Goal: Task Accomplishment & Management: Manage account settings

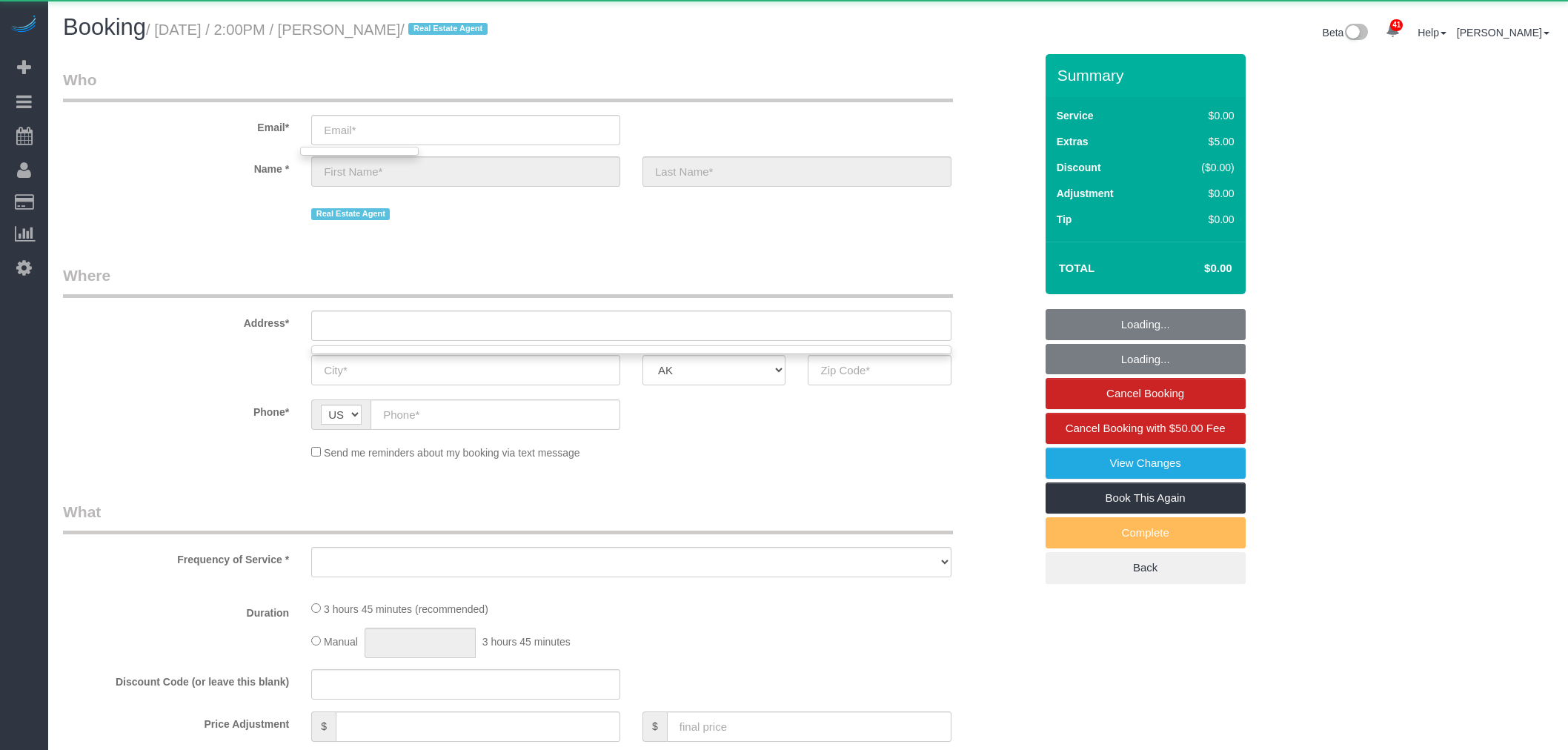
select select "object:4936"
select select "199"
select select "1001"
select select "3"
select select "2"
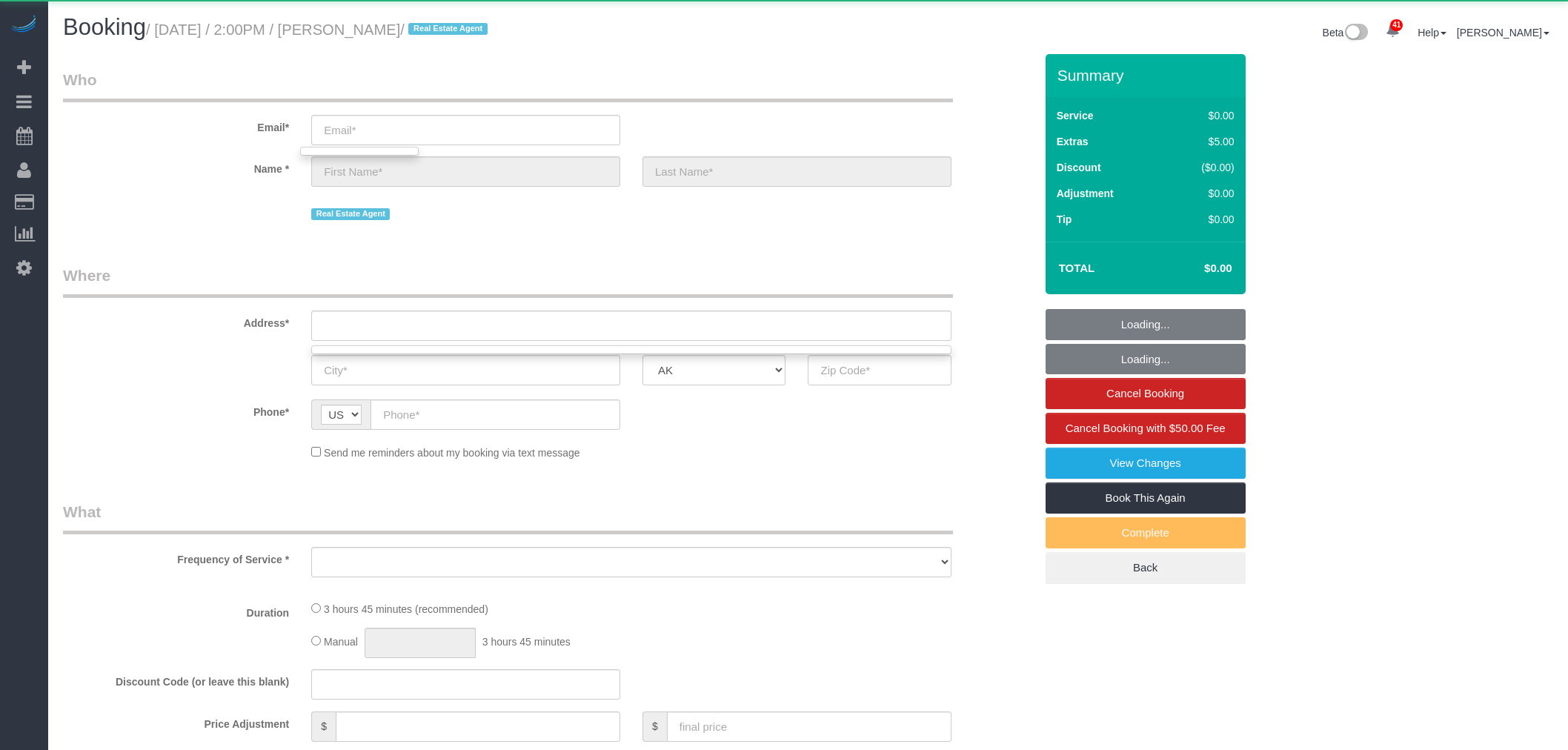
select select "spot12"
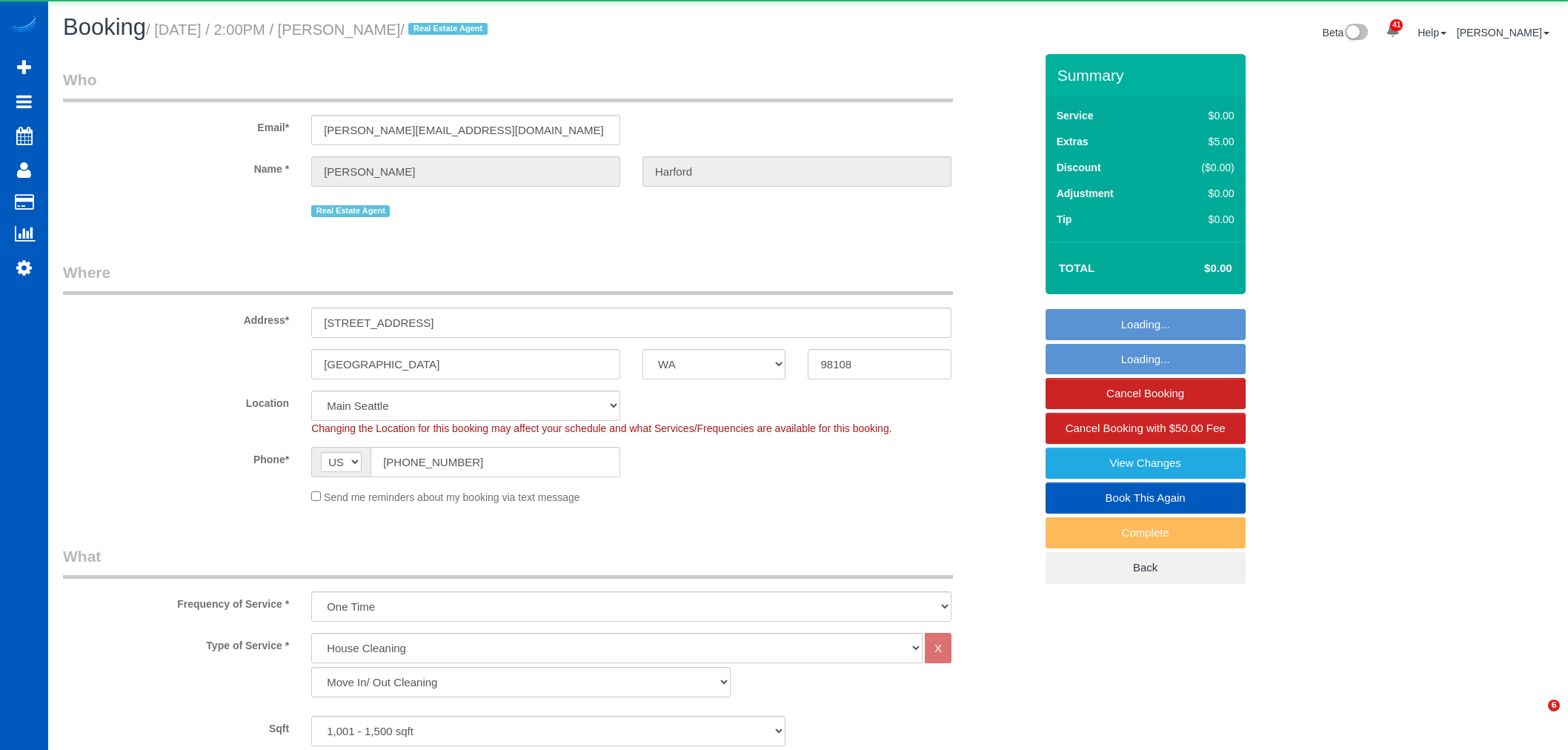
select select "WA"
select select "199"
select select "1001"
select select "3"
select select "2"
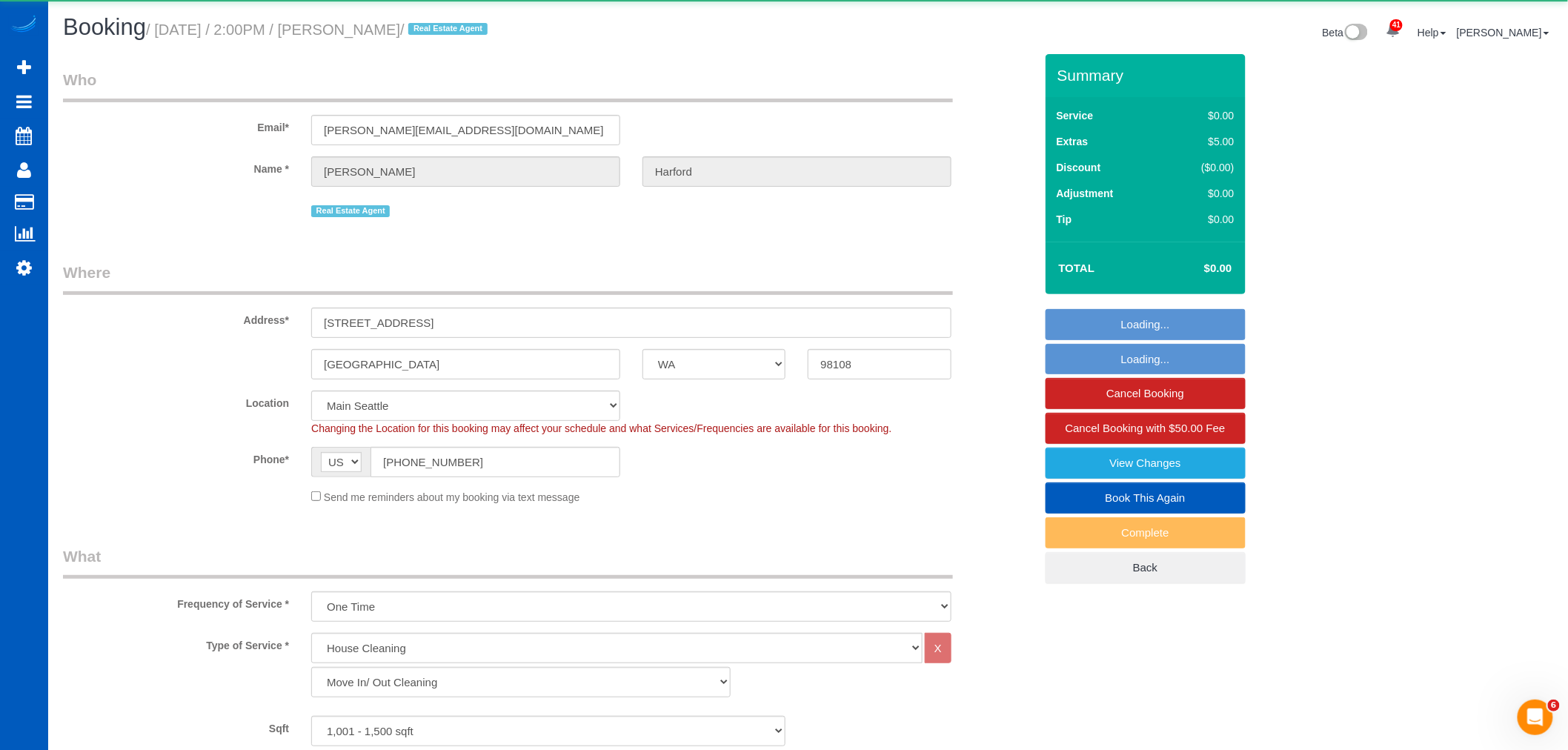
select select "object:6331"
select select "1001"
select select "3"
select select "2"
select select "spot34"
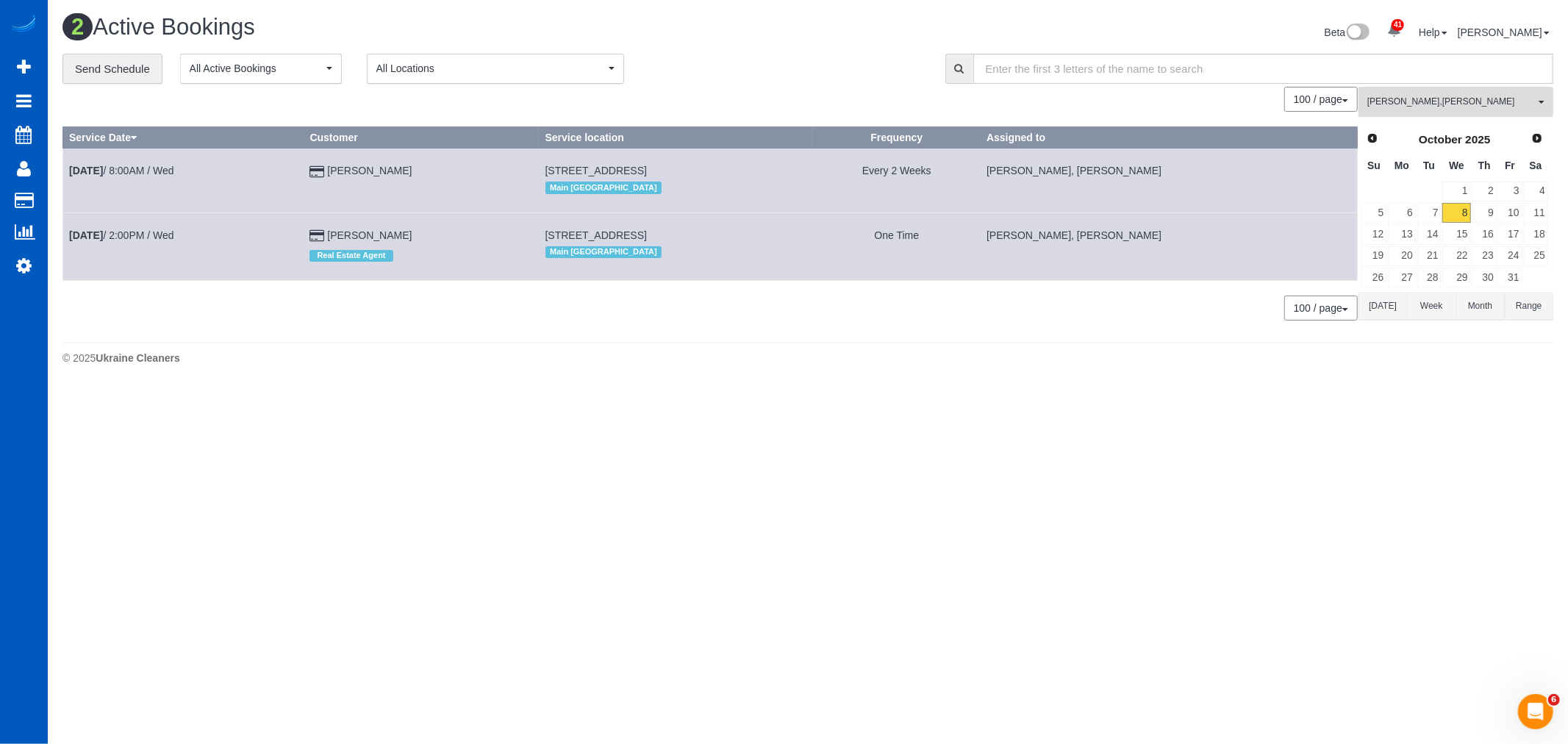
click at [1444, 108] on span "Ivanna Atamaniuk , Sarah Morozov" at bounding box center [1451, 102] width 167 height 13
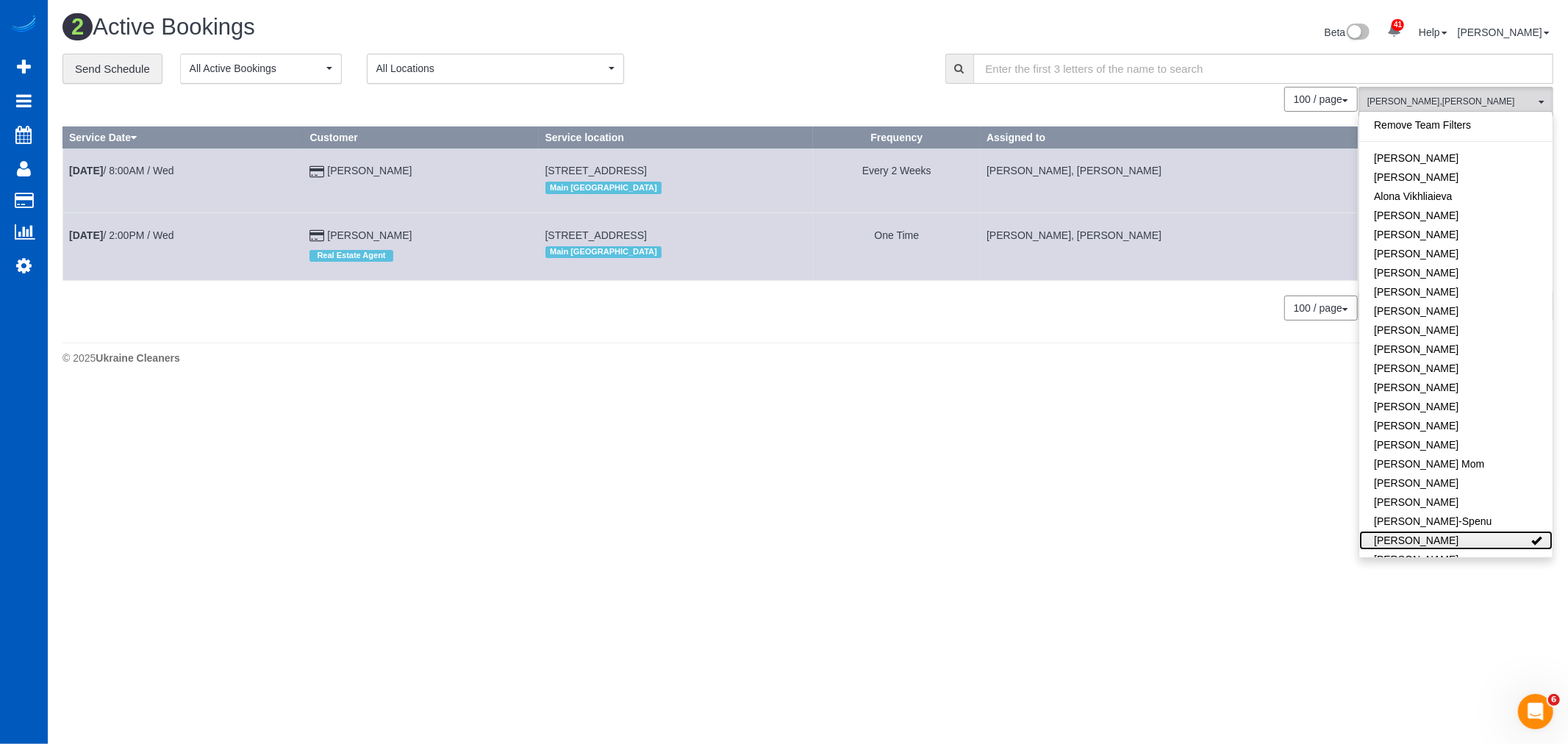
click at [1475, 541] on link "[PERSON_NAME]" at bounding box center [1455, 540] width 193 height 19
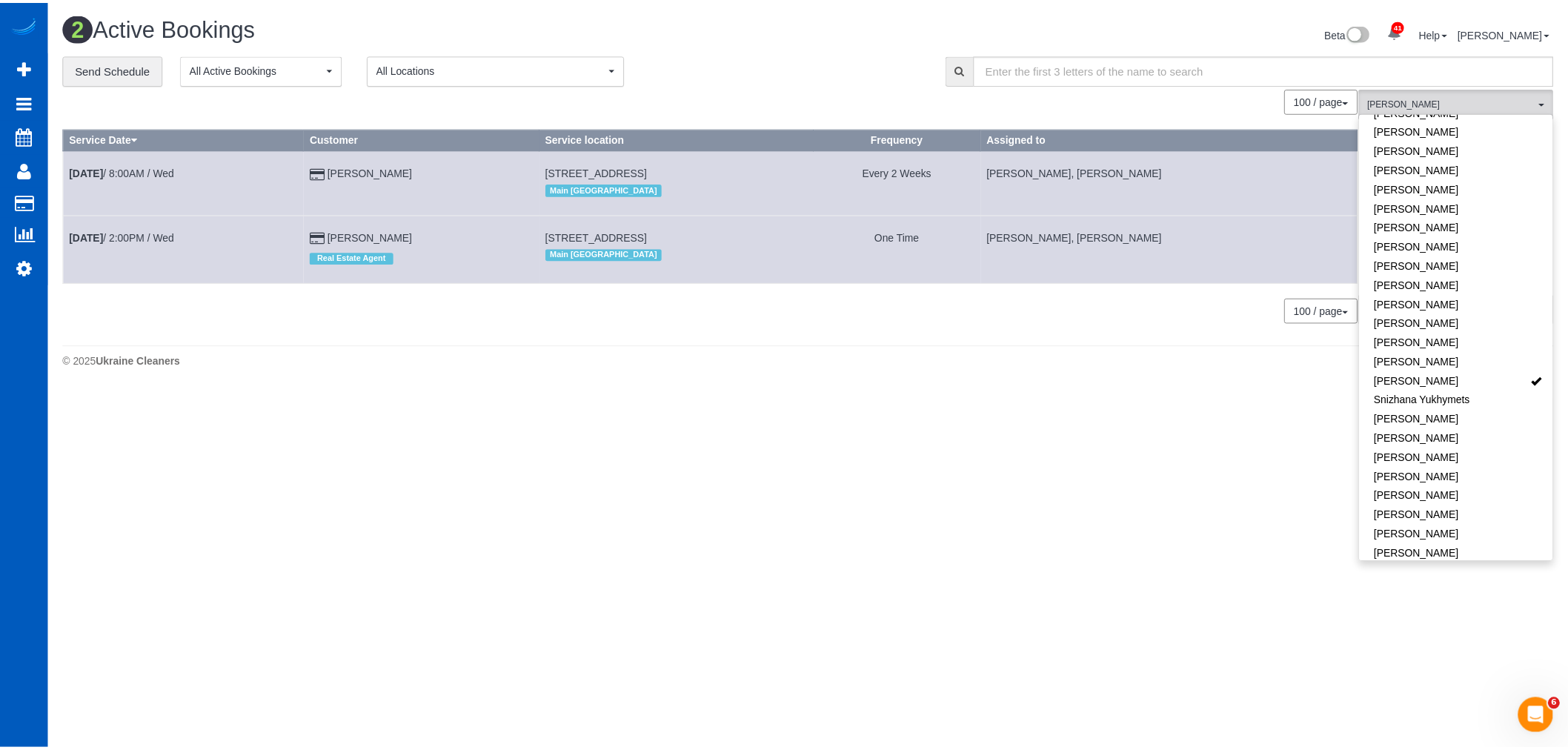
scroll to position [880, 0]
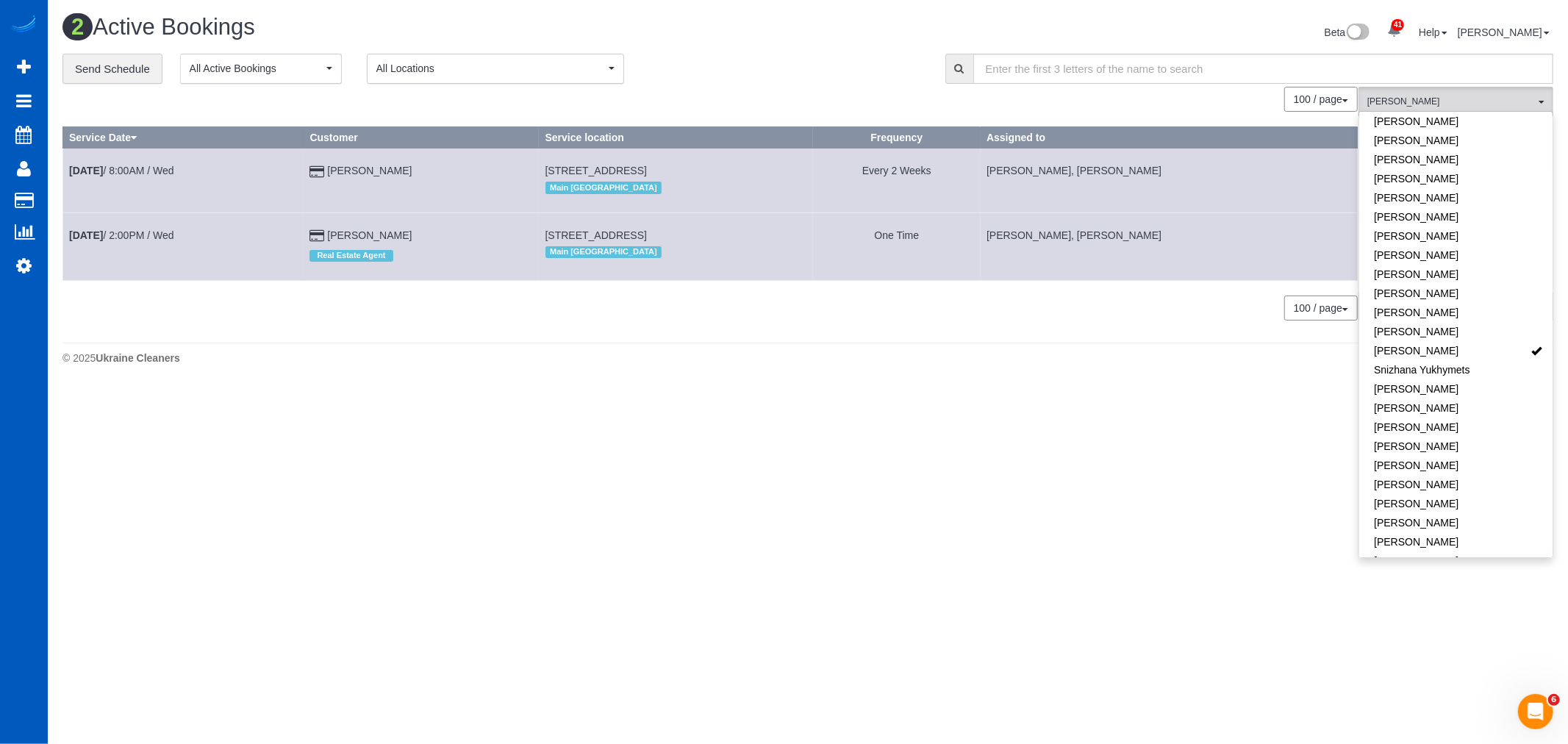
click at [210, 239] on td "Oct 8th / 2:00PM / Wed" at bounding box center [183, 246] width 240 height 67
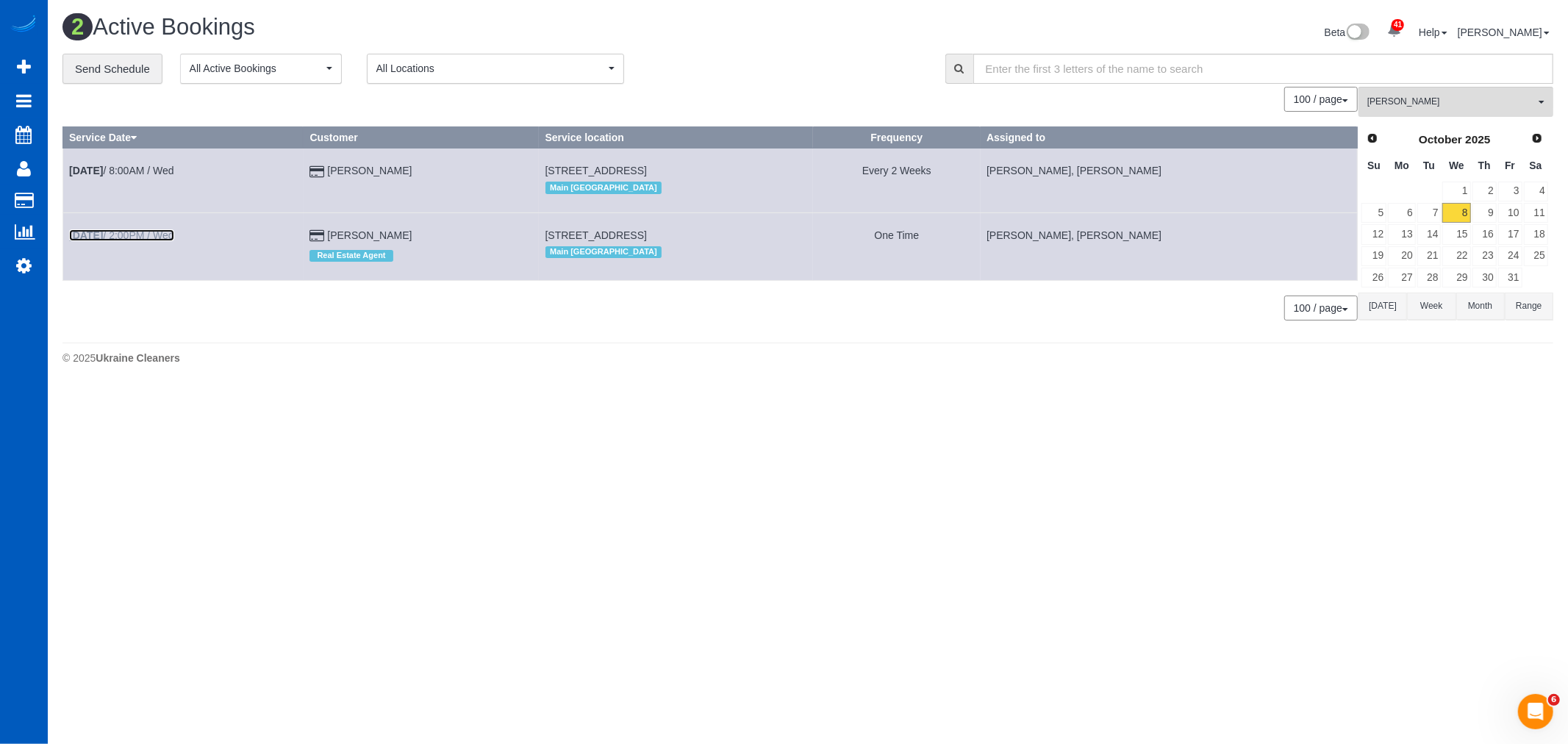
click at [122, 232] on link "Oct 8th / 2:00PM / Wed" at bounding box center [121, 235] width 105 height 12
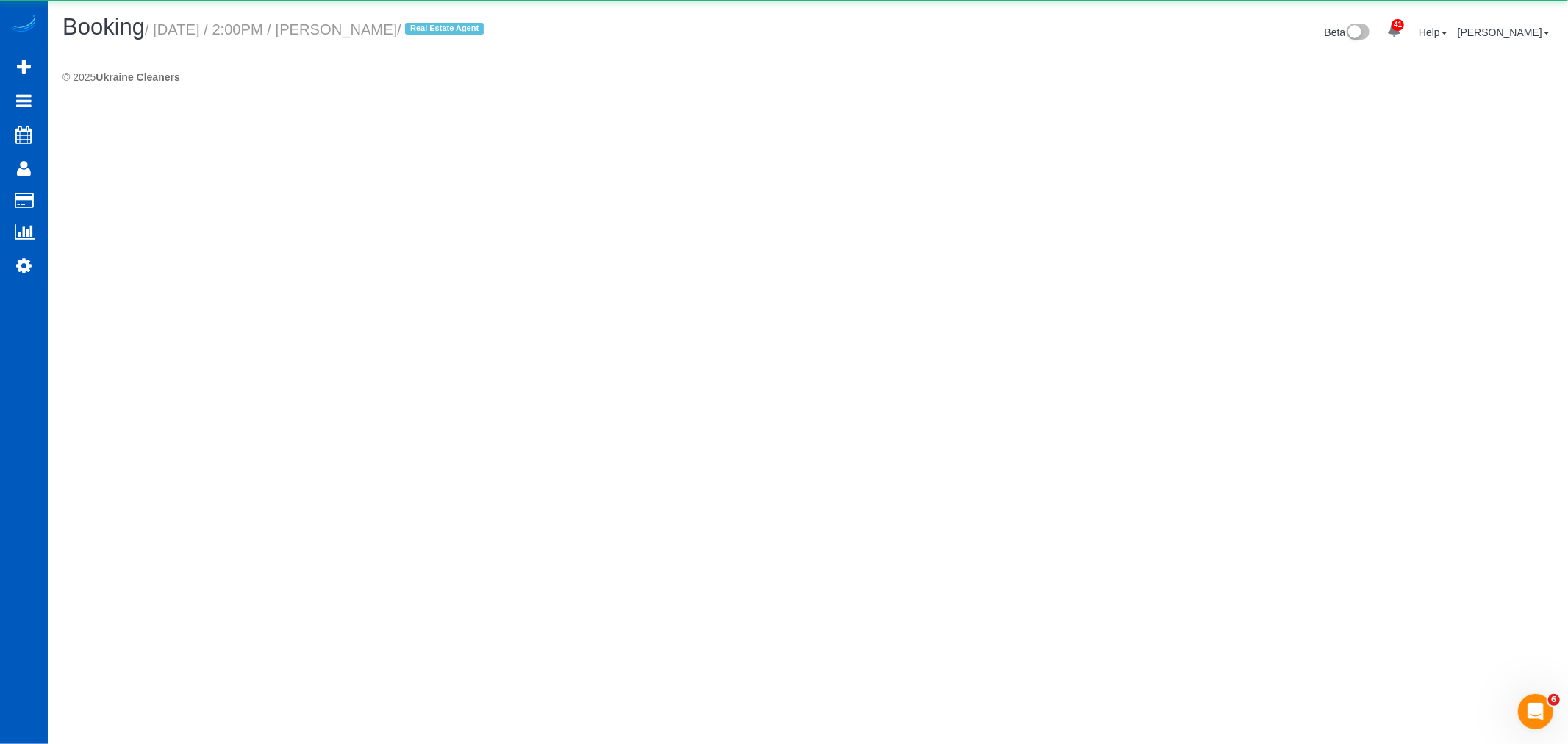
select select "WA"
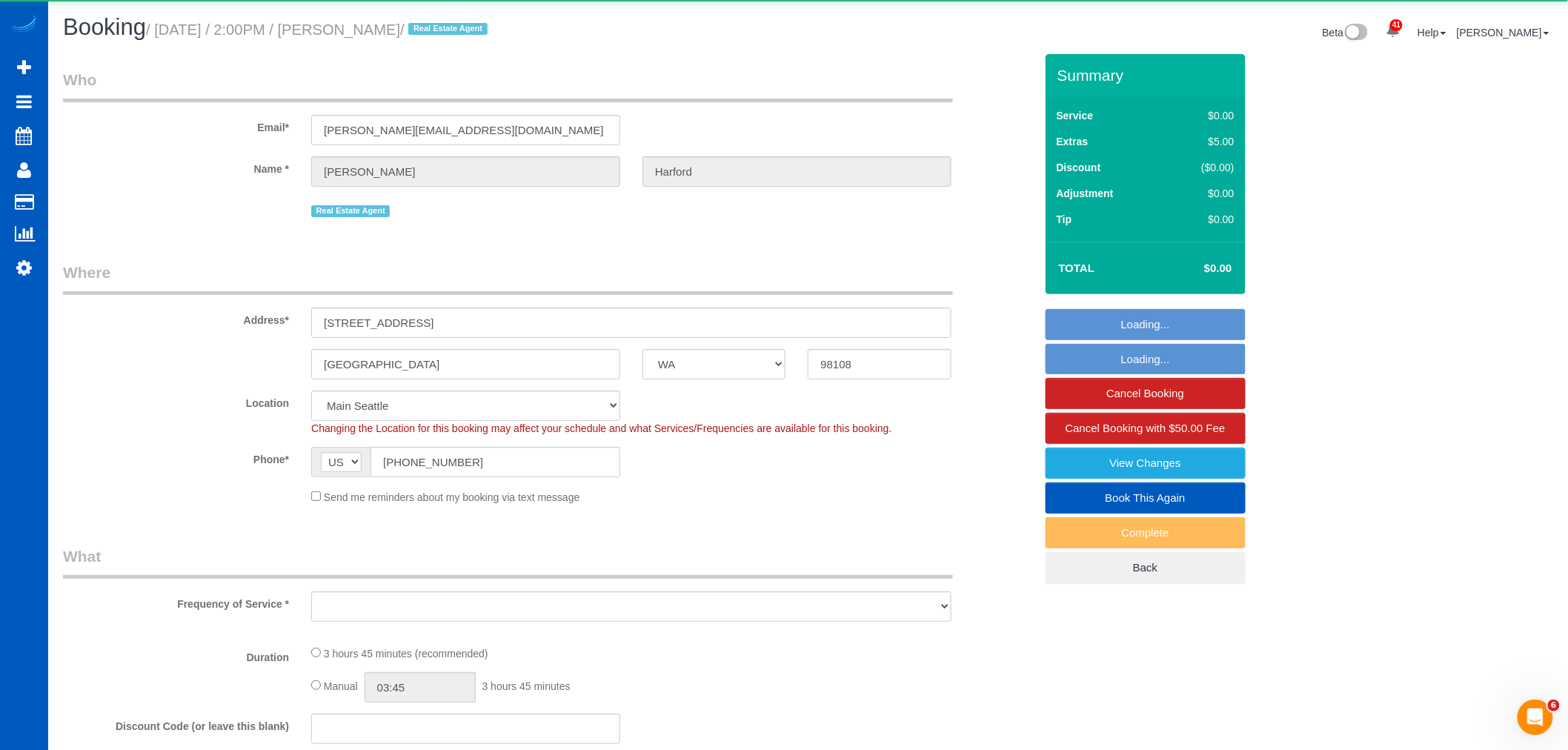
select select "object:7477"
select select "199"
select select "1001"
select select "3"
select select "2"
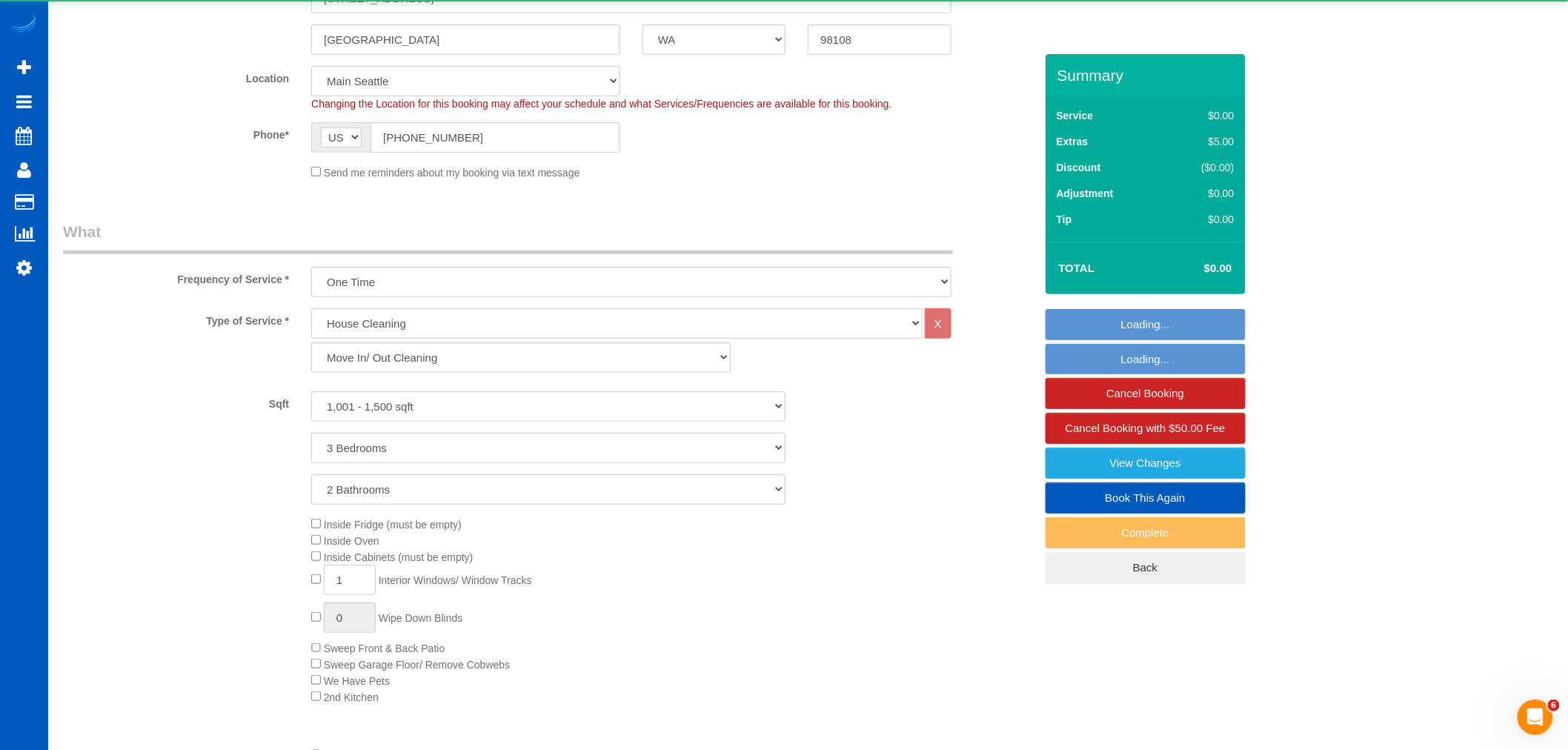
scroll to position [658, 0]
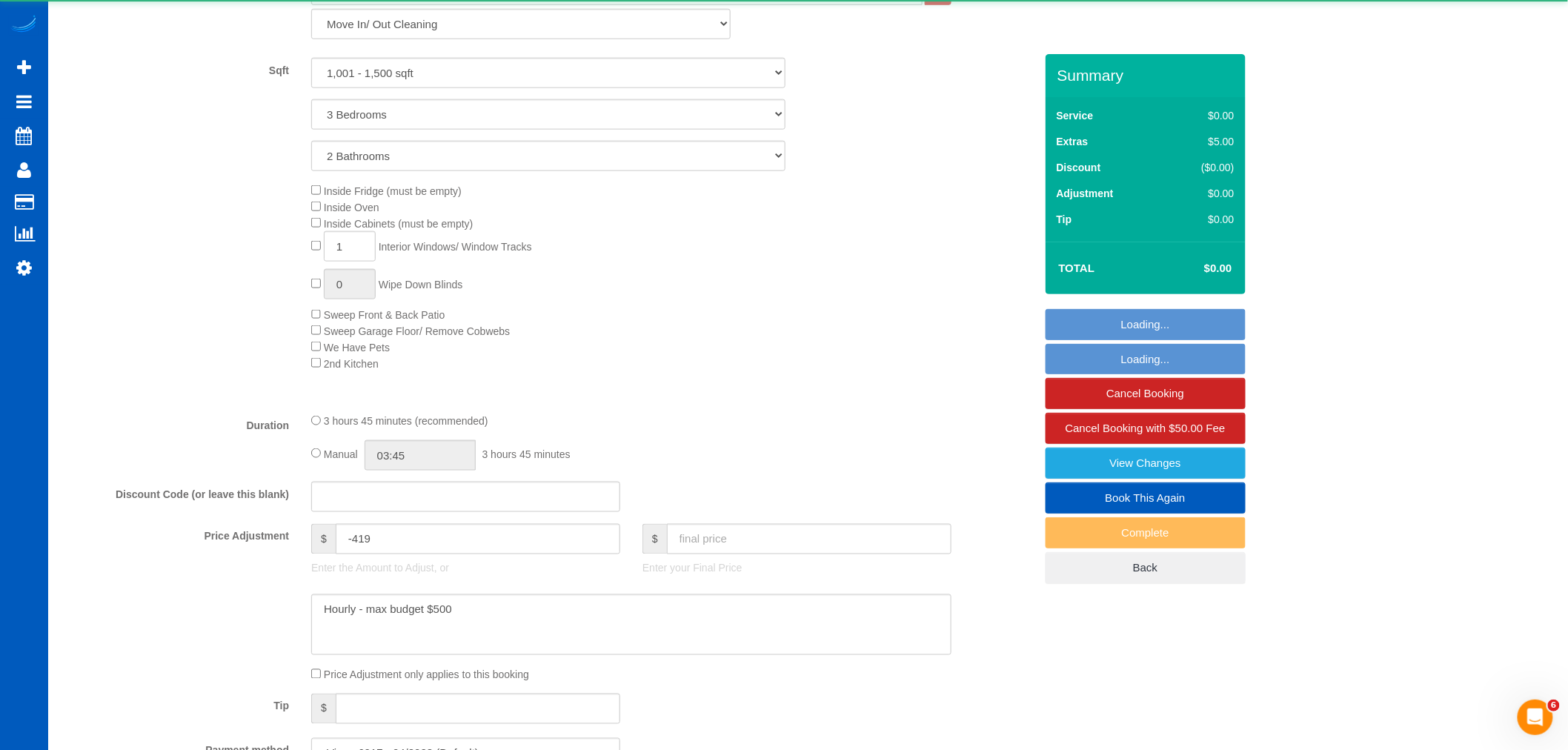
select select "spot45"
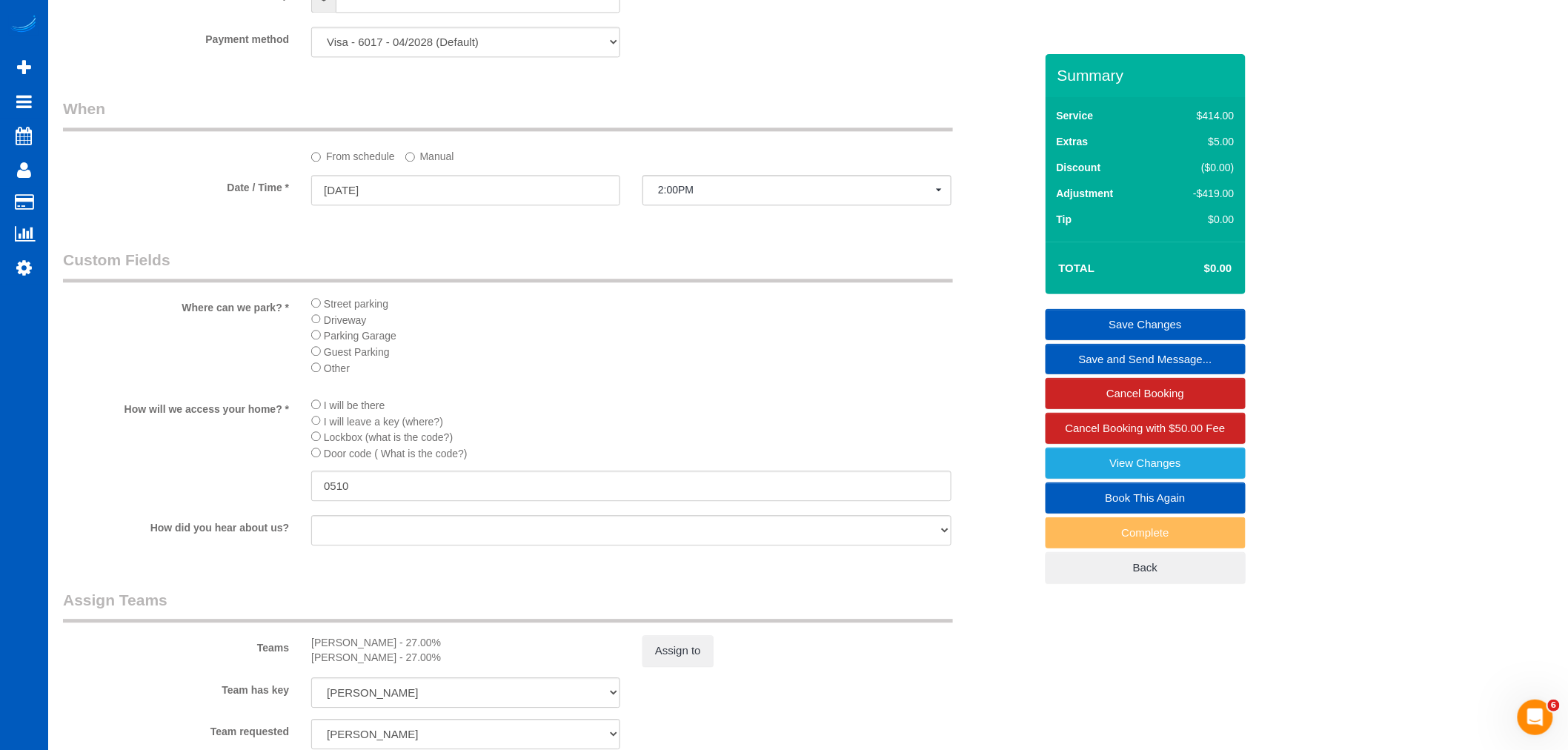
scroll to position [1482, 0]
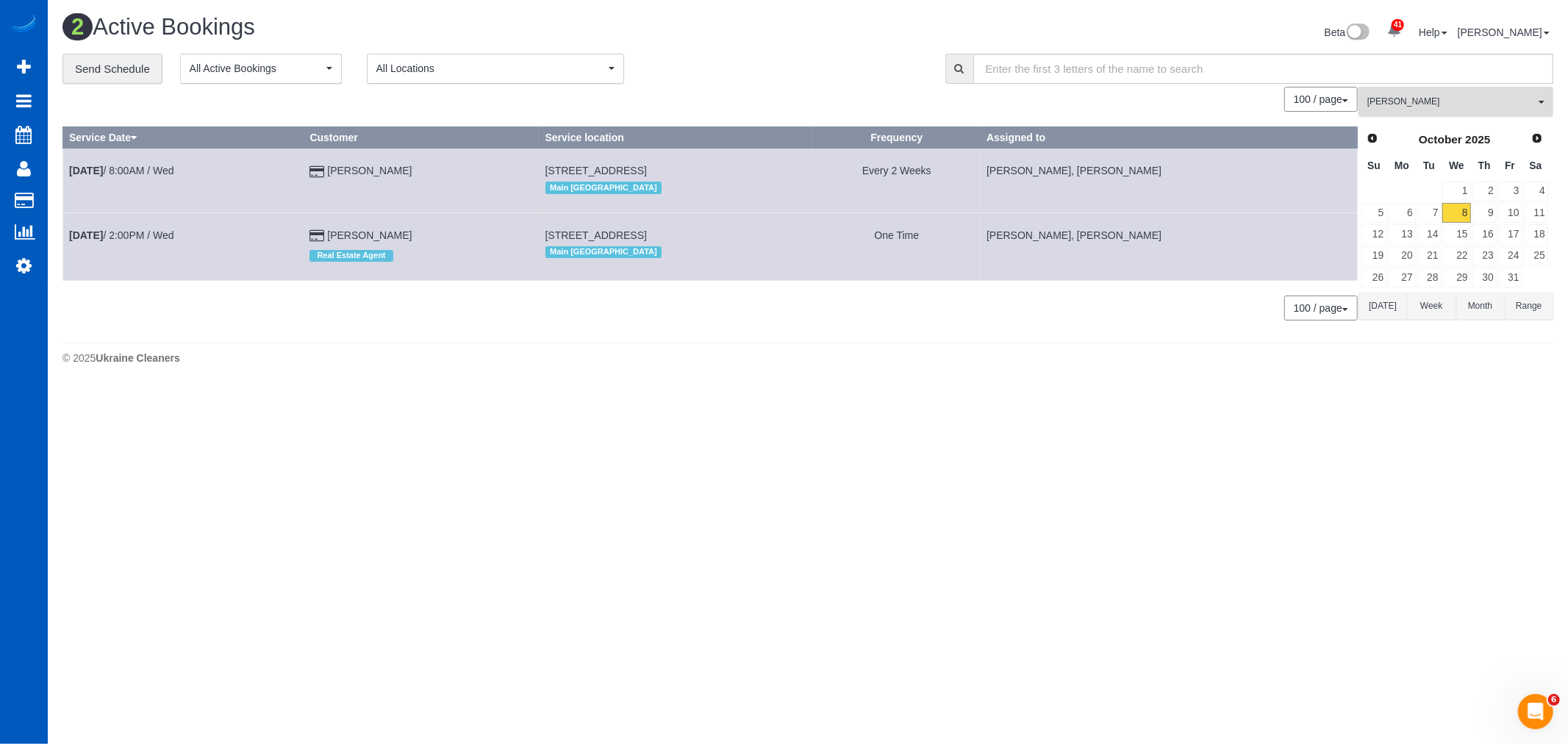
click at [1440, 106] on span "[PERSON_NAME]" at bounding box center [1451, 102] width 167 height 13
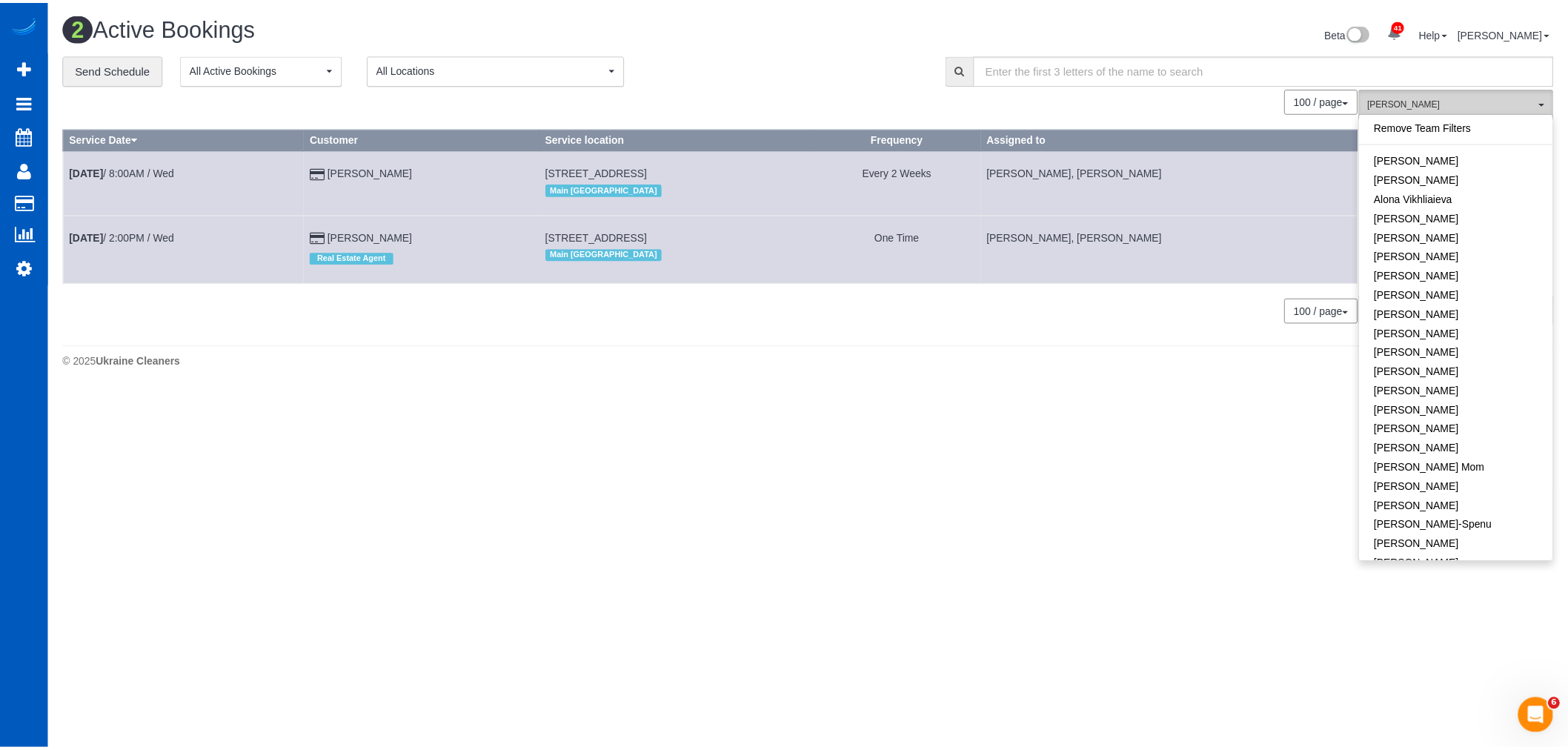
scroll to position [879, 0]
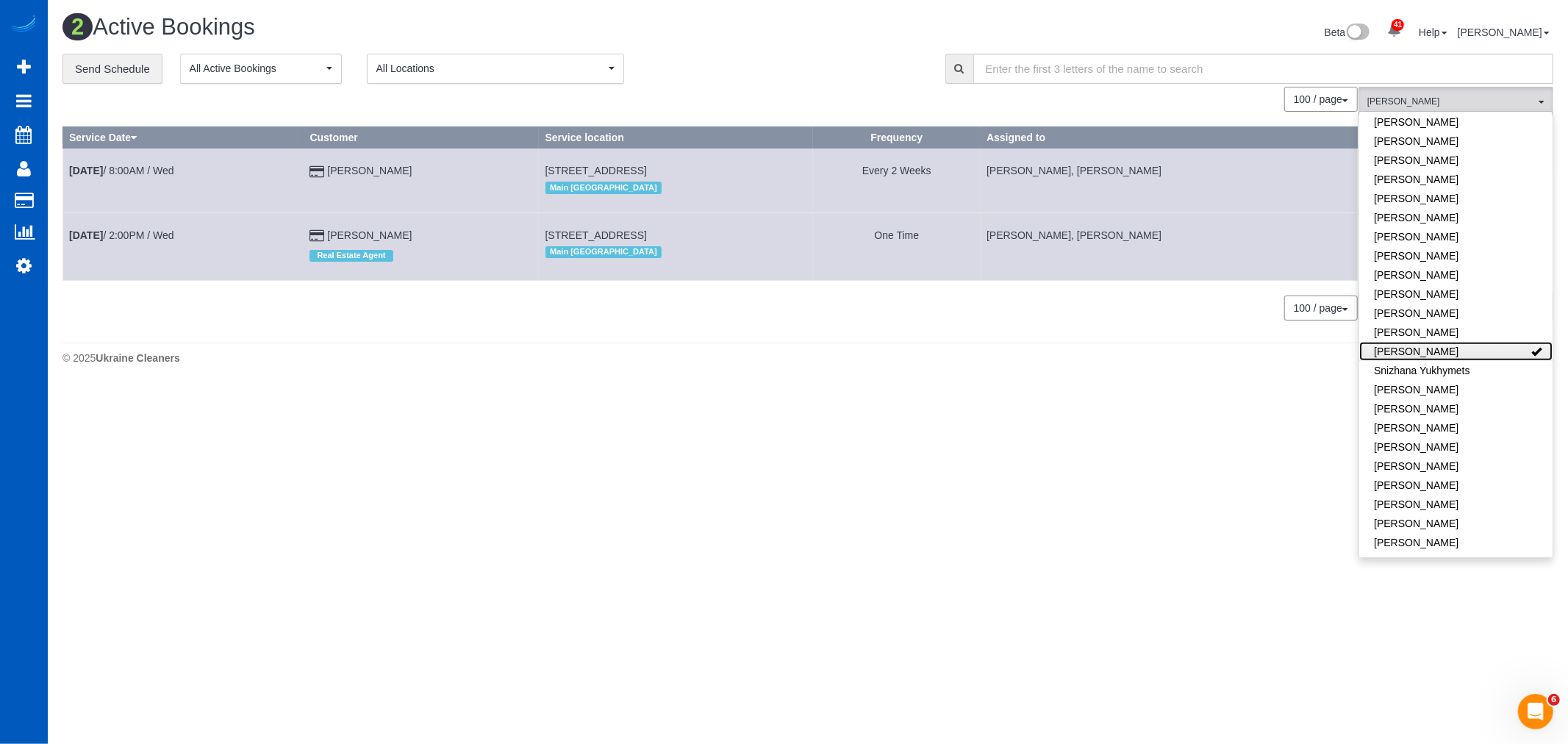
click at [1464, 342] on link "[PERSON_NAME]" at bounding box center [1455, 351] width 193 height 19
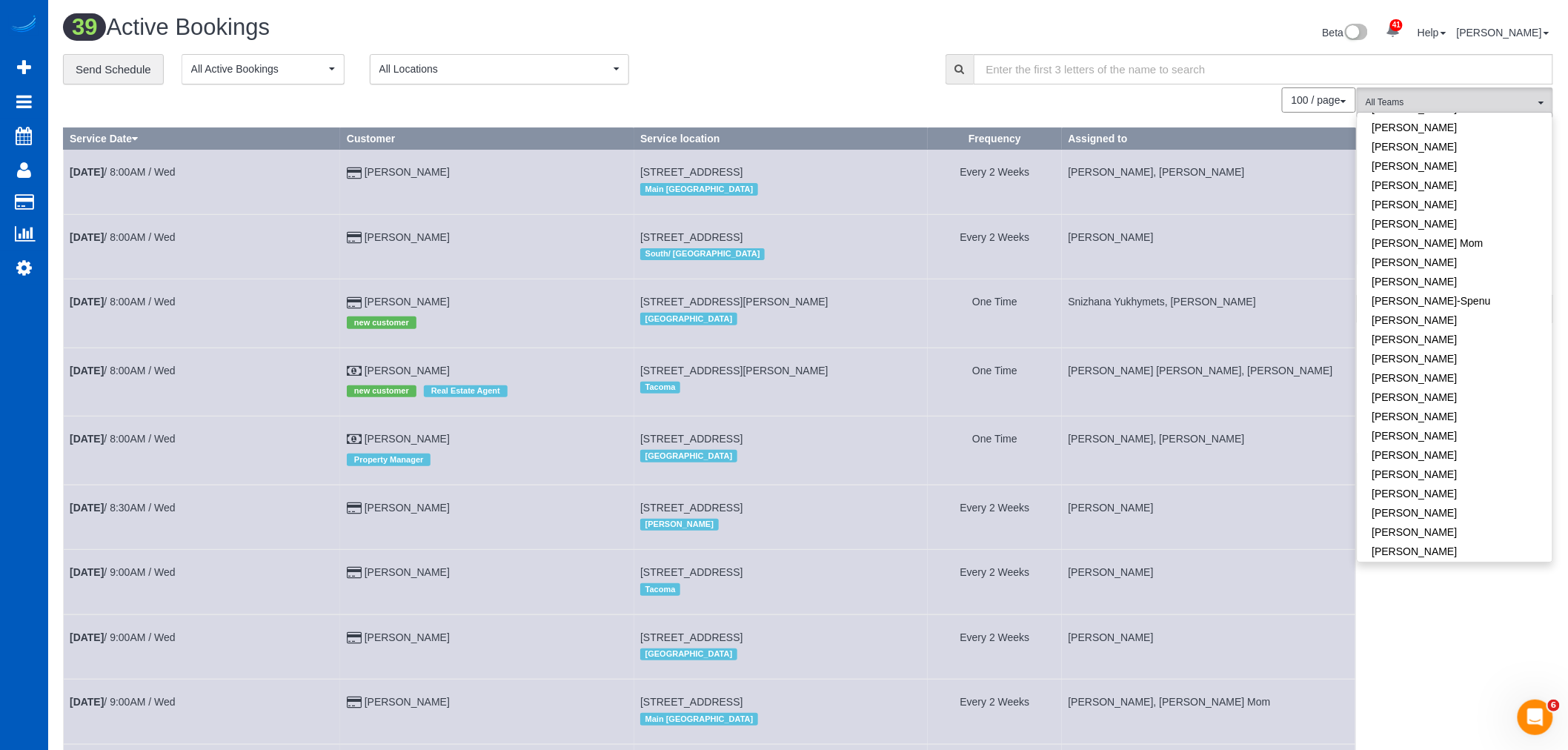
scroll to position [222, 0]
click at [1477, 405] on link "[PERSON_NAME]" at bounding box center [1454, 399] width 195 height 19
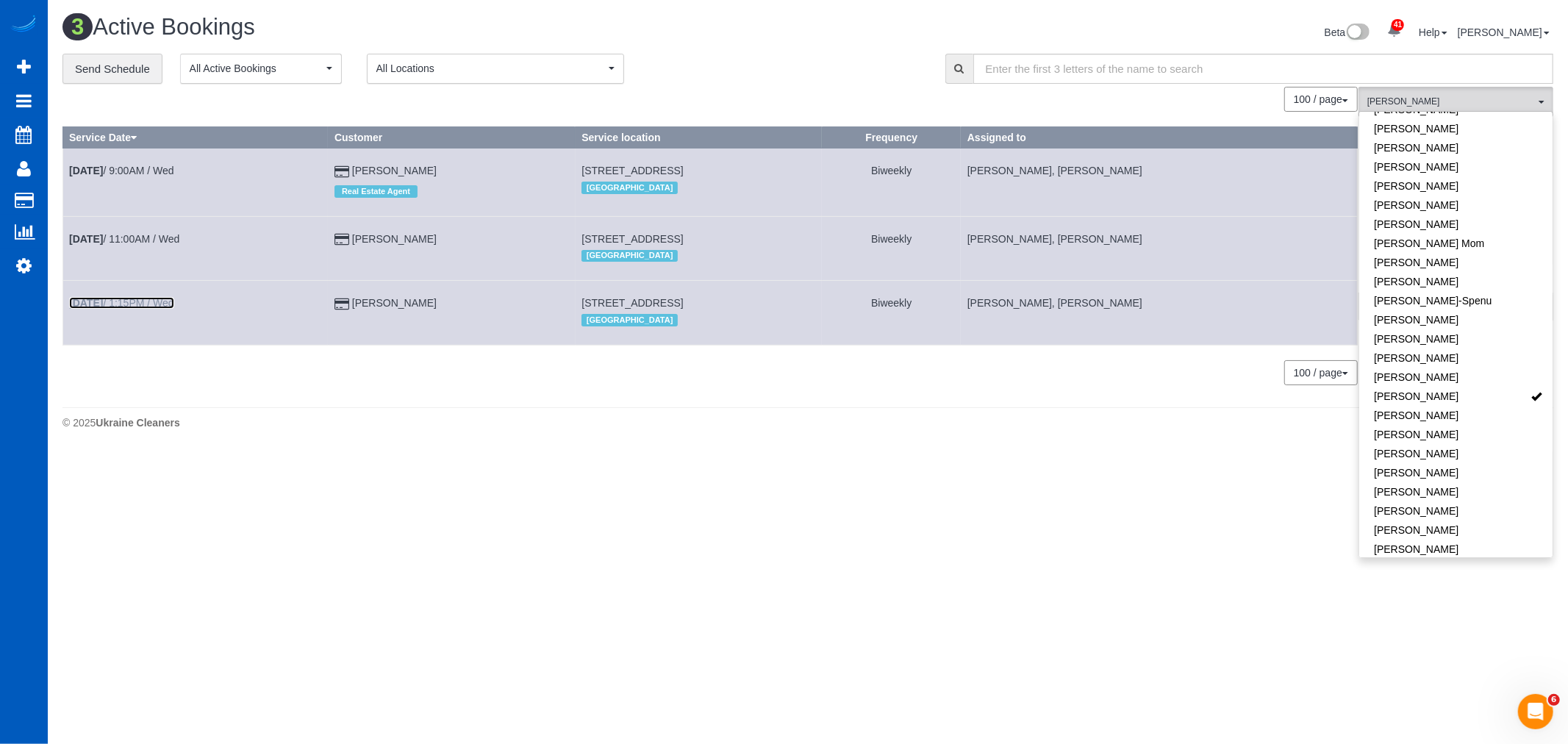
click at [128, 309] on link "Oct 8th / 1:15PM / Wed" at bounding box center [121, 303] width 105 height 12
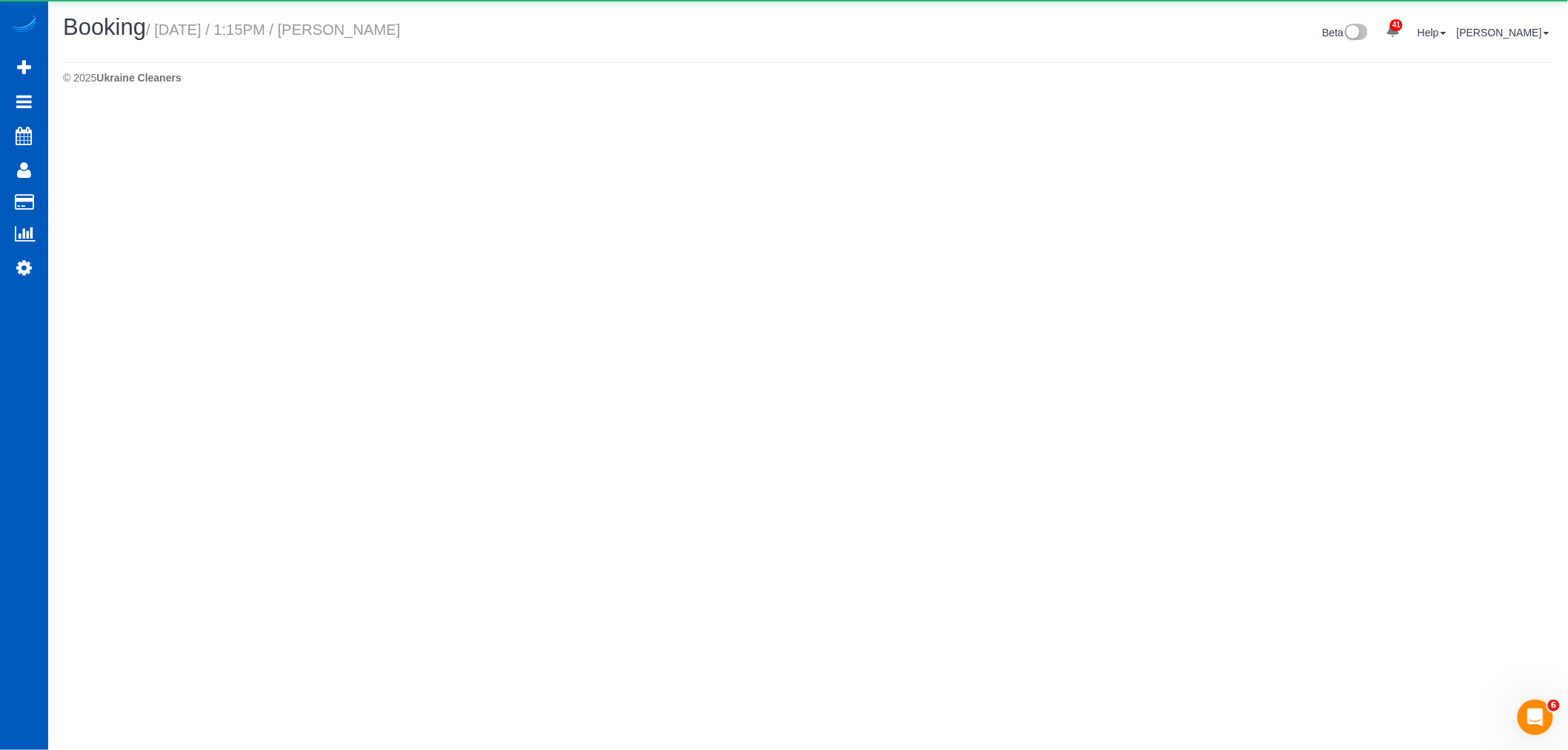
select select "WA"
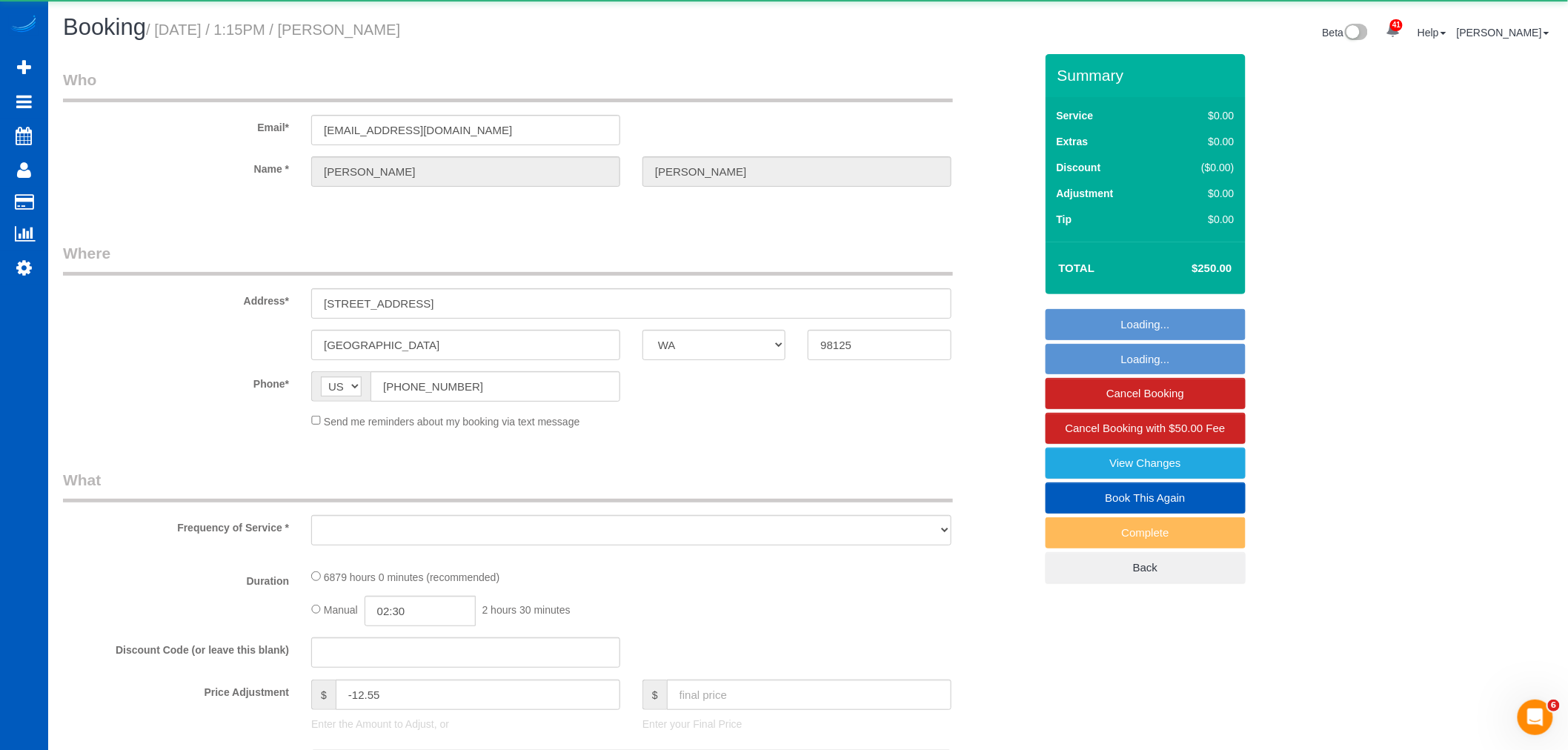
select select "object:8974"
select select "string:fspay-b74ae83c-b86f-46ef-bcfb-c886ef2906a6"
select select "2501"
select select "3"
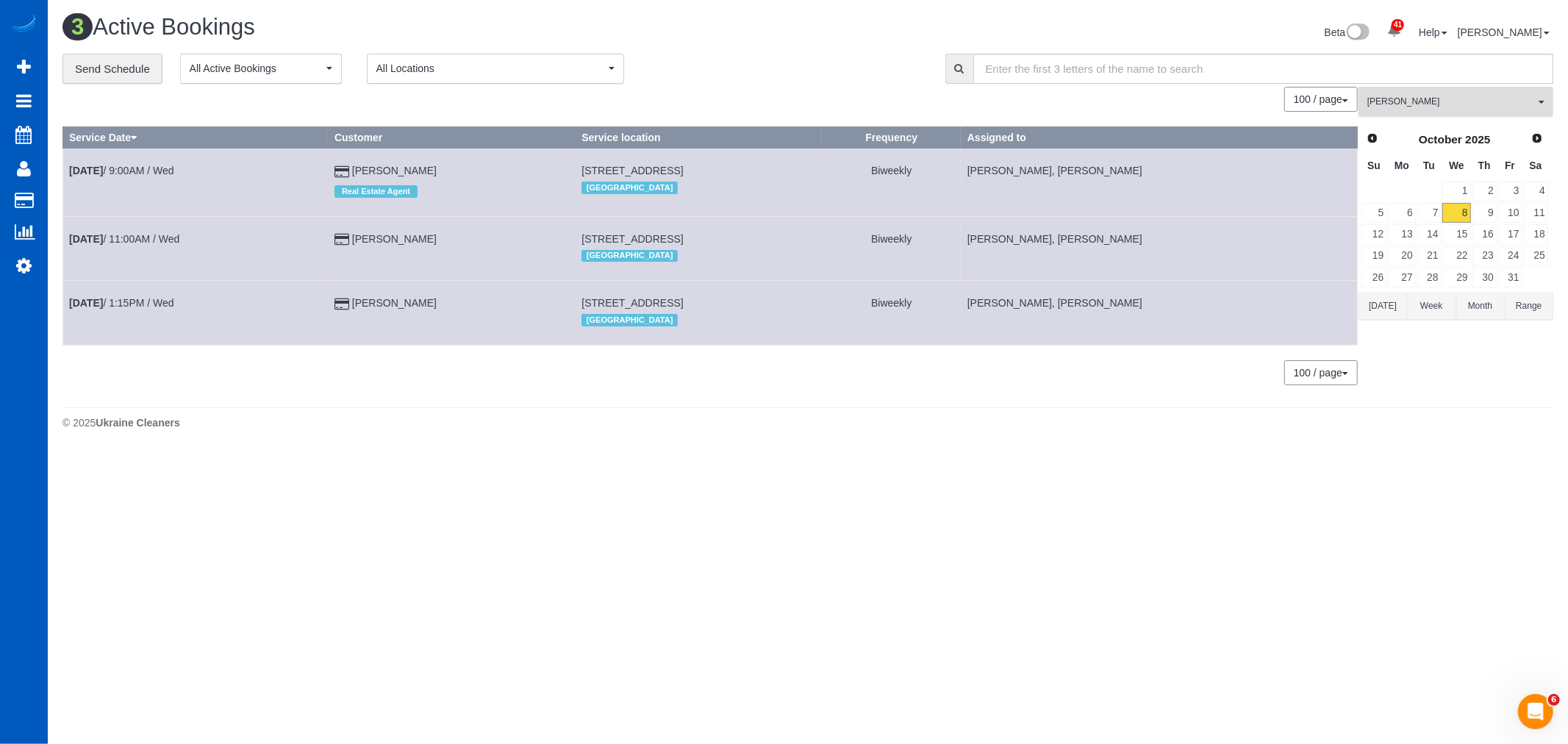
click at [1459, 113] on button "Kateryna Maherovska All Teams" at bounding box center [1455, 102] width 195 height 31
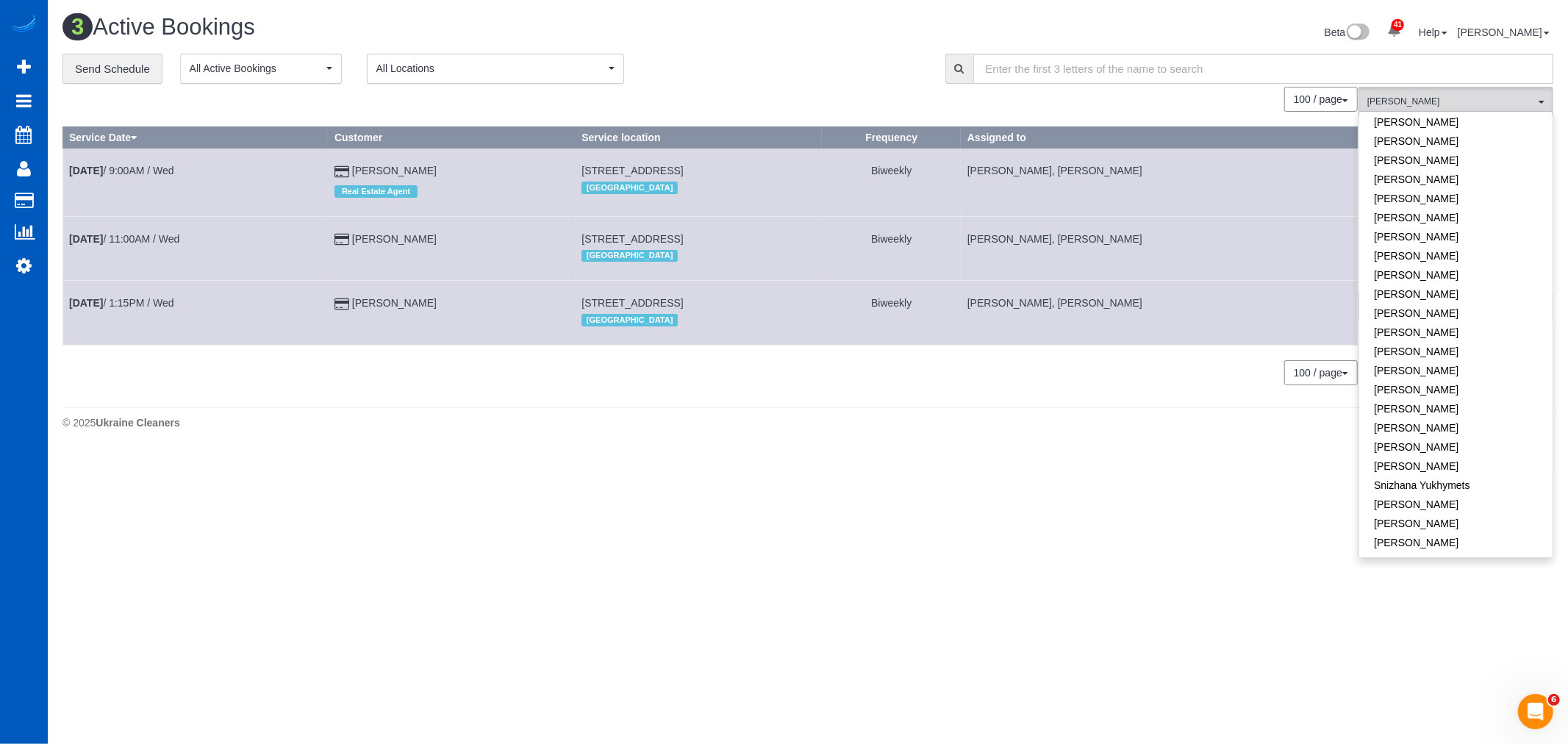
scroll to position [873, 0]
click at [1419, 532] on link "[PERSON_NAME]" at bounding box center [1455, 541] width 193 height 19
click at [1422, 494] on link "[PERSON_NAME]" at bounding box center [1455, 503] width 193 height 19
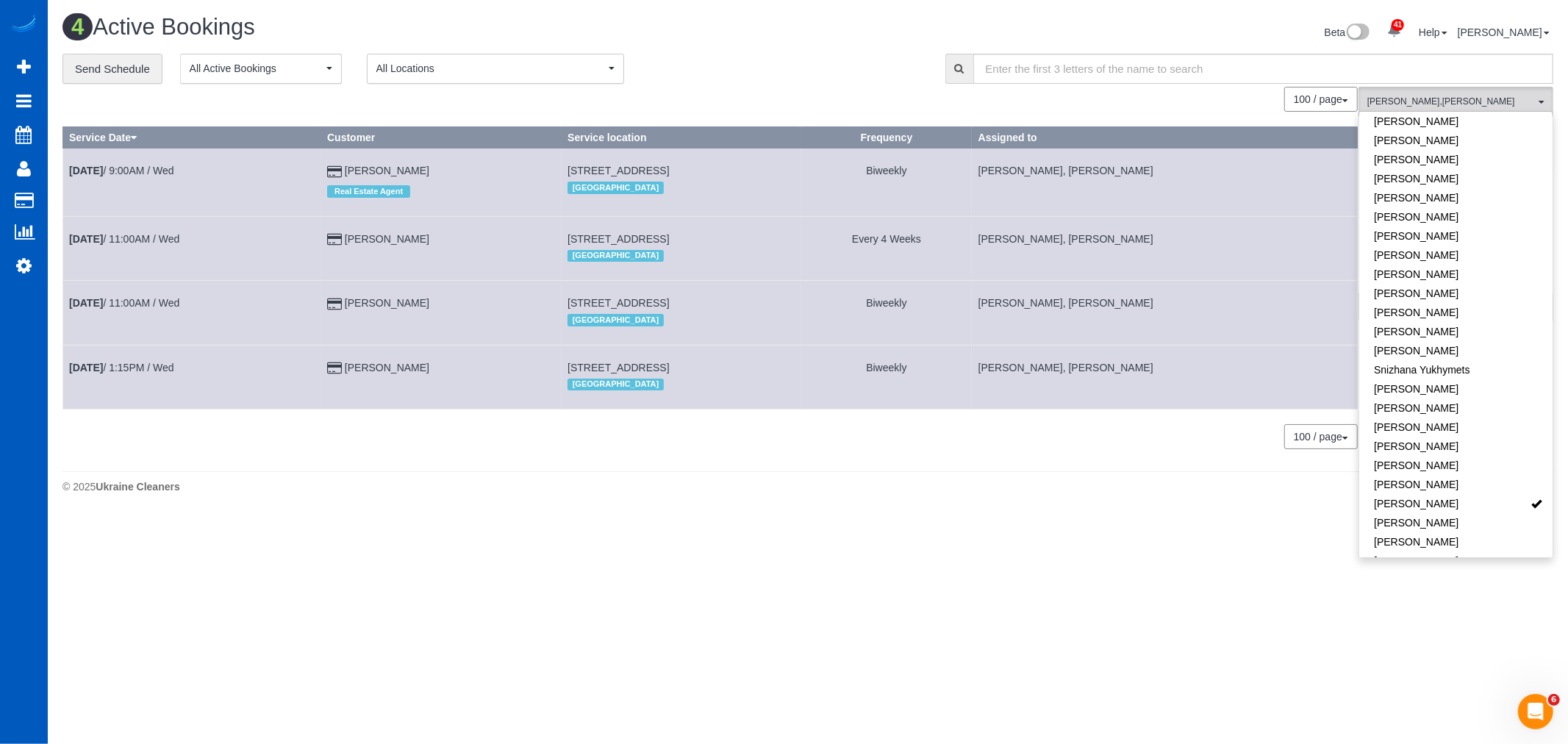
click at [1313, 540] on body "41 Beta Your Notifications You have 0 alerts × You have 3 to charge for [DATE] …" at bounding box center [784, 372] width 1568 height 744
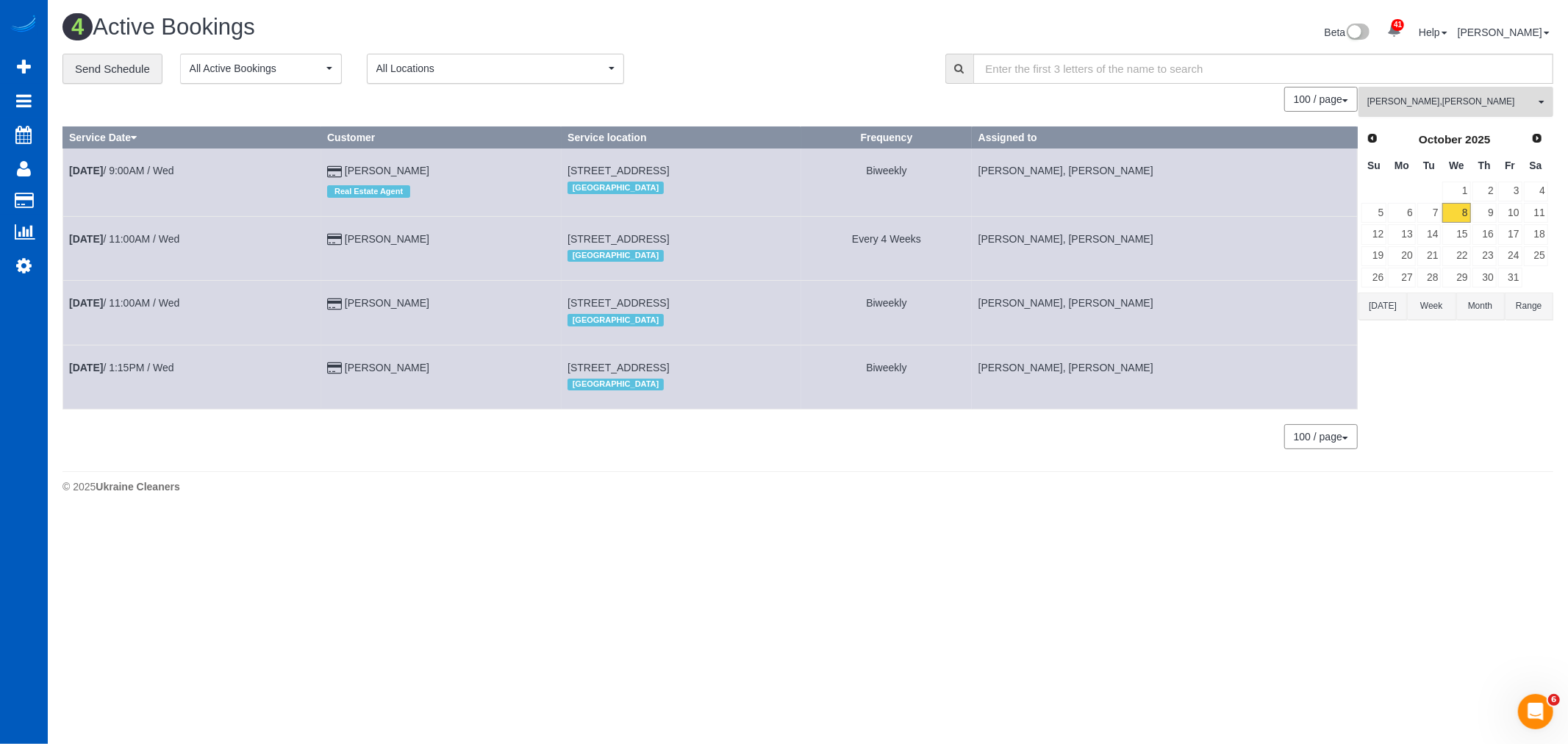
click at [1406, 106] on span "Kateryna Maherovska , Vira Zhukovska" at bounding box center [1451, 102] width 167 height 13
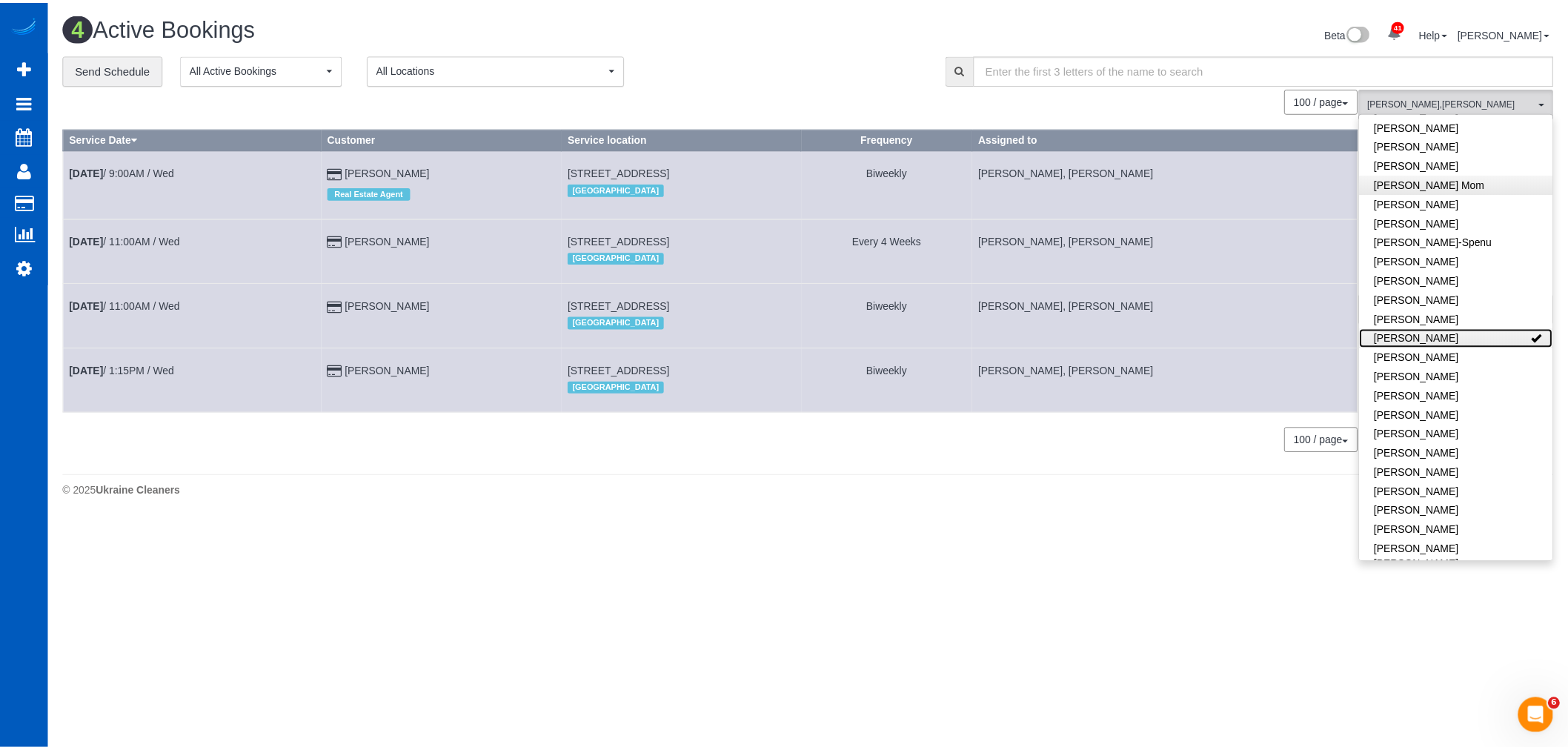
scroll to position [0, 0]
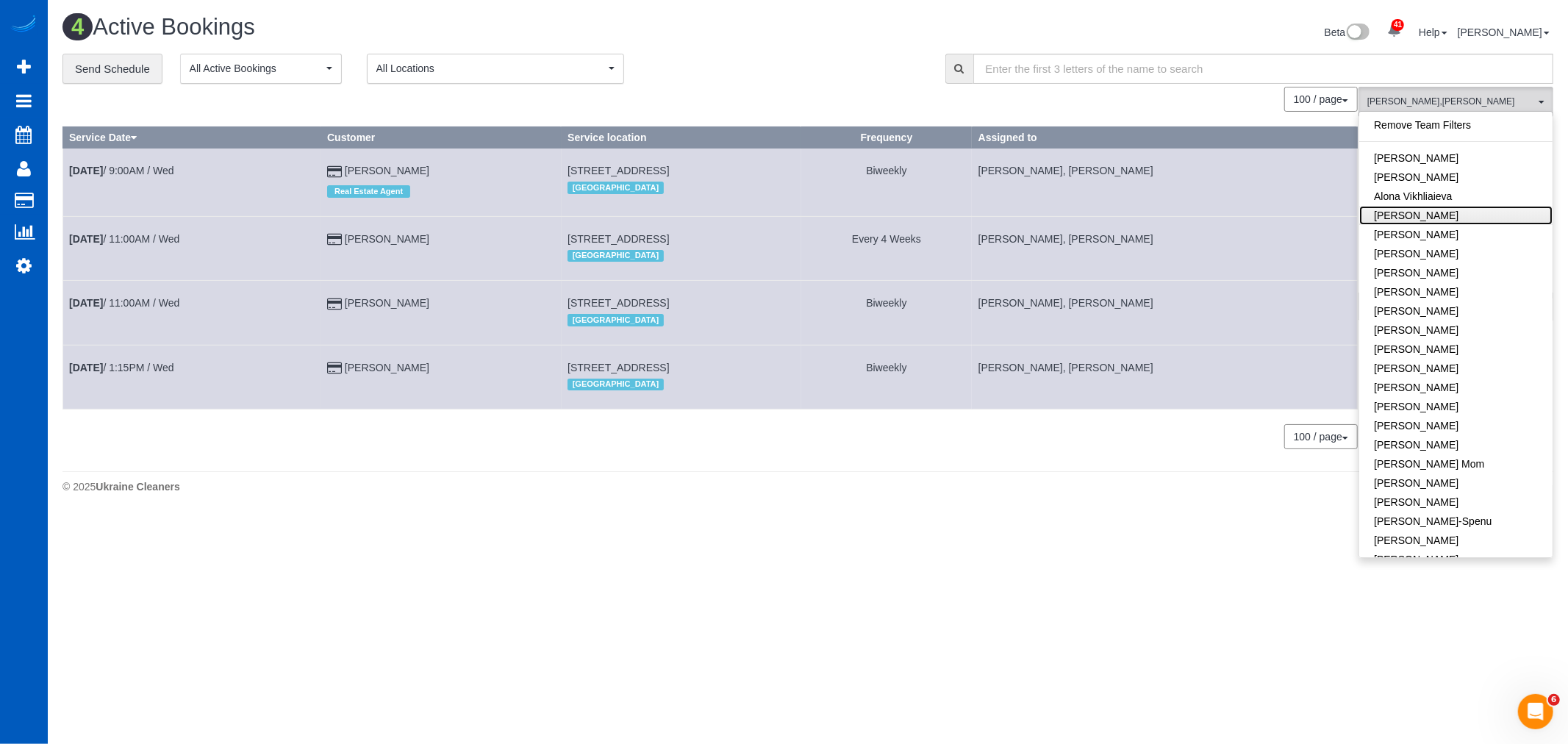
click at [1454, 216] on link "[PERSON_NAME]" at bounding box center [1455, 215] width 193 height 19
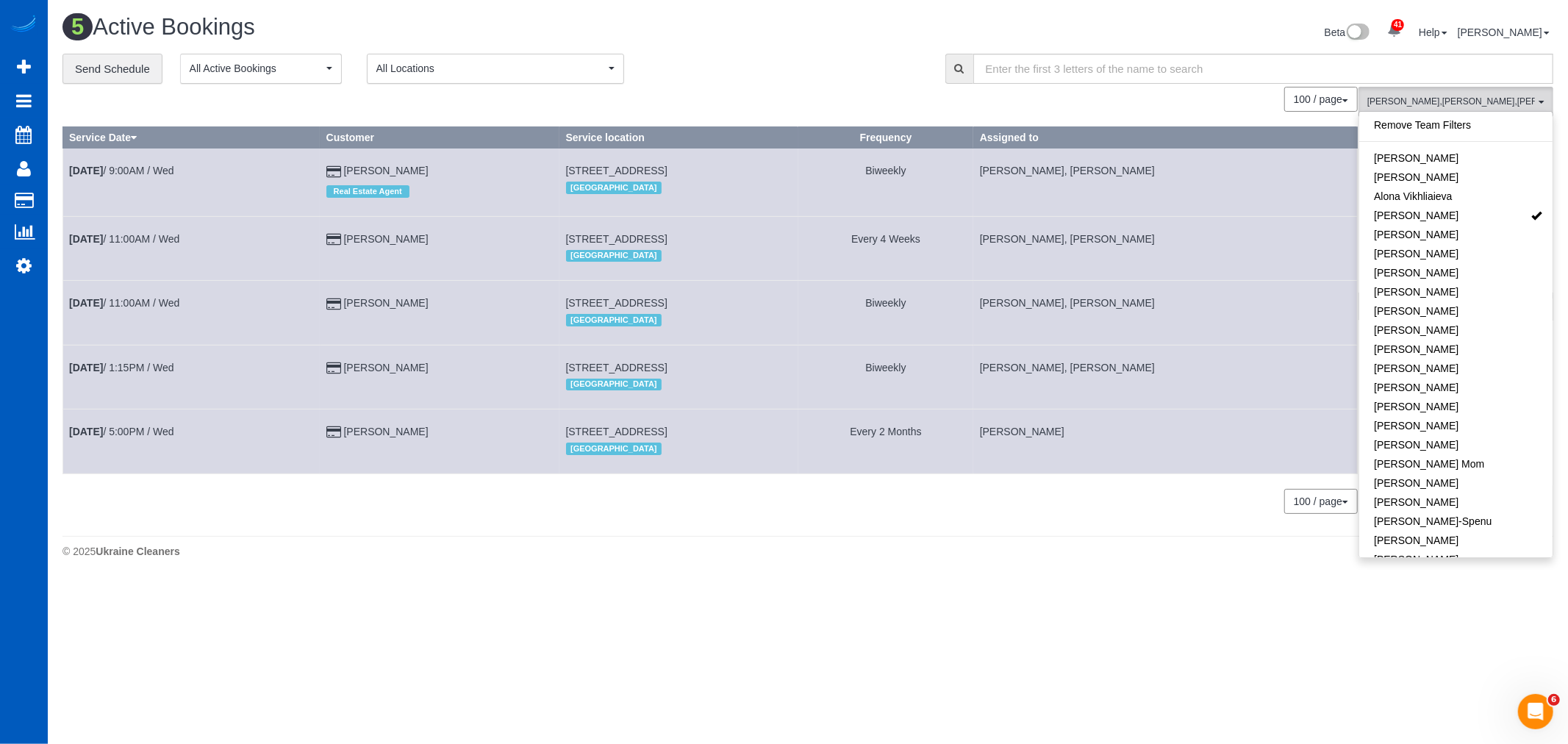
click at [131, 443] on td "Oct 8th / 5:00PM / Wed" at bounding box center [192, 441] width 257 height 64
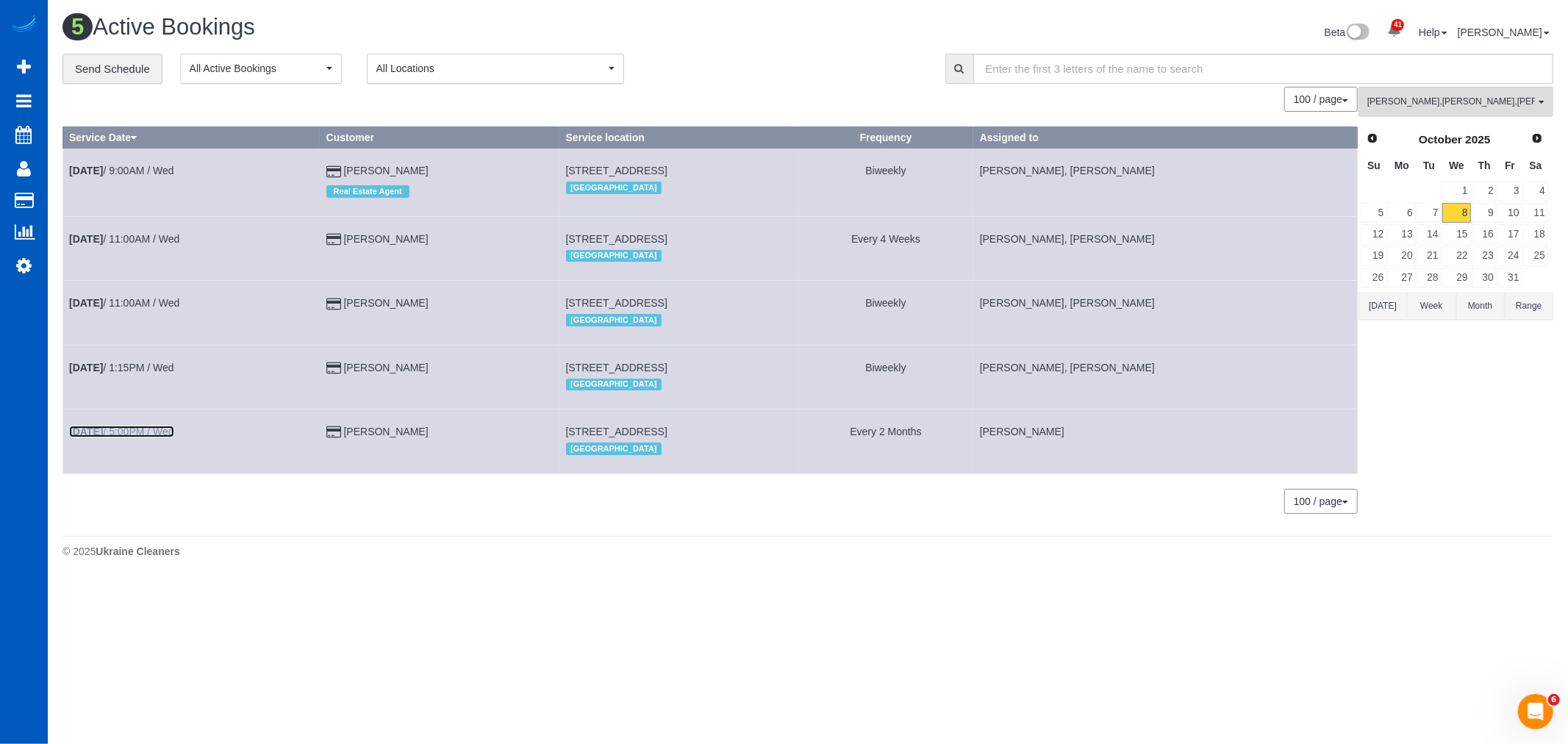
click at [134, 435] on link "Oct 8th / 5:00PM / Wed" at bounding box center [121, 431] width 105 height 12
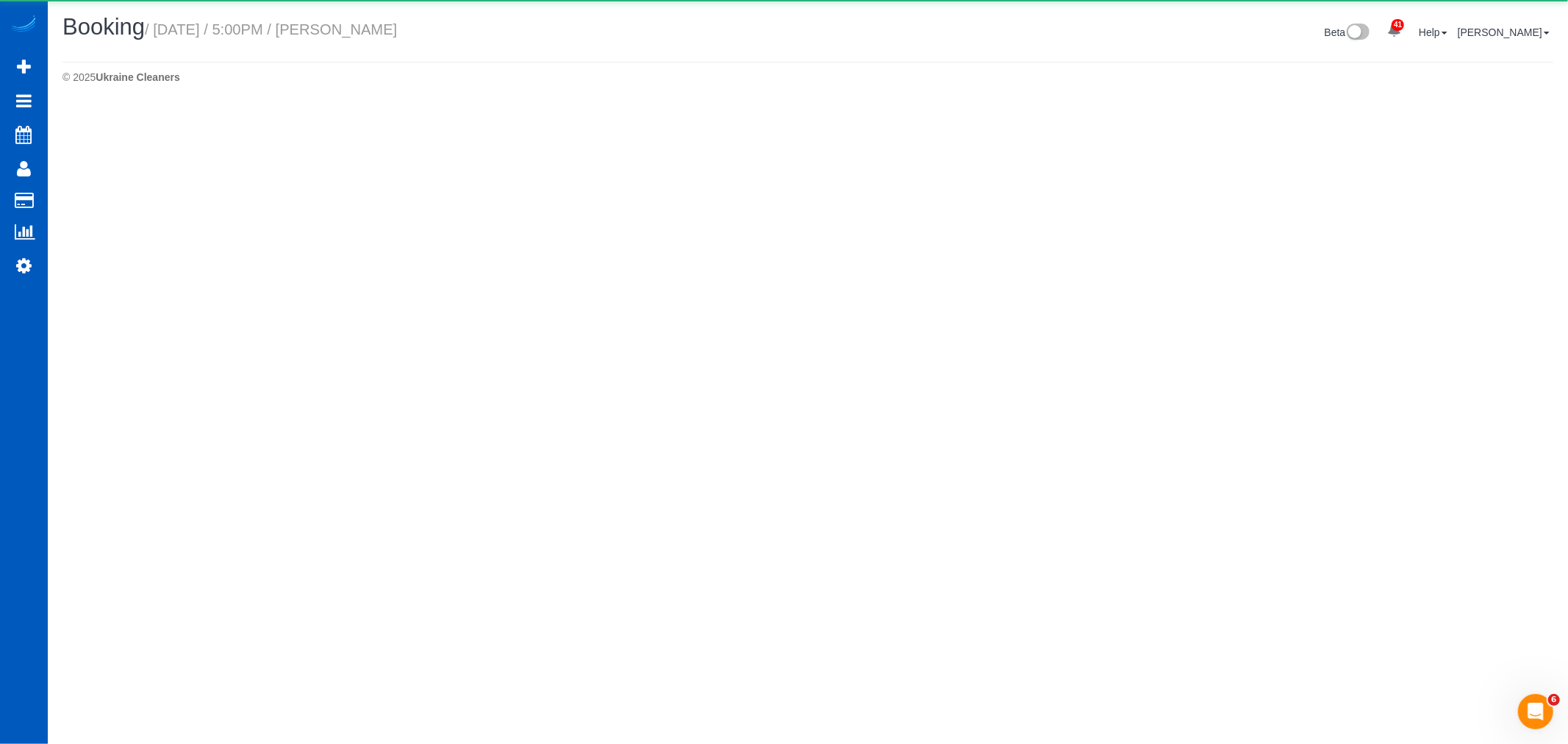
select select "WA"
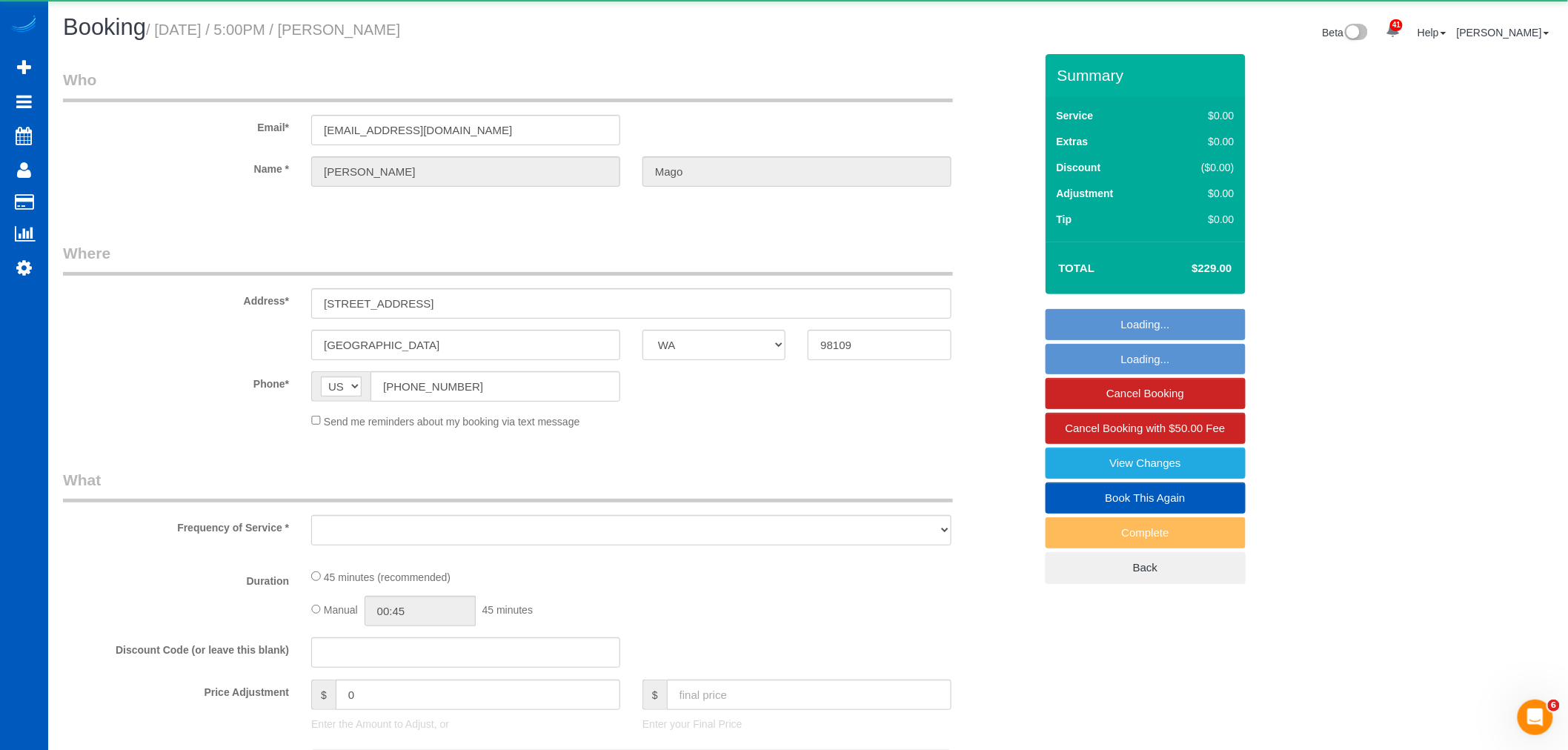
select select "object:10018"
select select "string:fspay-4eddcff4-abd1-4437-bb5b-e1e17a93d302"
select select "199"
select select "number:10"
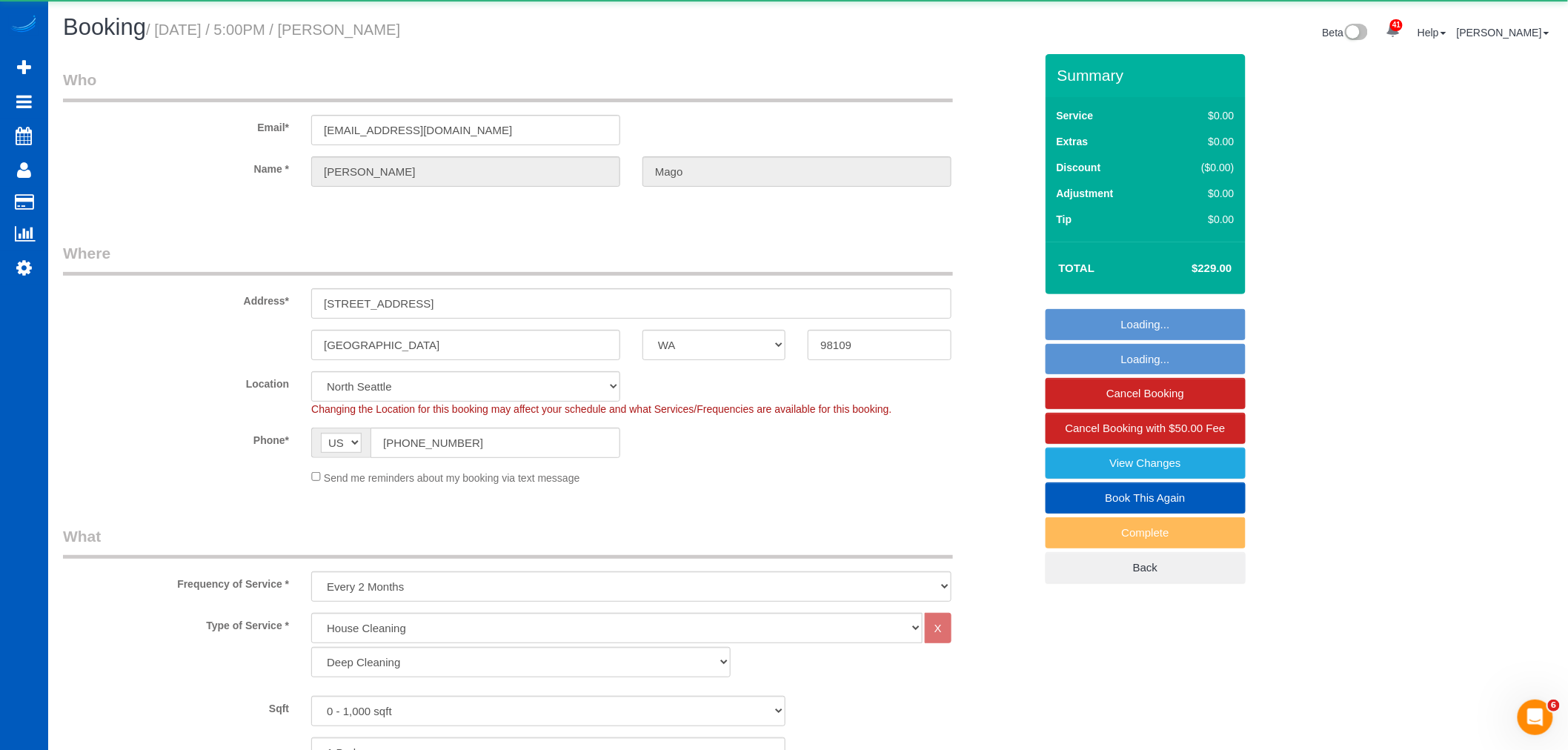
select select "spot68"
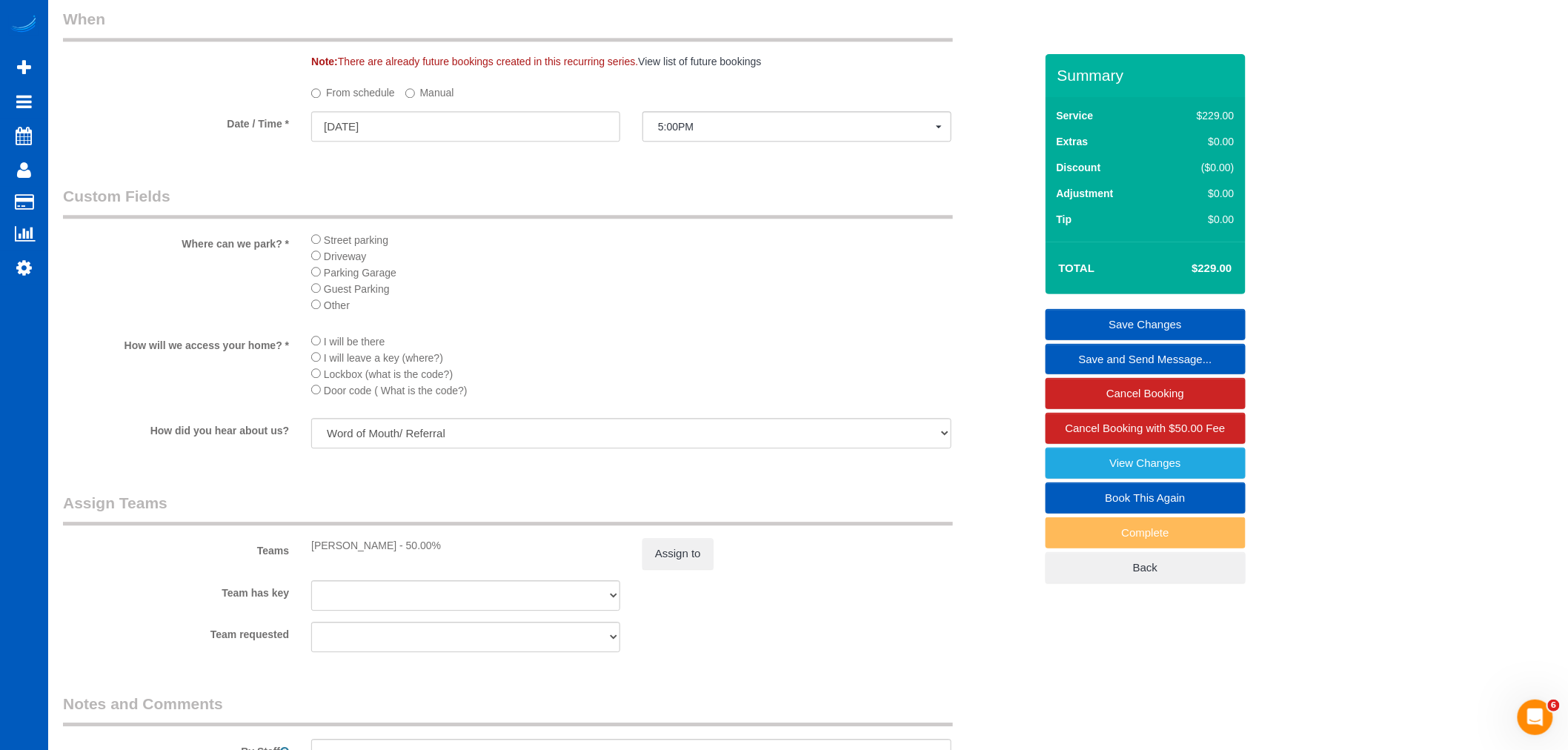
scroll to position [1811, 0]
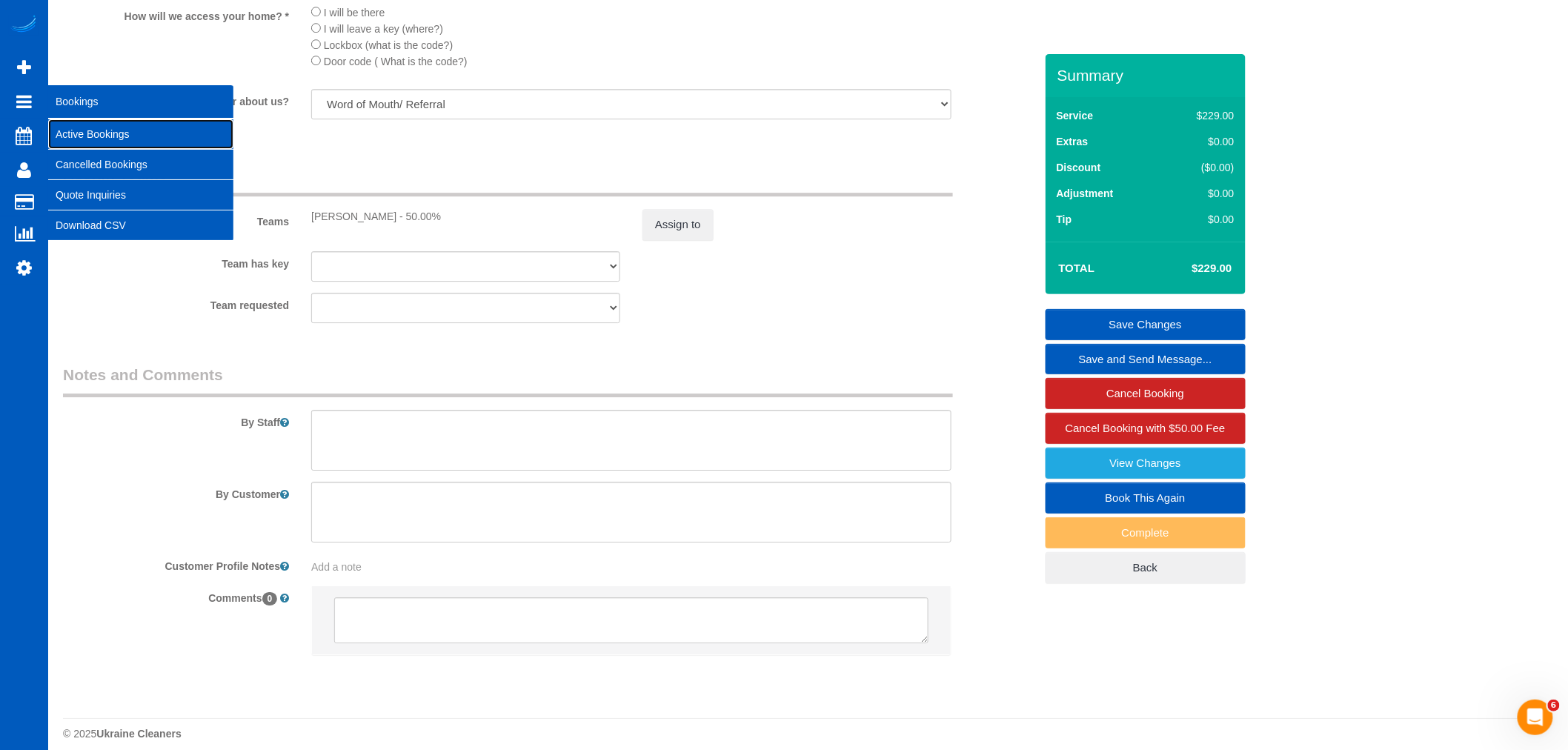
click at [105, 125] on link "Active Bookings" at bounding box center [140, 134] width 185 height 30
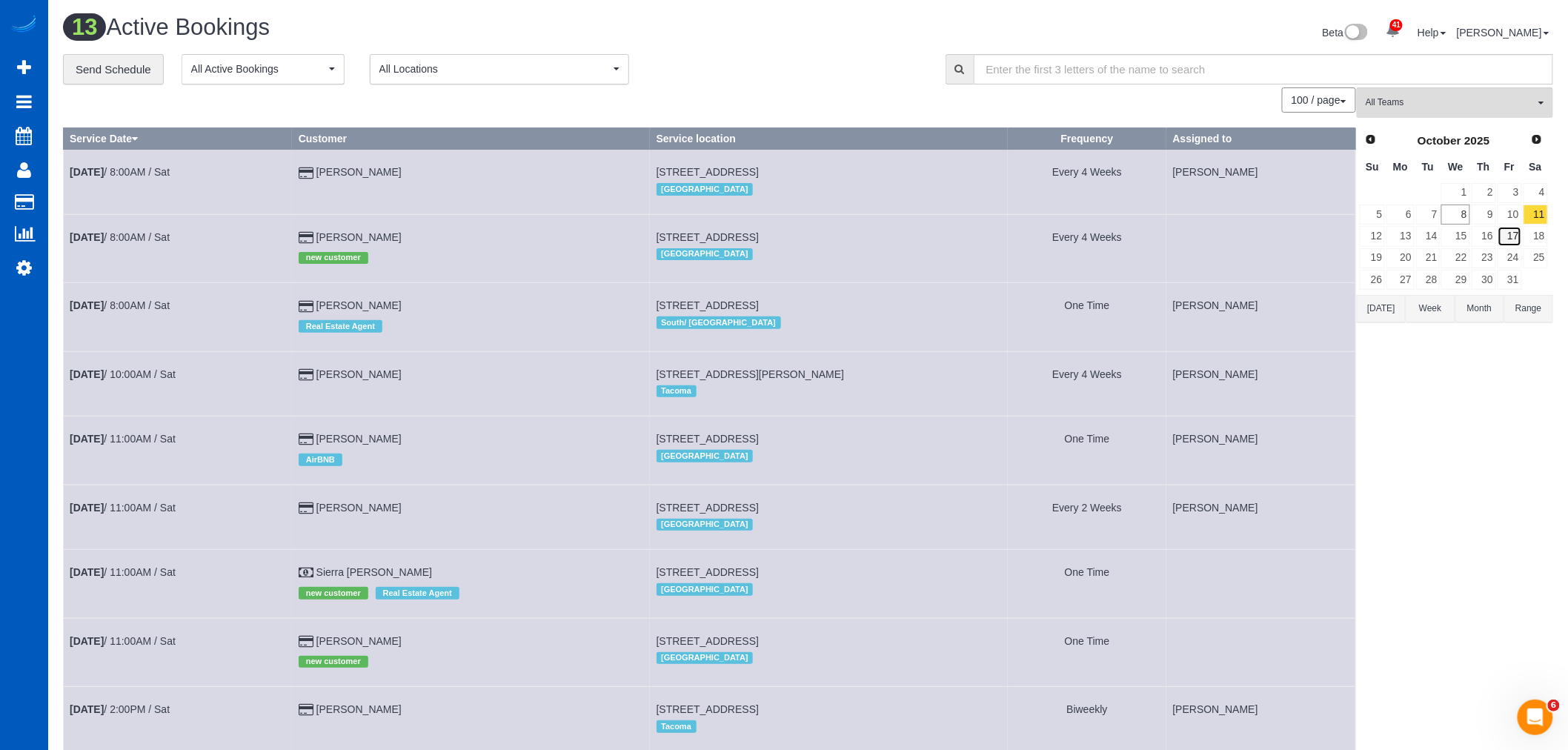
click at [1507, 238] on link "17" at bounding box center [1509, 236] width 24 height 20
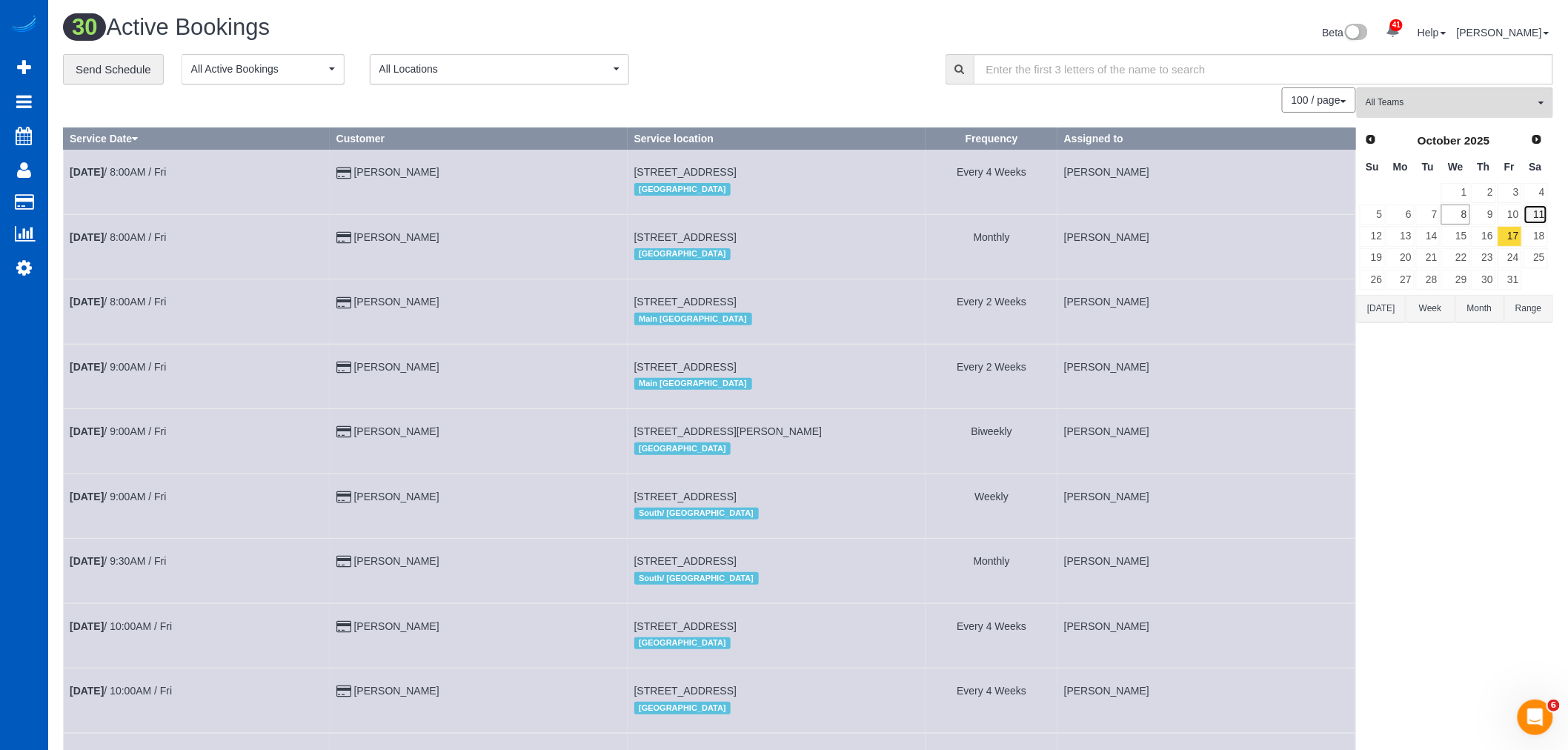
click at [1536, 210] on link "11" at bounding box center [1535, 214] width 24 height 20
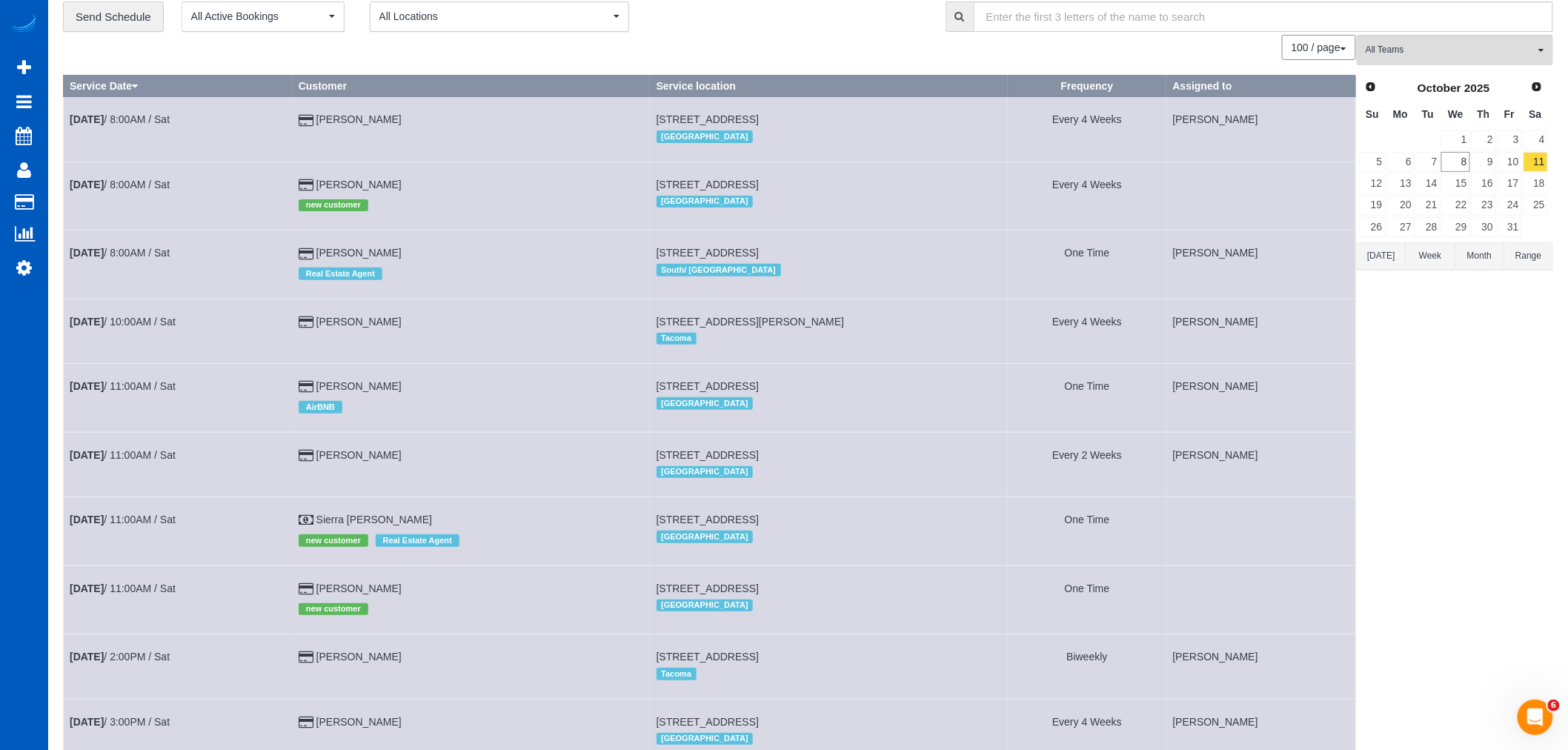
scroll to position [82, 0]
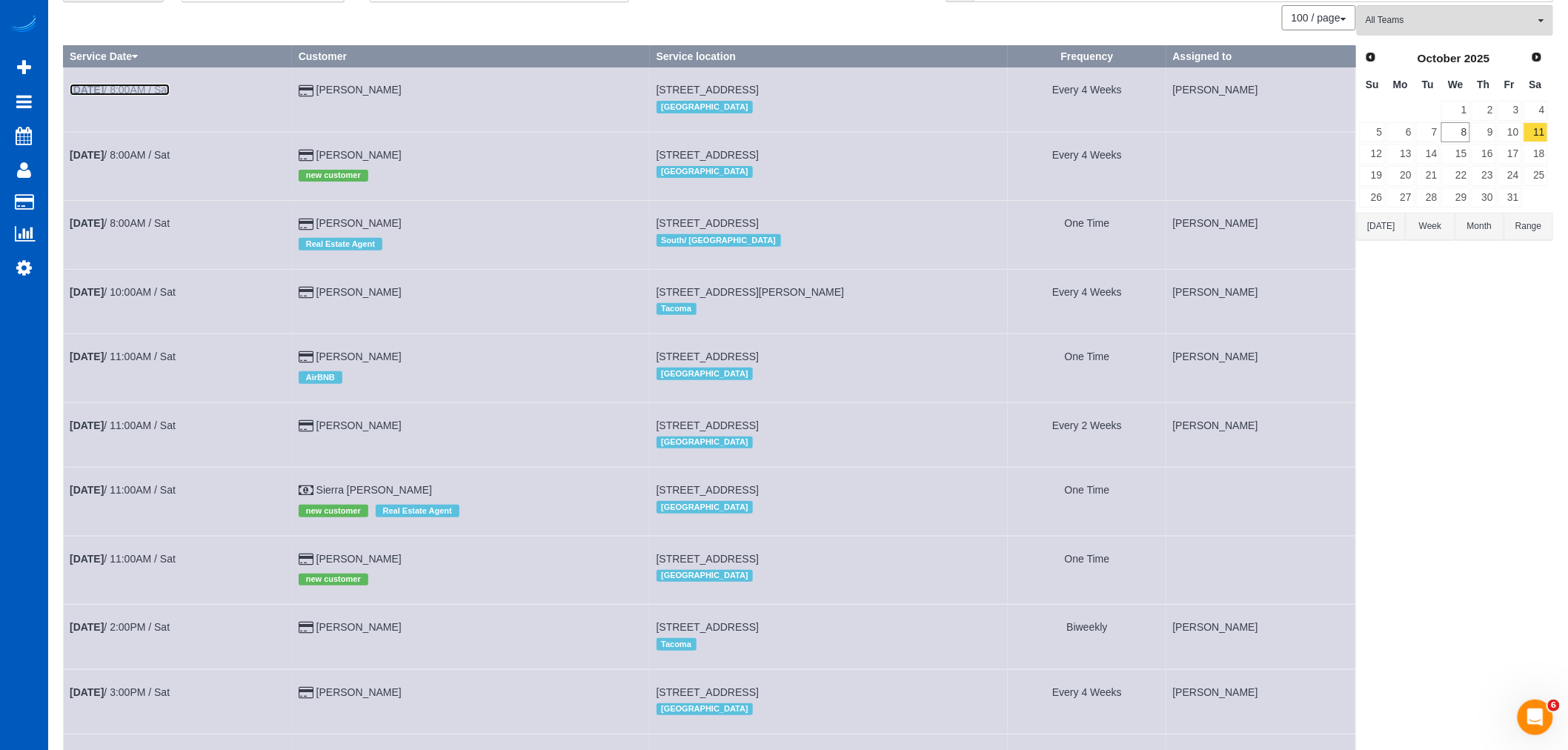
click at [104, 91] on b "[DATE]" at bounding box center [86, 89] width 34 height 12
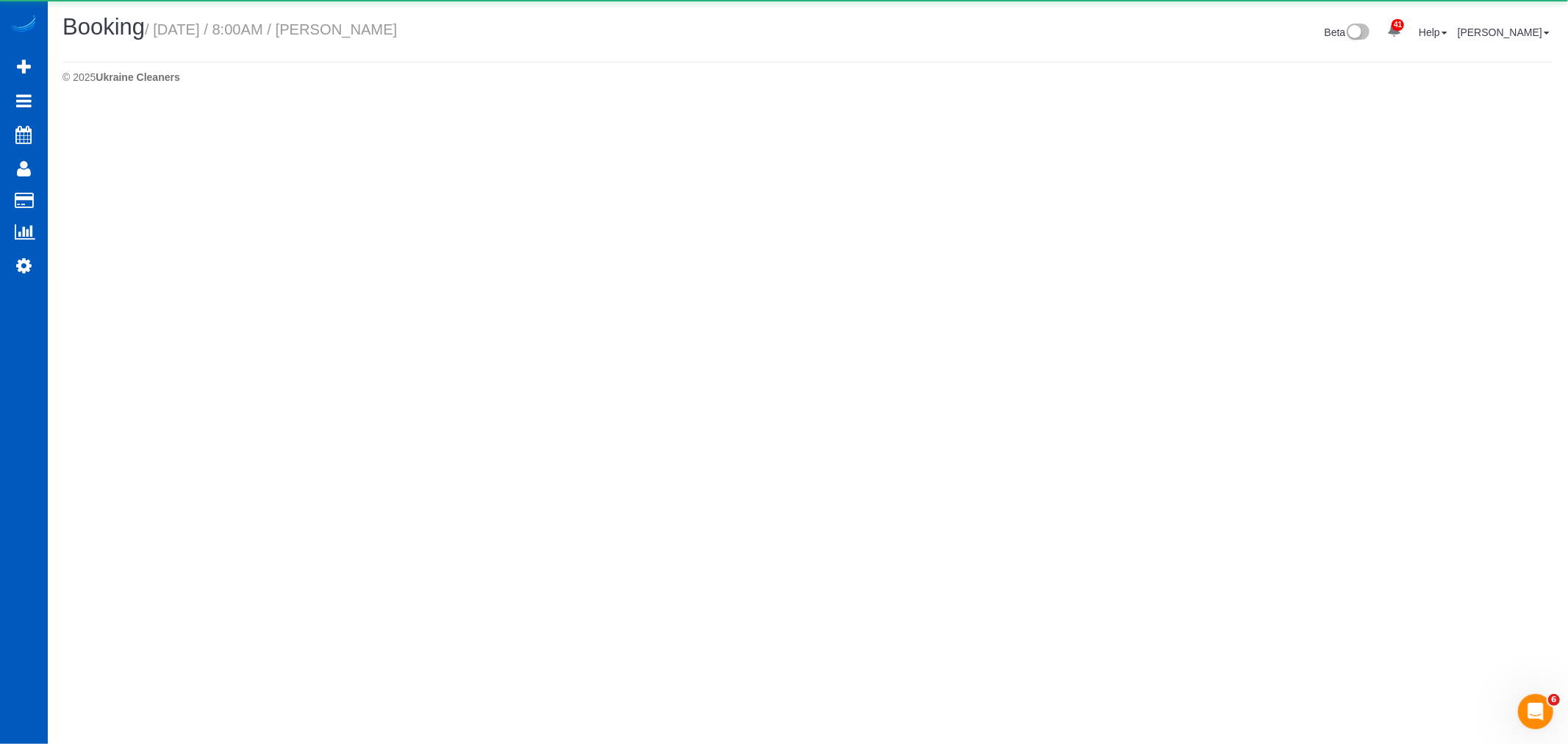
select select "WA"
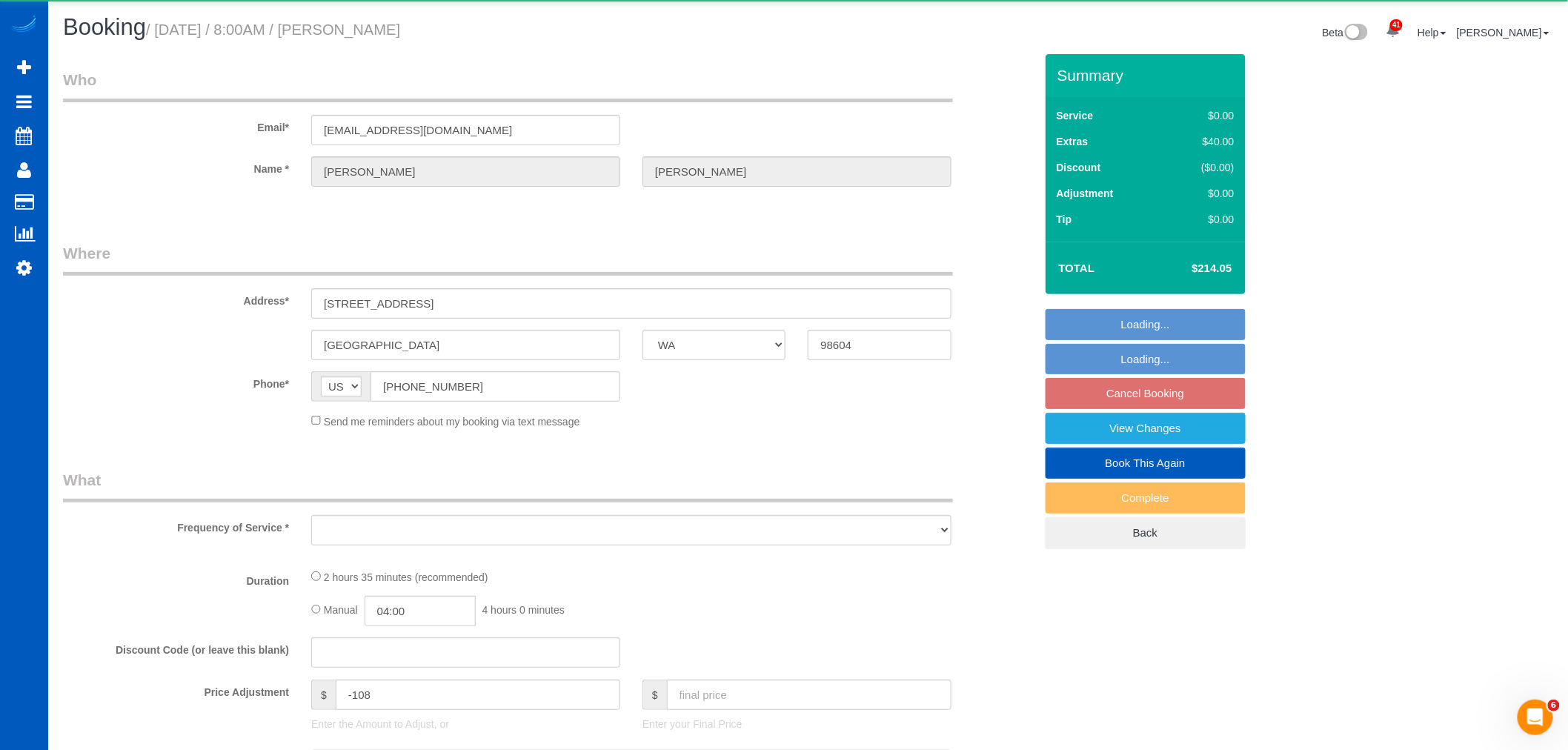
select select "object:12165"
select select "199"
select select "2501"
select select "4"
select select "2"
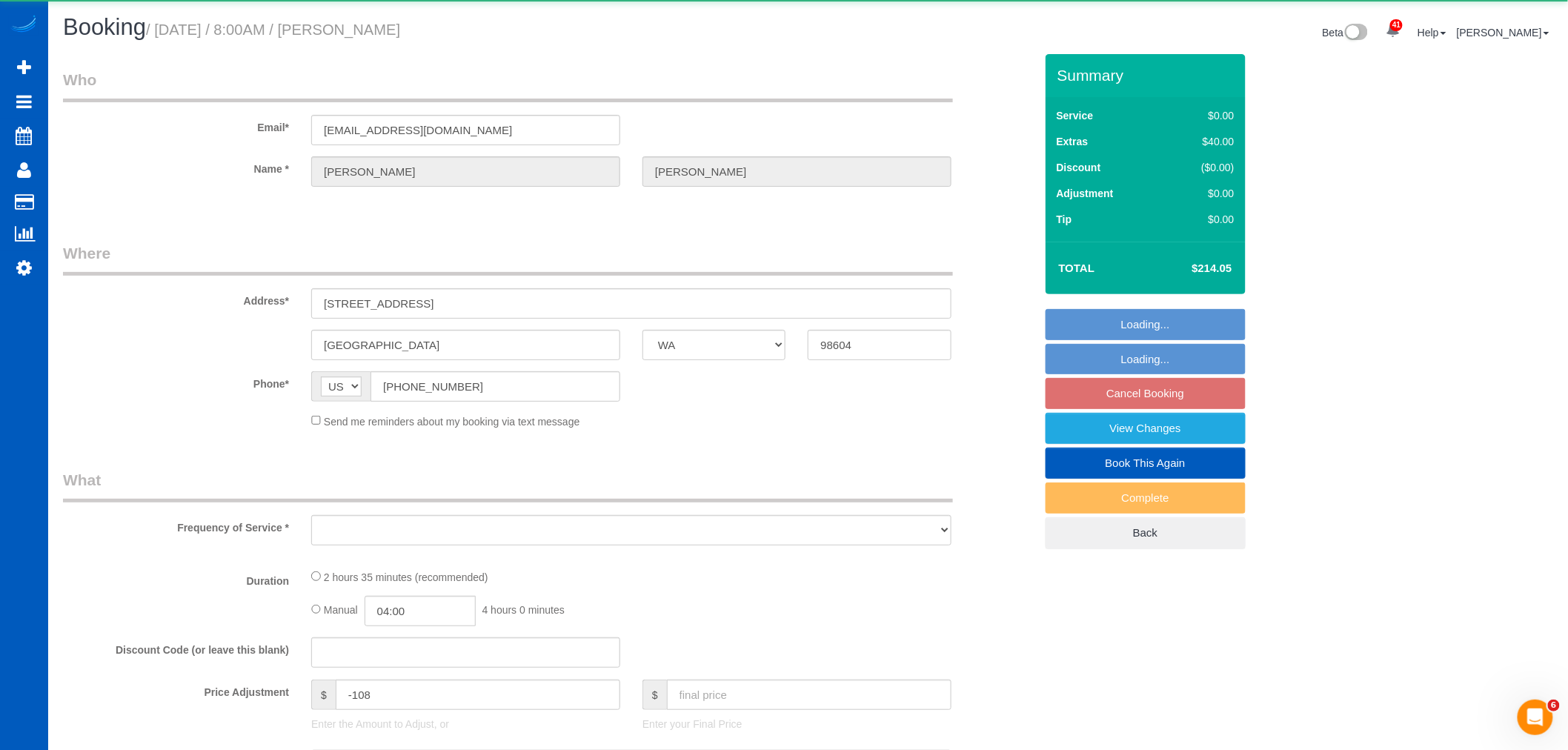
select select "spot80"
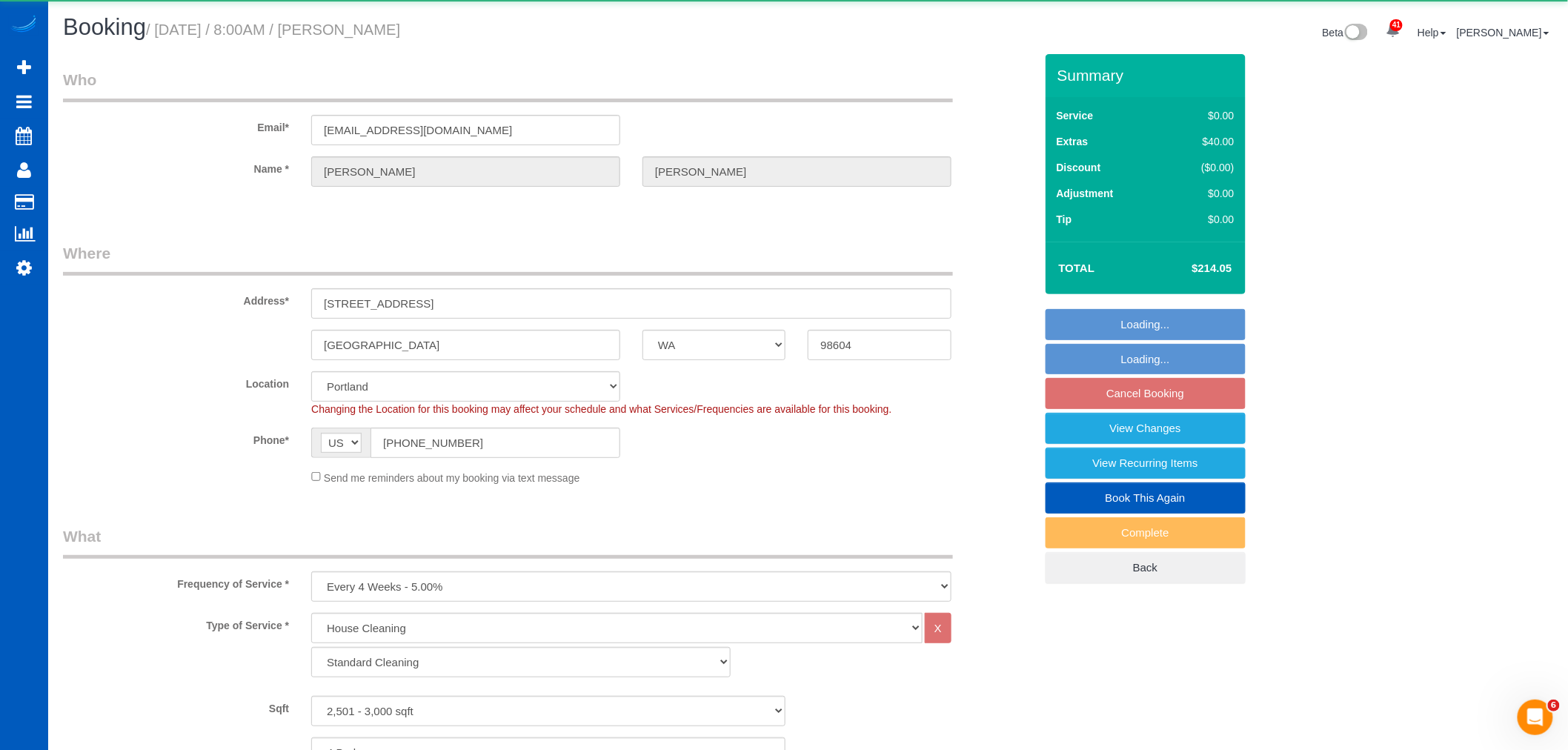
select select "2501"
select select "4"
select select "2"
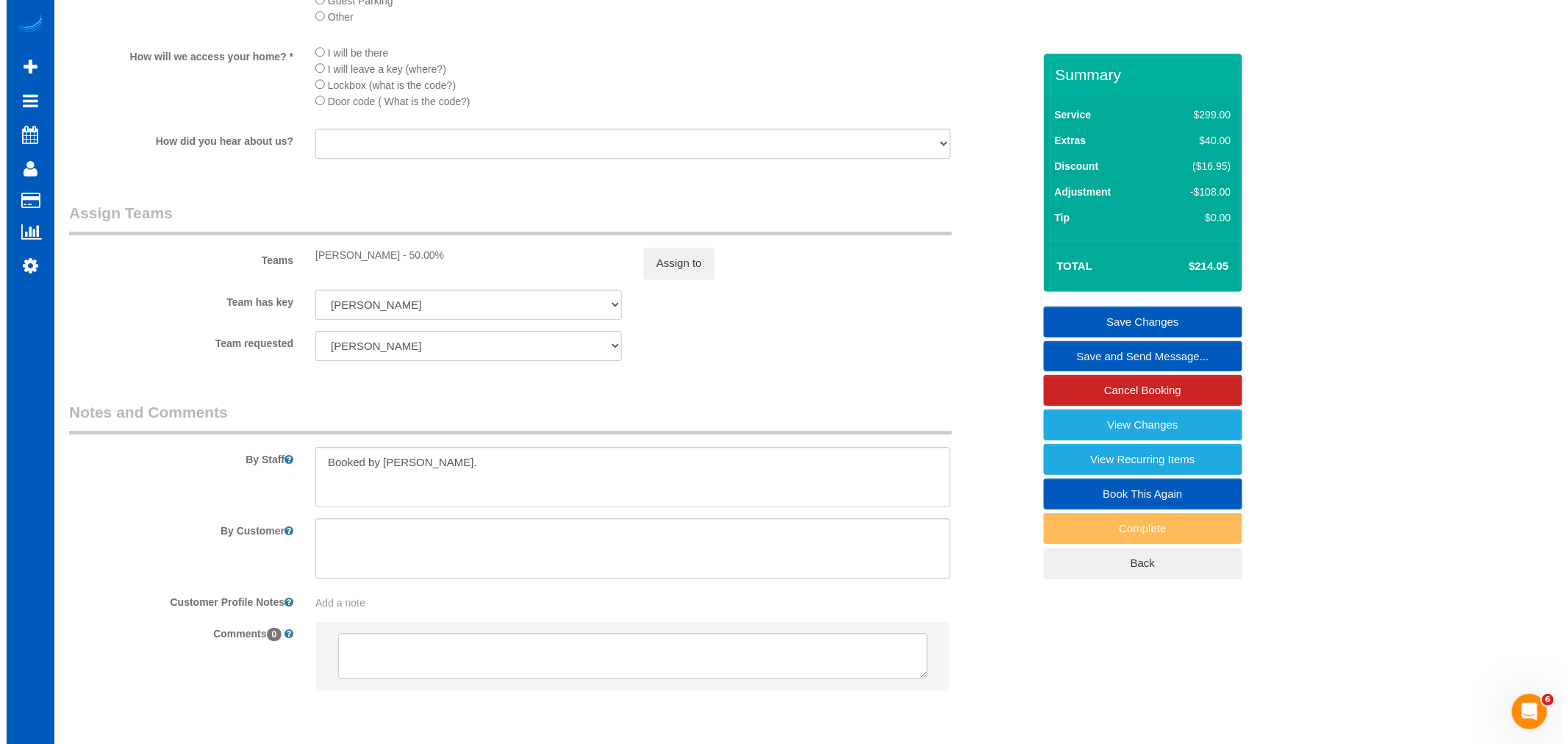
scroll to position [1796, 0]
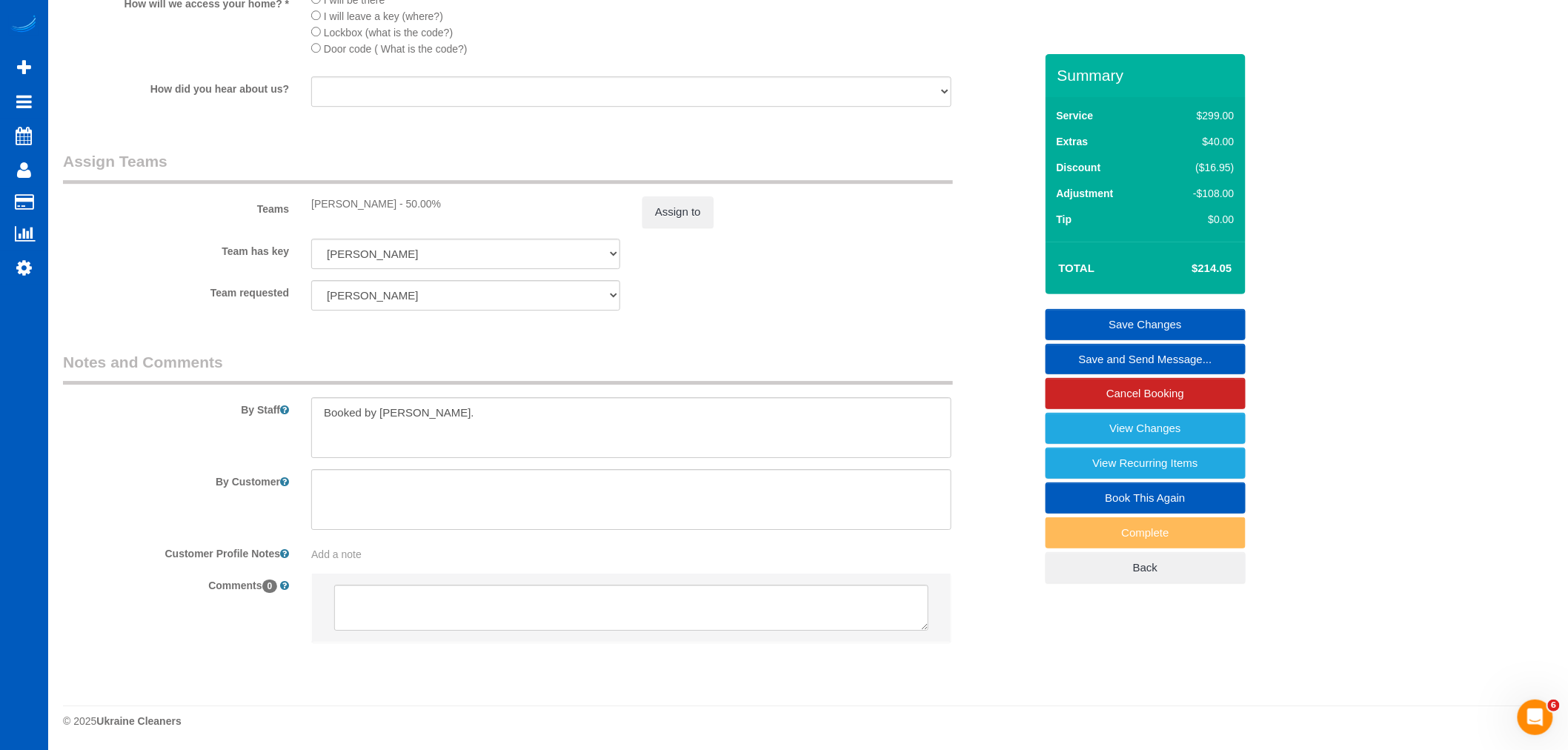
click at [655, 248] on div "Team has key Raissa Radionova Elena Kremneva Irina Dunaeva Kseniia Trofimova Lu…" at bounding box center [549, 253] width 994 height 31
click at [666, 238] on sui-booking-teams "Teams Raissa Radionova - 50.00% Assign to Team has key Raissa Radionova Elena K…" at bounding box center [549, 230] width 972 height 160
click at [667, 237] on sui-booking-teams "Teams Raissa Radionova - 50.00% Assign to Team has key Raissa Radionova Elena K…" at bounding box center [549, 230] width 972 height 160
click at [672, 227] on button "Assign to" at bounding box center [678, 211] width 71 height 31
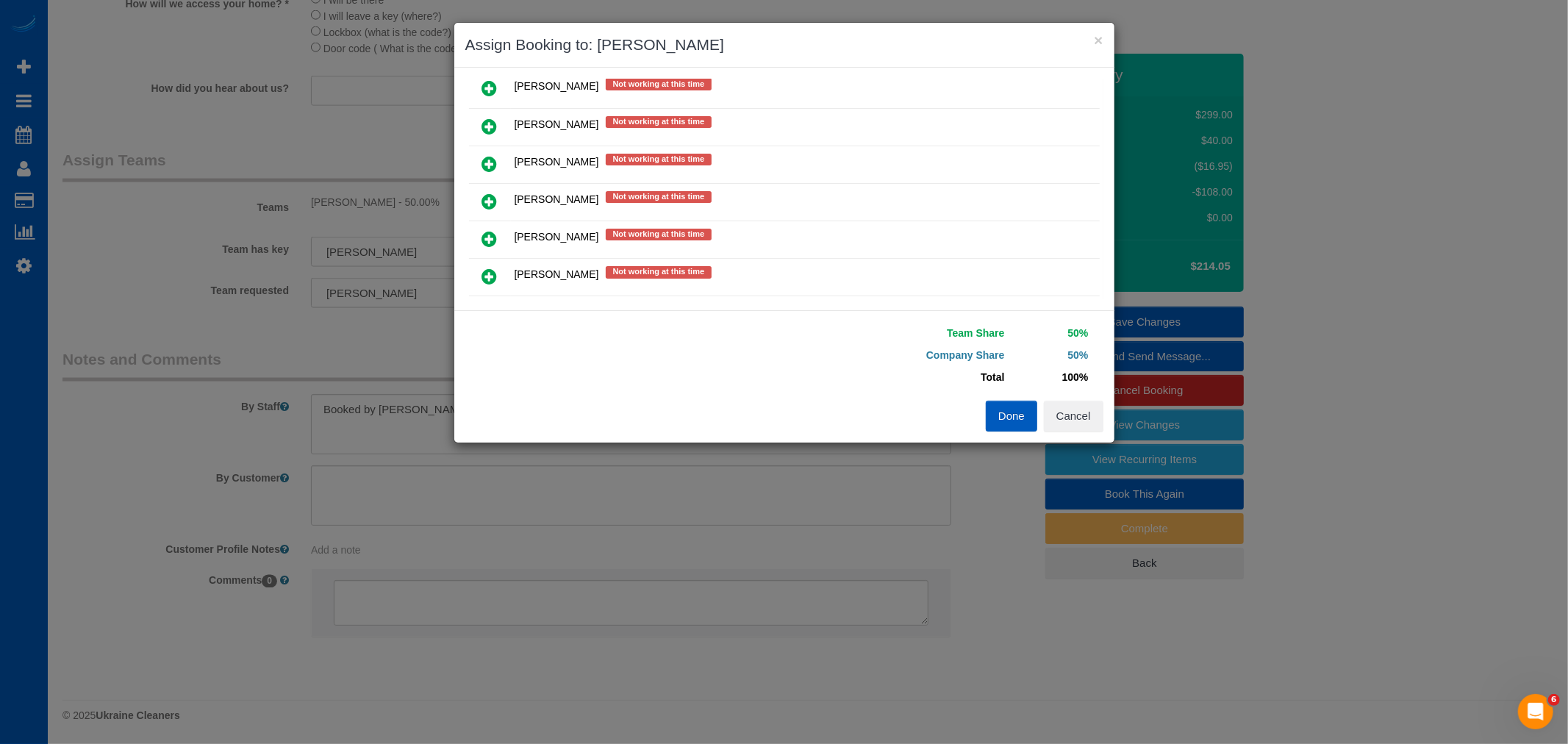
scroll to position [323, 0]
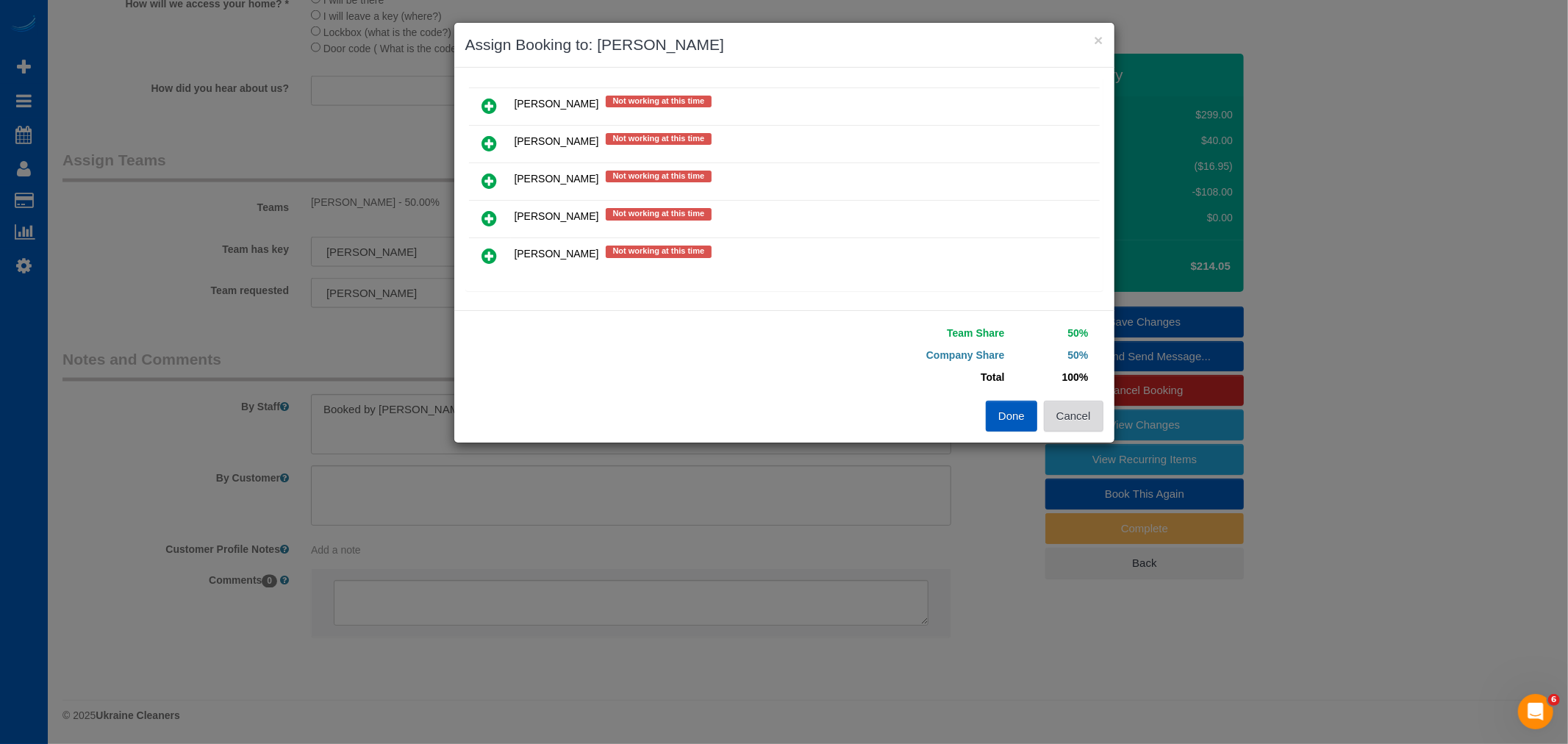
click at [1088, 413] on button "Cancel" at bounding box center [1074, 415] width 59 height 31
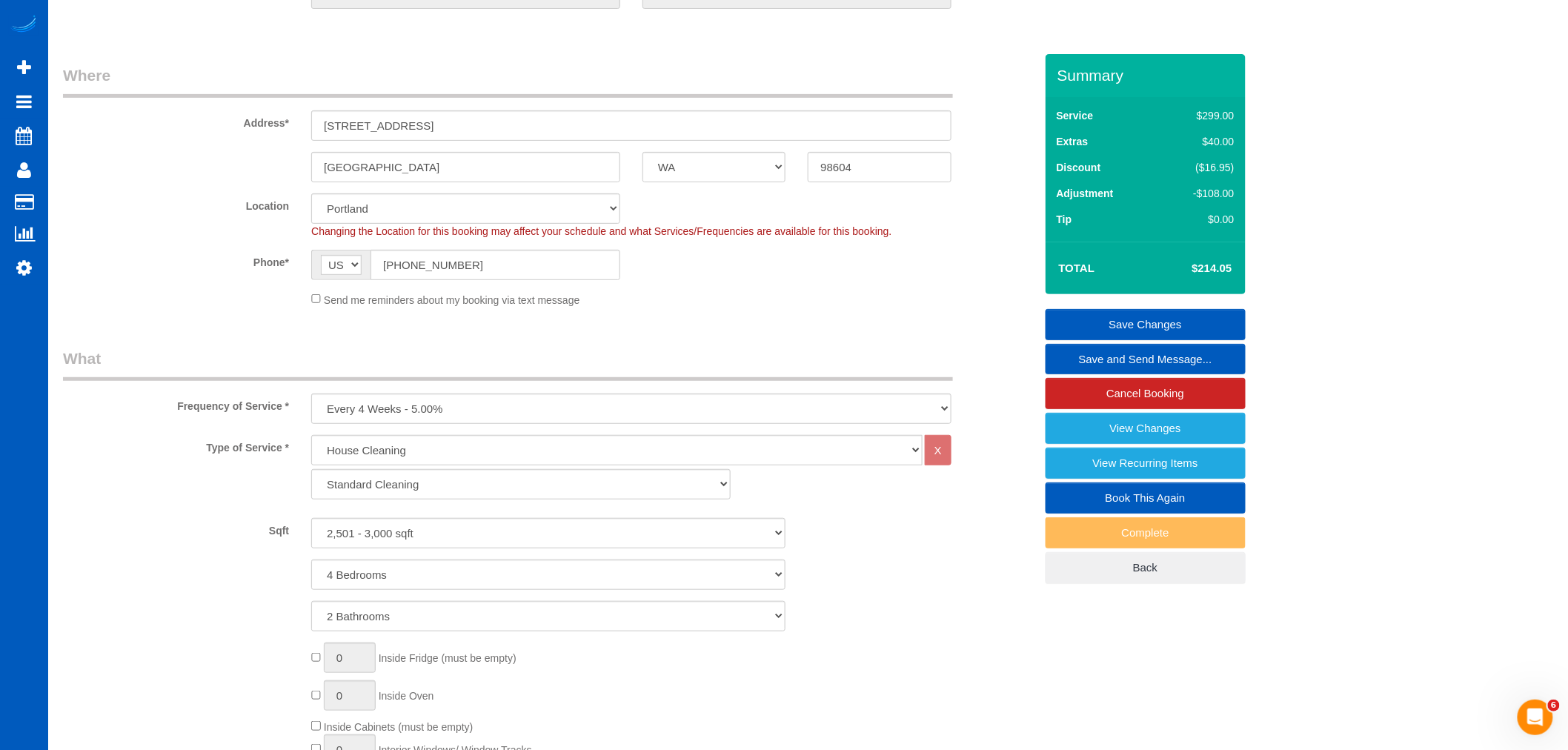
scroll to position [165, 0]
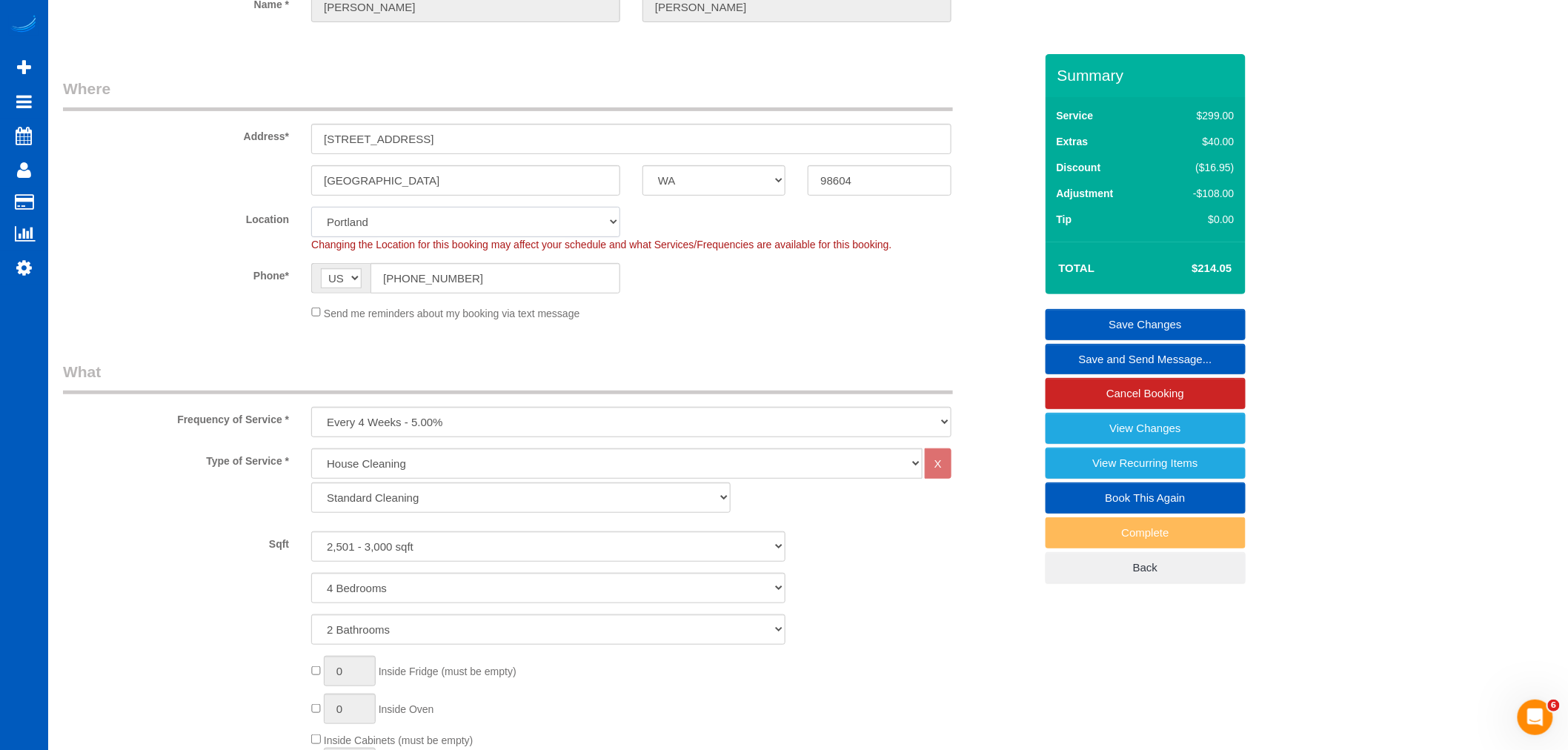
click at [406, 223] on select "North Seattle Atlanta GA Denver Everett Fort Worth TX Las Vegas Main Dallas Mai…" at bounding box center [466, 222] width 309 height 31
select select "366"
click at [312, 207] on select "North Seattle Atlanta GA Denver Everett Fort Worth TX Las Vegas Main Dallas Mai…" at bounding box center [466, 222] width 309 height 31
select select "object:12526"
select select "spot94"
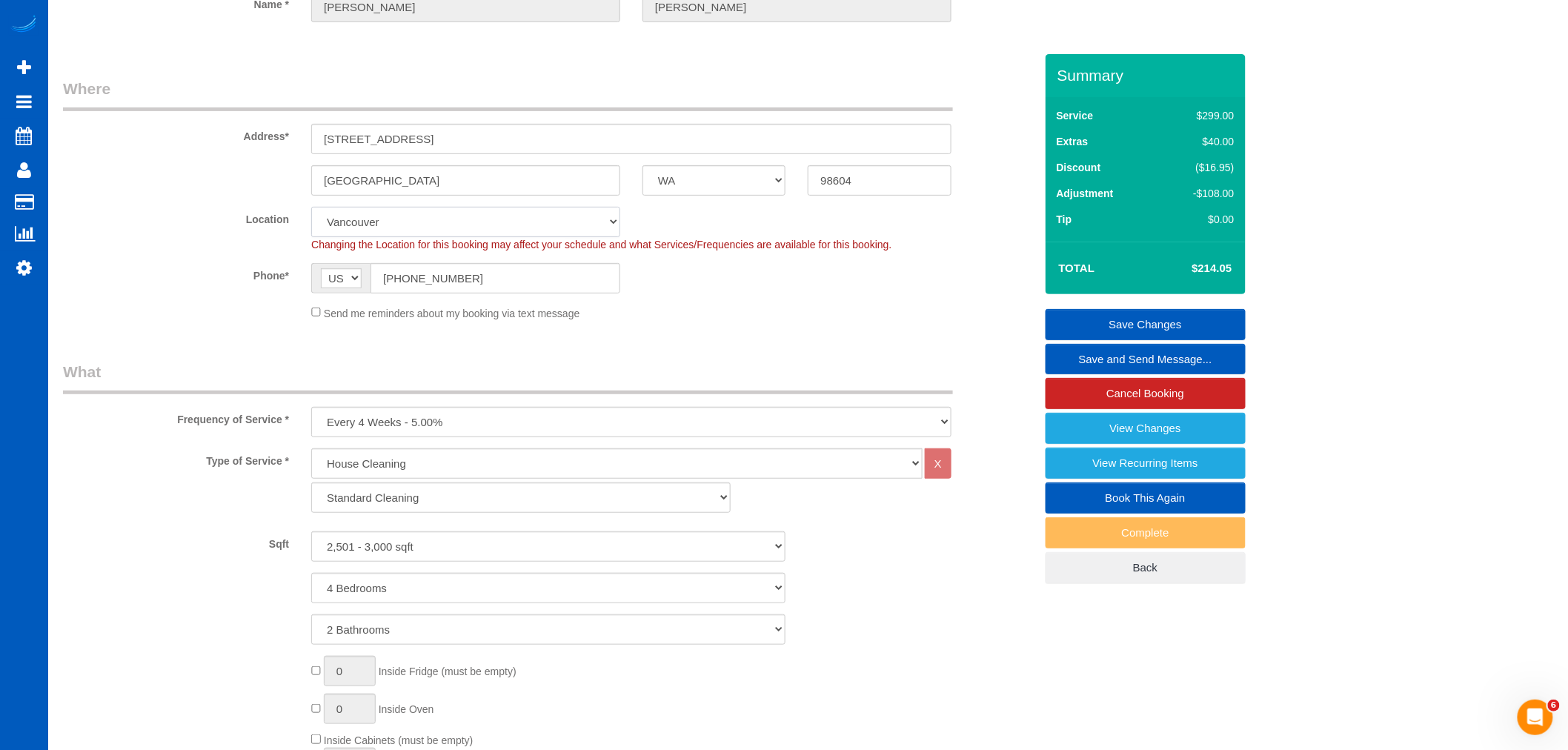
select select "2501"
select select "4"
select select "2"
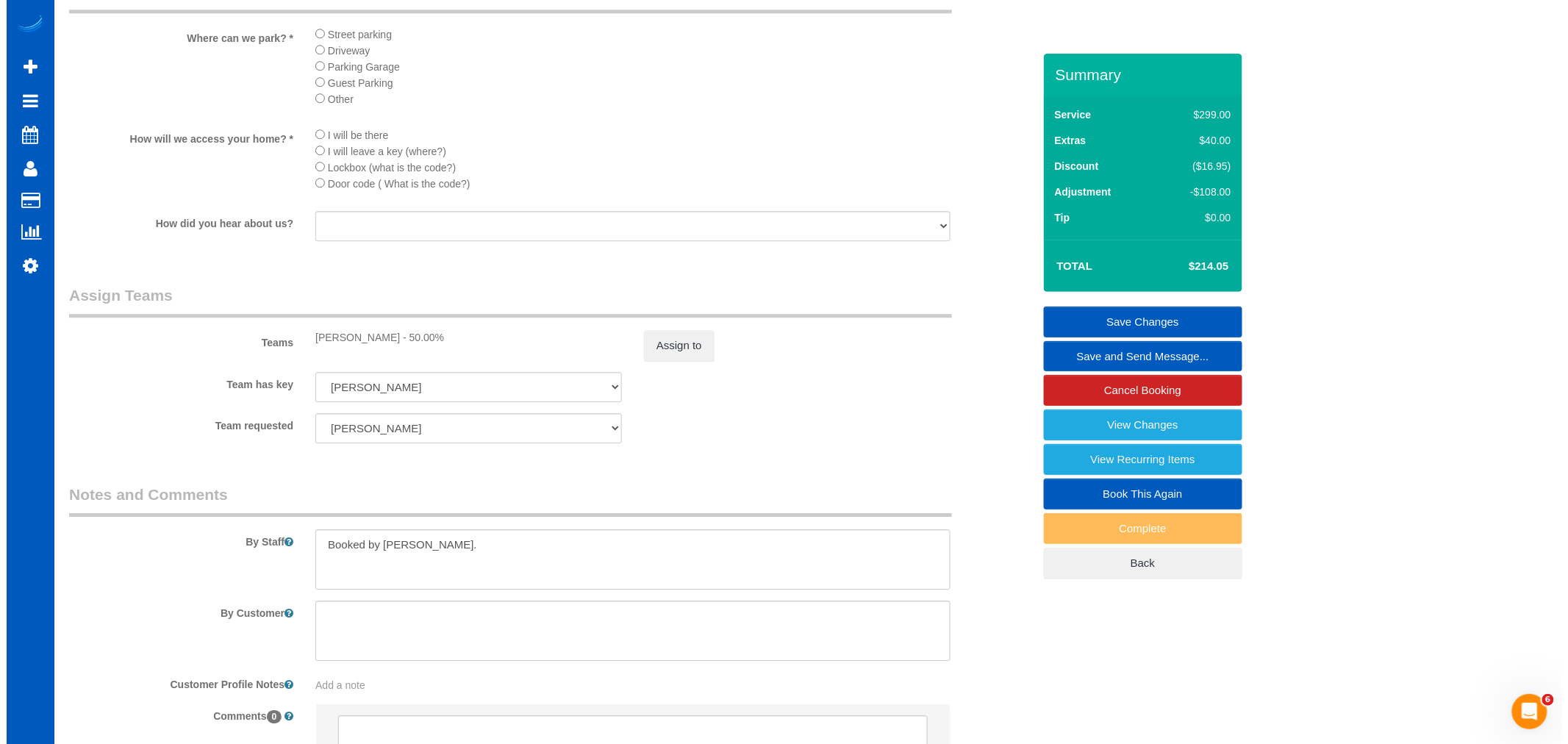
scroll to position [1715, 0]
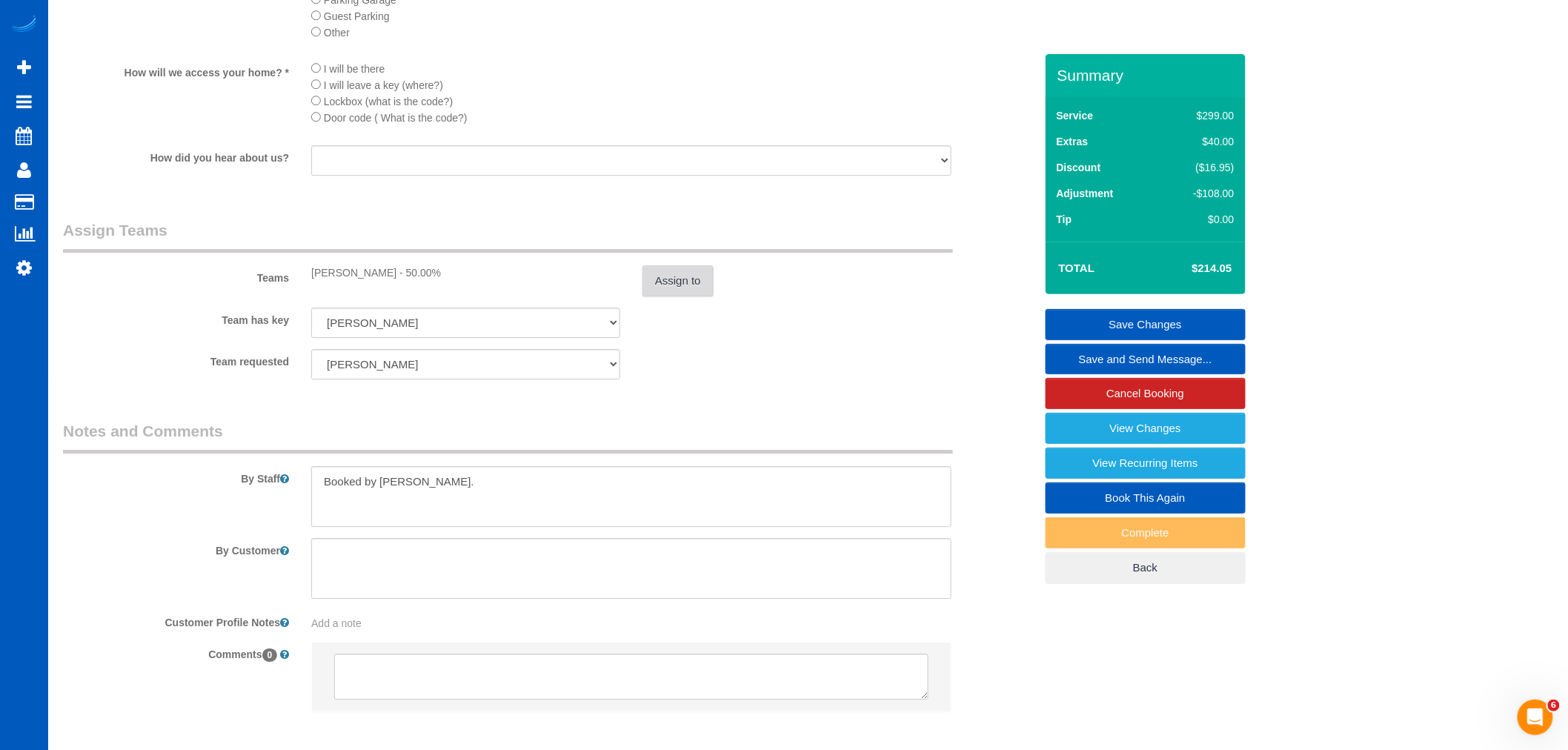
click at [667, 297] on button "Assign to" at bounding box center [678, 280] width 71 height 31
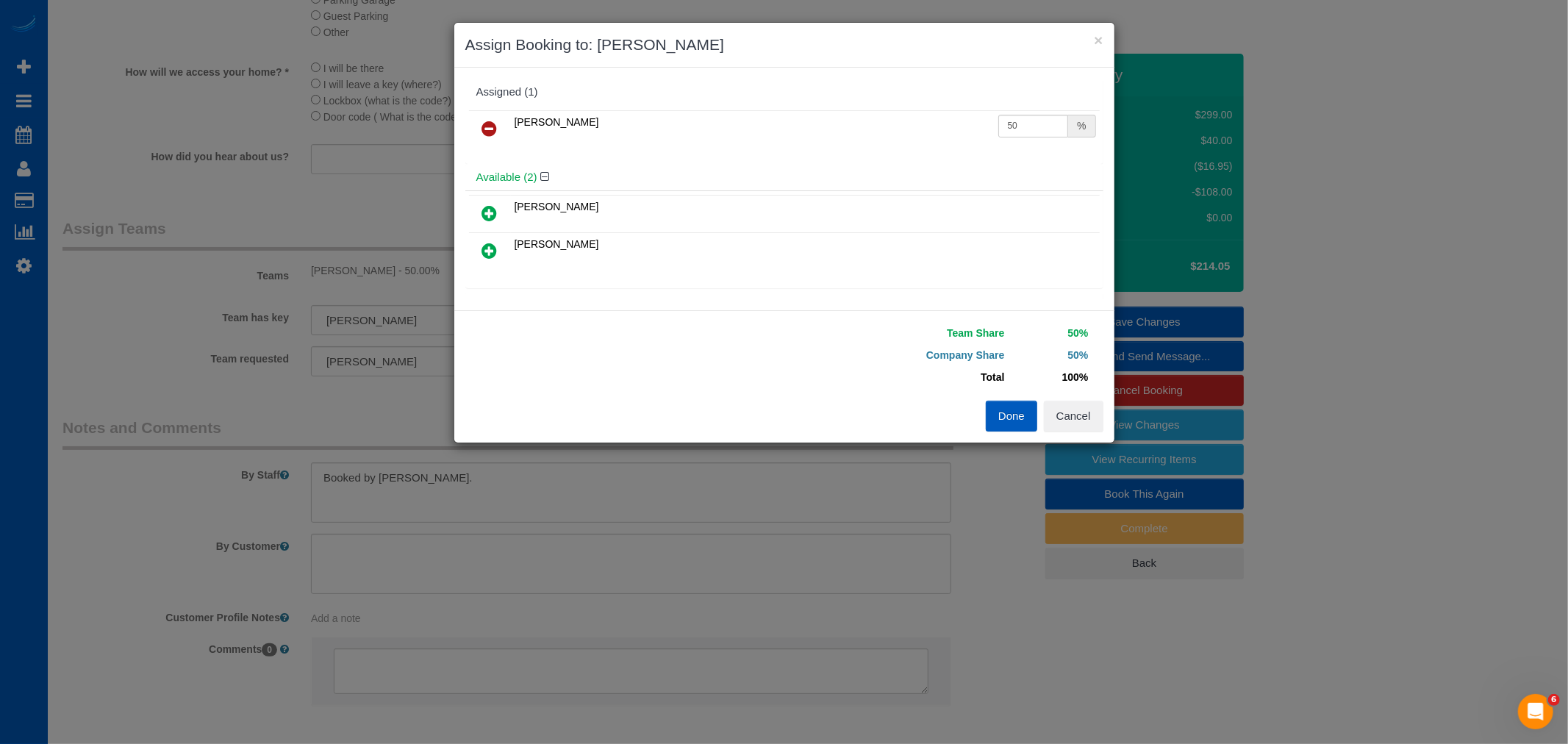
click at [490, 113] on td at bounding box center [490, 129] width 42 height 38
click at [476, 119] on link at bounding box center [490, 130] width 34 height 30
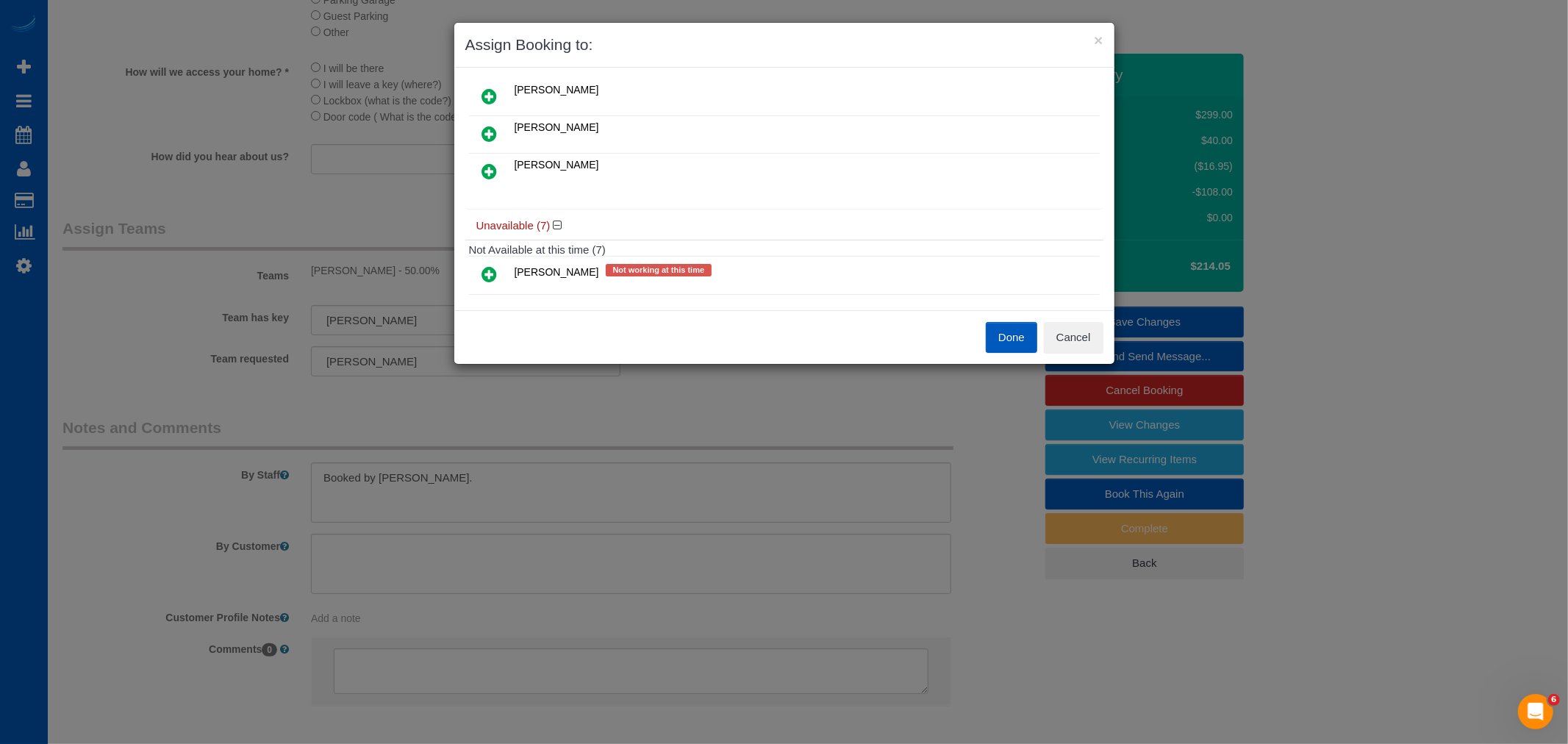
click at [488, 167] on icon at bounding box center [490, 171] width 16 height 18
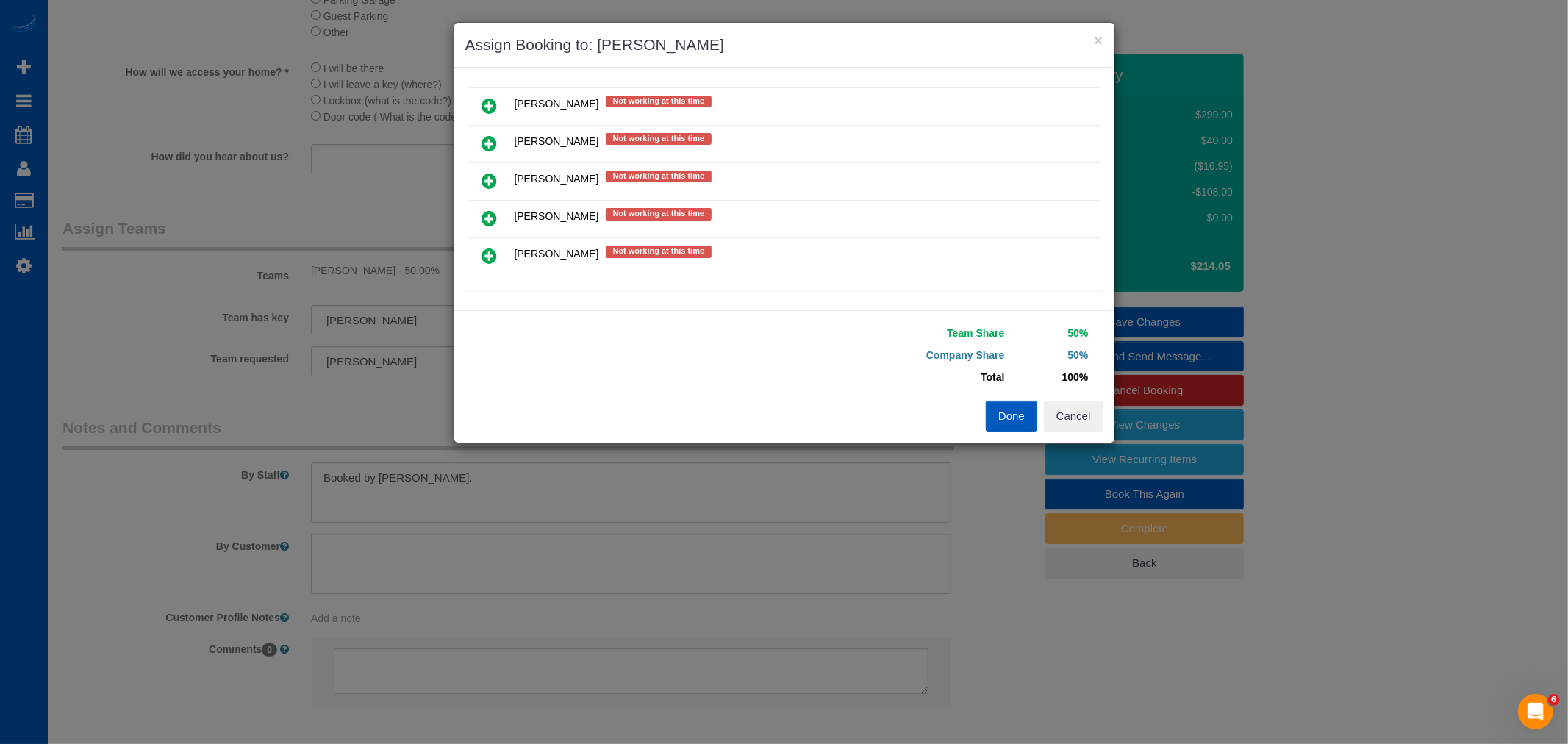
click at [493, 264] on link at bounding box center [490, 257] width 34 height 30
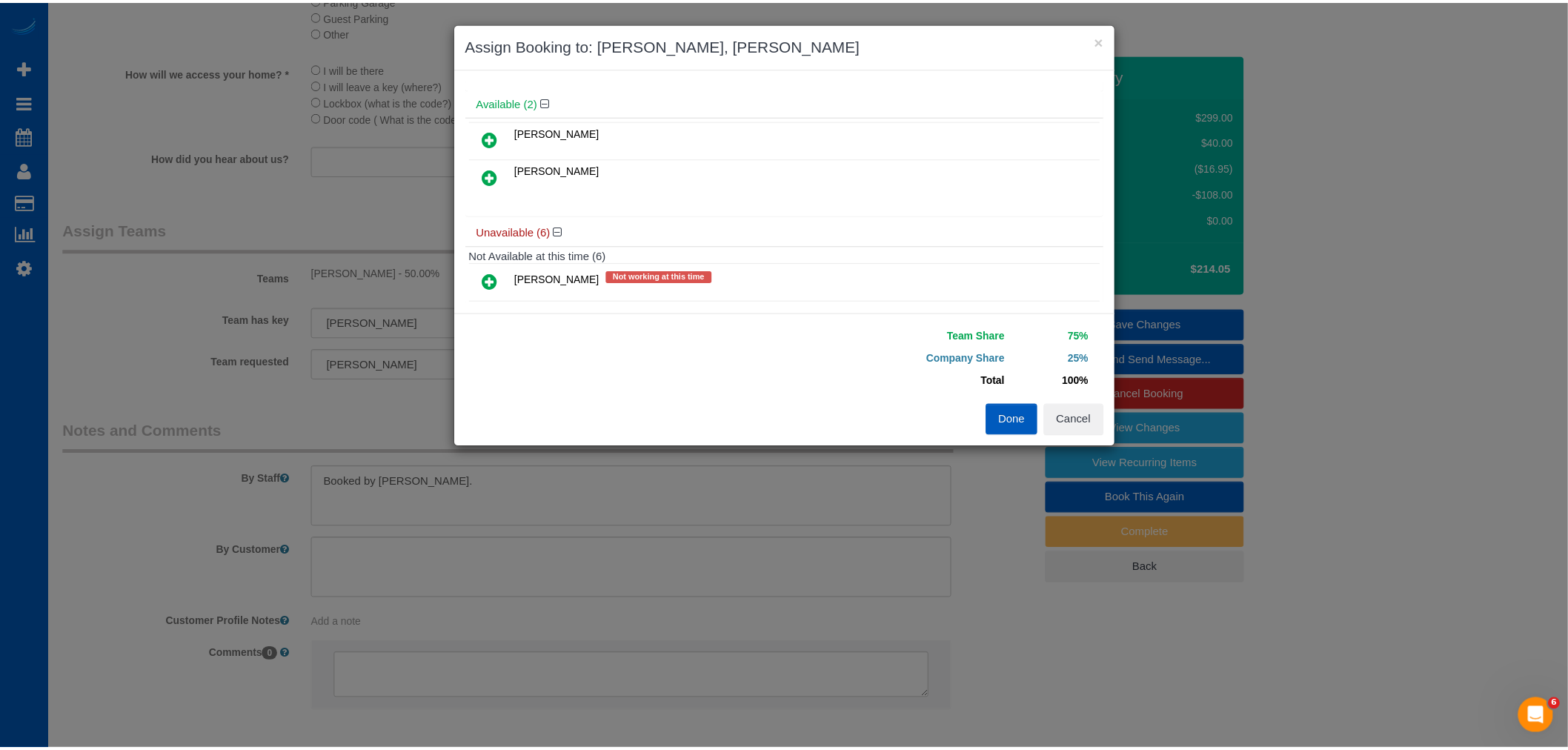
scroll to position [0, 0]
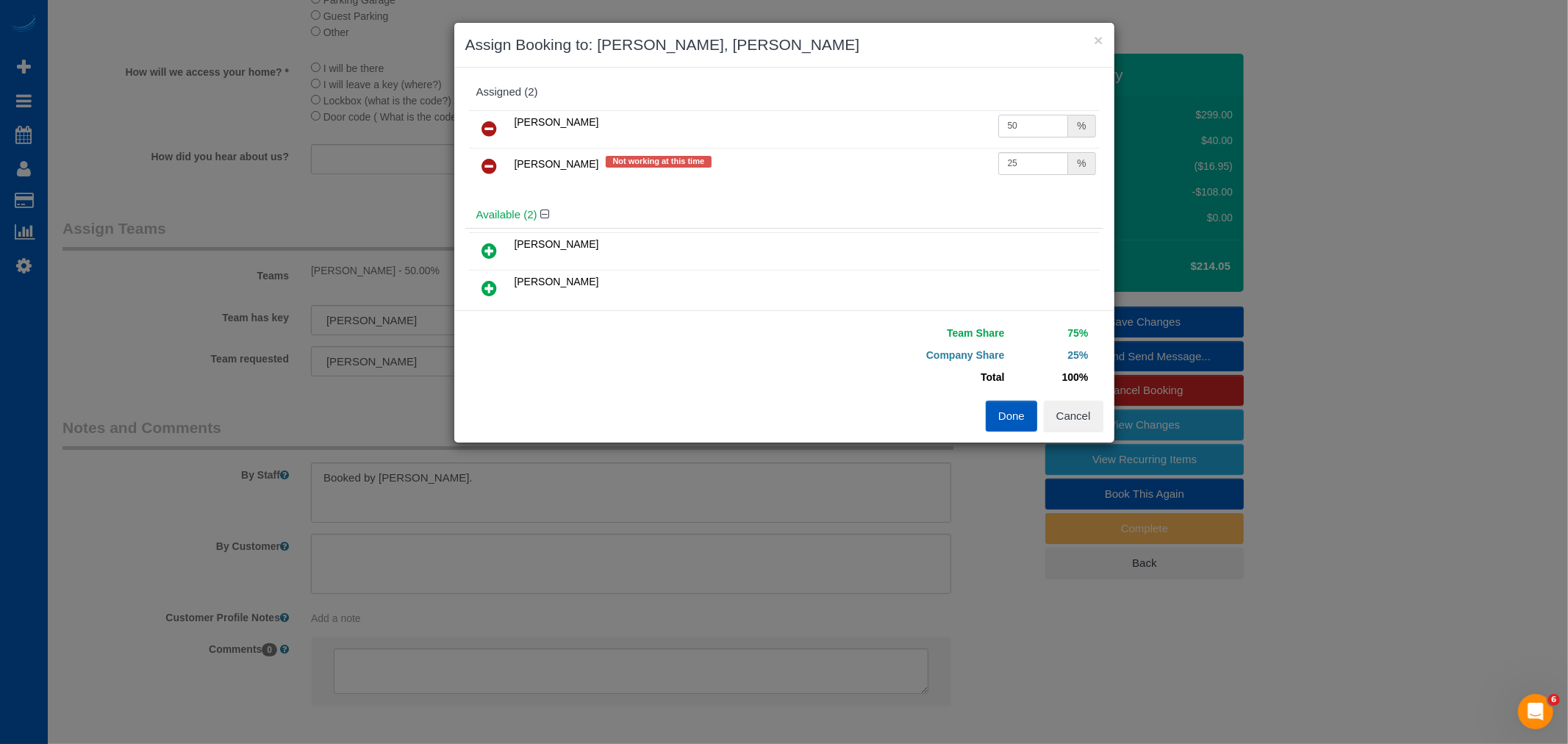
drag, startPoint x: 1012, startPoint y: 126, endPoint x: 942, endPoint y: 133, distance: 70.3
click at [942, 133] on tr "Raissa Radionova 50 %" at bounding box center [784, 129] width 631 height 38
type input "27"
drag, startPoint x: 1012, startPoint y: 156, endPoint x: 895, endPoint y: 176, distance: 118.7
click at [895, 176] on tr "Yekaterina Klochan Not working at this time 25 %" at bounding box center [784, 167] width 631 height 38
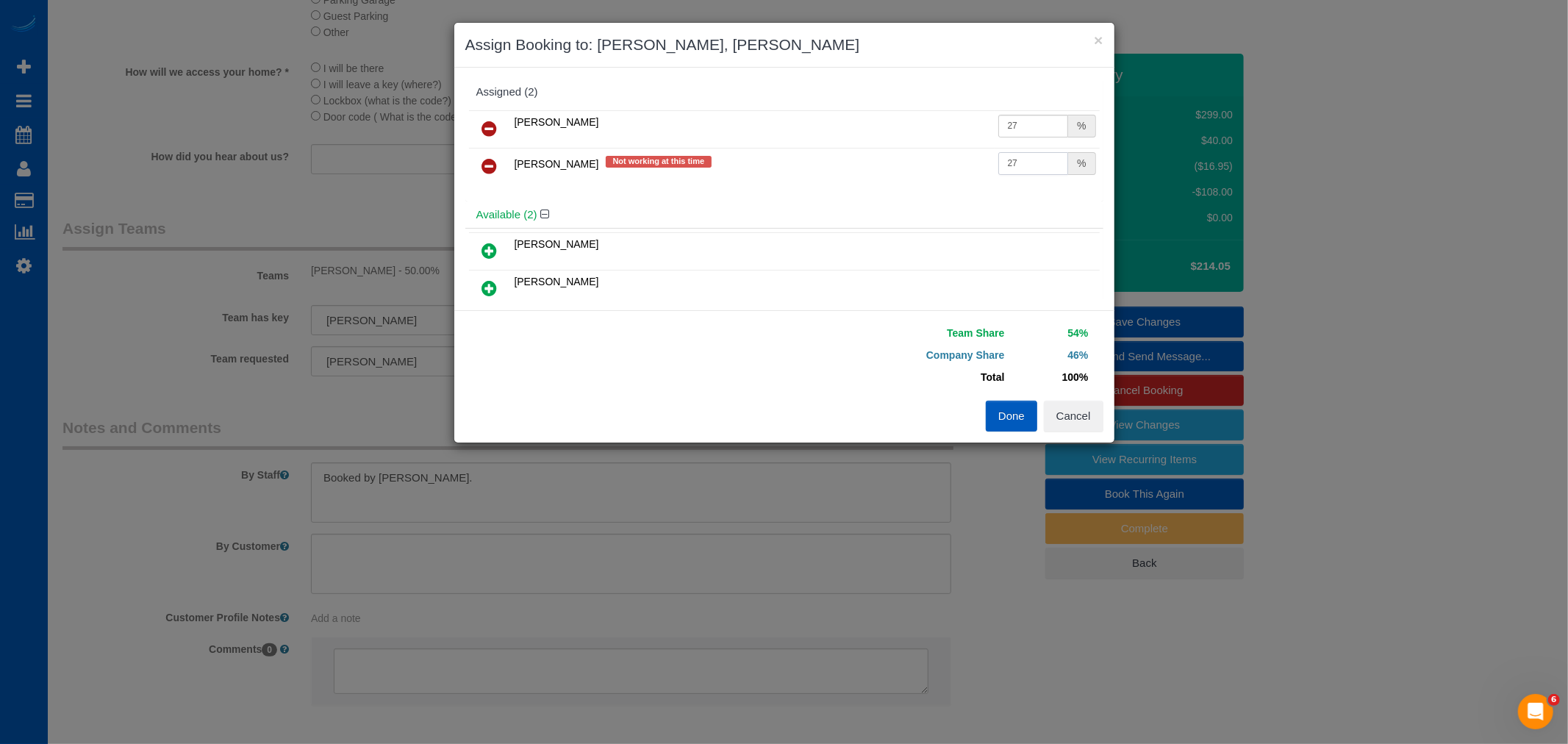
type input "27"
click at [988, 415] on button "Done" at bounding box center [1012, 415] width 52 height 31
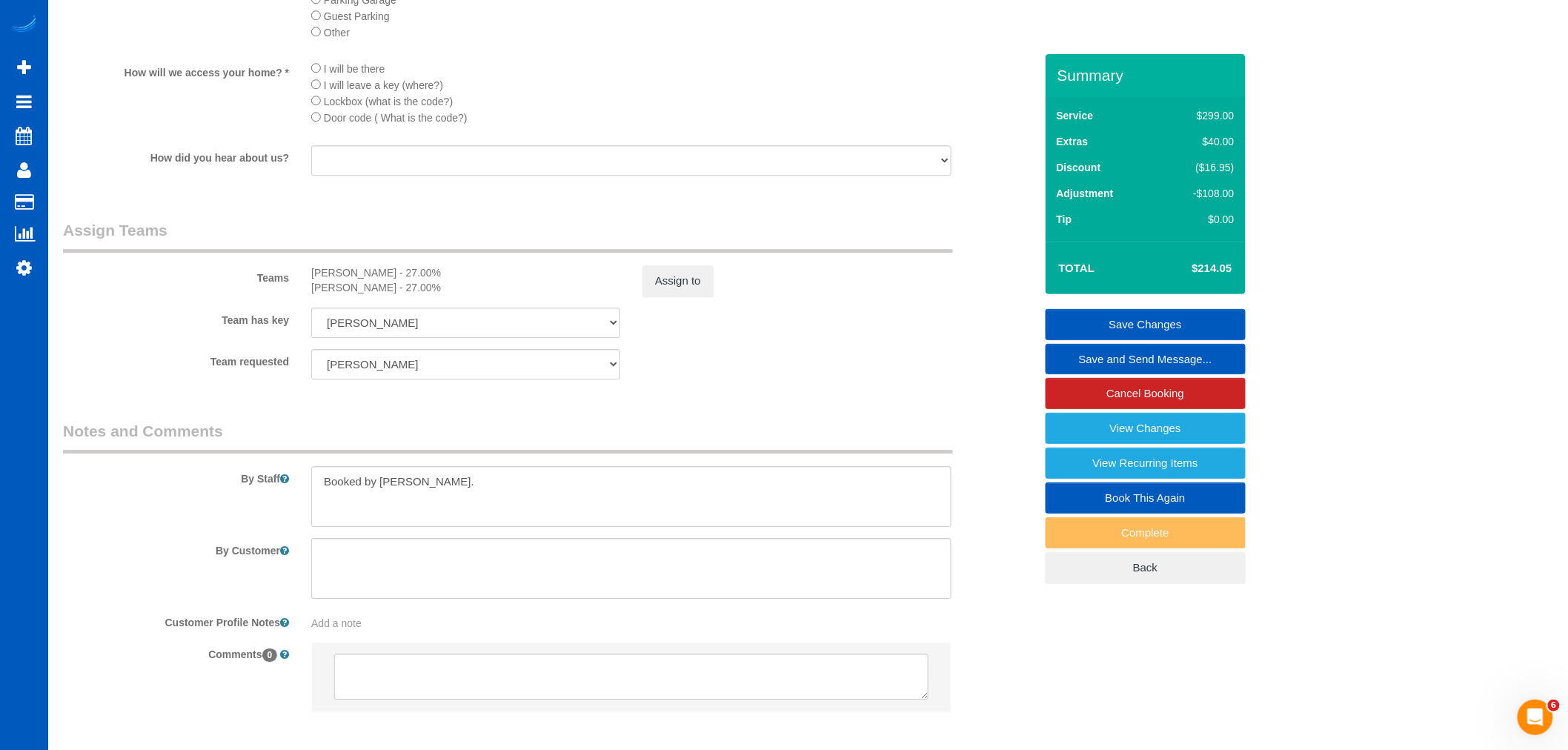
click at [1146, 313] on link "Save Changes" at bounding box center [1145, 324] width 200 height 31
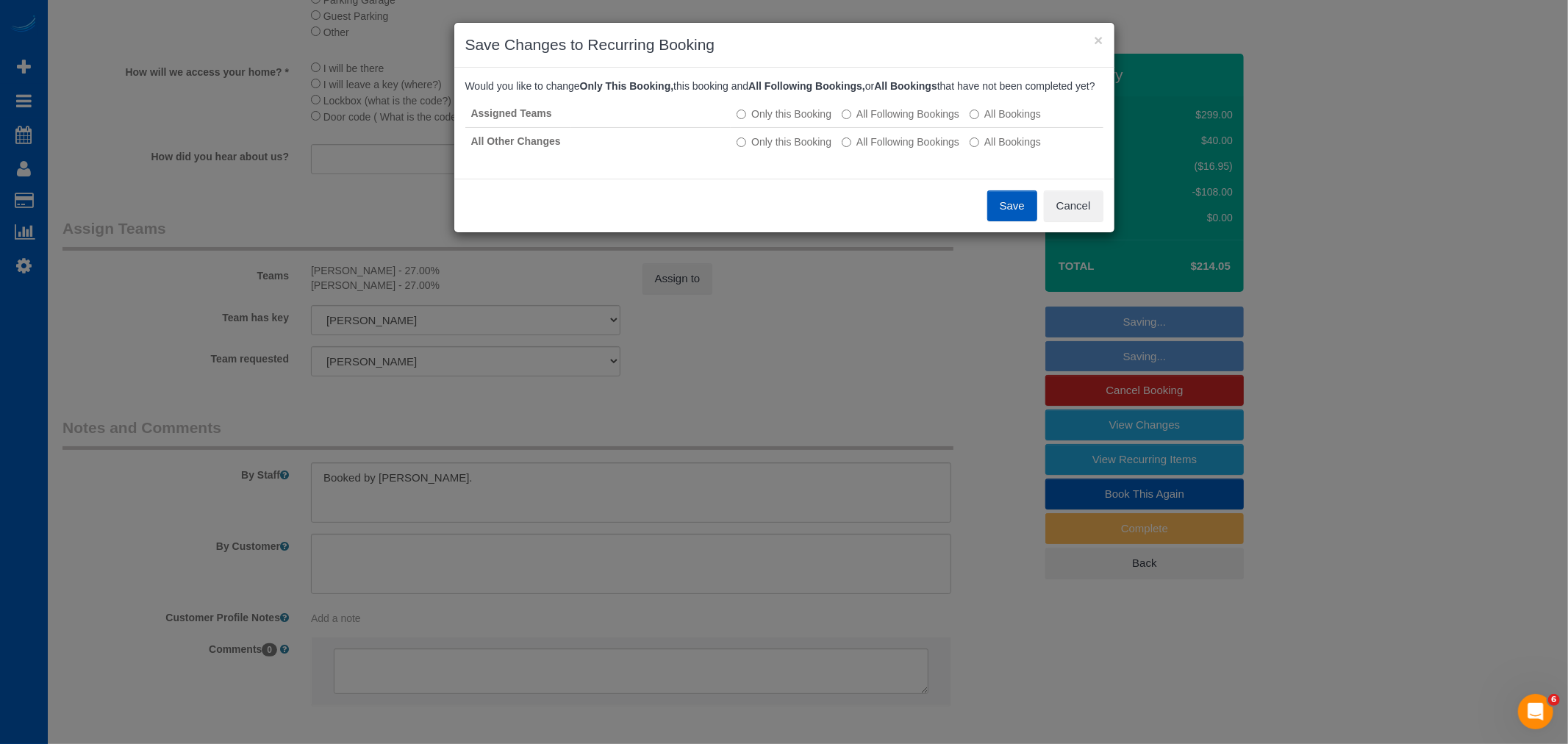
click at [997, 221] on button "Save" at bounding box center [1012, 205] width 50 height 31
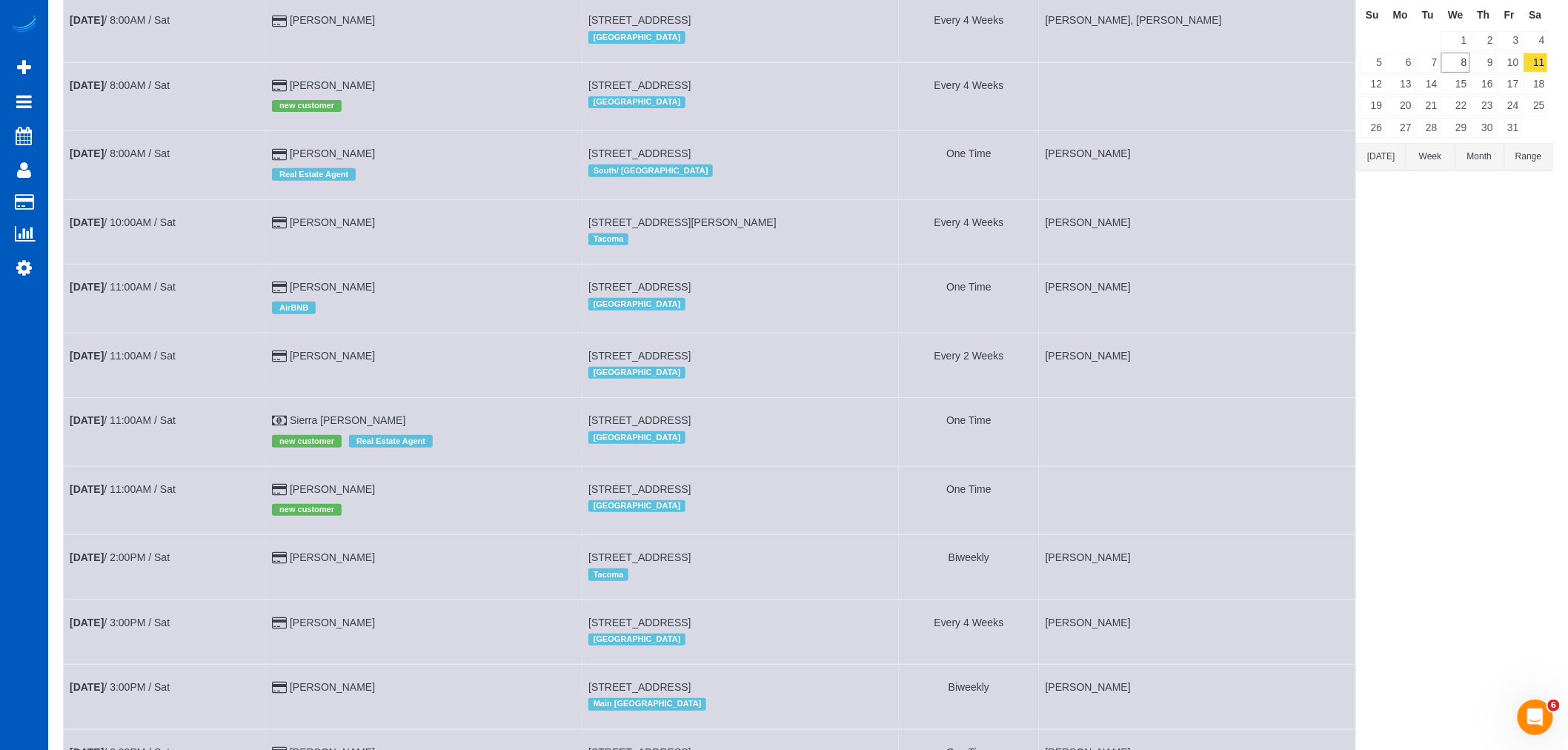
scroll to position [165, 0]
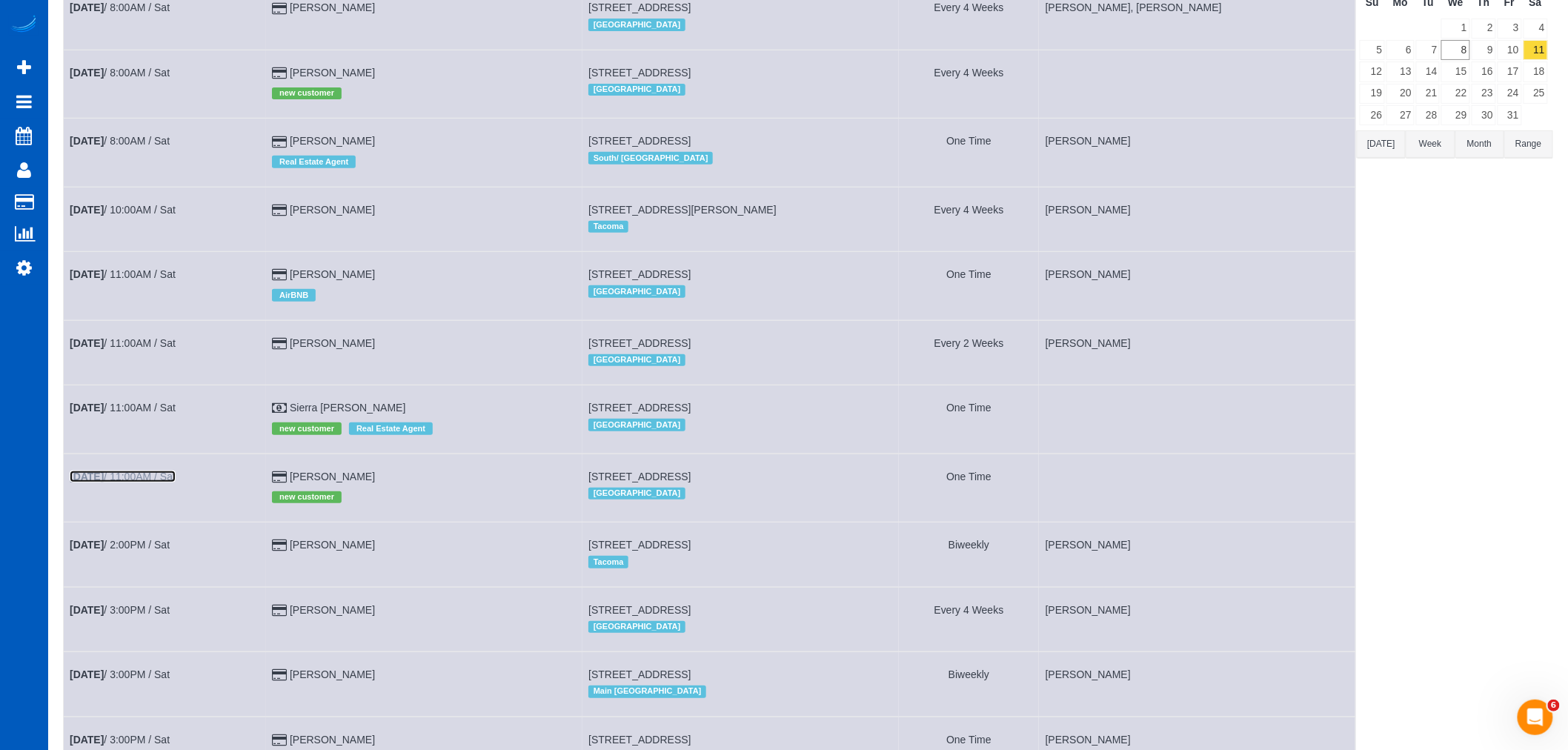
click at [123, 480] on link "Oct 11th / 11:00AM / Sat" at bounding box center [122, 476] width 106 height 12
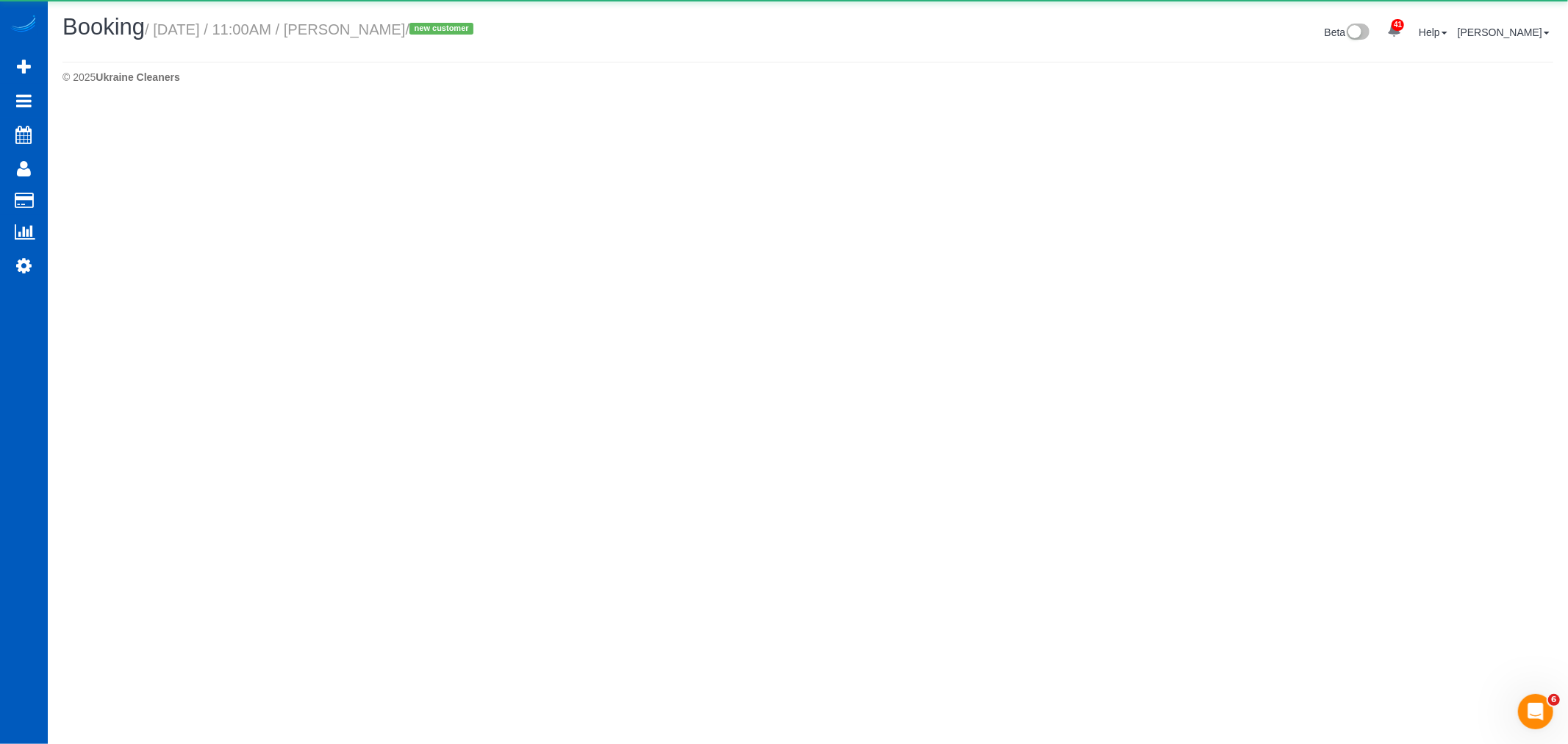
select select "WA"
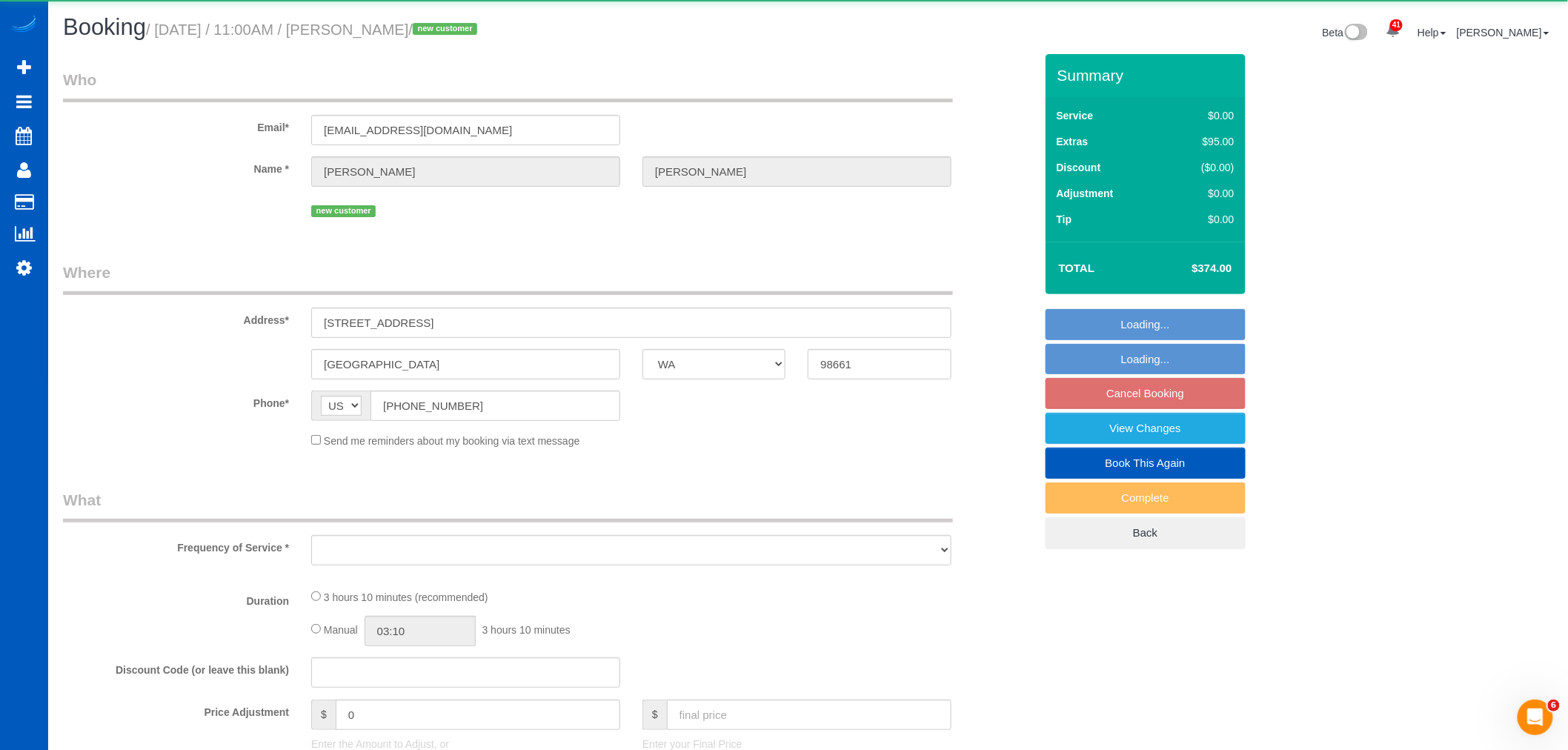
select select "object:14057"
select select "199"
select select "1001"
select select "3"
select select "2"
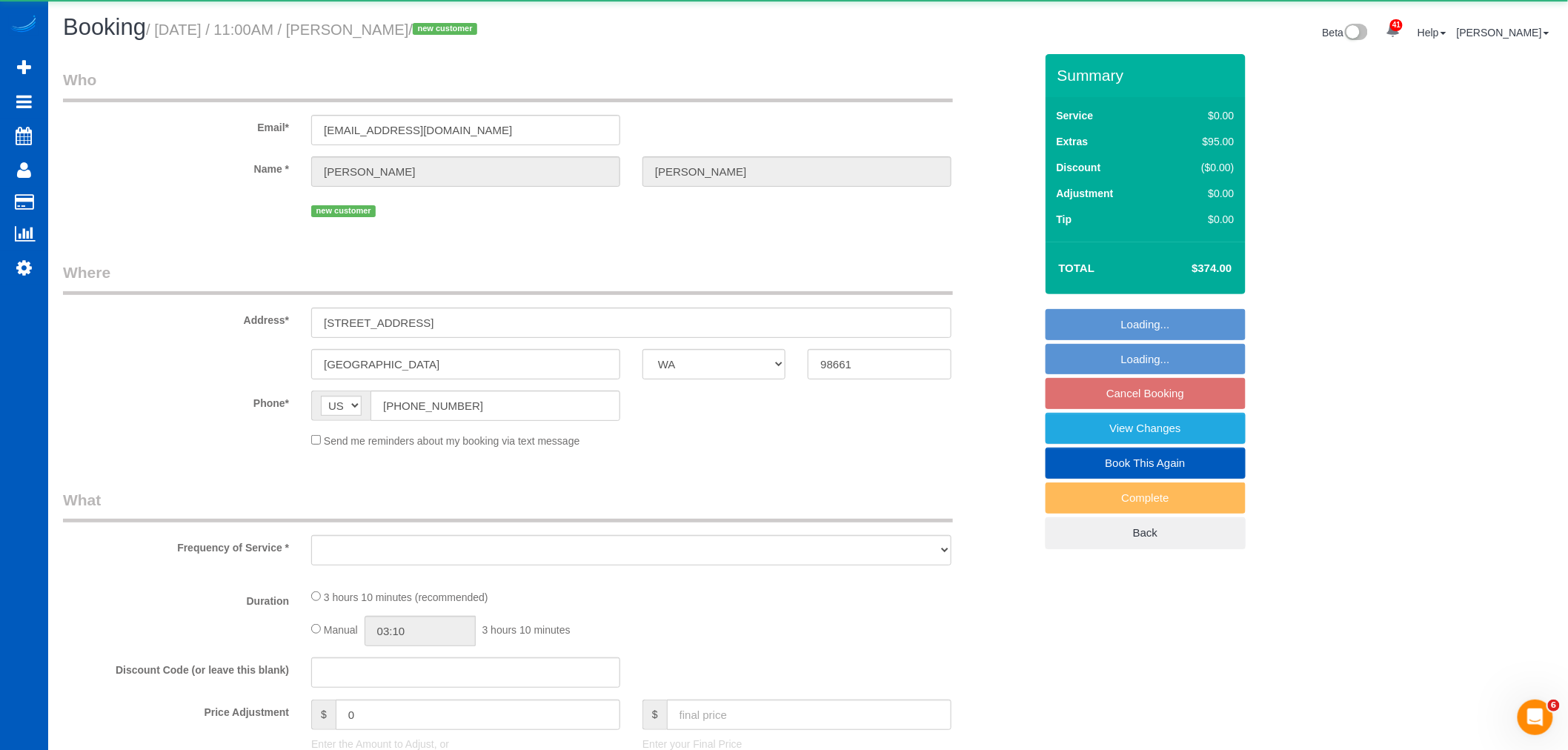
select select "spot110"
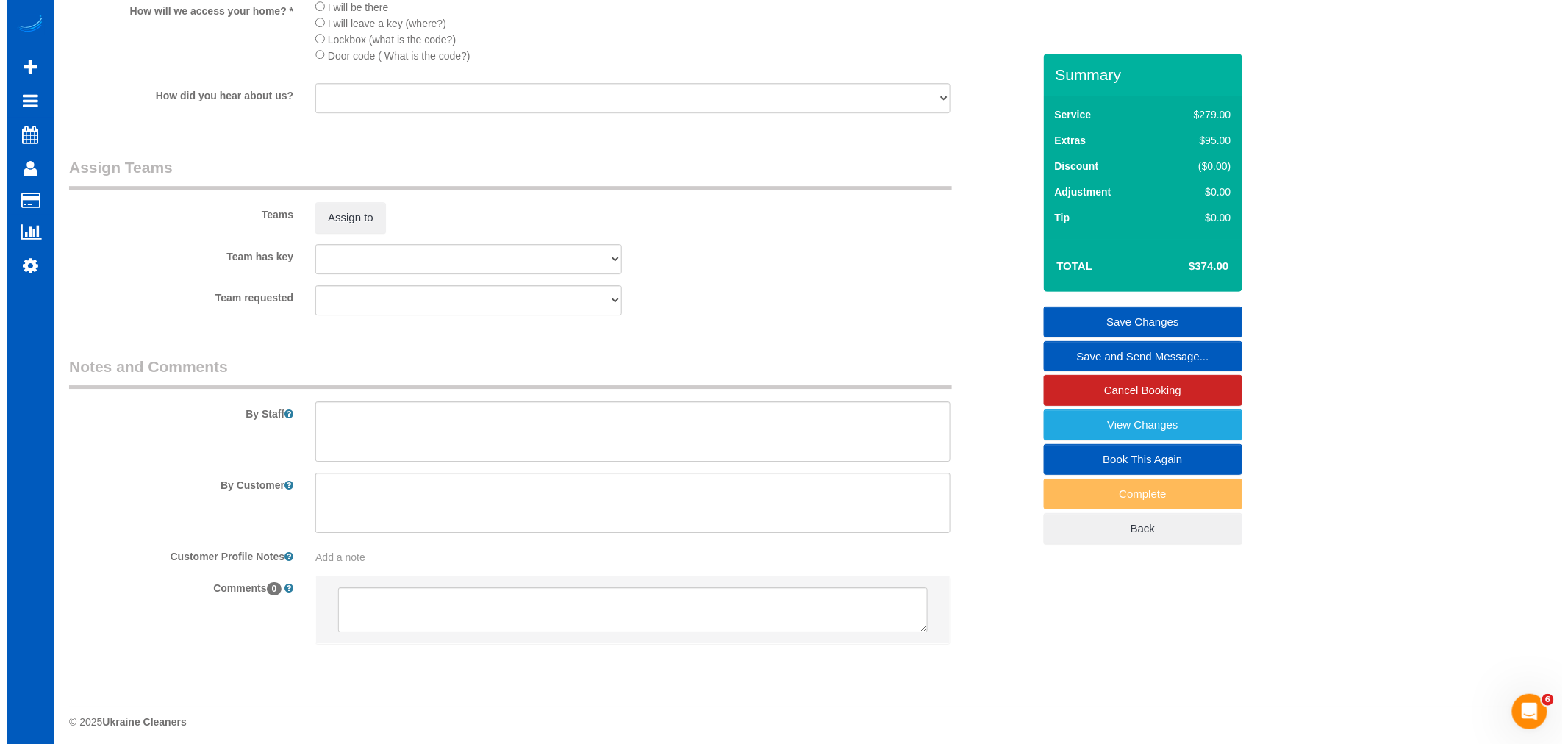
scroll to position [1824, 0]
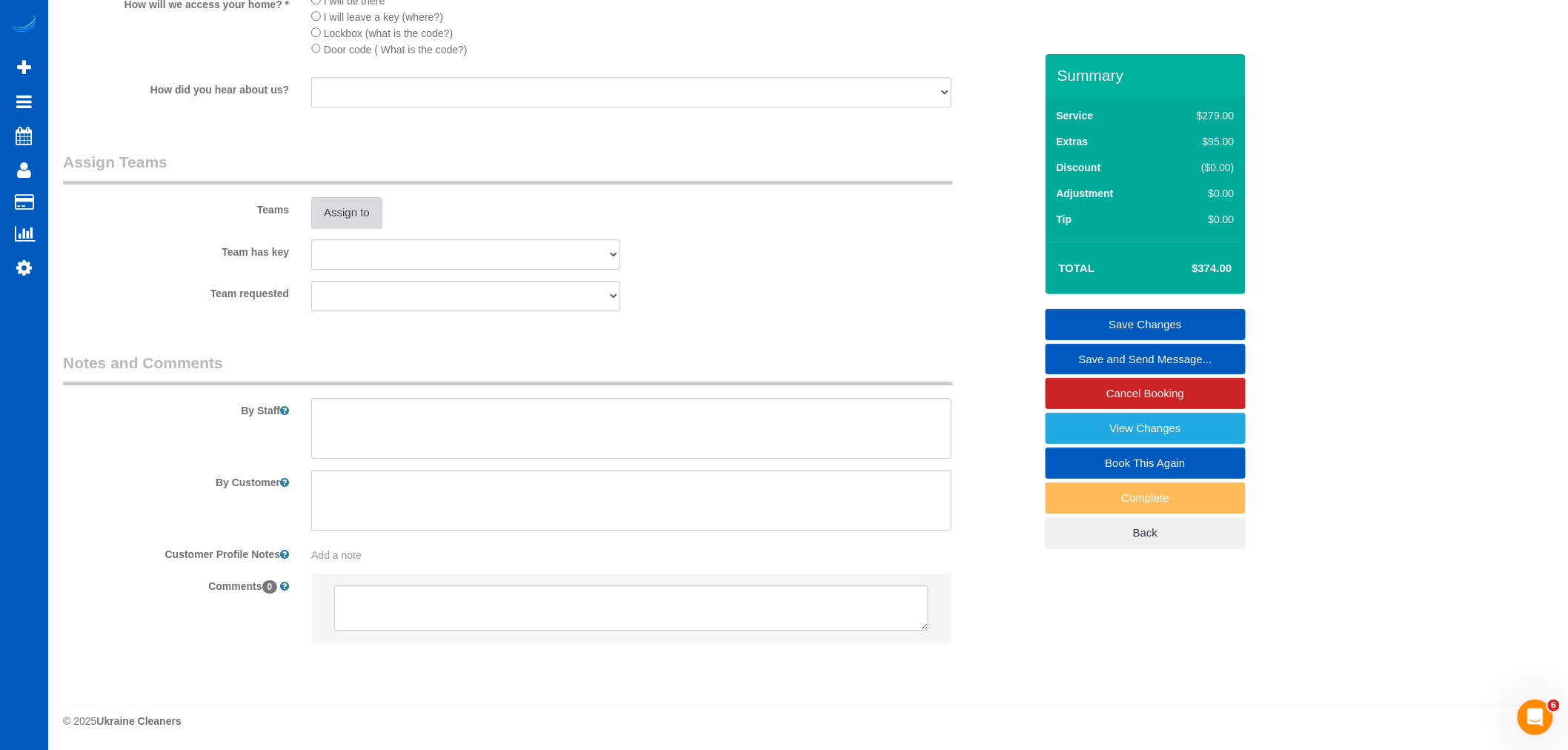
click at [341, 219] on button "Assign to" at bounding box center [347, 212] width 71 height 31
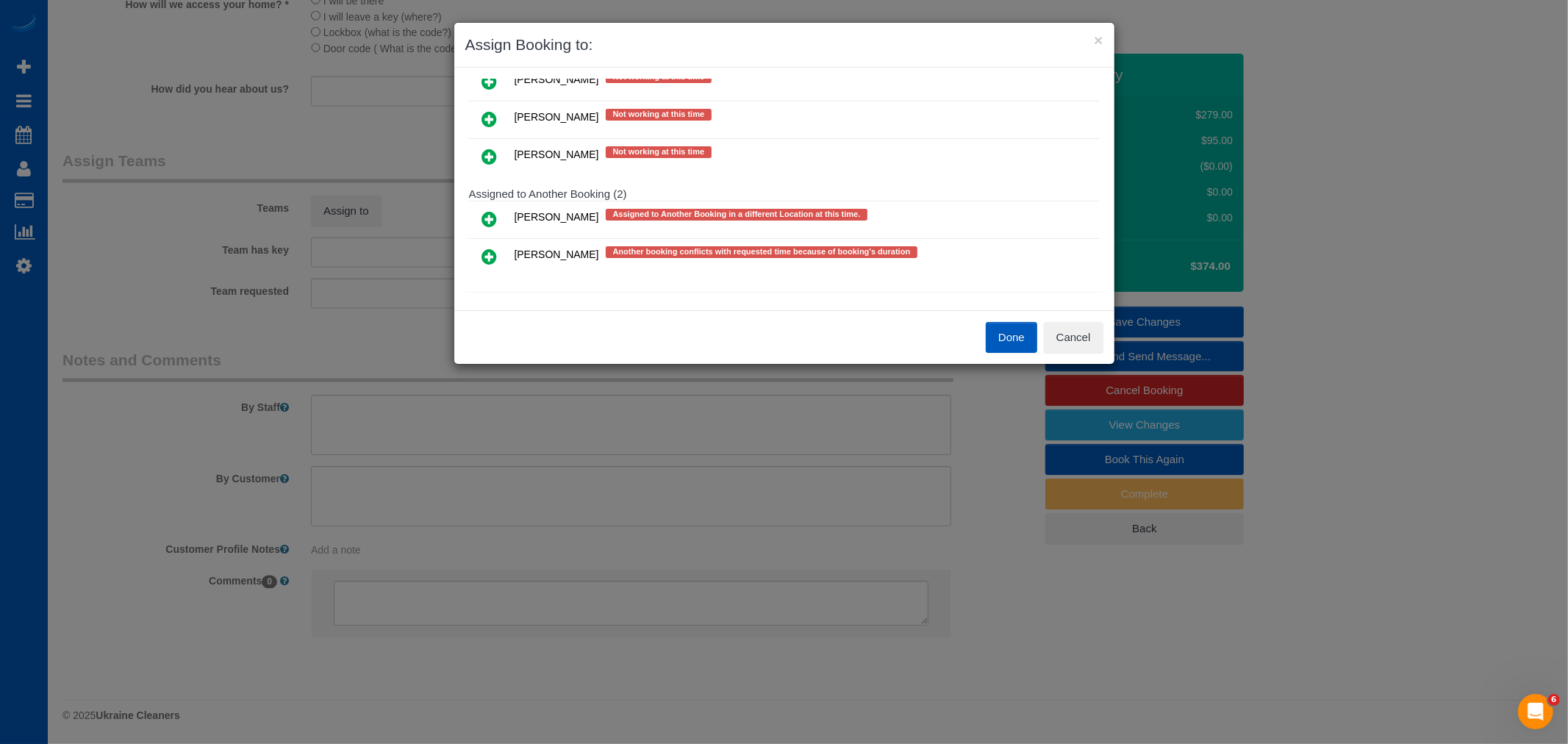
click at [500, 250] on link at bounding box center [490, 257] width 34 height 30
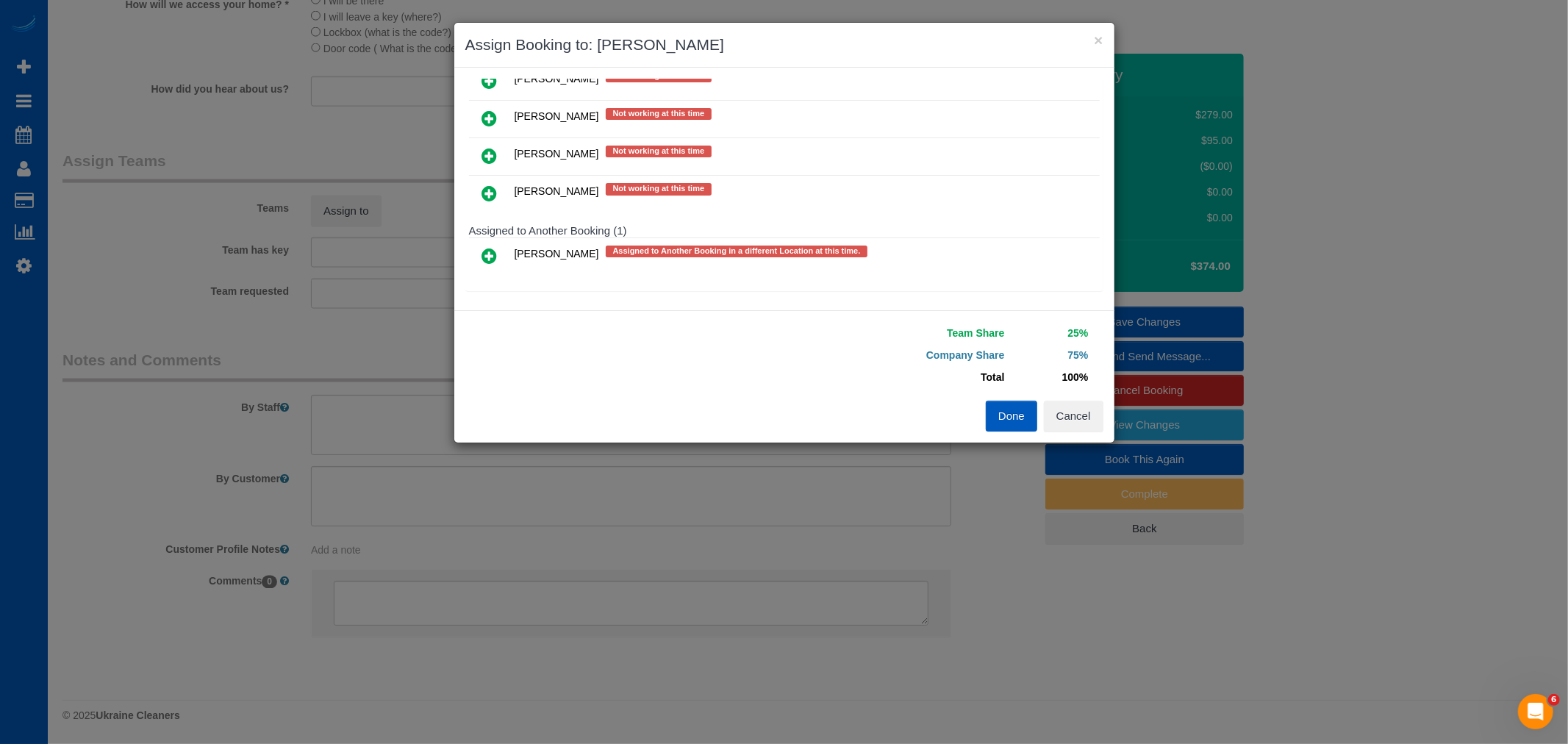
click at [487, 194] on icon at bounding box center [490, 193] width 16 height 18
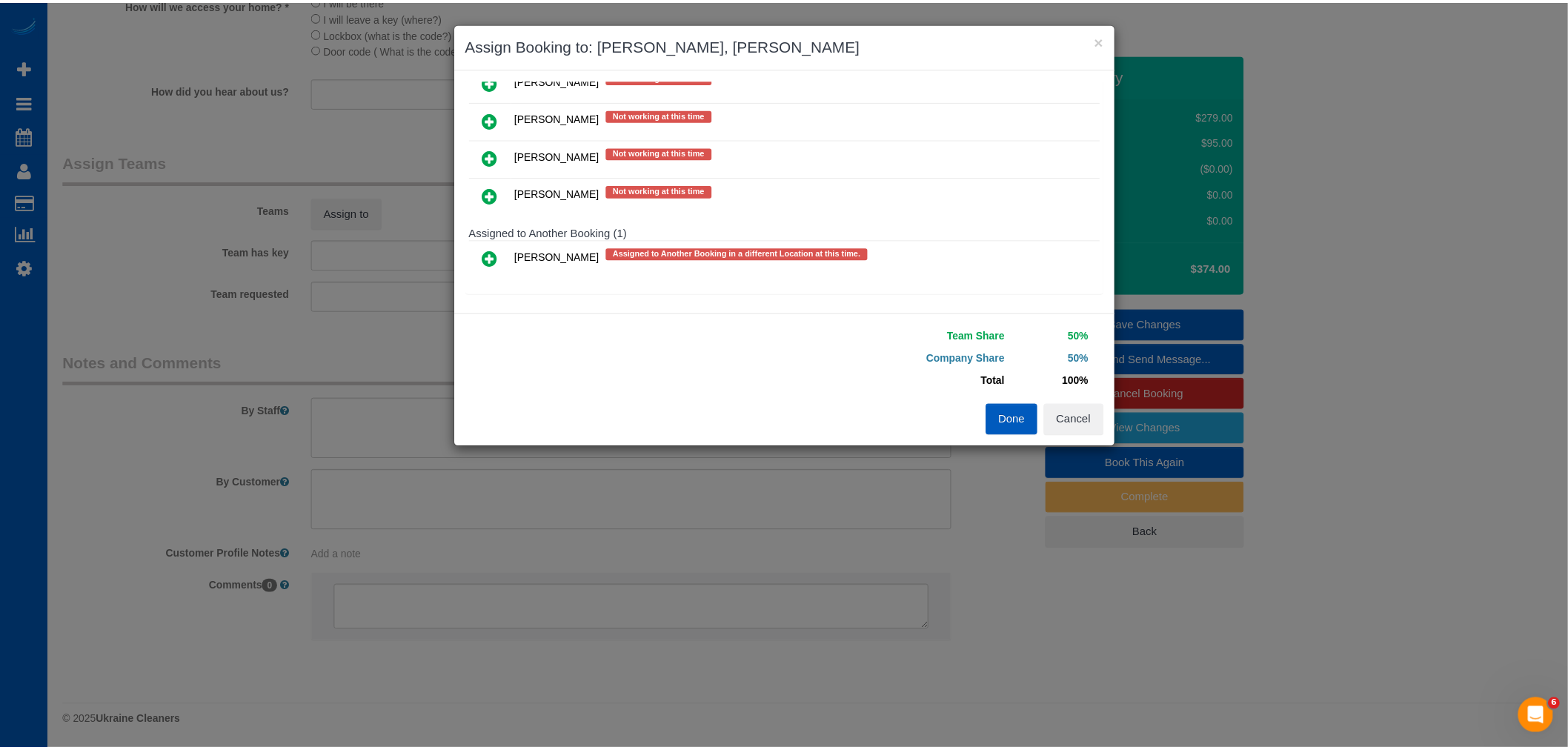
scroll to position [0, 0]
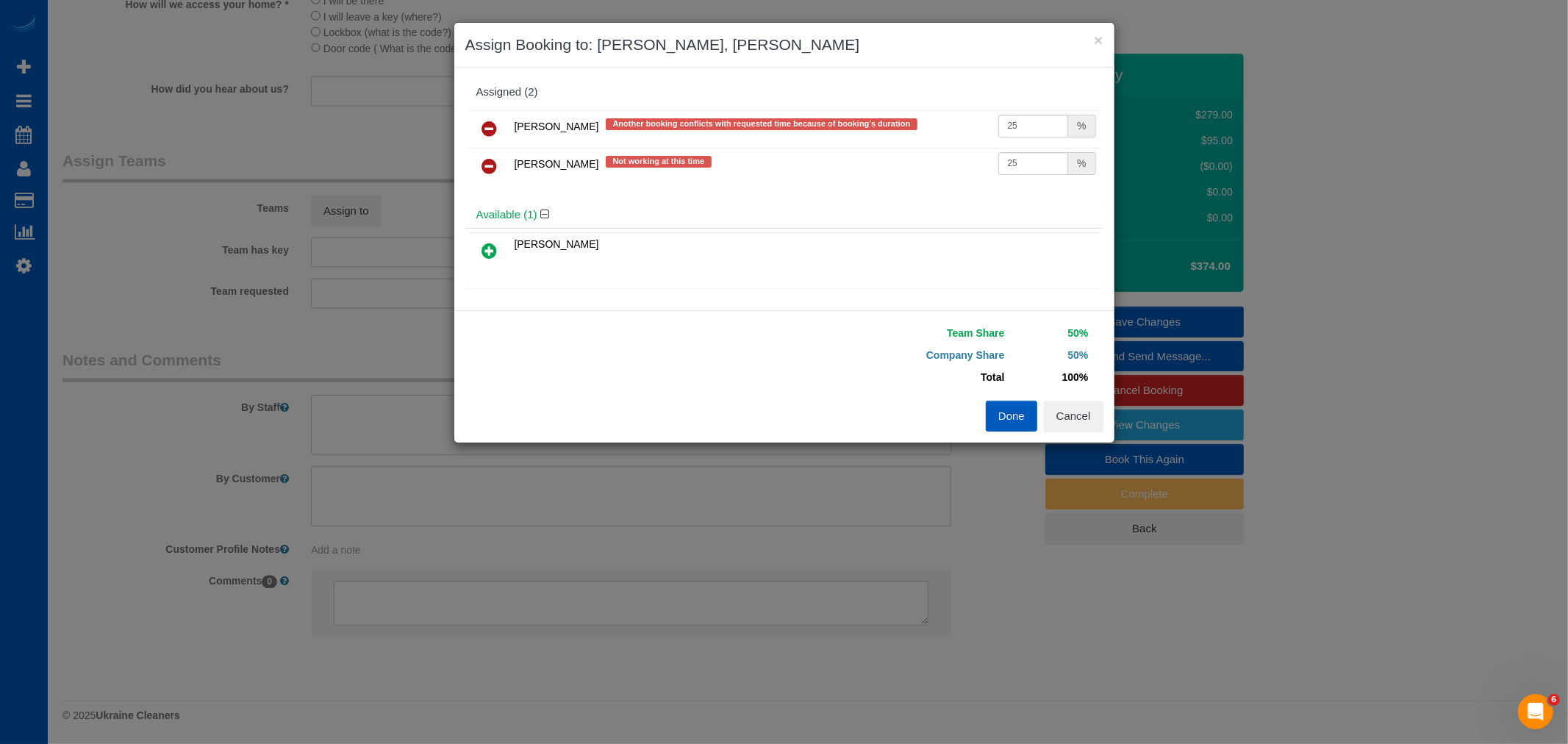
click at [1002, 419] on button "Done" at bounding box center [1012, 415] width 52 height 31
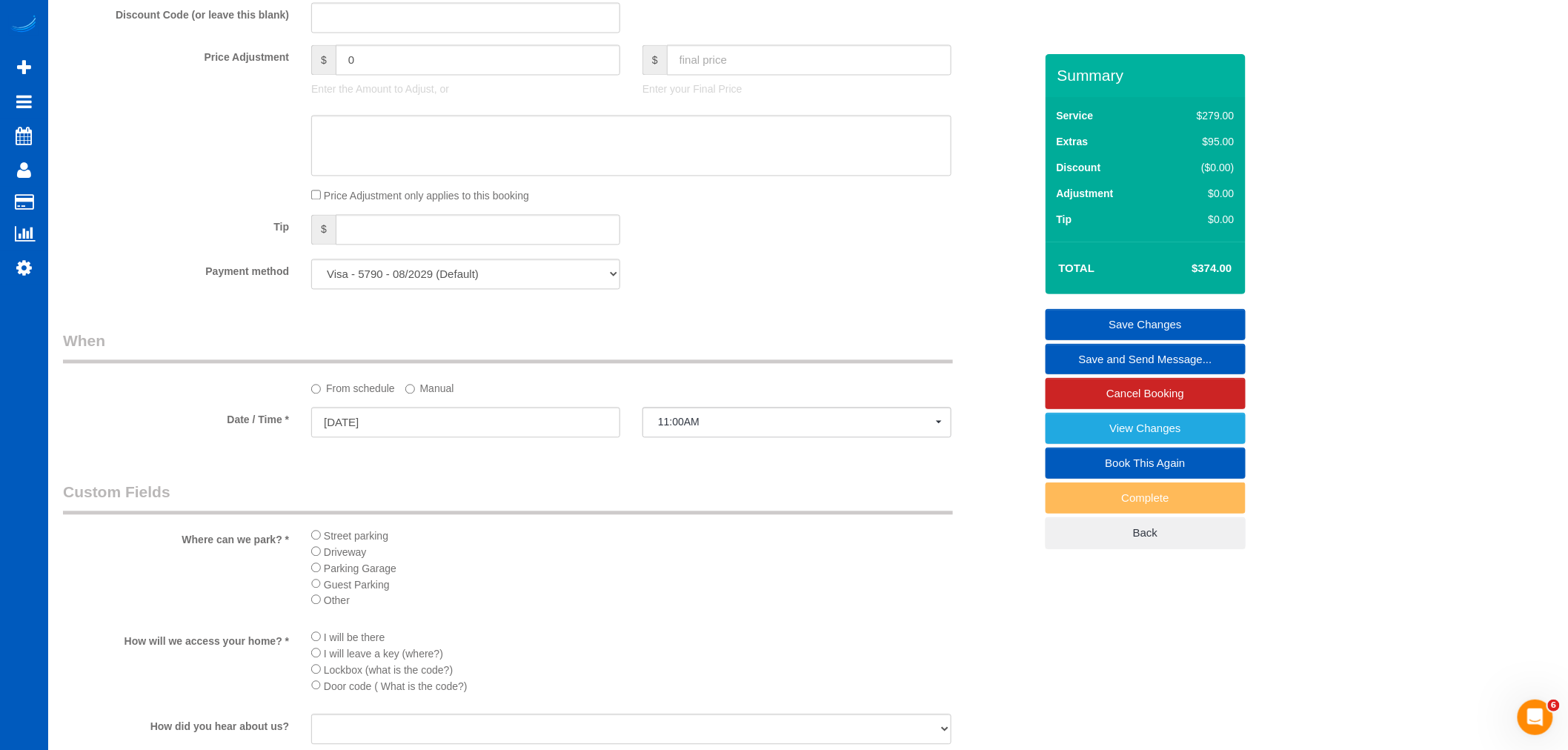
scroll to position [1674, 0]
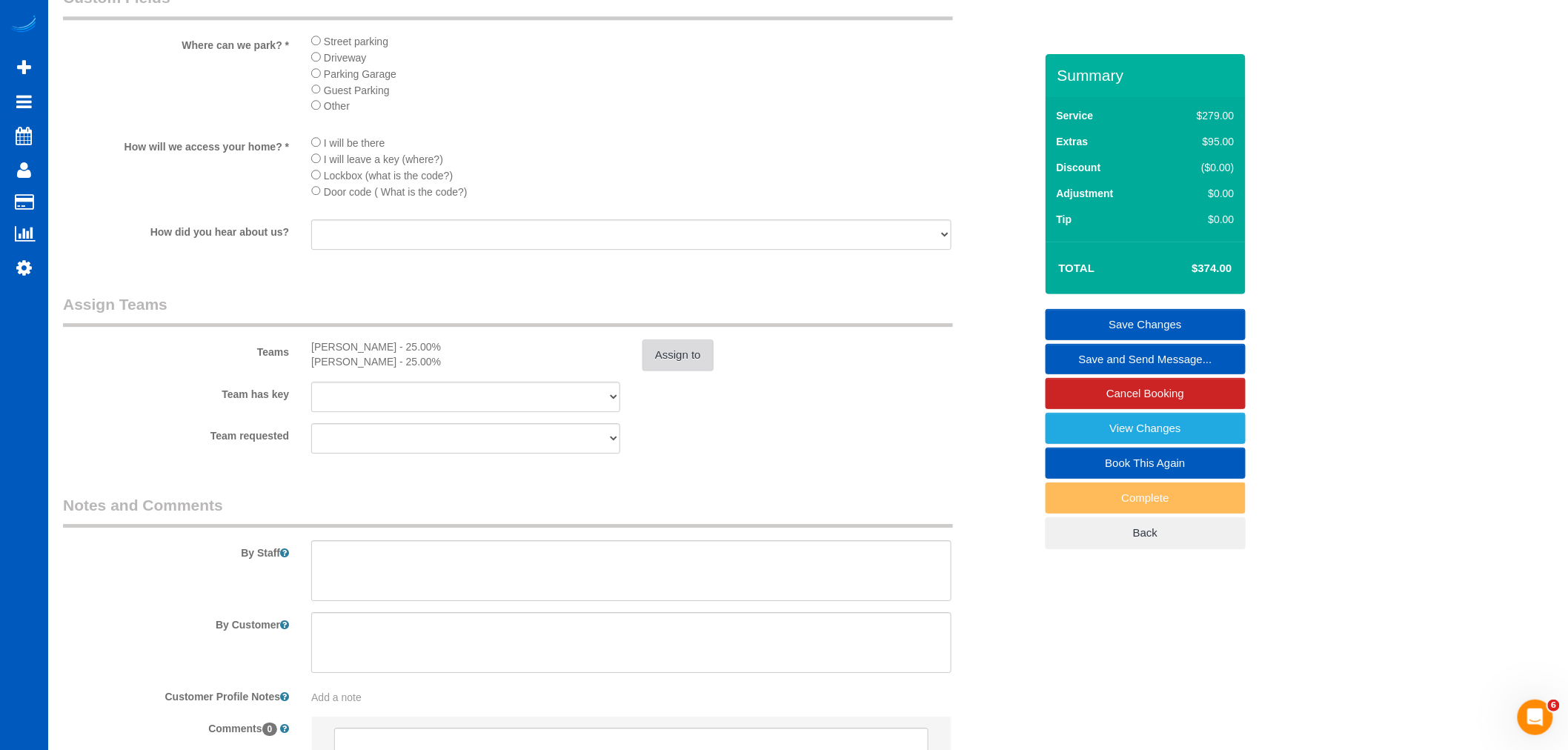
click at [659, 371] on button "Assign to" at bounding box center [678, 354] width 71 height 31
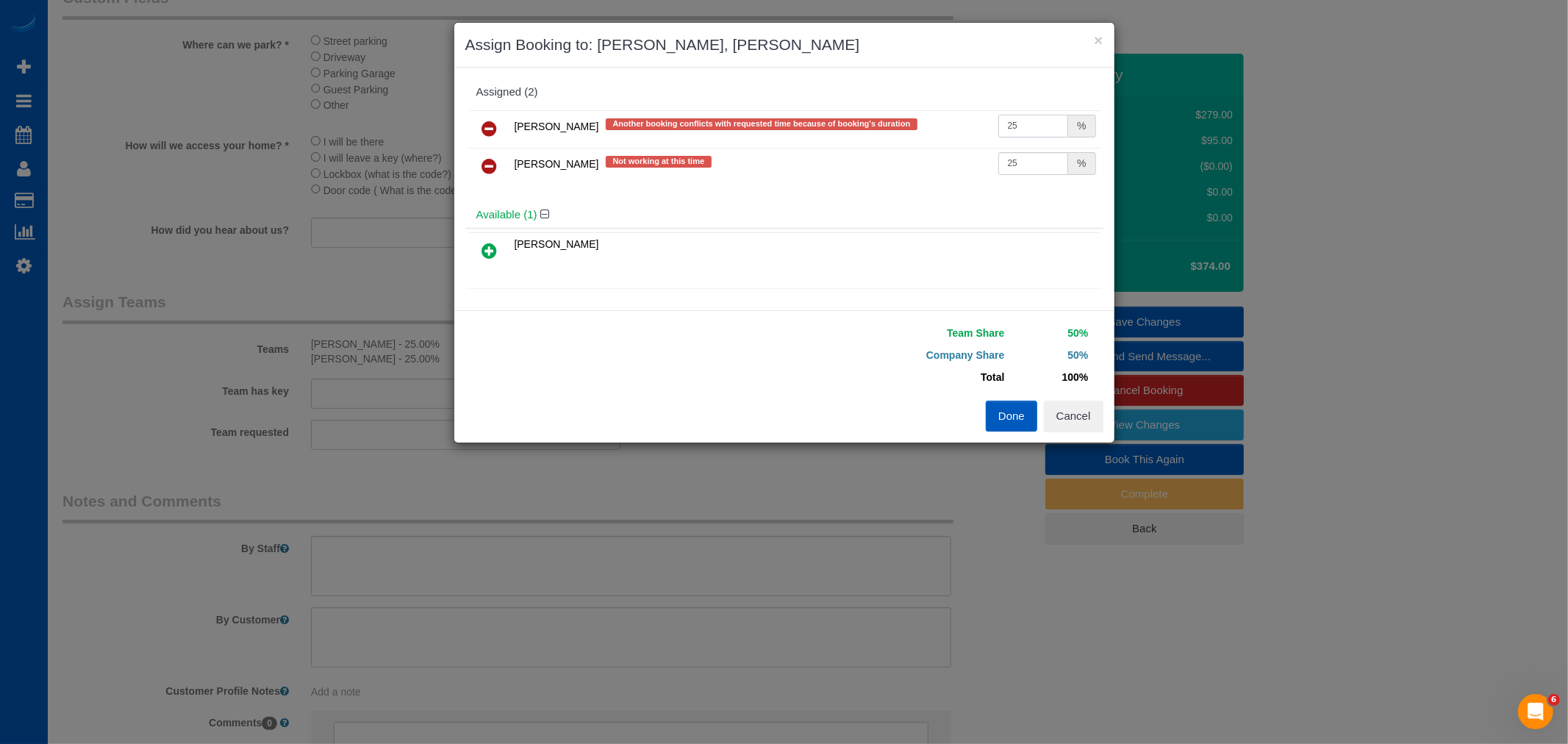
drag, startPoint x: 1002, startPoint y: 120, endPoint x: 1031, endPoint y: 130, distance: 30.7
click at [1031, 130] on input "25" at bounding box center [1034, 126] width 70 height 23
type input "27"
drag, startPoint x: 1001, startPoint y: 165, endPoint x: 1048, endPoint y: 178, distance: 48.8
click at [1048, 178] on td "25 %" at bounding box center [1047, 167] width 105 height 38
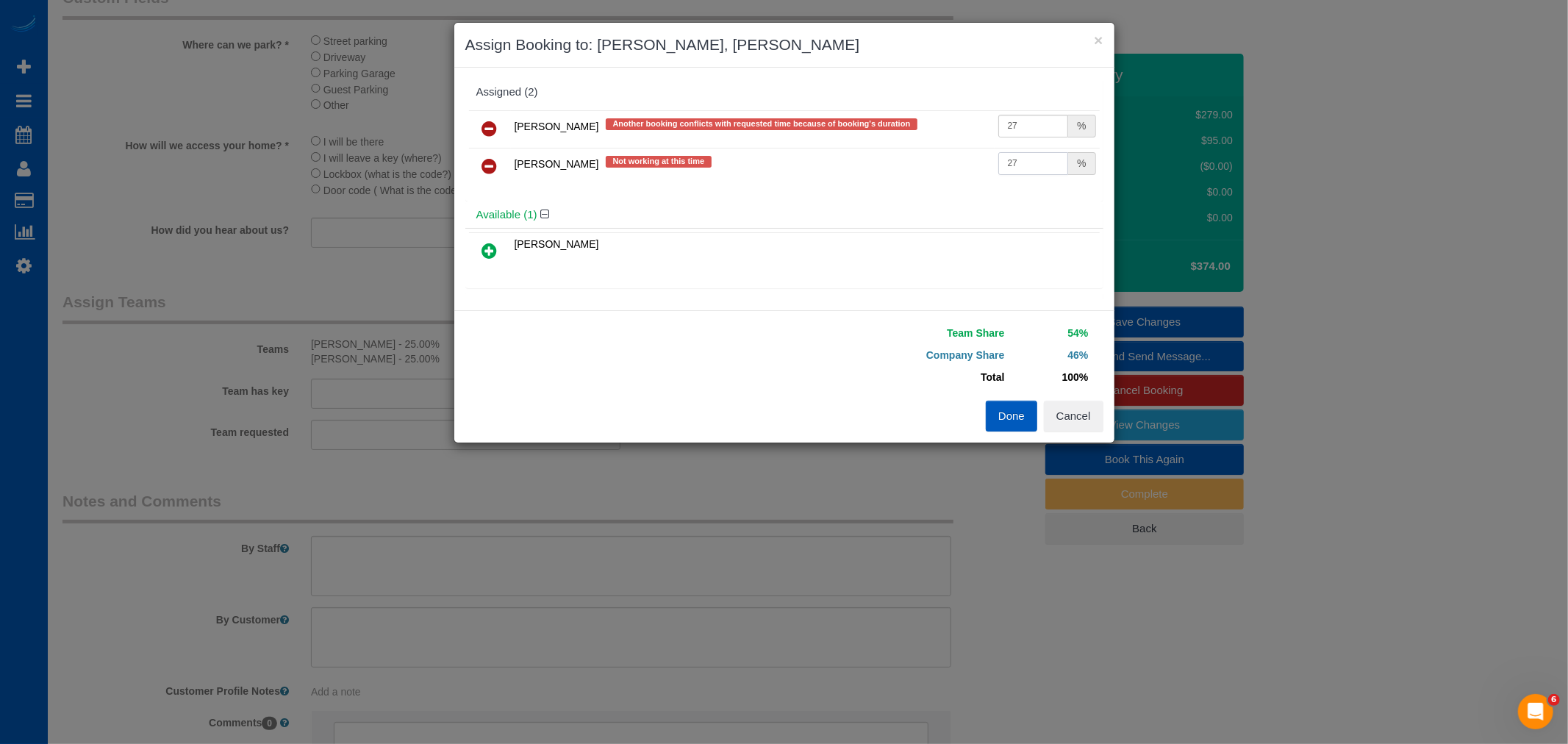
type input "27"
click at [1000, 421] on button "Done" at bounding box center [1012, 415] width 52 height 31
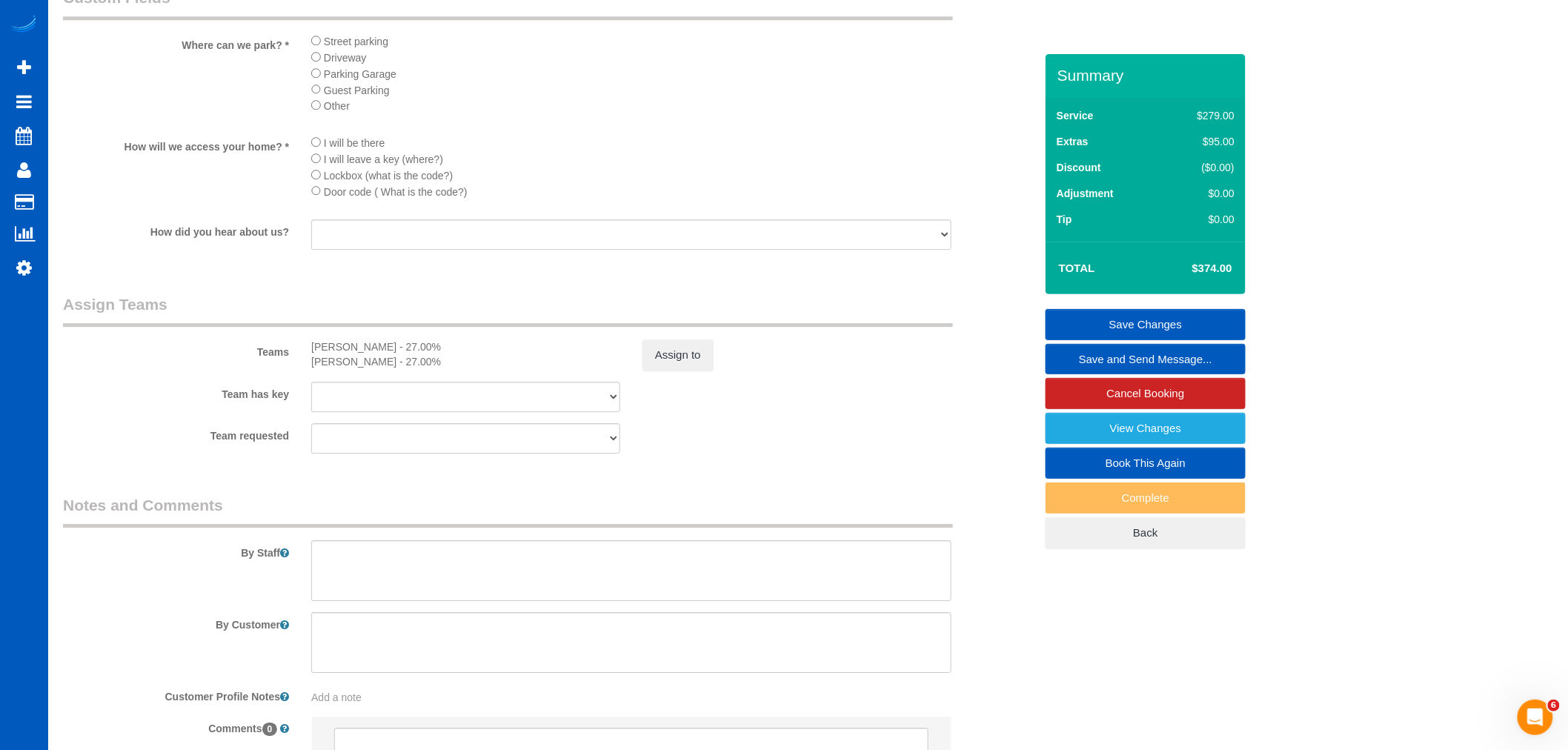
click at [1121, 327] on link "Save Changes" at bounding box center [1145, 324] width 200 height 31
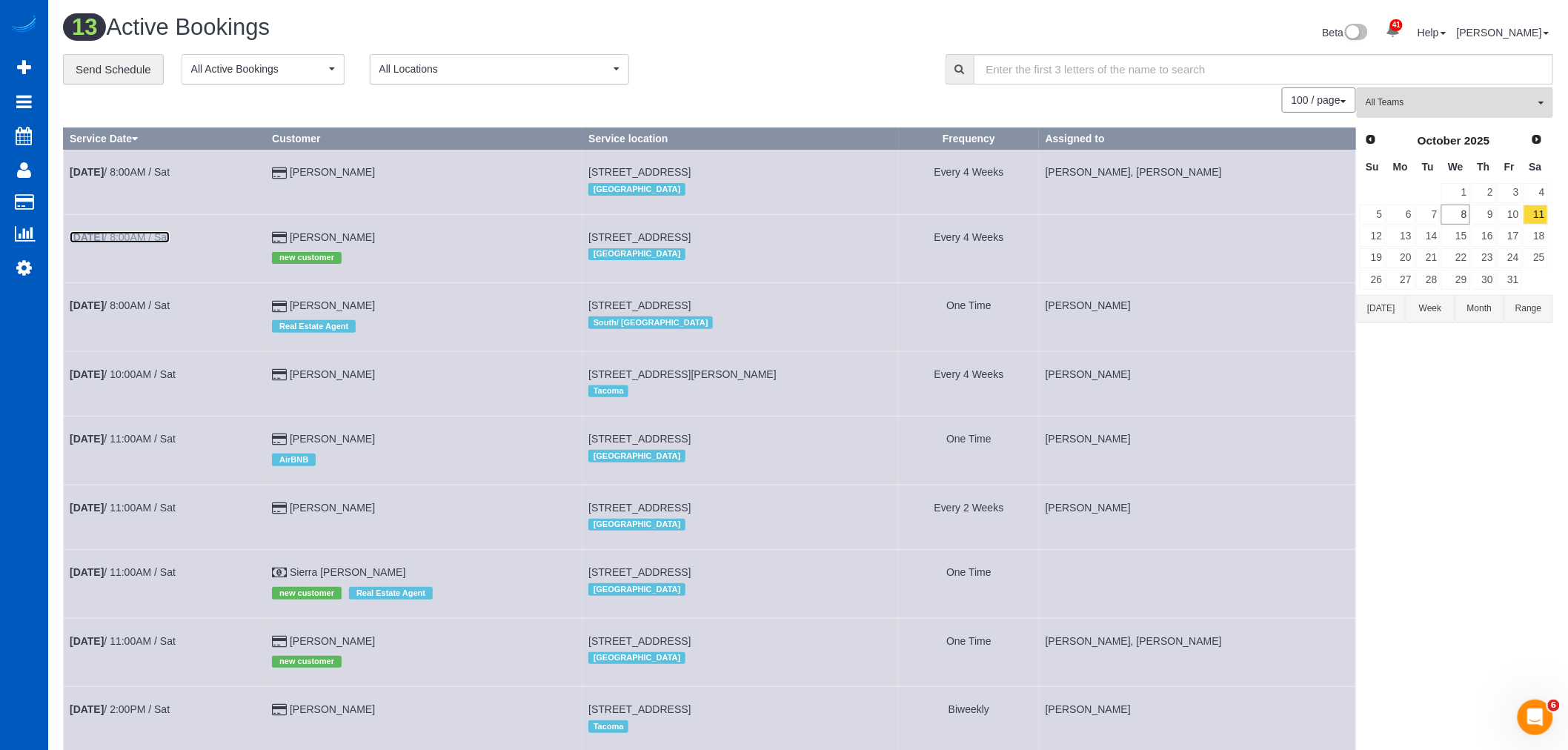
click at [152, 233] on link "Oct 11th / 8:00AM / Sat" at bounding box center [119, 237] width 100 height 12
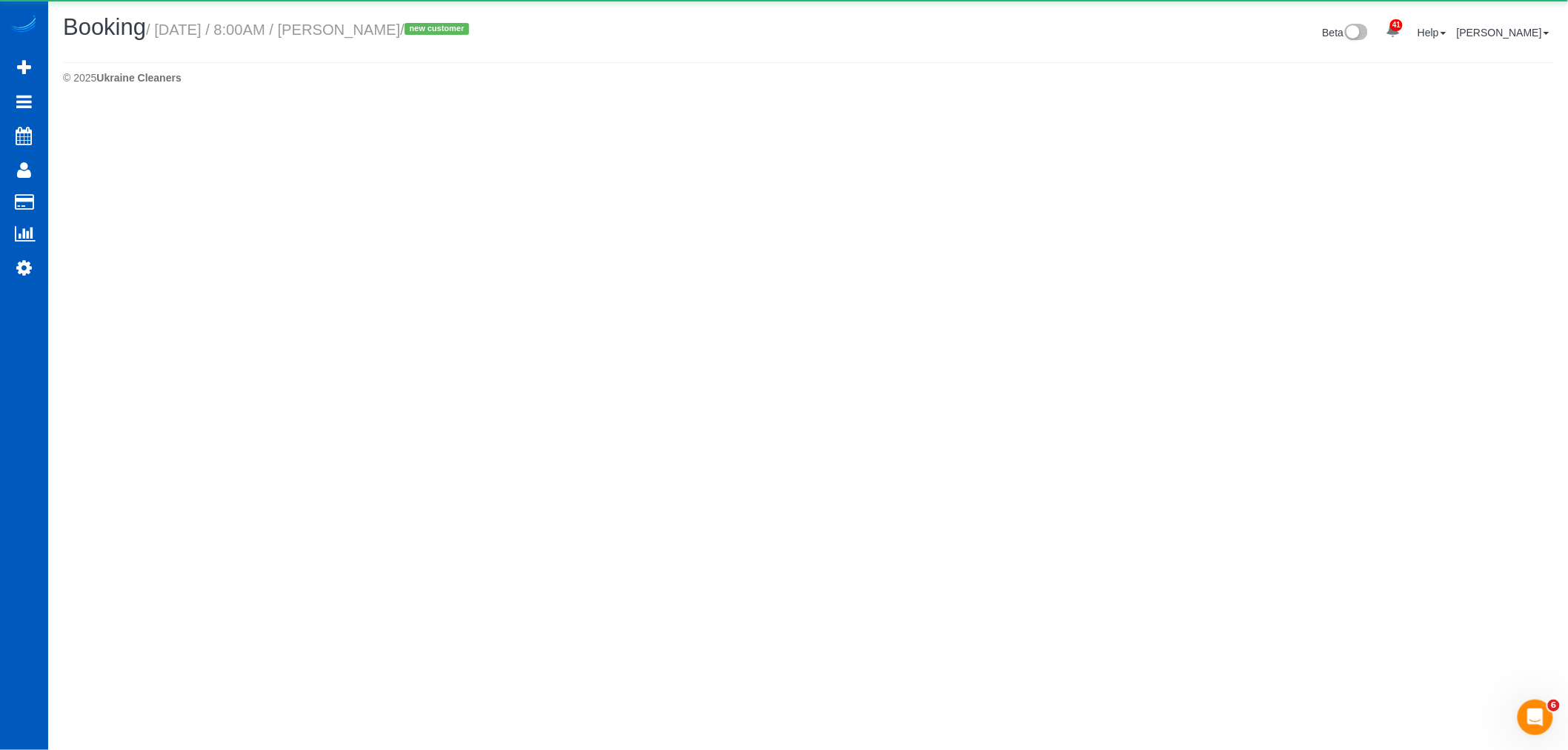
select select "OR"
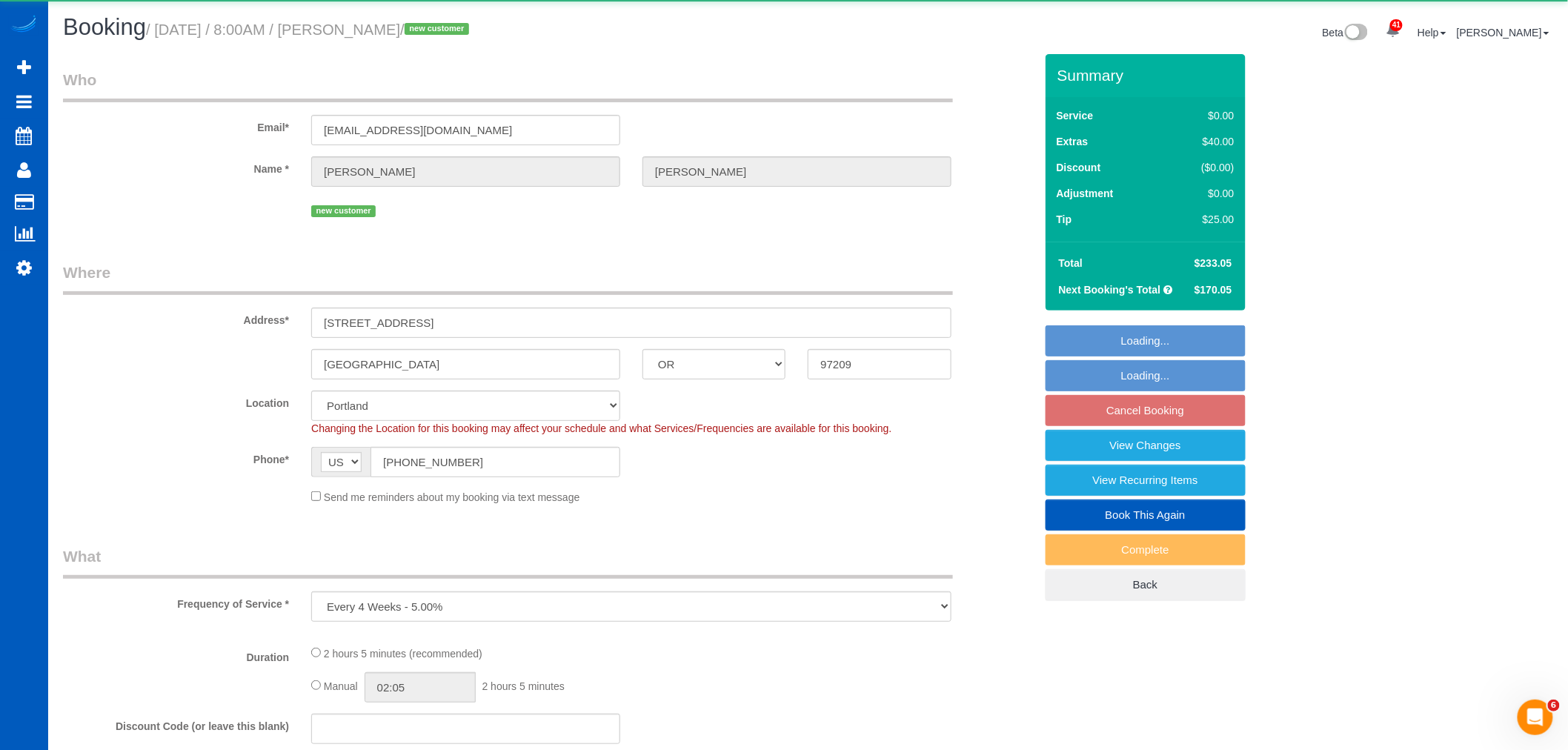
select select "object:15431"
select select "199"
select select "1001"
select select "spot125"
select select "number:8"
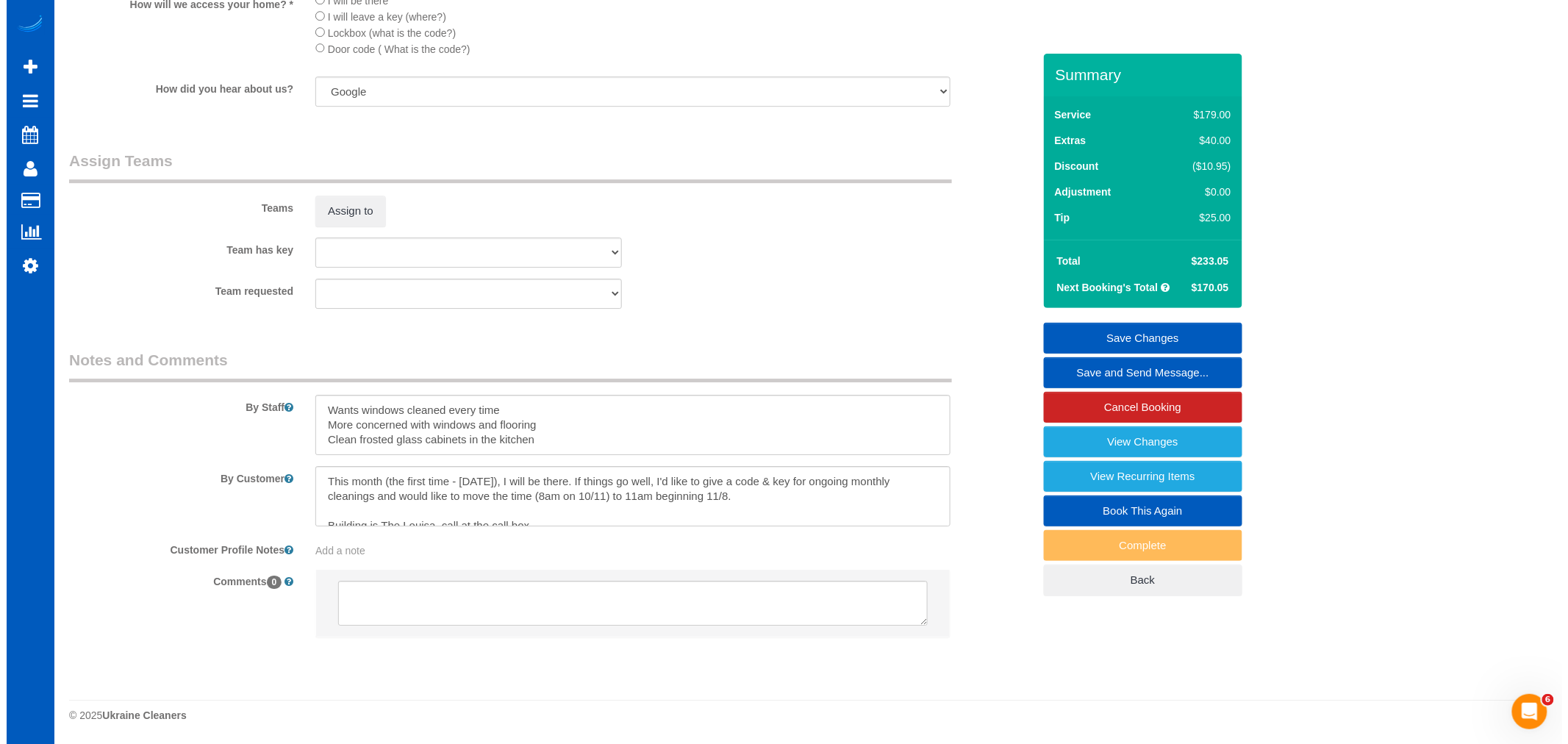
scroll to position [15, 0]
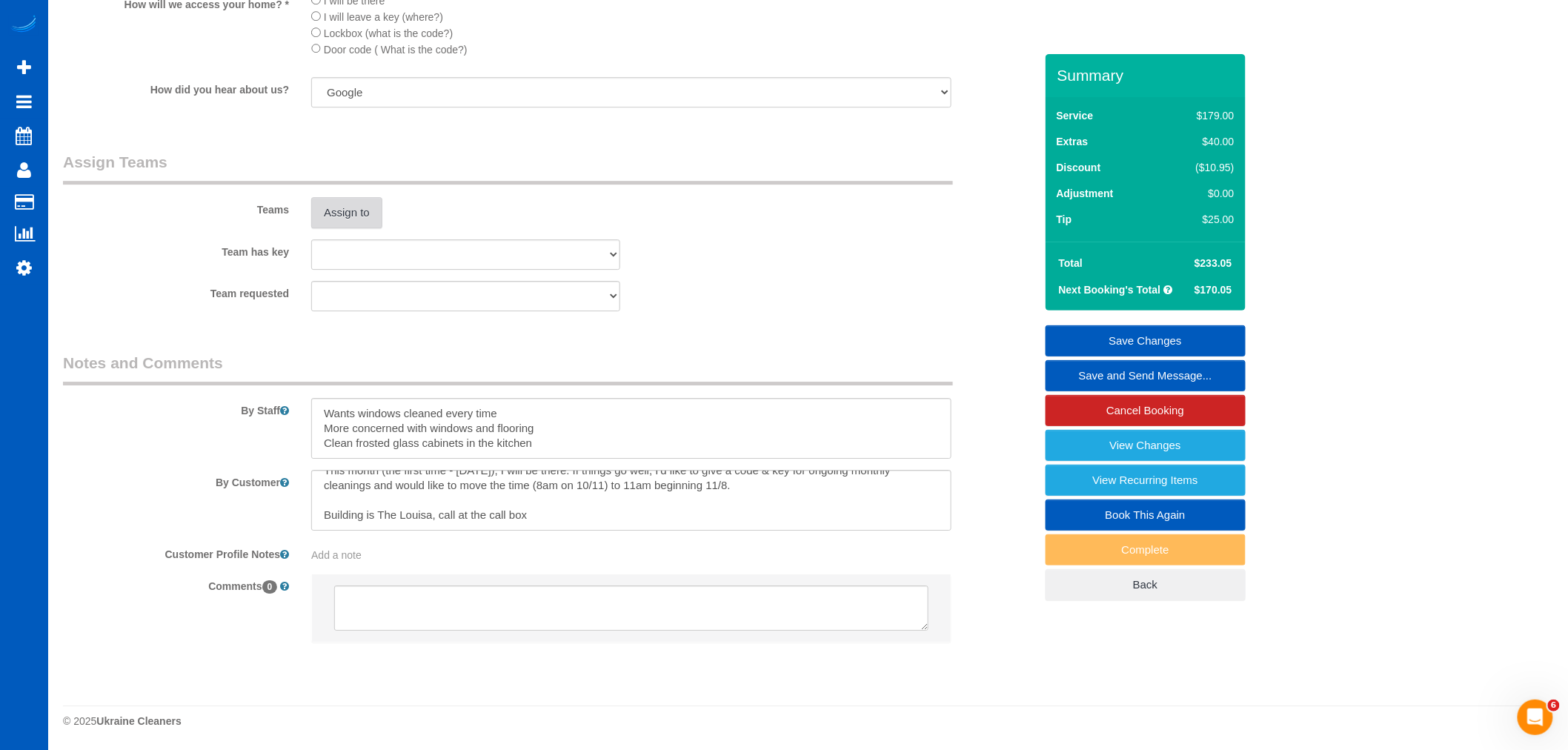
click at [365, 211] on button "Assign to" at bounding box center [347, 212] width 71 height 31
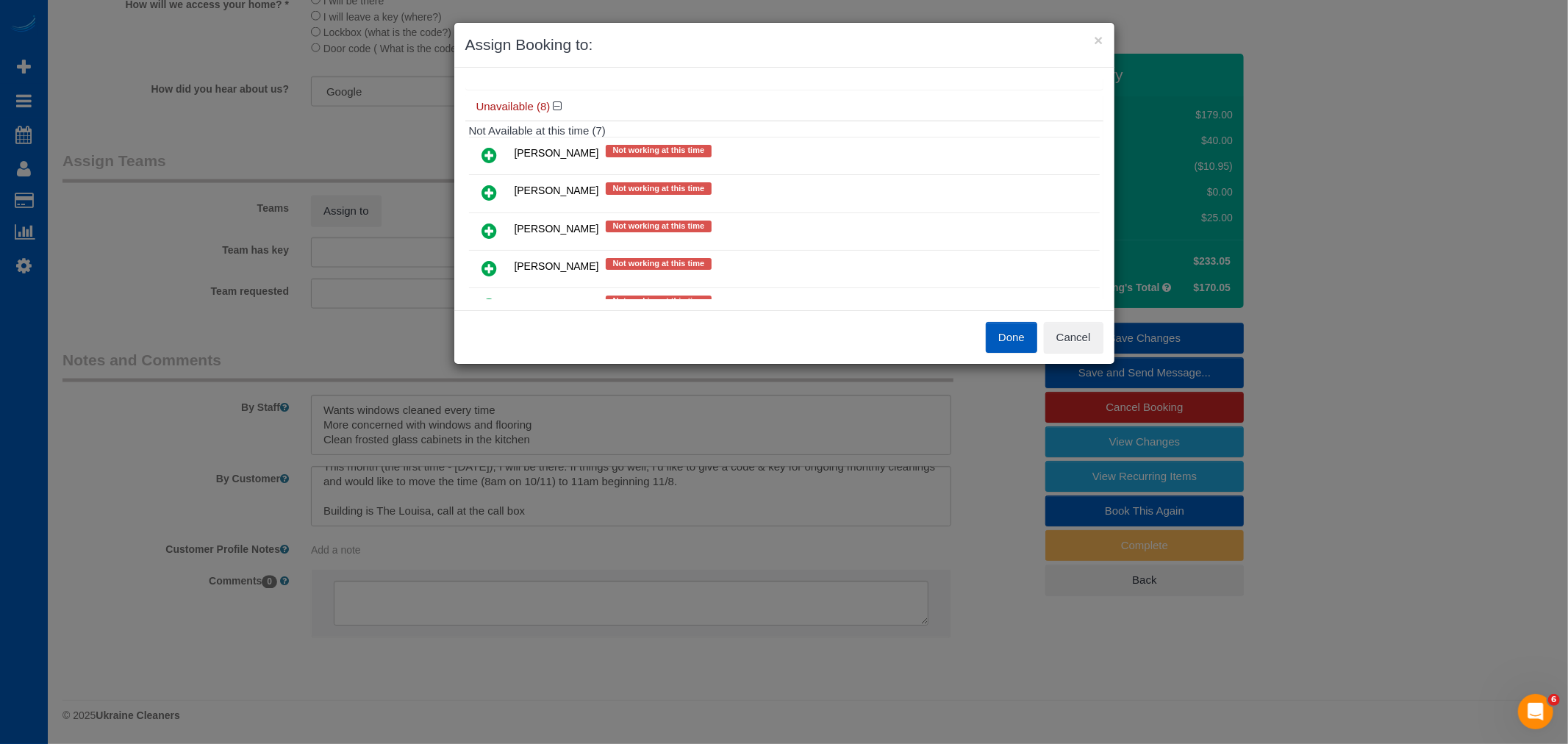
click at [488, 154] on icon at bounding box center [490, 155] width 16 height 18
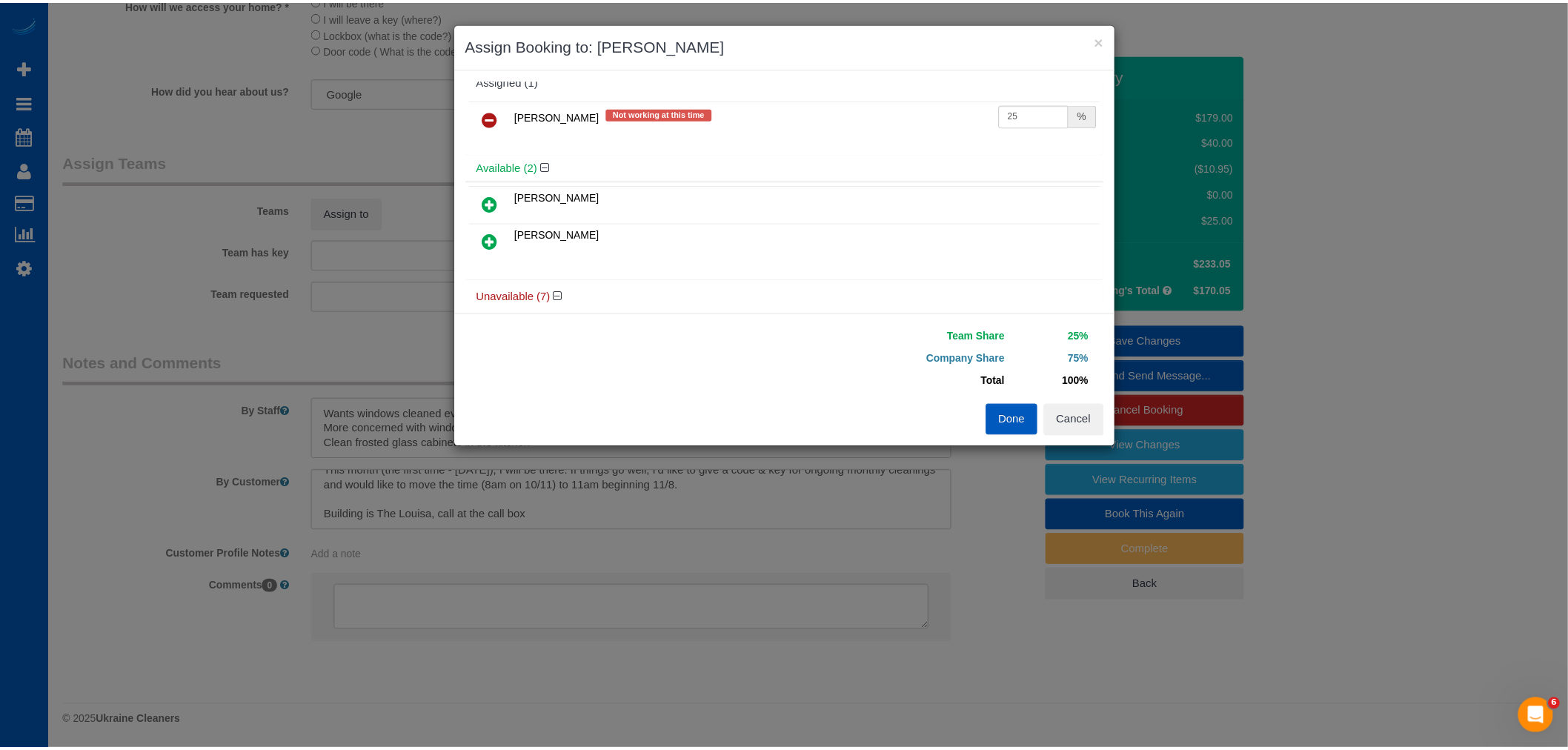
scroll to position [0, 0]
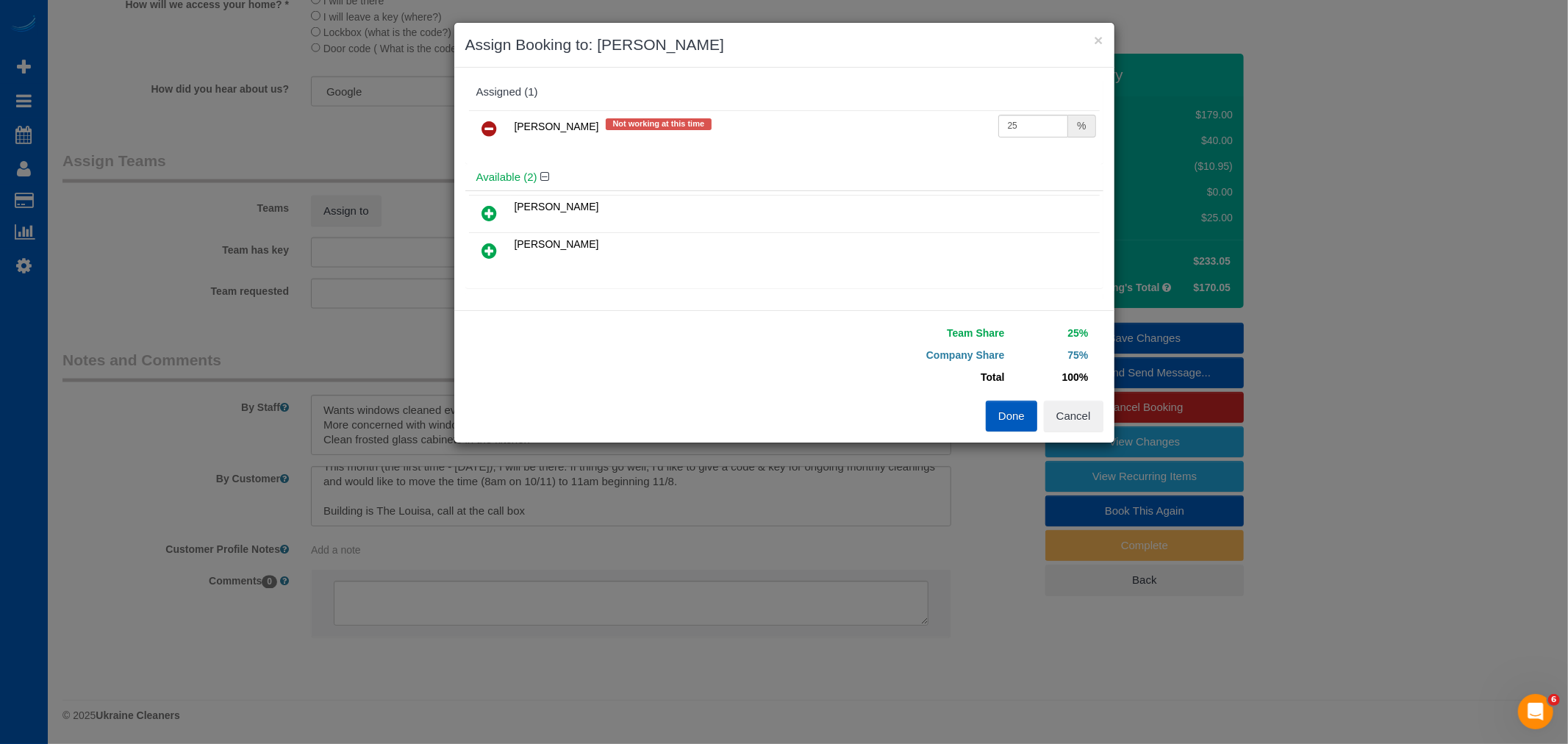
drag, startPoint x: 1023, startPoint y: 102, endPoint x: 1023, endPoint y: 110, distance: 8.0
click at [1023, 101] on div "Assigned (1)" at bounding box center [784, 93] width 638 height 28
drag, startPoint x: 1023, startPoint y: 113, endPoint x: 968, endPoint y: 162, distance: 73.7
click at [866, 163] on div "Assigned (1) Elena Kremneva Not working at this time 25 % Available (2) Luiza M…" at bounding box center [784, 189] width 638 height 221
click at [1009, 128] on input "25" at bounding box center [1034, 126] width 70 height 23
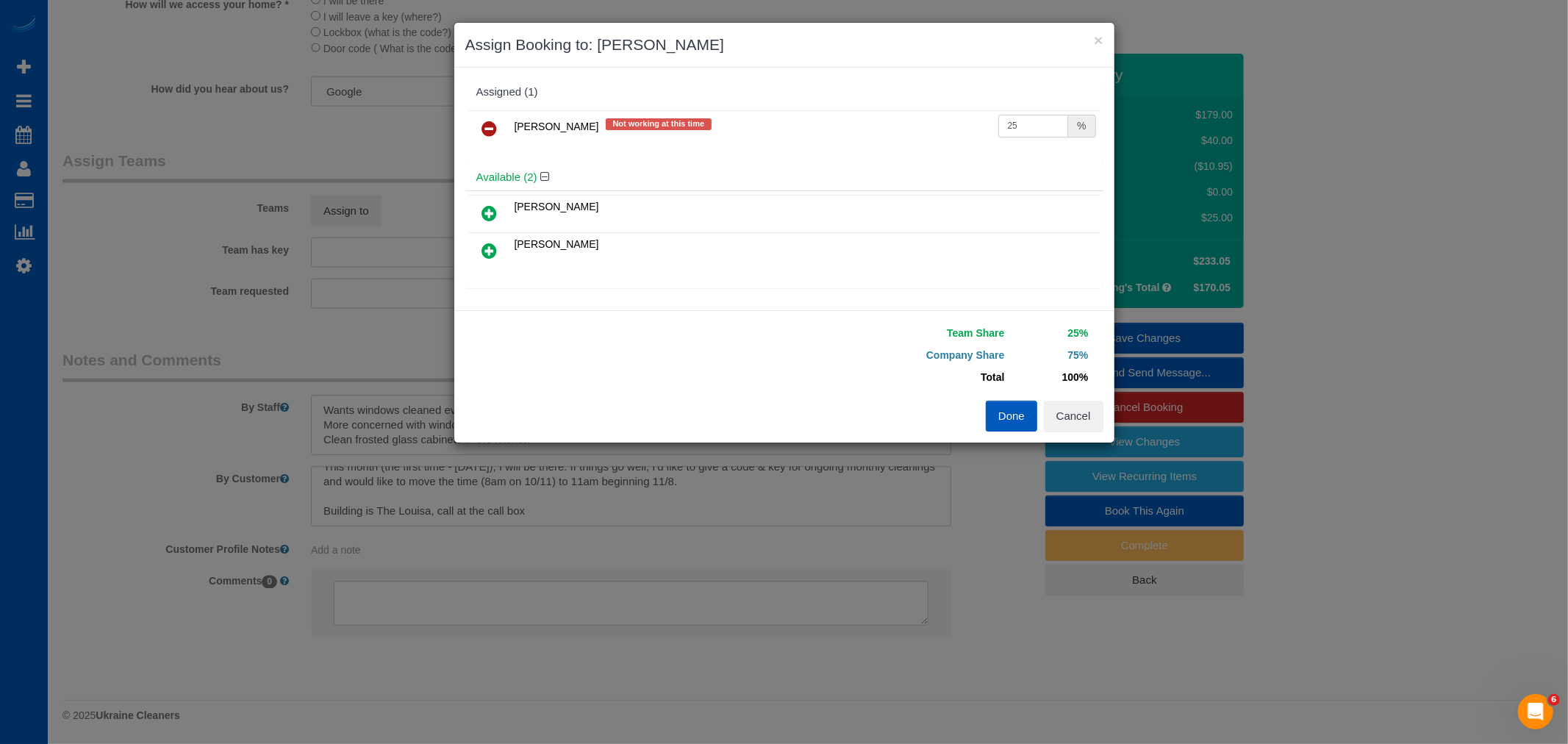
drag, startPoint x: 1019, startPoint y: 128, endPoint x: 916, endPoint y: 140, distance: 103.7
click at [916, 140] on tr "Elena Kremneva Not working at this time 25 %" at bounding box center [784, 129] width 631 height 38
type input "55"
click at [1012, 425] on button "Done" at bounding box center [1012, 415] width 52 height 31
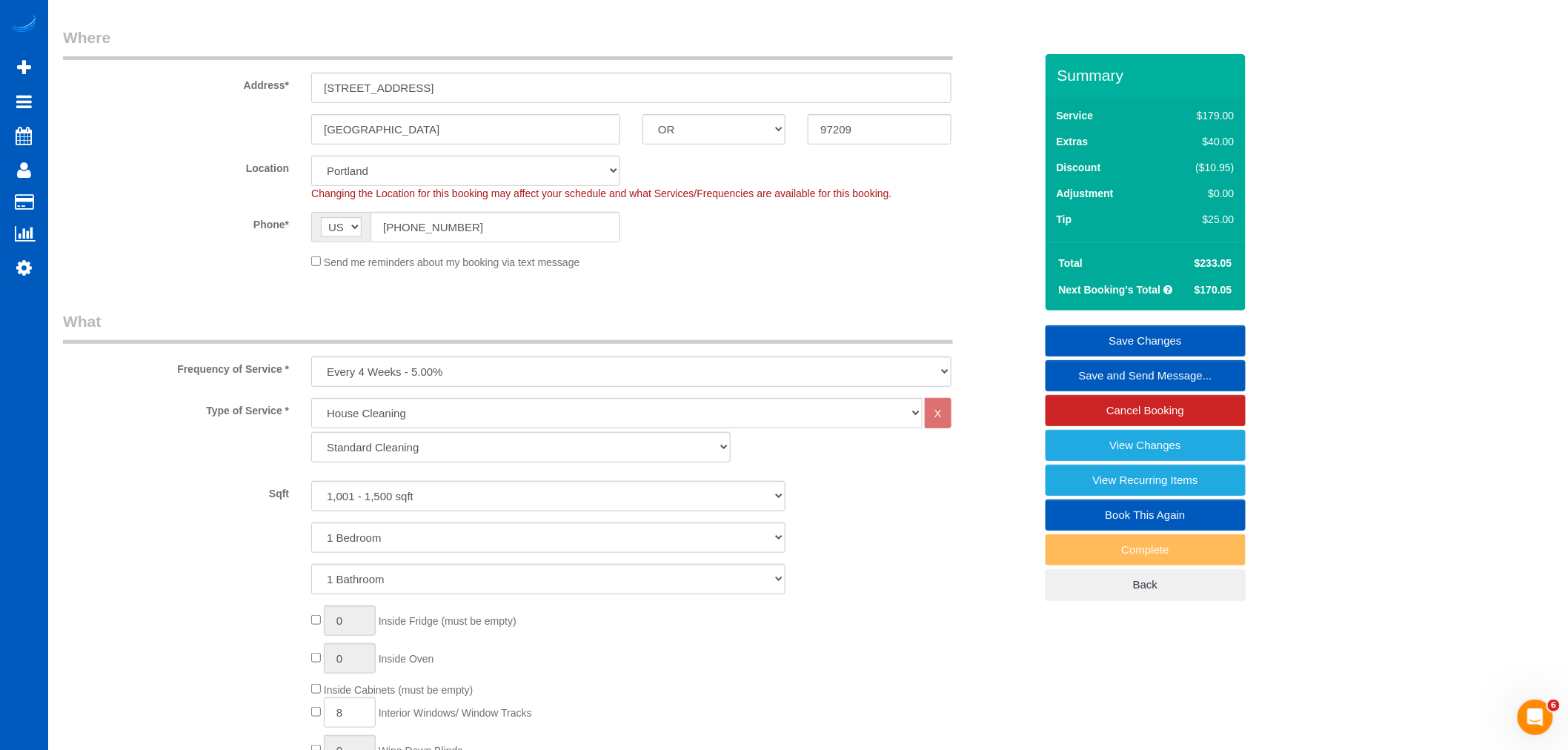
scroll to position [192, 0]
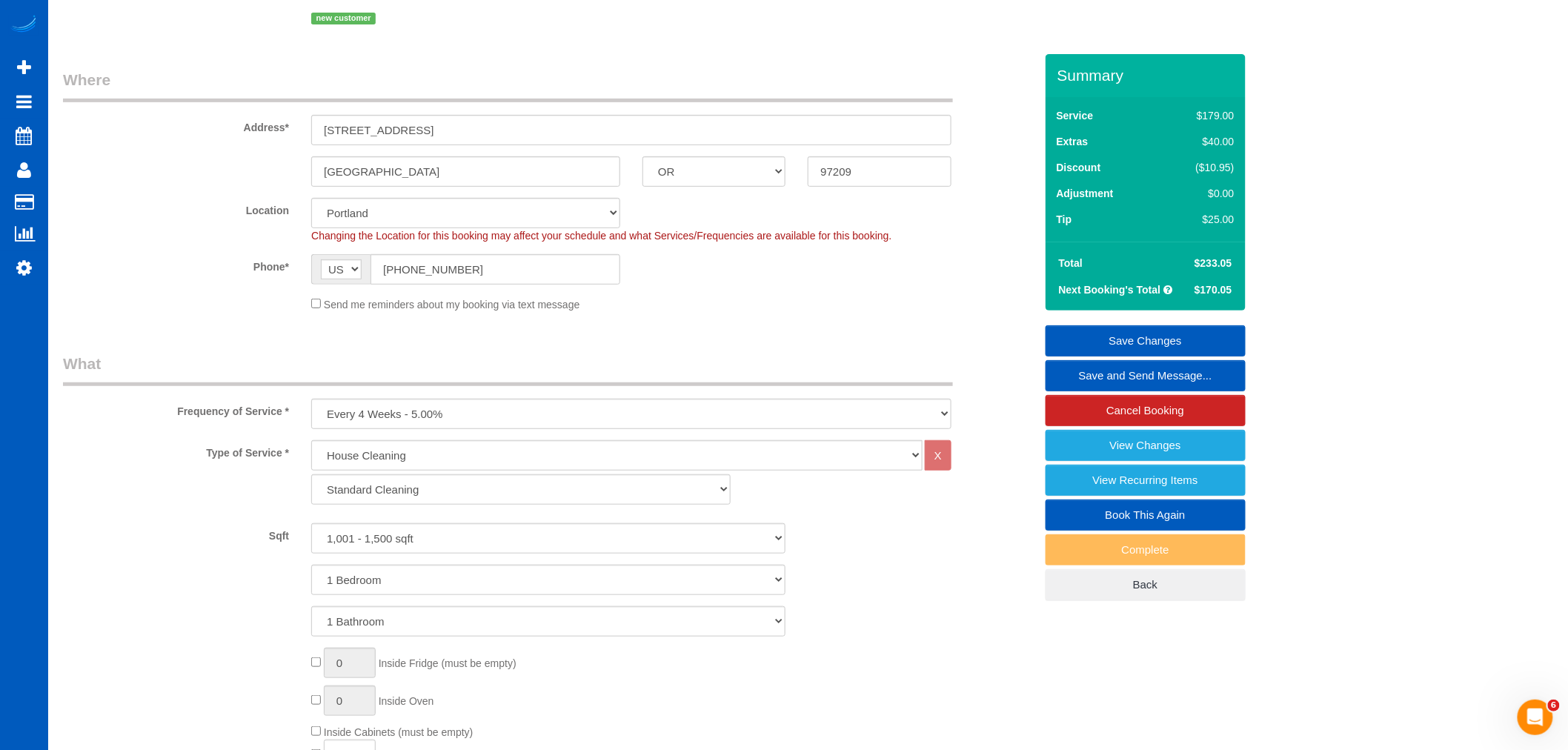
click at [1097, 341] on link "Save Changes" at bounding box center [1145, 340] width 200 height 31
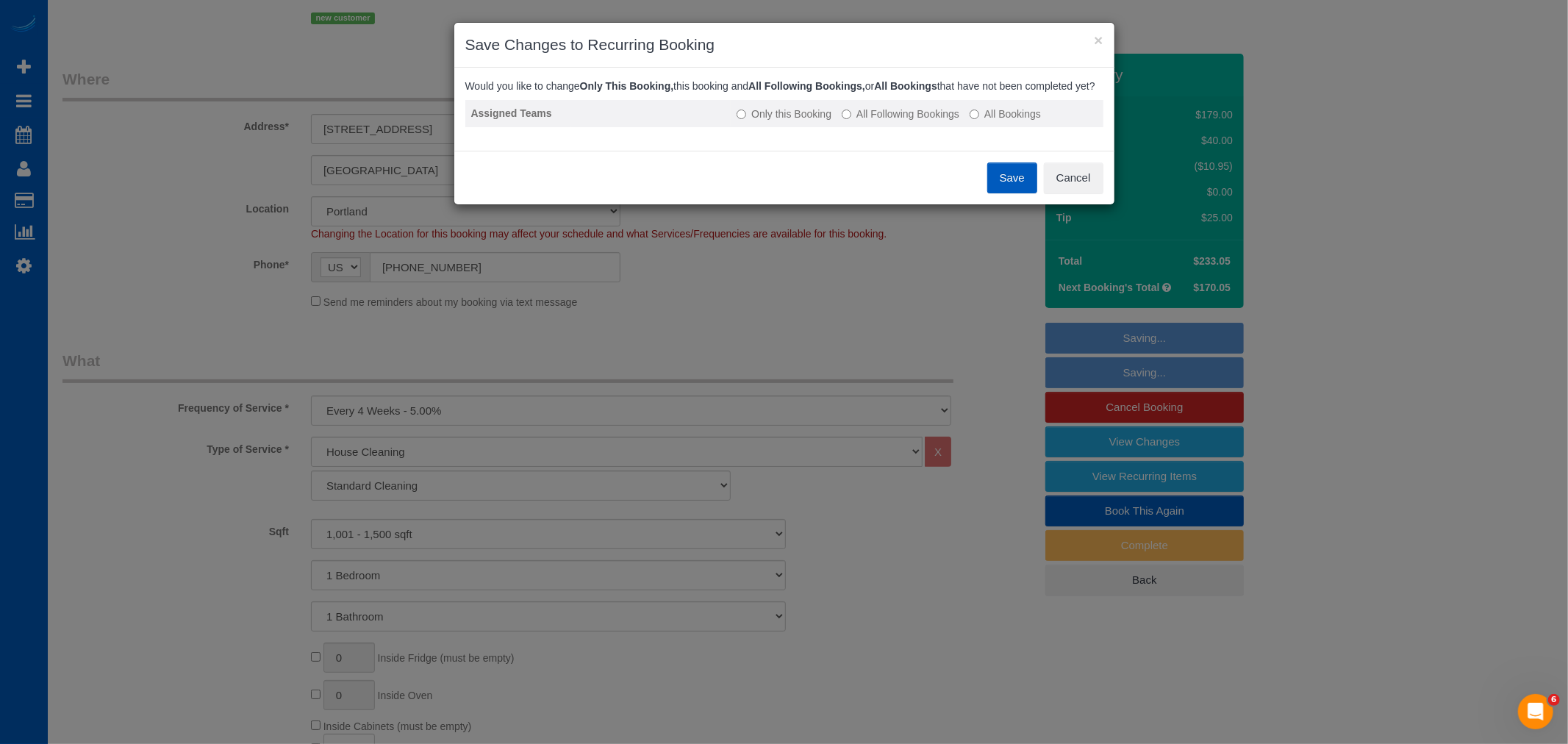
click at [924, 121] on label "All Following Bookings" at bounding box center [901, 113] width 117 height 15
click at [1000, 185] on button "Save" at bounding box center [1012, 178] width 50 height 31
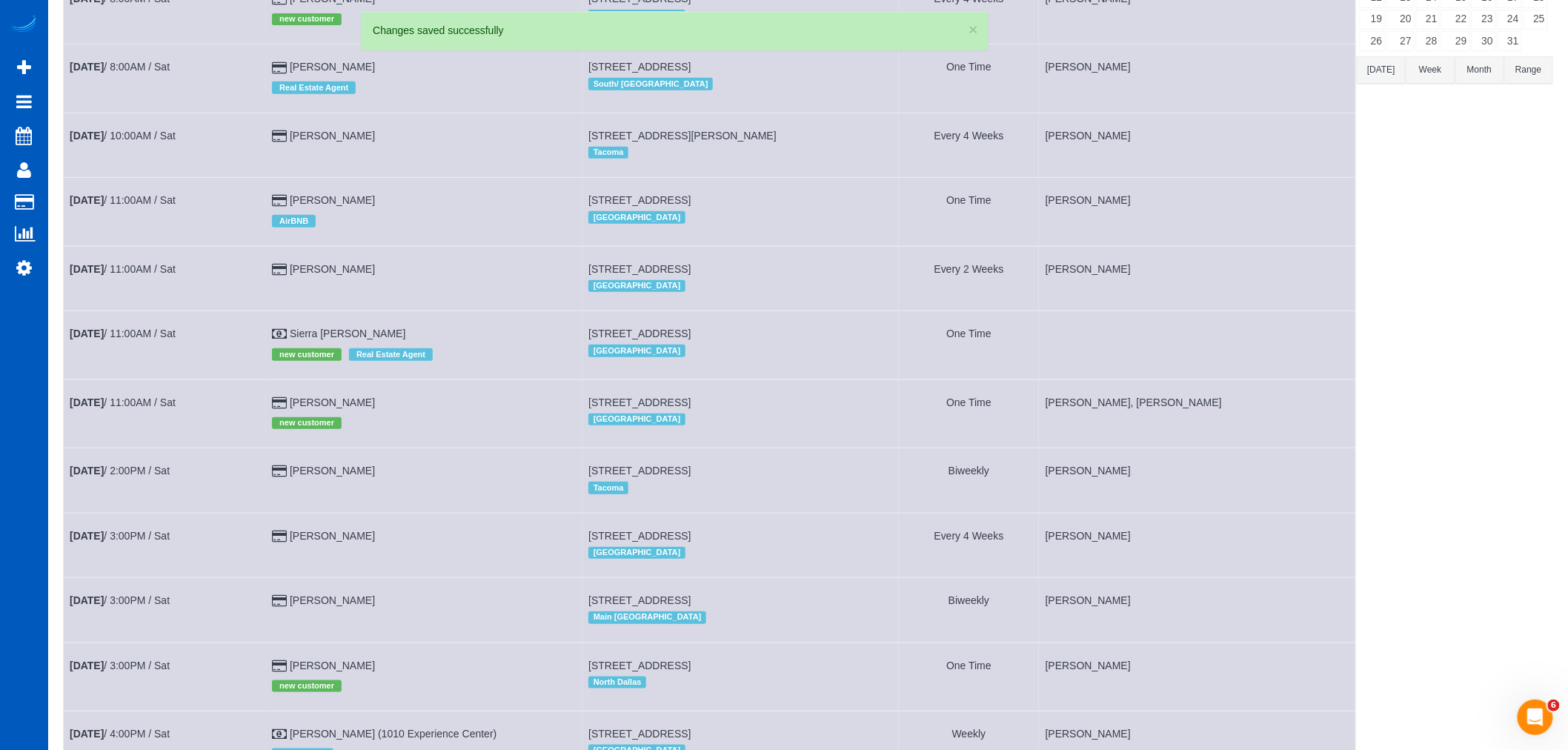
scroll to position [228, 0]
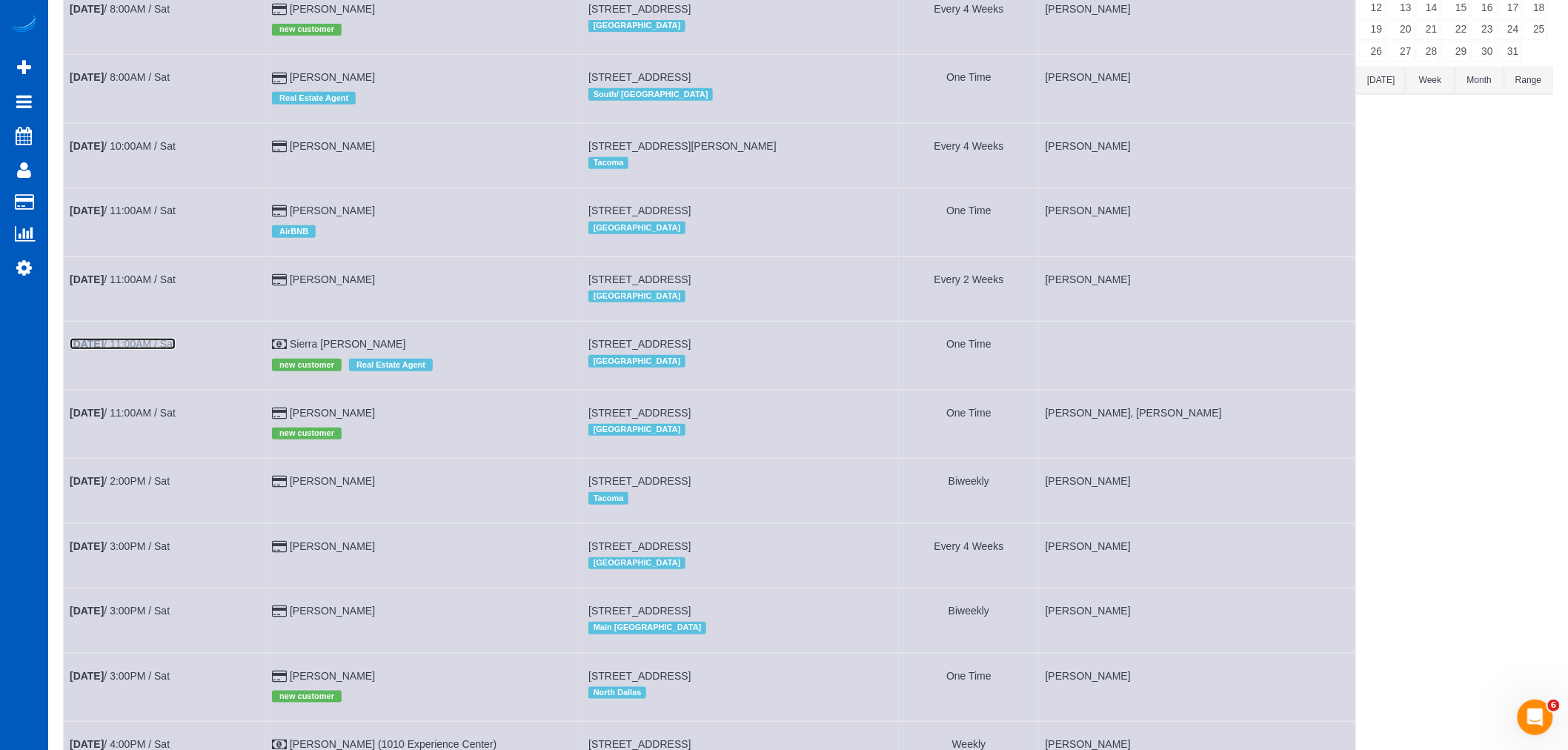
click at [104, 349] on b "[DATE]" at bounding box center [86, 343] width 34 height 12
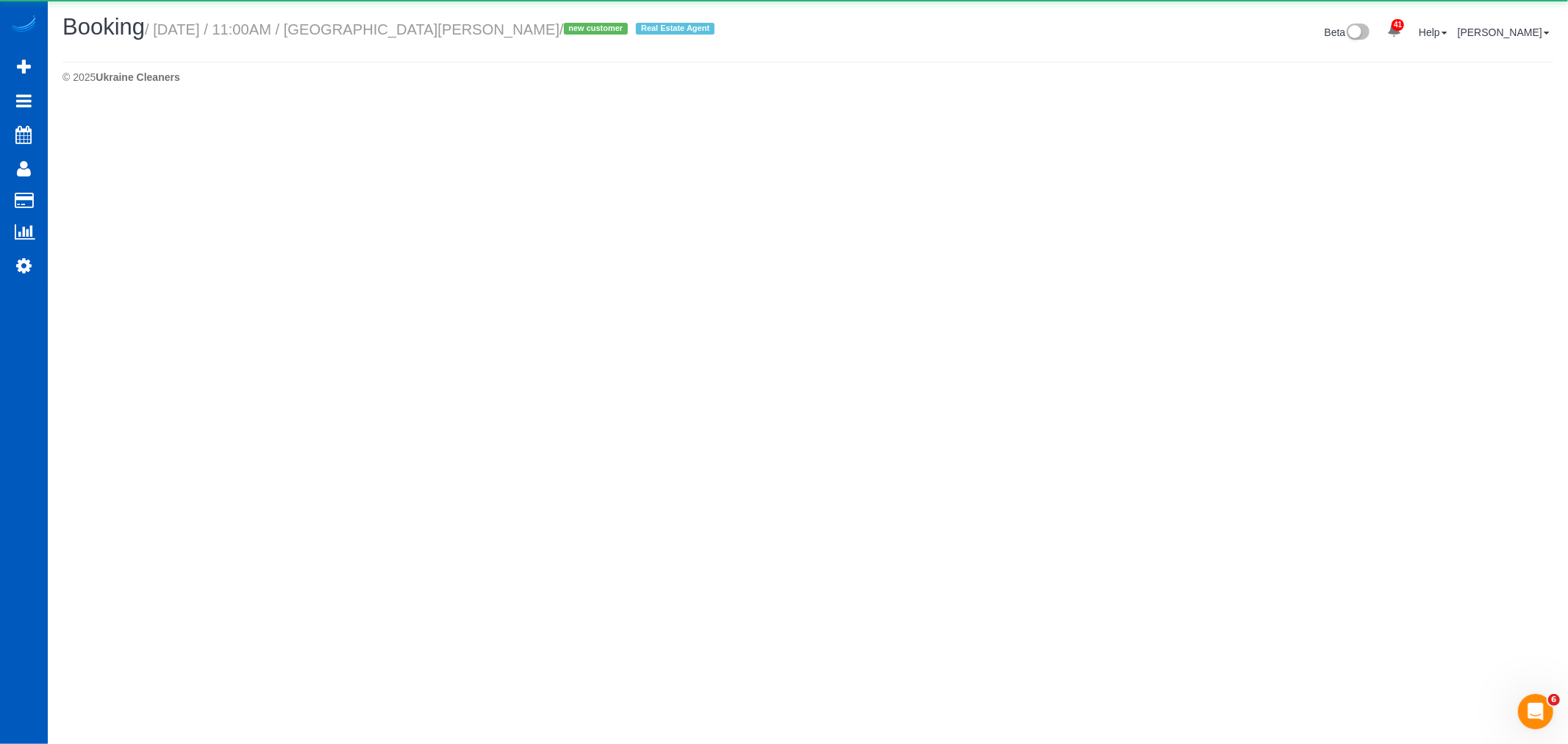
select select "OR"
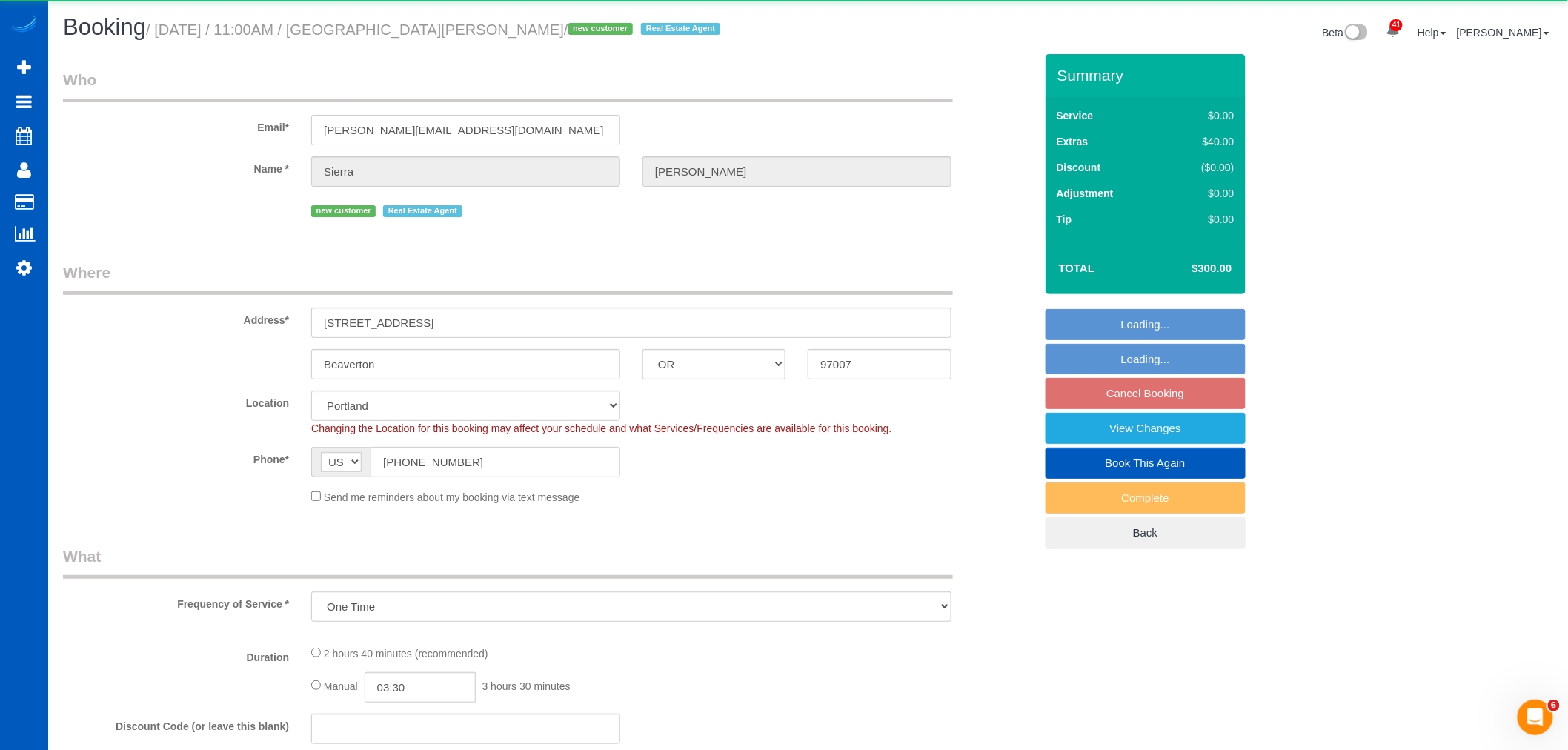
select select "object:17055"
select select "199"
select select "2001"
select select "3"
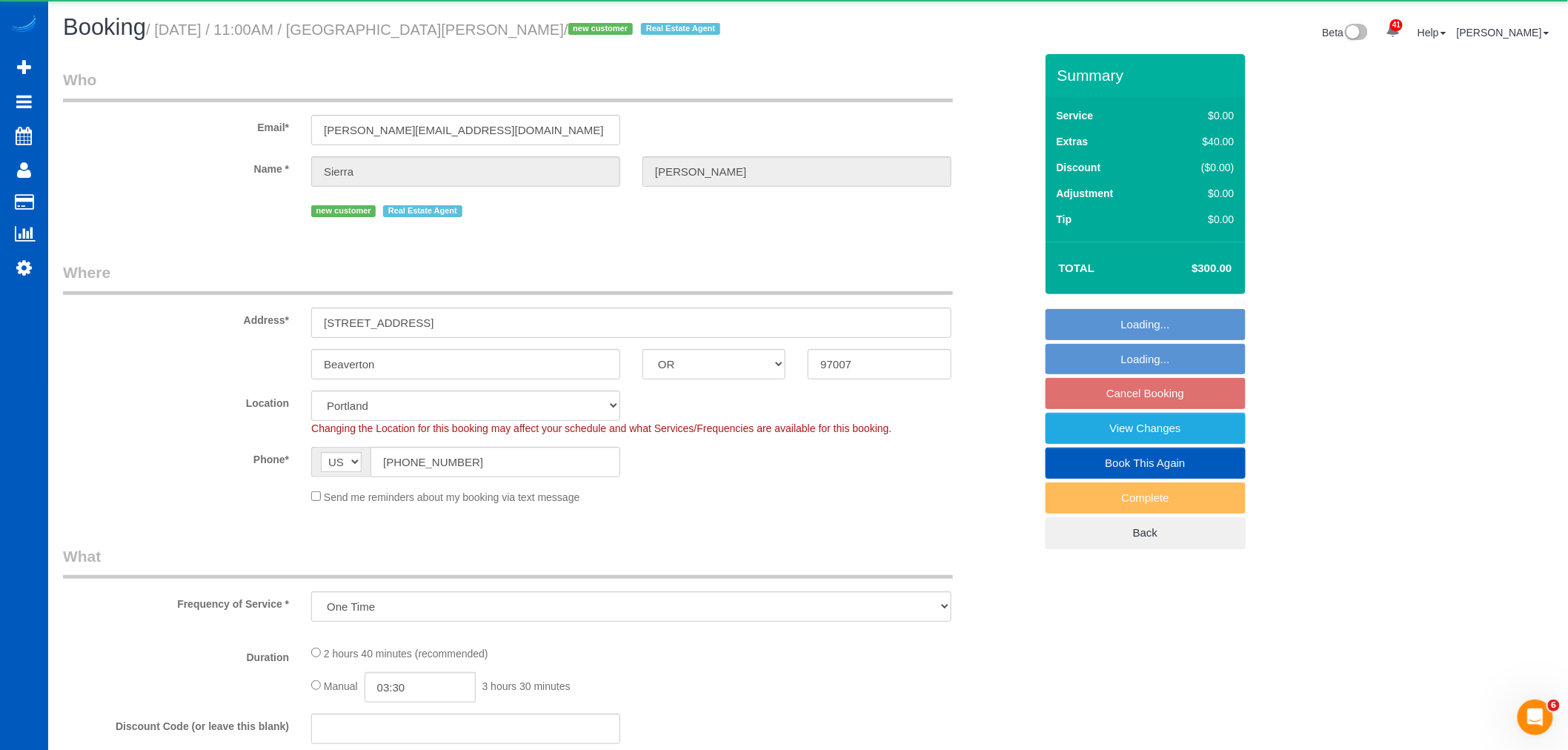
select select "spot140"
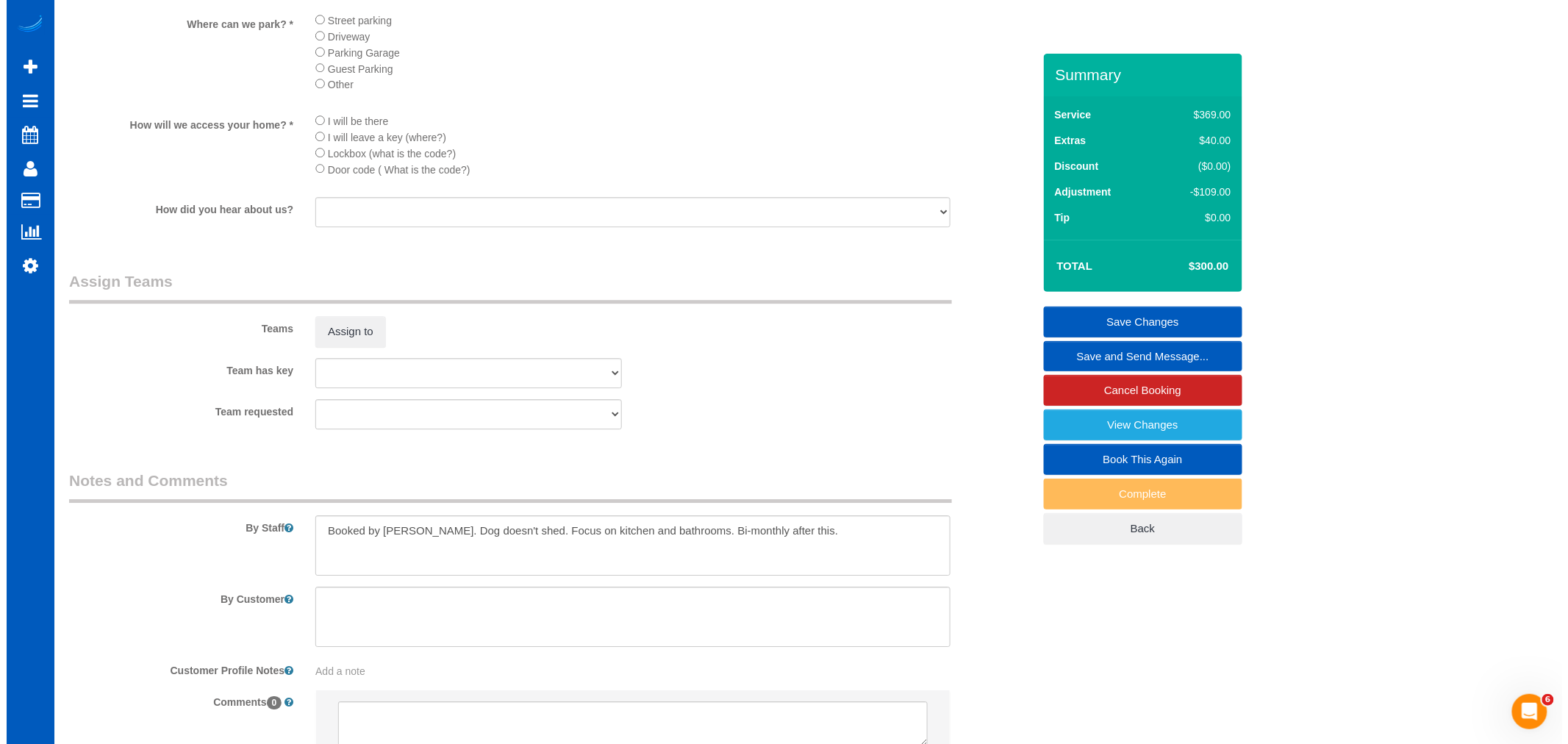
scroll to position [1643, 0]
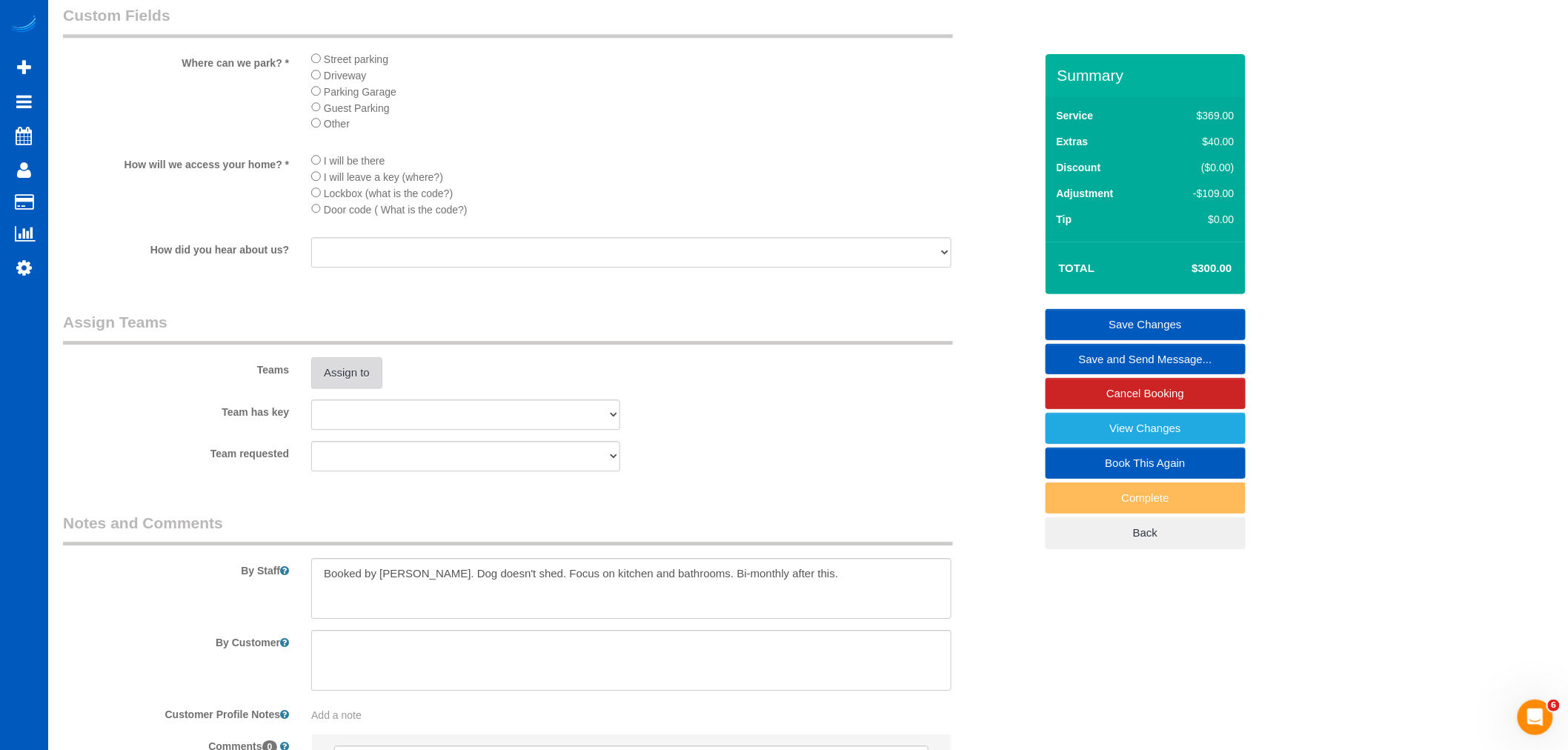
click at [350, 388] on button "Assign to" at bounding box center [347, 372] width 71 height 31
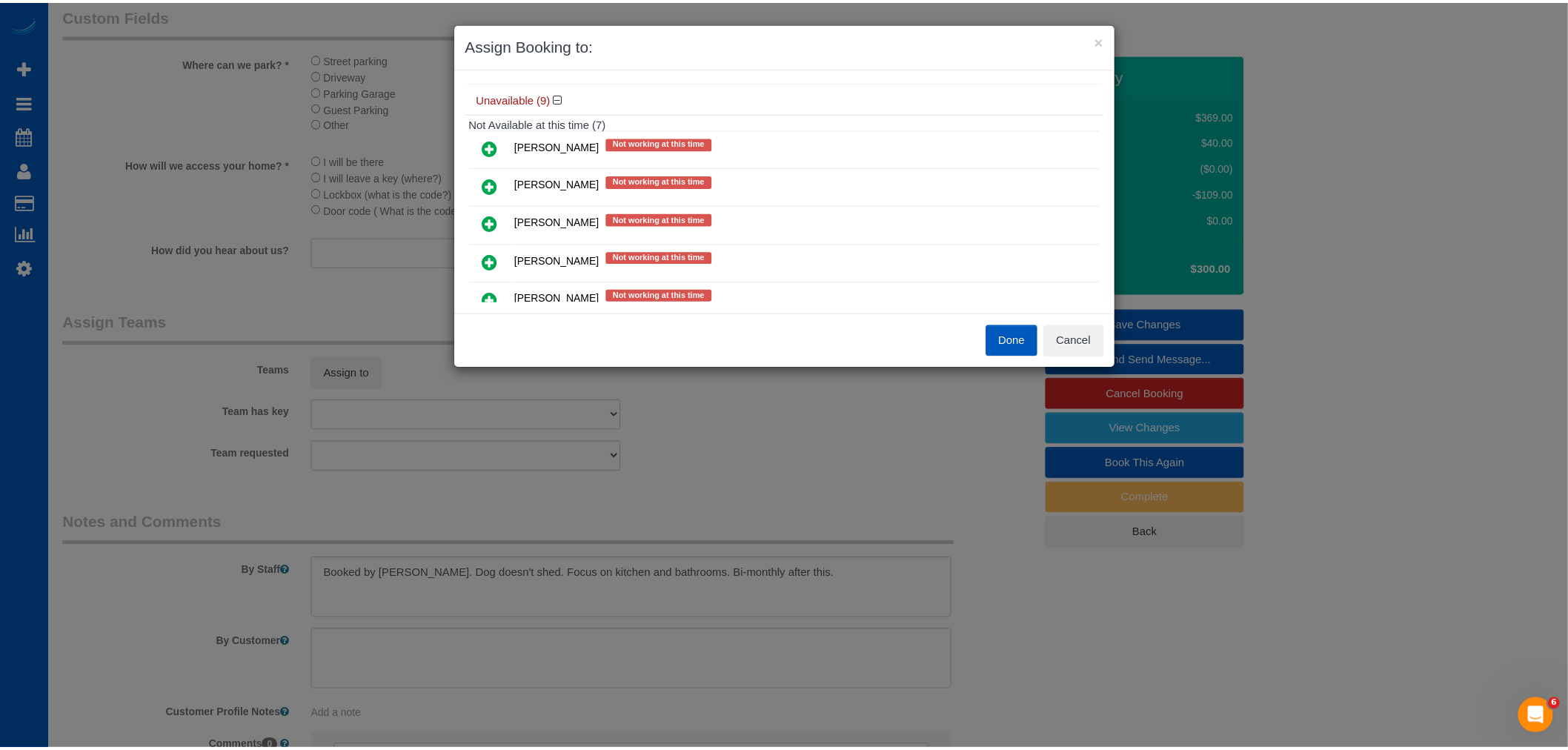
scroll to position [165, 0]
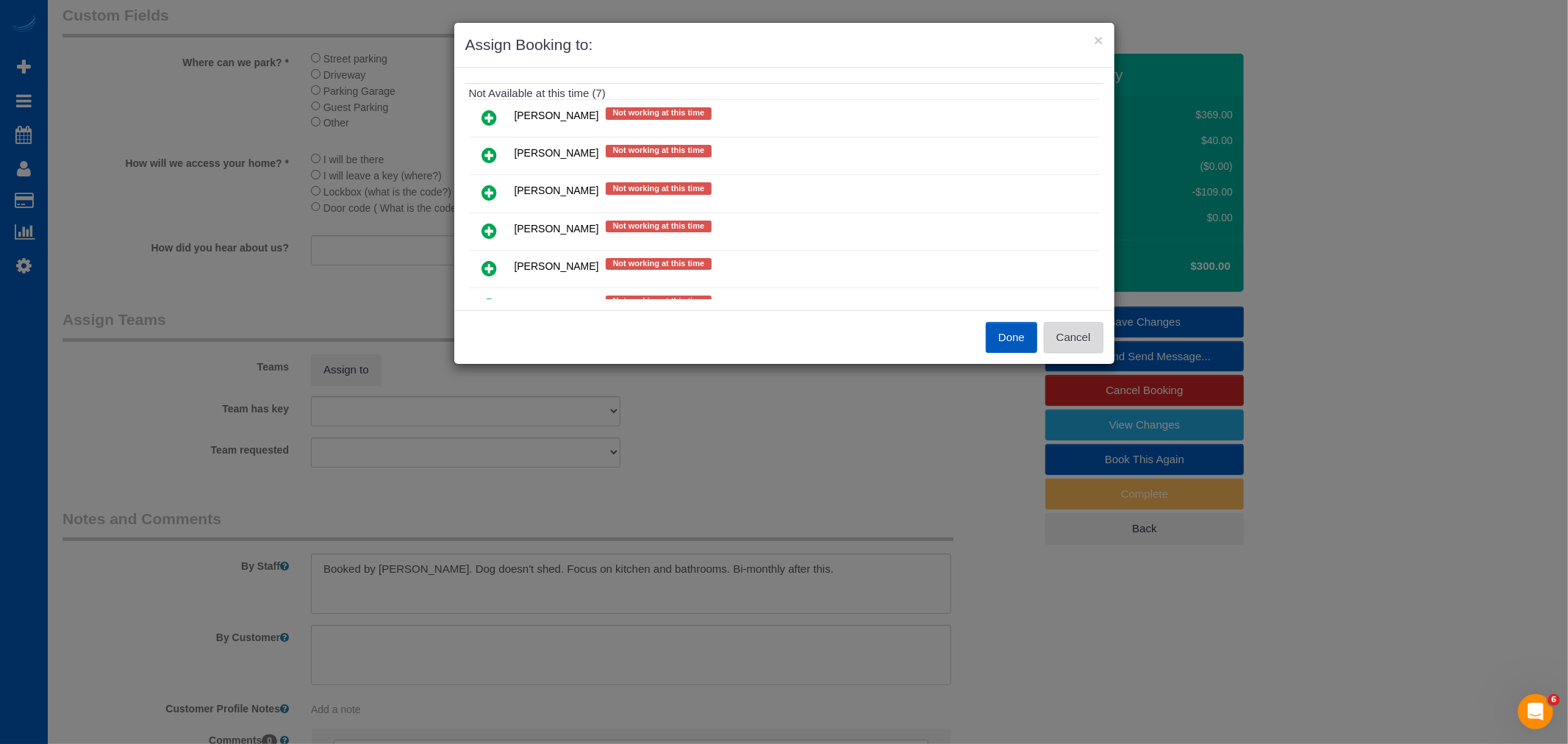
click at [1077, 343] on button "Cancel" at bounding box center [1074, 336] width 59 height 31
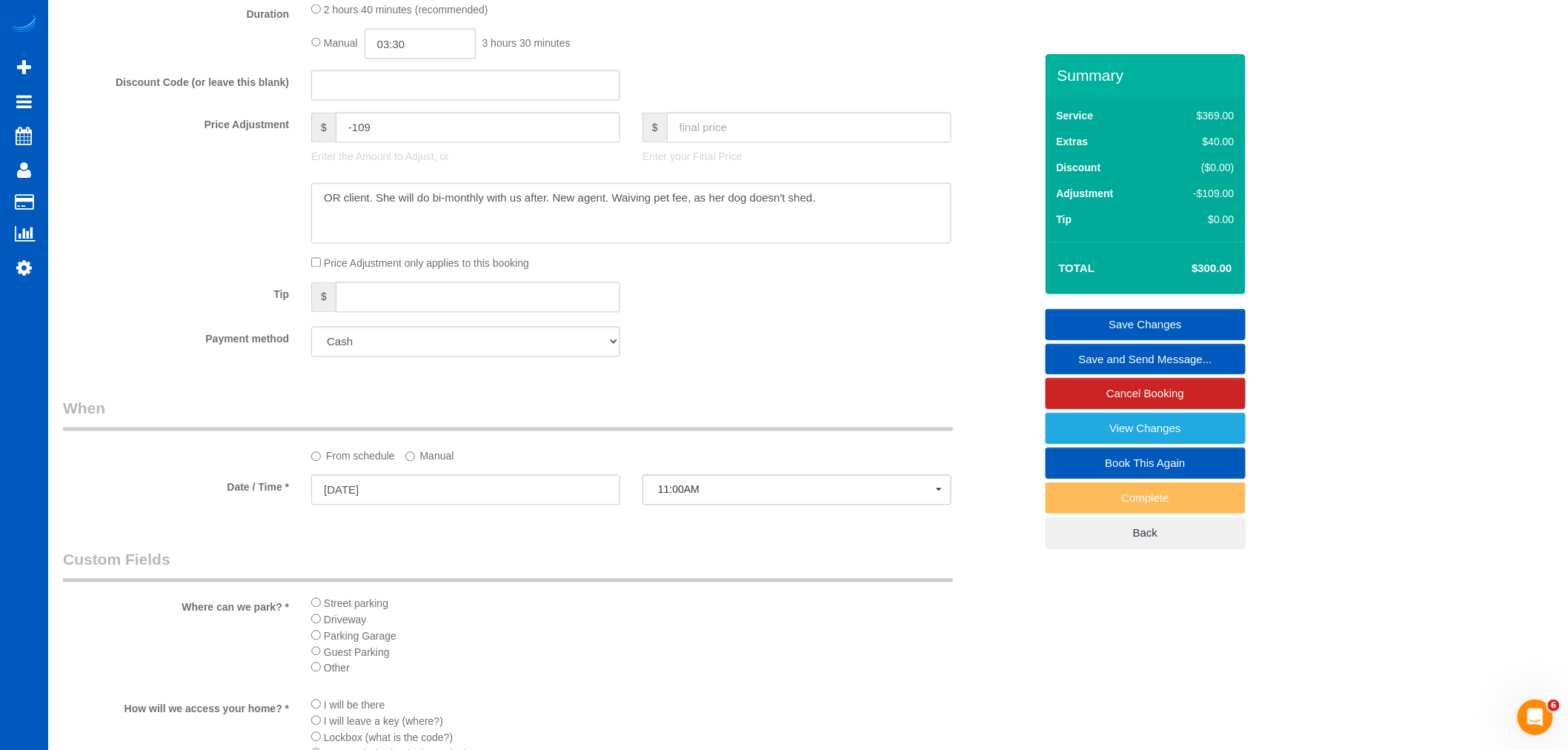
scroll to position [916, 0]
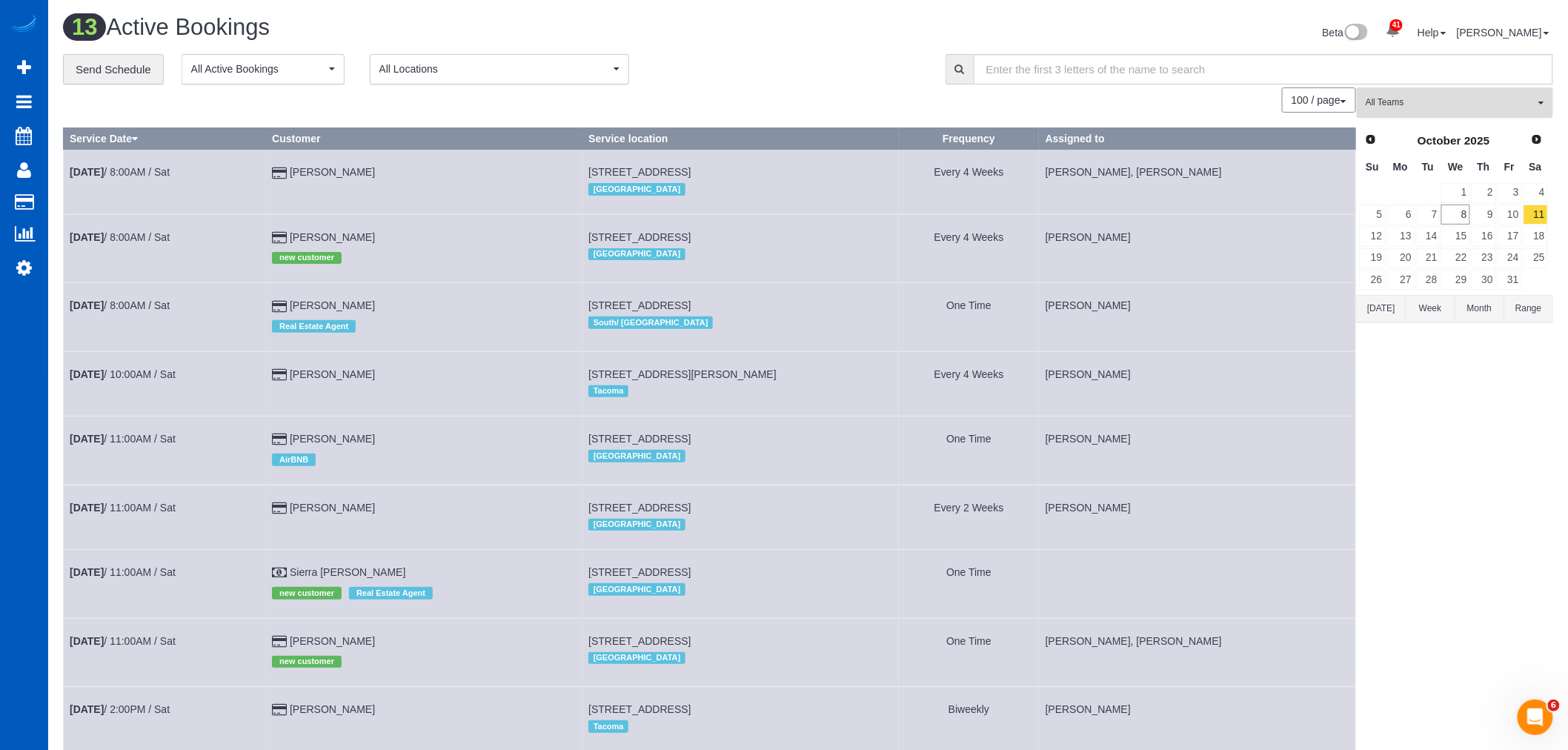
click at [1426, 106] on span "All Teams" at bounding box center [1450, 103] width 169 height 13
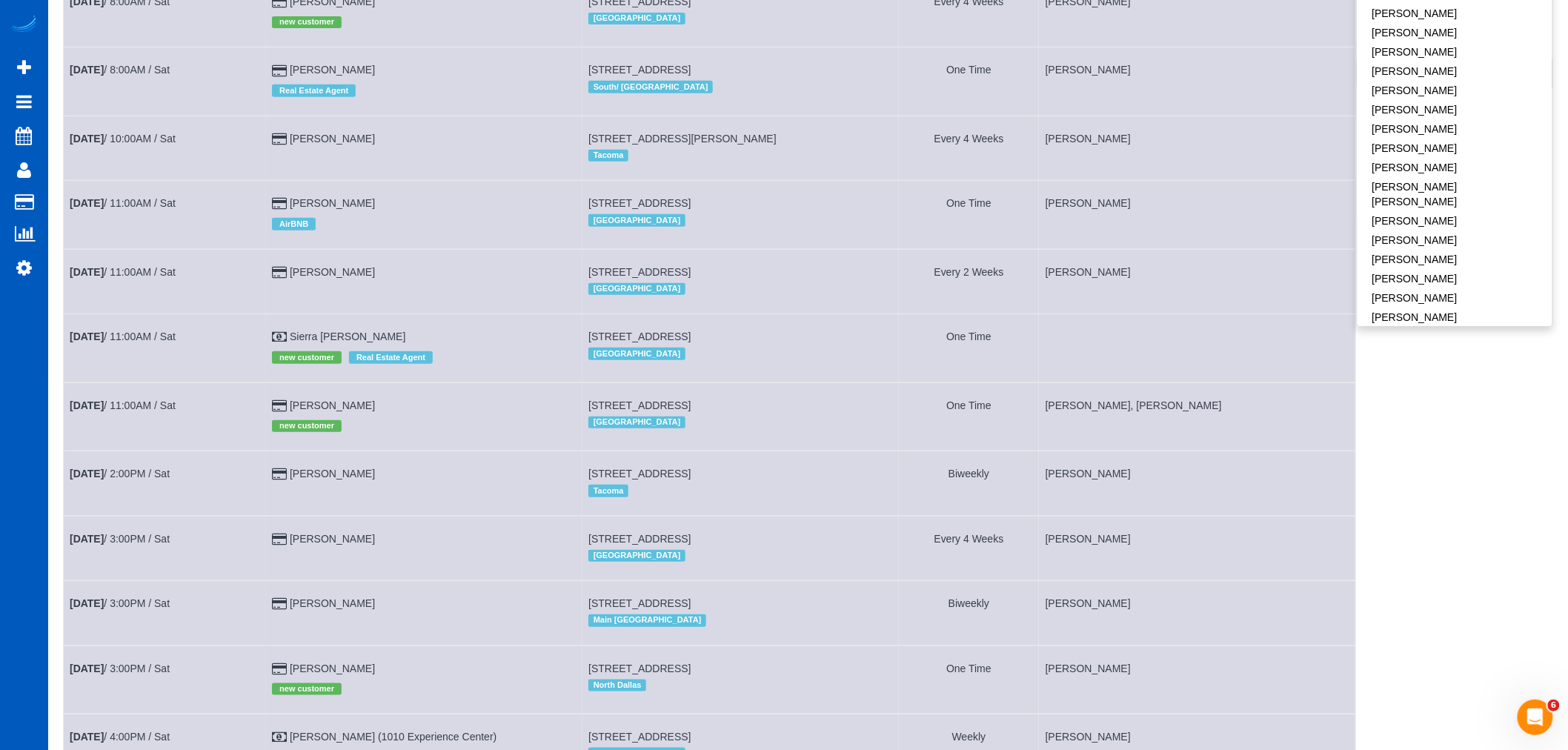
scroll to position [228, 0]
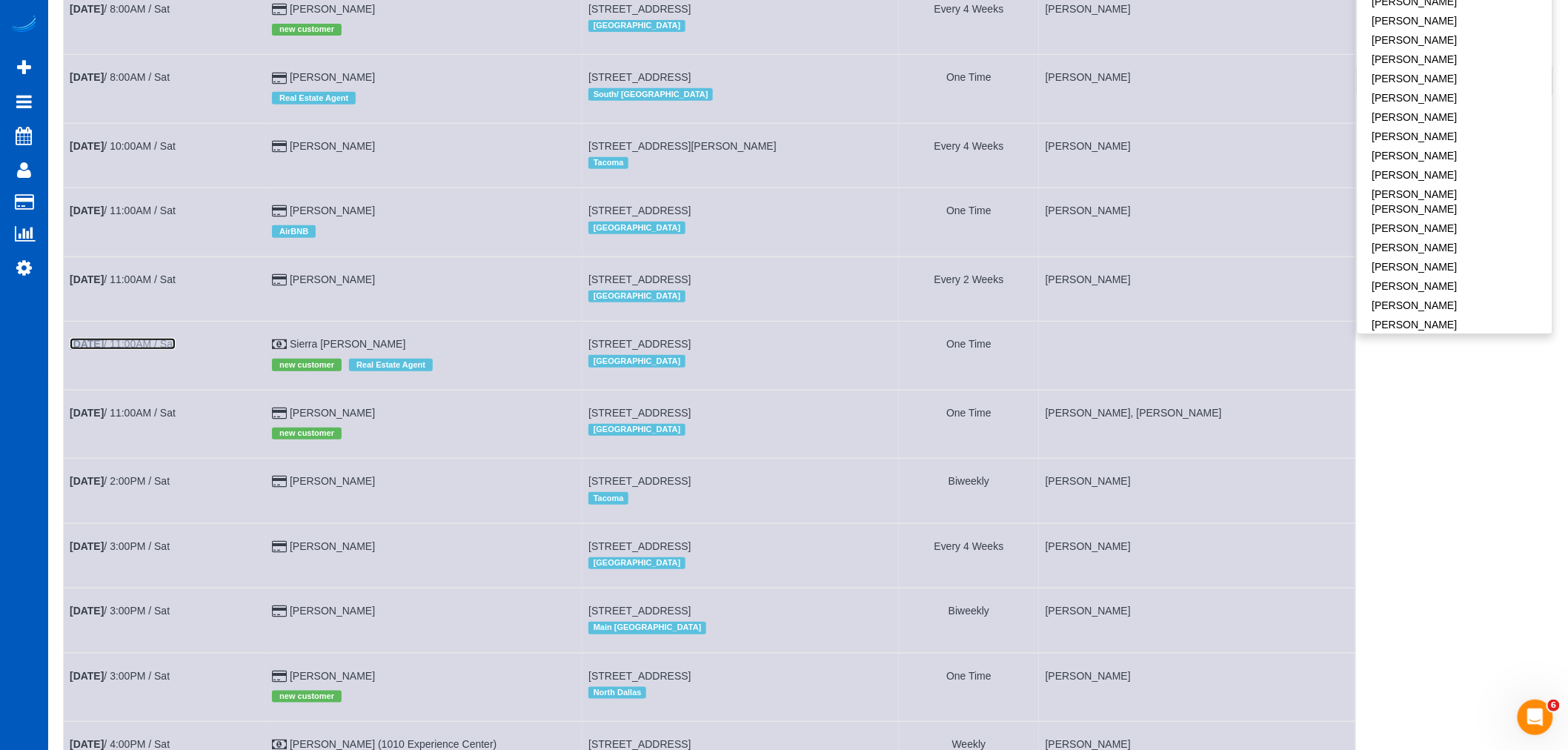
click at [143, 349] on link "Oct 11th / 11:00AM / Sat" at bounding box center [122, 343] width 106 height 12
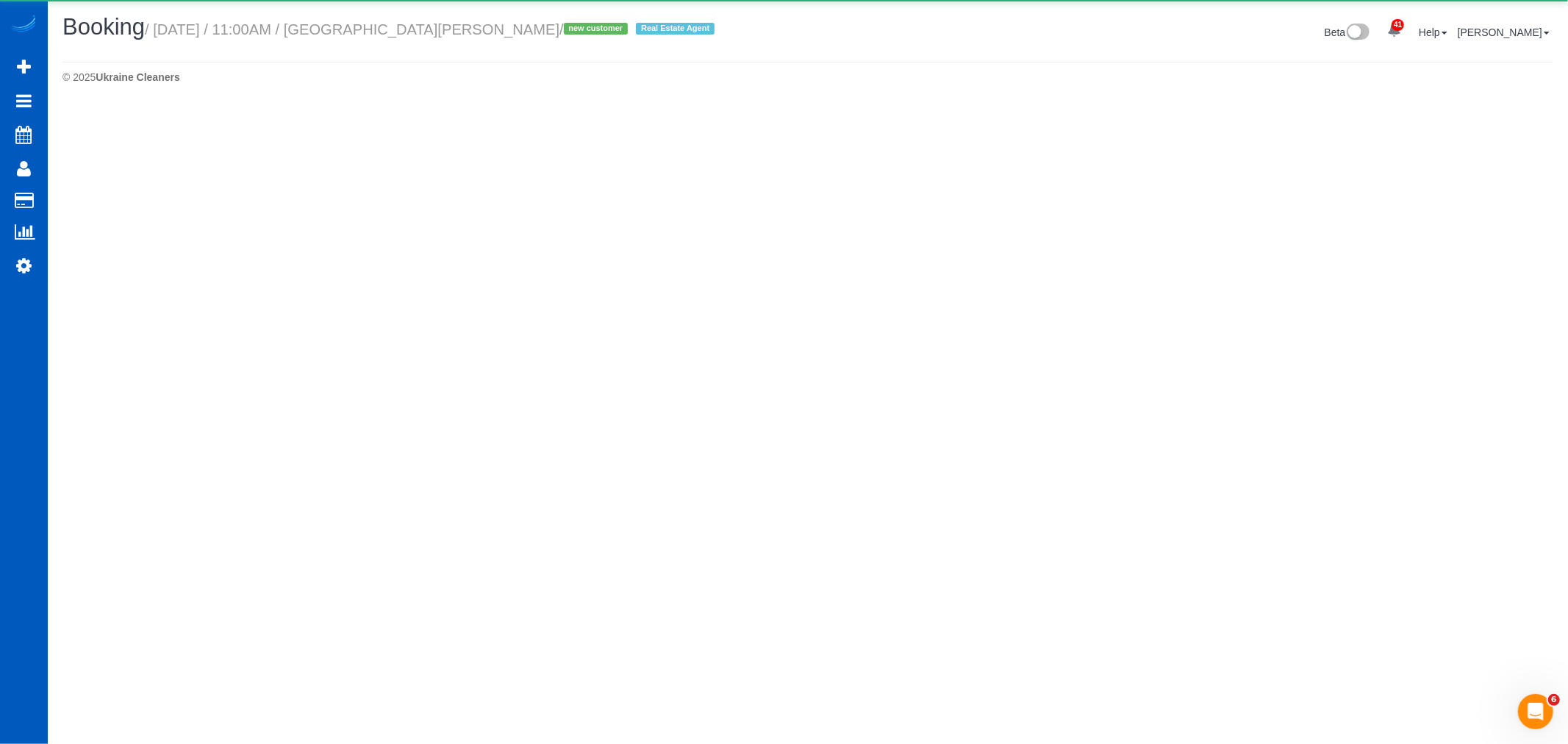
select select "OR"
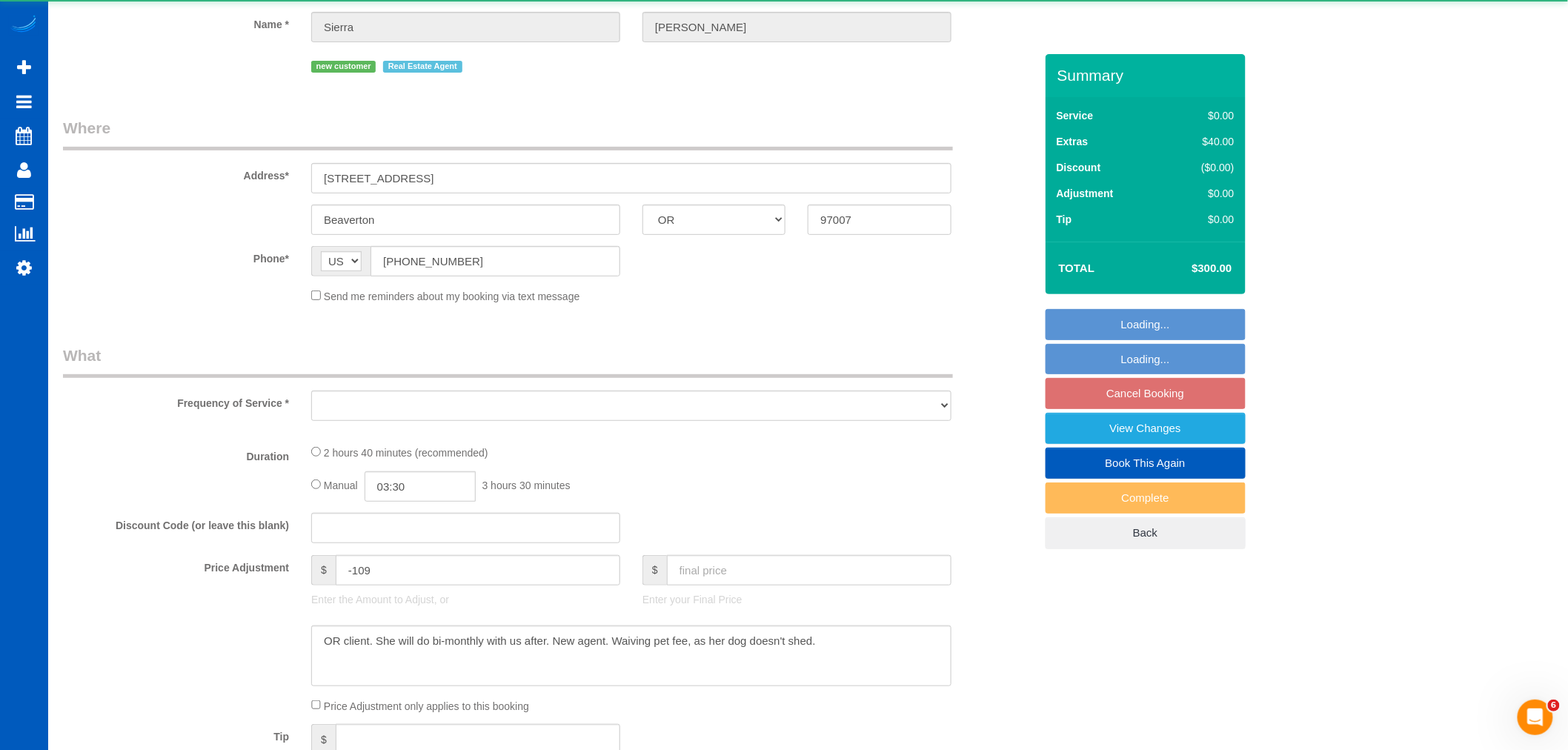
select select "object:18094"
select select "199"
select select "2001"
select select "3"
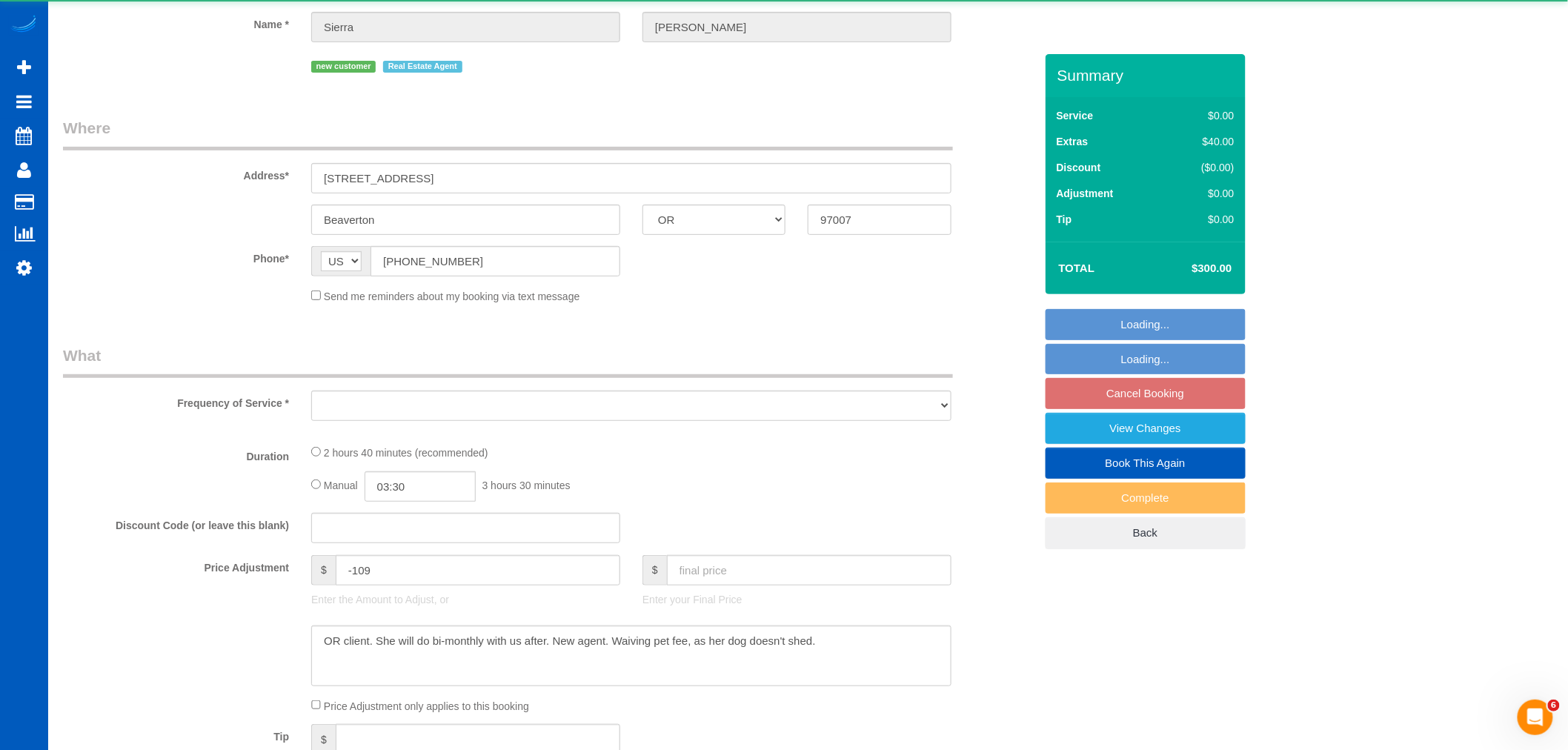
select select "spot155"
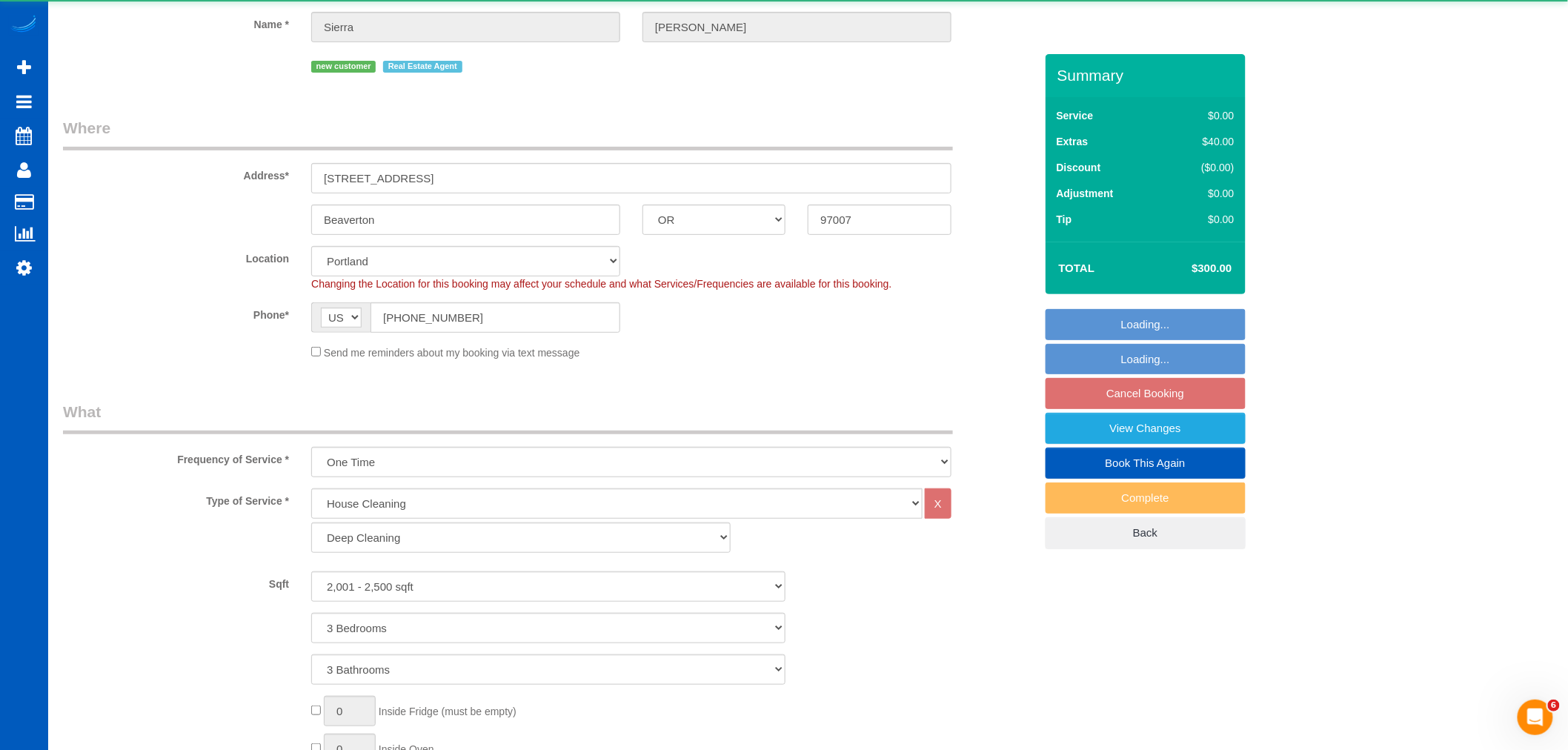
select select "object:18401"
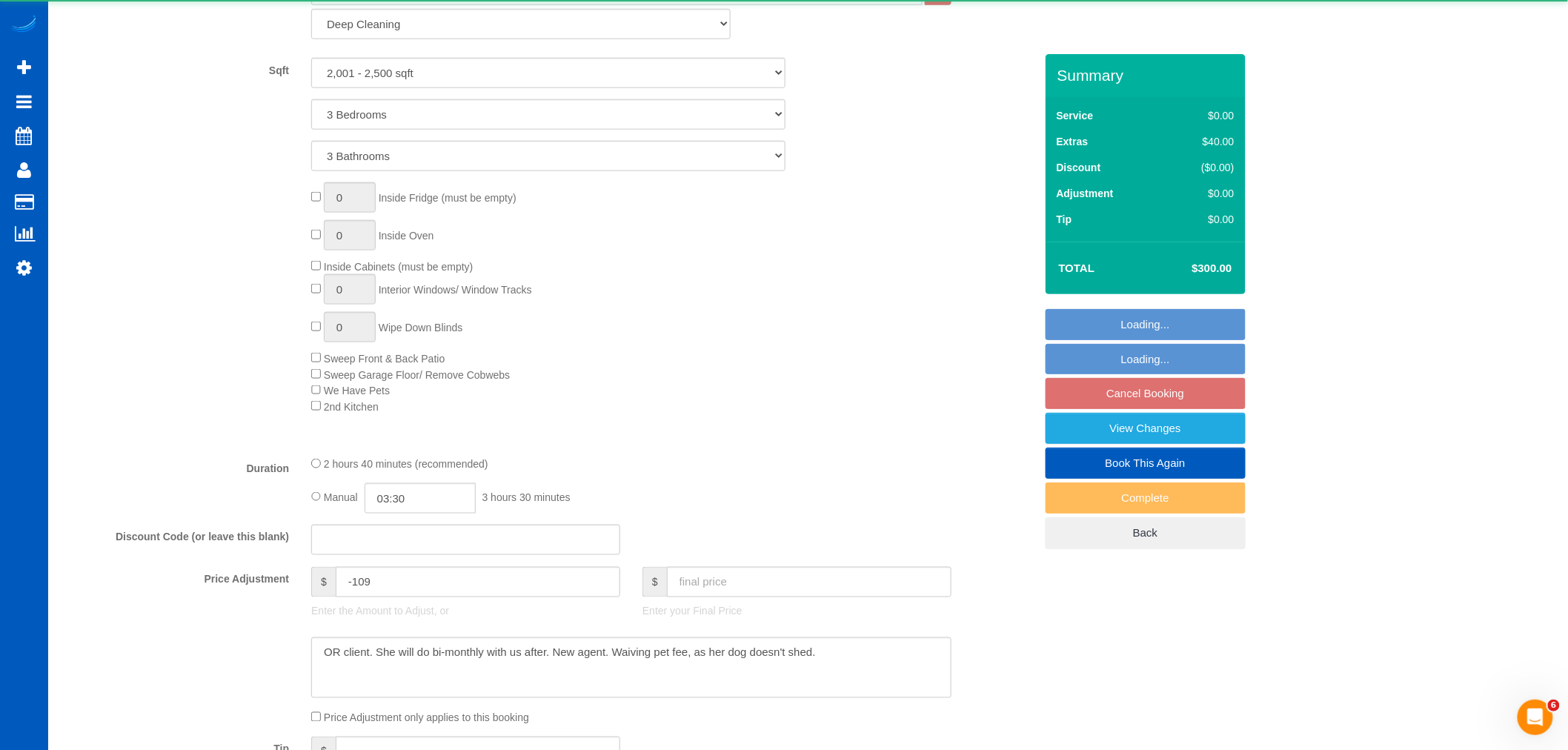
select select "2001"
select select "3"
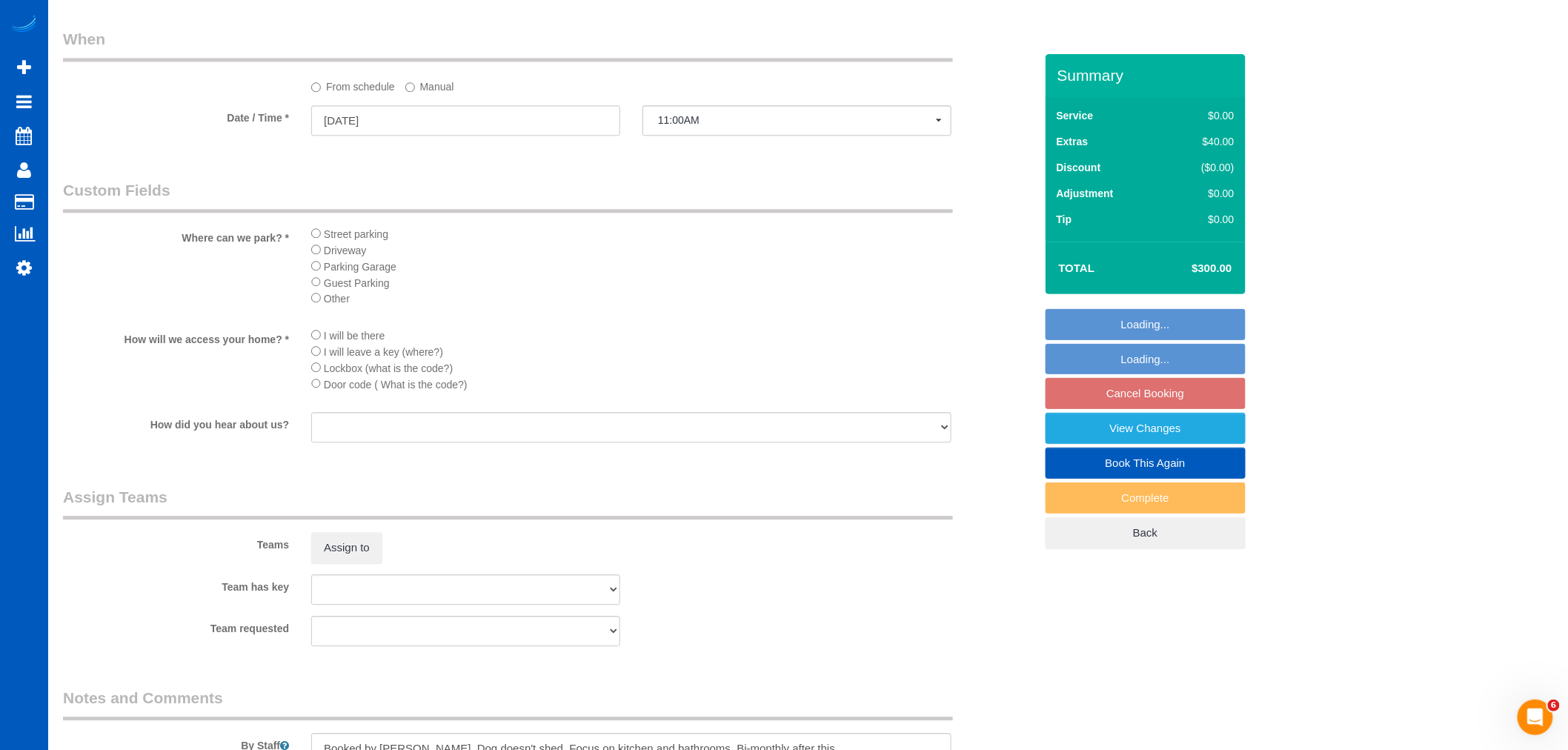
scroll to position [1729, 0]
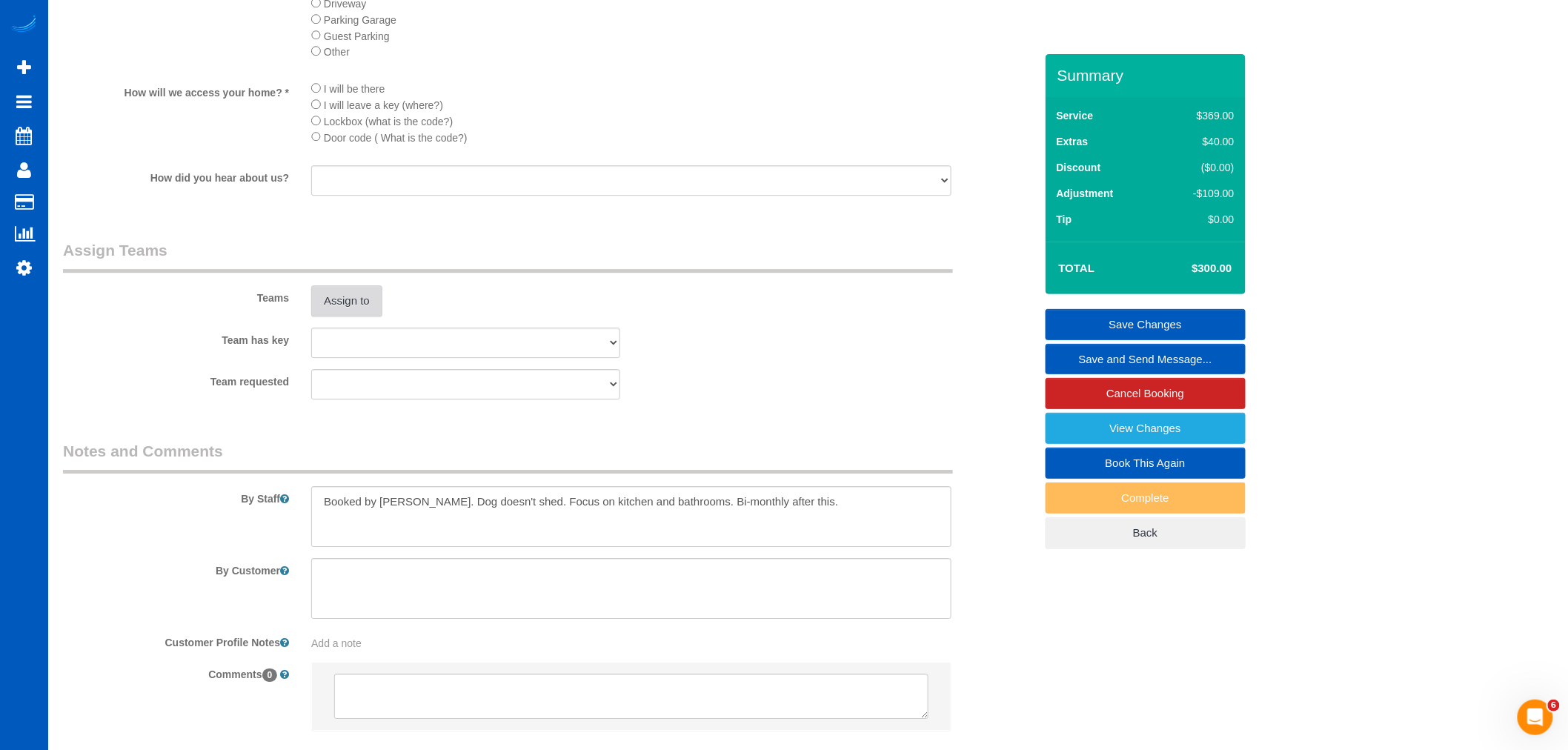
click at [375, 316] on button "Assign to" at bounding box center [347, 300] width 71 height 31
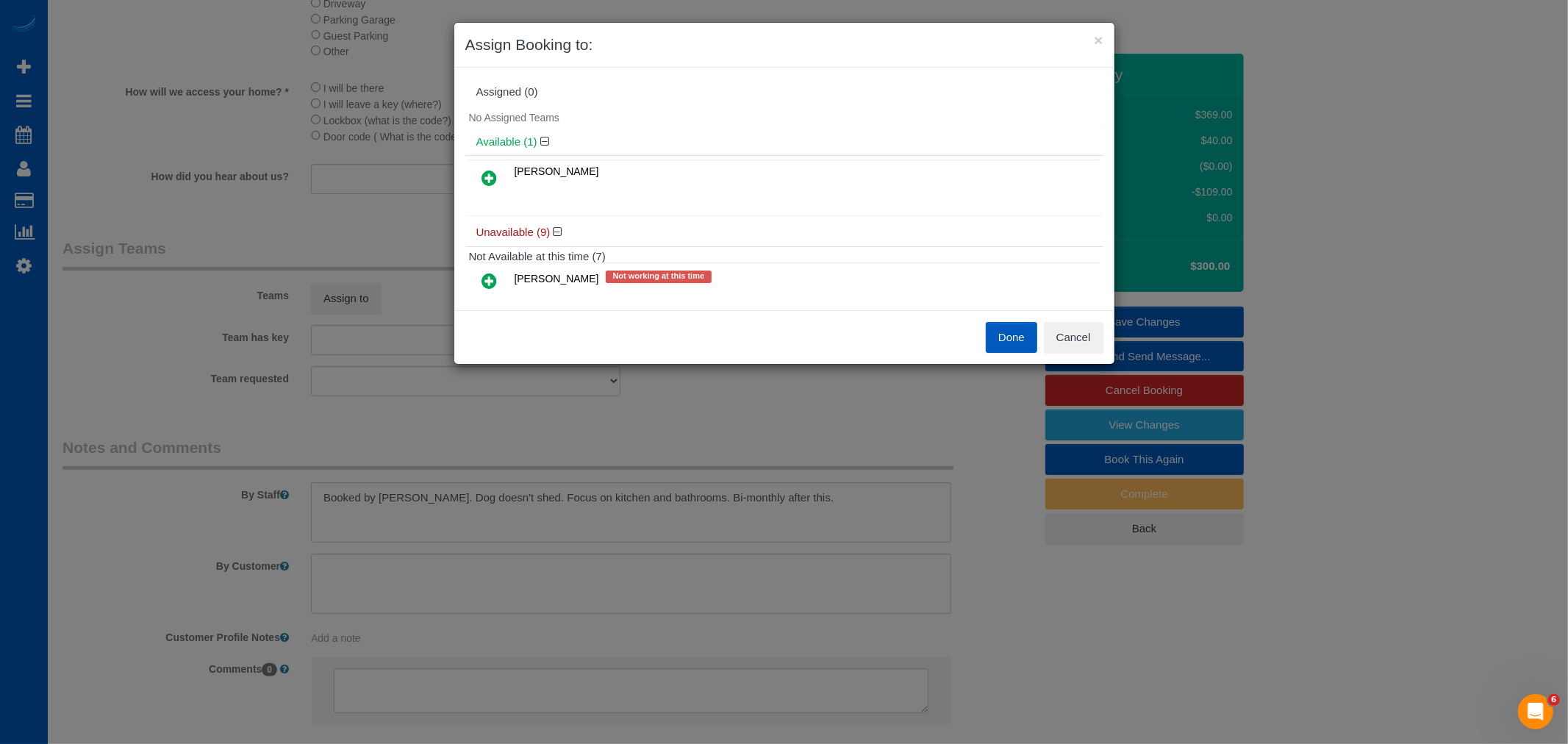
drag, startPoint x: 490, startPoint y: 178, endPoint x: 486, endPoint y: 188, distance: 10.8
click at [490, 178] on icon at bounding box center [490, 178] width 16 height 18
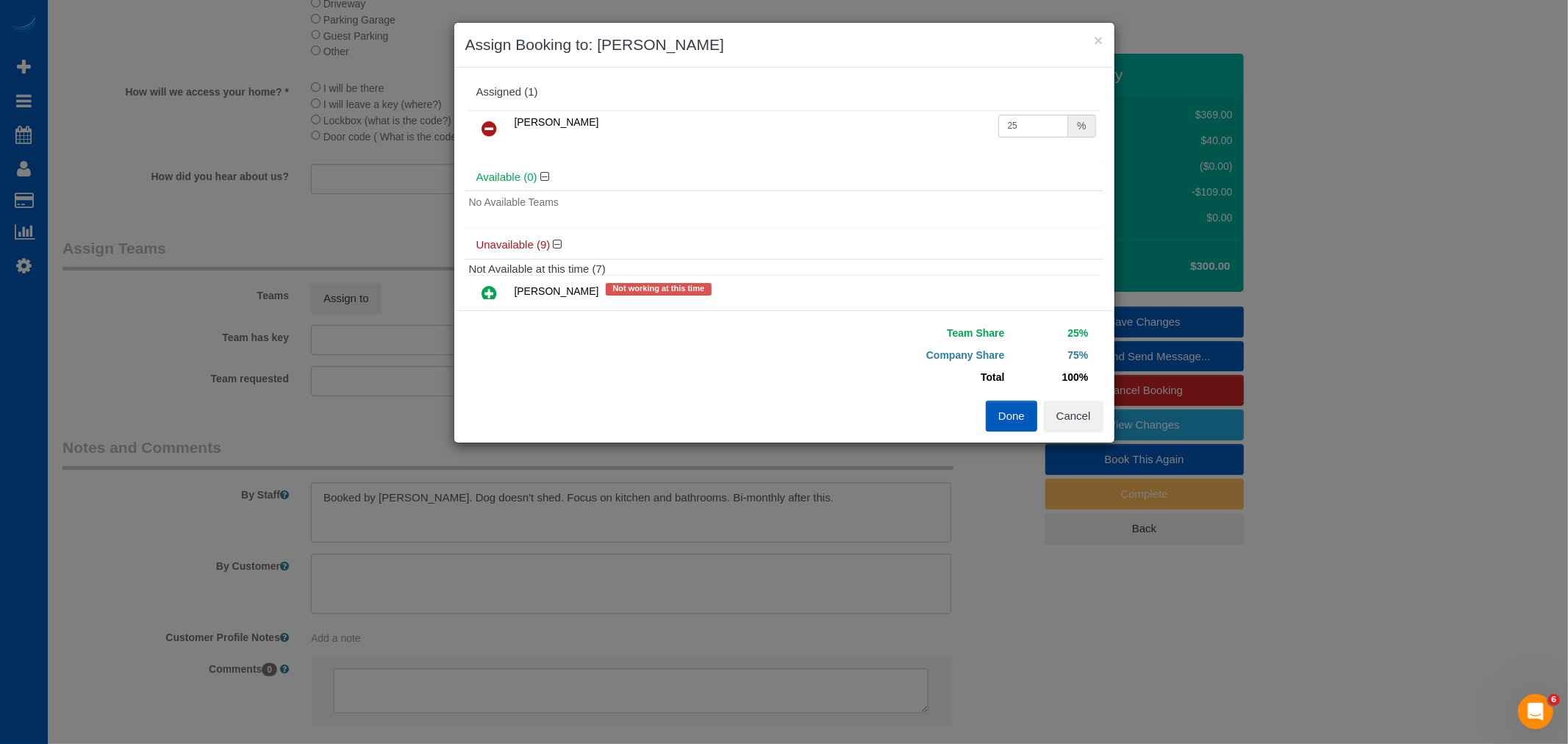
drag, startPoint x: 1020, startPoint y: 125, endPoint x: 748, endPoint y: 167, distance: 275.2
click at [750, 167] on div "Assigned (1) Luiza Maksymova 25 % Available (0) No Available Teams Unavailable …" at bounding box center [784, 189] width 638 height 221
type input "63"
click at [1025, 416] on button "Done" at bounding box center [1012, 415] width 52 height 31
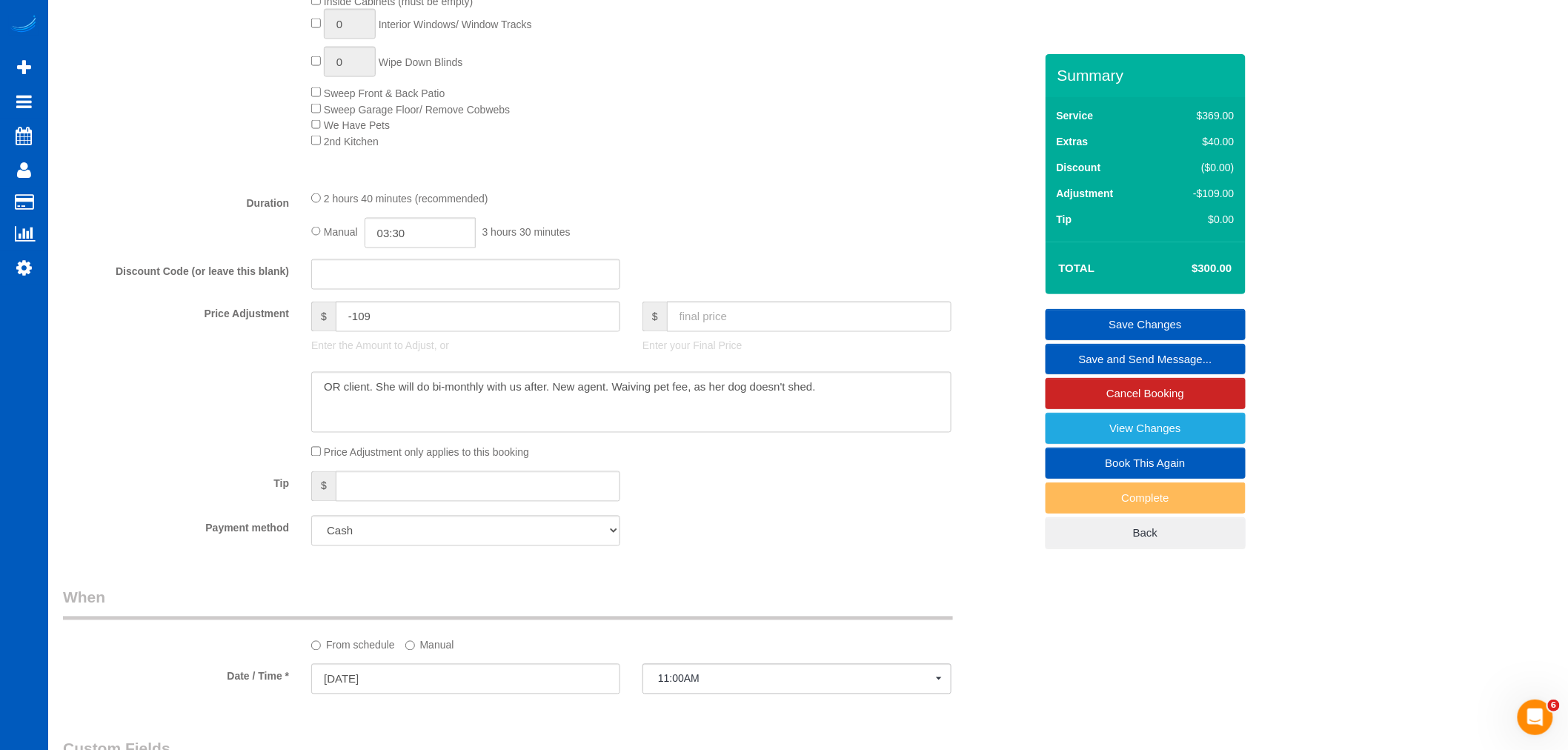
scroll to position [905, 0]
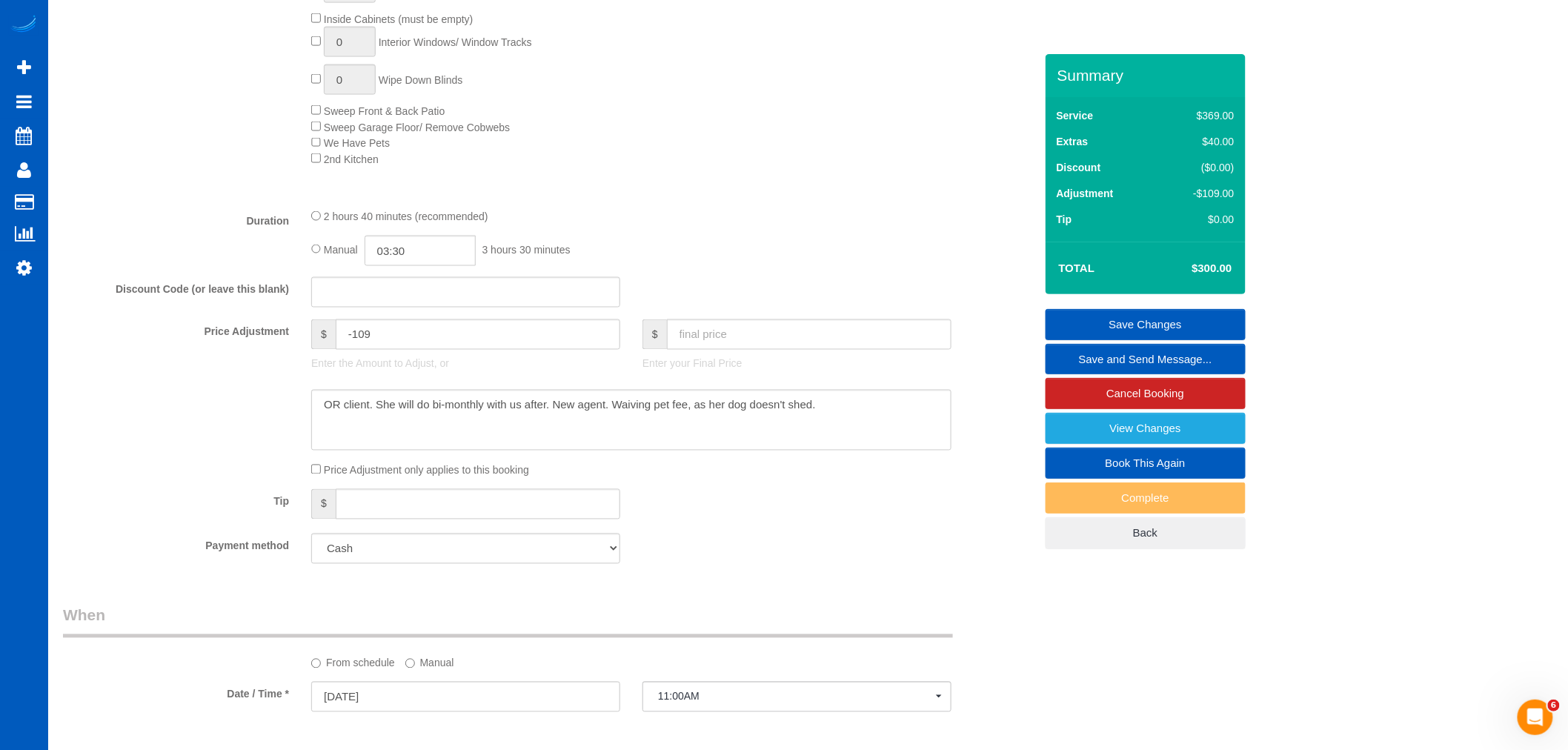
click at [1199, 324] on link "Save Changes" at bounding box center [1145, 324] width 200 height 31
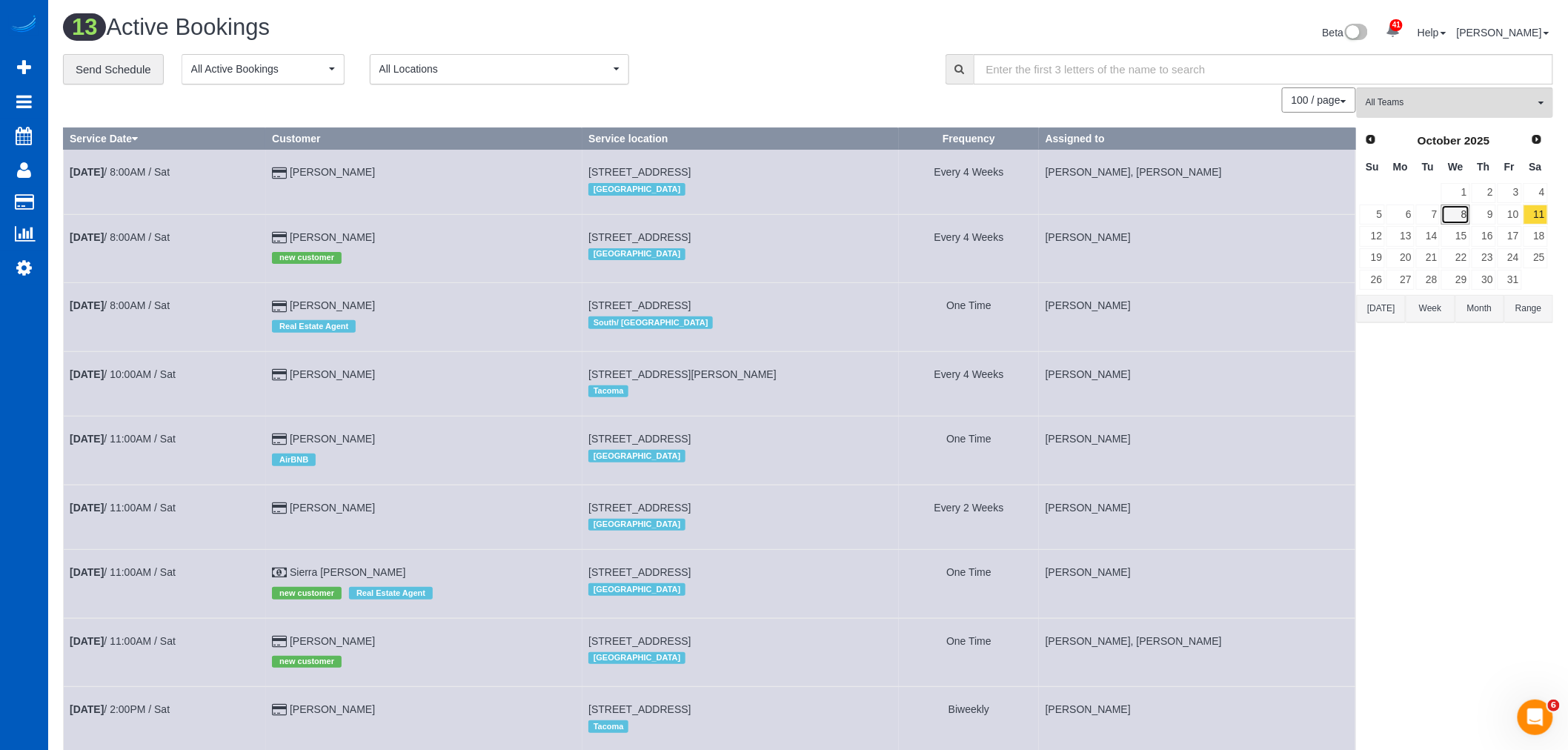
click at [1464, 216] on link "8" at bounding box center [1455, 214] width 28 height 20
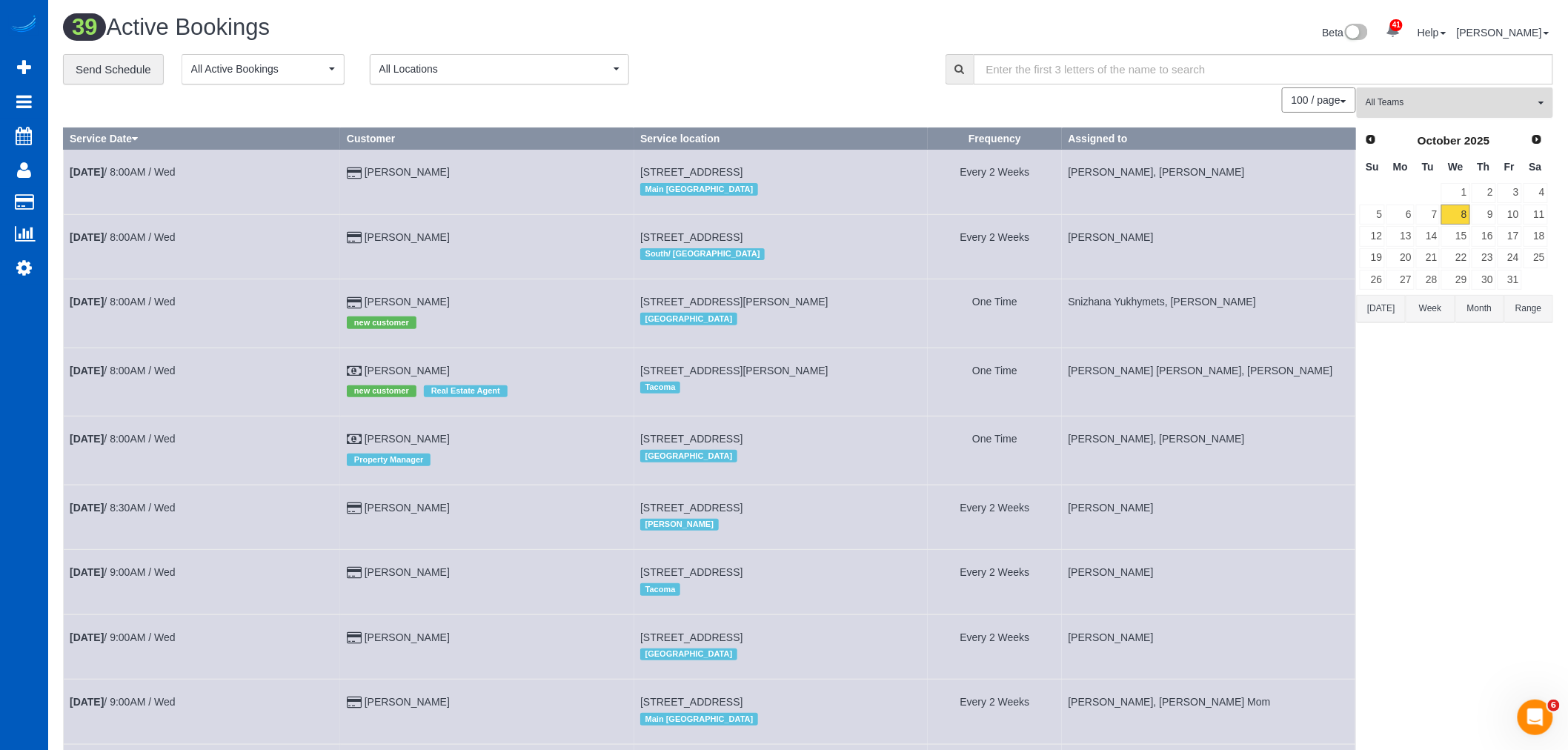
click at [1428, 116] on button "All Teams" at bounding box center [1454, 103] width 196 height 31
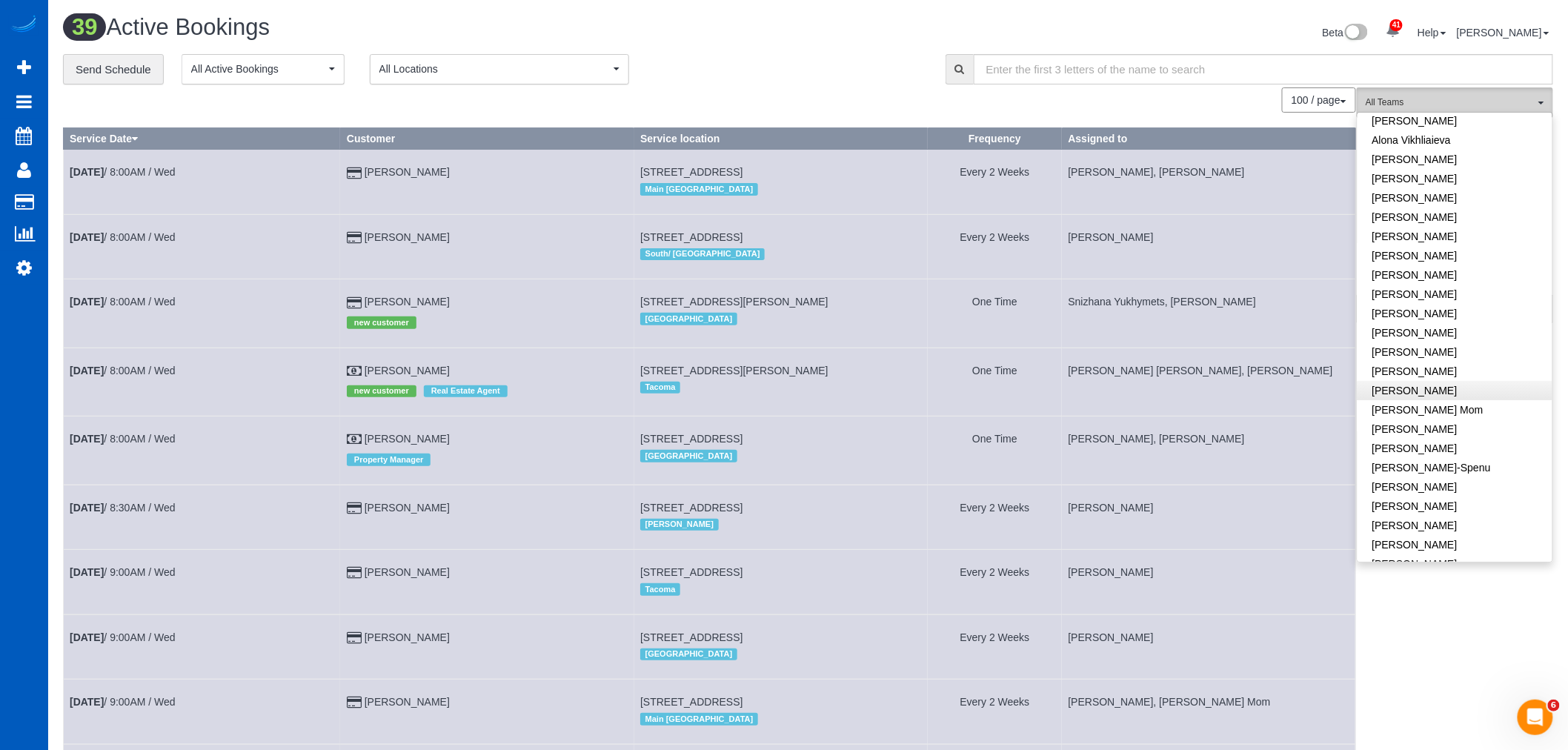
scroll to position [165, 0]
click at [1499, 363] on link "[PERSON_NAME]-Spenu" at bounding box center [1454, 360] width 195 height 19
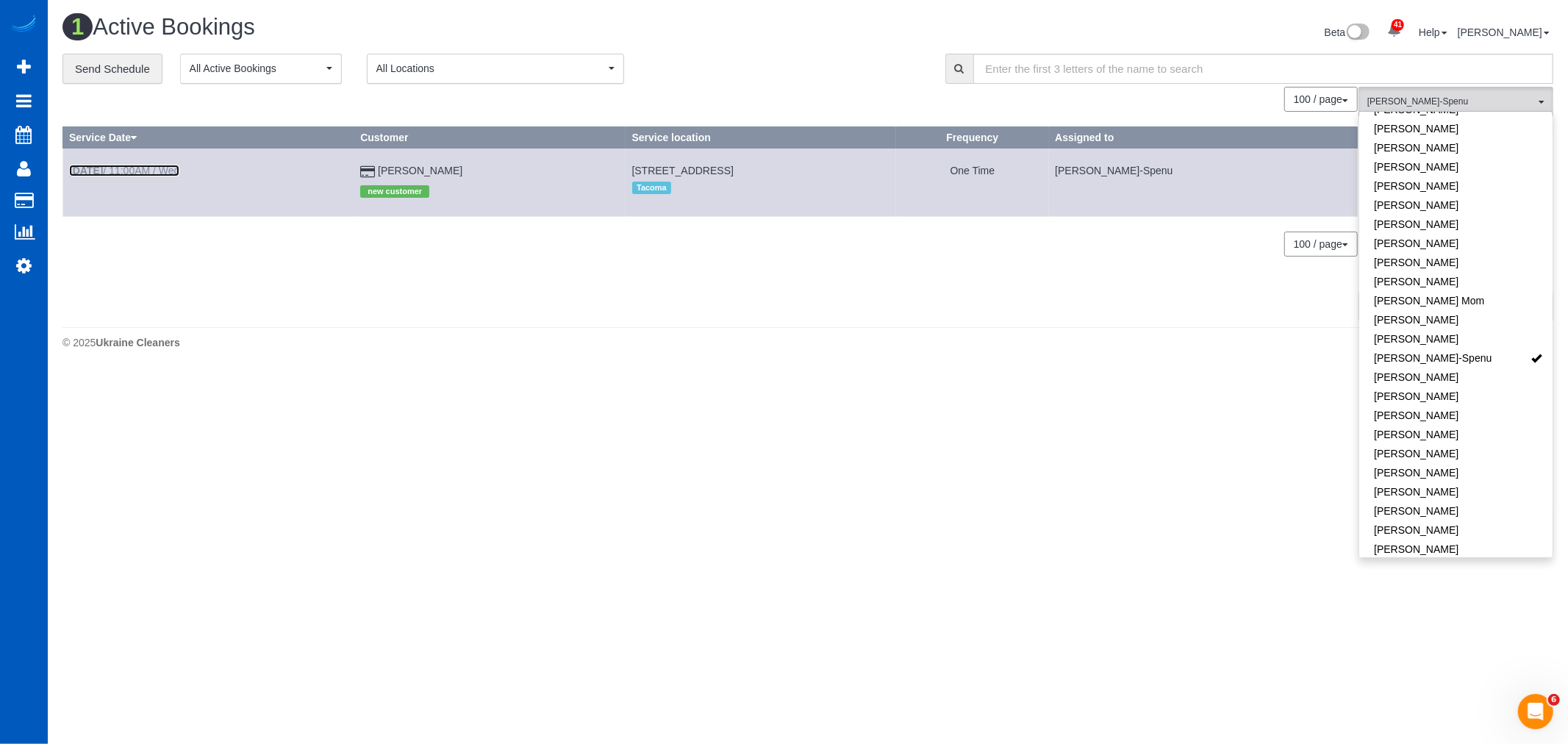
click at [110, 171] on link "Oct 8th / 11:00AM / Wed" at bounding box center [124, 170] width 110 height 12
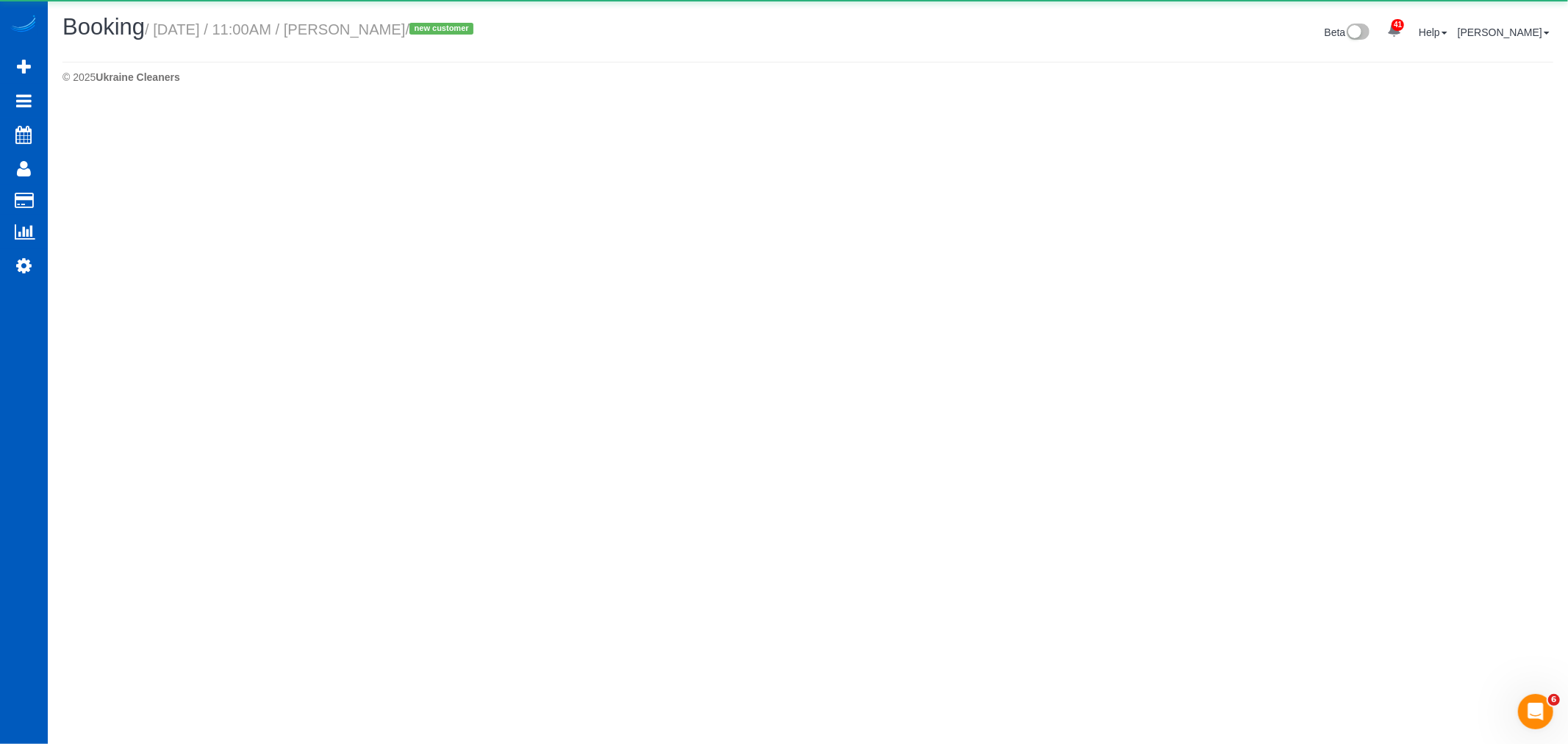
select select "WA"
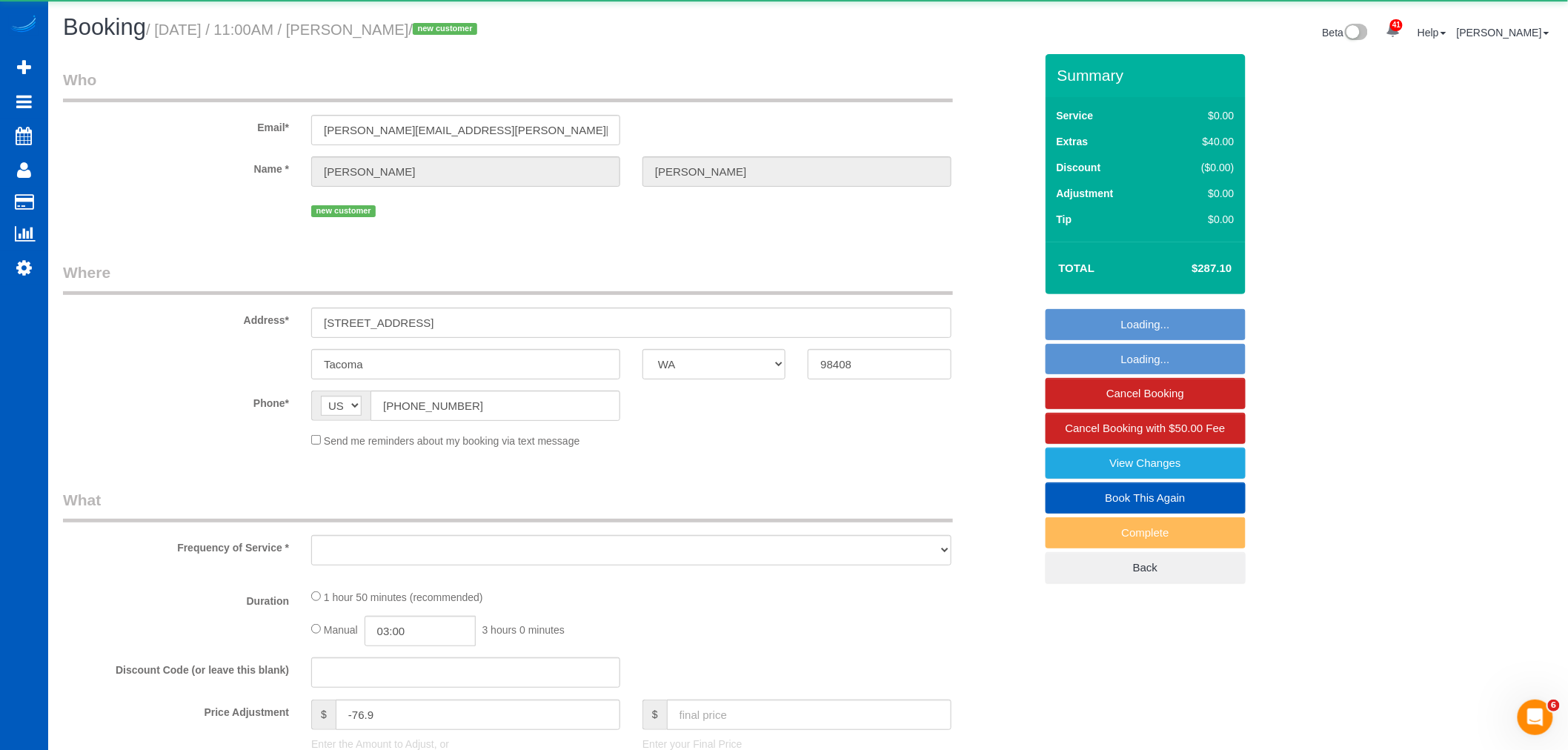
select select "string:fspay-f77b219a-a7af-4966-923e-f799987f723e"
select select "199"
select select "1501"
select select "3"
select select "spot169"
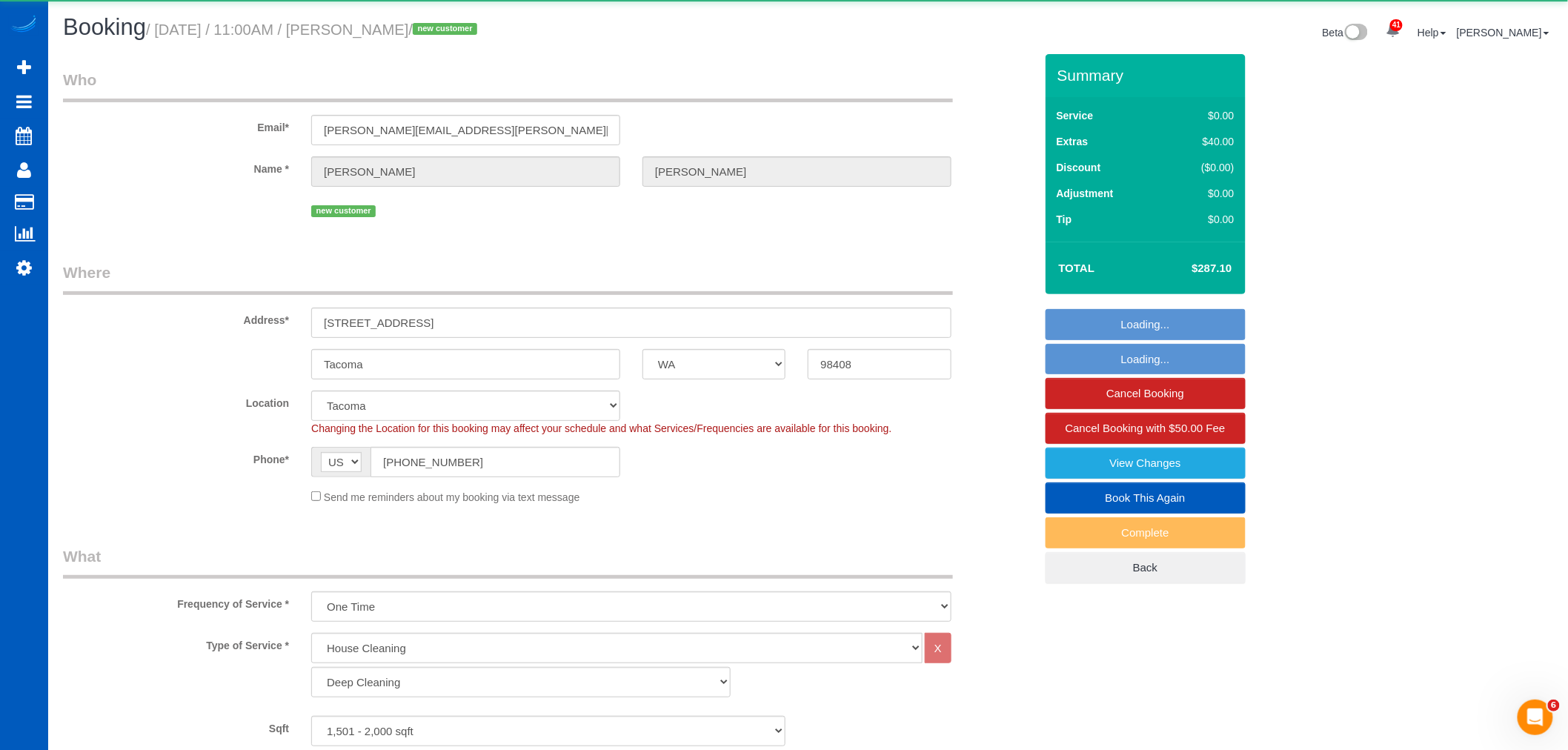
select select "object:20429"
select select "1501"
select select "3"
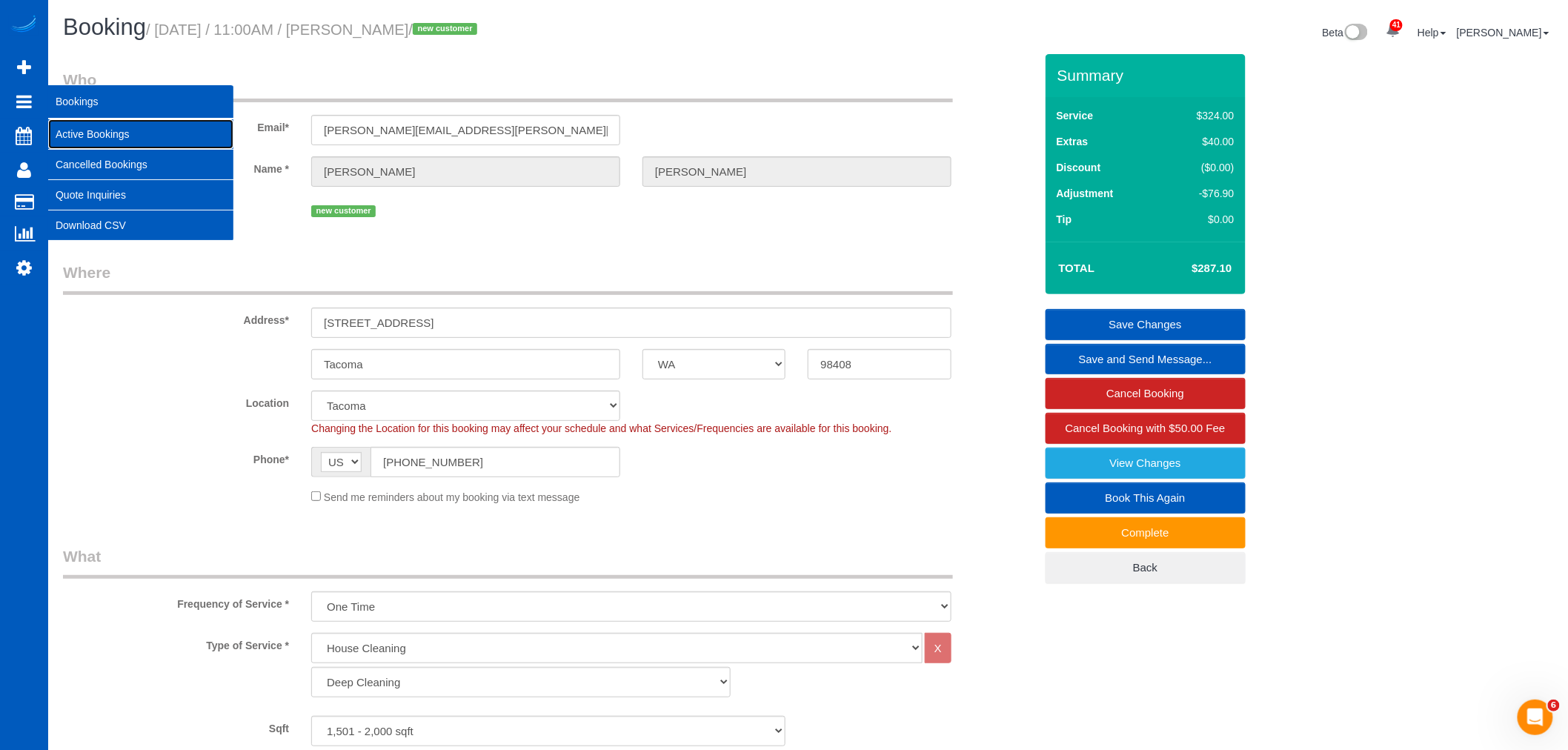
click at [89, 140] on link "Active Bookings" at bounding box center [140, 134] width 185 height 30
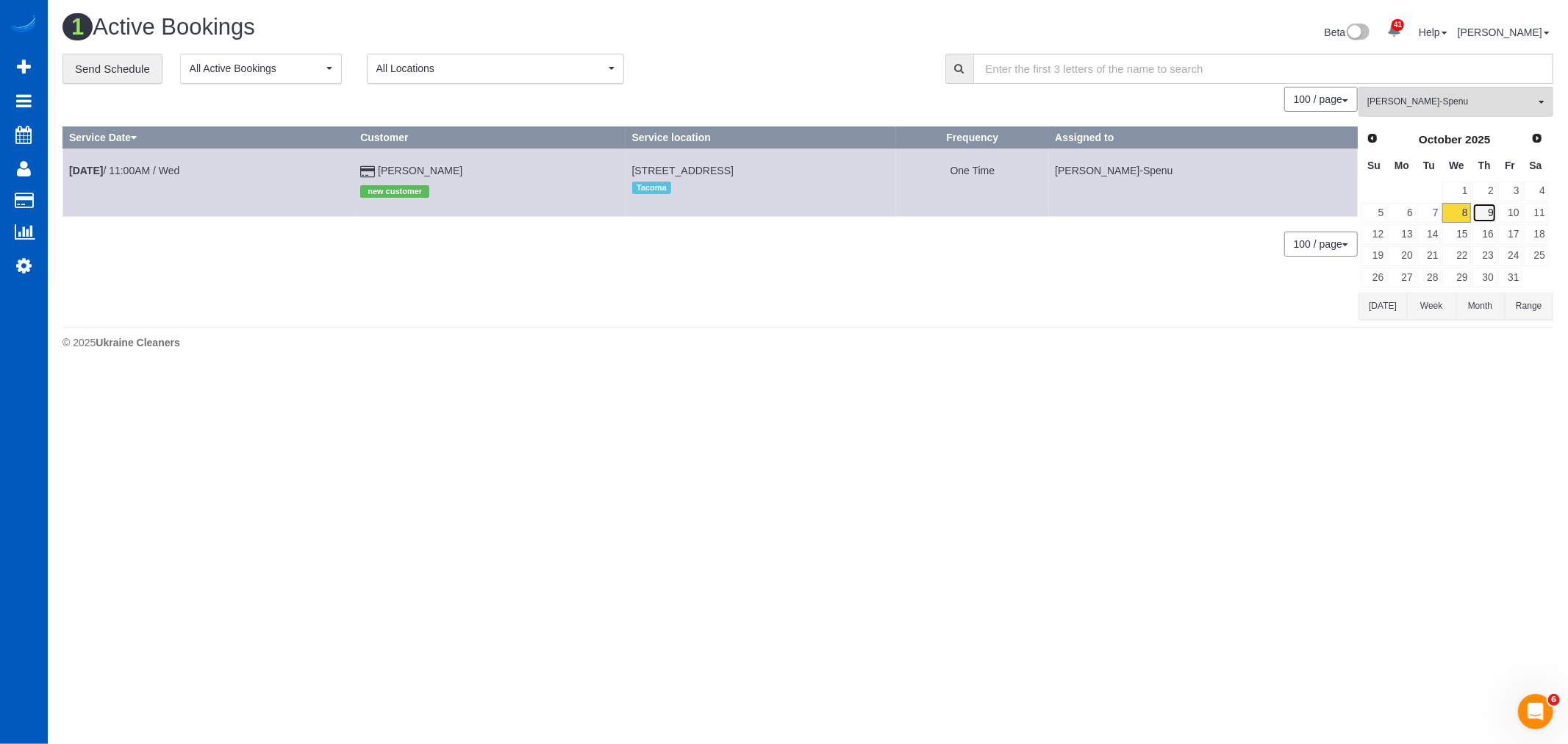
click at [1477, 212] on link "9" at bounding box center [1484, 212] width 24 height 20
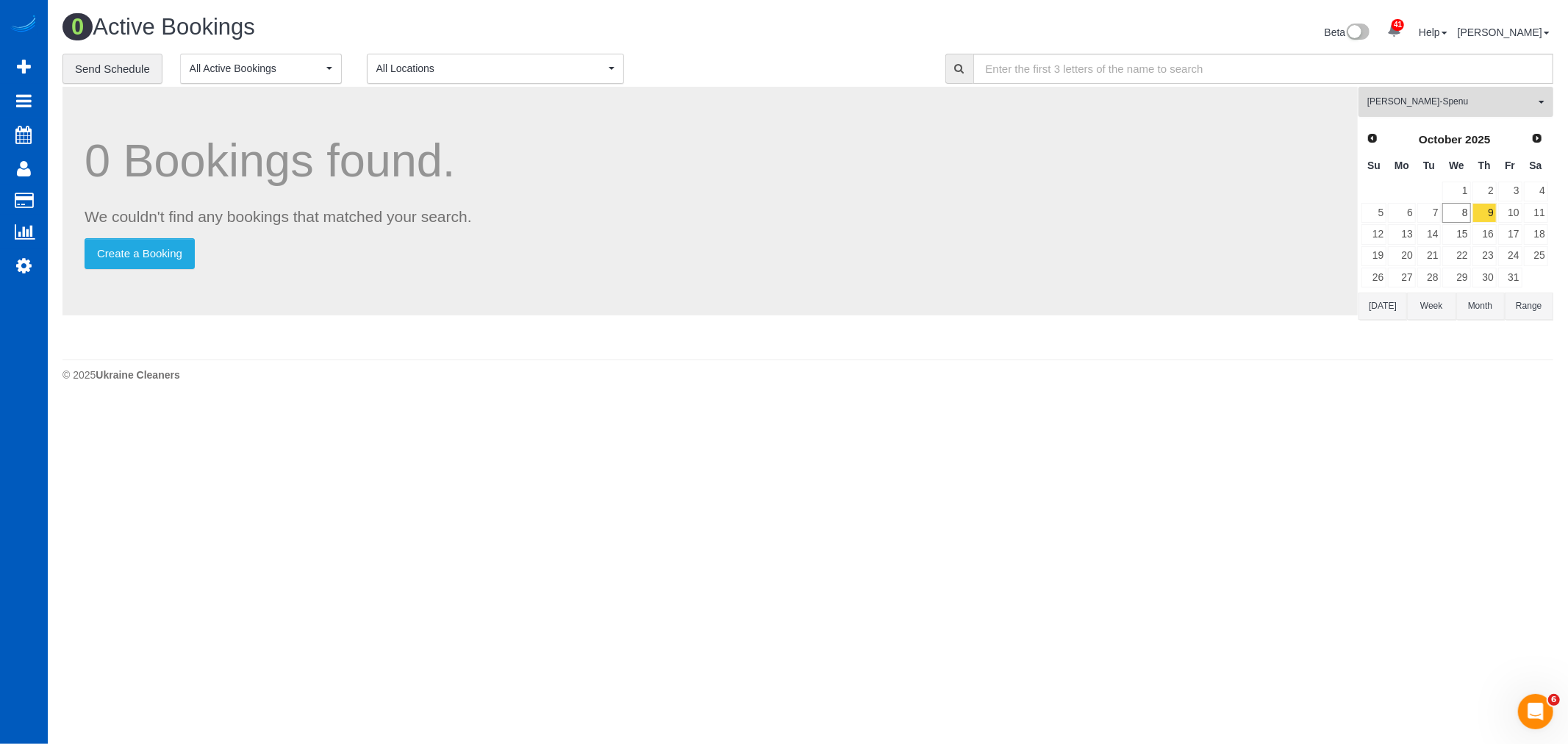
click at [1445, 115] on button "Iryna Kuzmenko-Spenu All Teams" at bounding box center [1455, 102] width 195 height 31
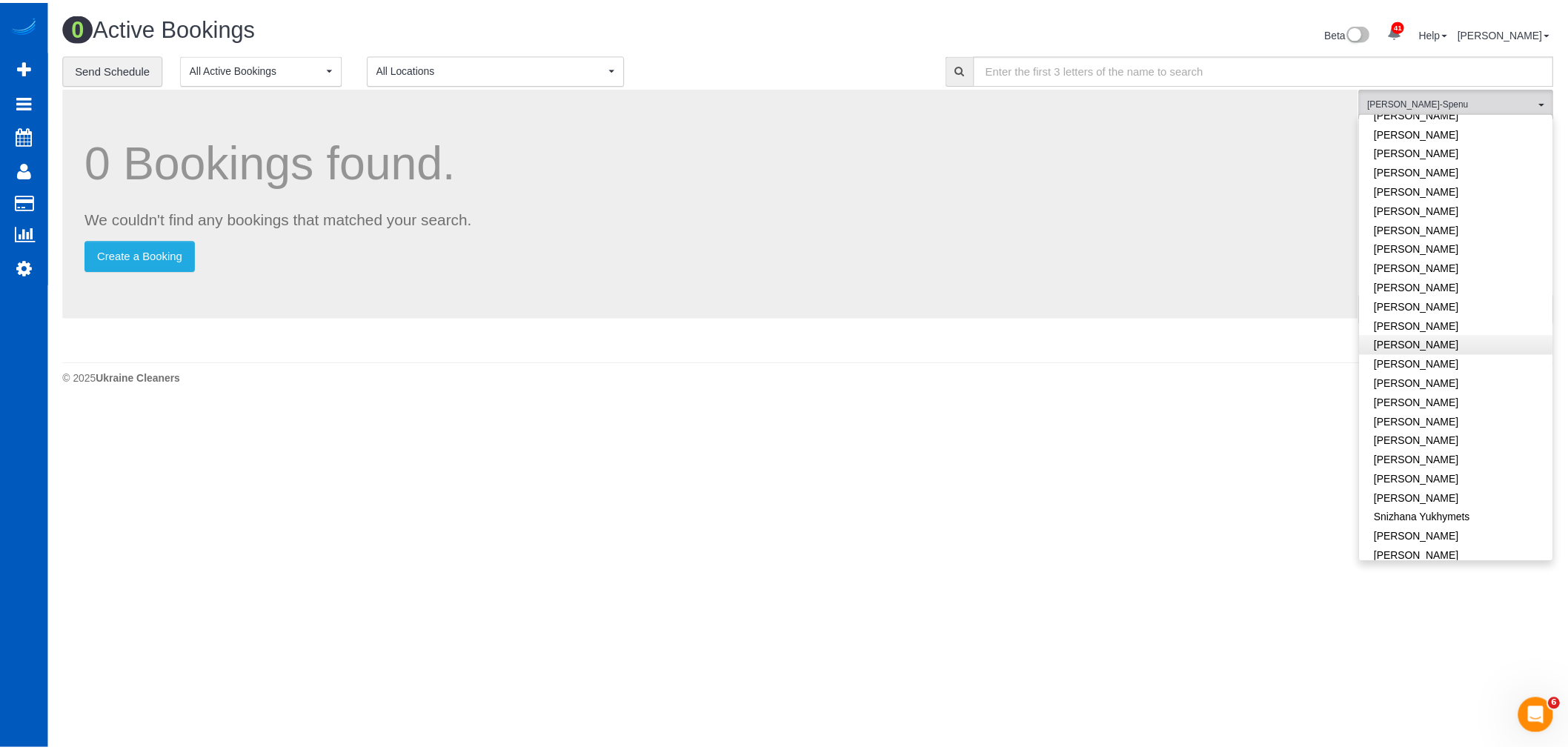
scroll to position [741, 0]
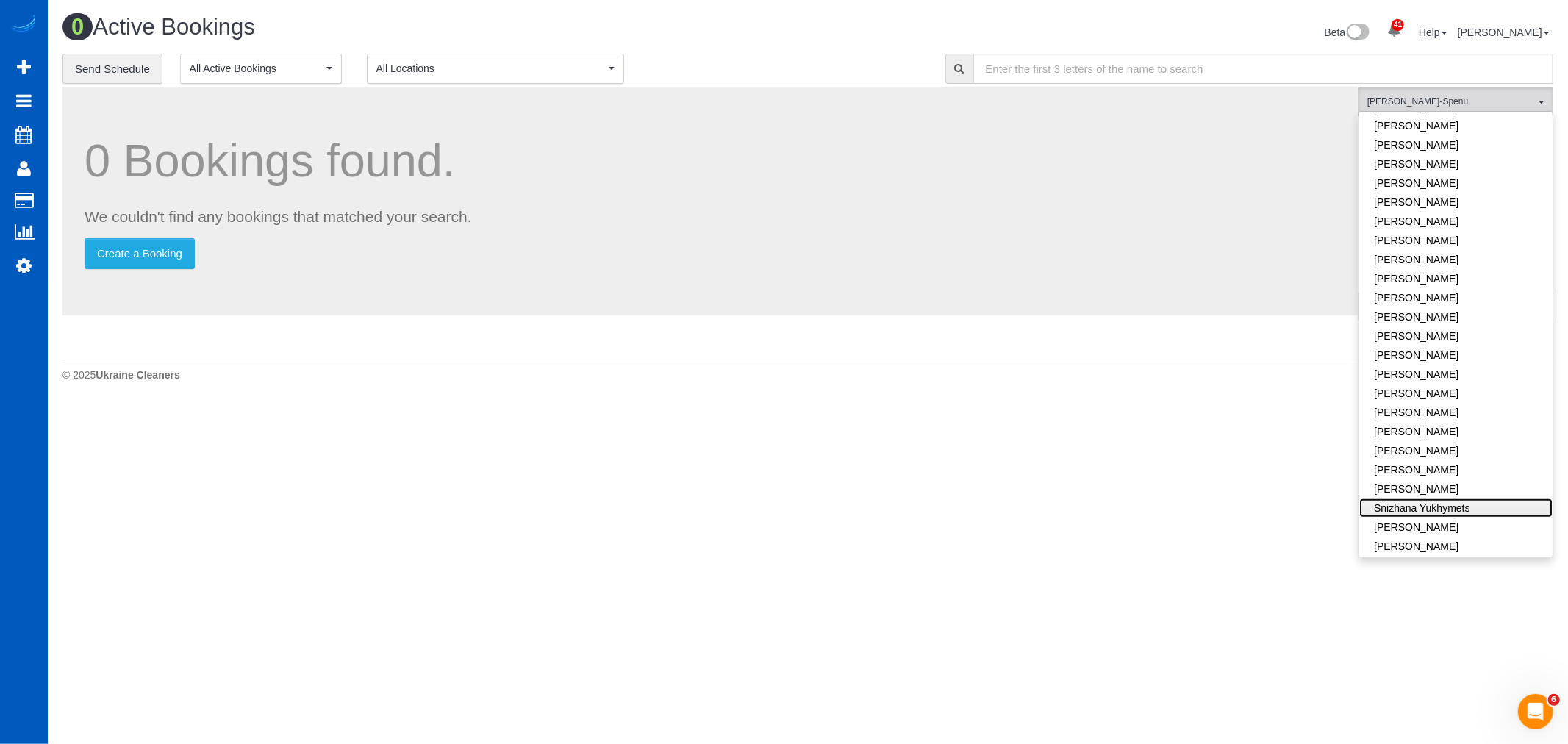
click at [1438, 498] on link "Snizhana Yukhymets" at bounding box center [1455, 508] width 193 height 19
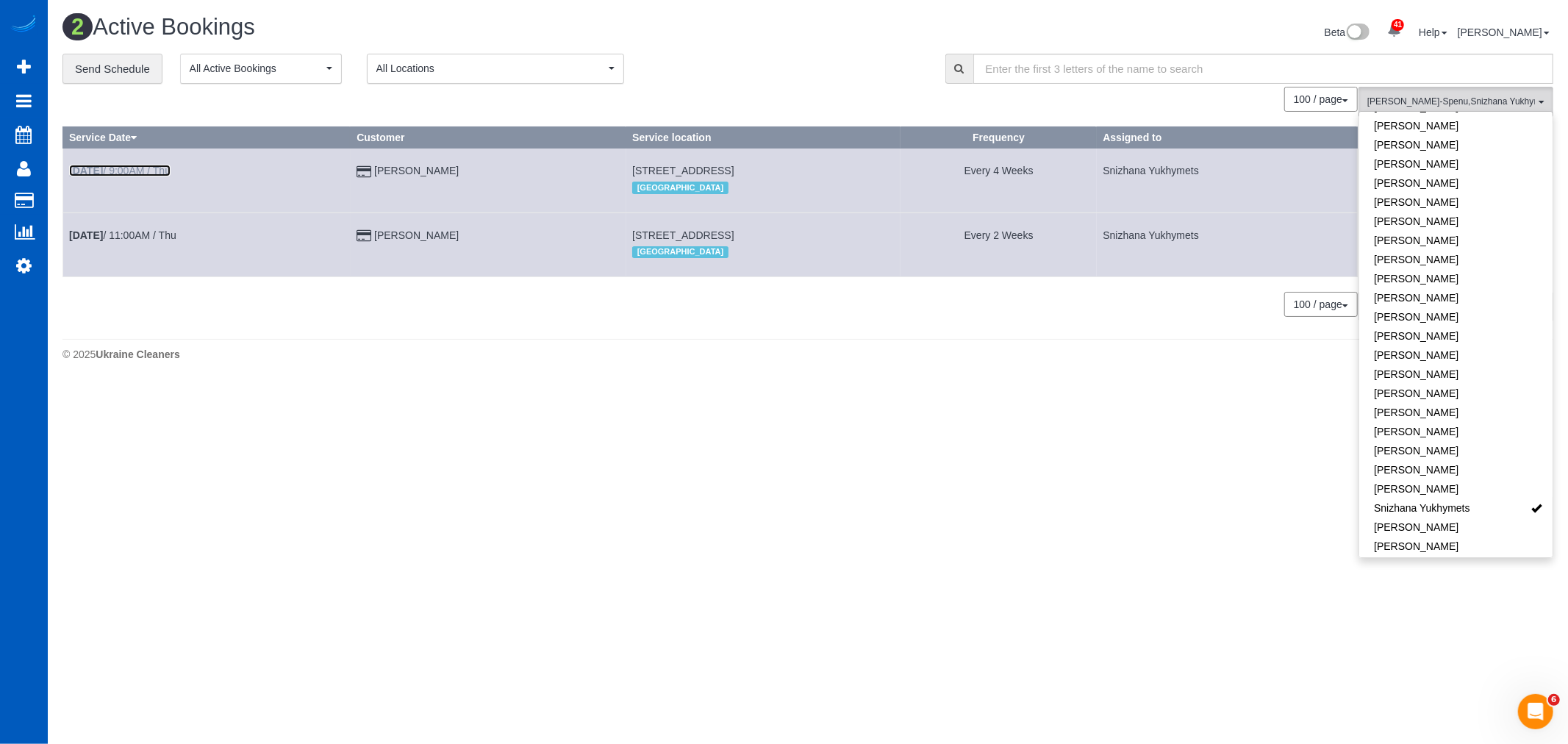
click at [125, 174] on link "Oct 9th / 9:00AM / Thu" at bounding box center [120, 170] width 102 height 12
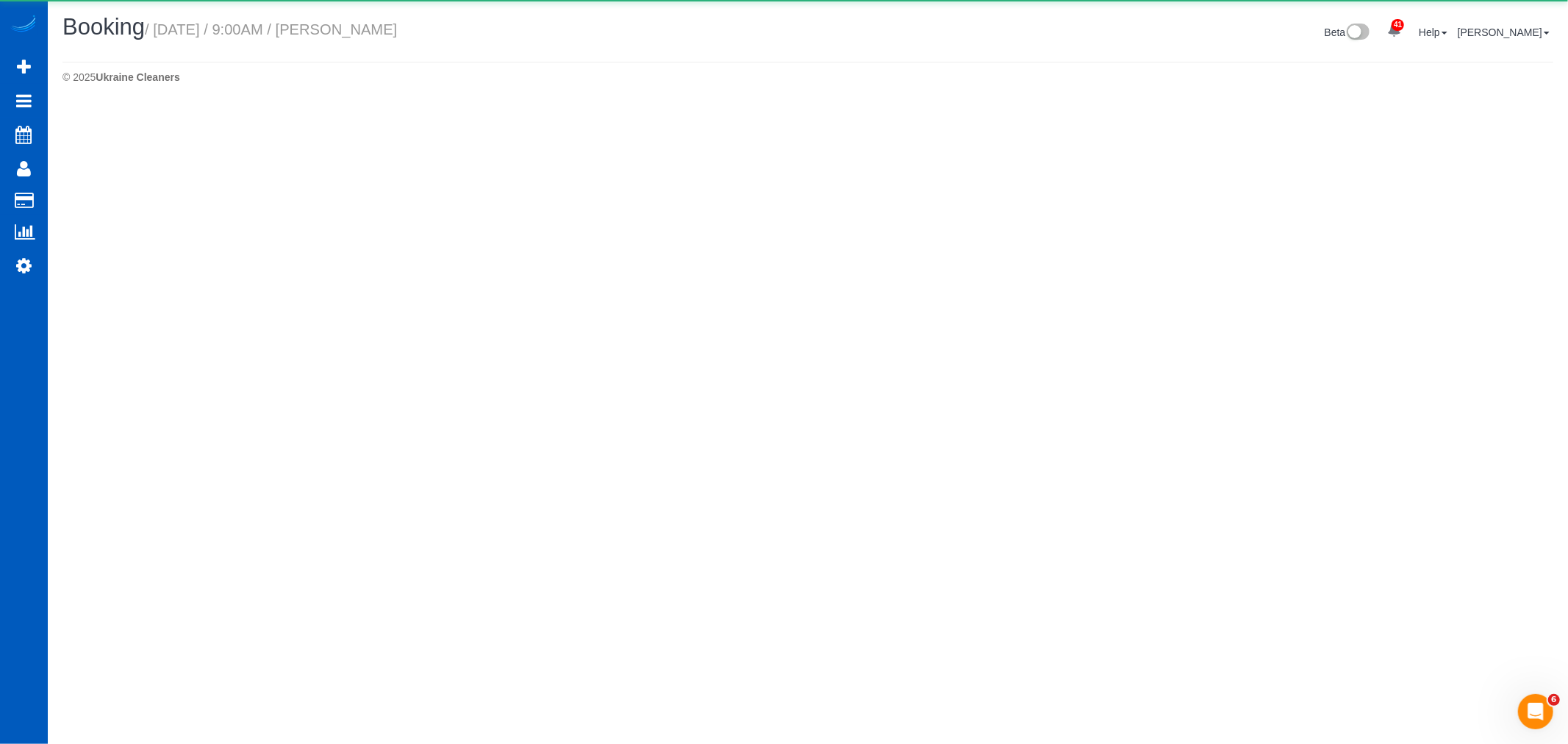
select select "WA"
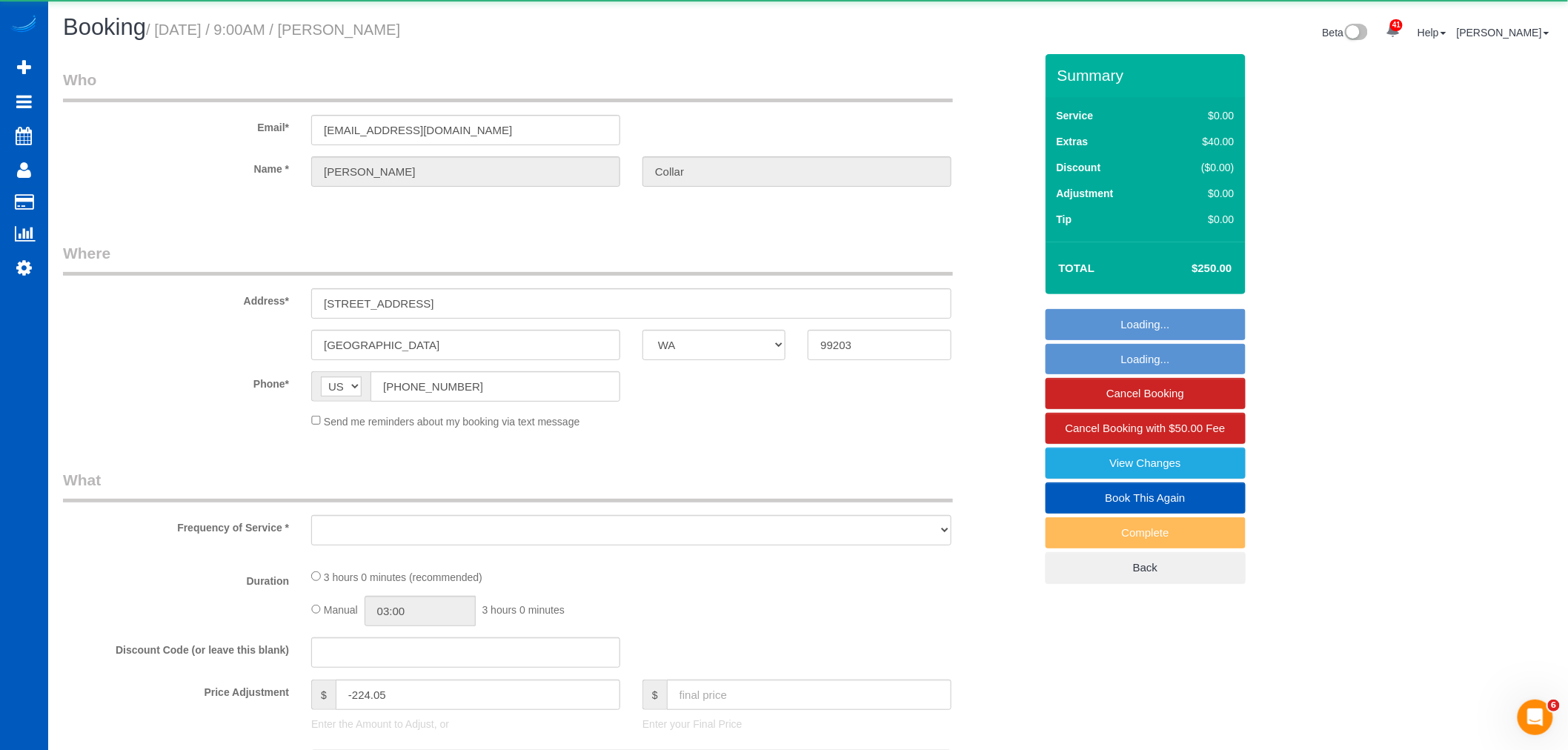
select select "object:21610"
select select "string:fspay-c8abc990-8640-447e-8d55-291857101a26"
select select "199"
select select "3001"
select select "4"
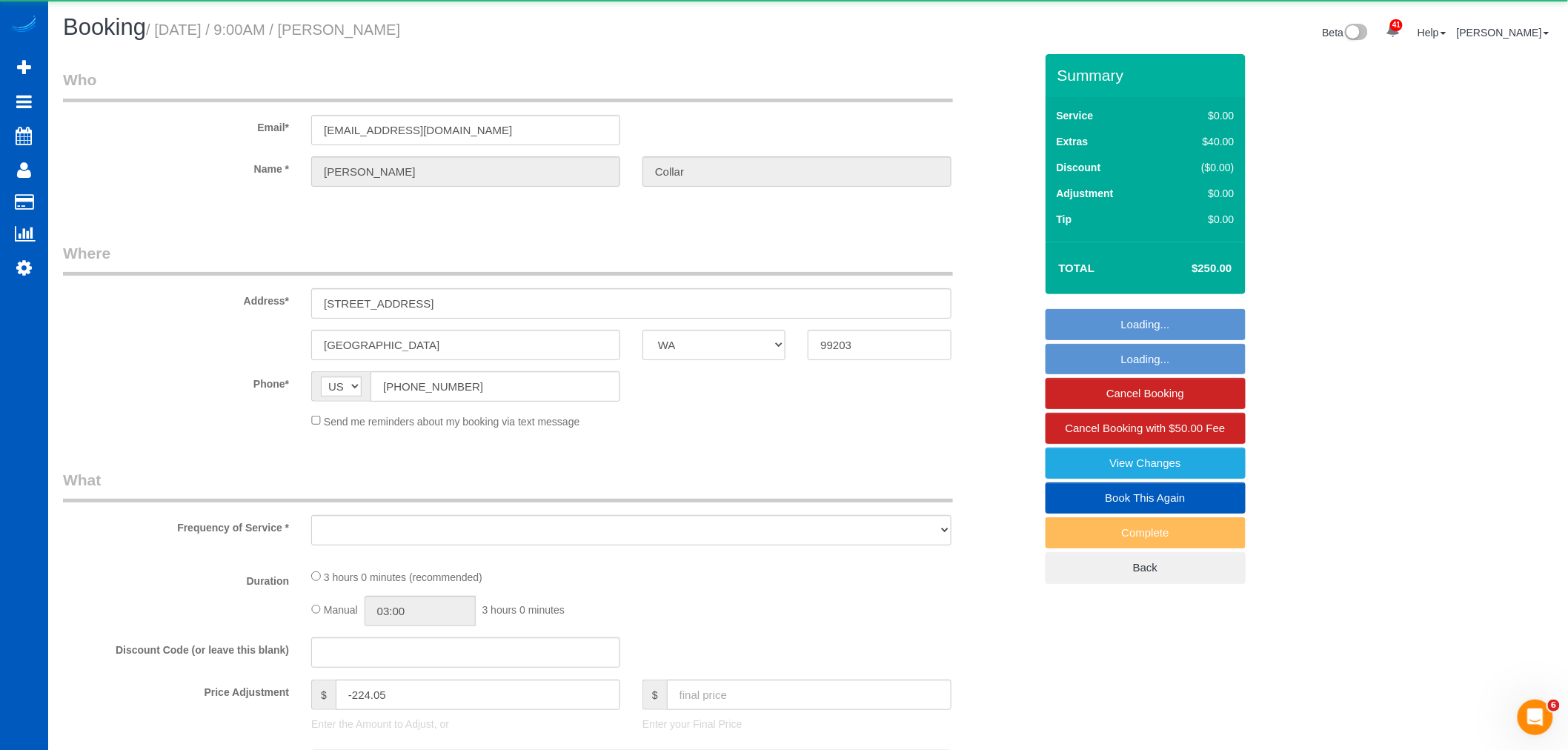
select select "3"
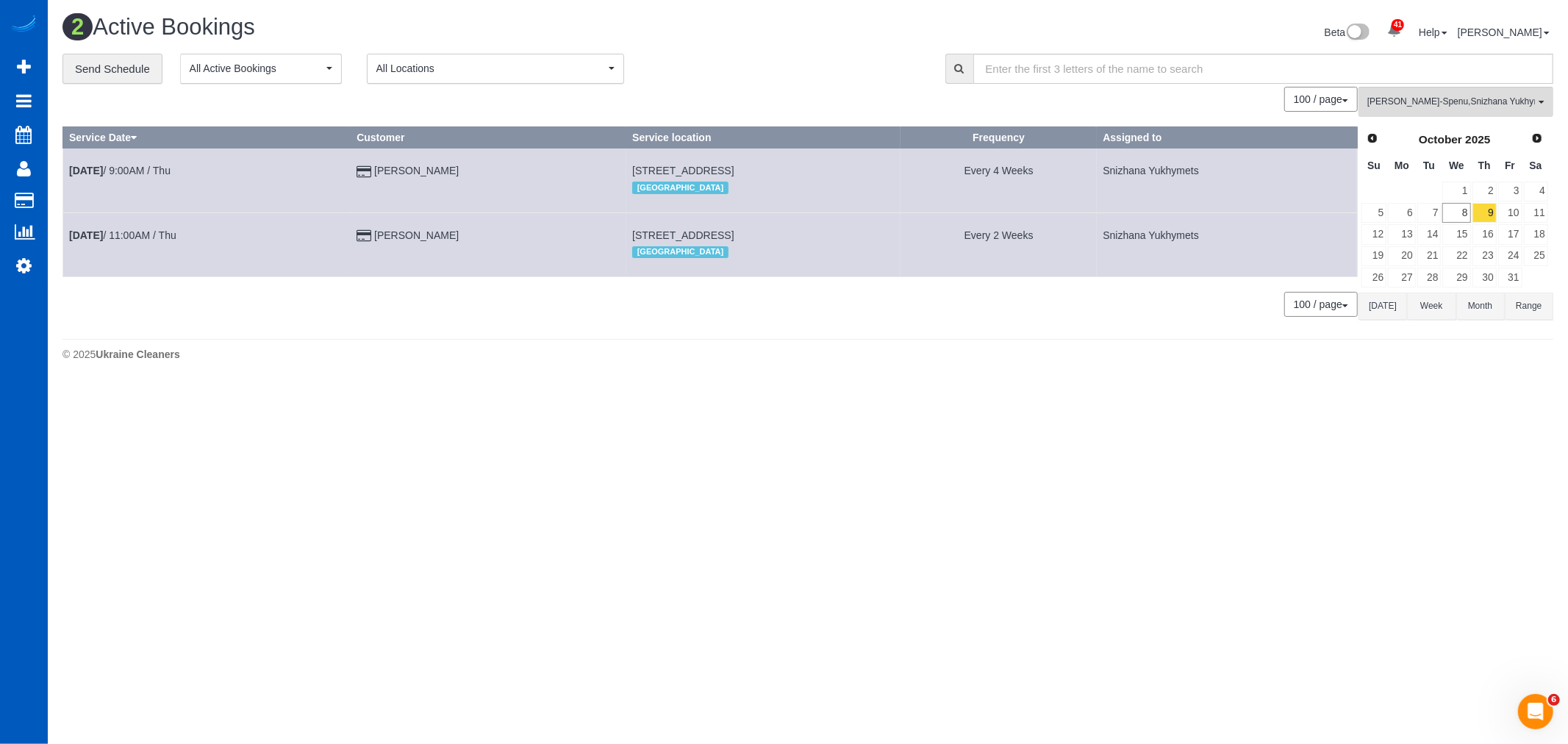
click at [144, 250] on td "Oct 9th / 11:00AM / Thu" at bounding box center [207, 244] width 287 height 64
click at [145, 237] on link "Oct 9th / 11:00AM / Thu" at bounding box center [122, 235] width 107 height 12
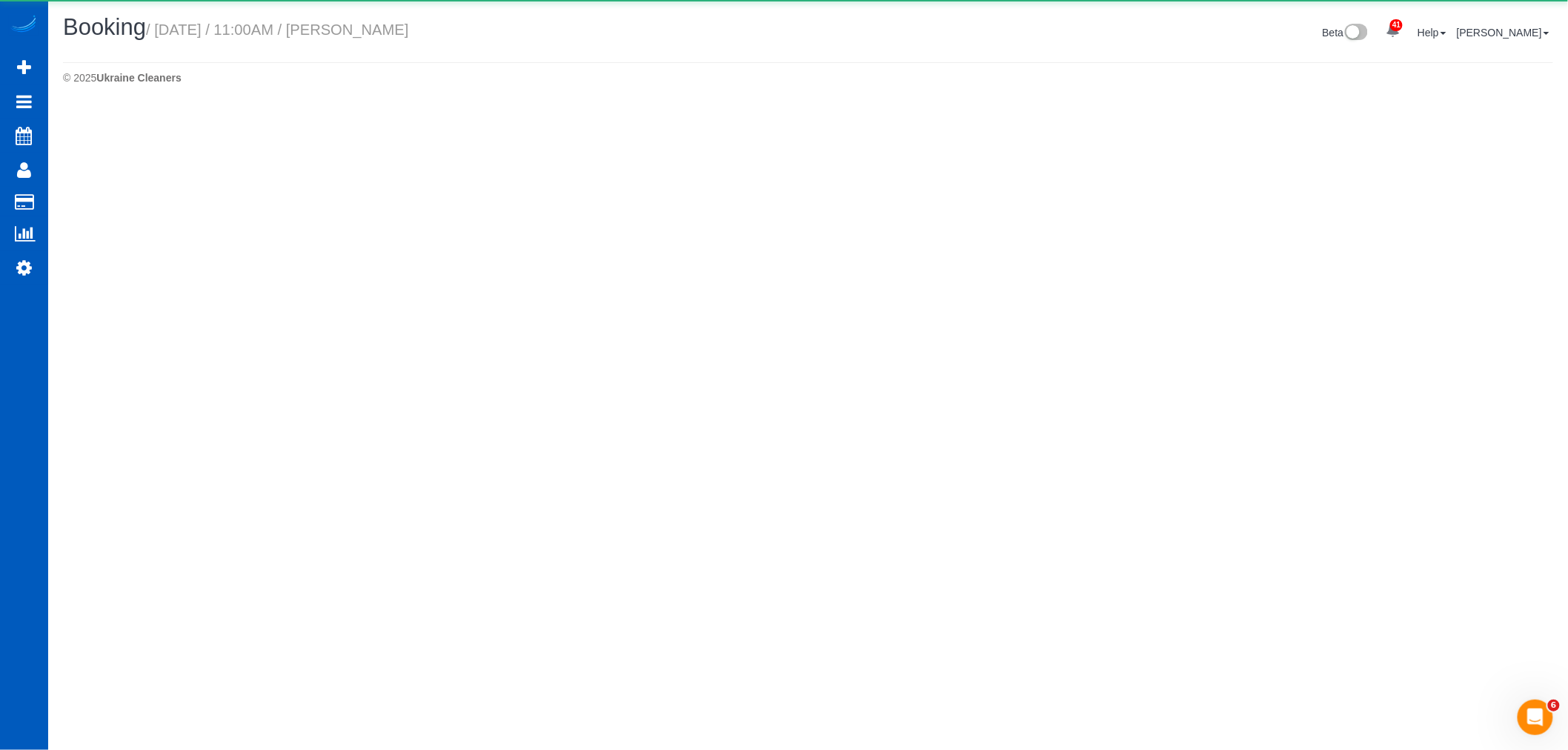
select select "WA"
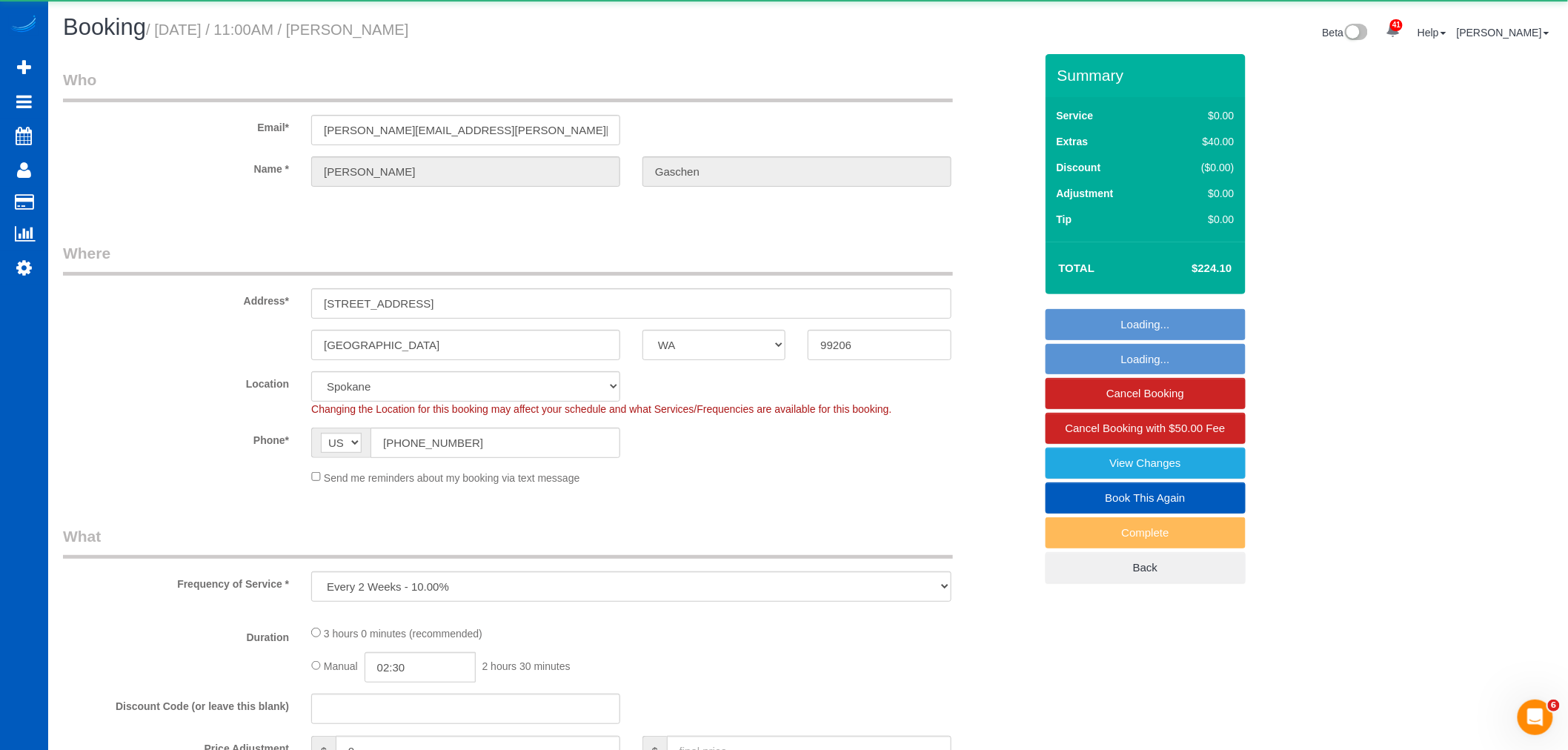
select select "object:22525"
select select "199"
select select "1501"
select select "4"
select select "3"
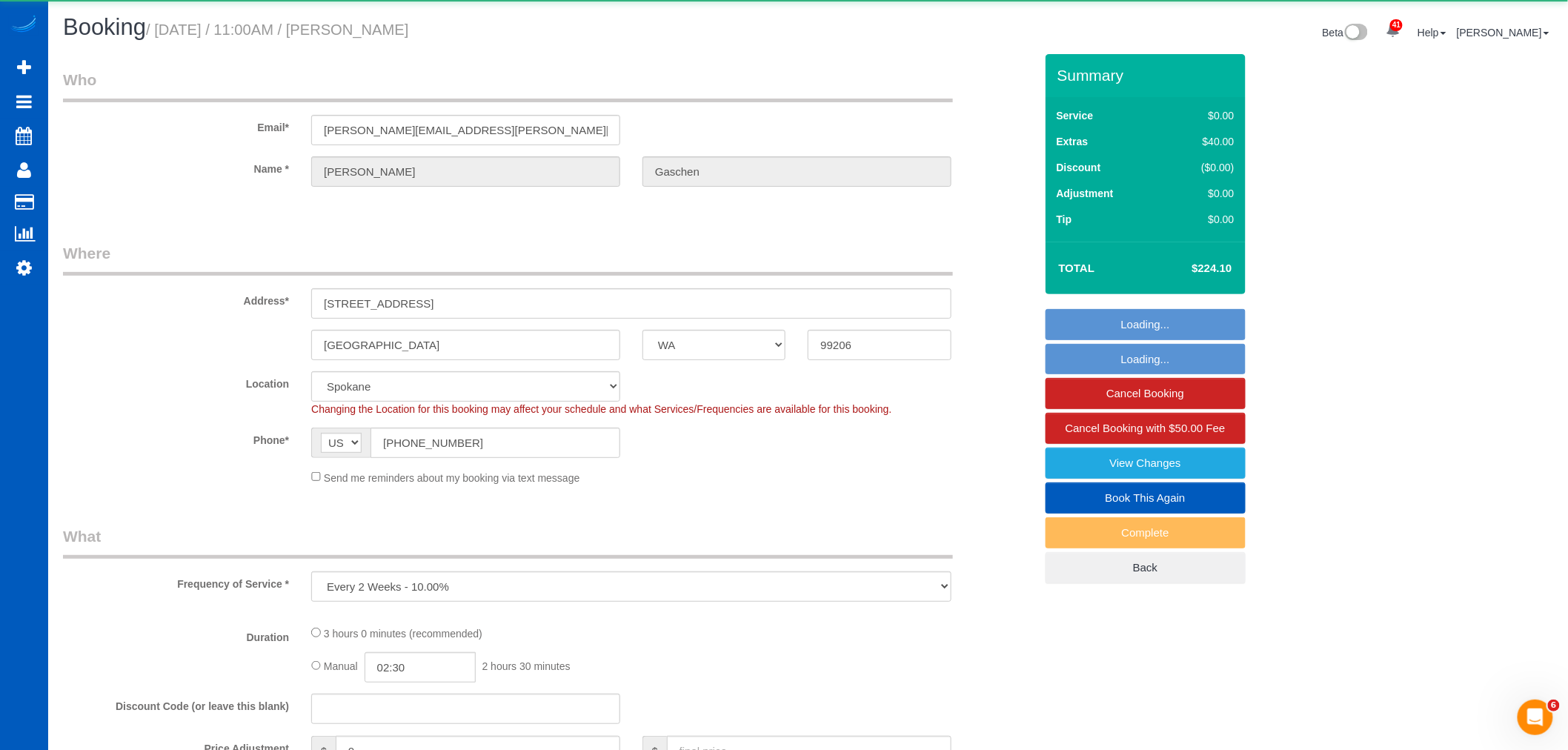
select select "spot187"
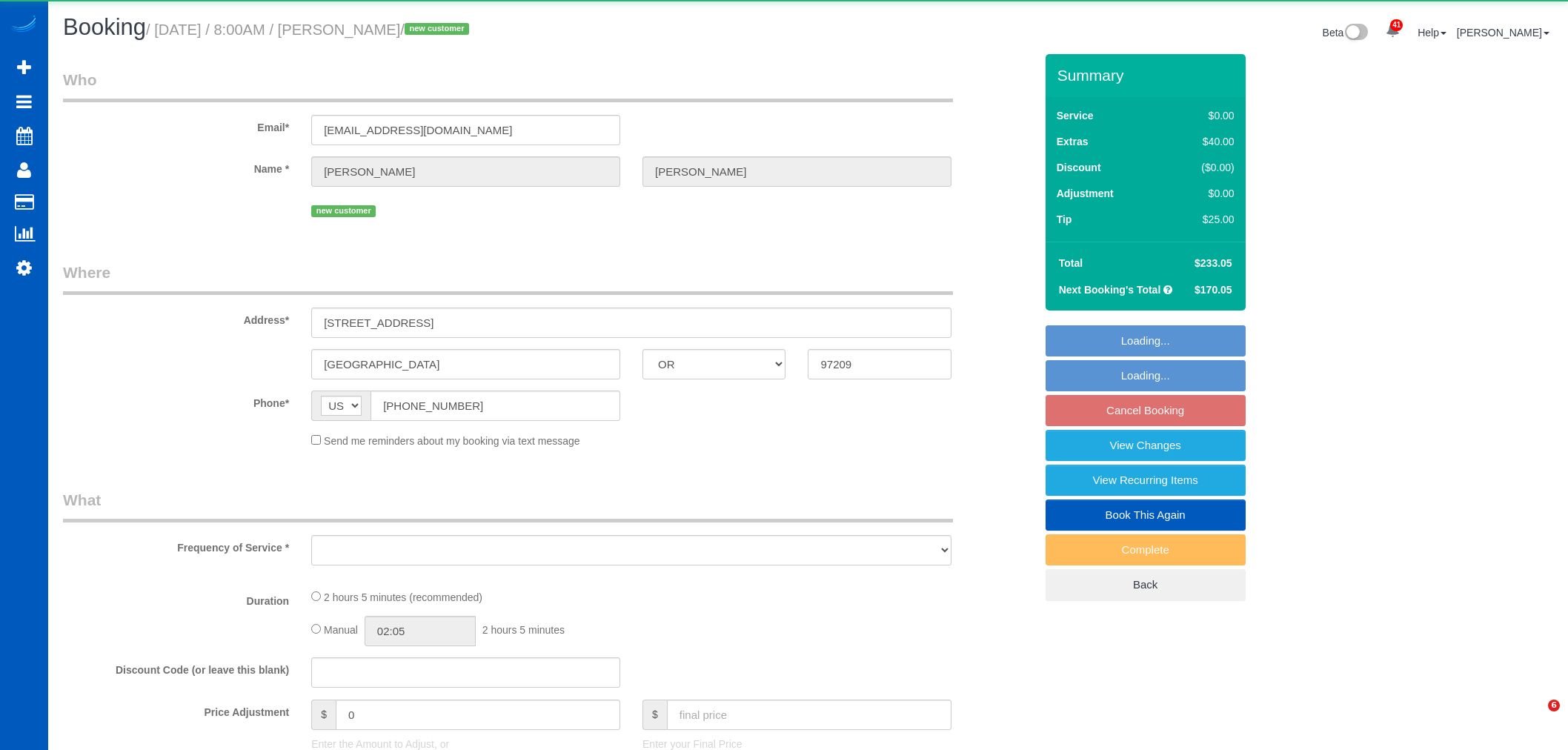
select select "OR"
select select "object:10617"
select select "string:fspay-729b59ed-47b2-42a2-b746-e46d328f657d"
select select "199"
select select "1001"
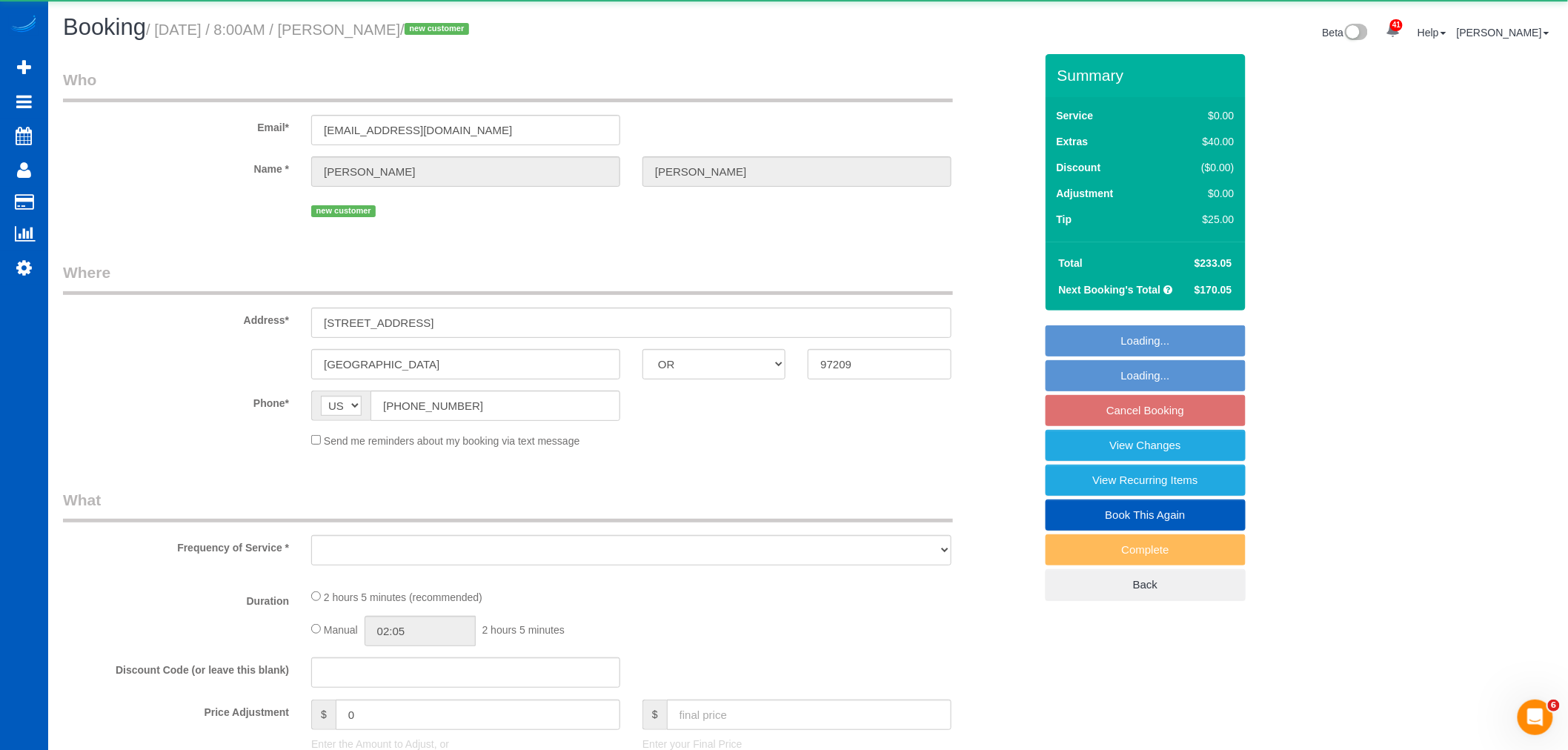
select select "spot30"
select select "number:8"
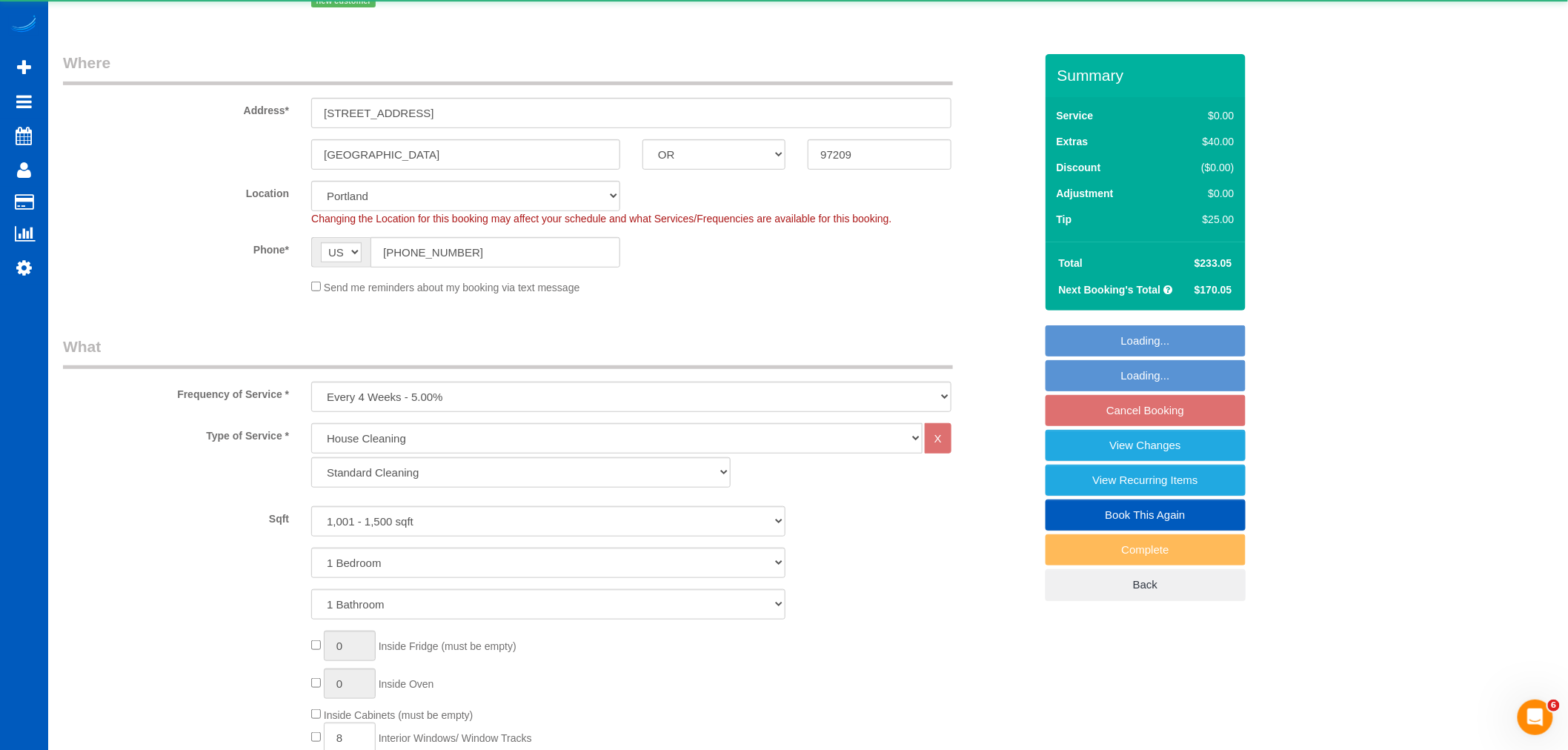
select select "1001"
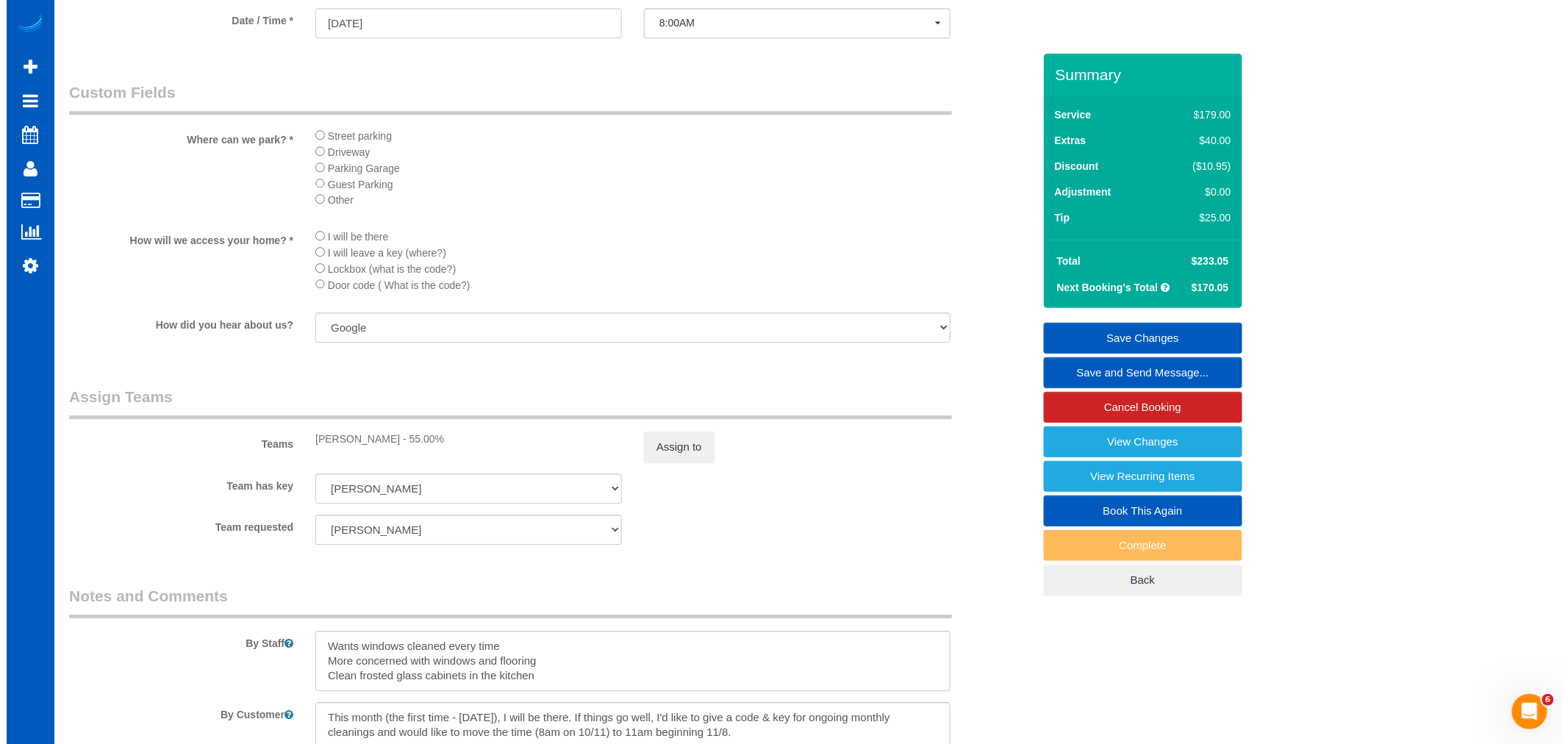
scroll to position [1796, 0]
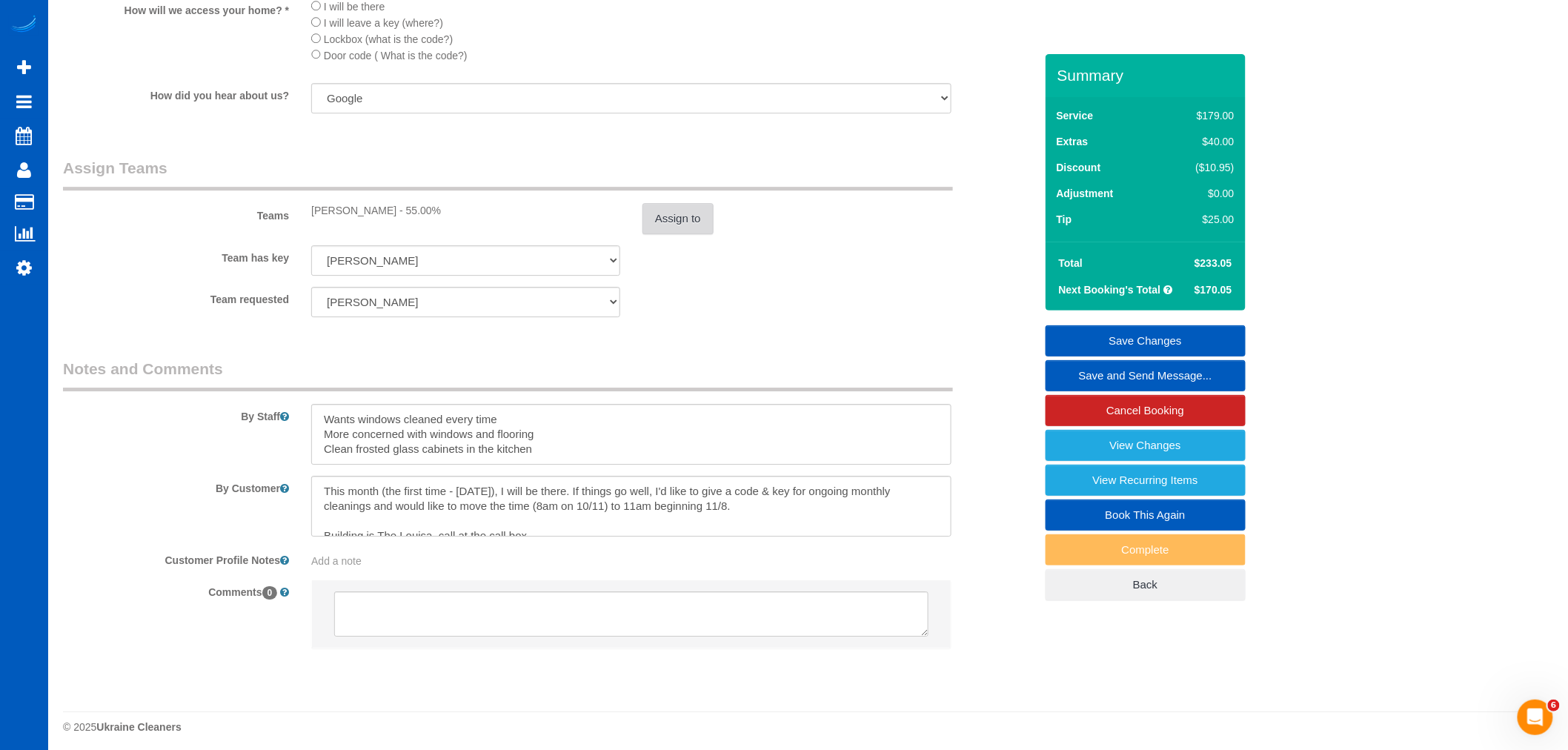
click at [663, 234] on button "Assign to" at bounding box center [678, 218] width 71 height 31
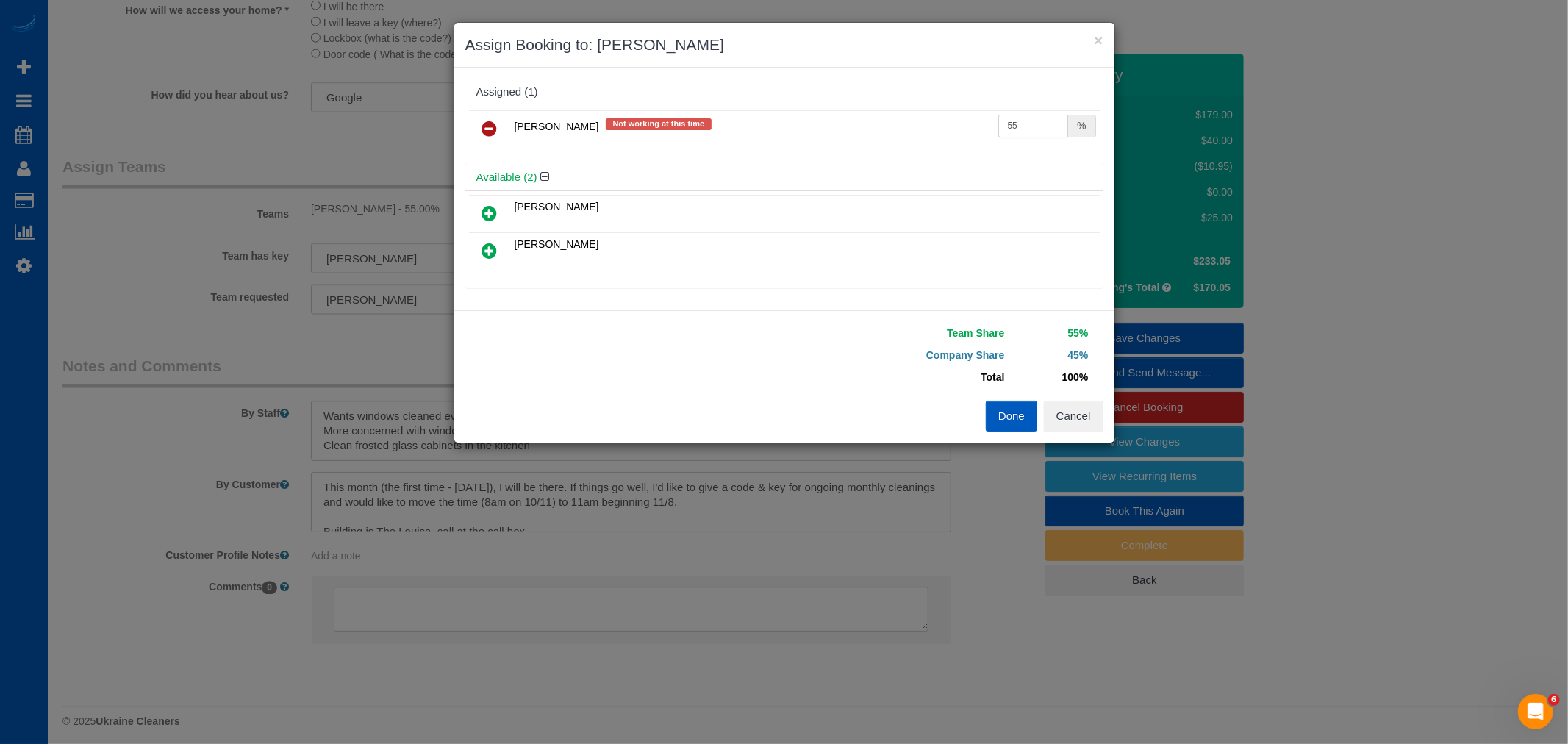
drag, startPoint x: 1008, startPoint y: 126, endPoint x: 836, endPoint y: 166, distance: 176.6
click at [951, 131] on tr "Elena Kremneva Not working at this time 55 %" at bounding box center [784, 129] width 631 height 38
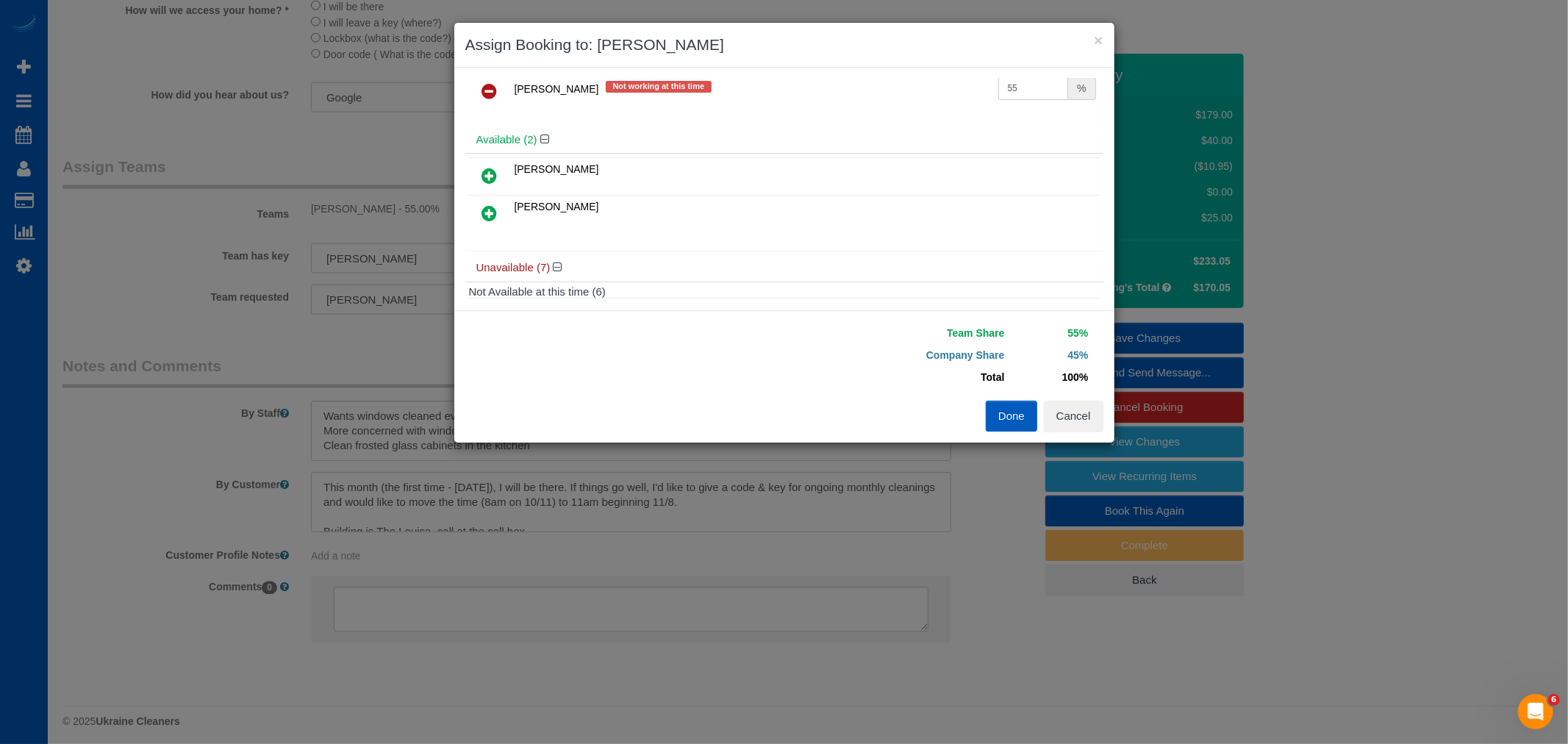
scroll to position [0, 0]
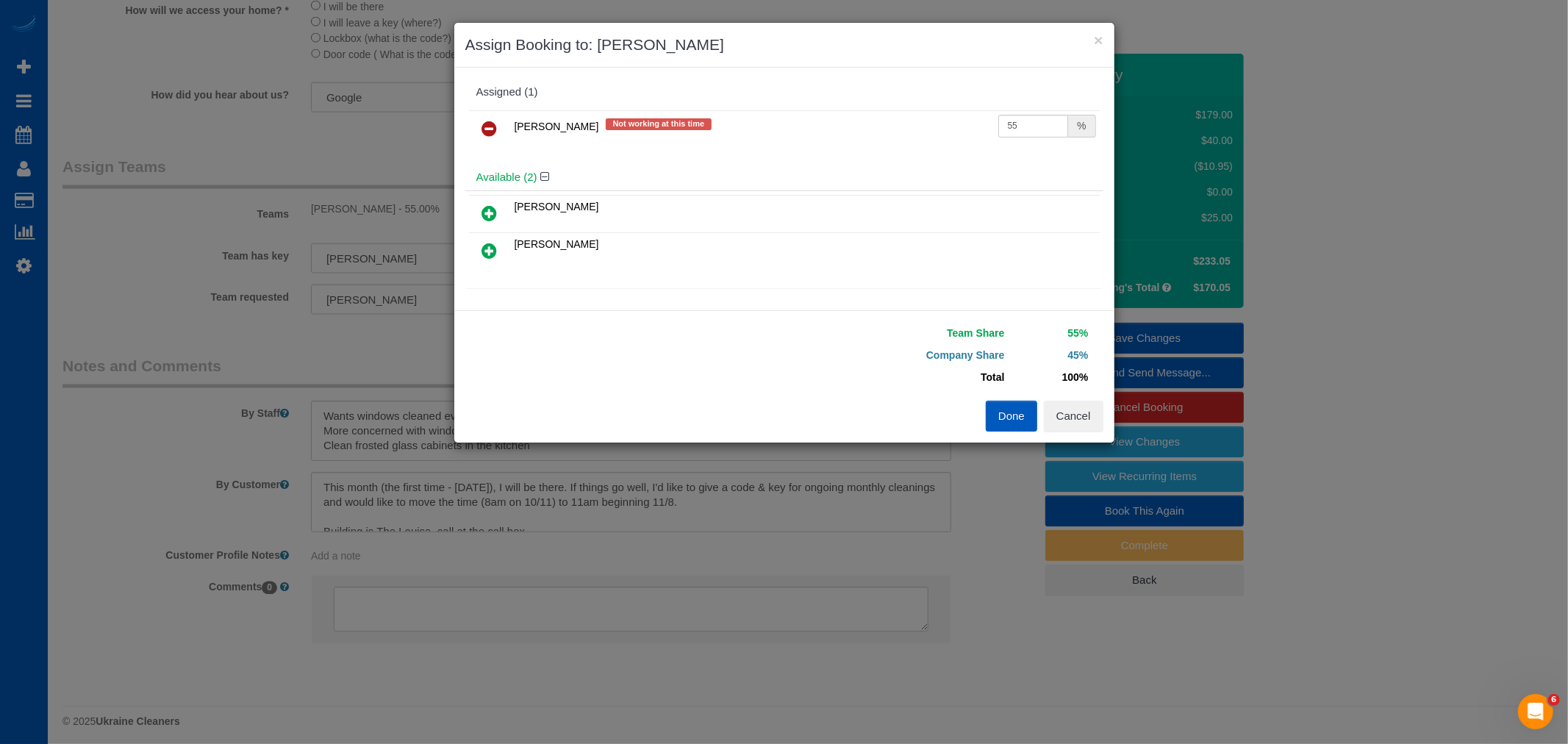
drag, startPoint x: 489, startPoint y: 127, endPoint x: 503, endPoint y: 149, distance: 26.1
click at [489, 126] on icon at bounding box center [490, 128] width 16 height 18
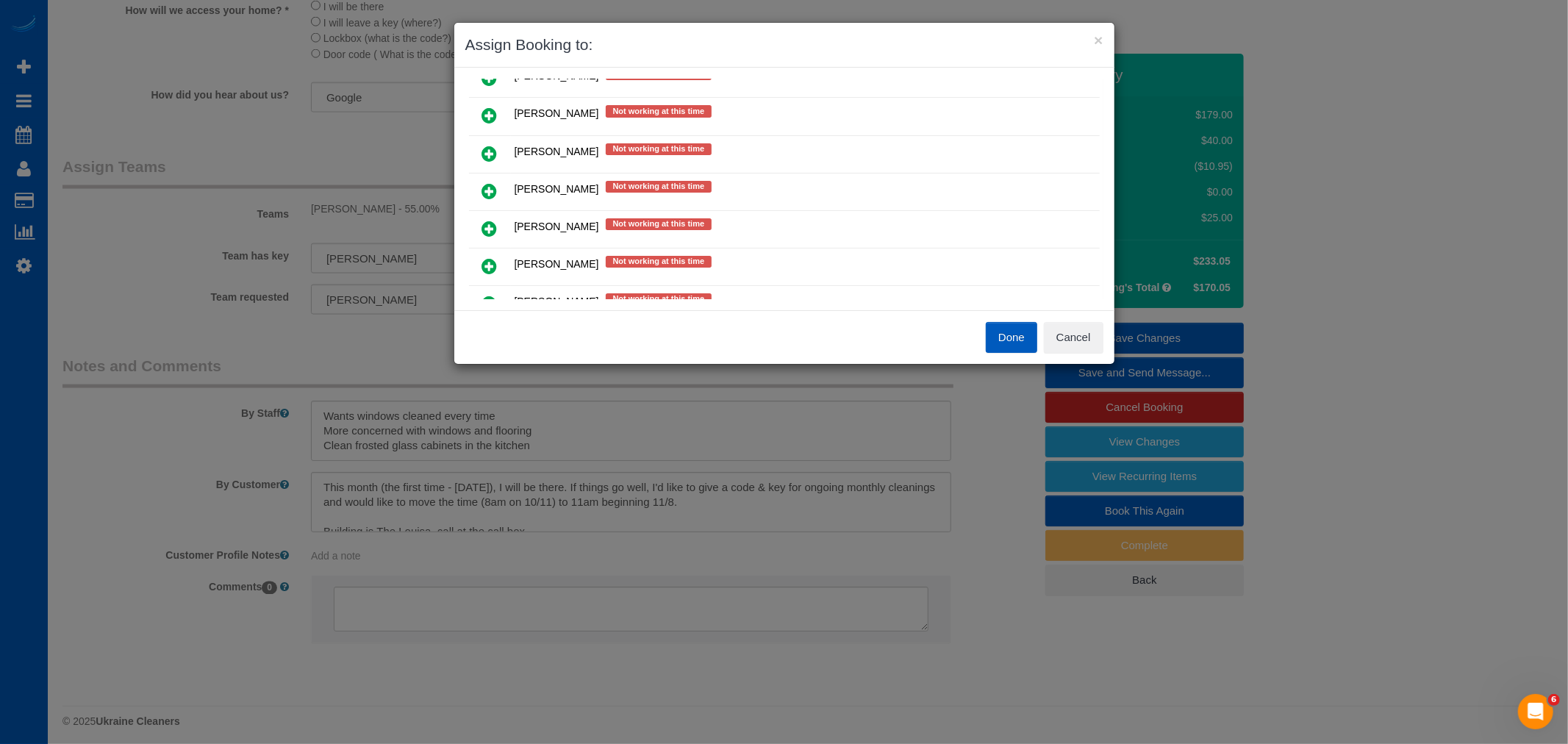
scroll to position [245, 0]
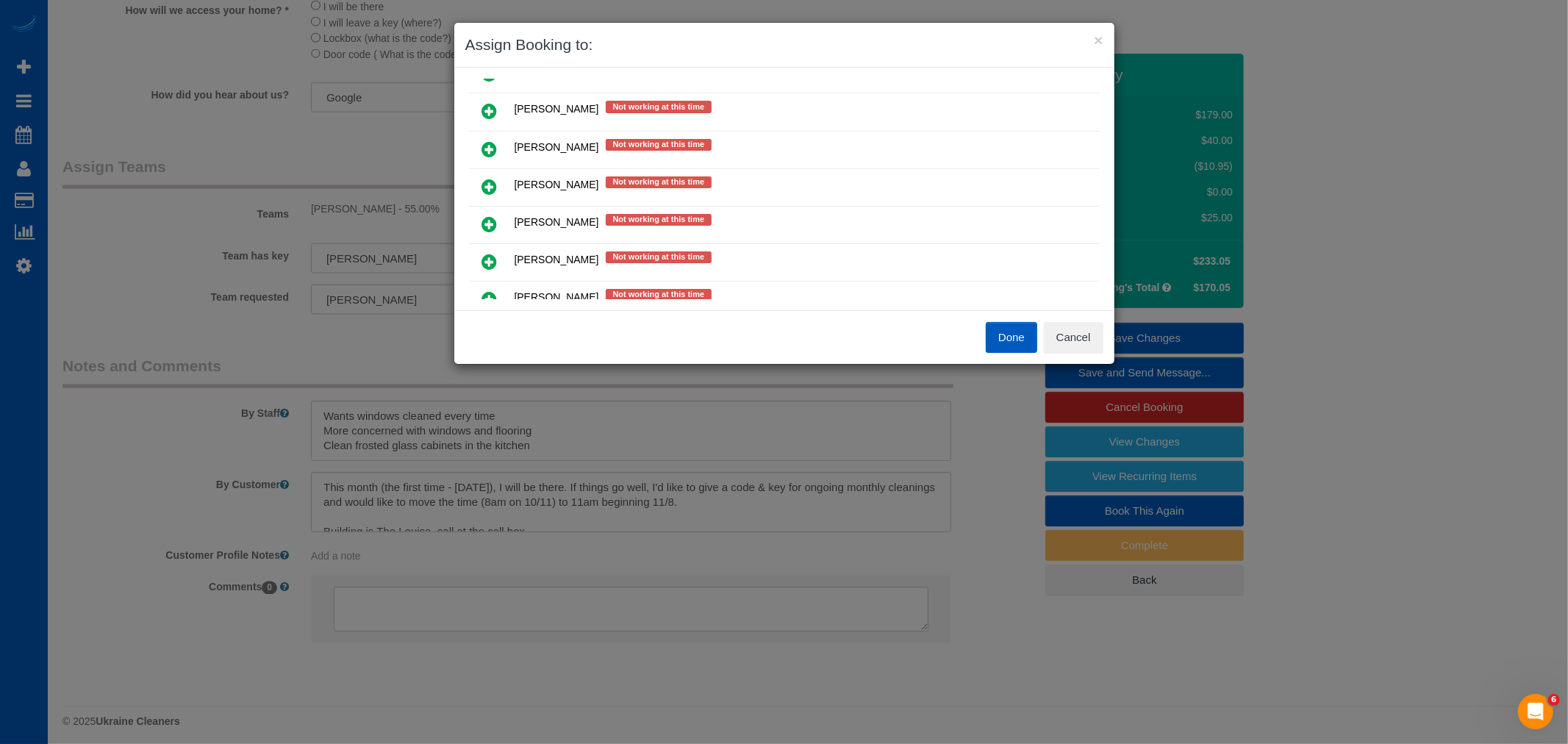
click at [494, 113] on icon at bounding box center [490, 111] width 16 height 18
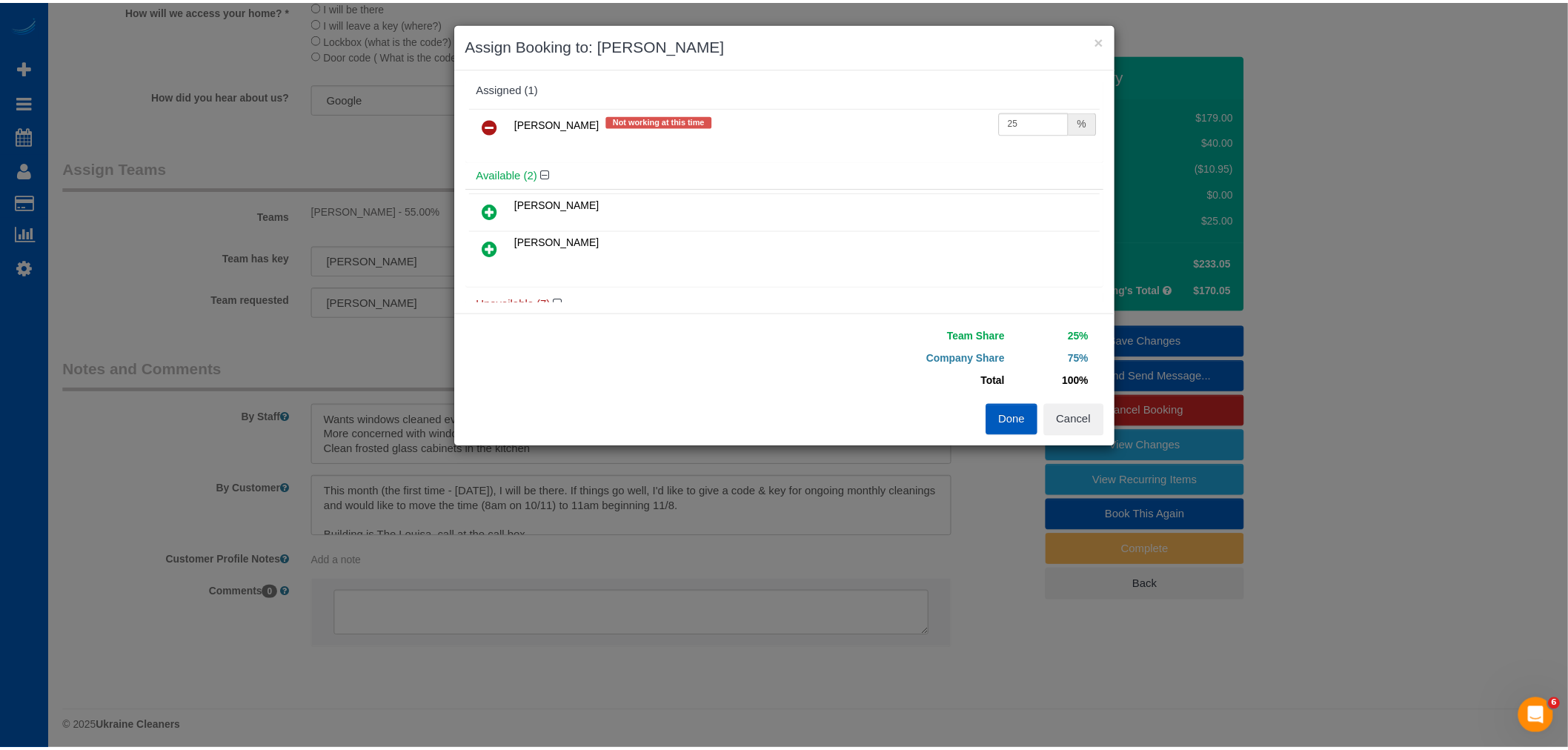
scroll to position [0, 0]
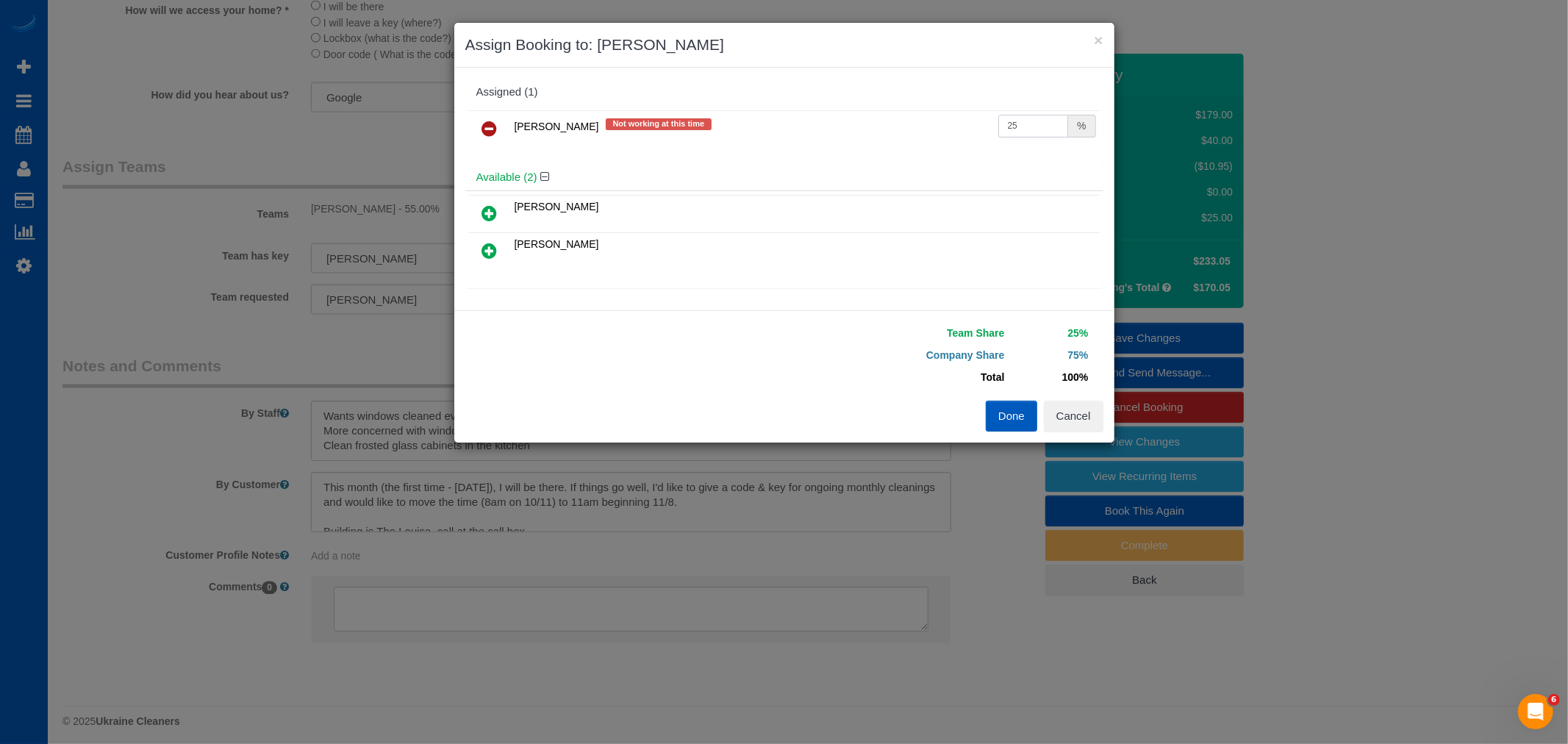
drag, startPoint x: 1027, startPoint y: 127, endPoint x: 757, endPoint y: 146, distance: 270.7
click at [757, 146] on tr "Irina Dunaeva Not working at this time 25 %" at bounding box center [784, 129] width 631 height 38
type input "55"
click at [1011, 410] on button "Done" at bounding box center [1012, 415] width 52 height 31
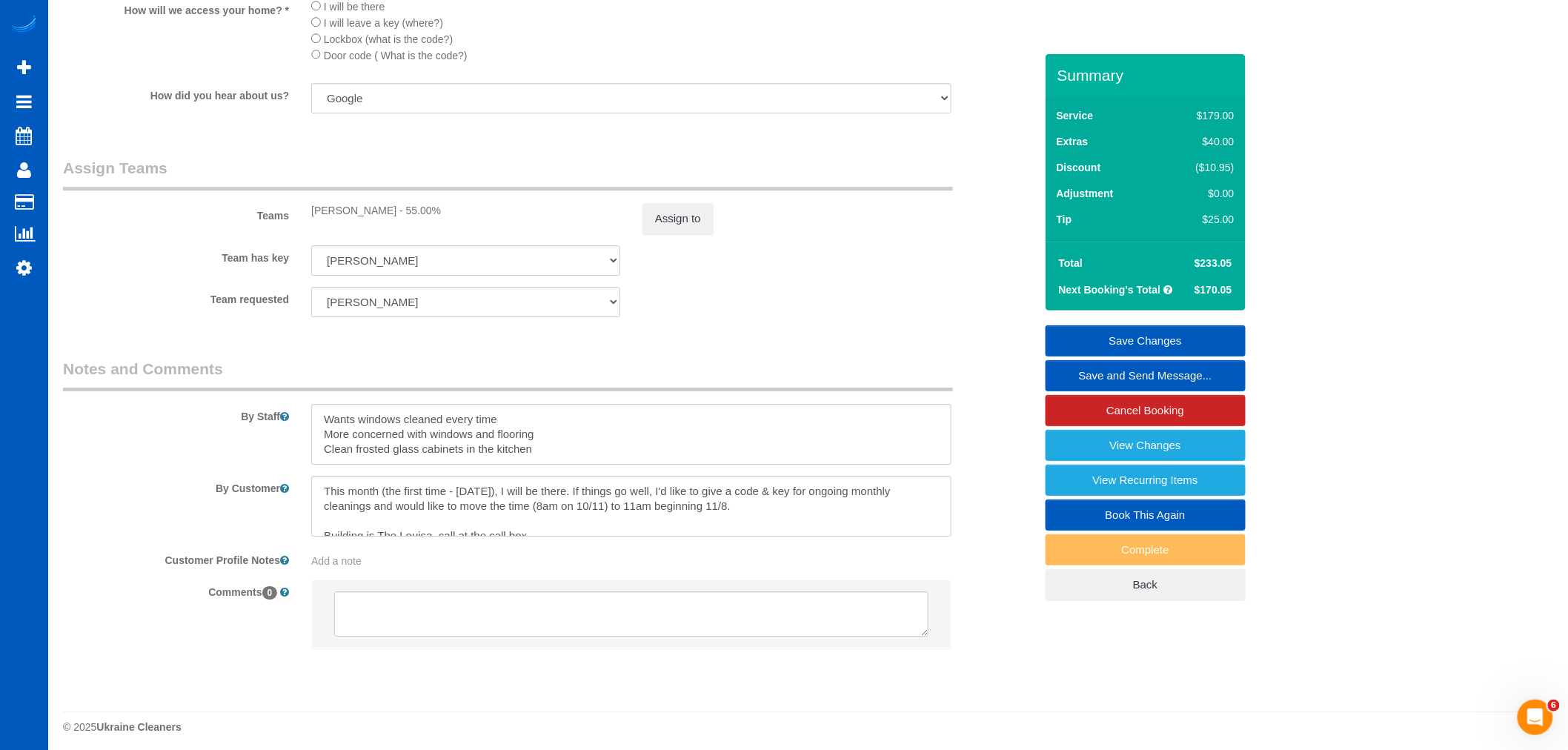
click at [1155, 347] on link "Save Changes" at bounding box center [1145, 340] width 200 height 31
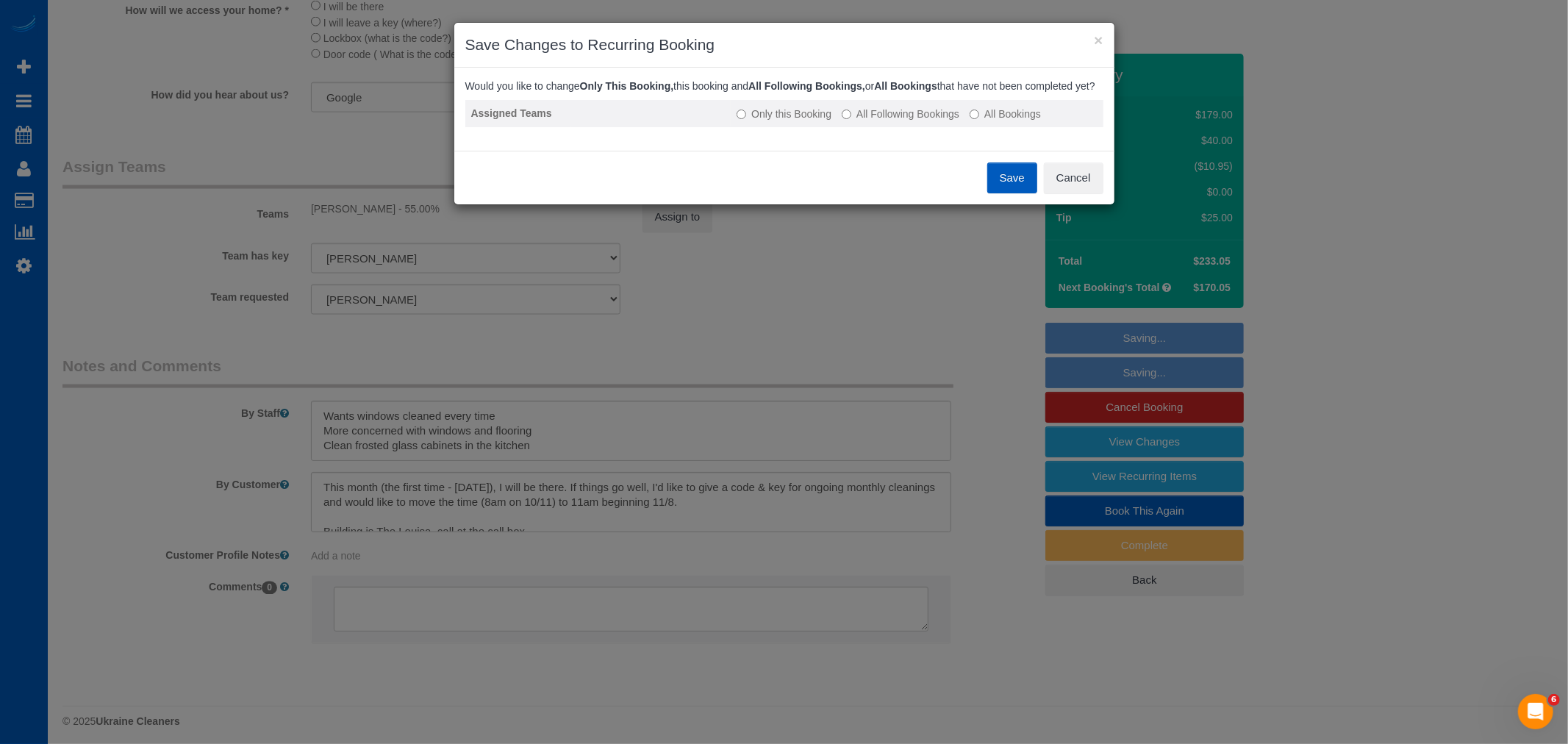
click at [891, 121] on label "All Following Bookings" at bounding box center [901, 113] width 117 height 15
click at [987, 188] on button "Save" at bounding box center [1012, 178] width 50 height 31
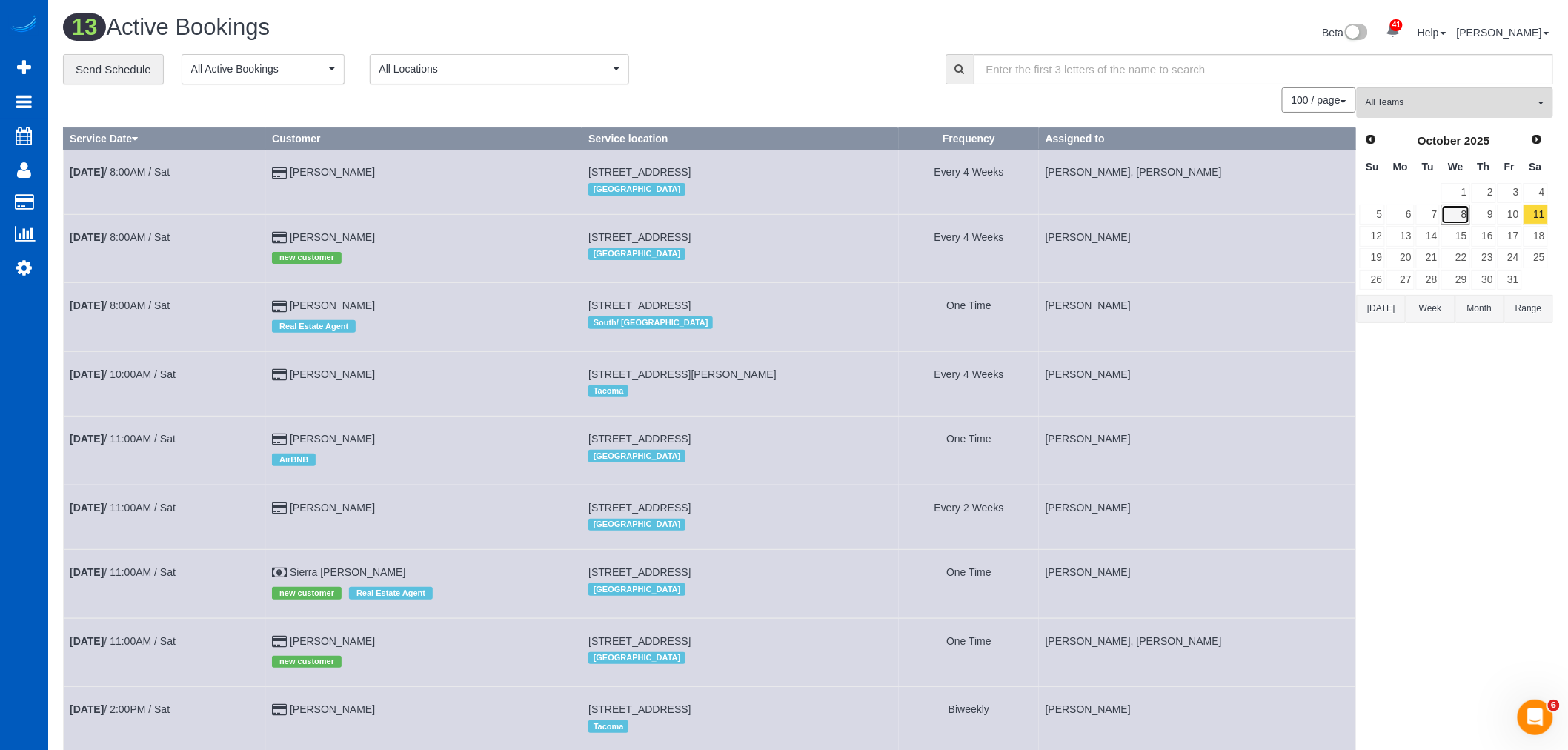
click at [1462, 211] on link "8" at bounding box center [1455, 214] width 28 height 20
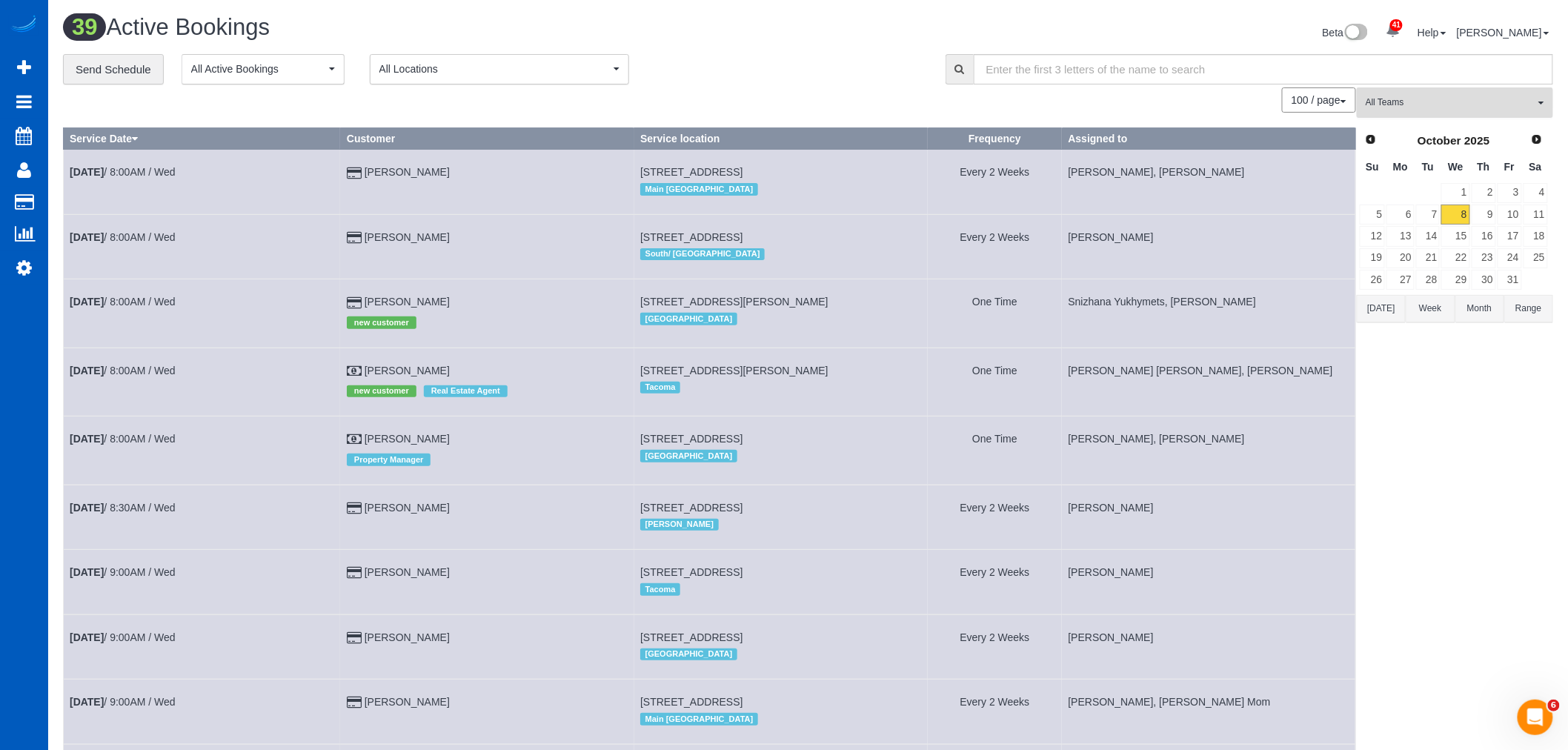
click at [1416, 114] on button "All Teams" at bounding box center [1454, 103] width 196 height 31
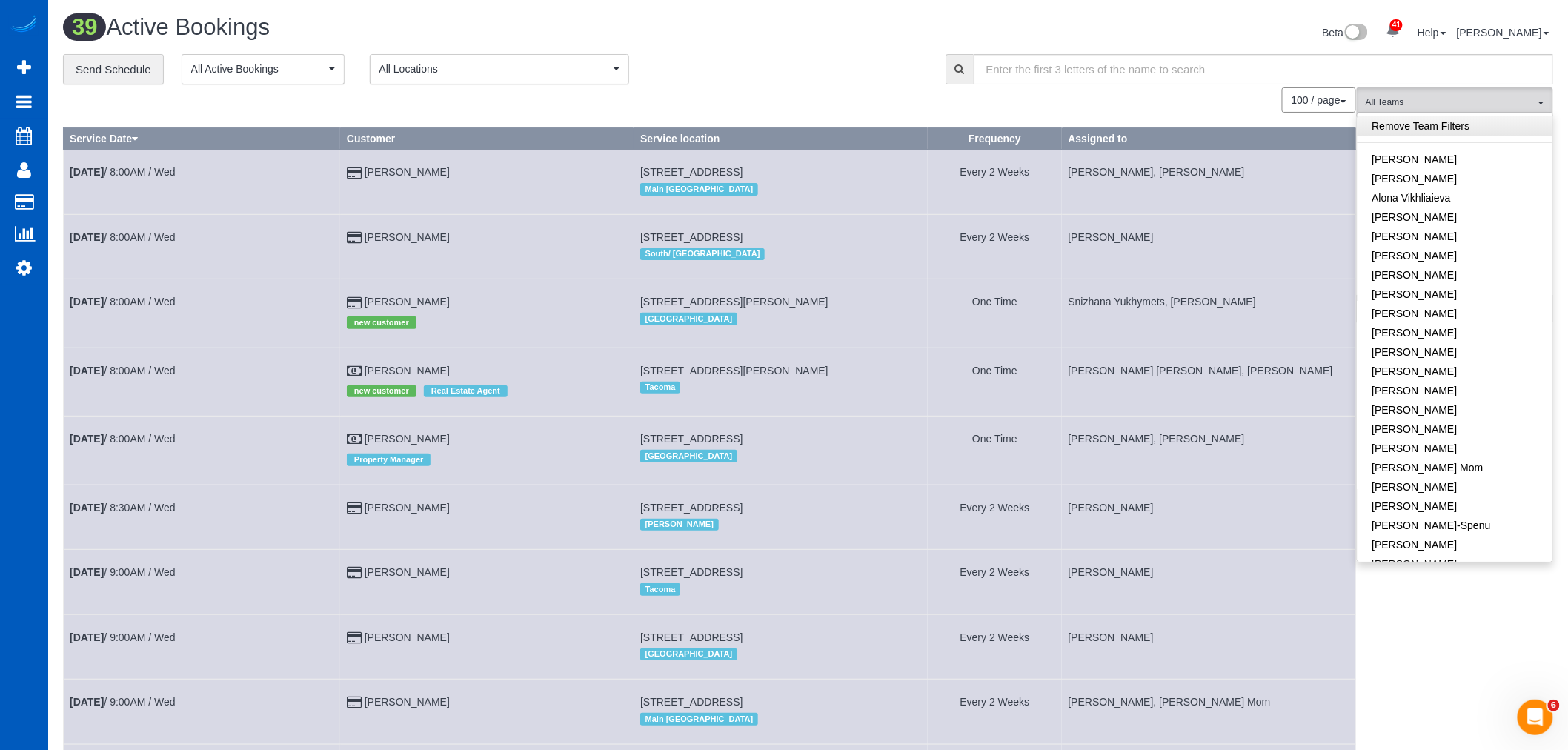
click at [1425, 120] on link "Remove Team Filters" at bounding box center [1454, 125] width 195 height 19
click at [128, 304] on link "Oct 8th / 8:00AM / Wed" at bounding box center [122, 301] width 106 height 12
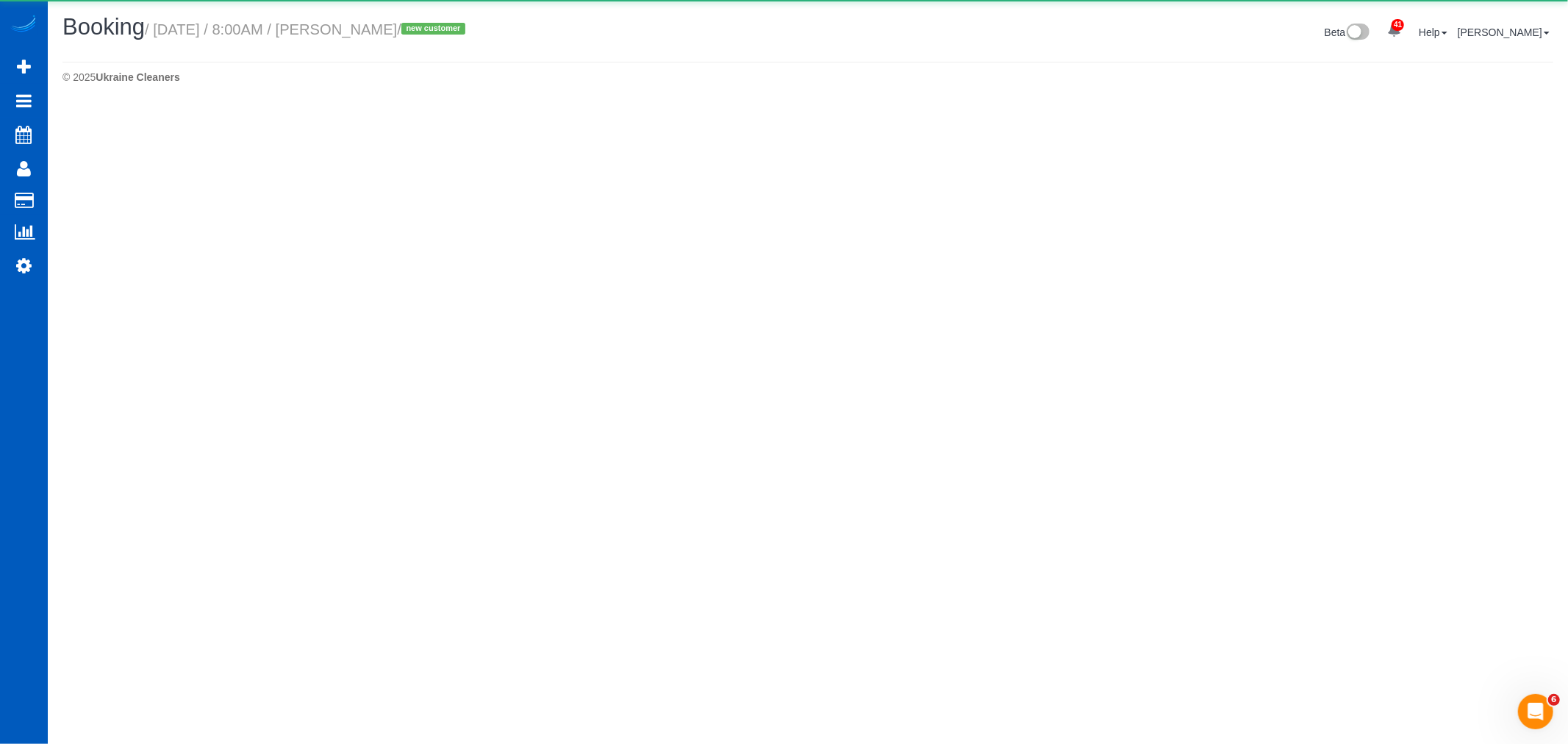
select select "WA"
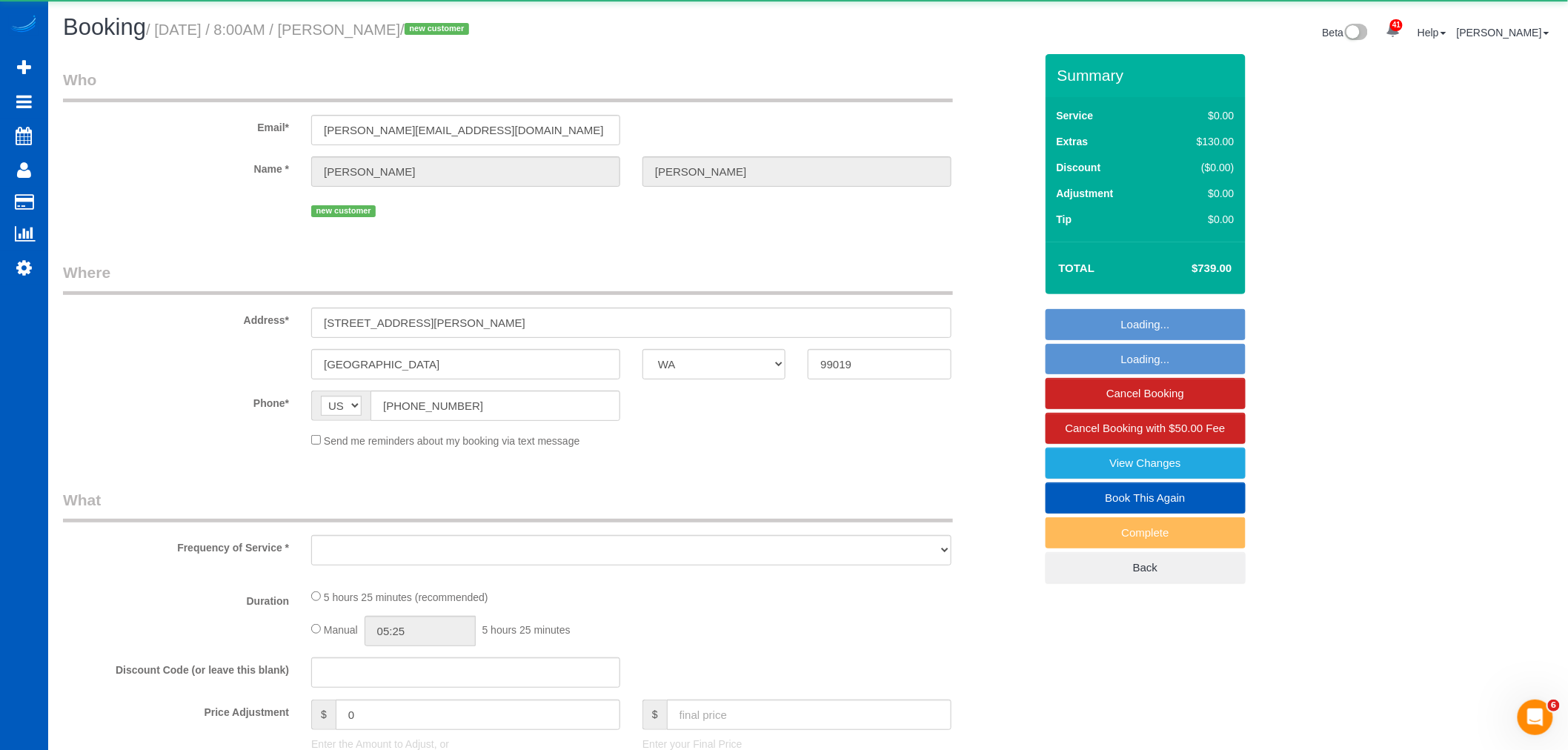
select select "object:13159"
select select "string:fspay-c7029251-eded-41ec-ab0a-953fed219f17"
select select "199"
select select "4001"
select select "5"
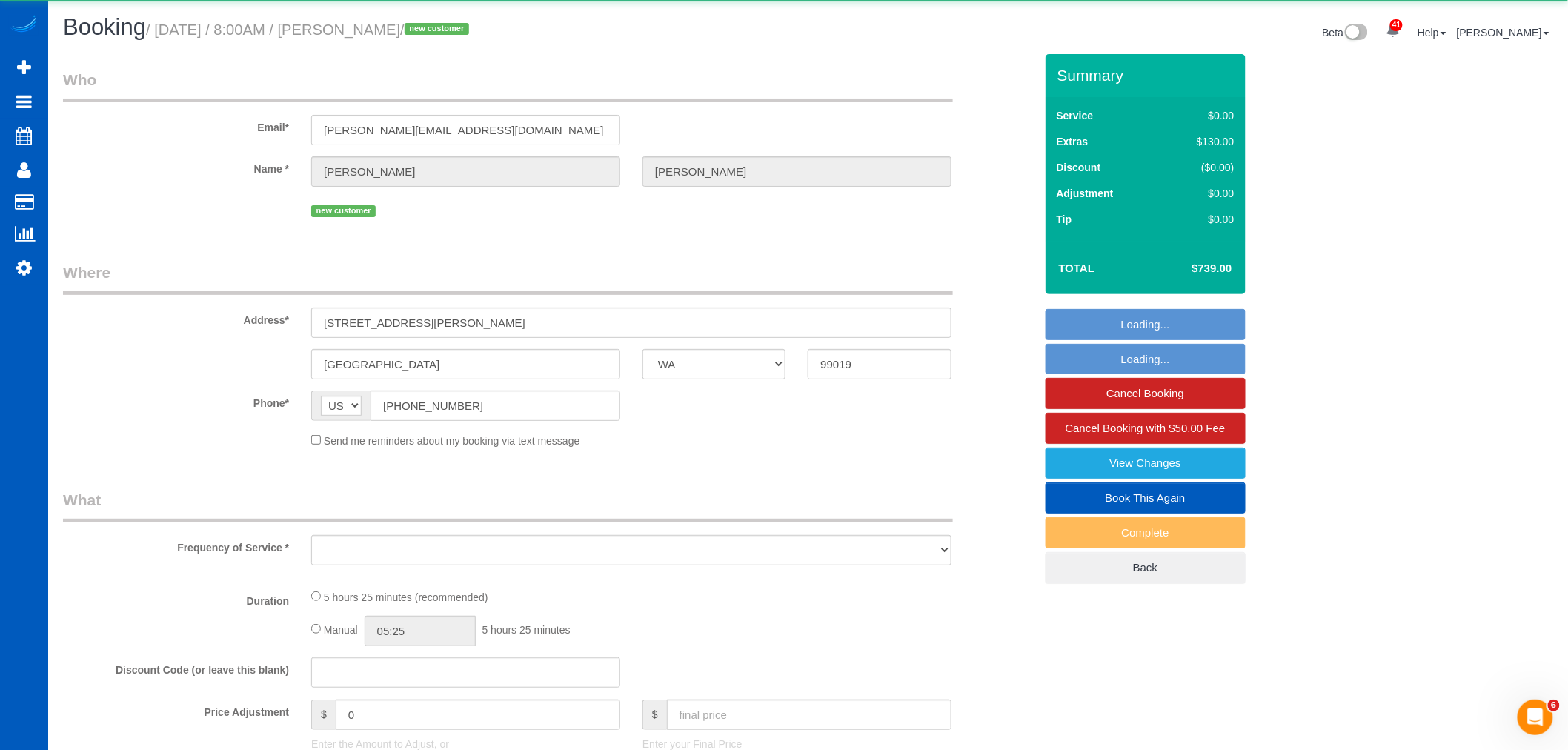
select select "5"
select select "spot44"
select select "number:33"
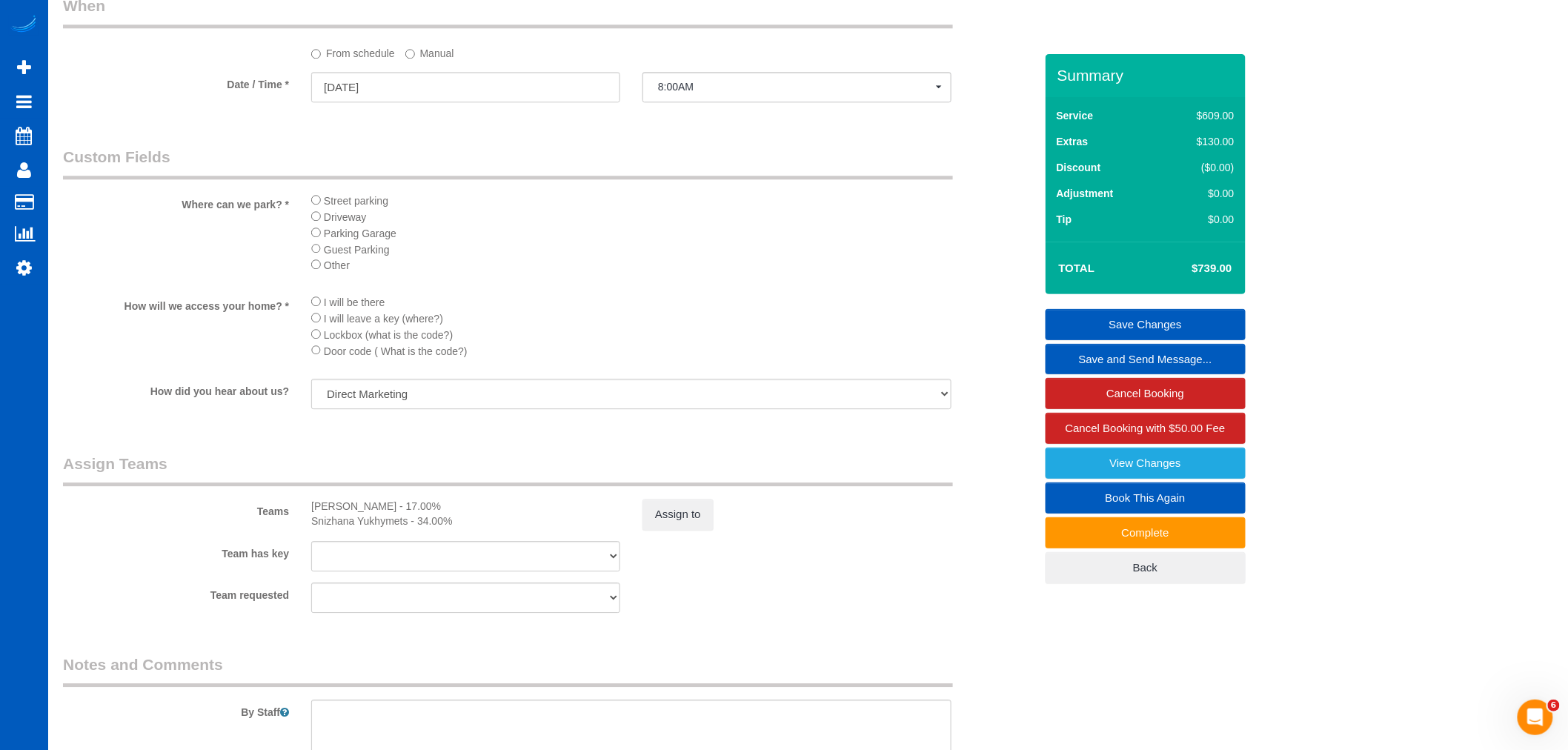
scroll to position [1839, 0]
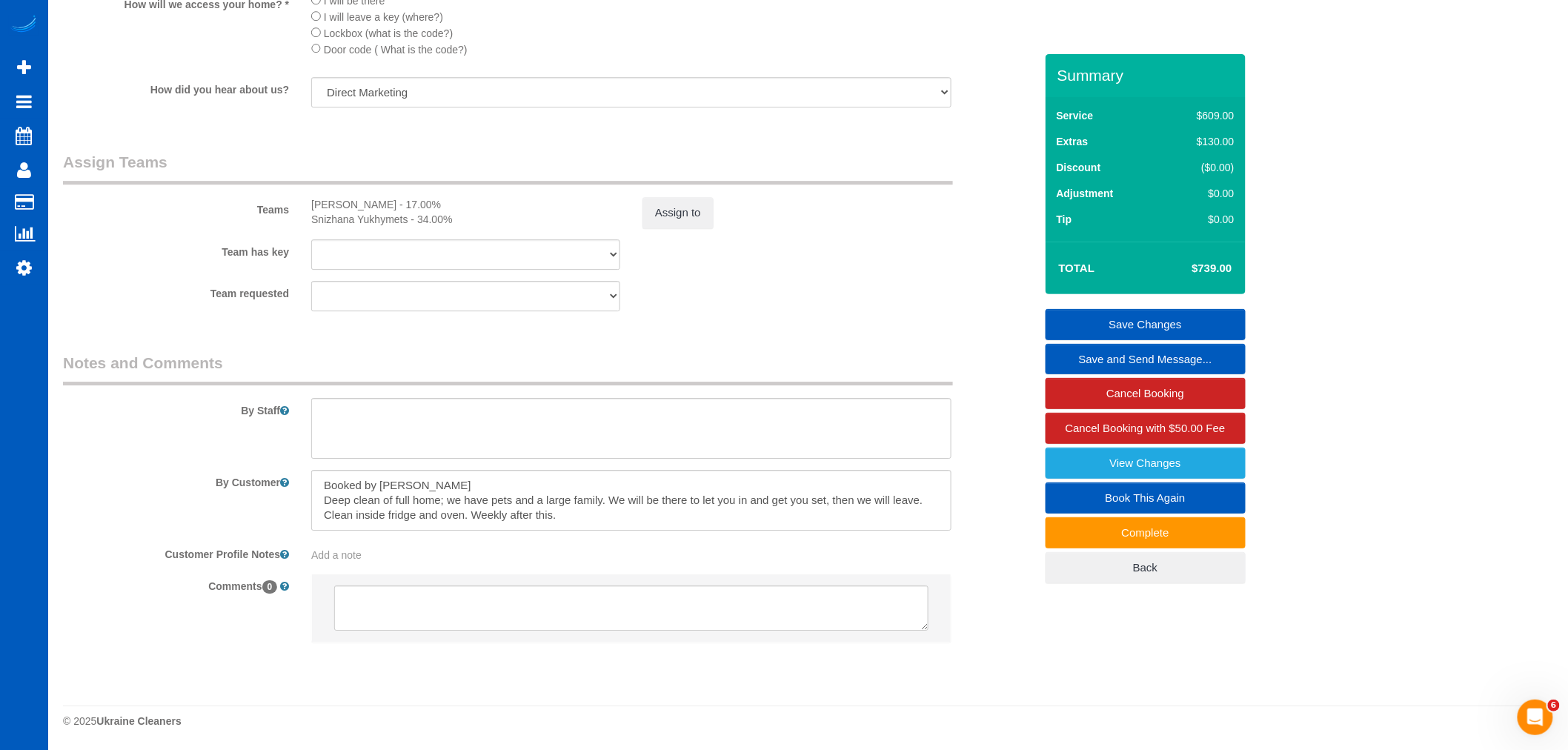
click at [953, 498] on div at bounding box center [631, 500] width 663 height 61
click at [588, 527] on textarea at bounding box center [632, 500] width 640 height 61
drag, startPoint x: 566, startPoint y: 516, endPoint x: 277, endPoint y: 465, distance: 293.5
click at [277, 465] on sui-booking-comments "By Staff By Customer Customer Profile Notes Add a note Comments 0" at bounding box center [549, 505] width 972 height 306
click at [602, 514] on textarea at bounding box center [632, 500] width 640 height 61
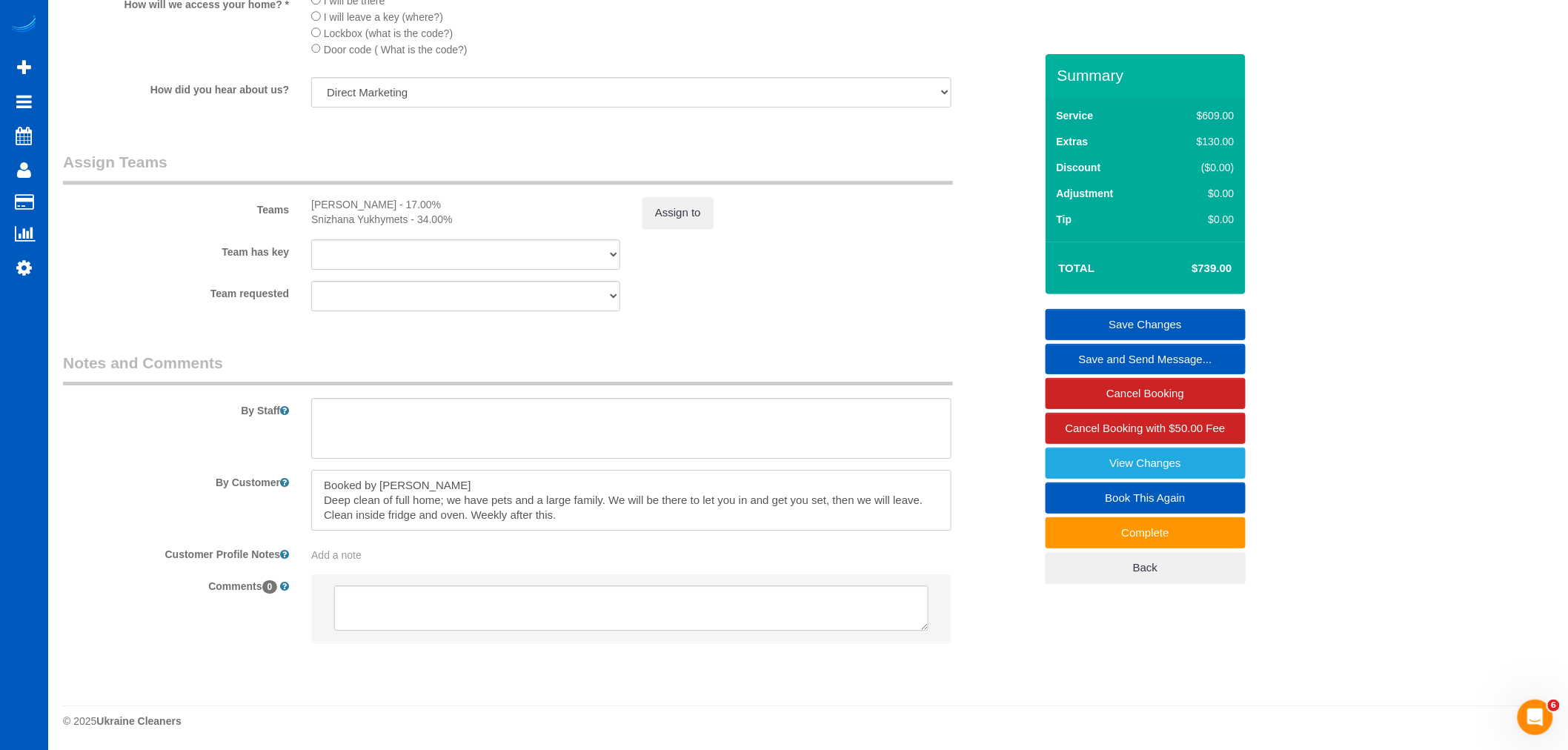
drag, startPoint x: 420, startPoint y: 484, endPoint x: 349, endPoint y: 494, distance: 71.7
click at [316, 479] on textarea at bounding box center [632, 500] width 640 height 61
click at [532, 499] on textarea at bounding box center [632, 500] width 640 height 61
drag, startPoint x: 582, startPoint y: 517, endPoint x: 344, endPoint y: 483, distance: 240.4
click at [307, 463] on sui-booking-comments "By Staff By Customer Customer Profile Notes Add a note Comments 0" at bounding box center [549, 505] width 972 height 306
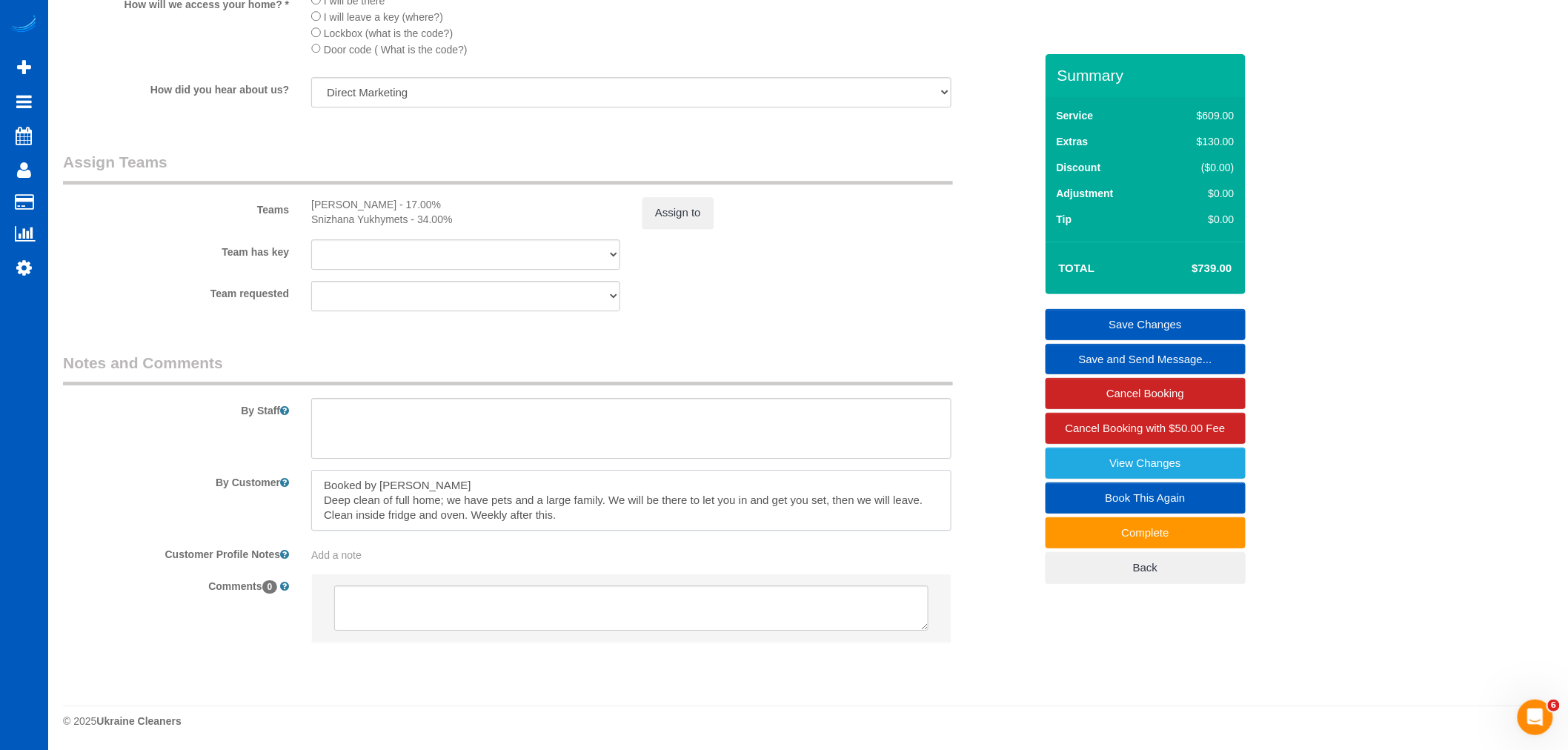
click at [568, 519] on textarea at bounding box center [632, 500] width 640 height 61
drag, startPoint x: 570, startPoint y: 513, endPoint x: 319, endPoint y: 457, distance: 257.2
click at [319, 457] on sui-booking-comments "By Staff By Customer Customer Profile Notes Add a note Comments 0" at bounding box center [549, 505] width 972 height 306
click at [566, 498] on textarea at bounding box center [632, 500] width 640 height 61
click at [566, 516] on textarea at bounding box center [632, 500] width 640 height 61
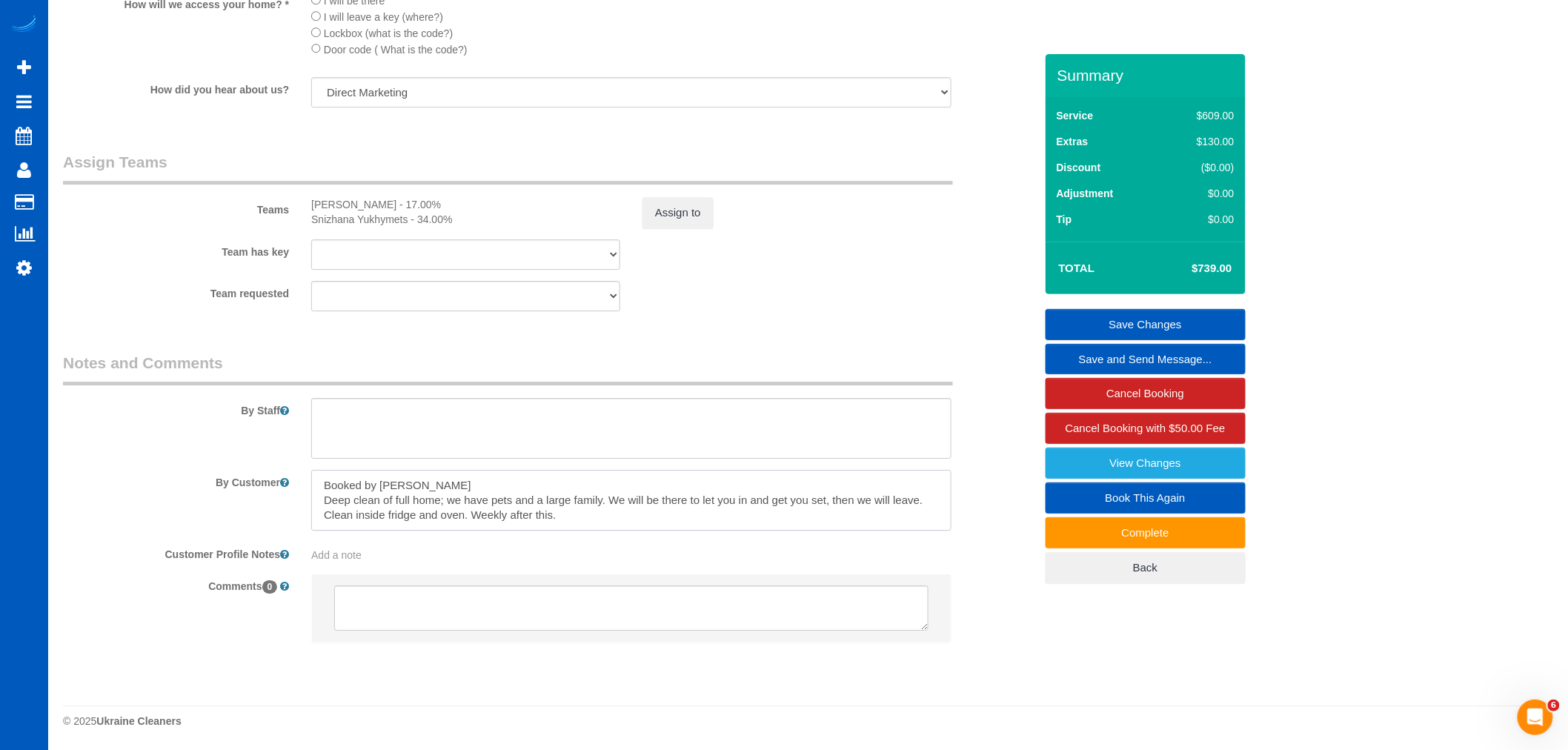
drag, startPoint x: 566, startPoint y: 522, endPoint x: 289, endPoint y: 453, distance: 285.5
click at [289, 453] on sui-booking-comments "By Staff By Customer Customer Profile Notes Add a note Comments 0" at bounding box center [549, 505] width 972 height 306
click at [554, 513] on textarea at bounding box center [632, 500] width 640 height 61
drag, startPoint x: 573, startPoint y: 521, endPoint x: 315, endPoint y: 449, distance: 267.9
click at [315, 449] on sui-booking-comments "By Staff By Customer Customer Profile Notes Add a note Comments 0" at bounding box center [549, 505] width 972 height 306
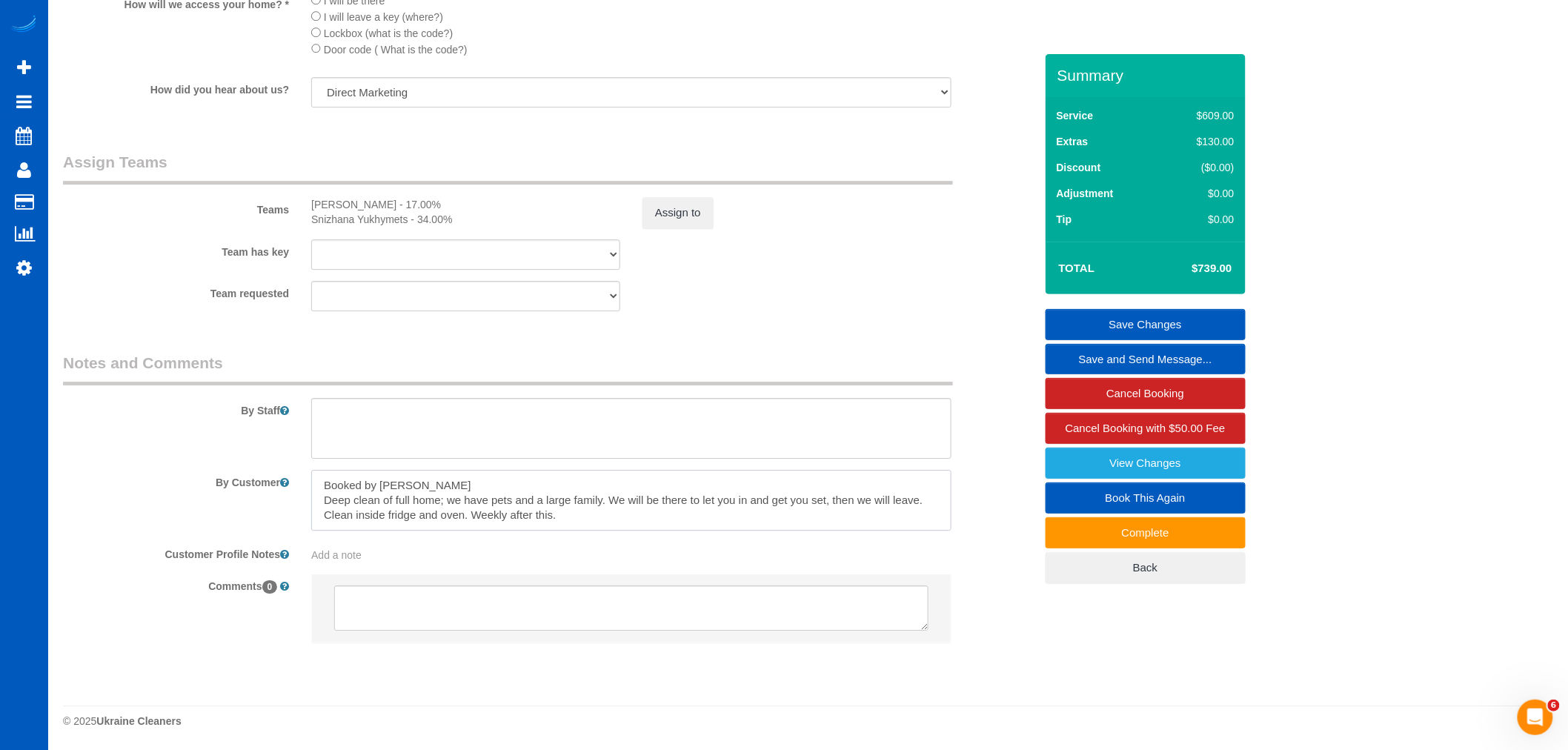
click at [600, 501] on textarea at bounding box center [632, 500] width 640 height 61
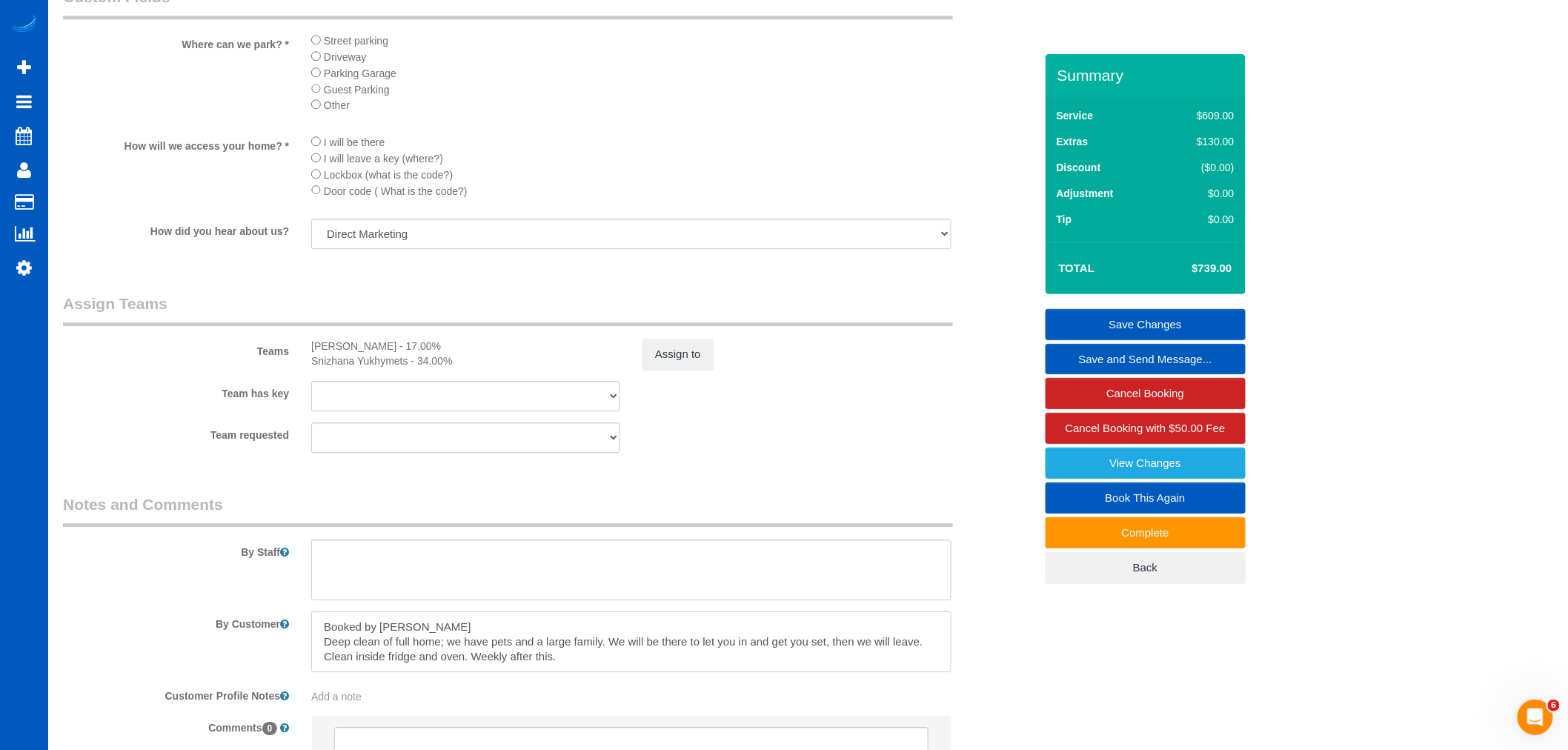
scroll to position [1811, 0]
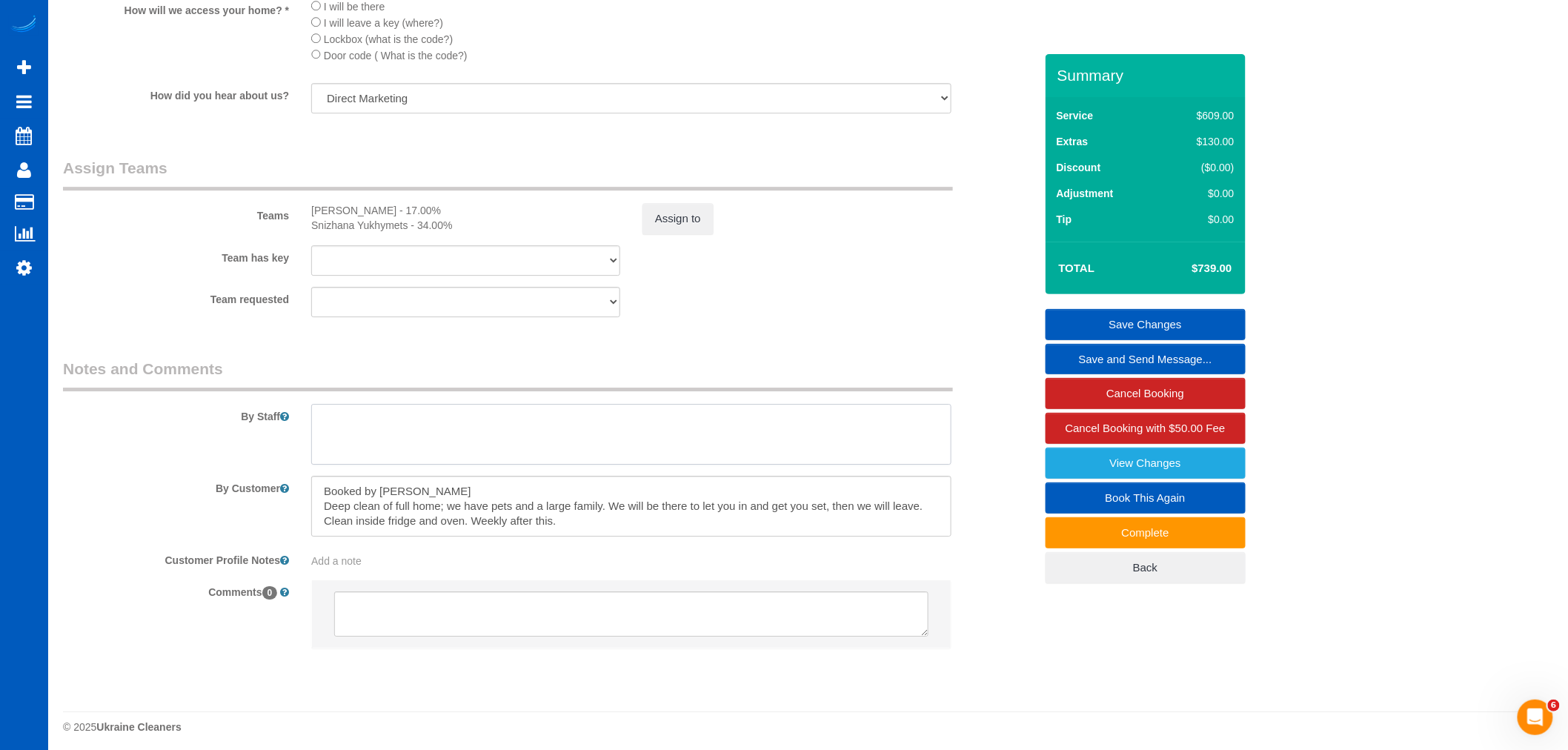
click at [457, 449] on textarea at bounding box center [632, 434] width 640 height 61
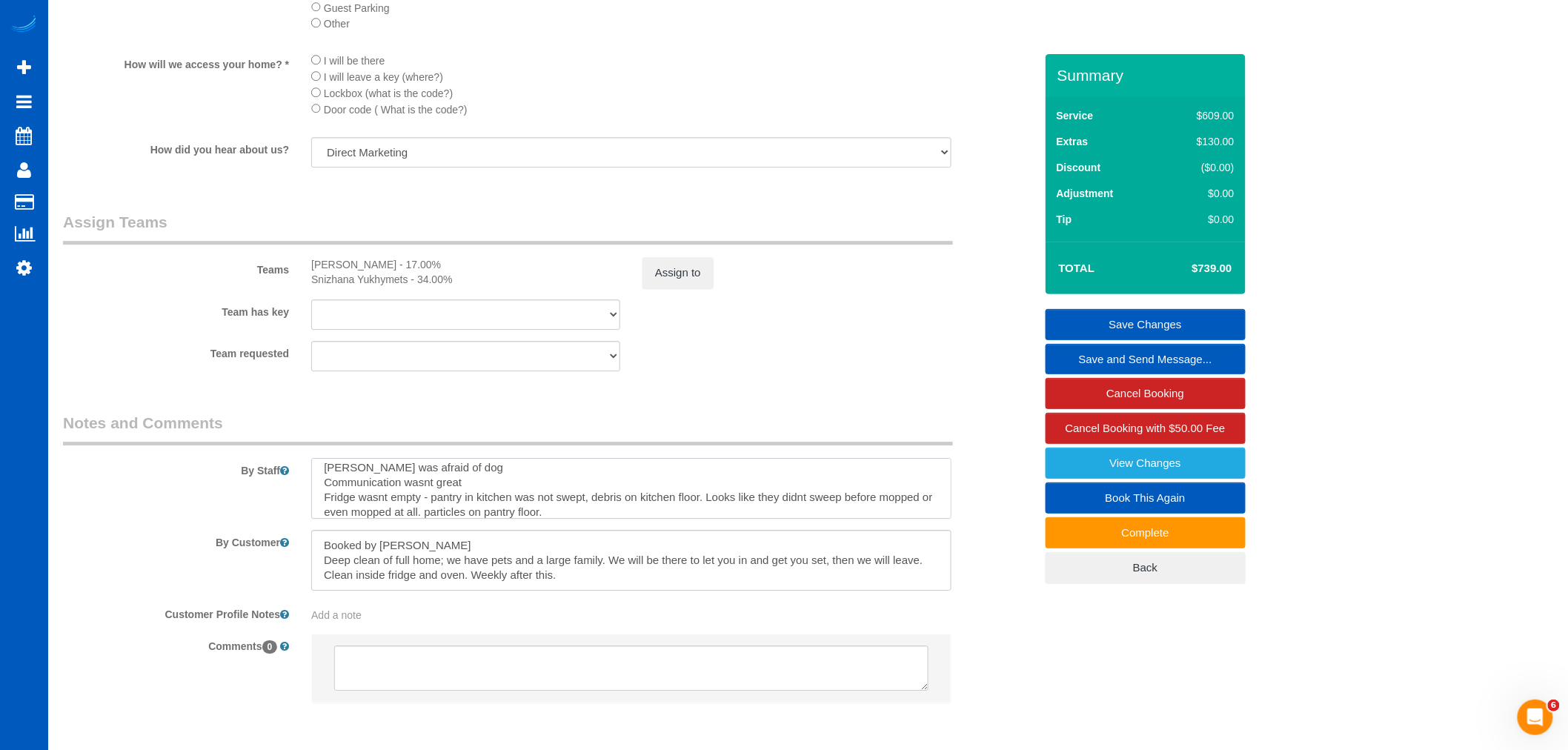
scroll to position [59, 0]
type textarea "Deep cleaning people had no clue what they had to be doing dust on flat surface…"
click at [632, 591] on textarea at bounding box center [632, 560] width 640 height 61
click at [597, 591] on textarea at bounding box center [632, 560] width 640 height 61
drag, startPoint x: 580, startPoint y: 603, endPoint x: 561, endPoint y: 608, distance: 19.6
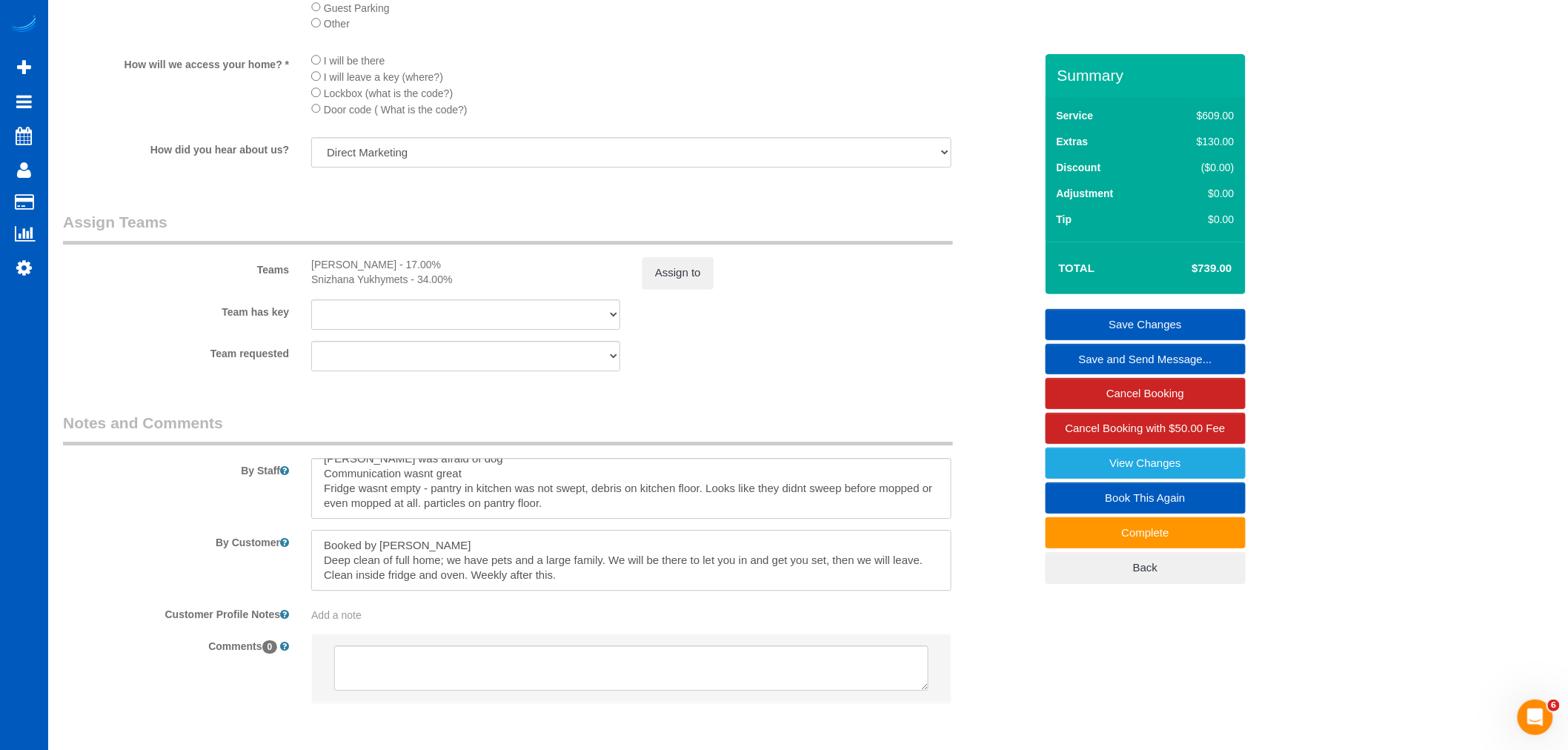
click at [561, 591] on textarea at bounding box center [632, 560] width 640 height 61
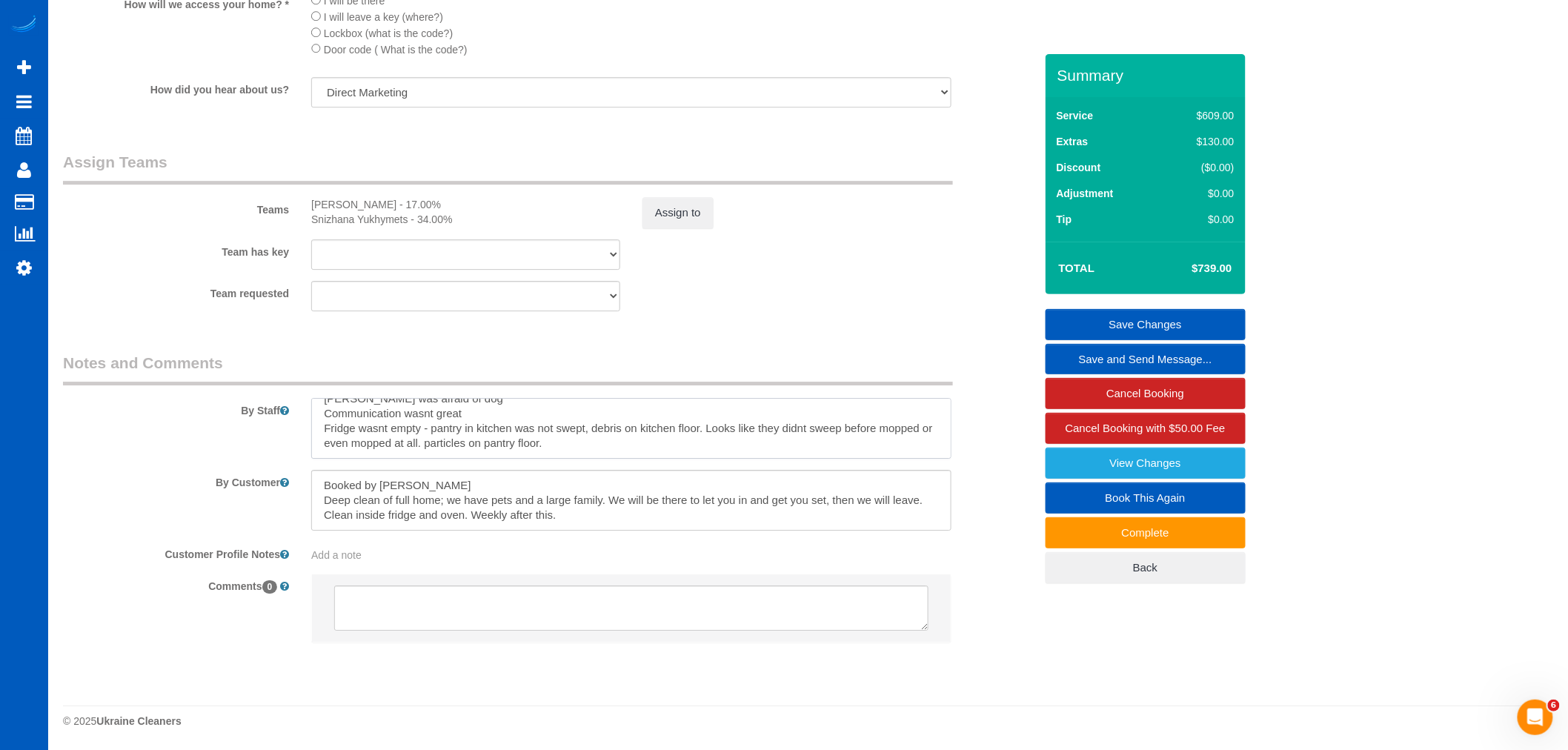
drag, startPoint x: 610, startPoint y: 430, endPoint x: 598, endPoint y: 439, distance: 15.0
click at [598, 439] on textarea at bounding box center [632, 427] width 640 height 61
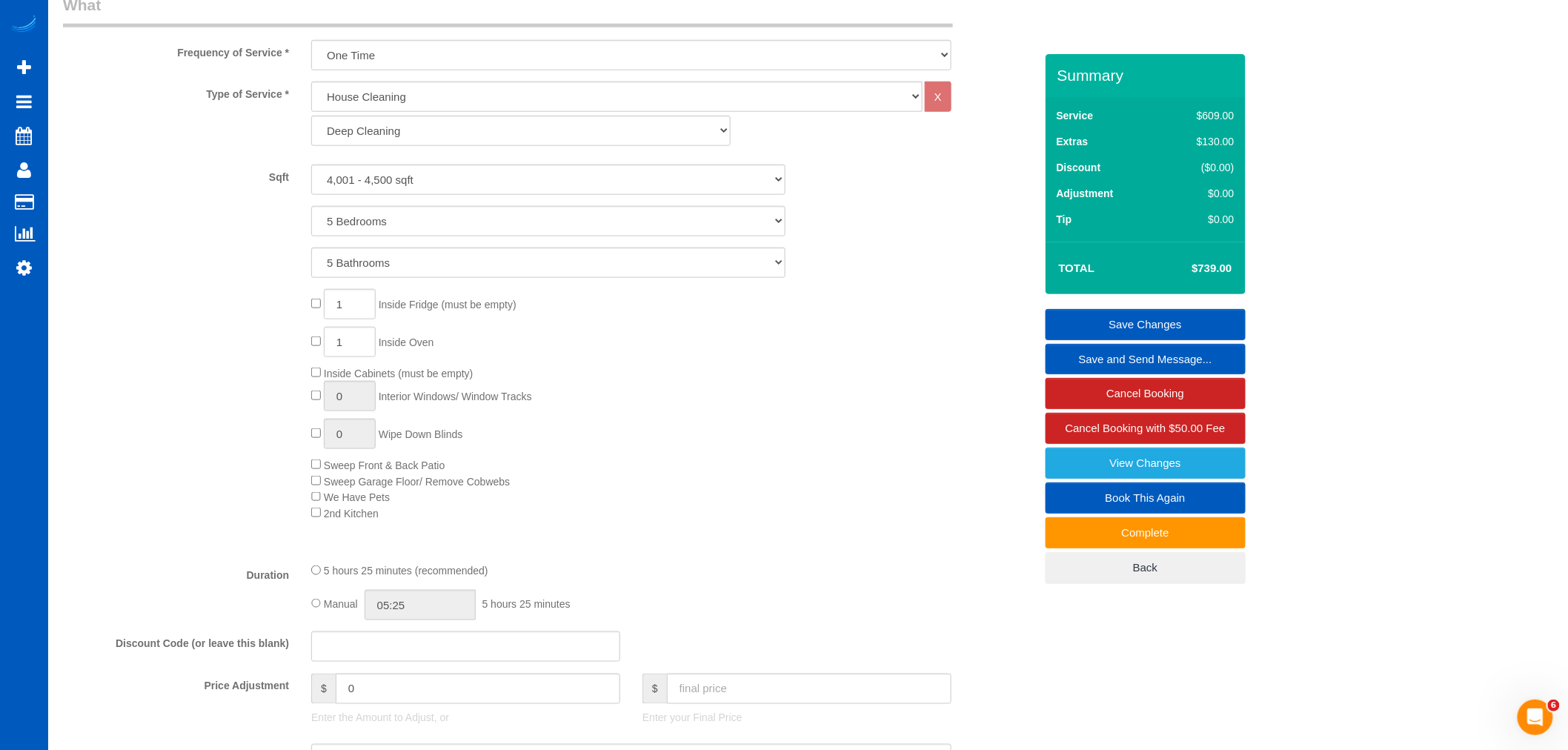
scroll to position [521, 0]
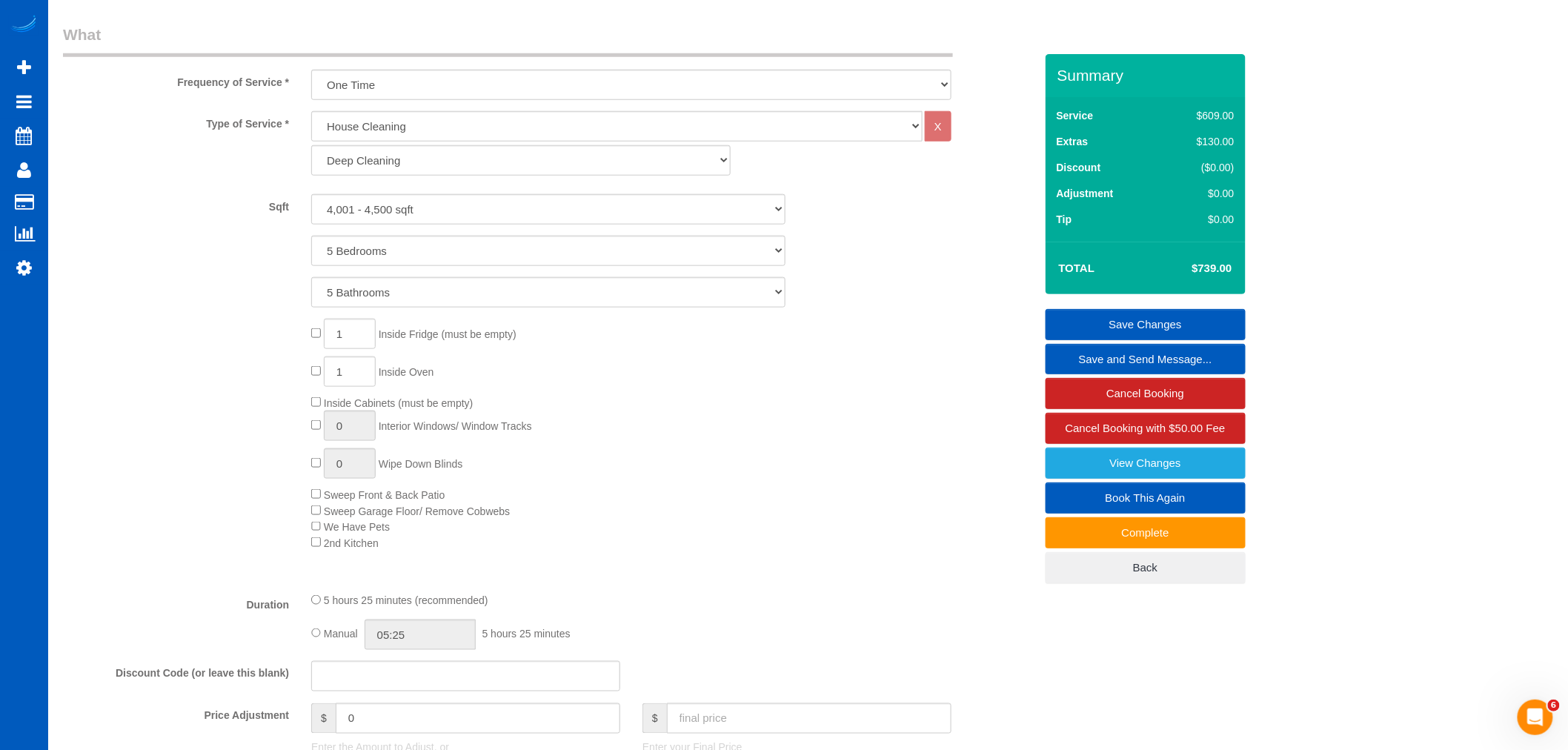
click at [315, 328] on div "1 Inside Fridge (must be empty) 1 Inside Oven Inside Cabinets (must be empty) 0…" at bounding box center [672, 435] width 745 height 232
type input "0"
select select "spot55"
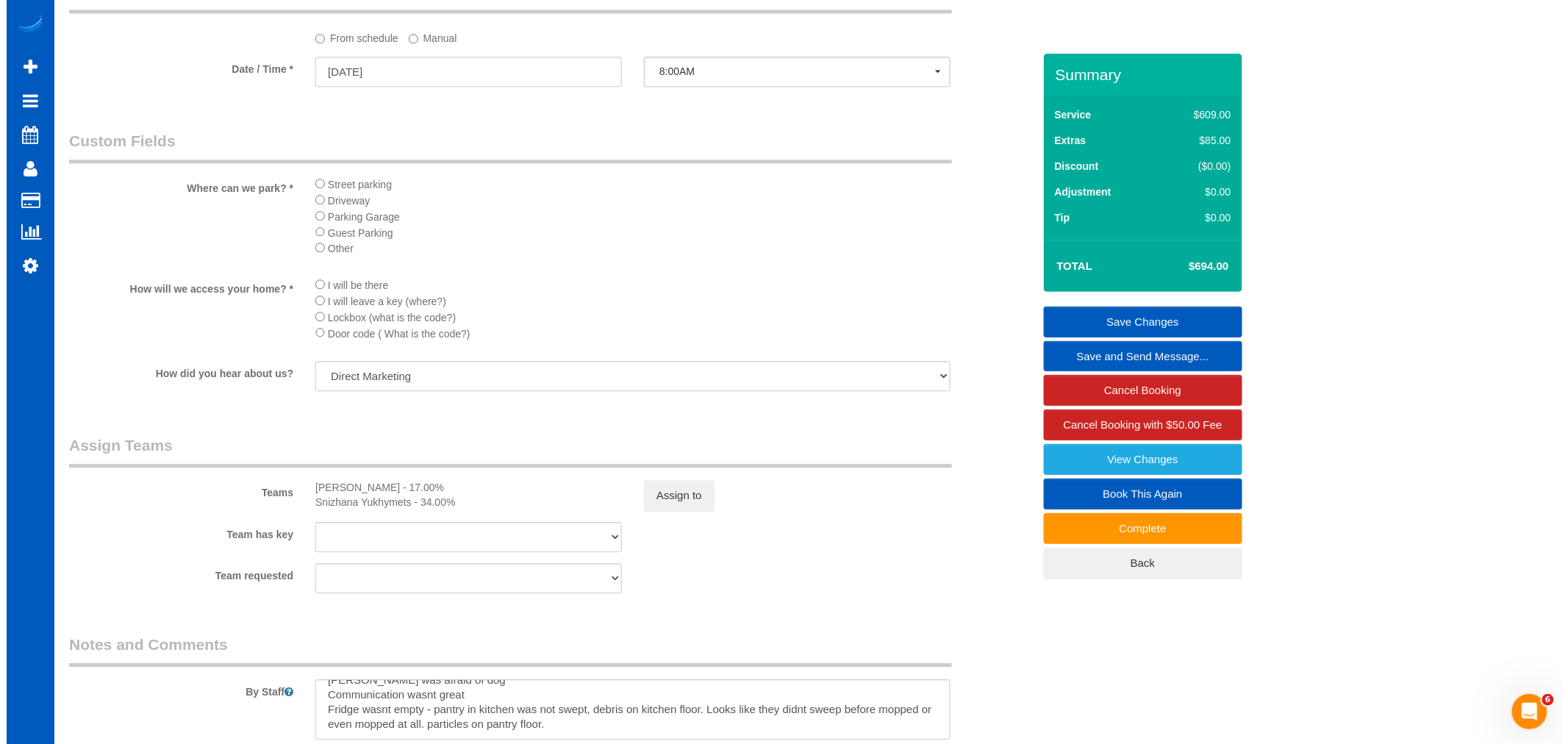
scroll to position [1824, 0]
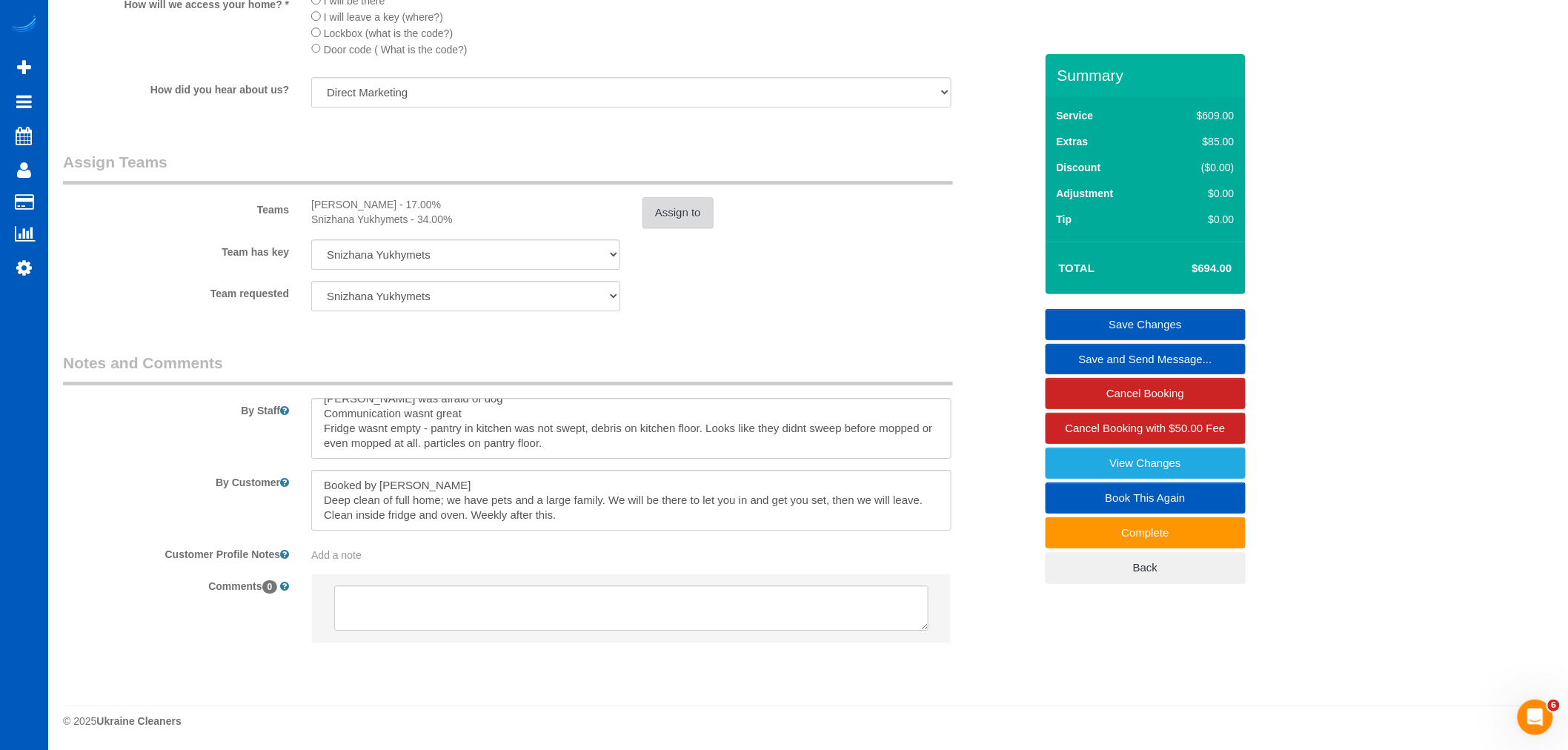
click at [680, 224] on button "Assign to" at bounding box center [678, 212] width 71 height 31
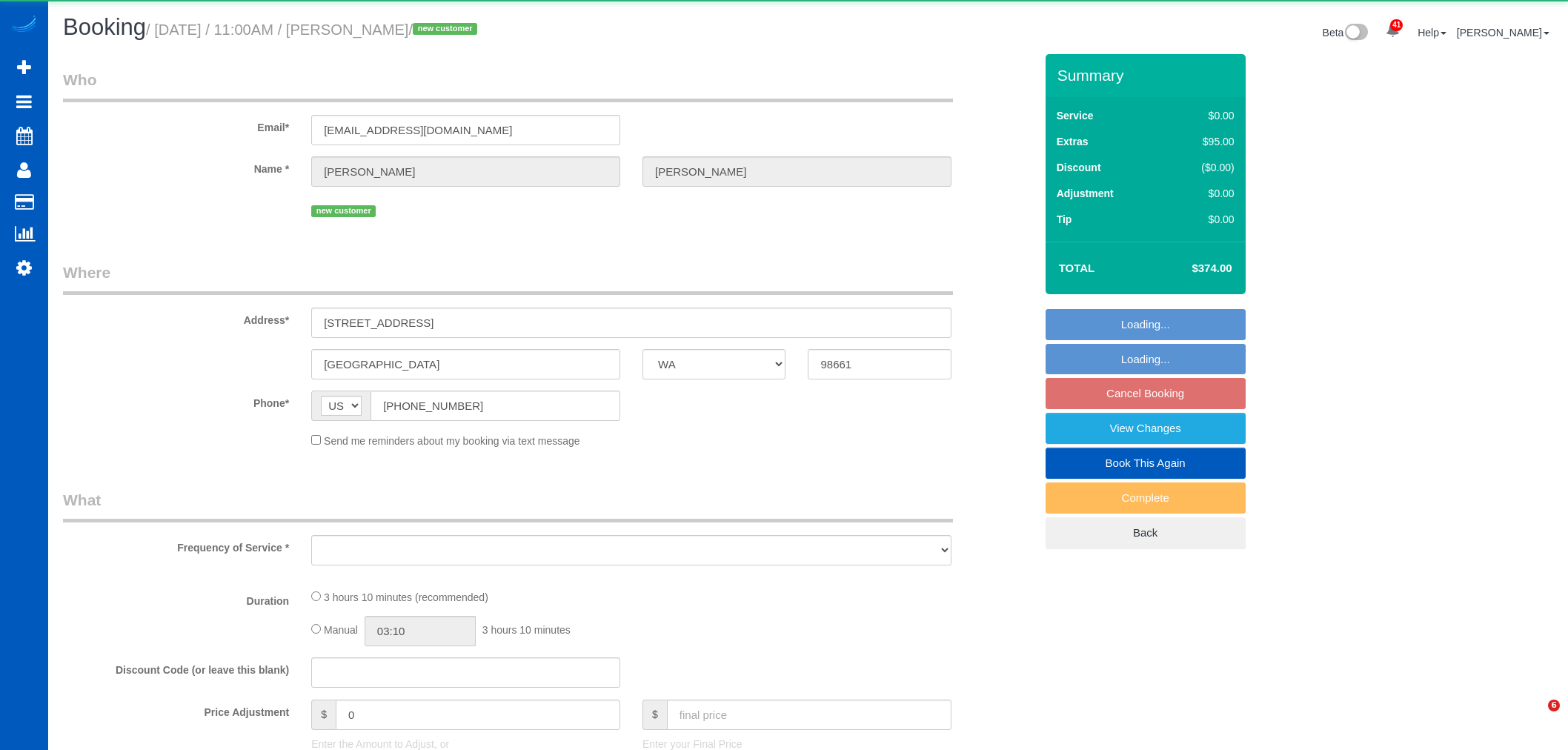
select select "WA"
select select "object:3638"
select select "string:fspay-d4de4b6e-61d9-40e2-a20c-812806341dc6"
select select "199"
select select "1001"
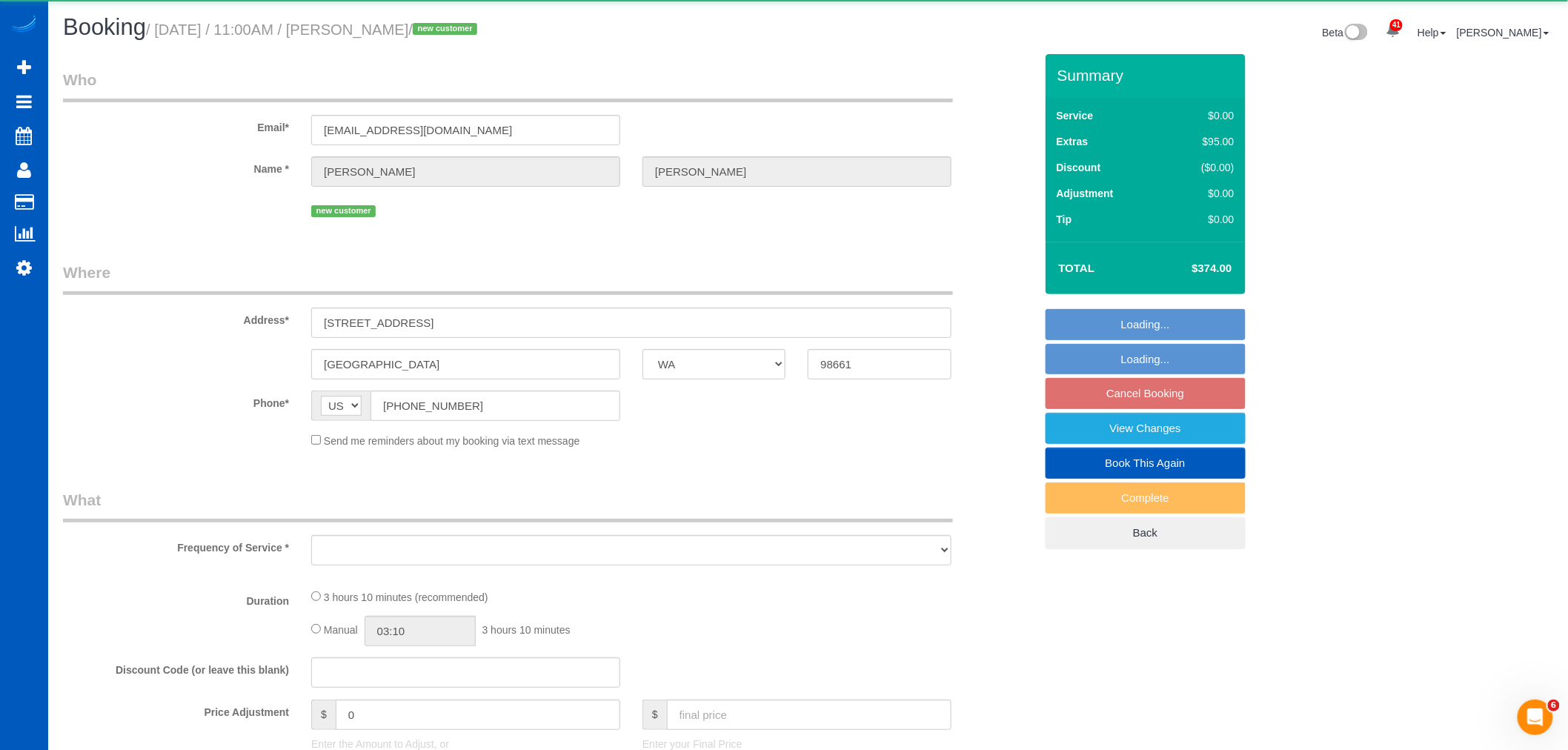
select select "3"
select select "2"
select select "spot15"
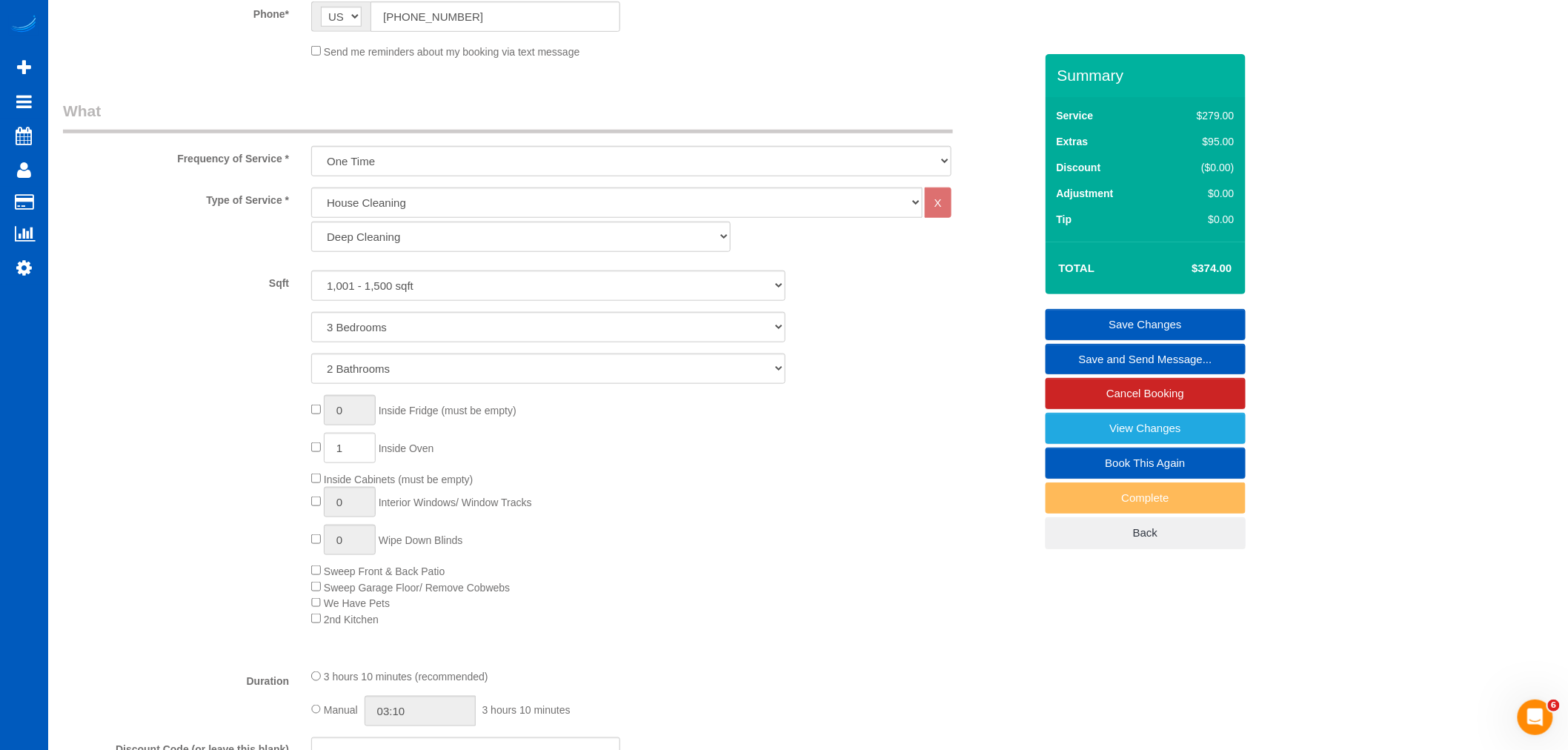
scroll to position [686, 0]
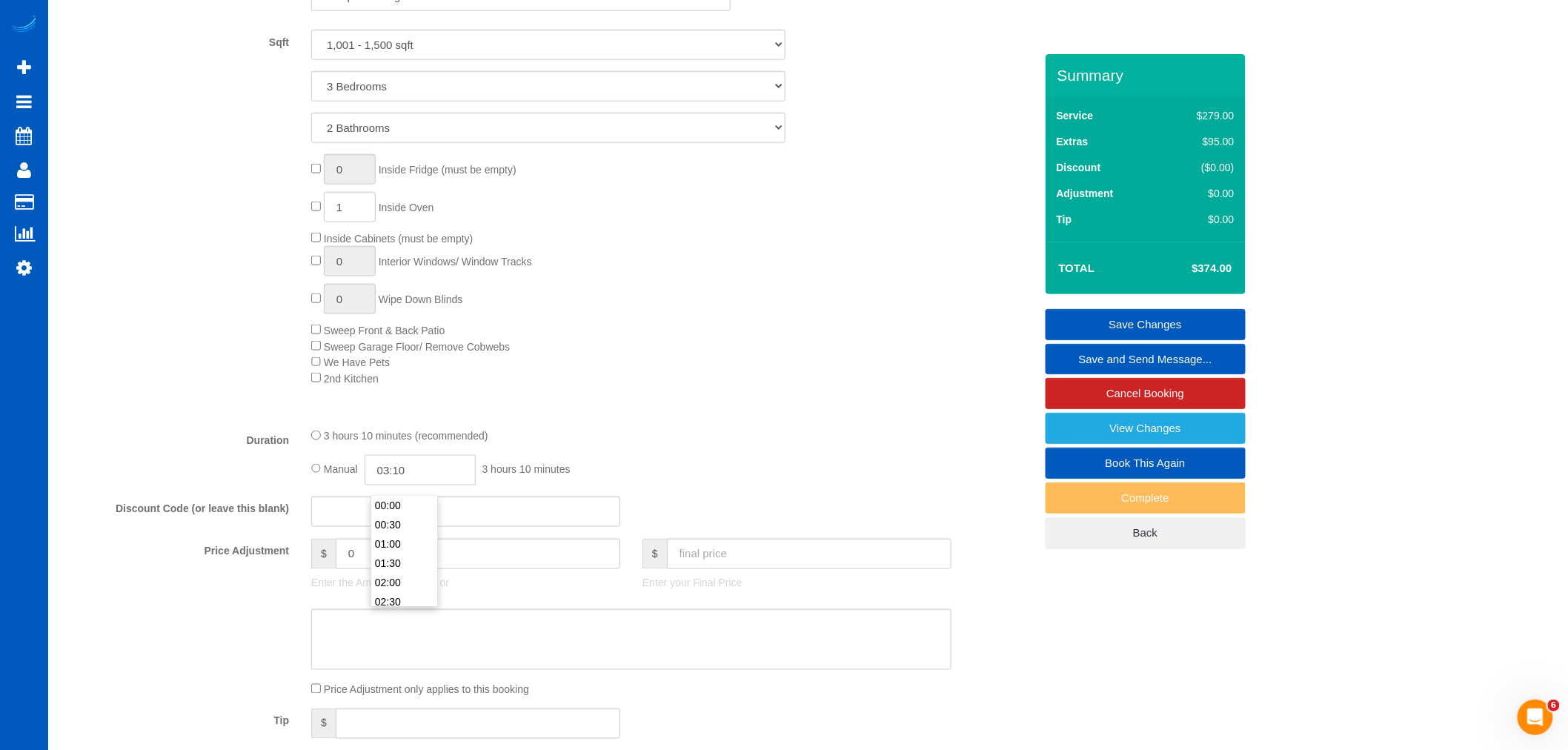
click at [402, 476] on input "03:10" at bounding box center [420, 470] width 111 height 31
type input "04:00"
select select "spot31"
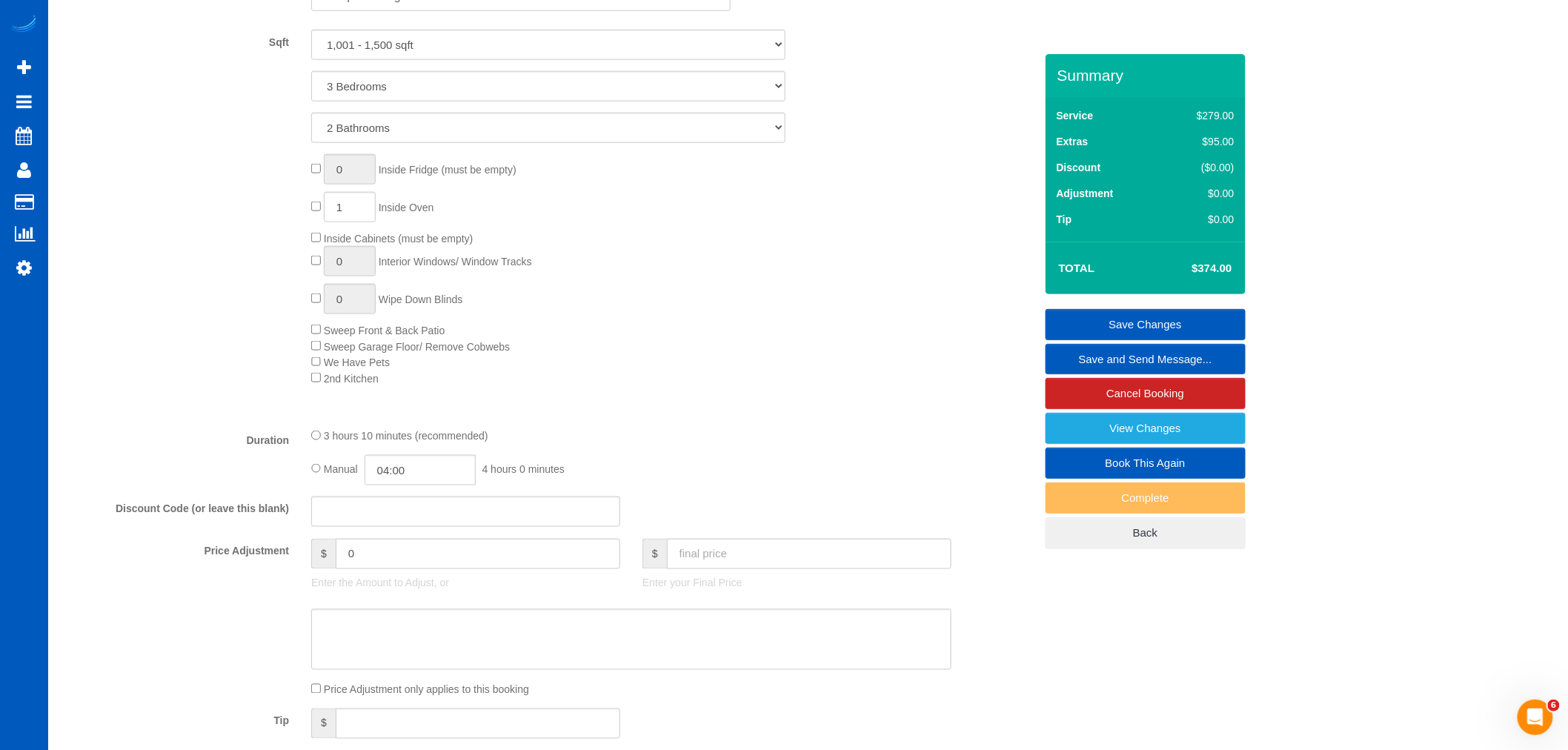
click at [678, 461] on div "3 hours 10 minutes (recommended) Manual 04:00 4 hours 0 minutes" at bounding box center [631, 456] width 663 height 58
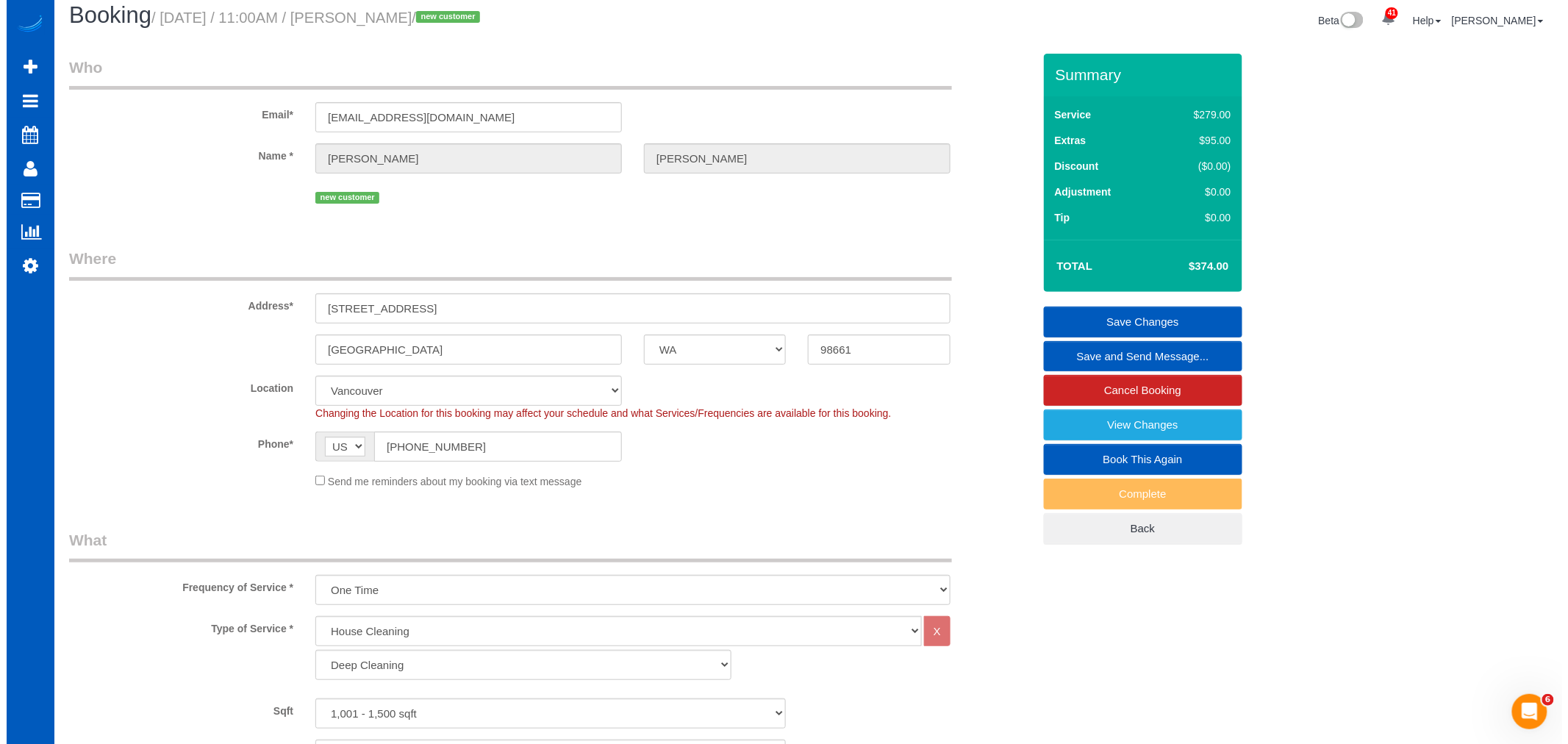
scroll to position [0, 0]
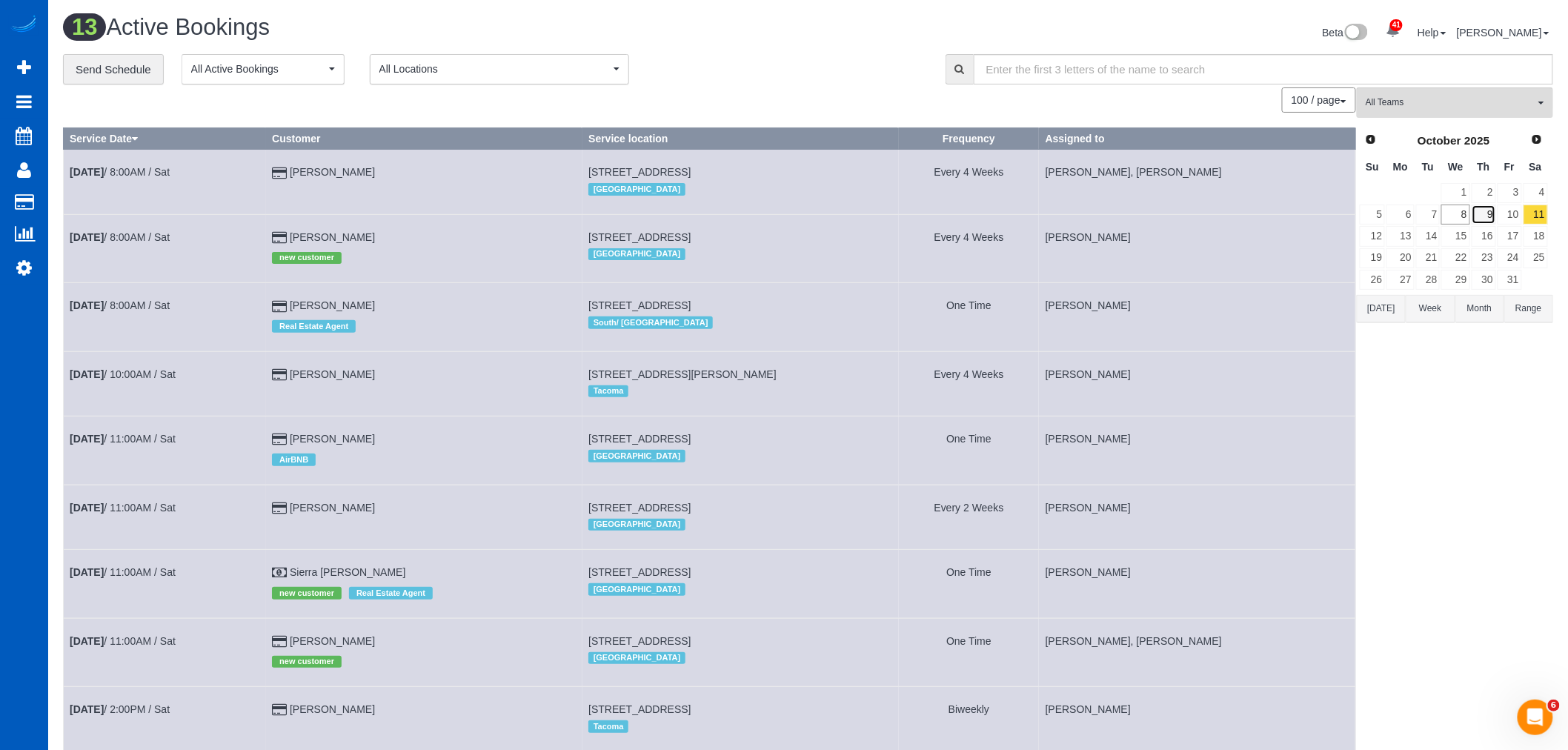
click at [1491, 222] on link "9" at bounding box center [1484, 214] width 24 height 20
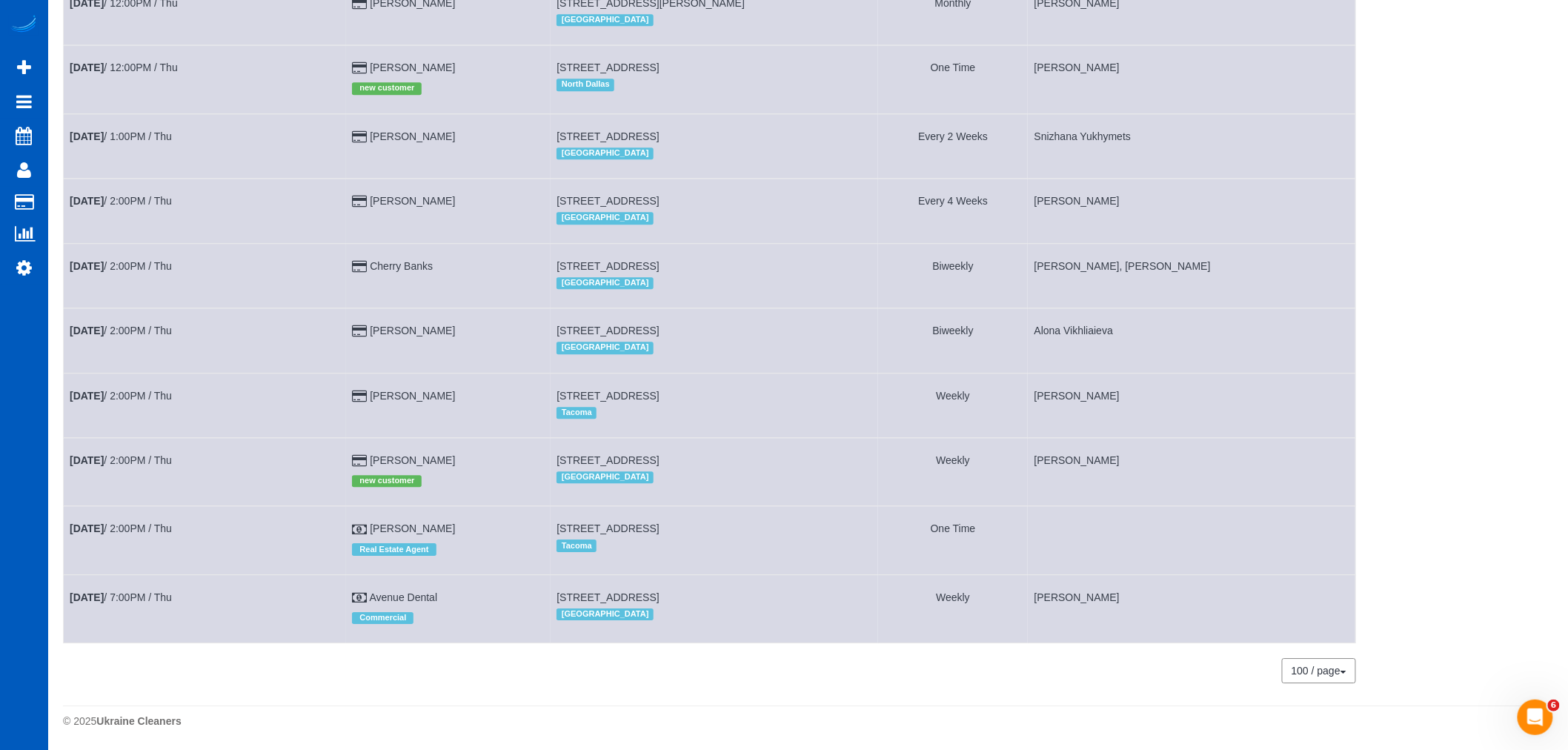
scroll to position [1583, 0]
click at [125, 522] on link "Oct 9th / 2:00PM / Thu" at bounding box center [121, 528] width 103 height 12
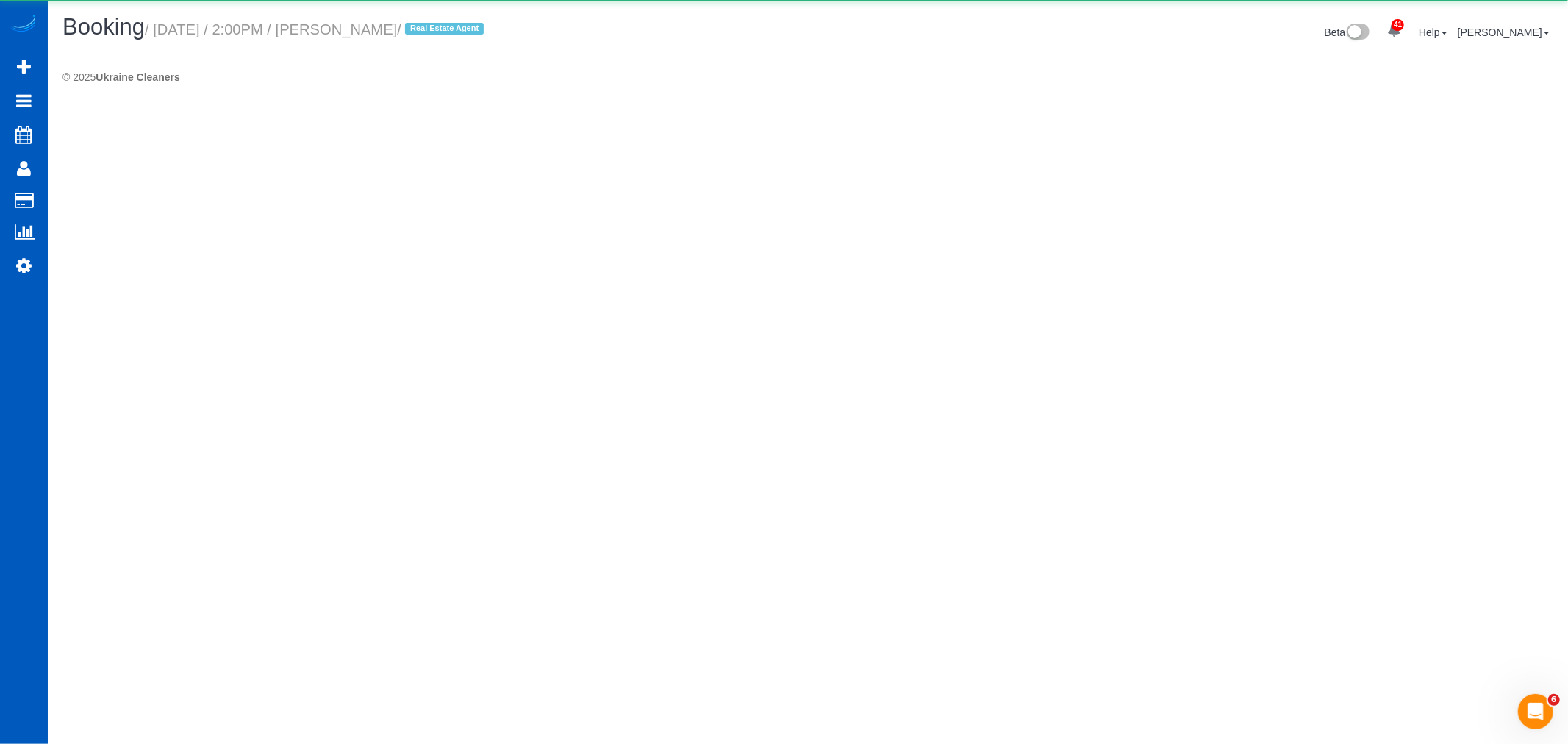
select select "WA"
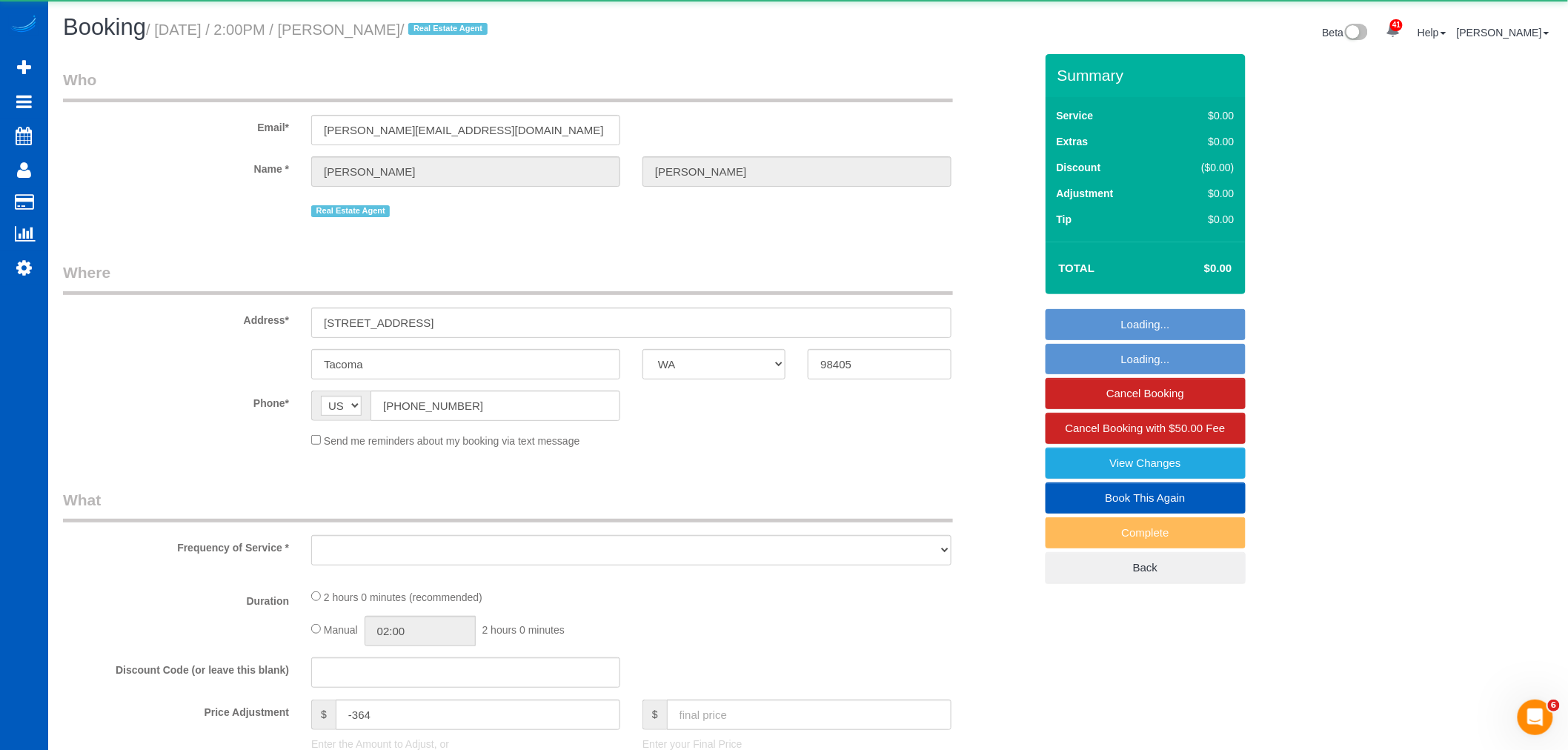
select select "object:4985"
select select "spot46"
select select "spot55"
select select "object:5188"
select select "199"
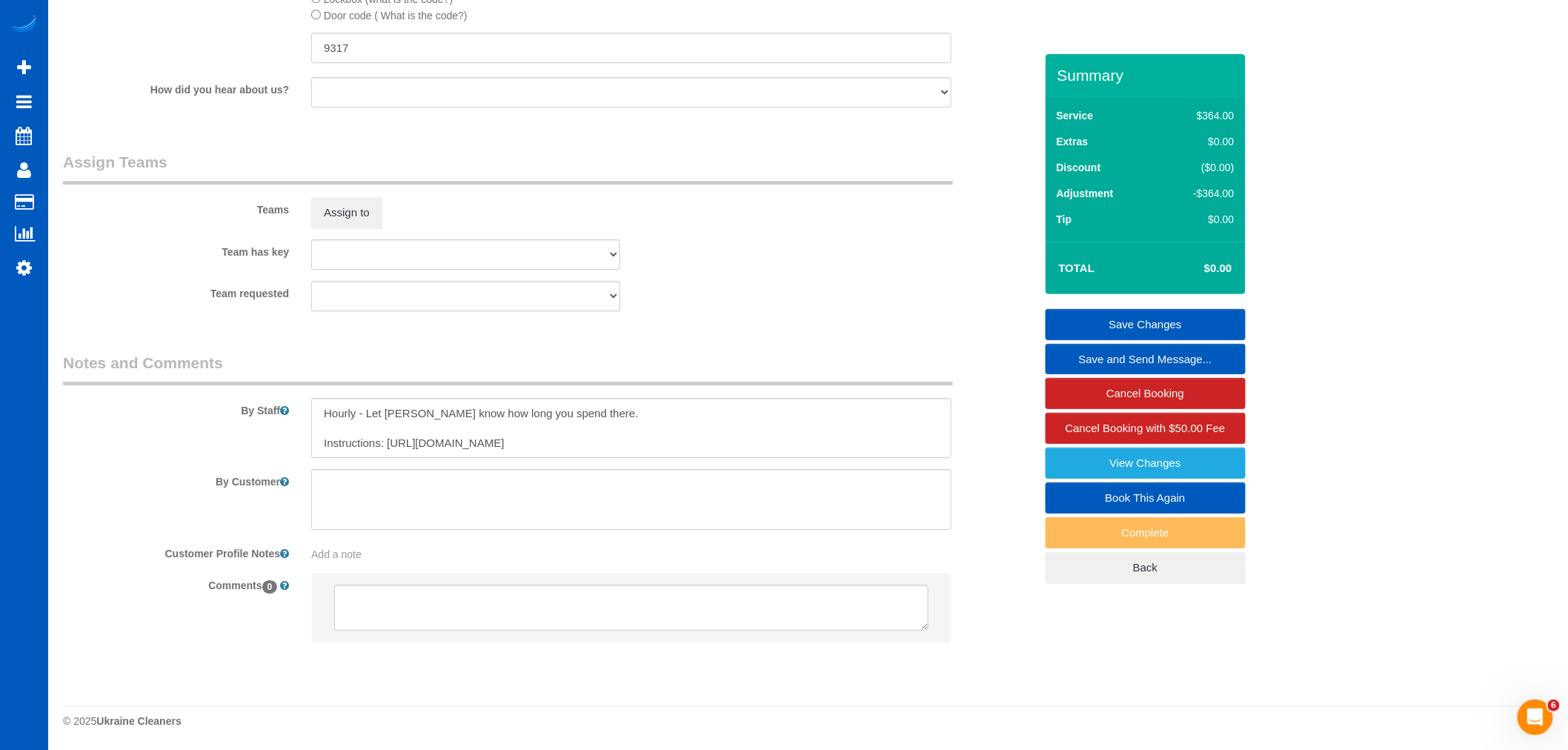
scroll to position [15, 0]
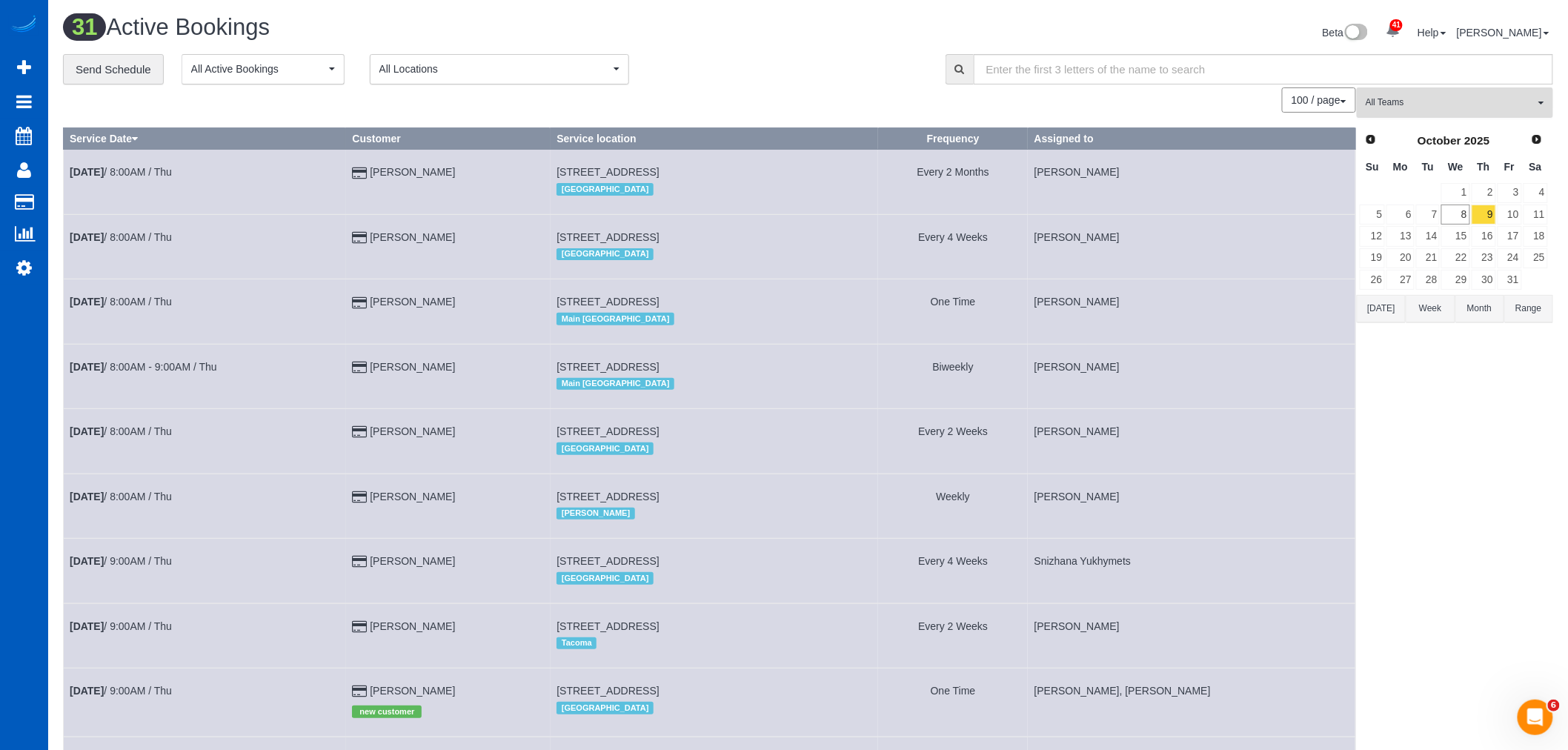
click at [1406, 108] on span "All Teams" at bounding box center [1450, 103] width 169 height 13
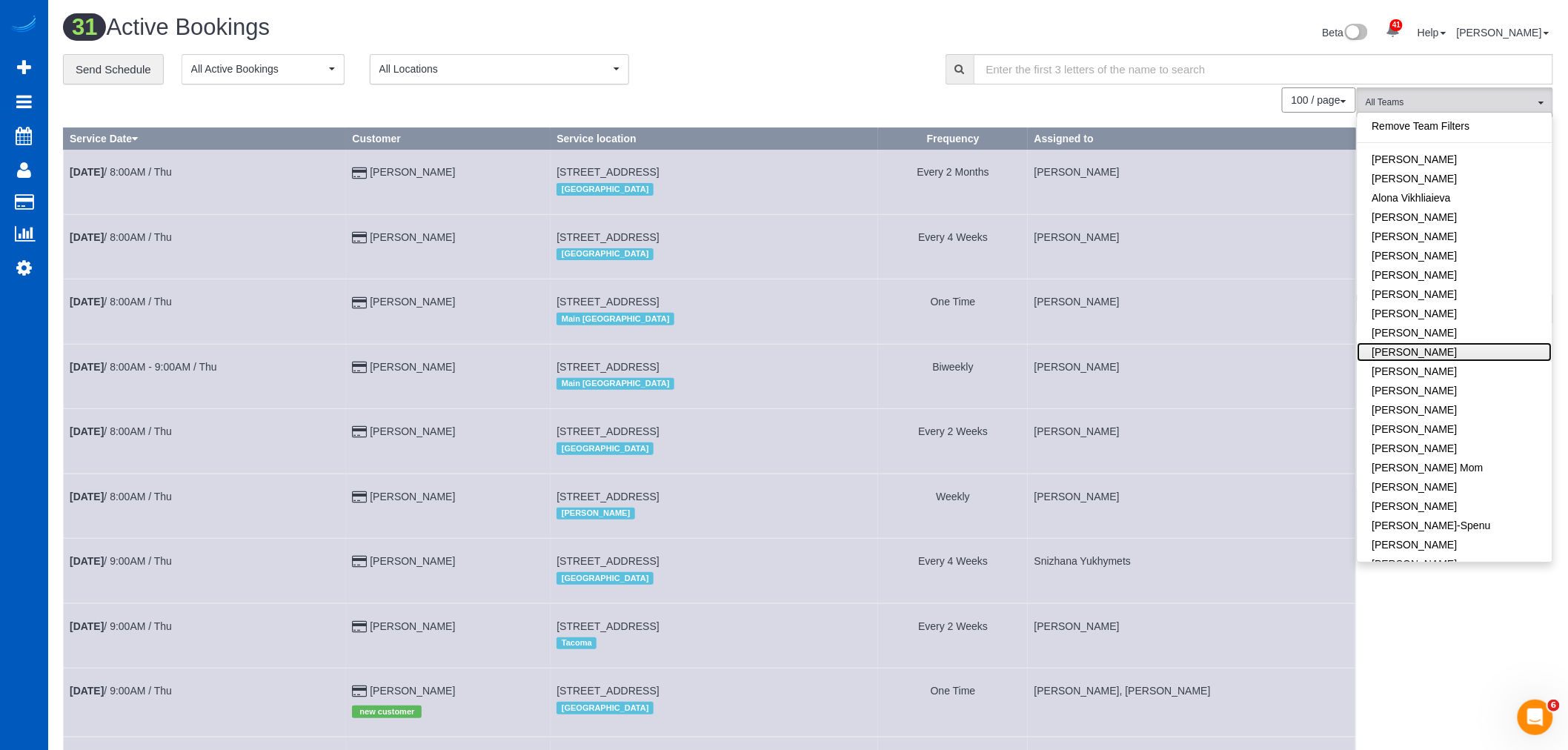
click at [1480, 356] on link "[PERSON_NAME]" at bounding box center [1454, 352] width 195 height 19
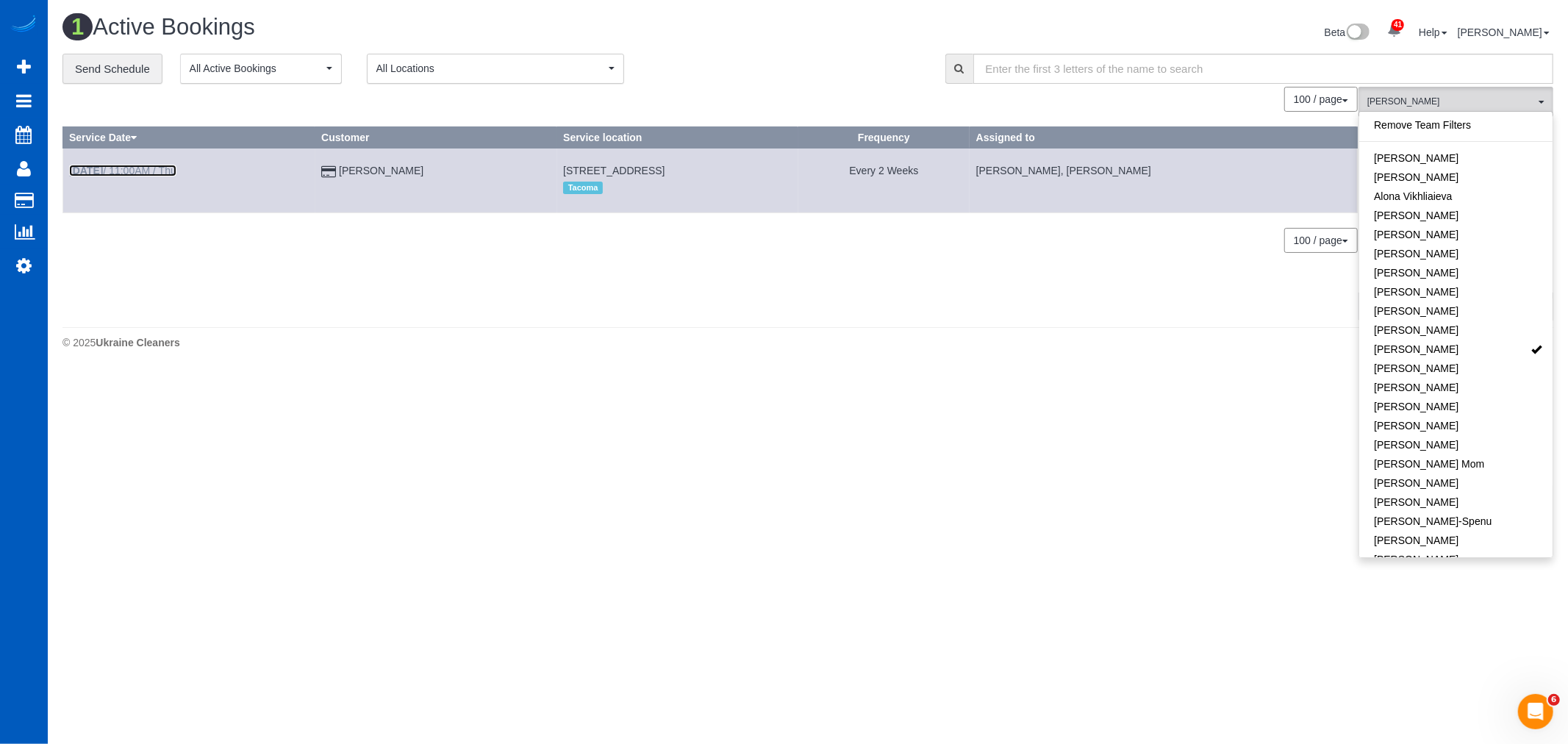
click at [124, 170] on link "Oct 9th / 11:00AM / Thu" at bounding box center [122, 170] width 107 height 12
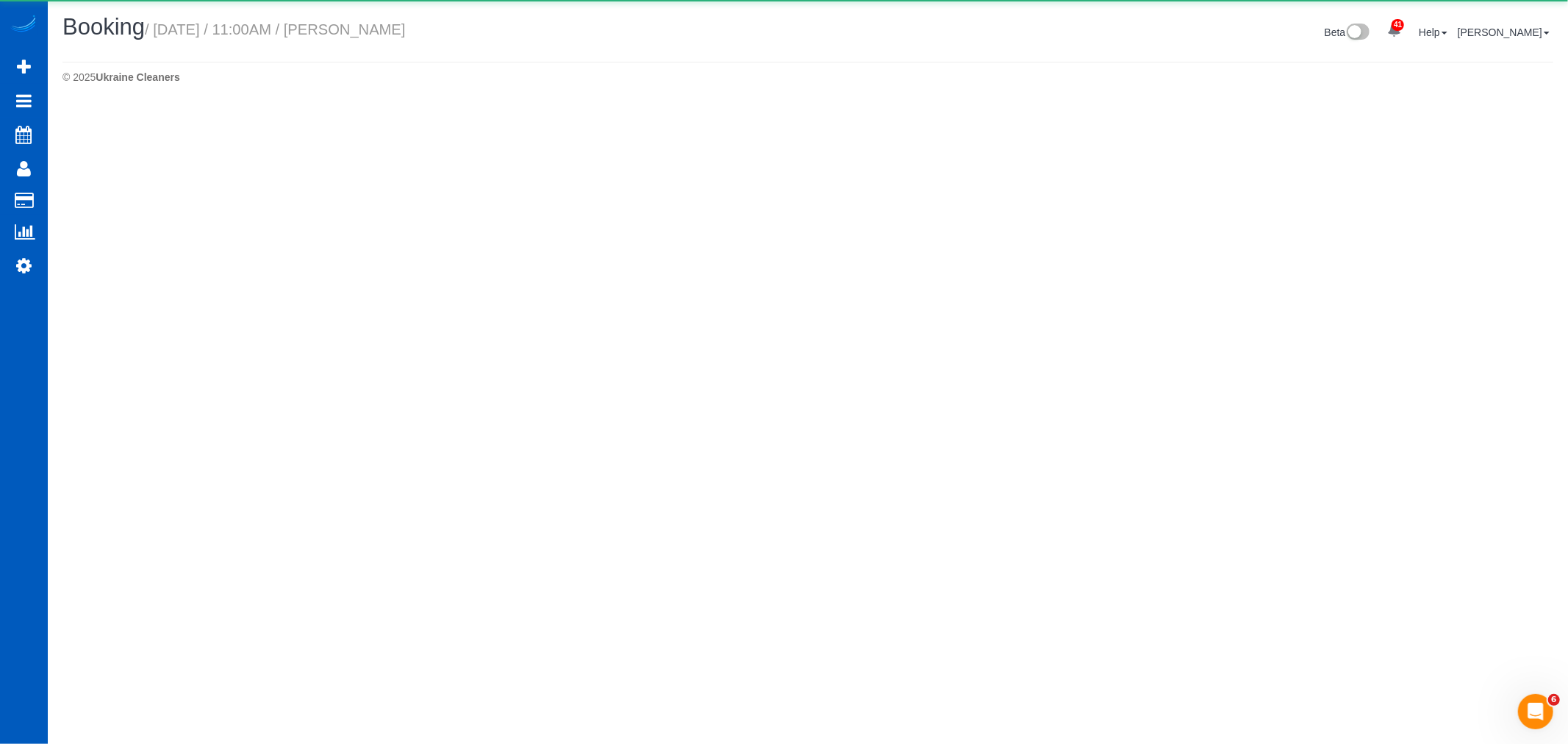
select select "WA"
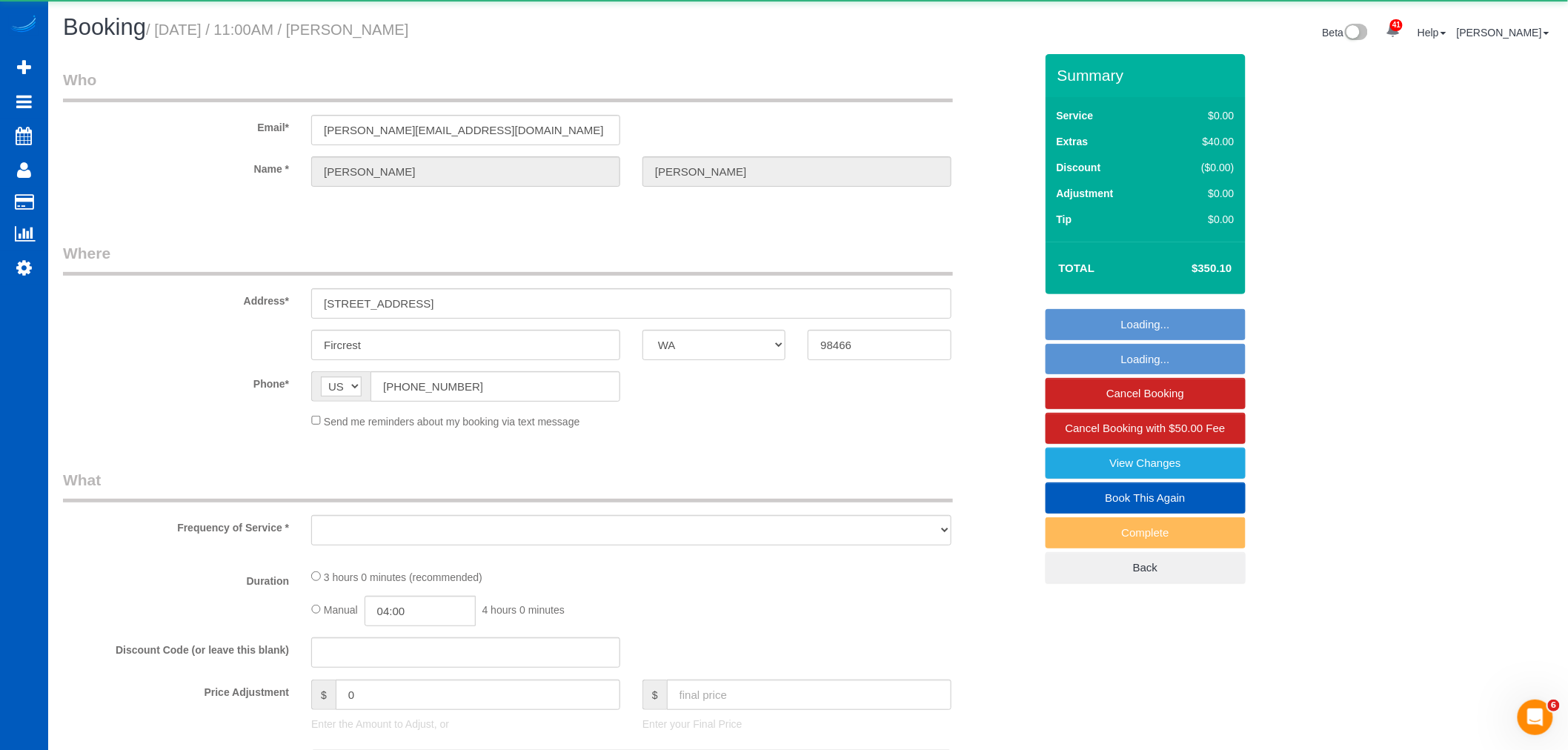
select select "object:6239"
select select "string:fspay-f7bfd408-96fd-46aa-867f-03c6435c7043"
select select "number:8"
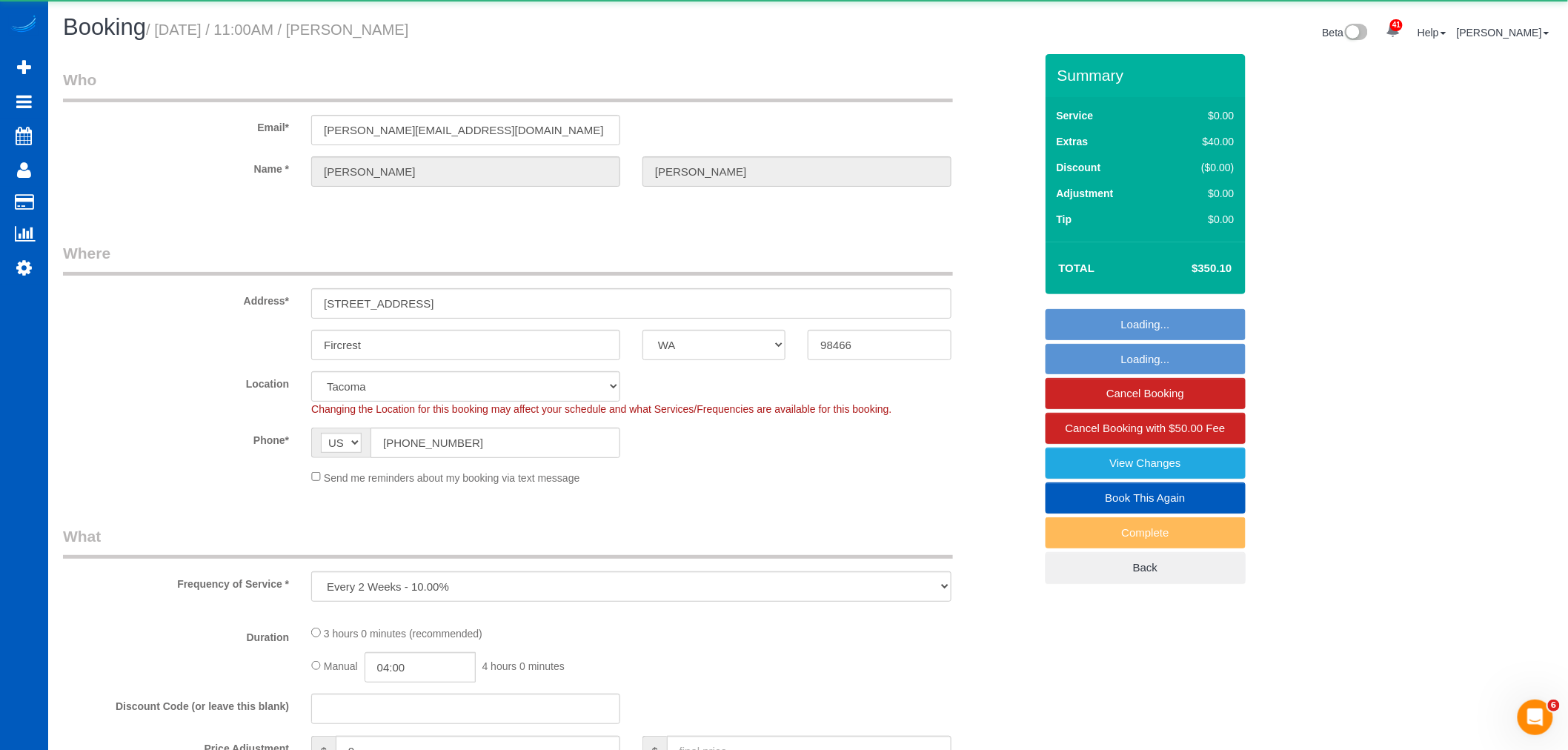
select select "object:6402"
select select "199"
select select "3001"
select select "4"
select select "3"
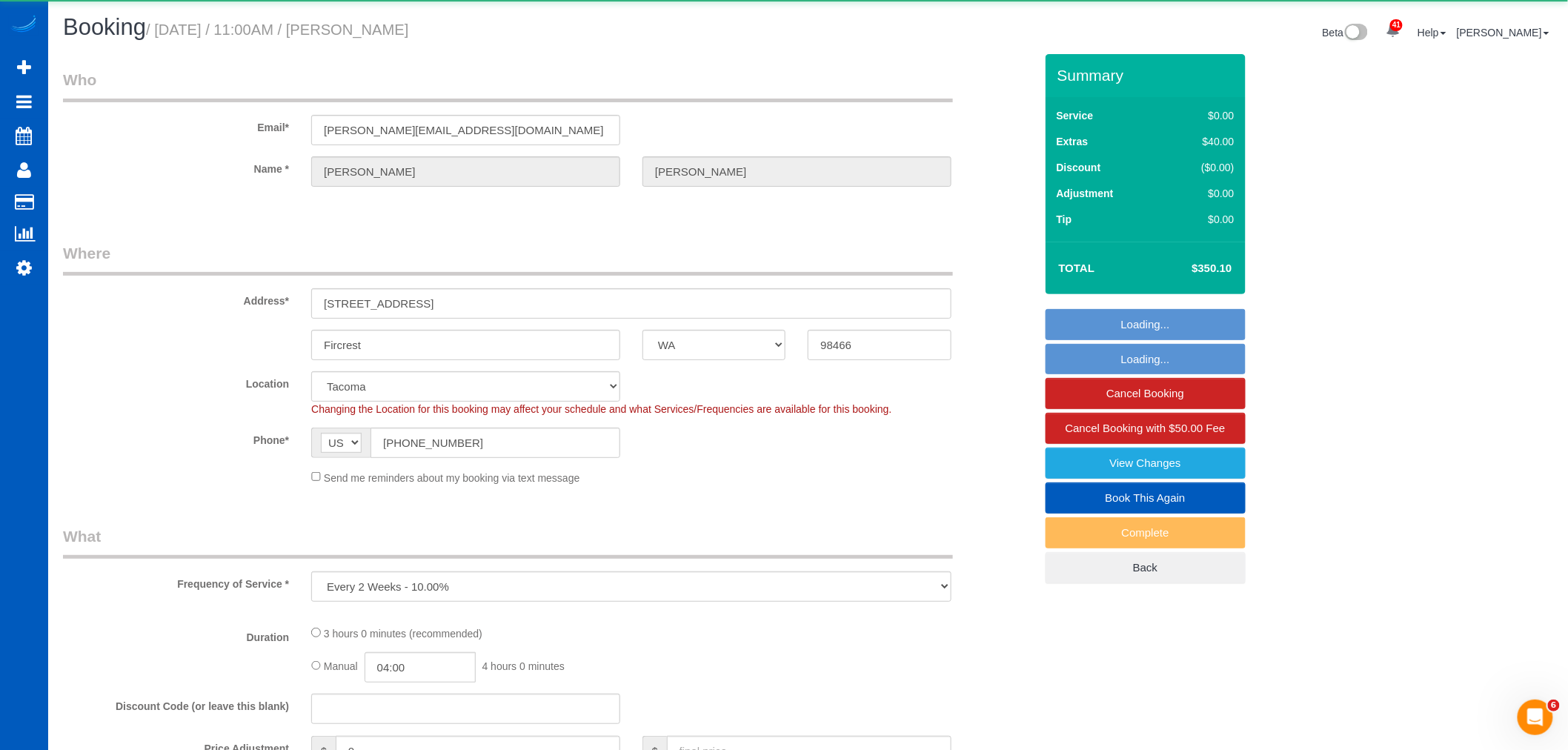
select select "spot64"
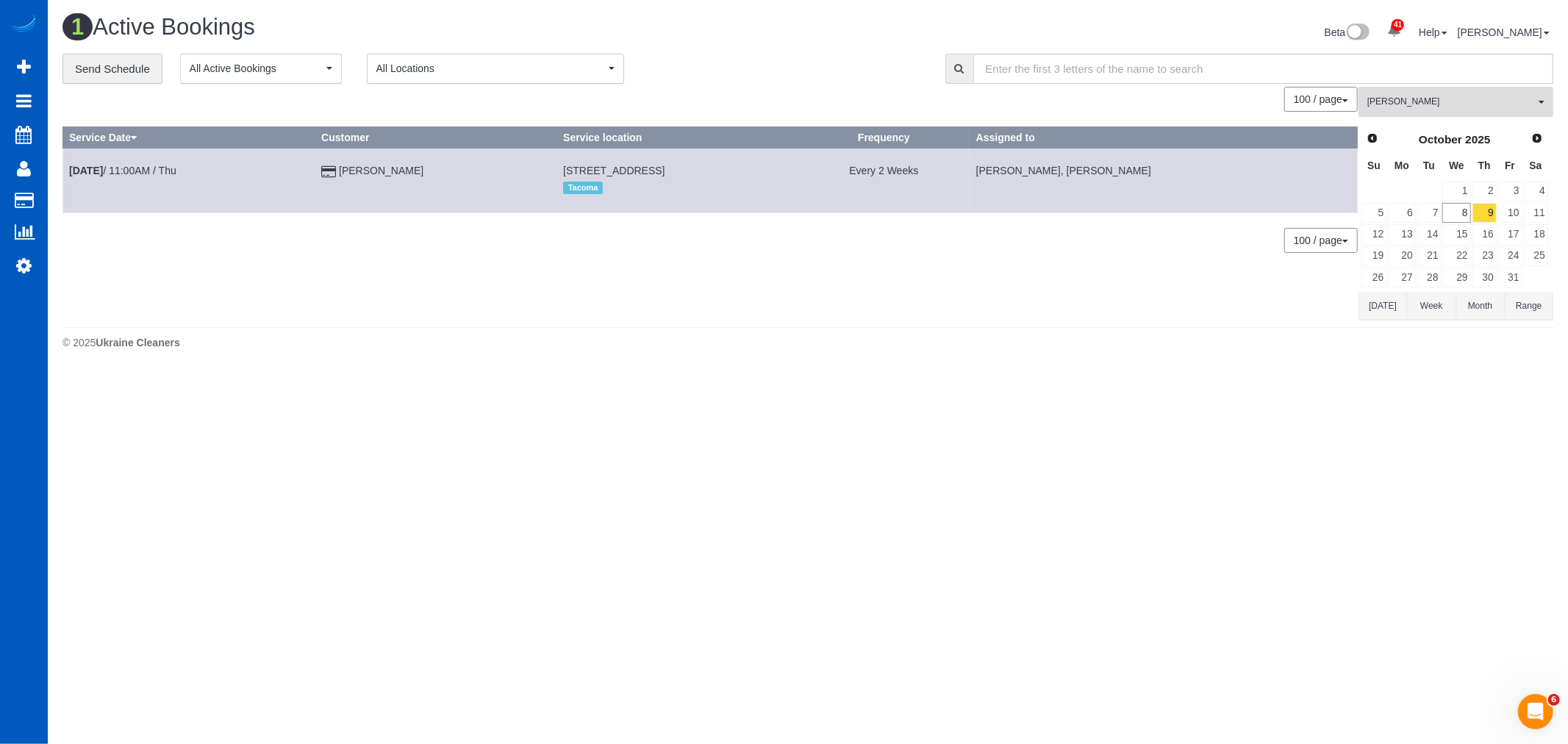
click at [1449, 92] on button "Dominika Markovets All Teams" at bounding box center [1455, 102] width 195 height 31
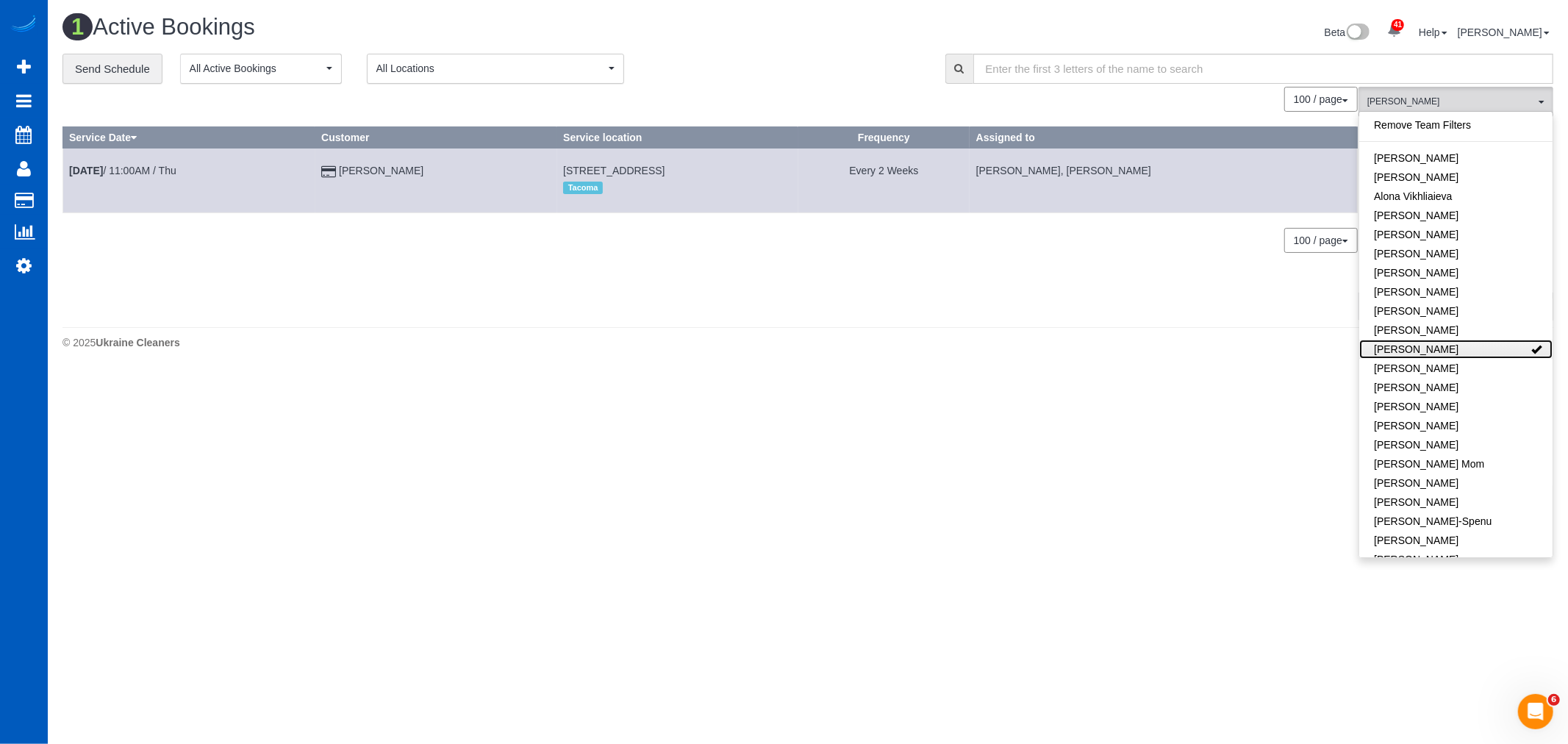
click at [1473, 346] on link "[PERSON_NAME]" at bounding box center [1455, 349] width 193 height 19
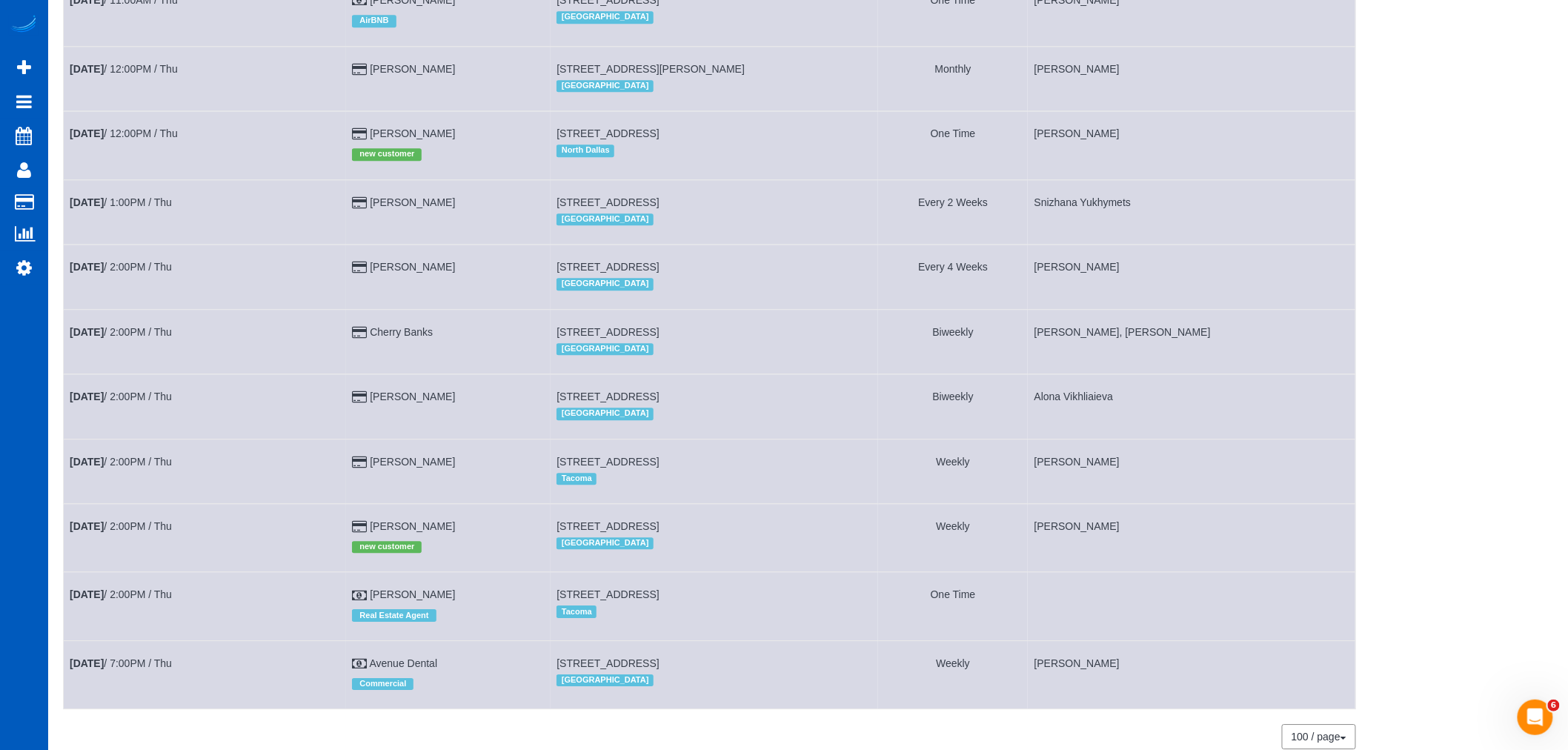
scroll to position [1583, 0]
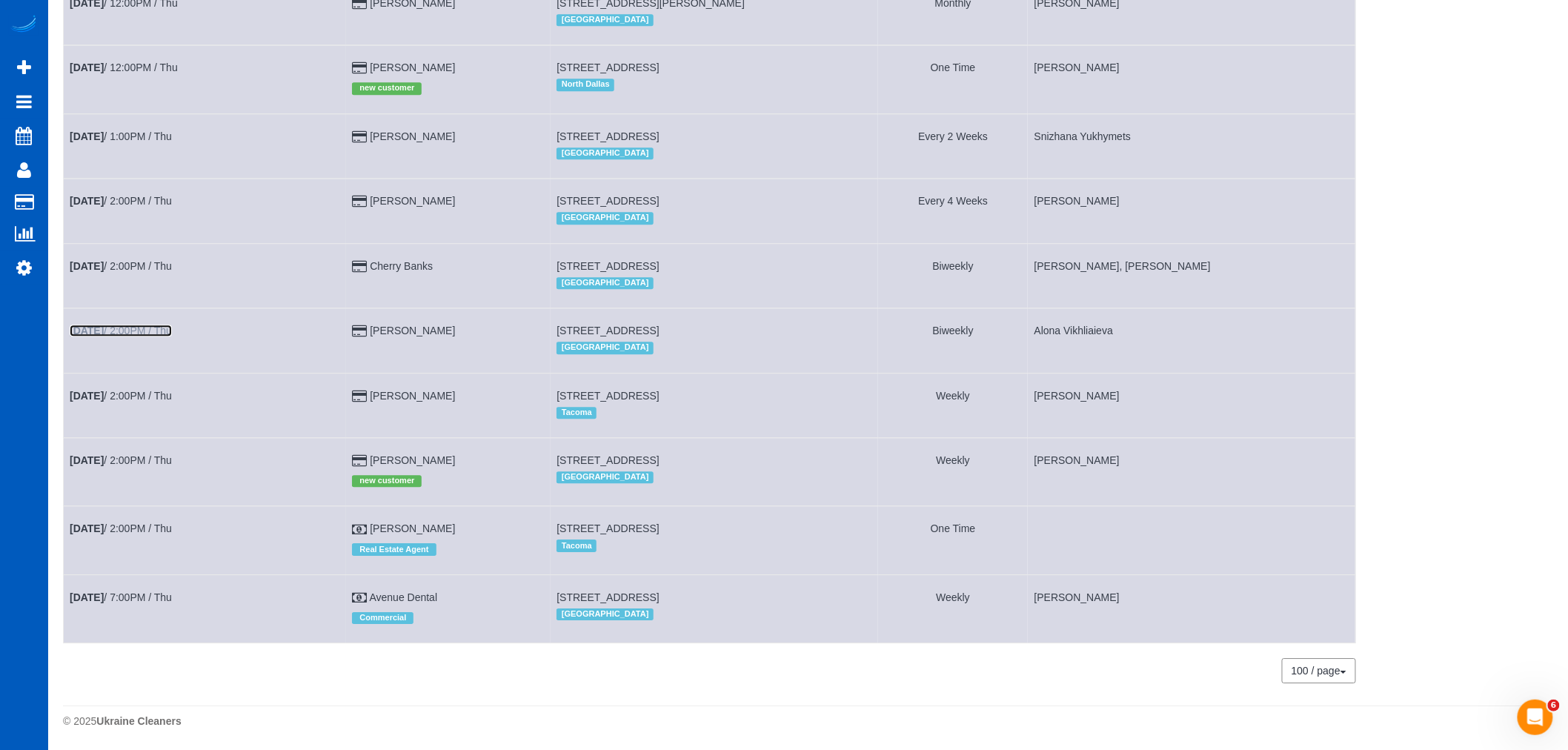
click at [102, 324] on b "[DATE]" at bounding box center [86, 330] width 34 height 12
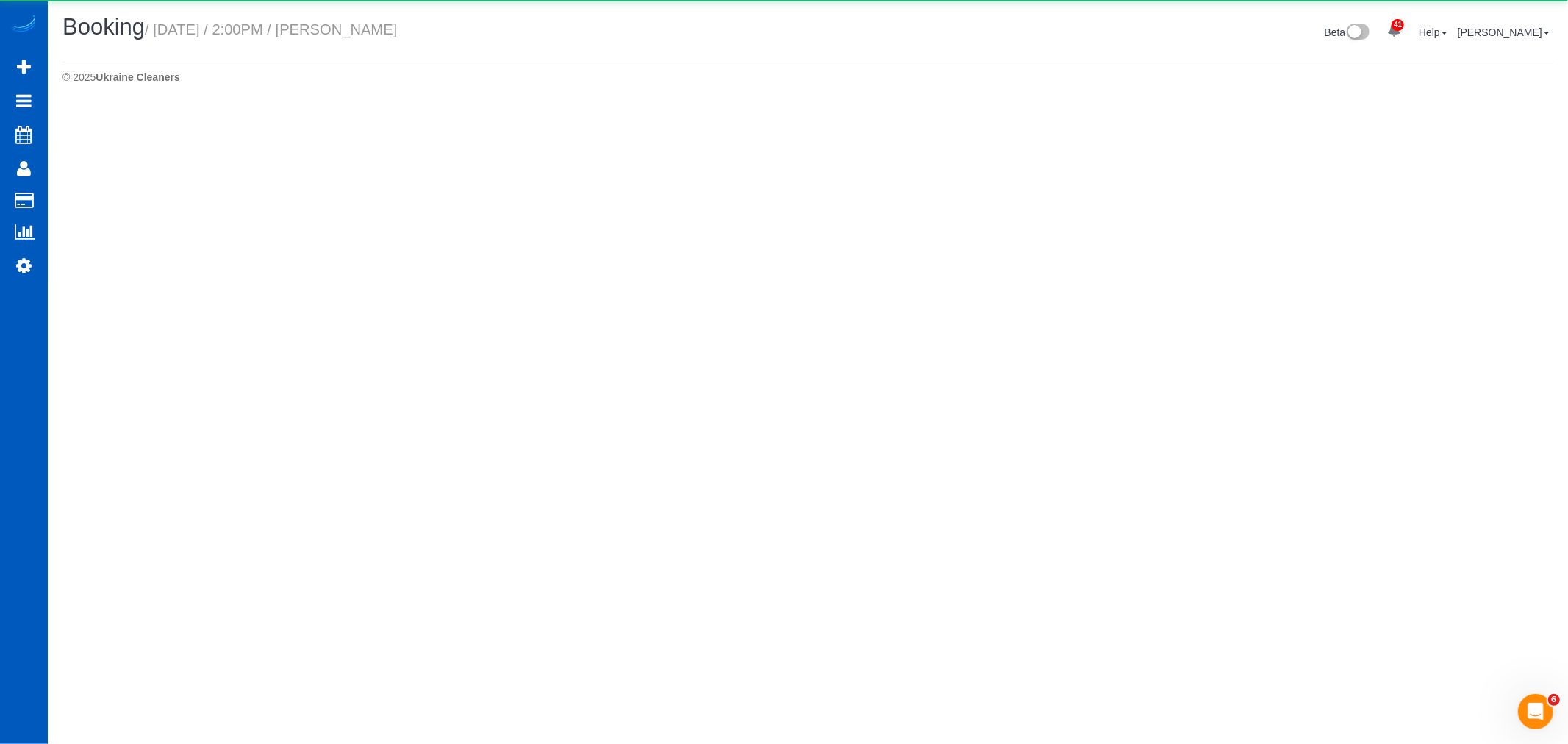
select select "WA"
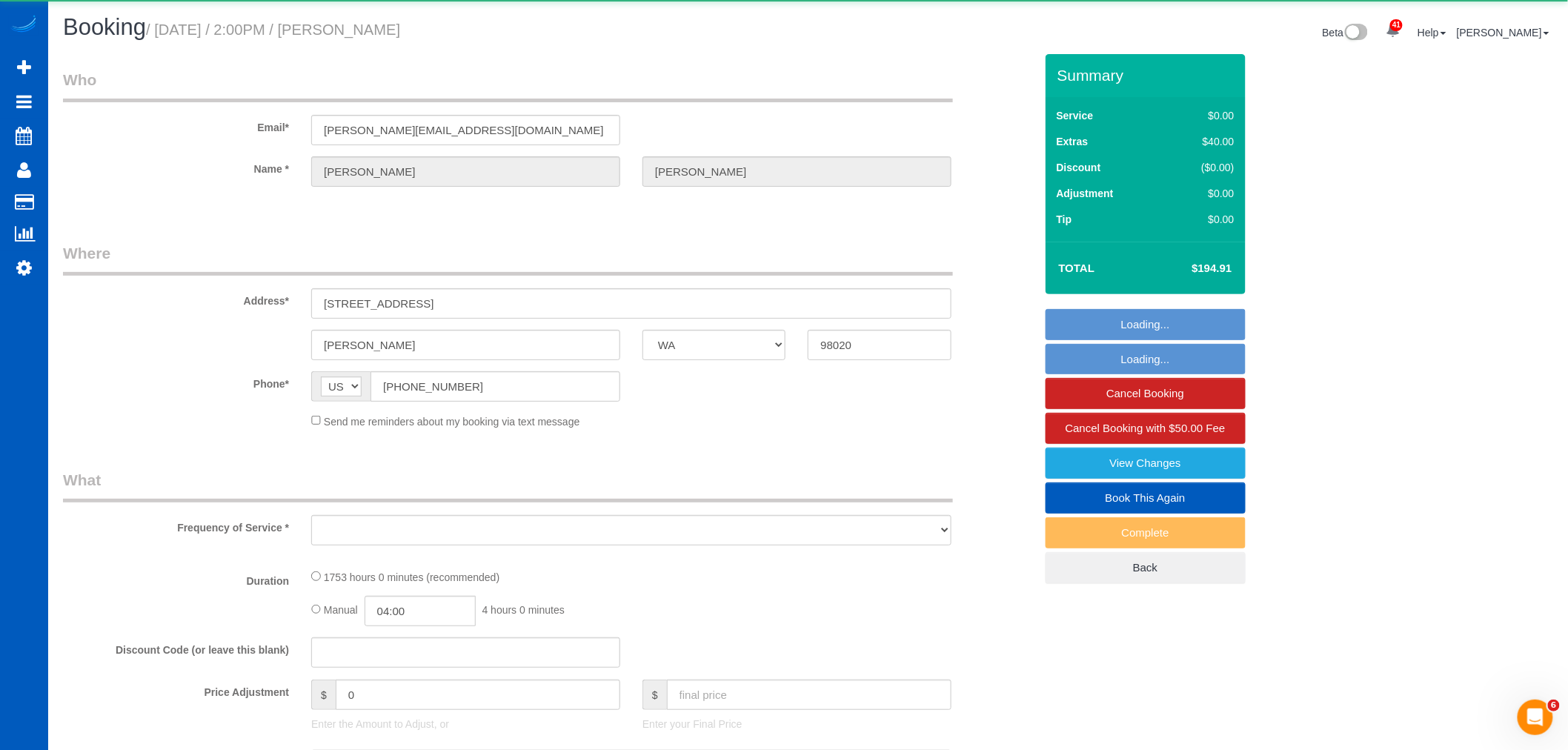
select select "object:7545"
select select "string:fspay-a8b26f34-7f1c-4109-aad7-f843656d6457"
select select "1001"
select select "2"
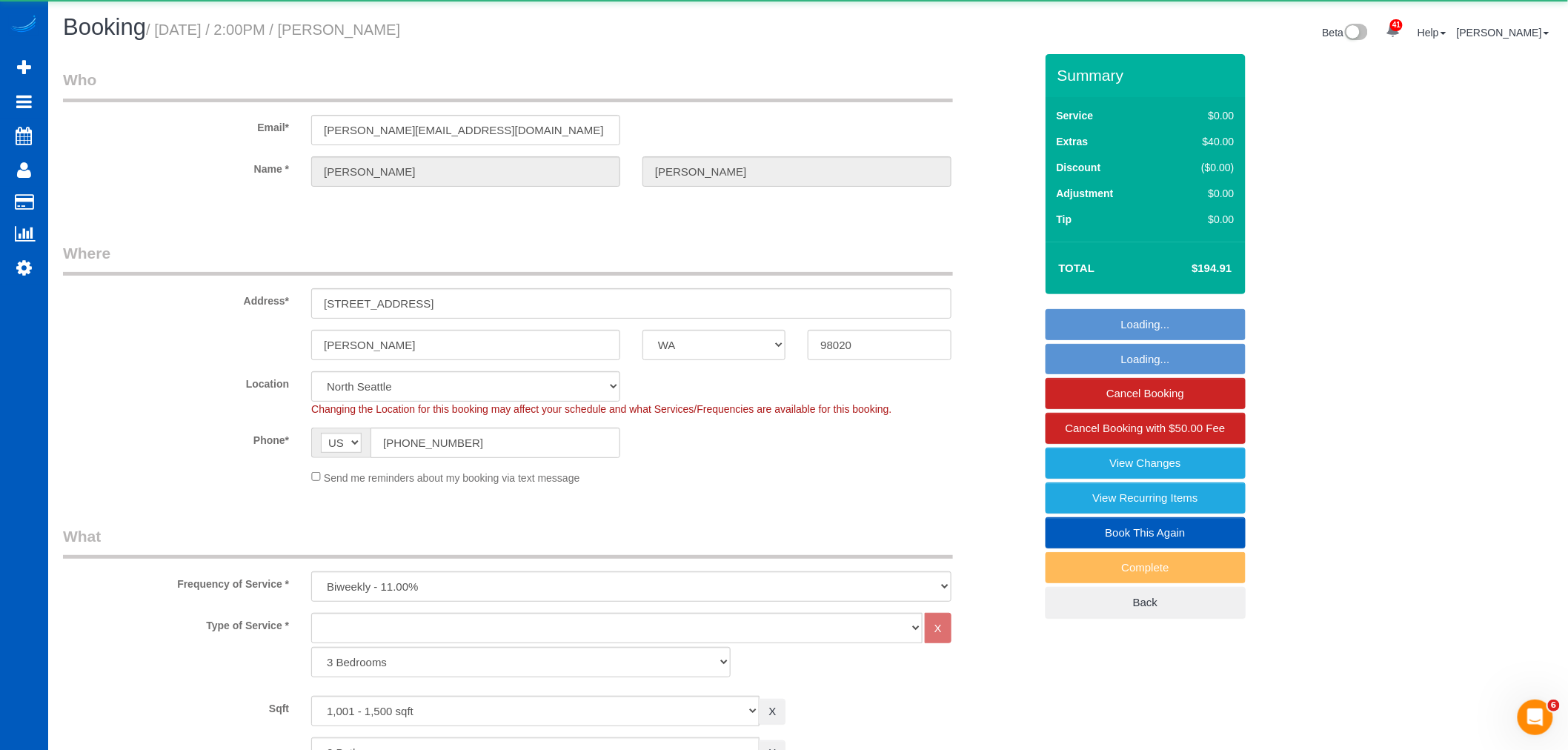
select select "object:7742"
select select "spot73"
select select "1001"
select select "2"
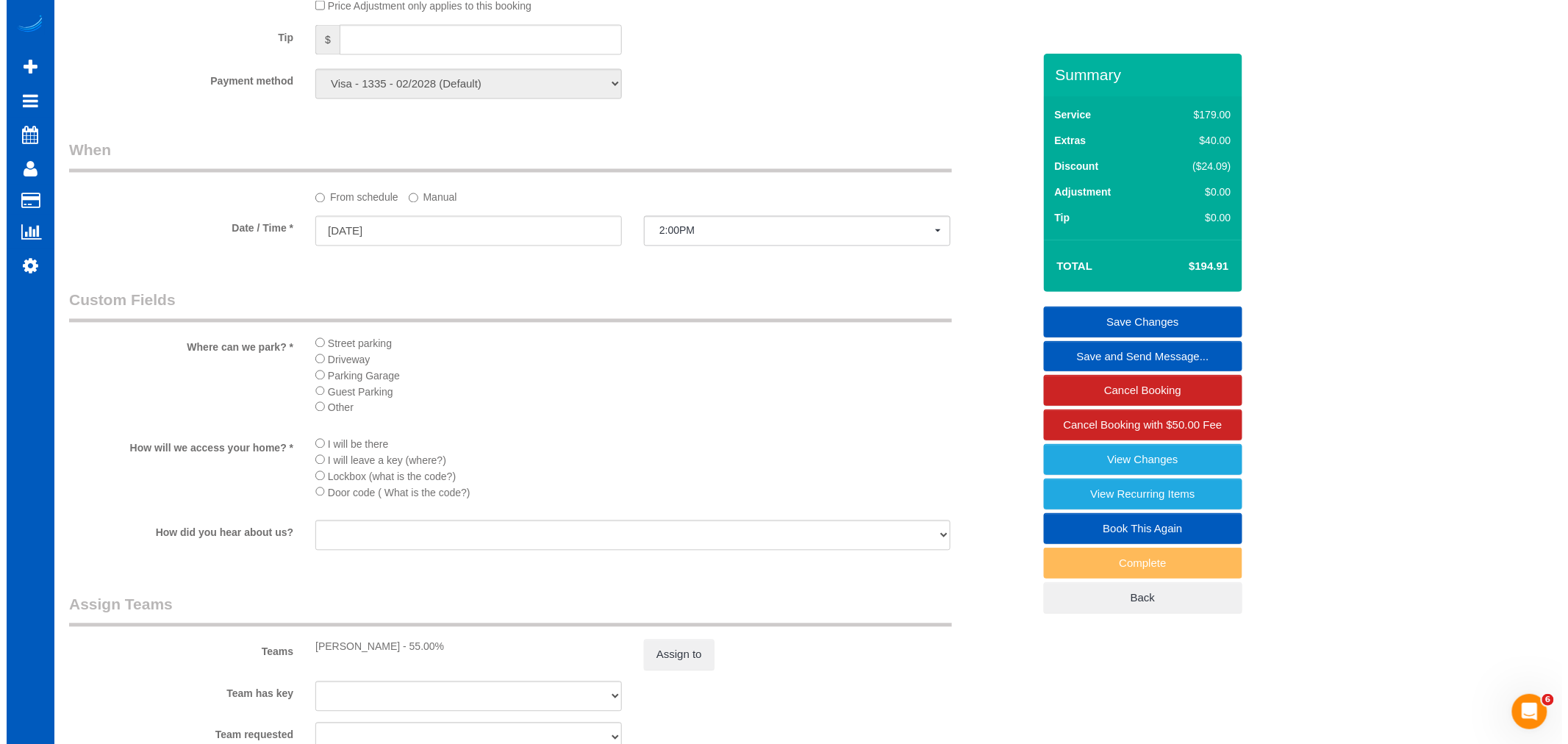
scroll to position [1306, 0]
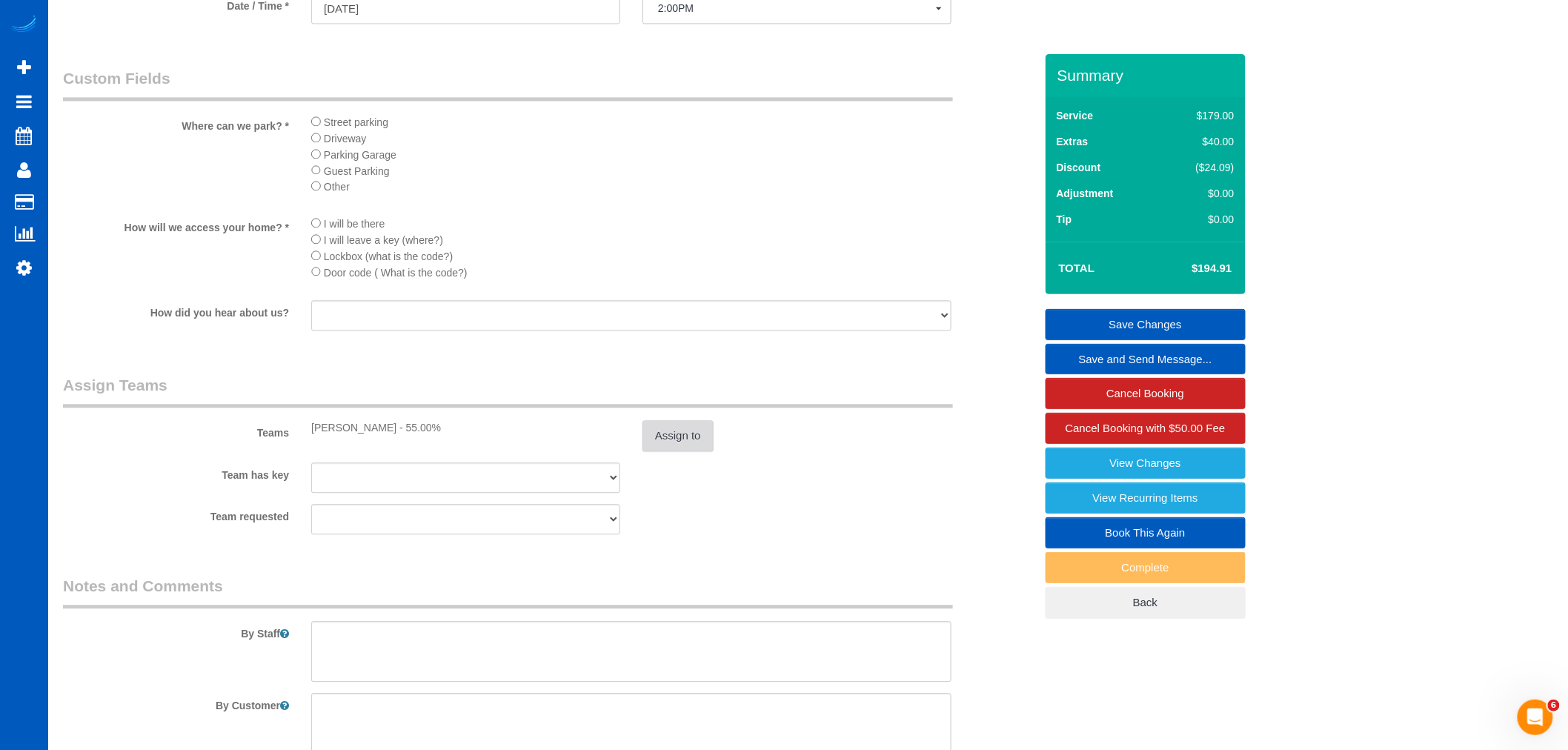
click at [670, 446] on button "Assign to" at bounding box center [678, 435] width 71 height 31
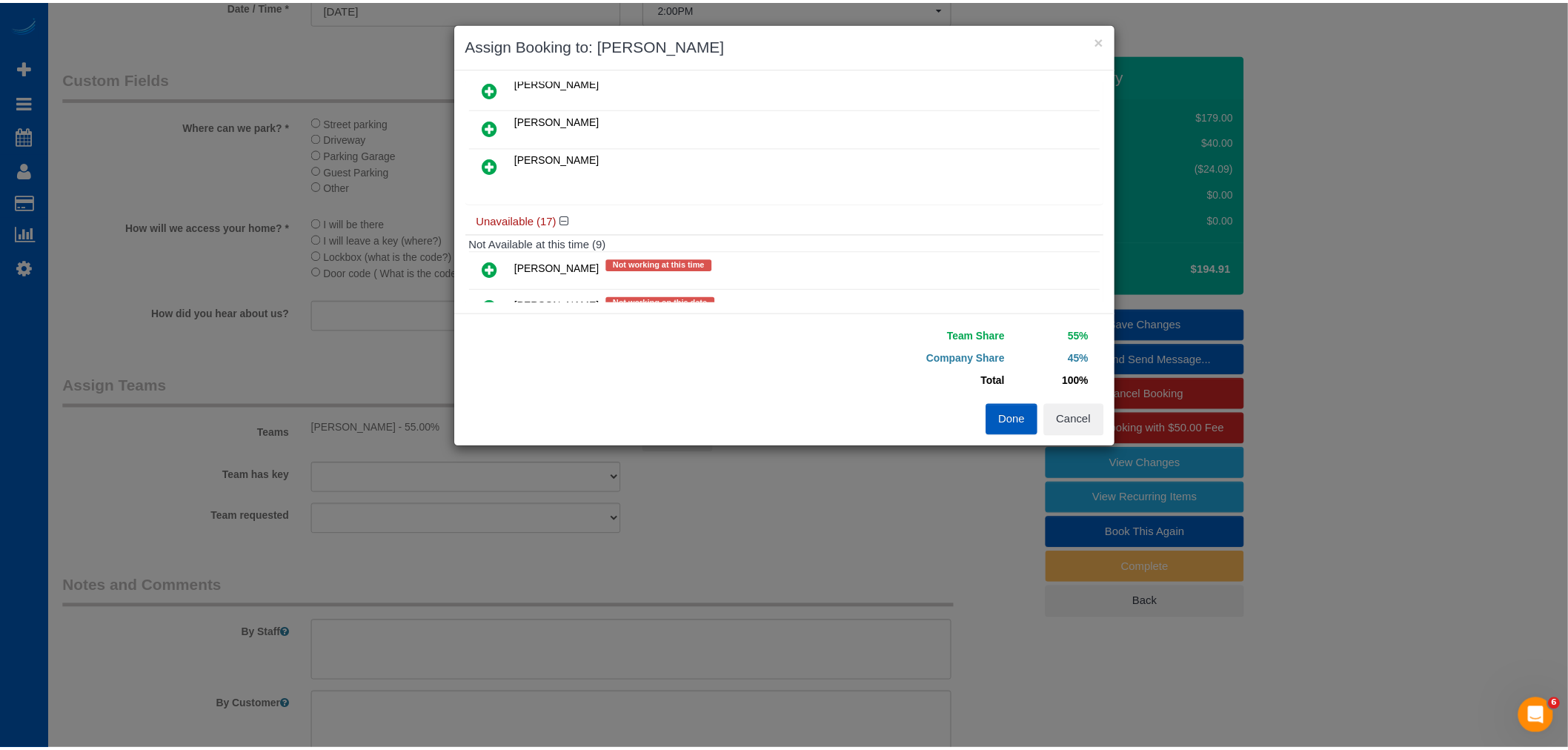
scroll to position [165, 0]
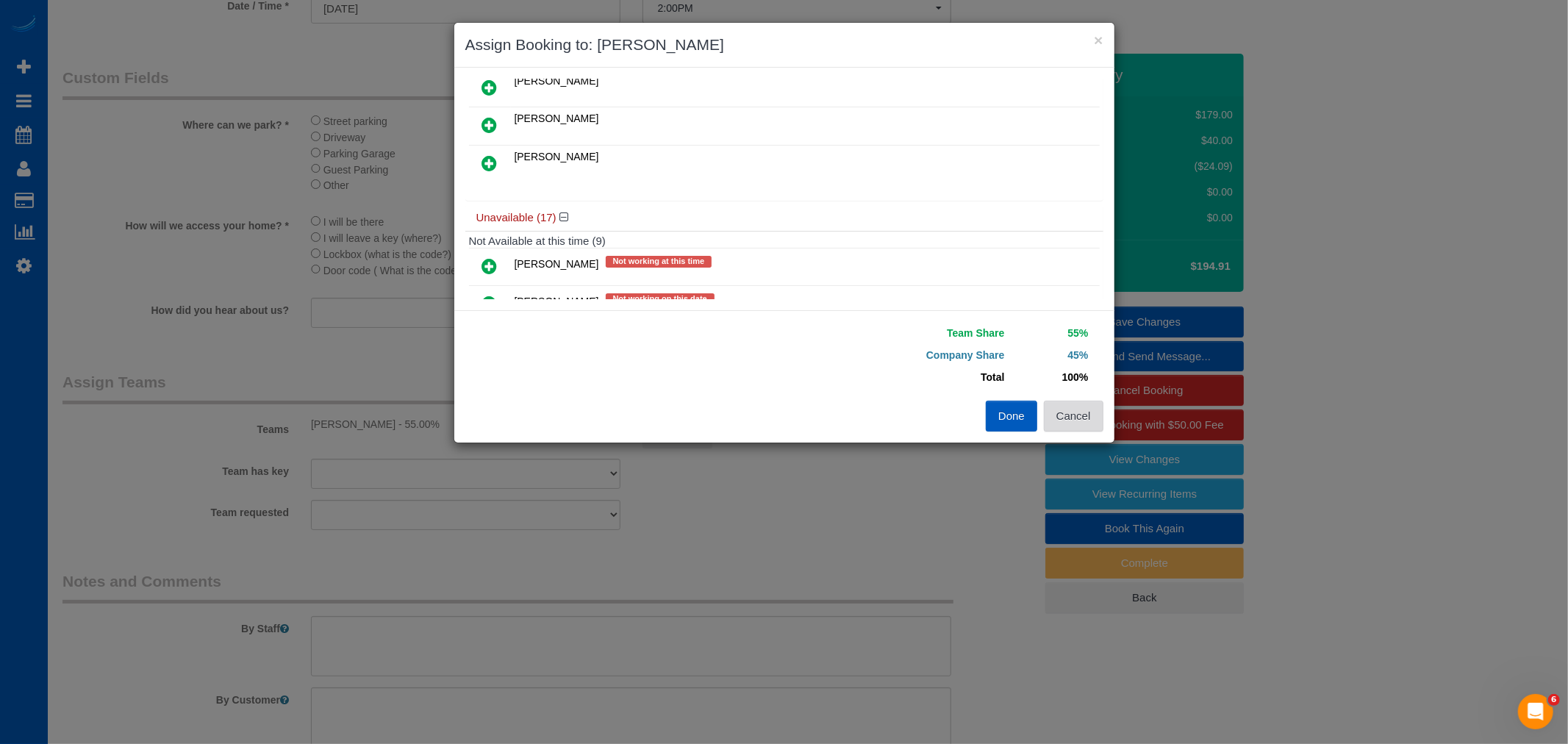
click at [1097, 419] on button "Cancel" at bounding box center [1074, 415] width 59 height 31
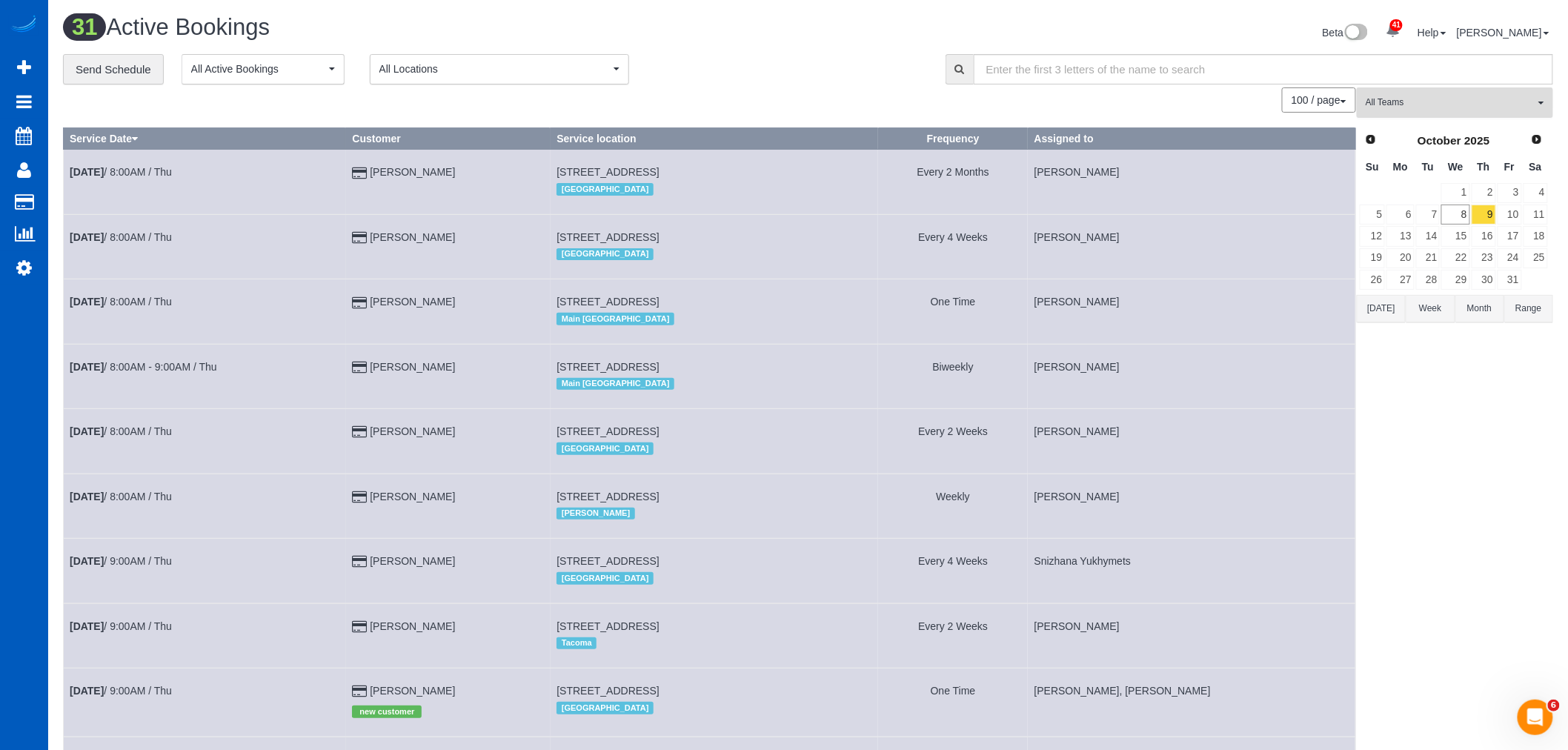
click at [1477, 107] on span "All Teams" at bounding box center [1450, 103] width 169 height 13
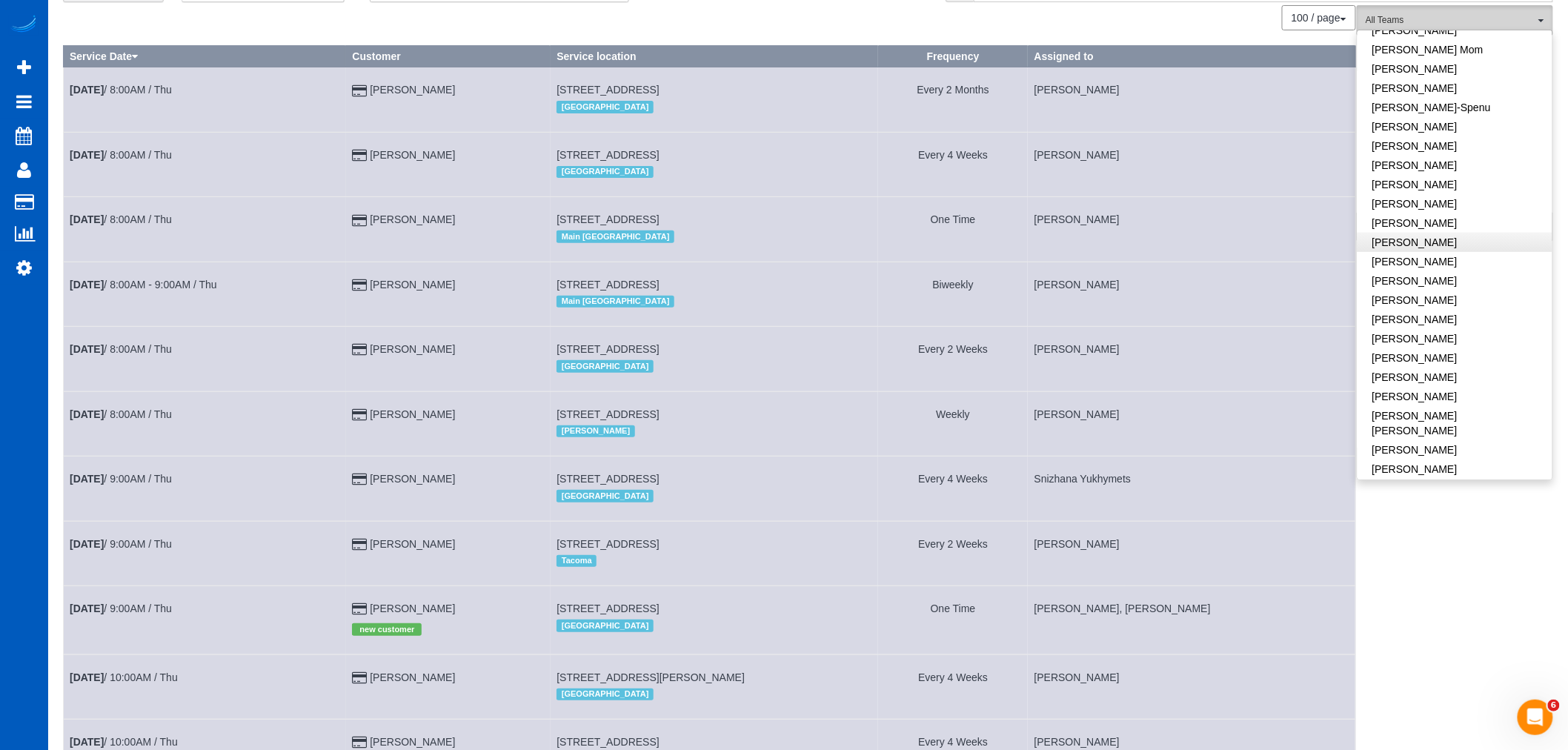
scroll to position [304, 0]
click at [1437, 240] on link "[PERSON_NAME]" at bounding box center [1454, 235] width 195 height 19
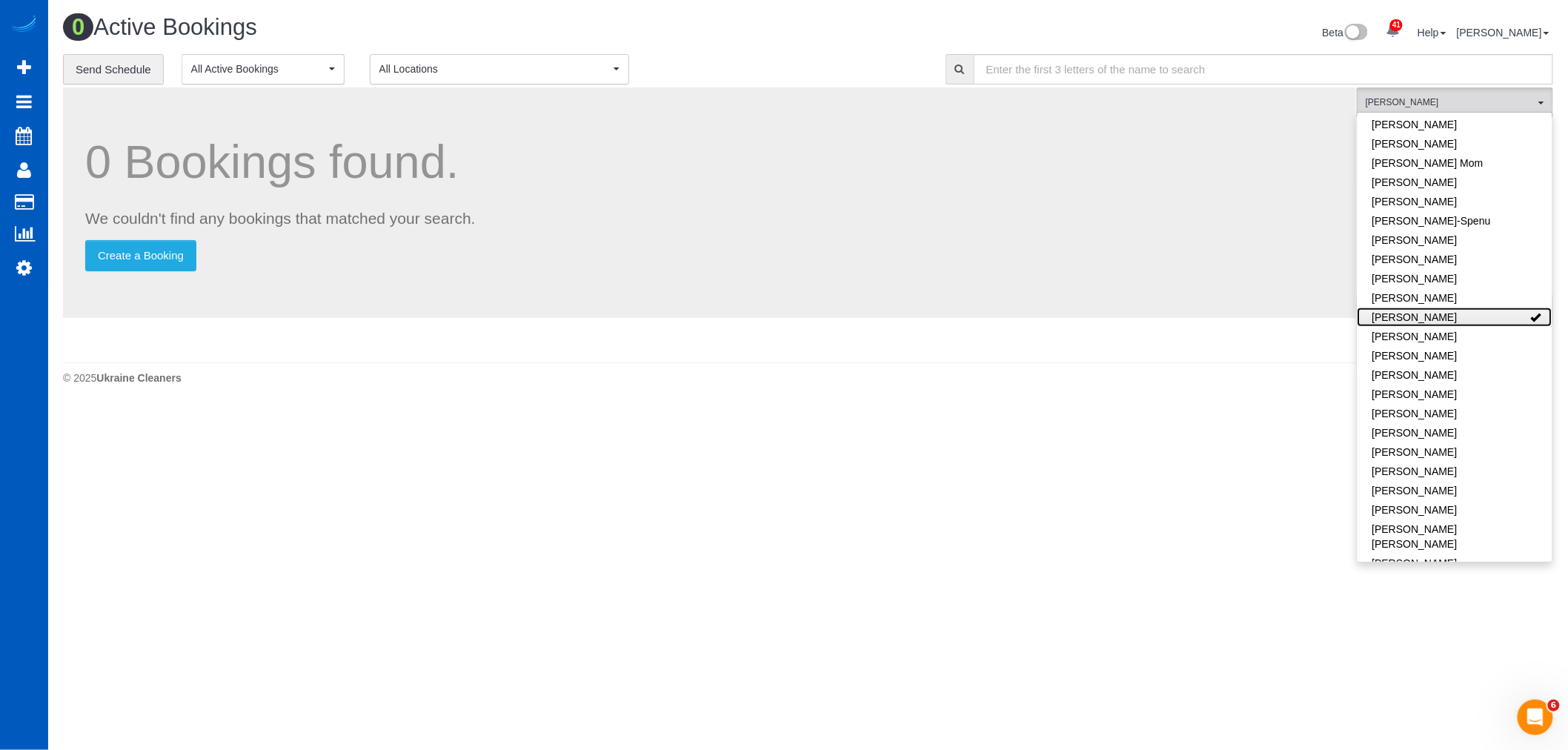
scroll to position [0, 0]
click at [1449, 320] on link "[PERSON_NAME]" at bounding box center [1467, 317] width 195 height 19
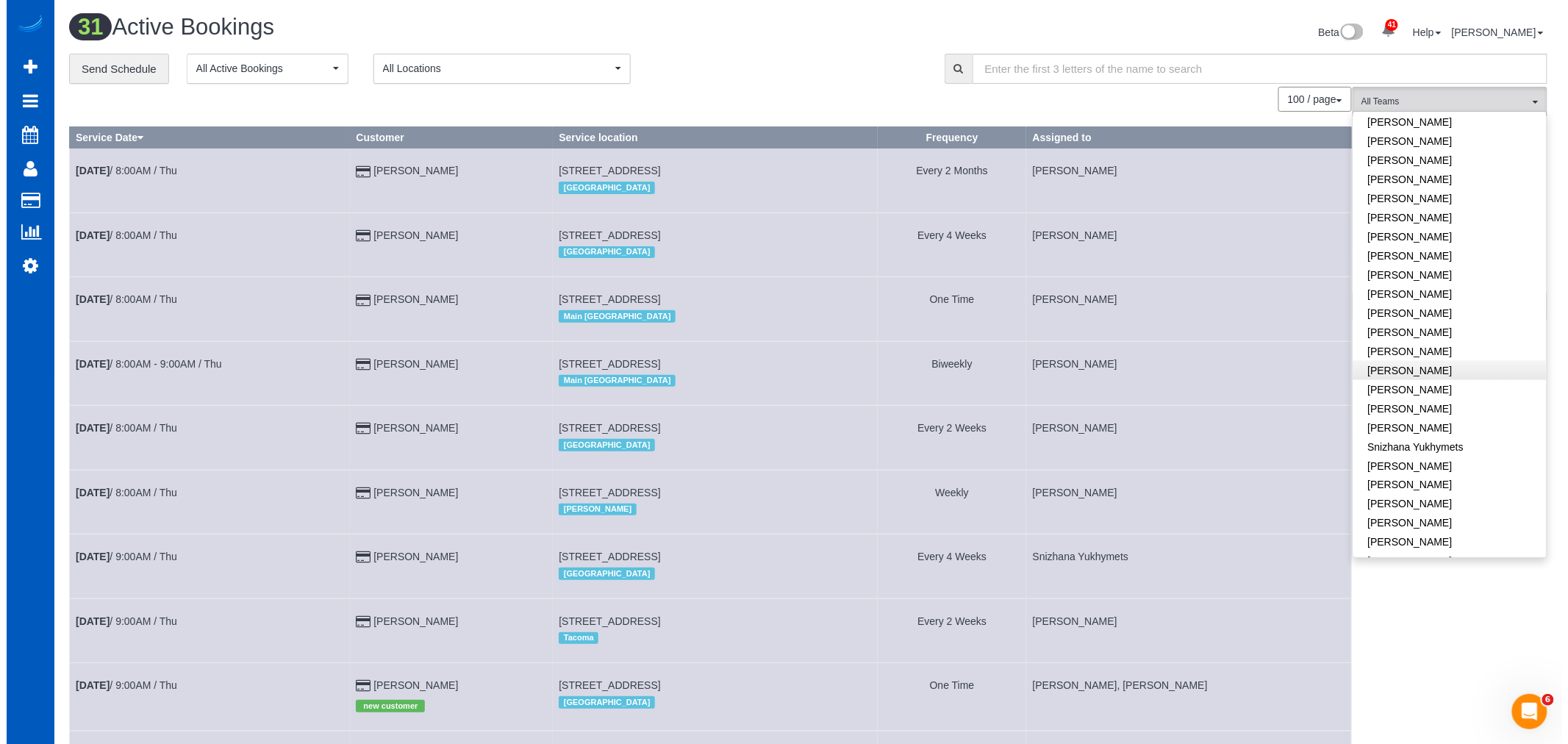
scroll to position [873, 0]
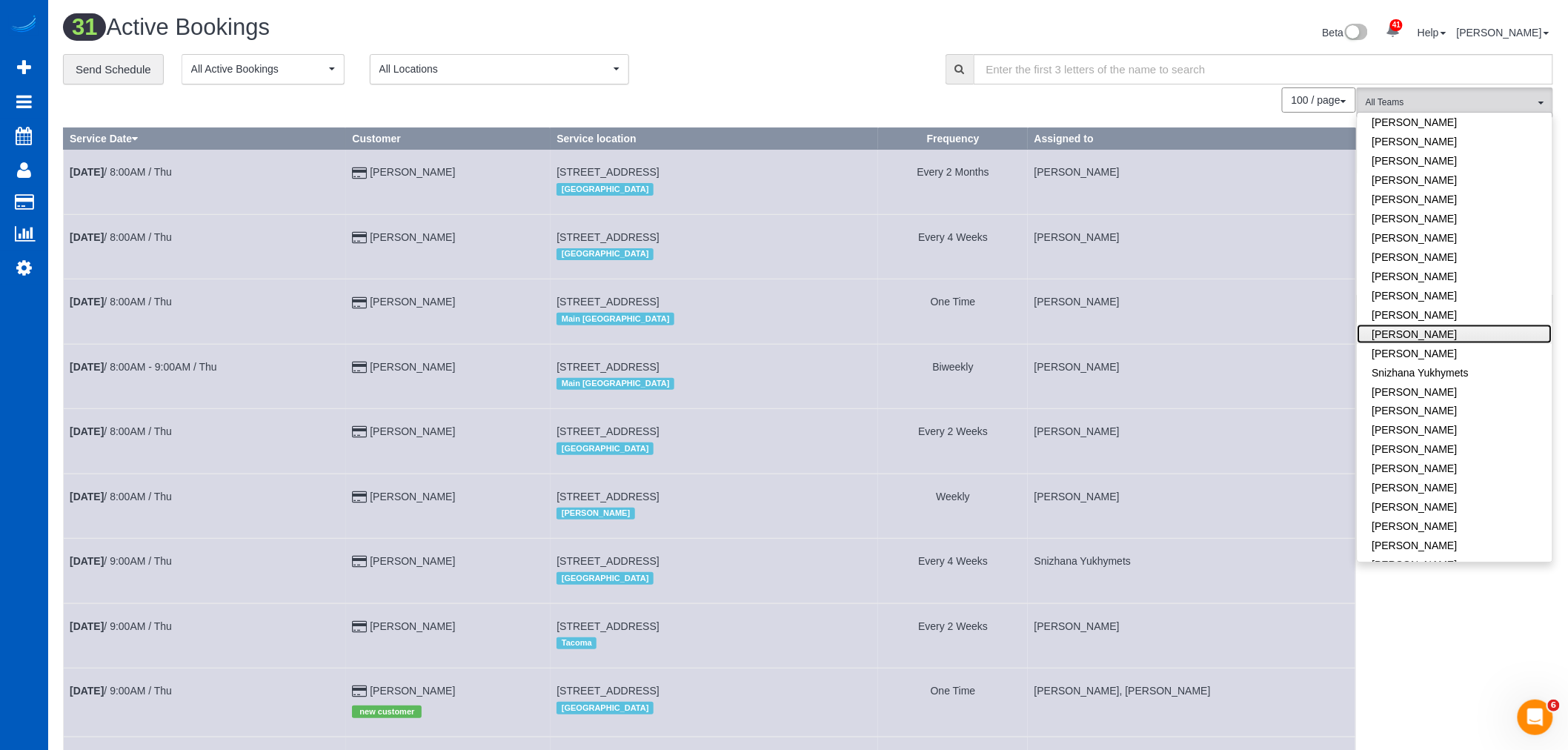
click at [1401, 324] on link "[PERSON_NAME]" at bounding box center [1454, 334] width 195 height 19
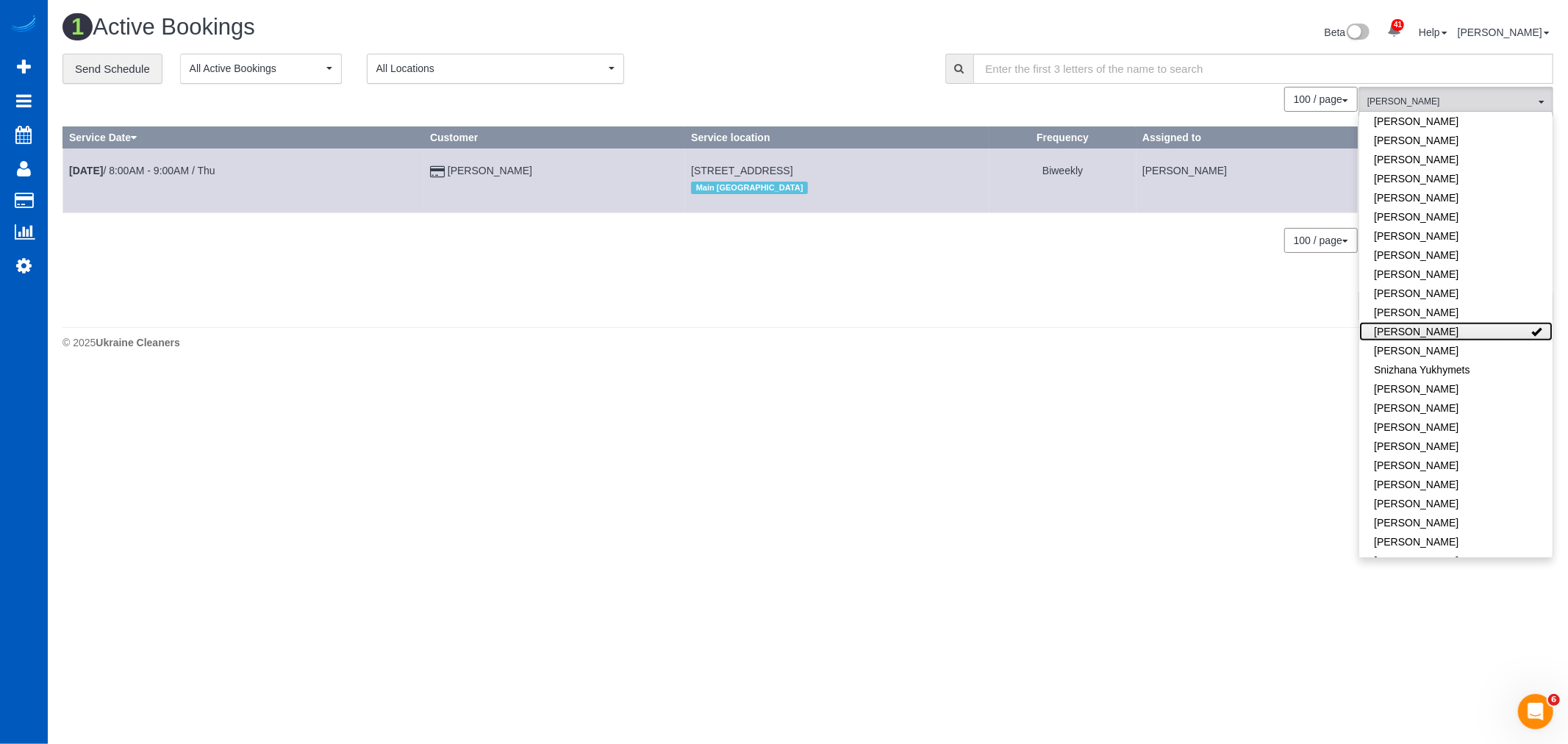
click at [1390, 322] on link "[PERSON_NAME]" at bounding box center [1455, 331] width 193 height 19
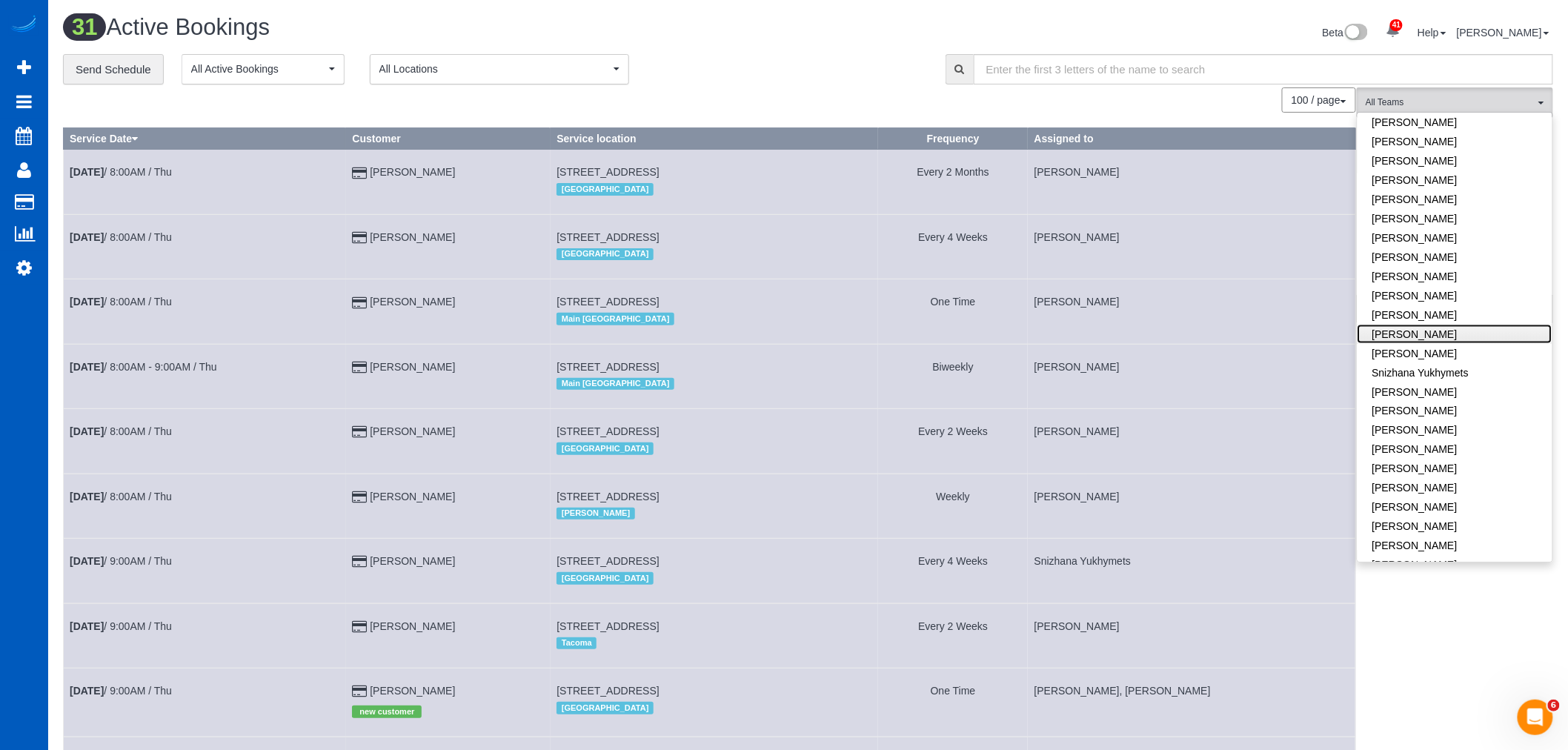
click at [1401, 324] on link "[PERSON_NAME]" at bounding box center [1454, 334] width 195 height 19
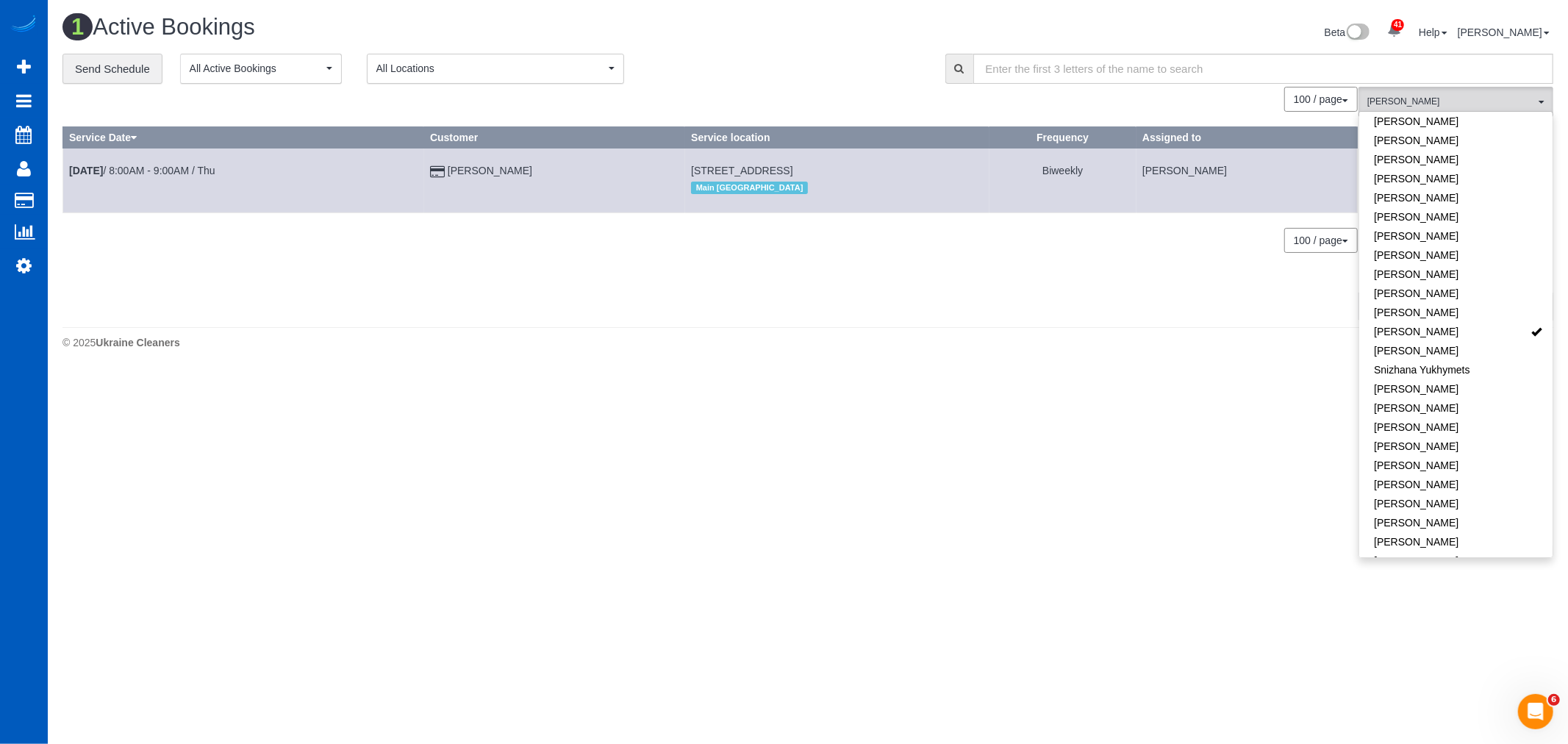
click at [1185, 442] on body "41 Beta Your Notifications You have 0 alerts × You have 3 to charge for [DATE] …" at bounding box center [784, 372] width 1568 height 744
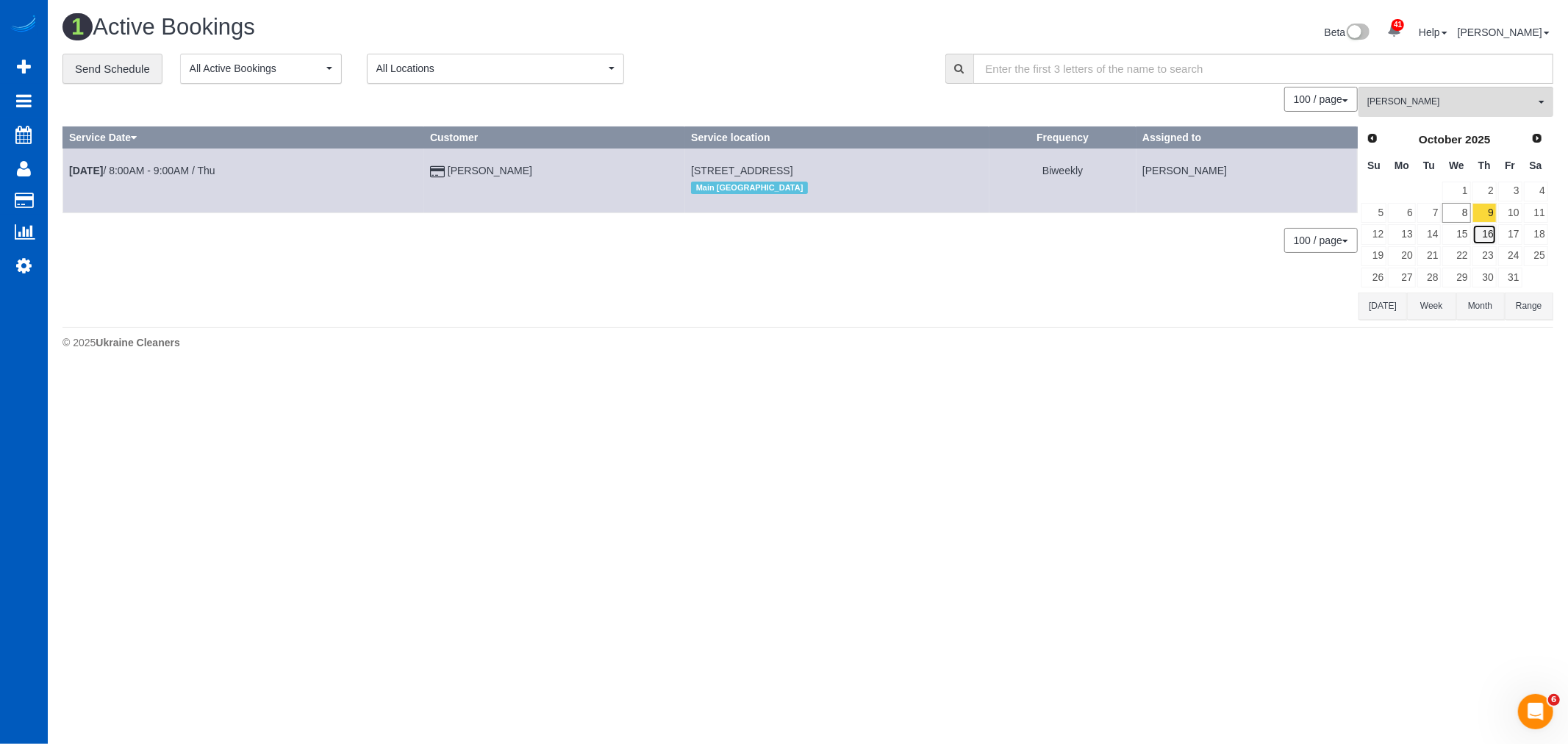
click at [1487, 234] on link "16" at bounding box center [1484, 234] width 24 height 20
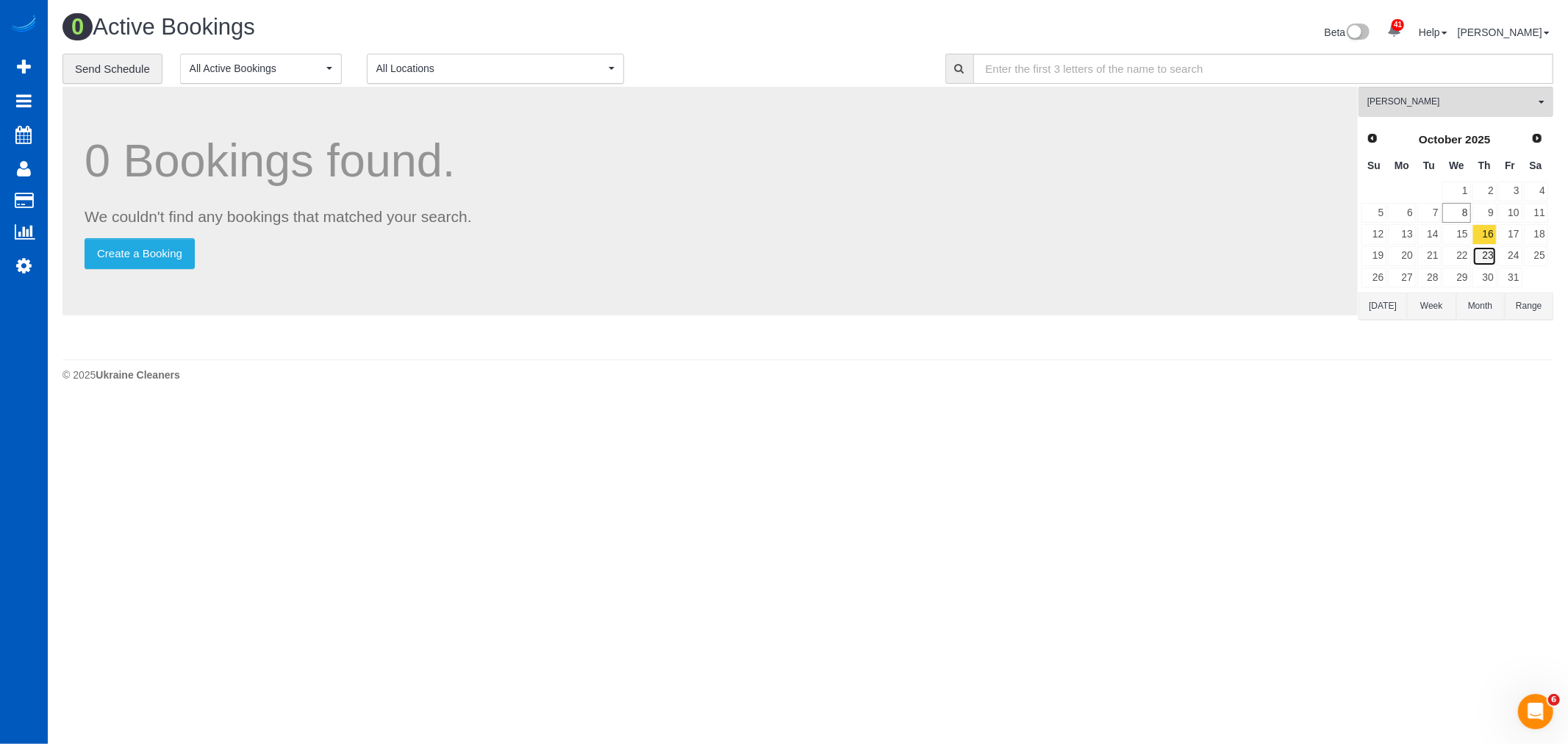
click at [1483, 261] on link "23" at bounding box center [1484, 256] width 24 height 20
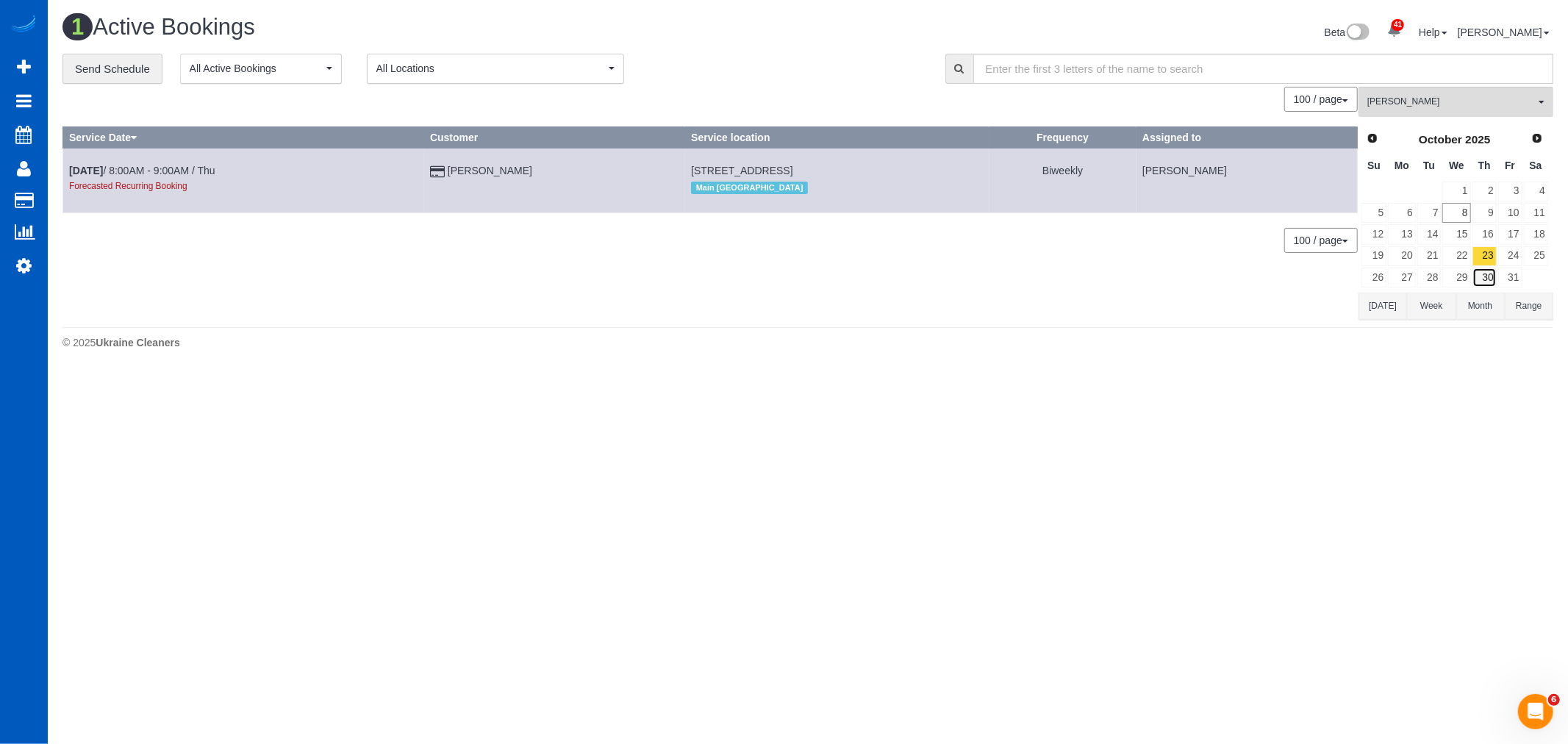
click at [1485, 273] on link "30" at bounding box center [1484, 277] width 24 height 20
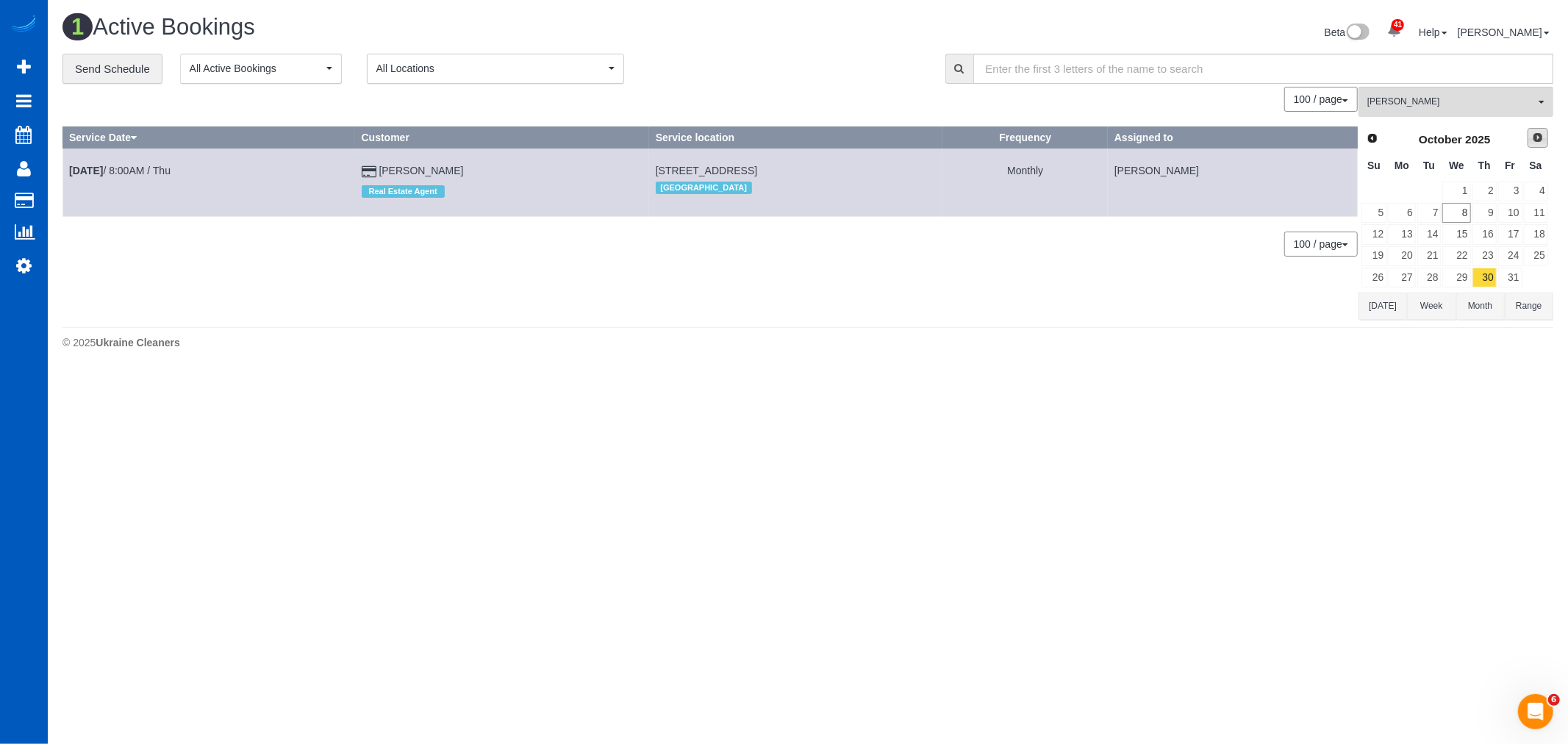
click at [1537, 139] on span "Next" at bounding box center [1537, 137] width 12 height 12
click at [1487, 202] on td at bounding box center [1484, 191] width 26 height 21
click at [1487, 206] on link "6" at bounding box center [1484, 212] width 24 height 20
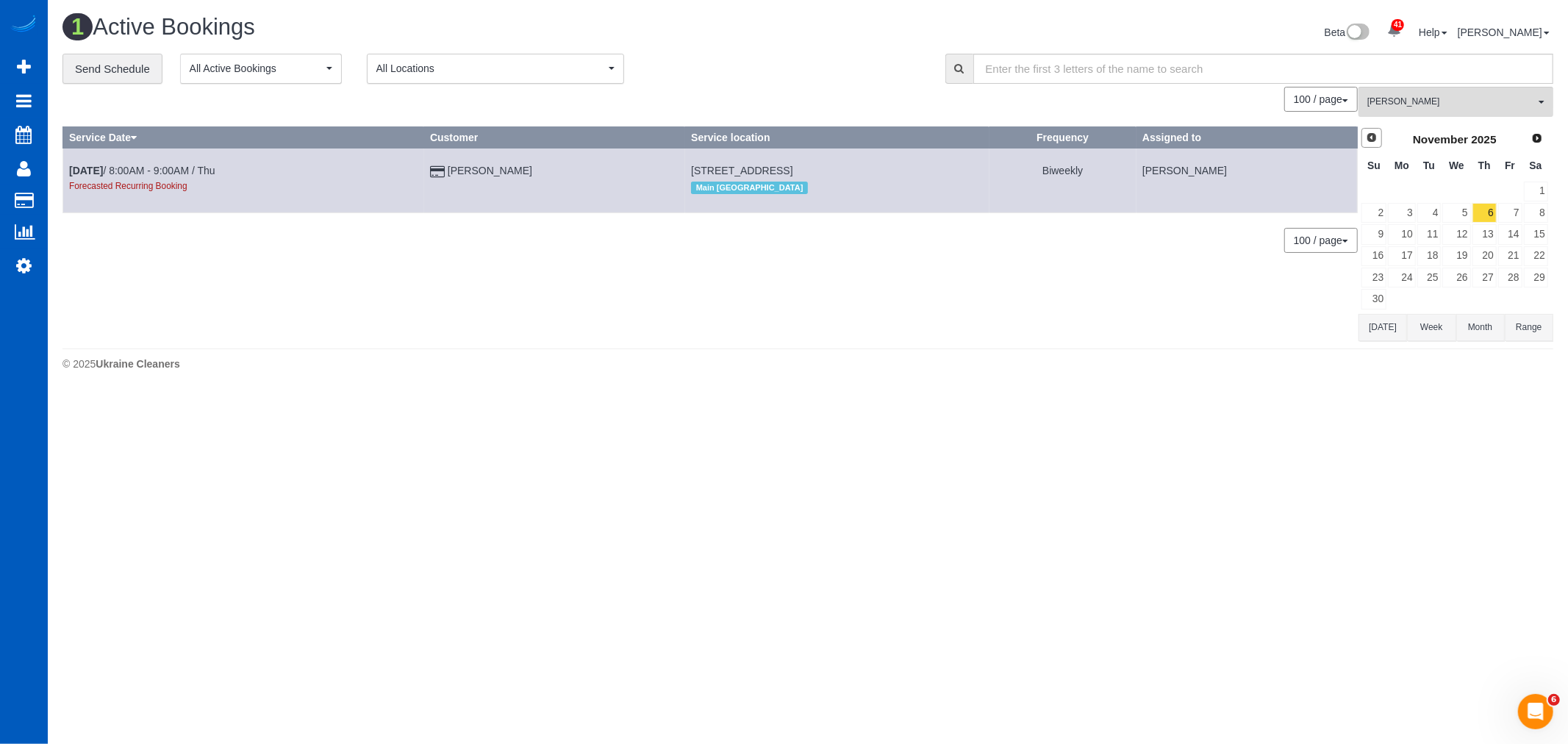
click at [1369, 138] on span "Prev" at bounding box center [1371, 137] width 12 height 12
click at [1487, 217] on link "9" at bounding box center [1484, 212] width 24 height 20
click at [1469, 106] on span "[PERSON_NAME]" at bounding box center [1451, 102] width 167 height 13
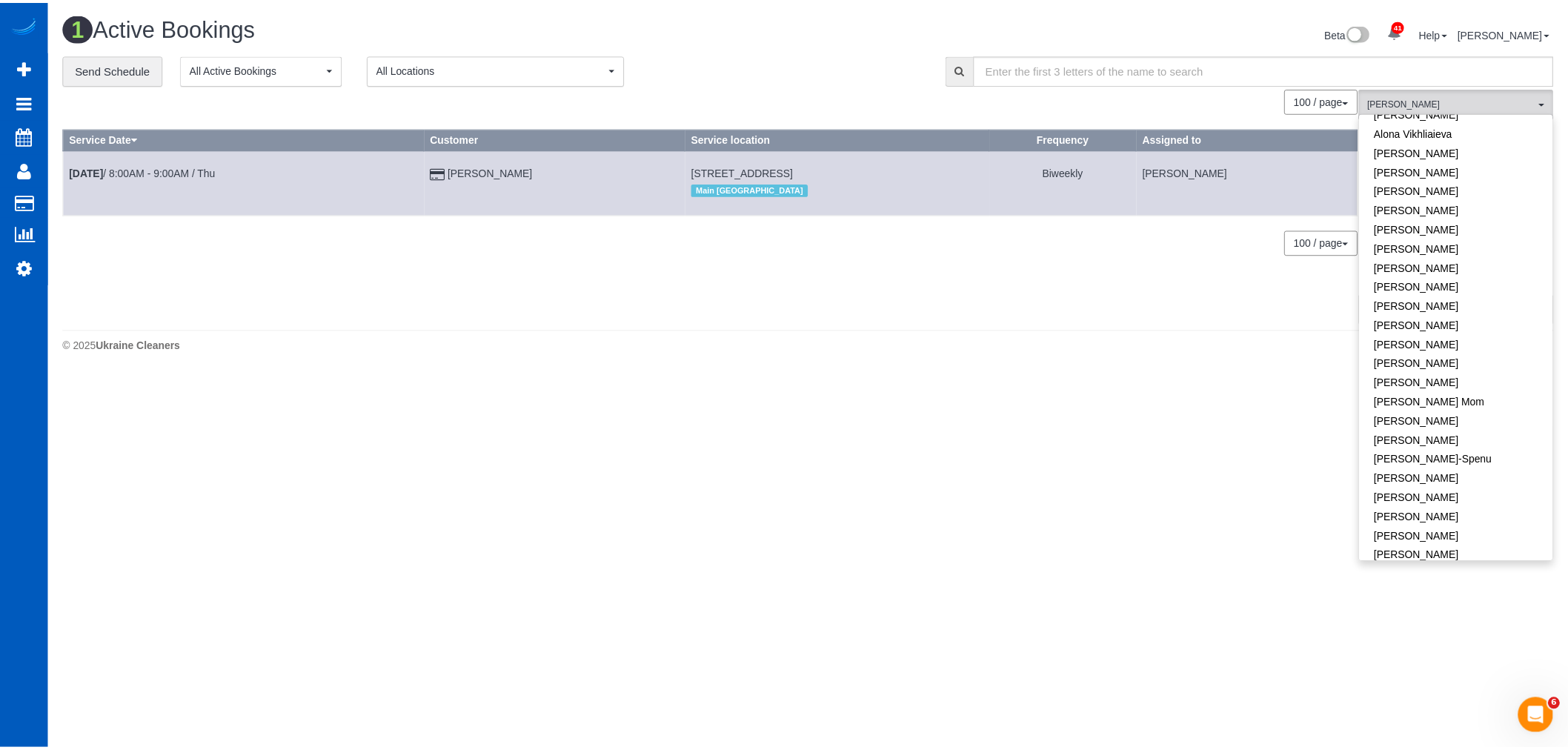
scroll to position [0, 0]
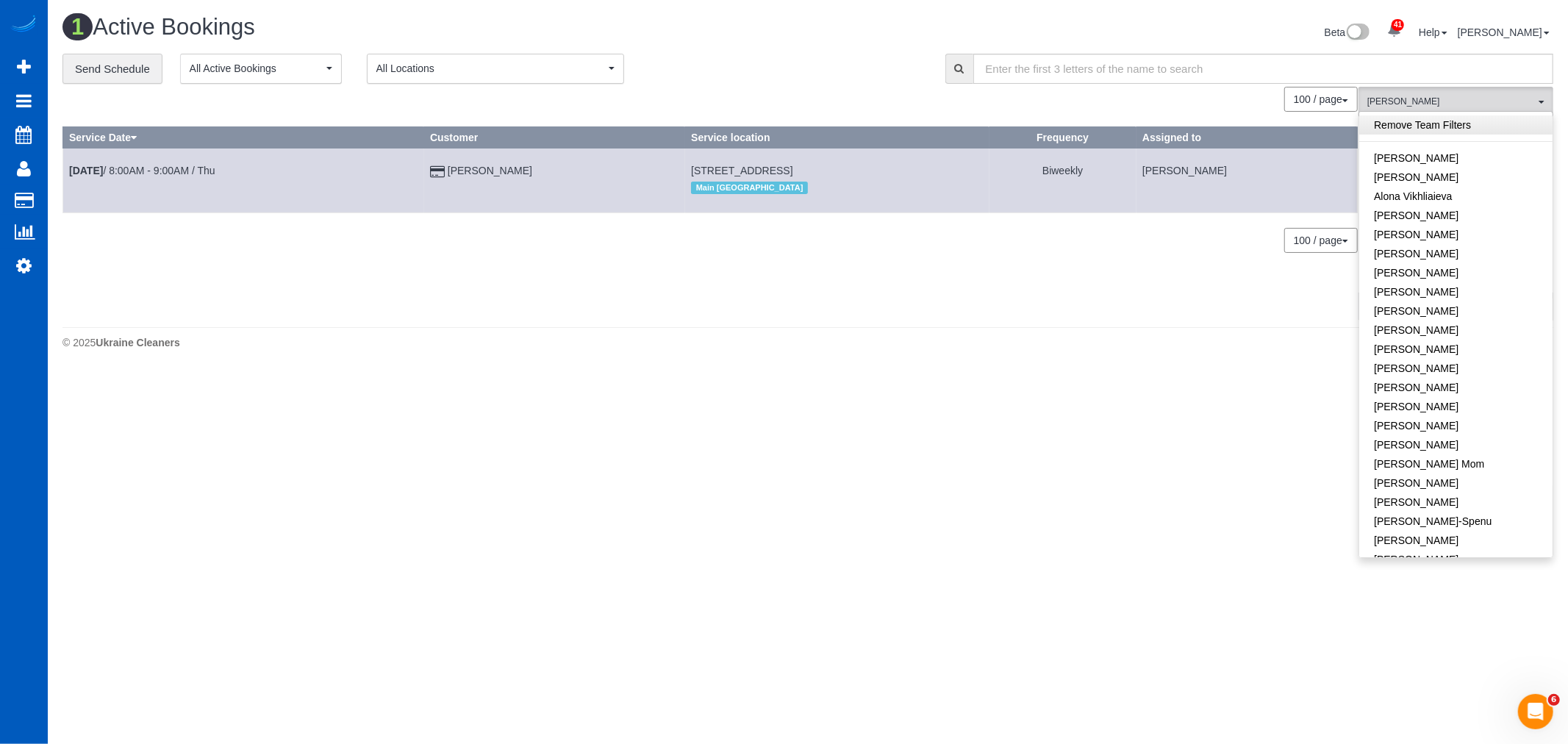
click at [1433, 122] on link "Remove Team Filters" at bounding box center [1455, 124] width 193 height 19
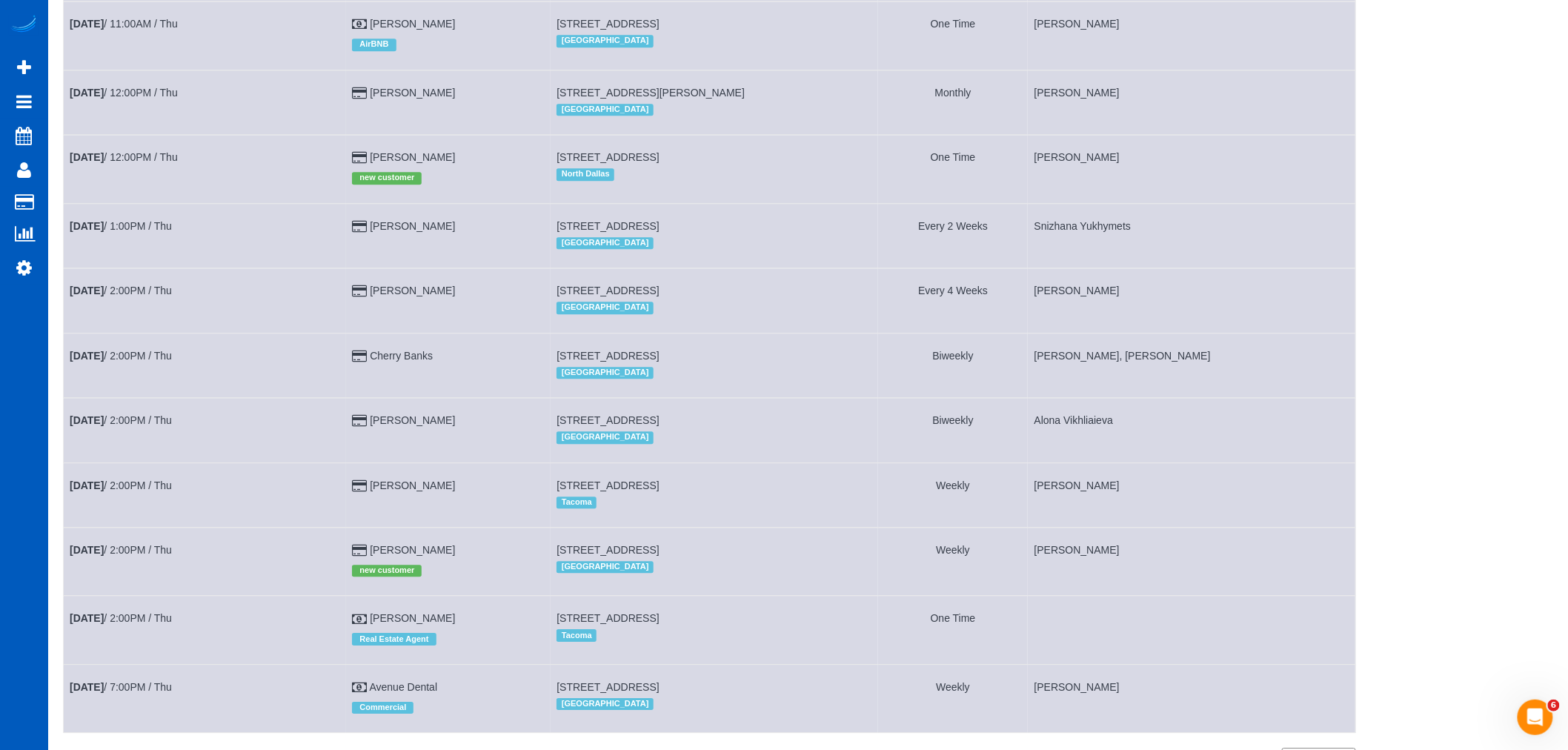
scroll to position [1482, 0]
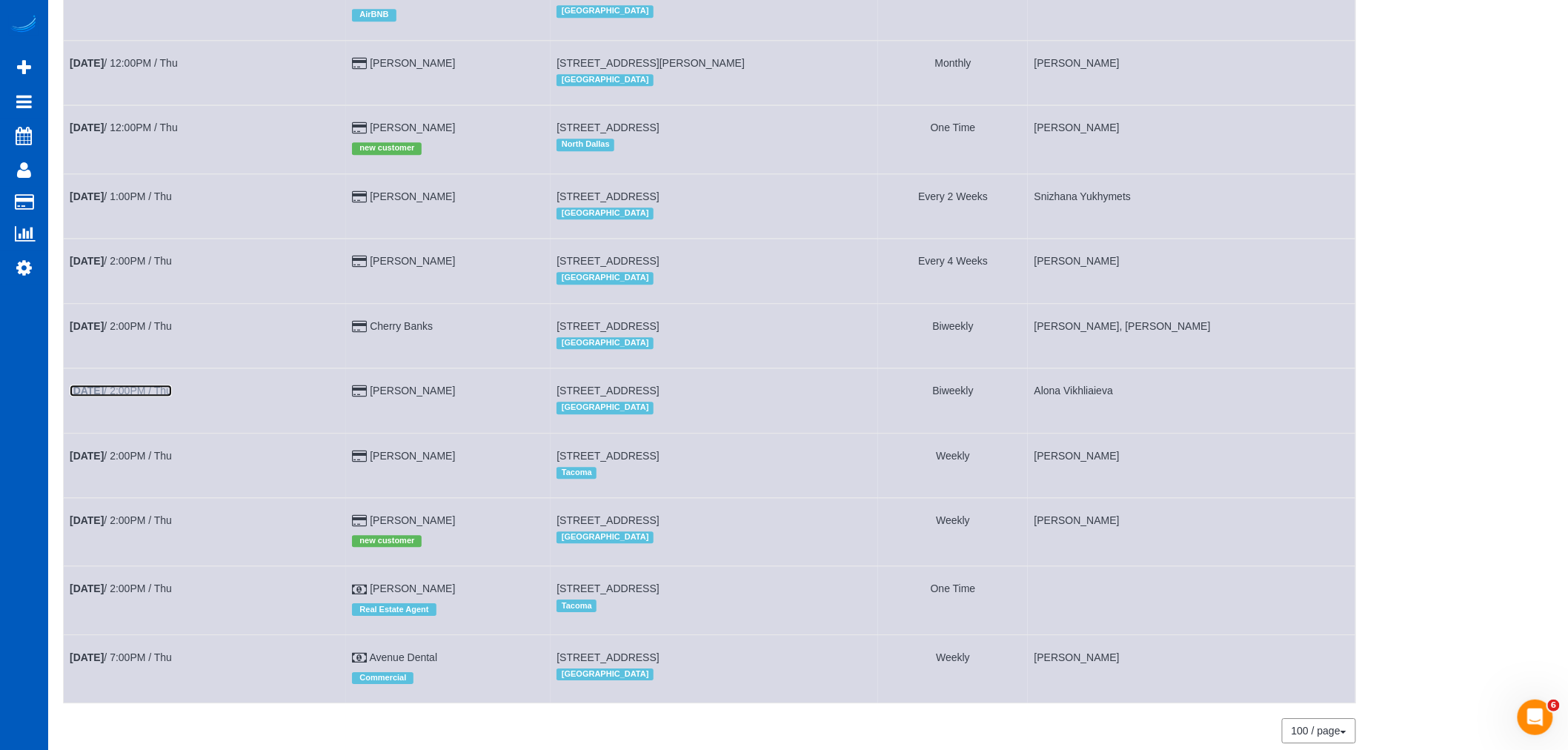
click at [158, 397] on link "Oct 9th / 2:00PM / Thu" at bounding box center [121, 390] width 103 height 12
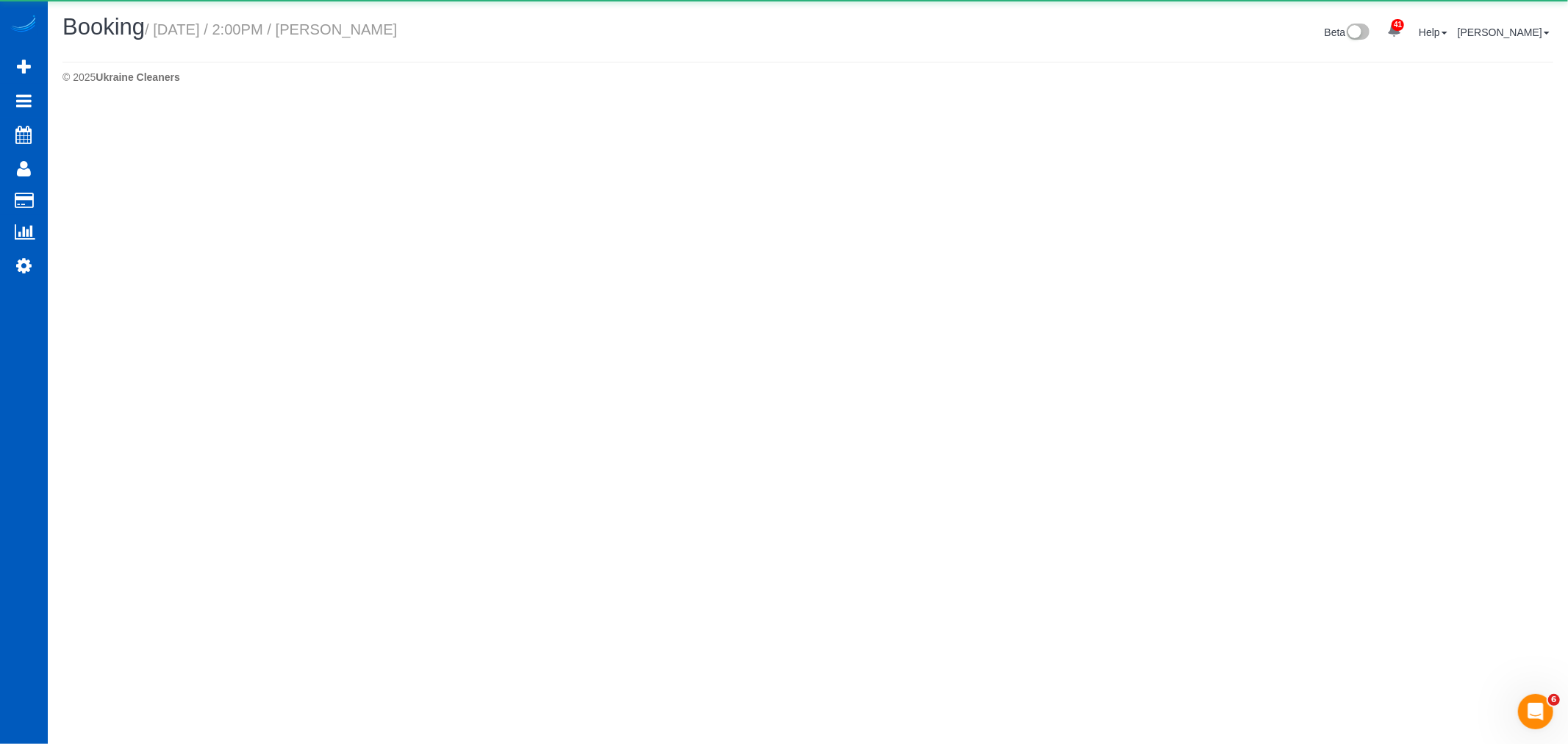
select select "WA"
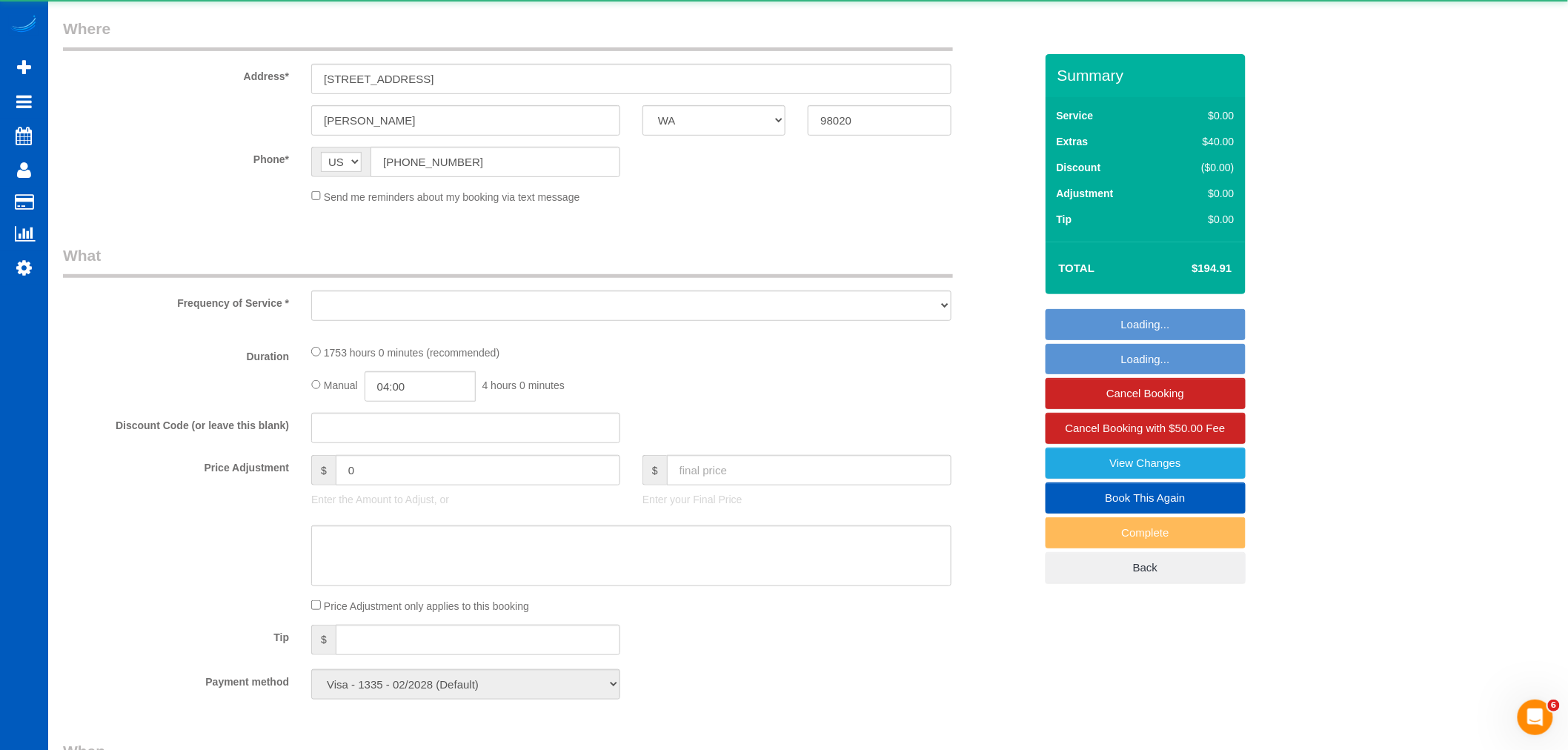
select select "object:10822"
select select "1001"
select select "2"
select select "spot88"
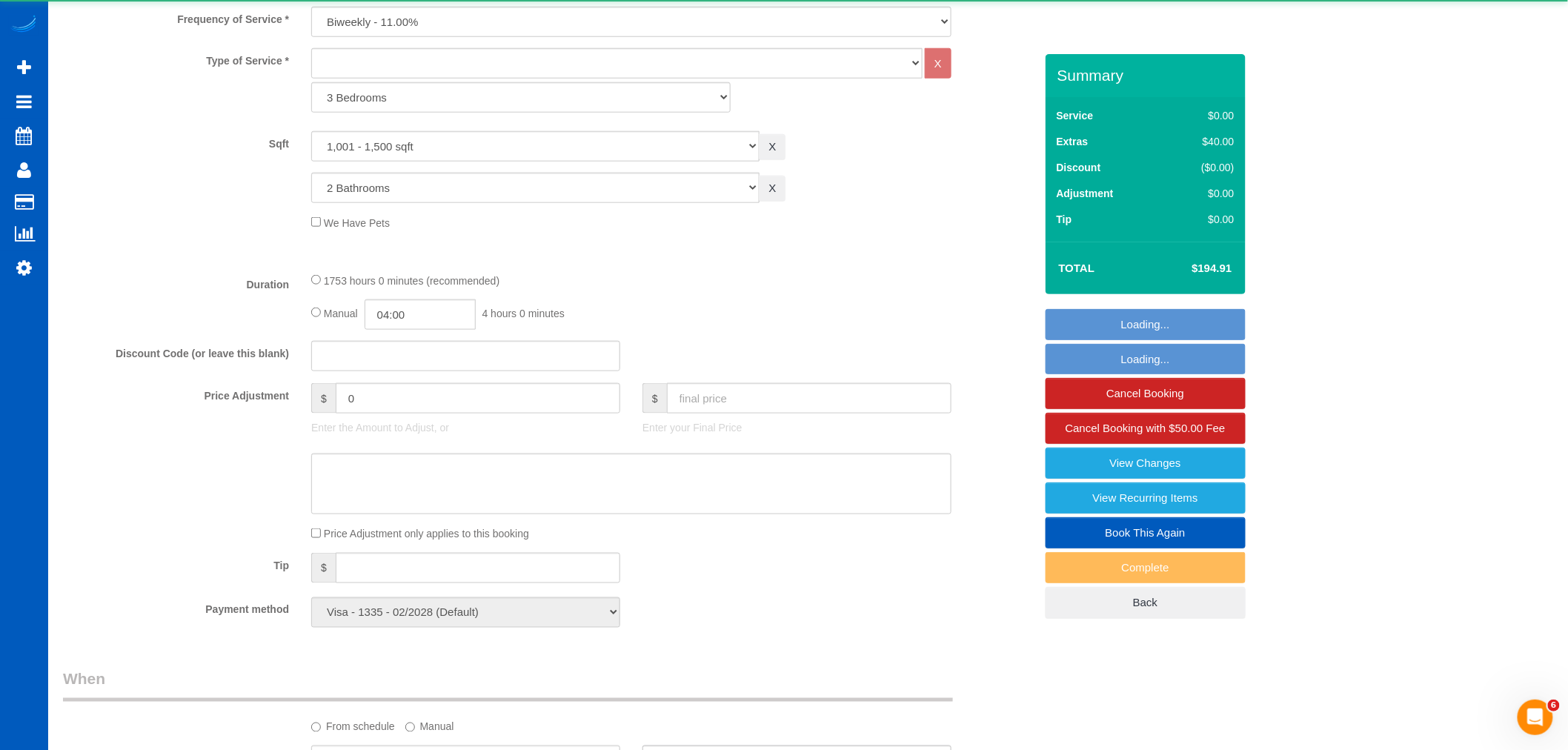
select select "object:11033"
select select "spot103"
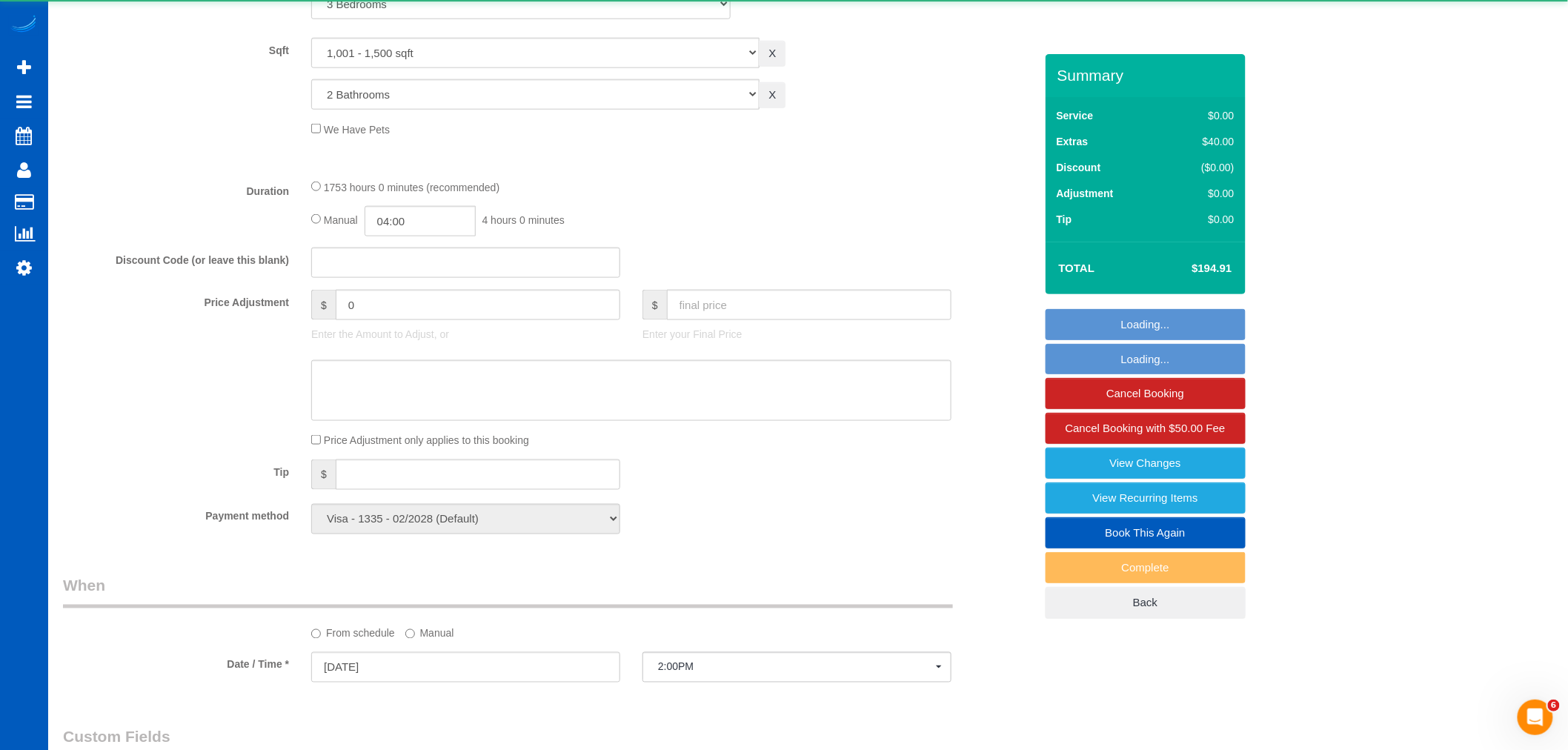
select select "1001"
select select "2"
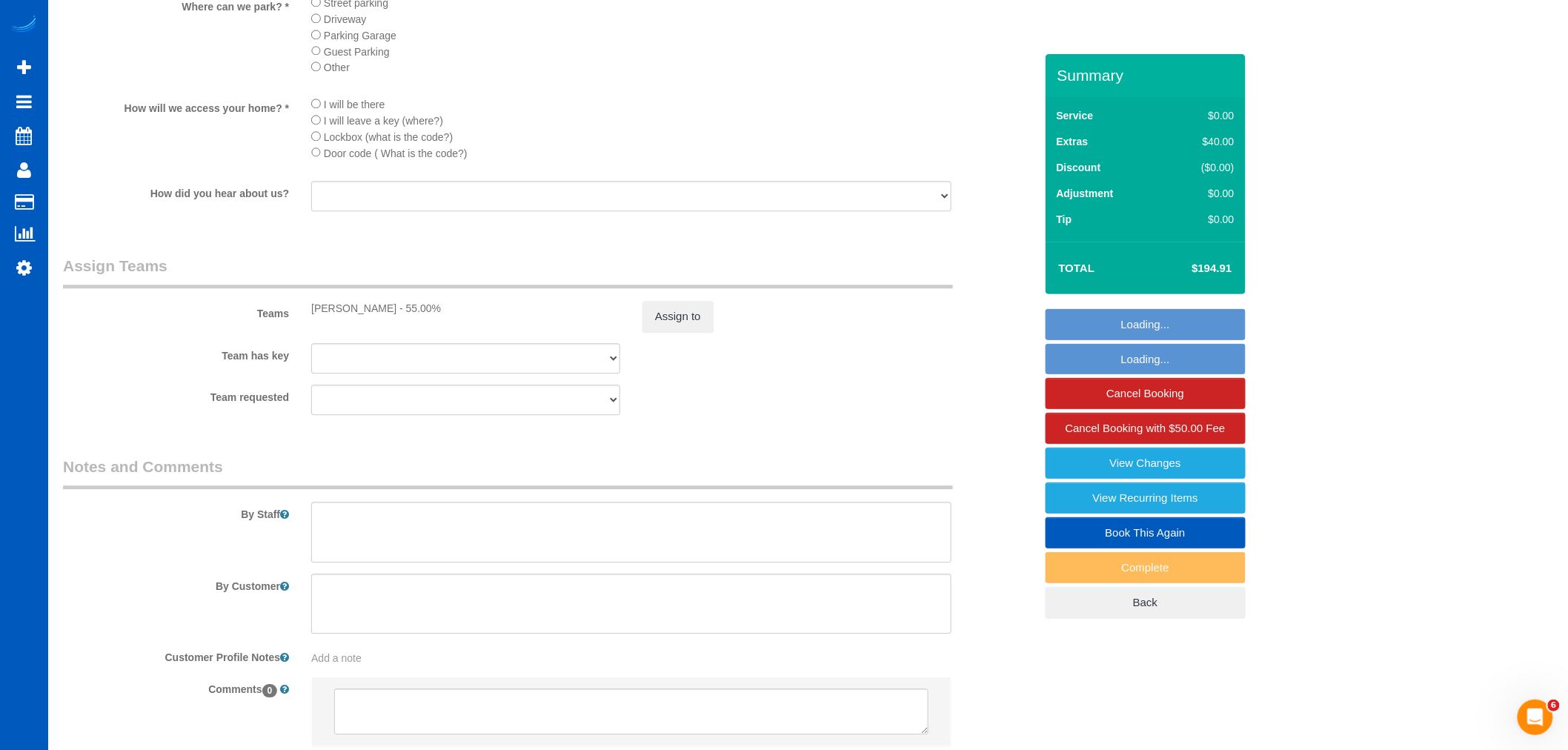
scroll to position [1556, 0]
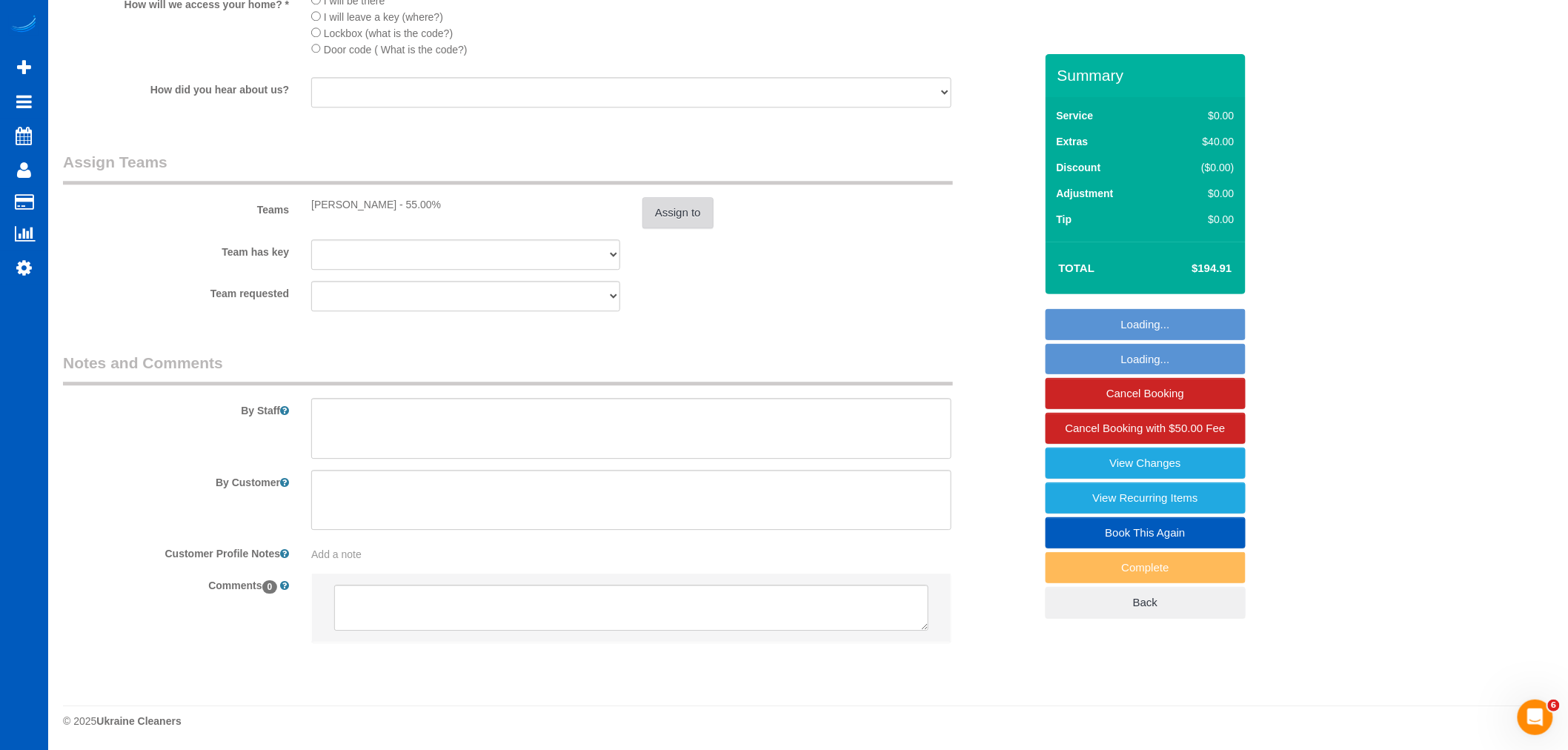
click at [656, 206] on button "Assign to" at bounding box center [678, 212] width 71 height 31
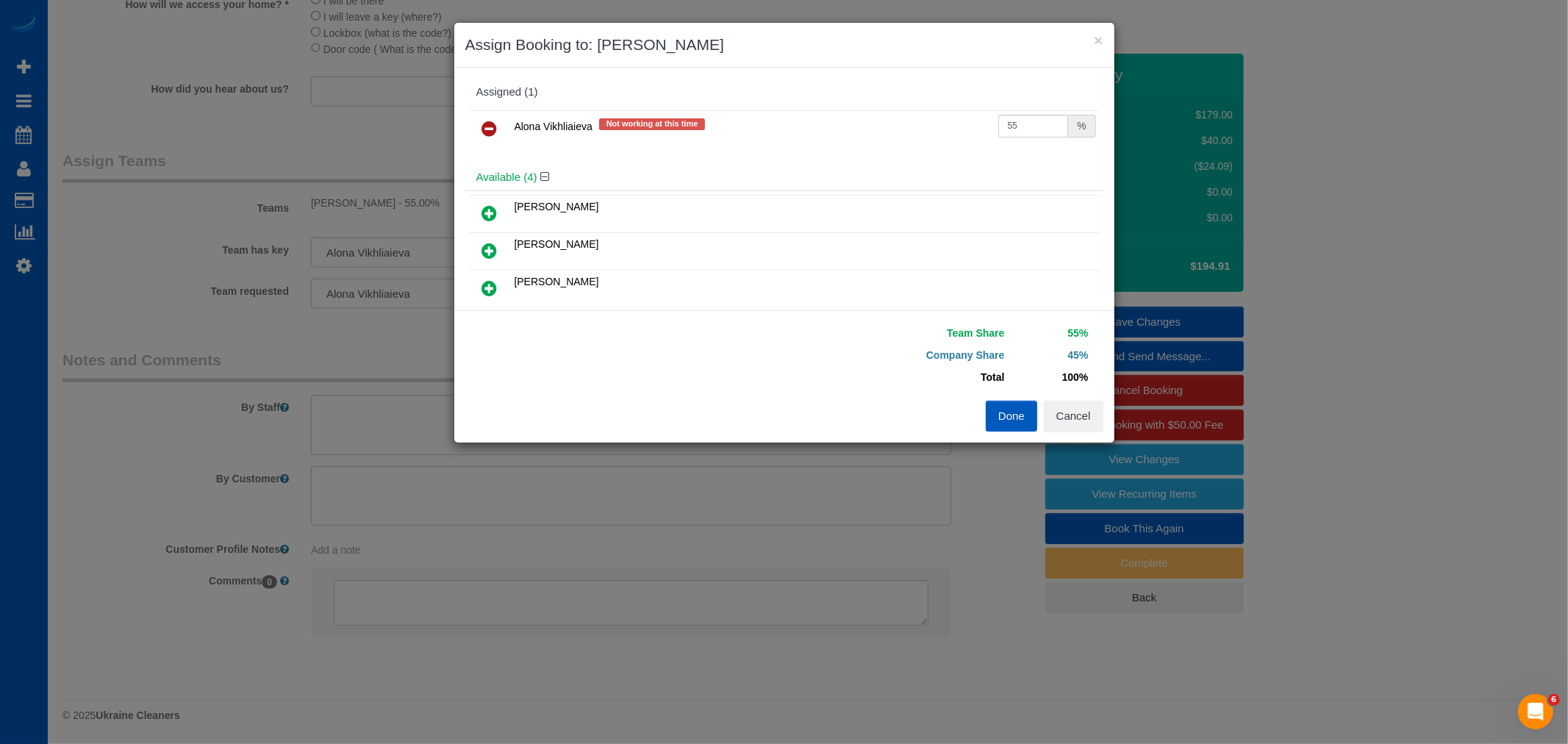
click at [475, 125] on link at bounding box center [490, 130] width 34 height 30
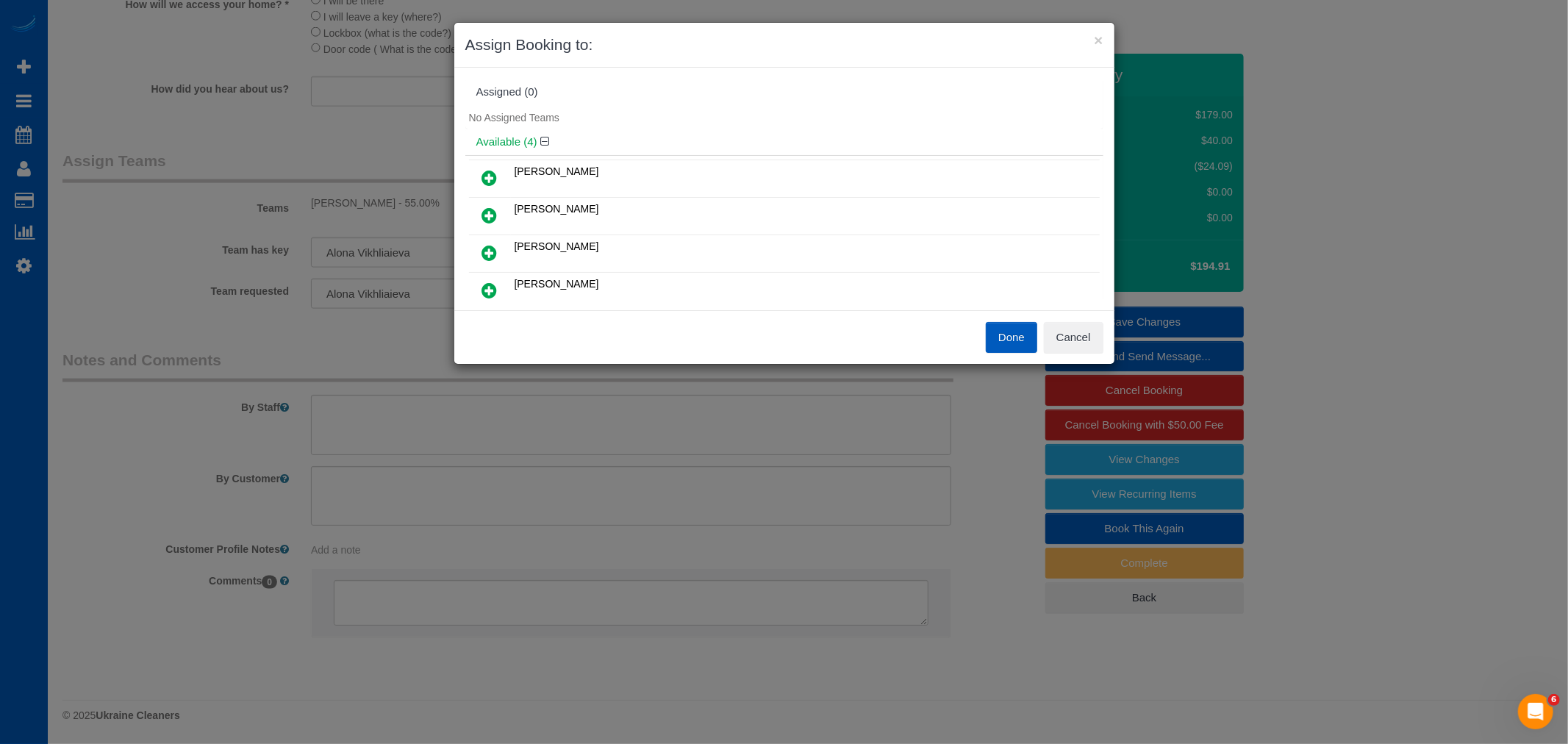
click at [479, 260] on link at bounding box center [490, 253] width 34 height 30
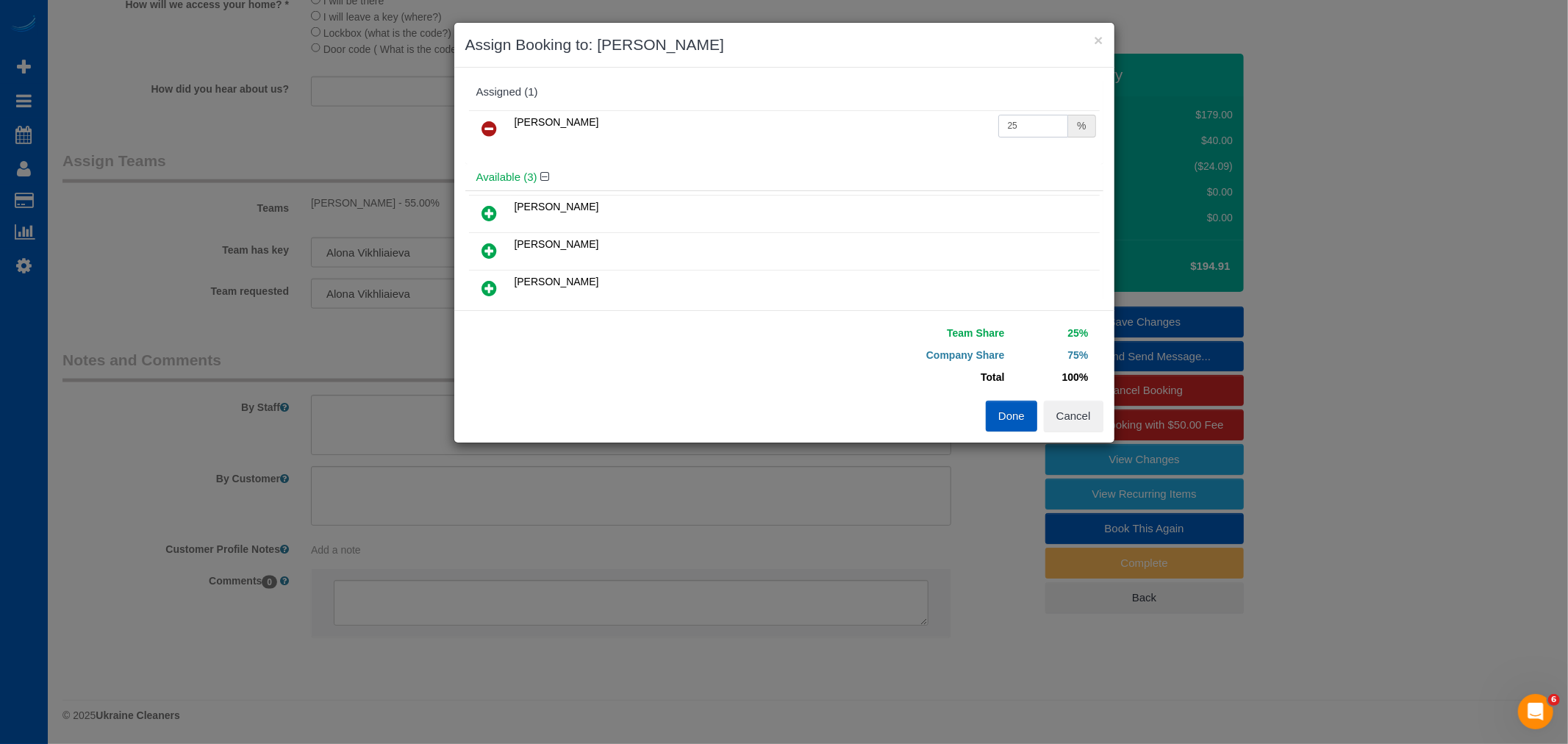
drag, startPoint x: 1038, startPoint y: 126, endPoint x: 886, endPoint y: 121, distance: 152.1
click at [886, 121] on tr "Rymma Volkova 25 %" at bounding box center [784, 129] width 631 height 38
type input "55"
click at [995, 413] on button "Done" at bounding box center [1012, 415] width 52 height 31
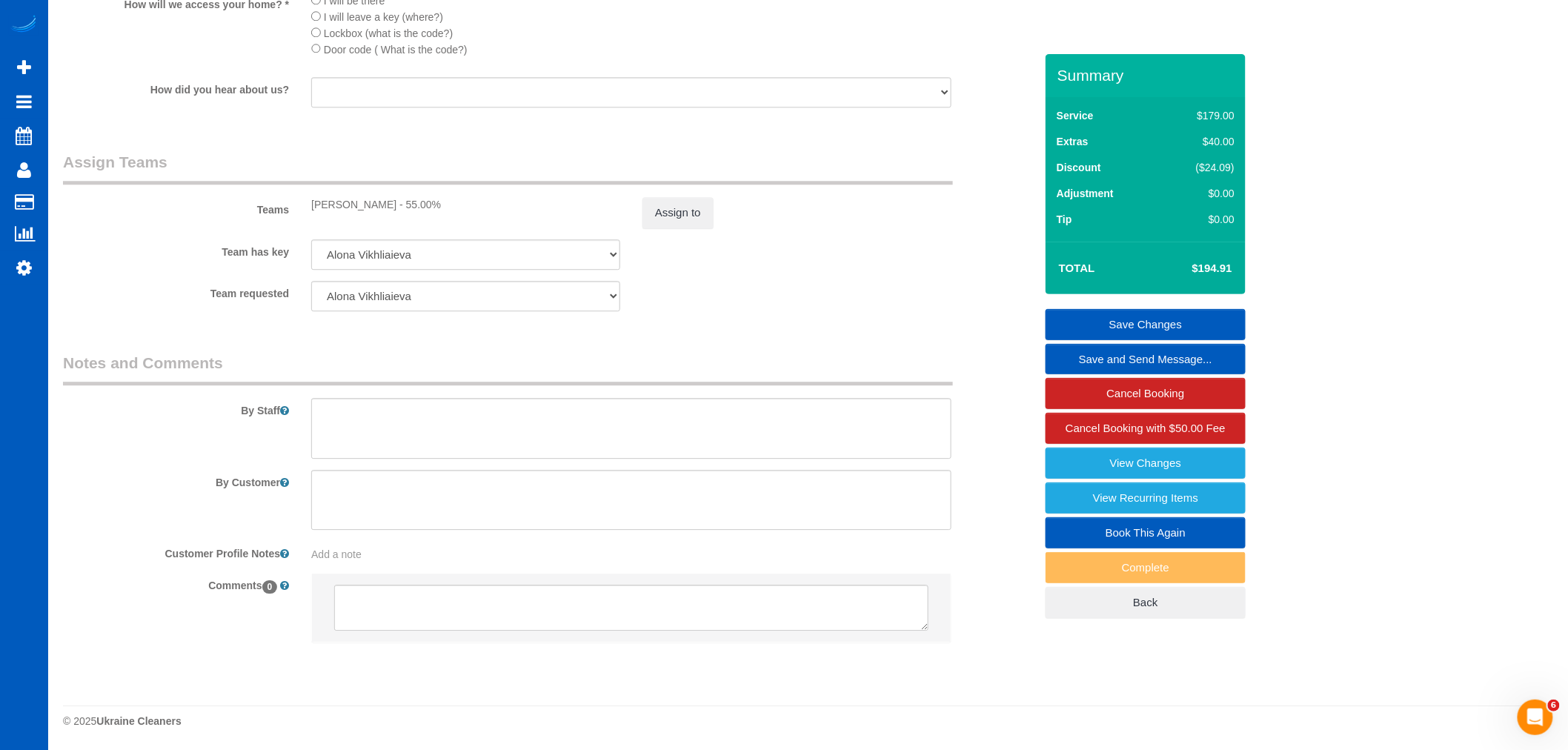
click at [1117, 319] on link "Save Changes" at bounding box center [1145, 324] width 200 height 31
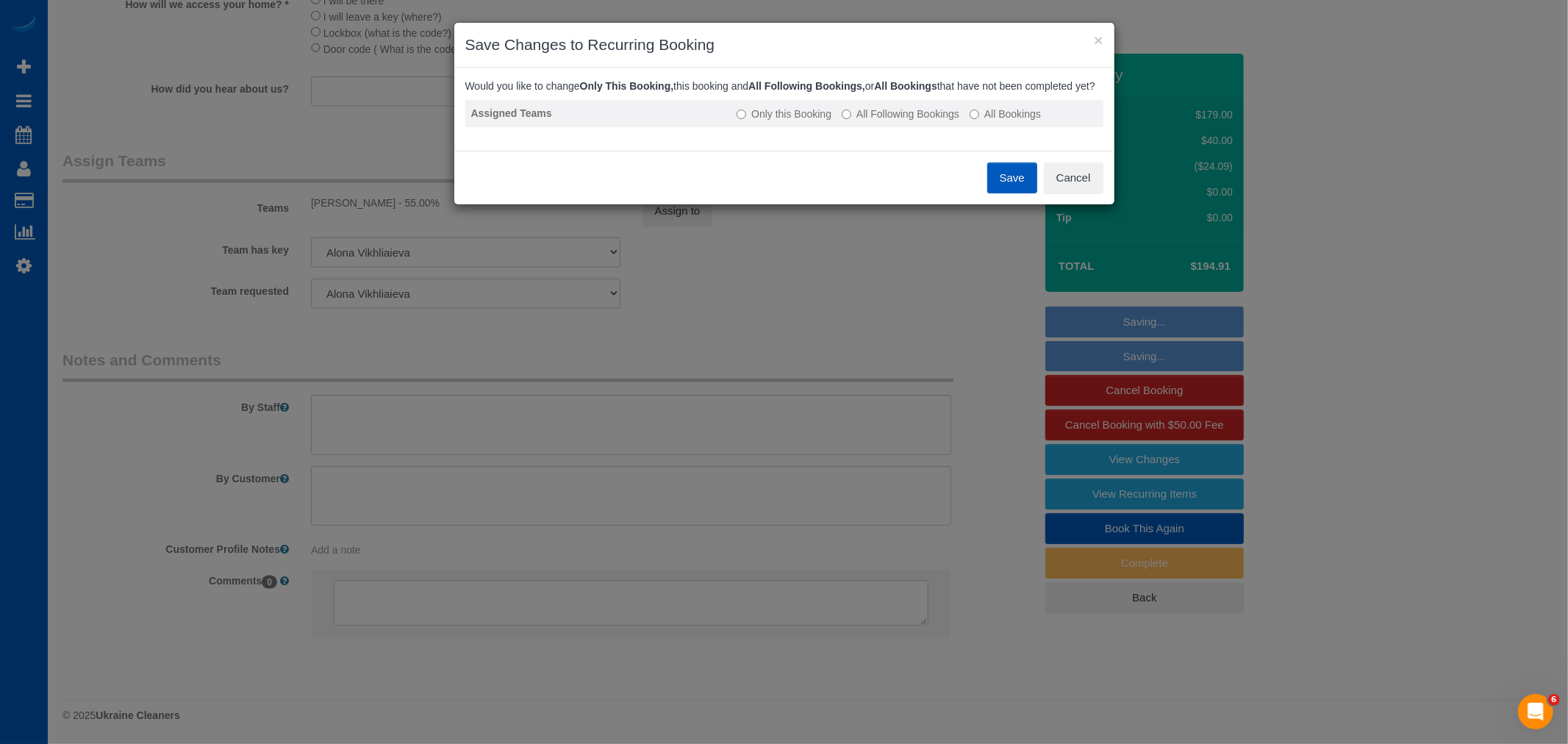
click at [909, 121] on label "All Following Bookings" at bounding box center [901, 113] width 117 height 15
click at [1023, 193] on button "Save" at bounding box center [1012, 178] width 50 height 31
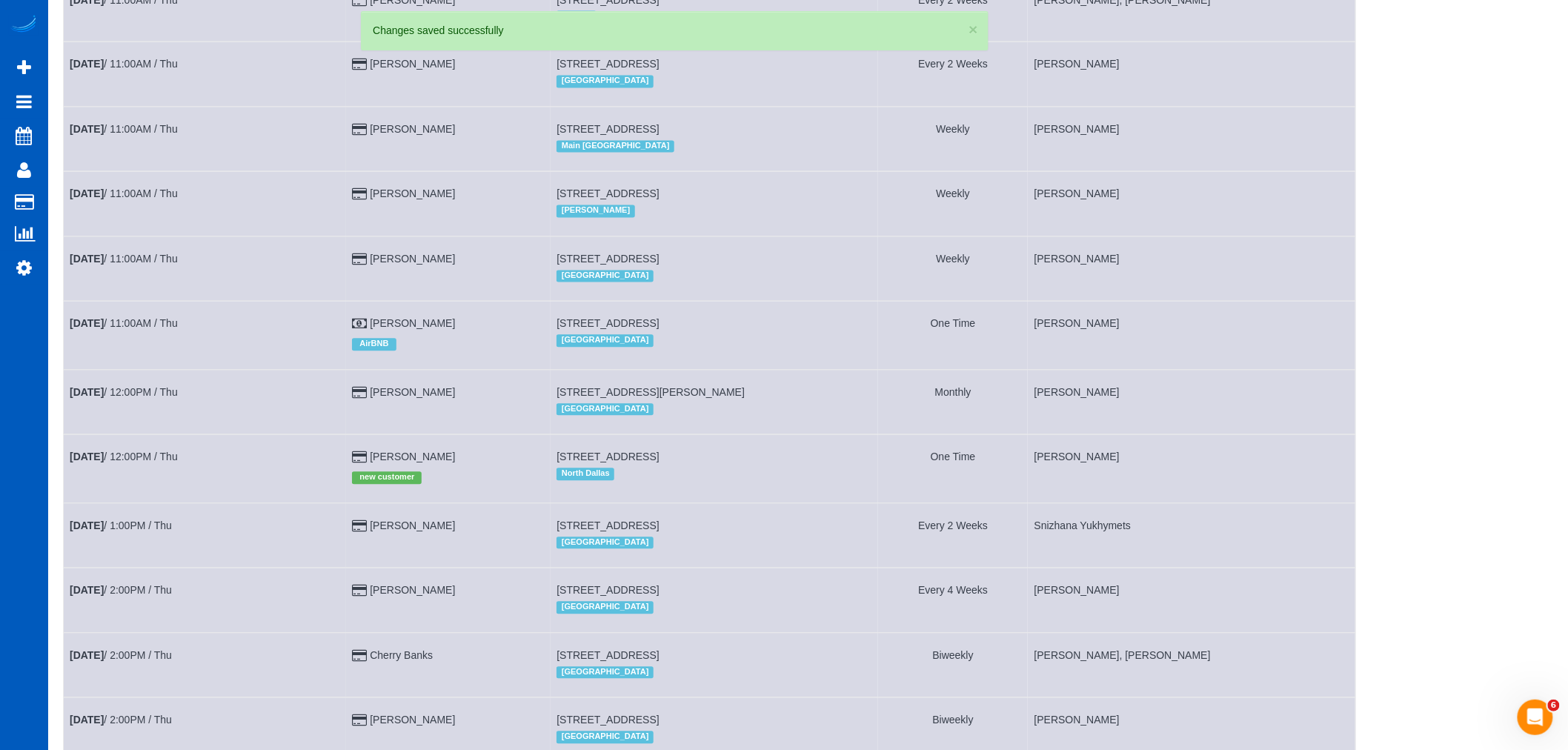
scroll to position [1583, 0]
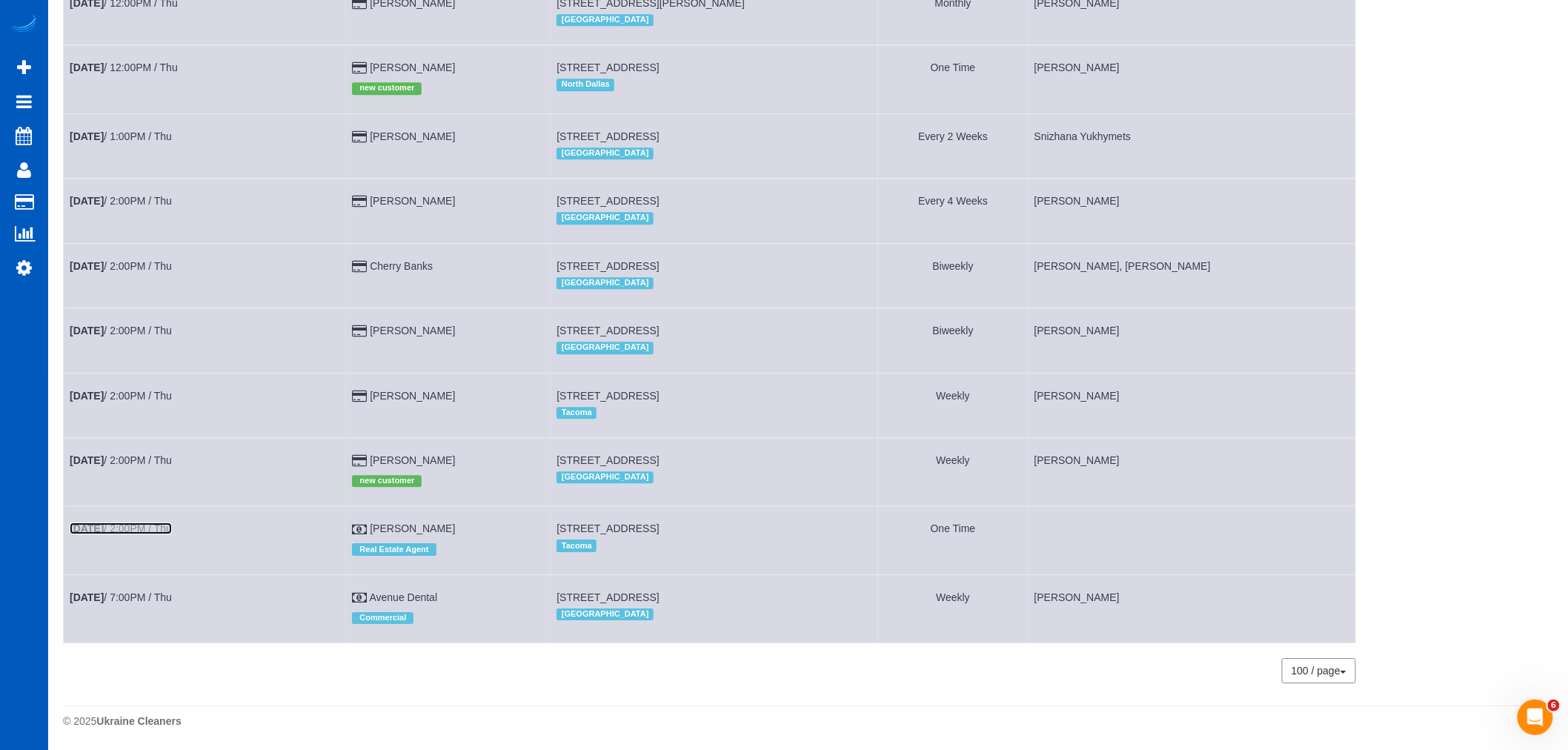
click at [102, 524] on b "[DATE]" at bounding box center [86, 528] width 34 height 12
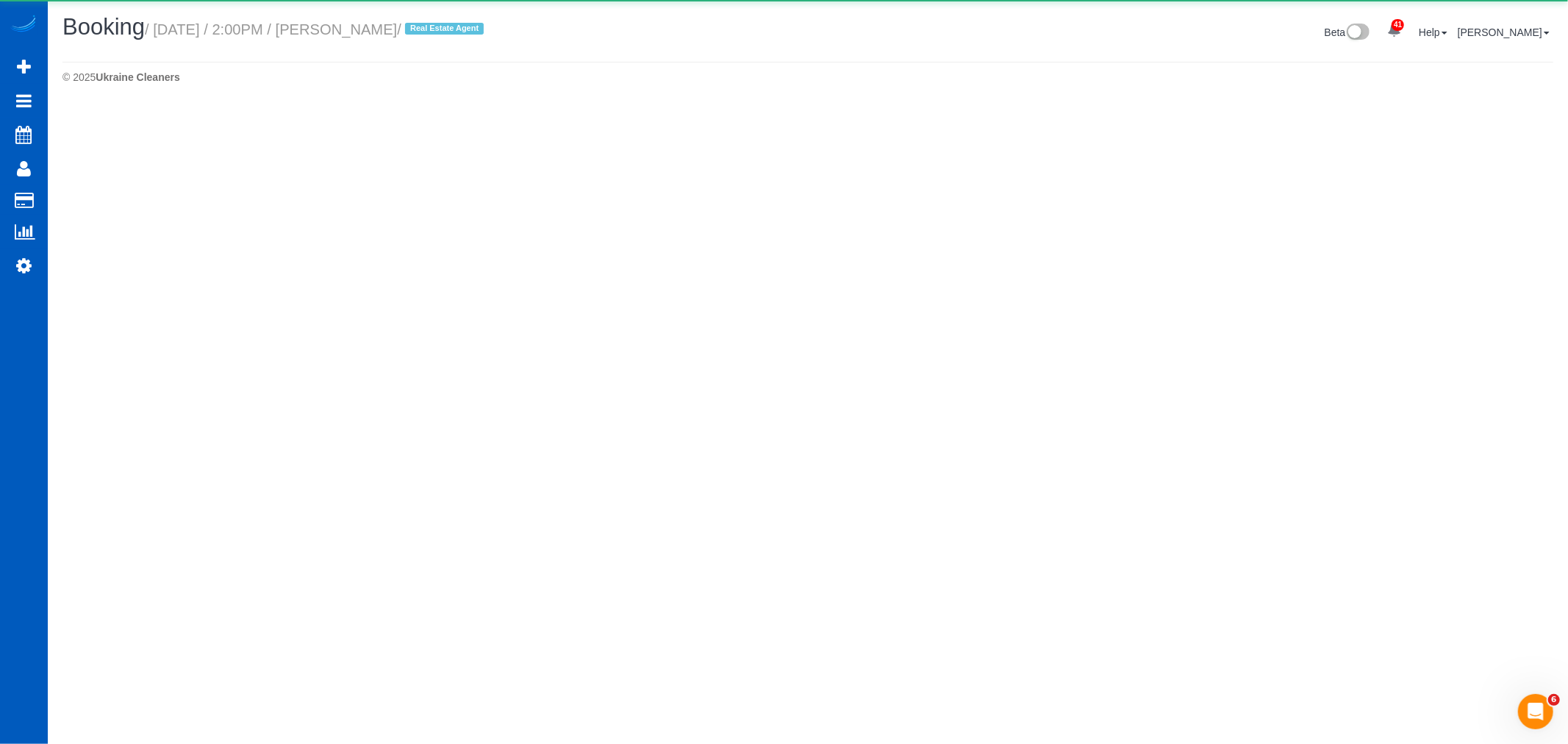
select select "WA"
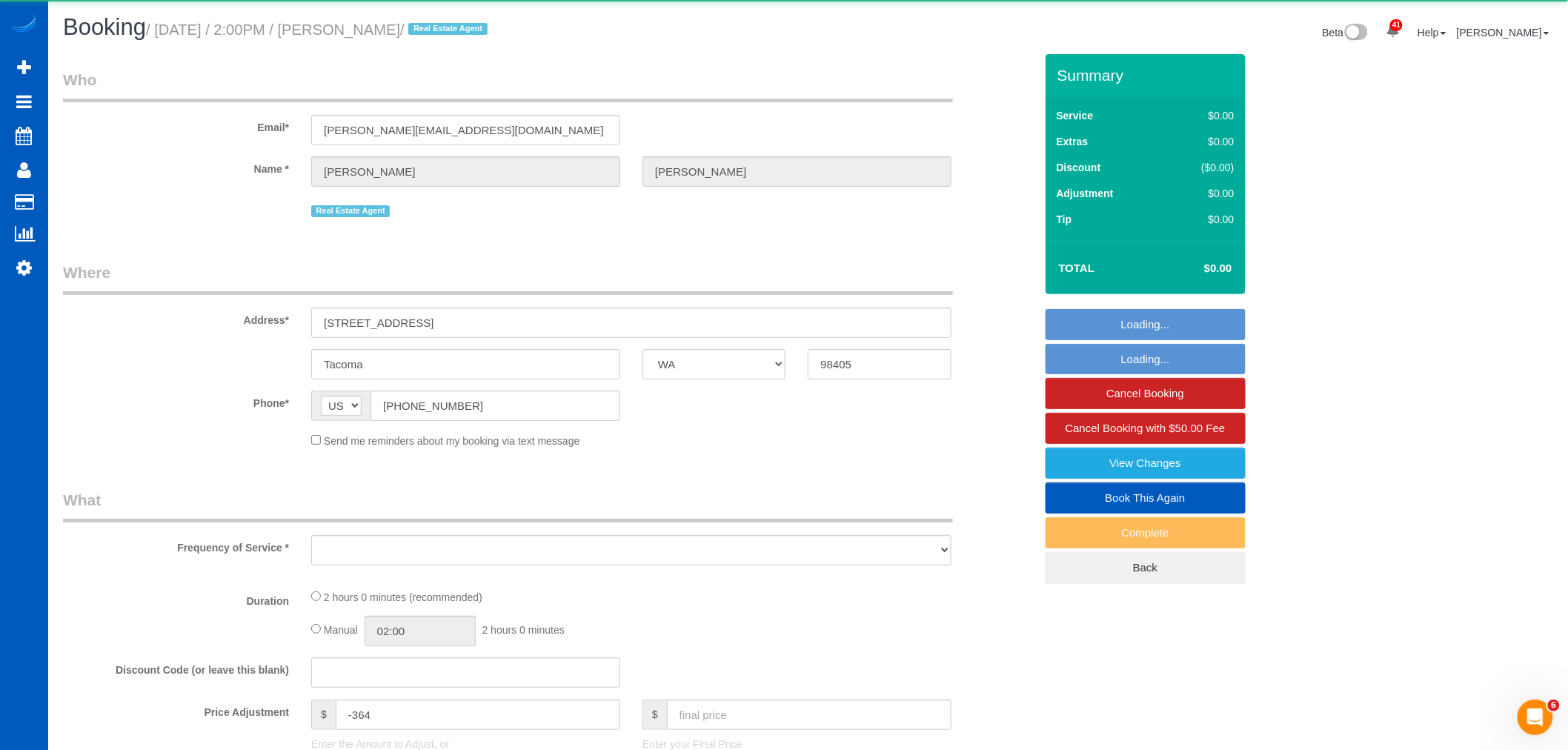
select select "object:12712"
select select "199"
select select "spot118"
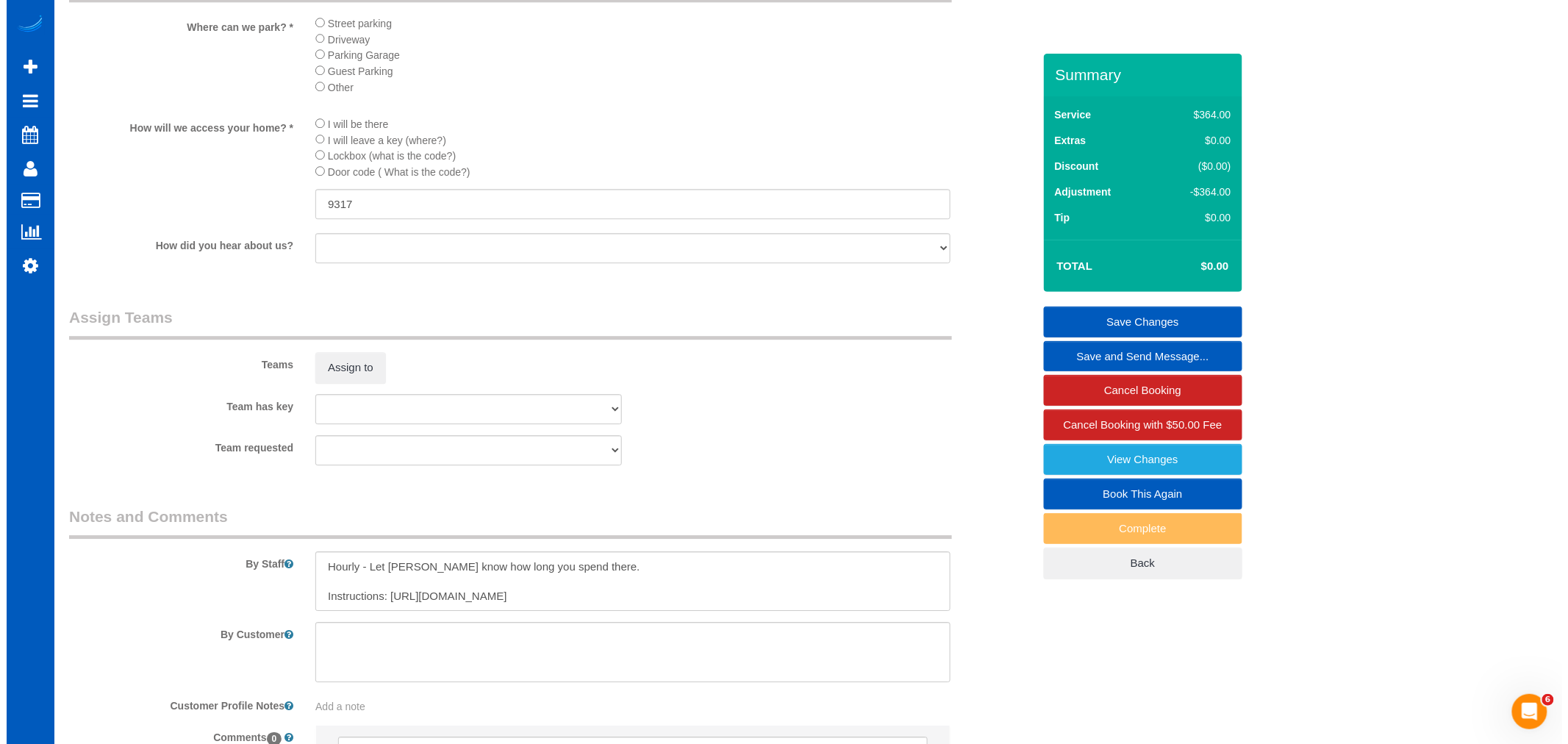
scroll to position [1715, 0]
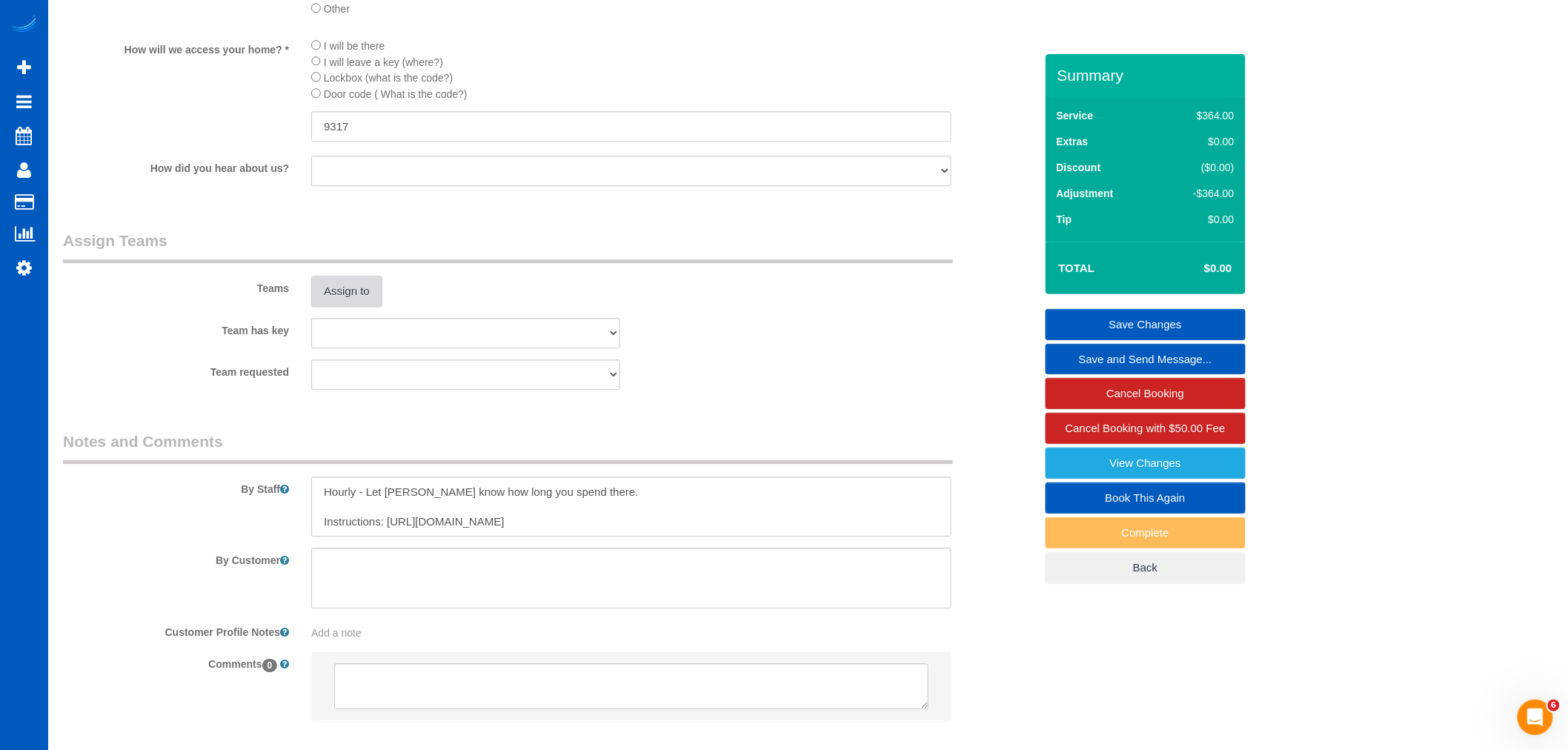
click at [335, 307] on button "Assign to" at bounding box center [347, 290] width 71 height 31
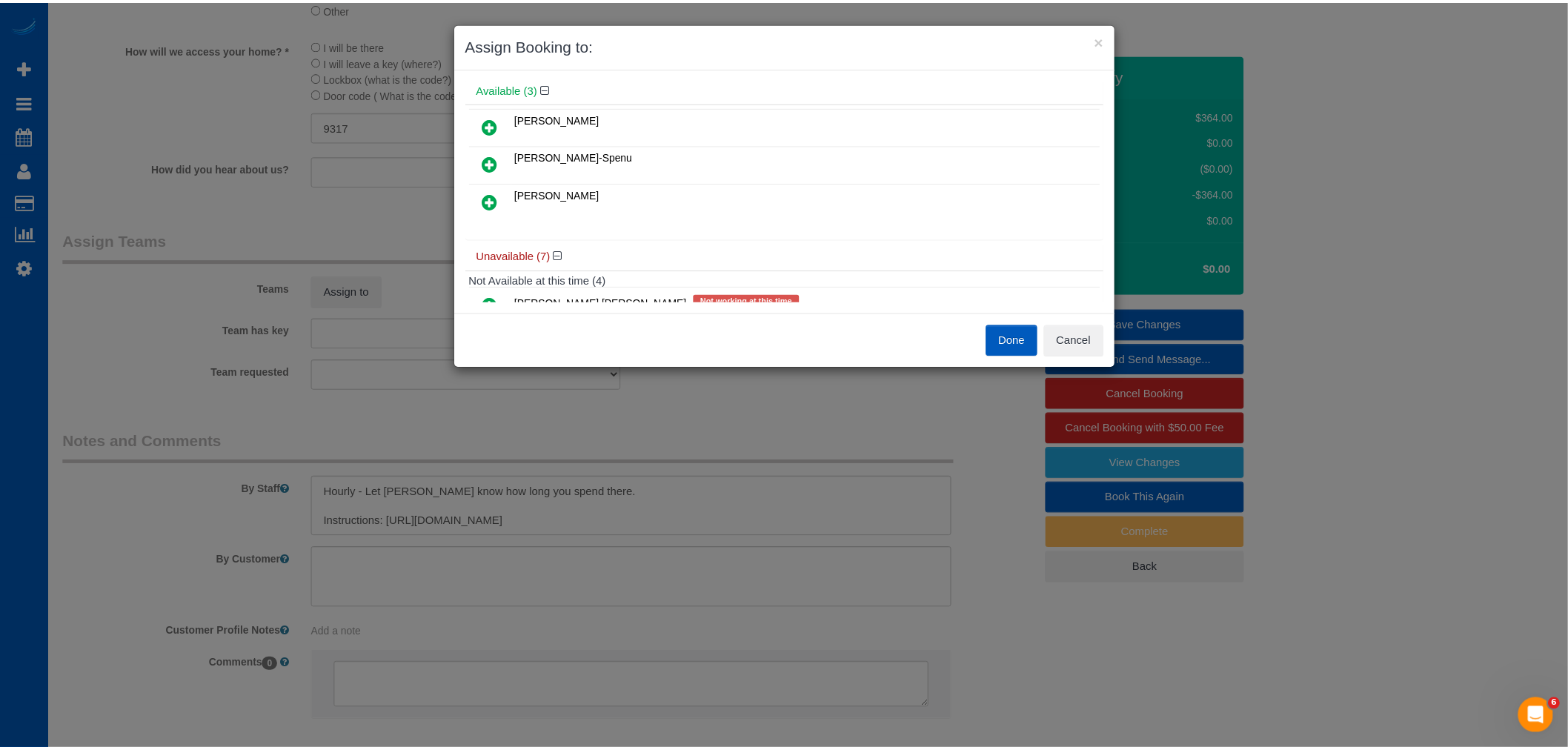
scroll to position [82, 0]
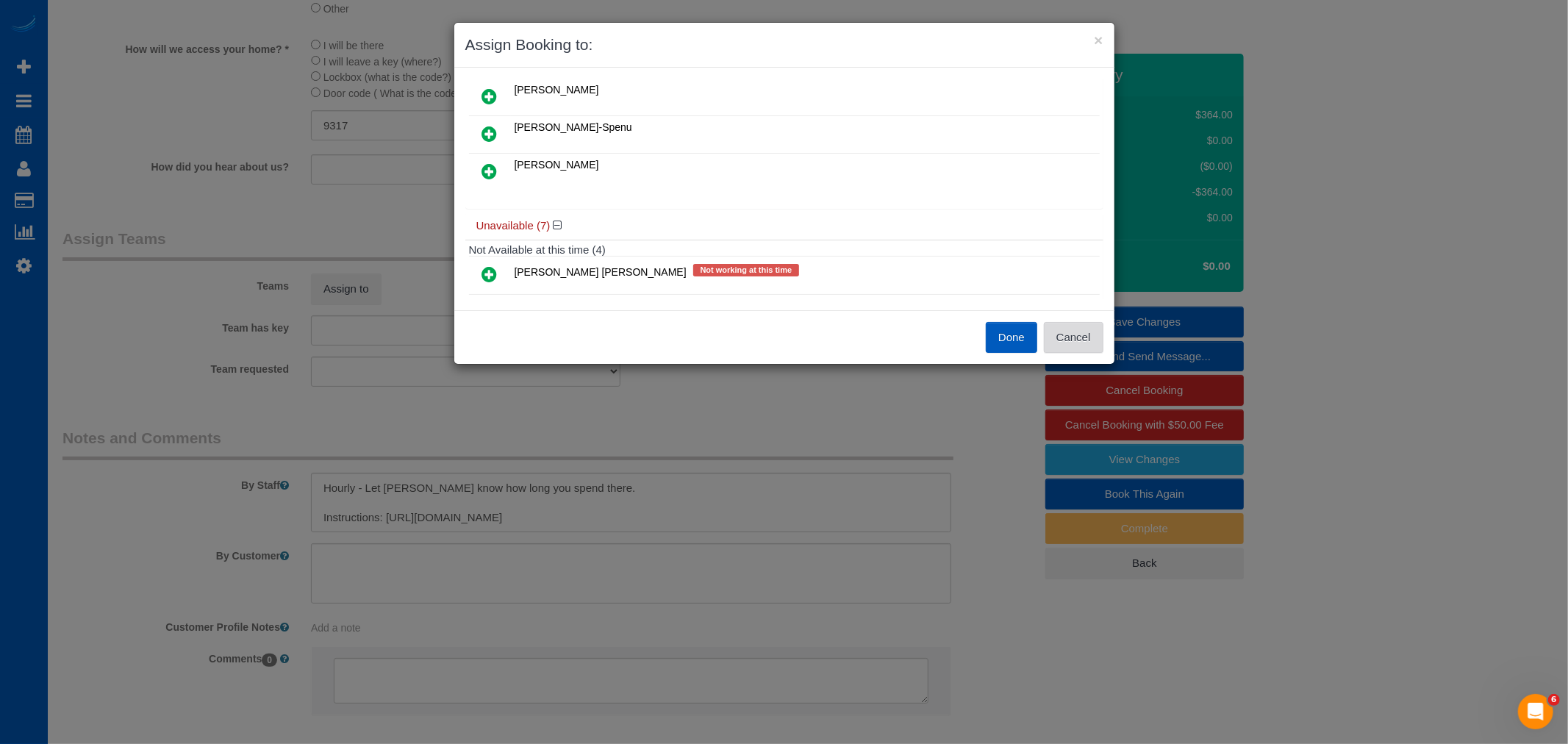
click at [1056, 333] on button "Cancel" at bounding box center [1074, 336] width 59 height 31
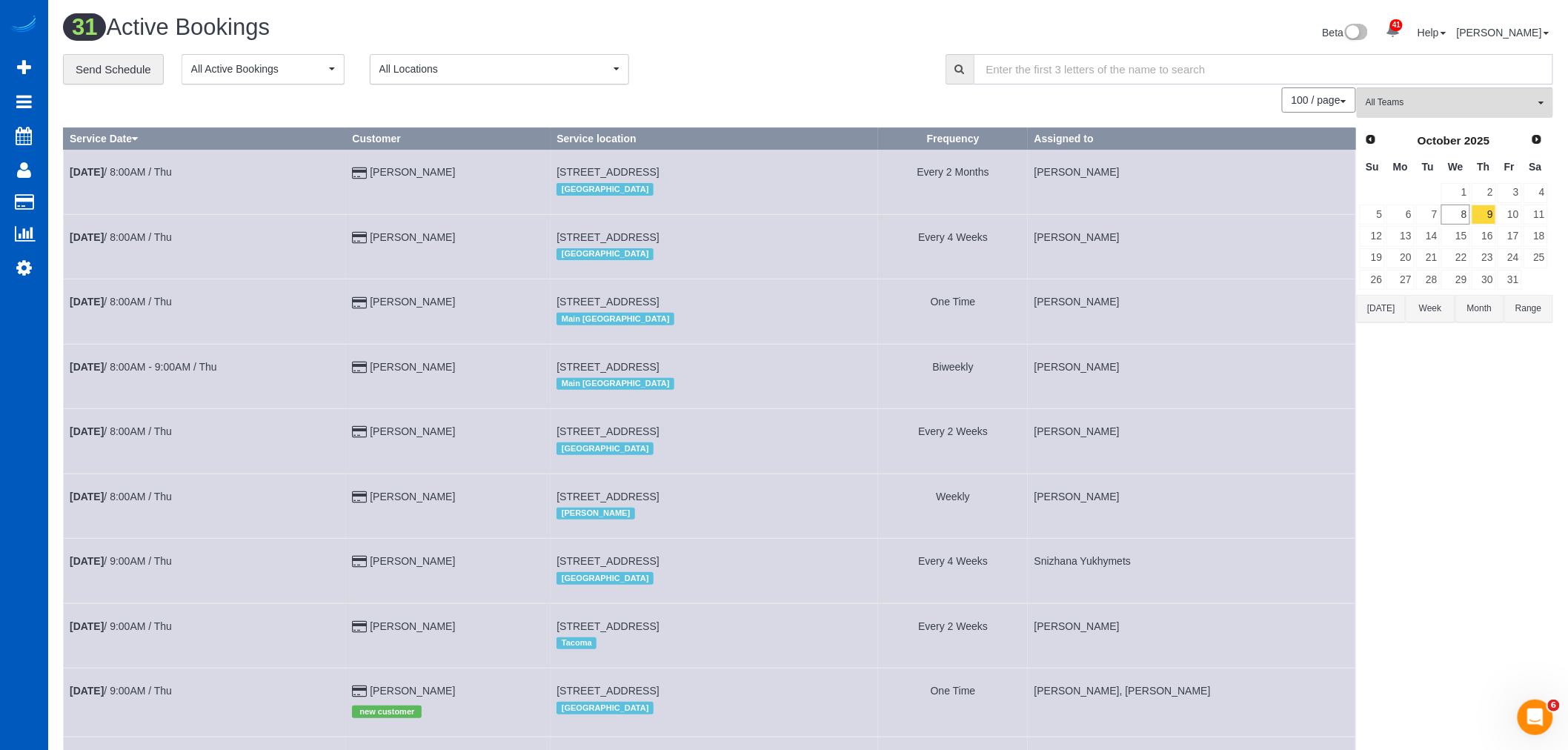
click at [1488, 83] on input "text" at bounding box center [1263, 69] width 580 height 31
click at [1491, 96] on button "All Teams" at bounding box center [1454, 103] width 196 height 31
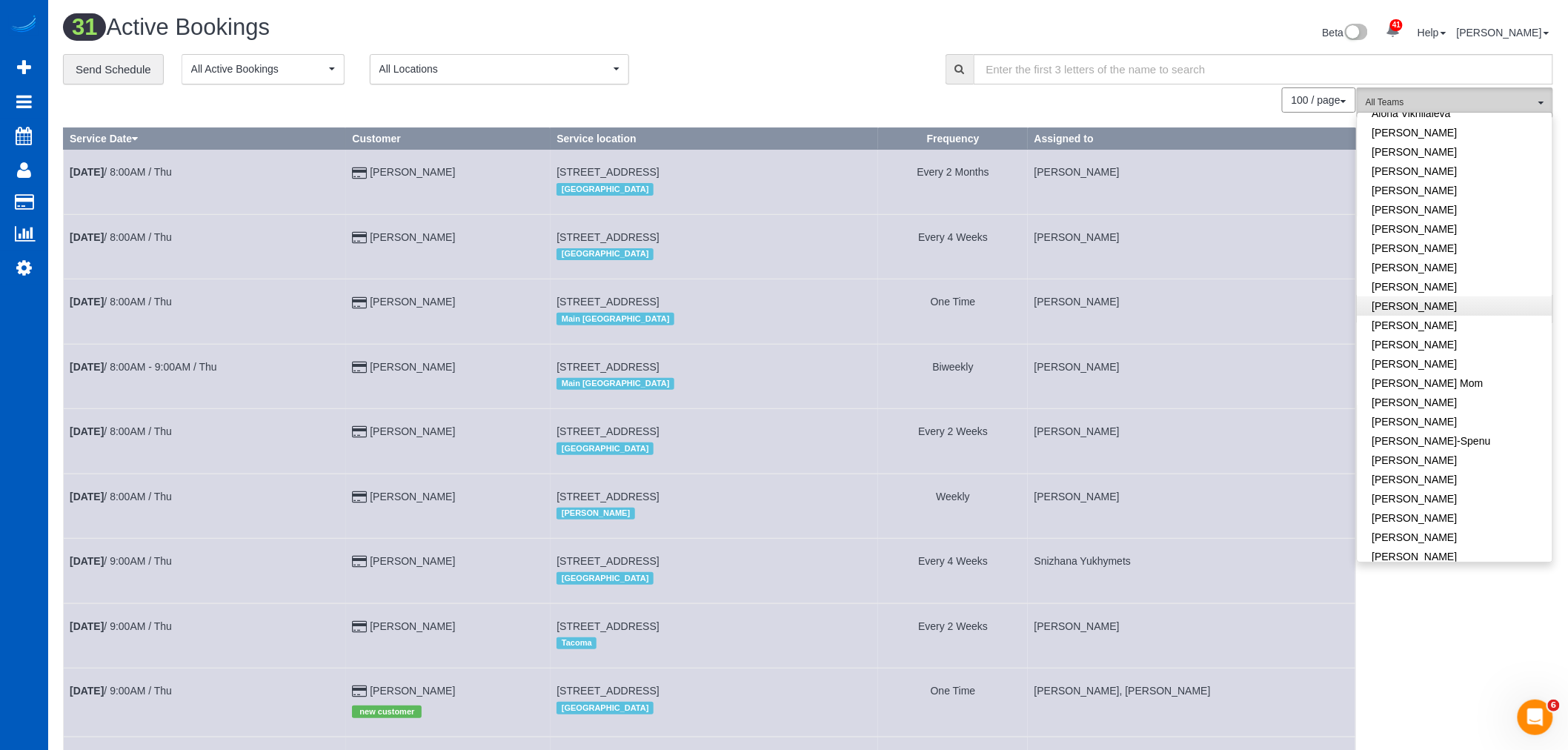
scroll to position [165, 0]
click at [1474, 359] on link "[PERSON_NAME]-Spenu" at bounding box center [1454, 360] width 195 height 19
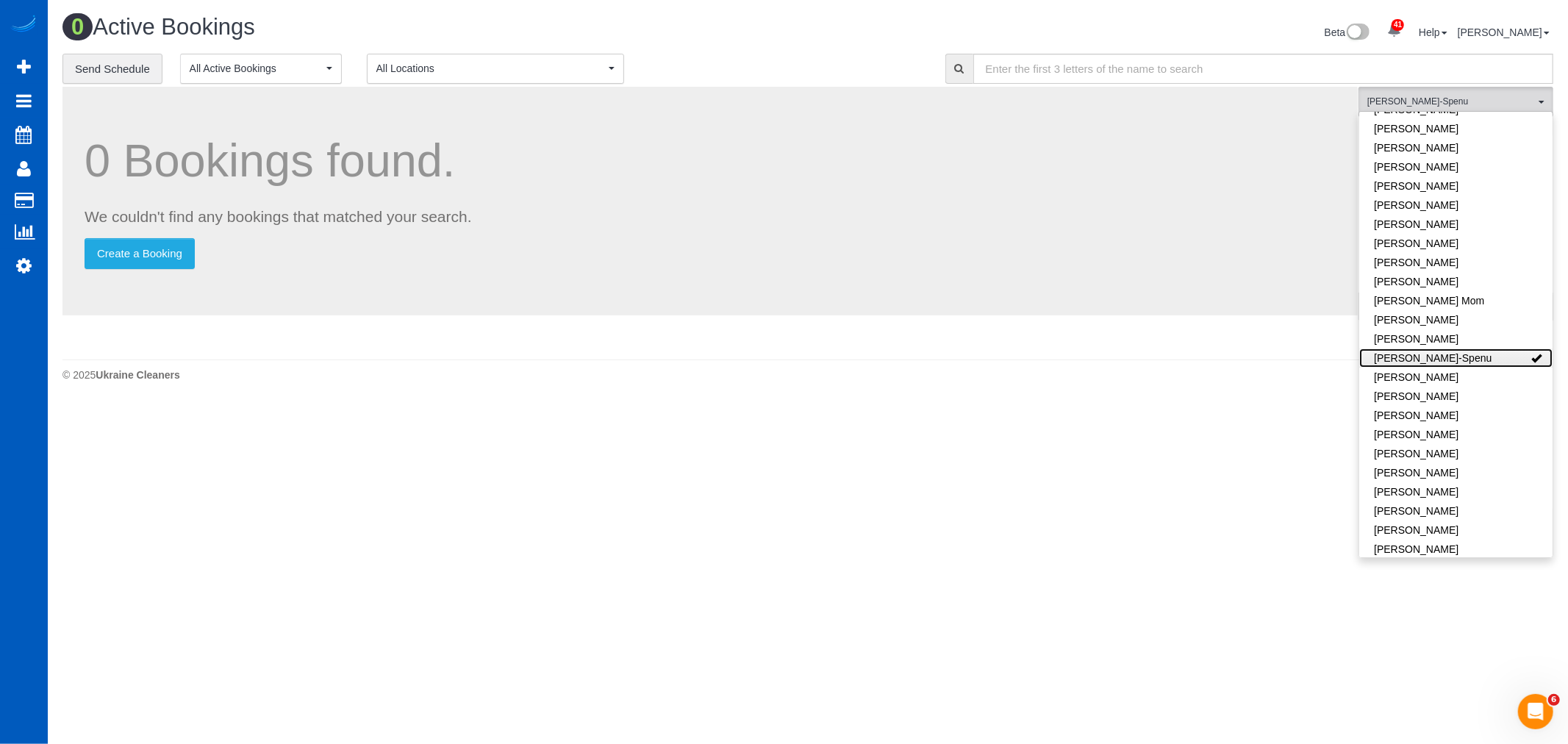
click at [1462, 356] on link "[PERSON_NAME]-Spenu" at bounding box center [1455, 358] width 193 height 19
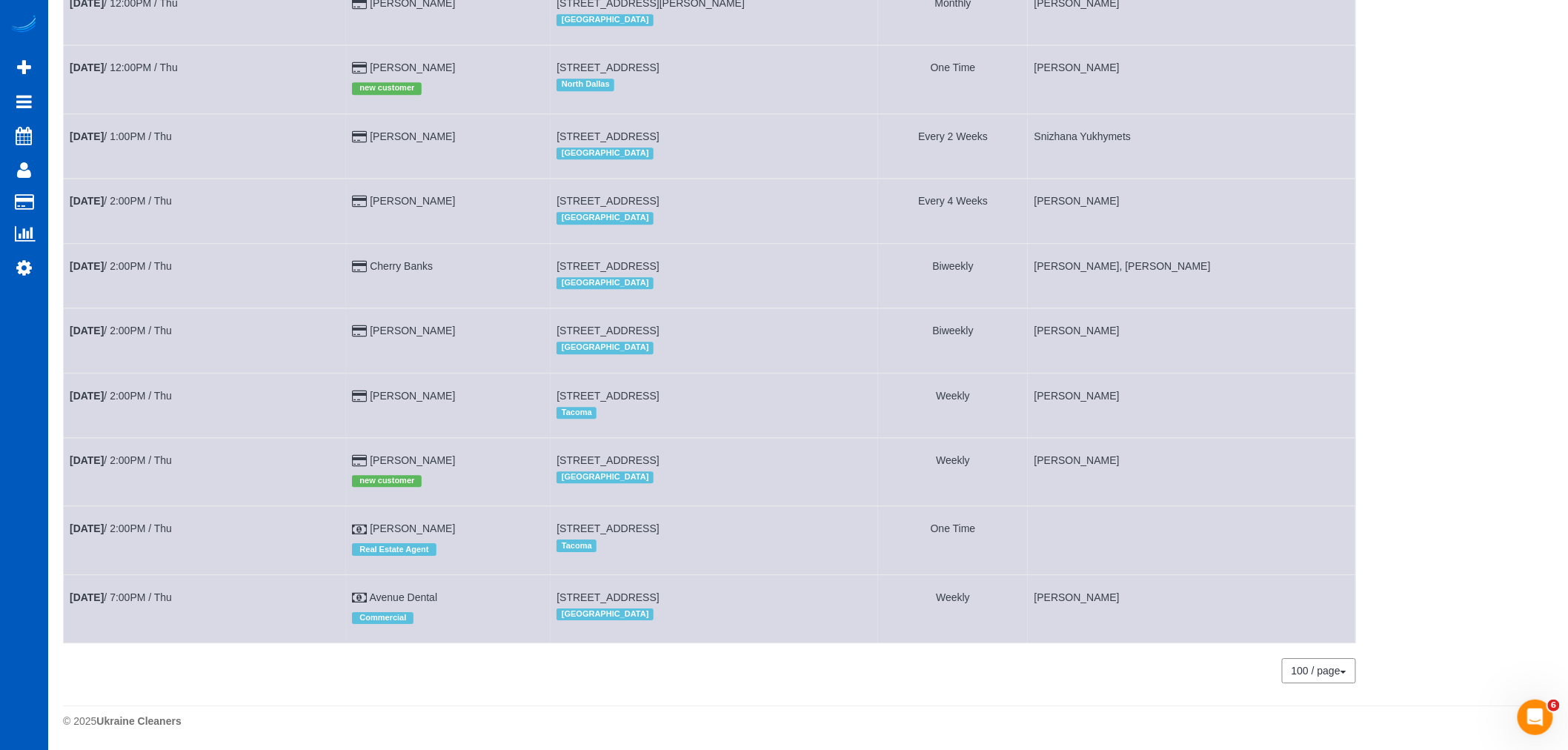
scroll to position [1583, 0]
click at [81, 522] on b "[DATE]" at bounding box center [86, 528] width 34 height 12
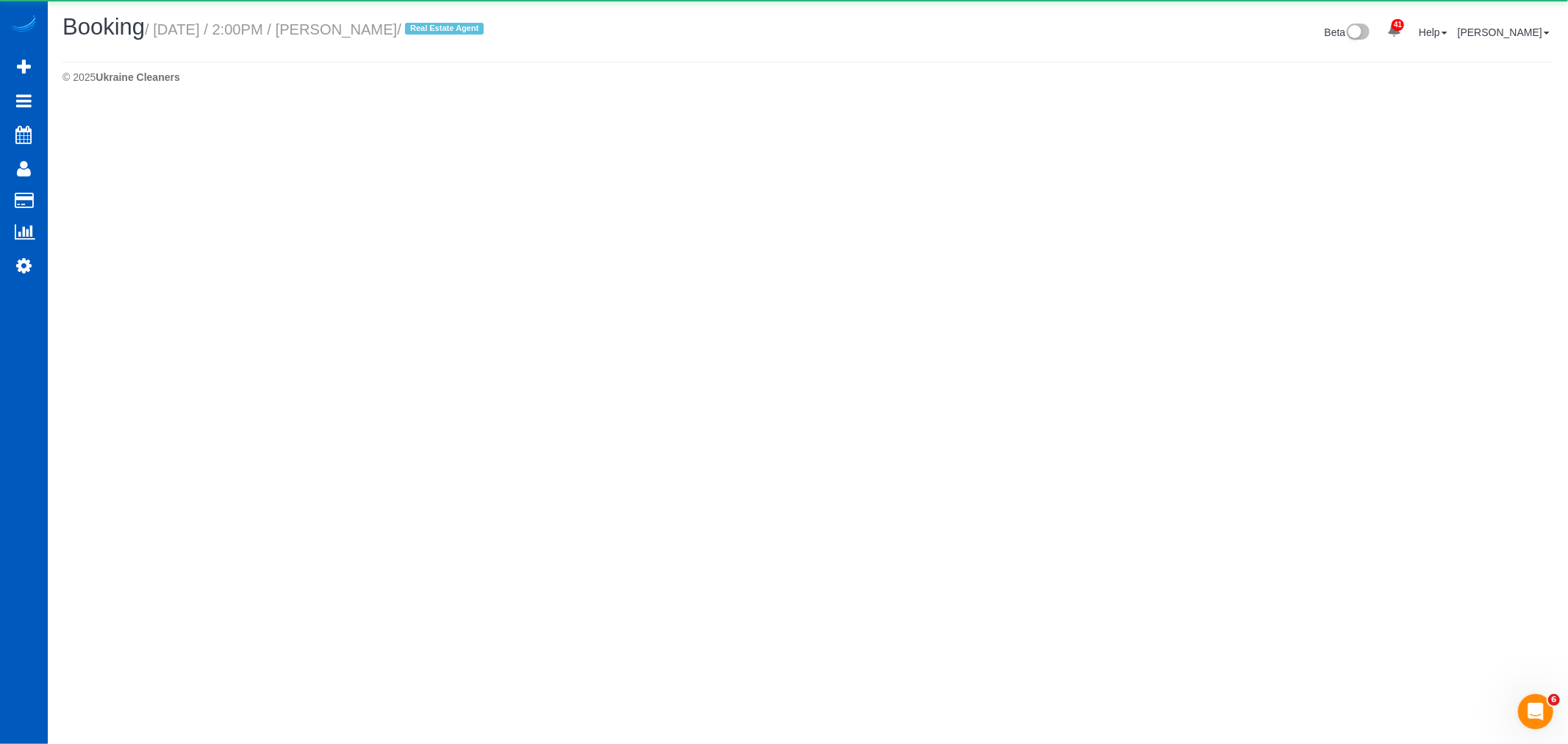
select select "WA"
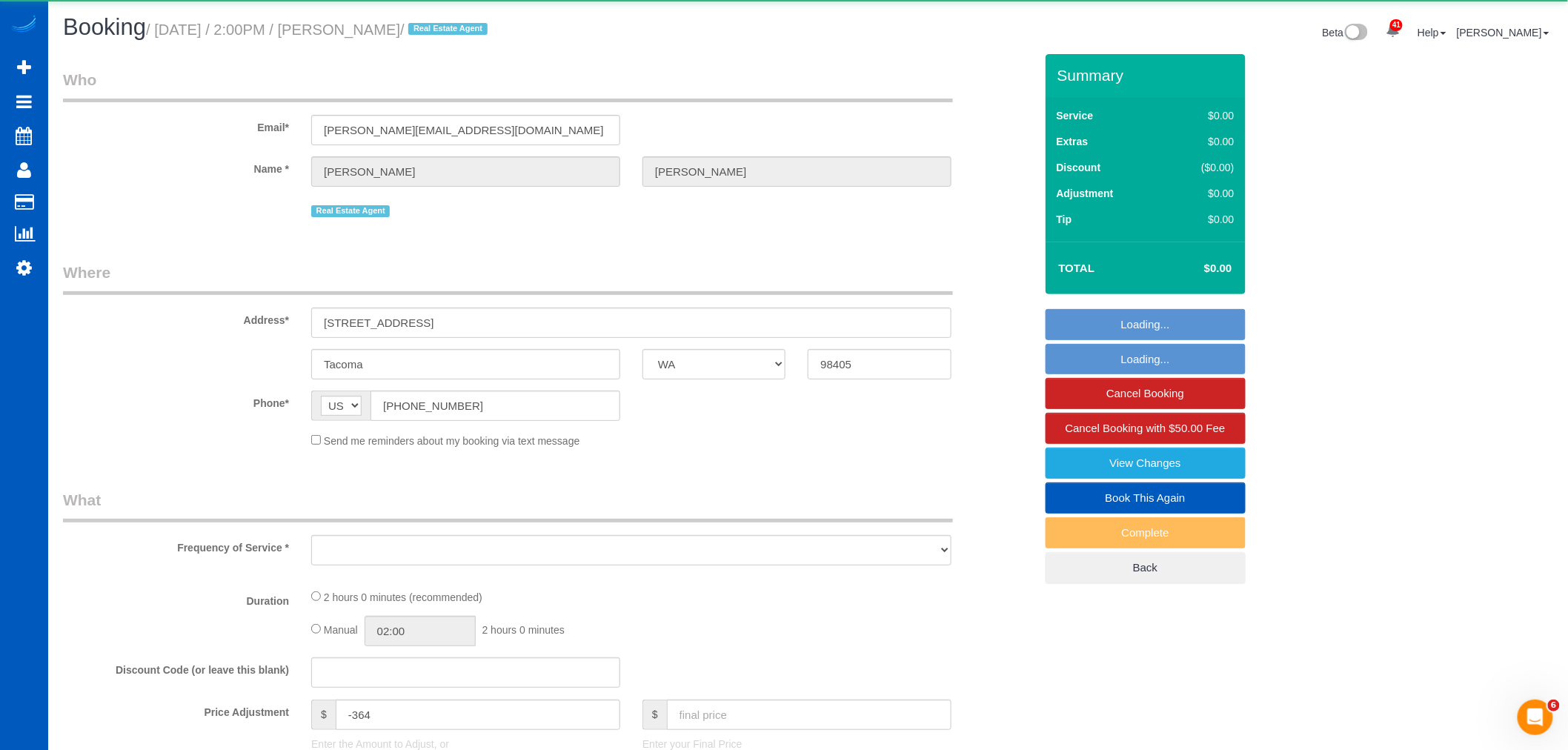
select select "object:14687"
select select "199"
select select "spot127"
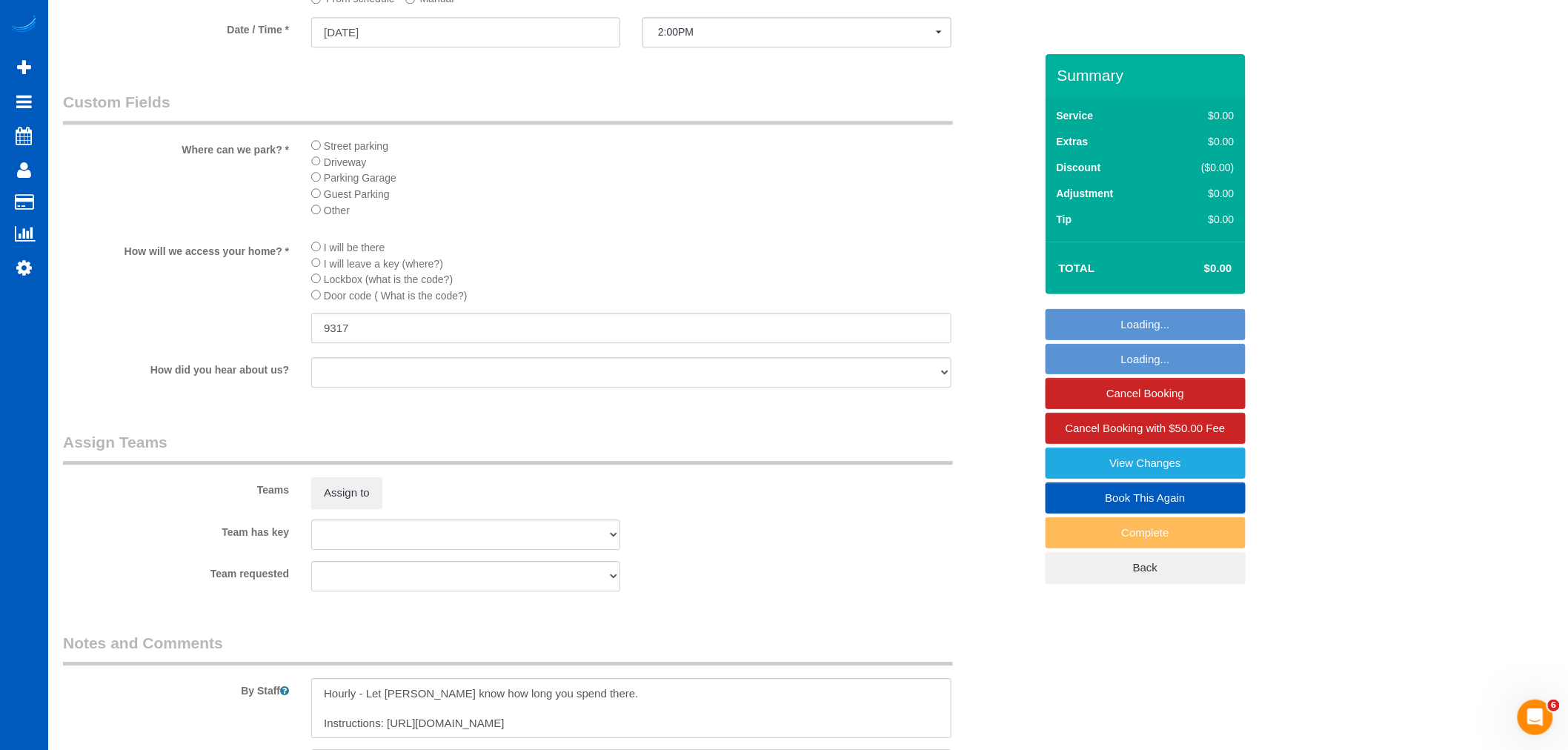
scroll to position [1564, 0]
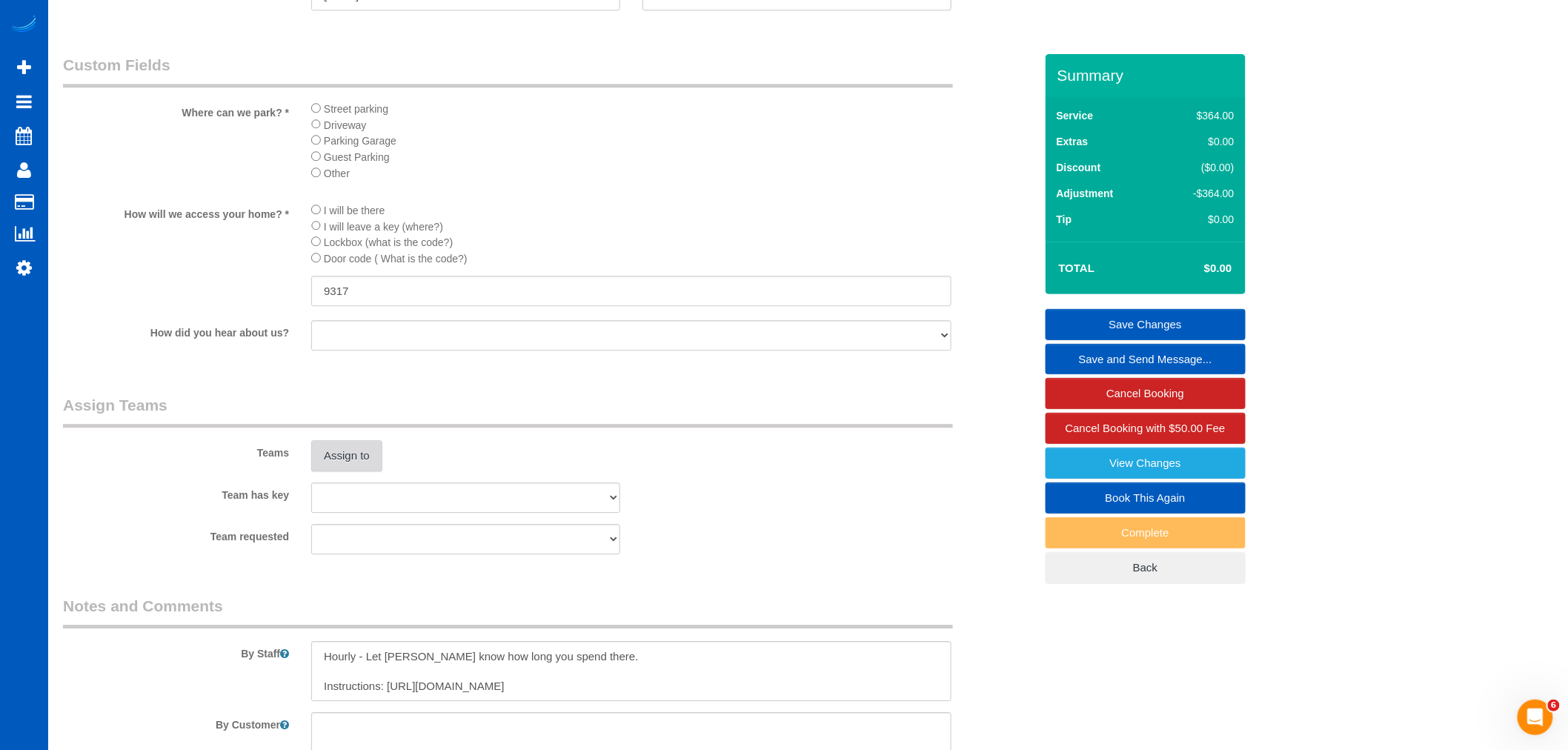
click at [359, 468] on button "Assign to" at bounding box center [347, 455] width 71 height 31
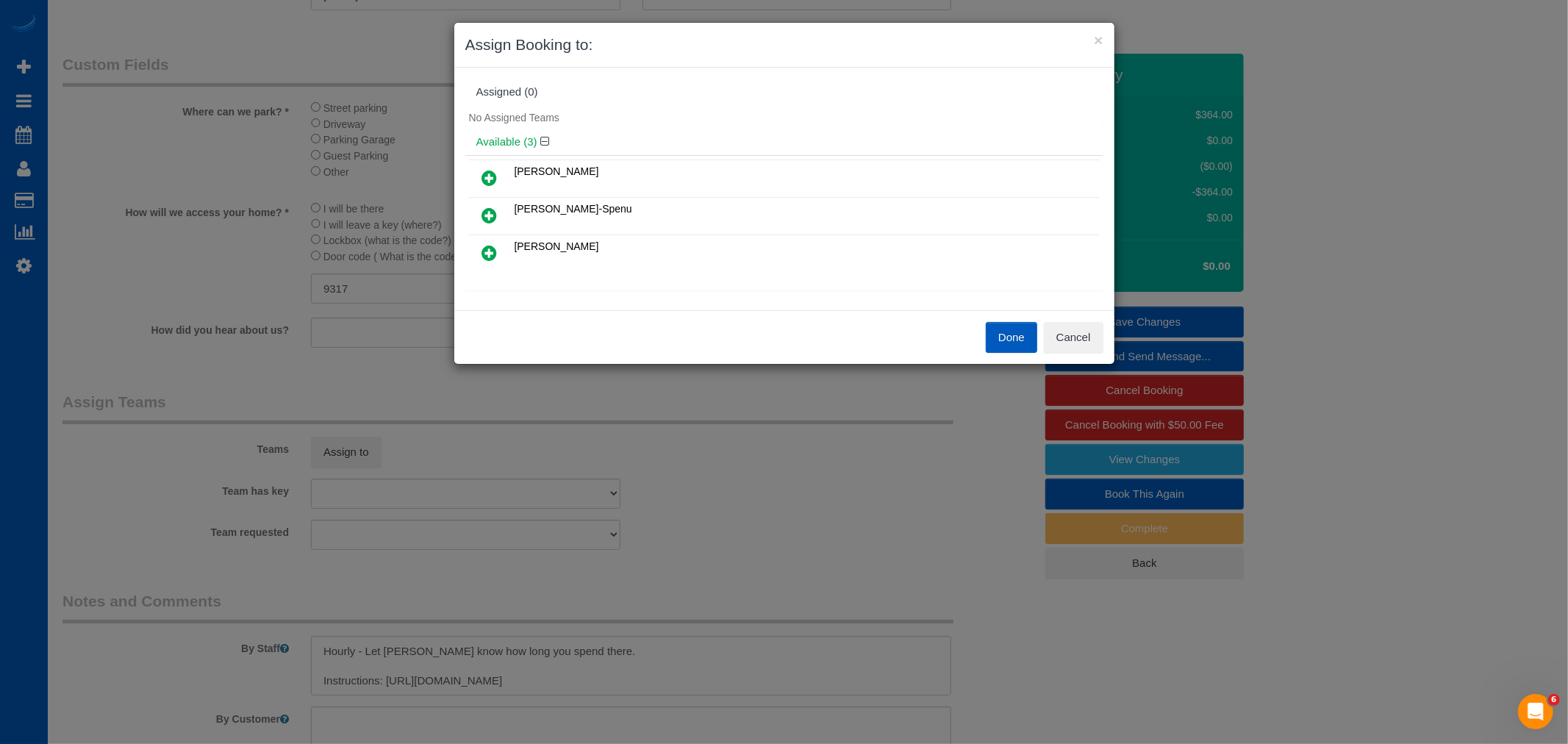
click at [485, 210] on icon at bounding box center [490, 215] width 16 height 18
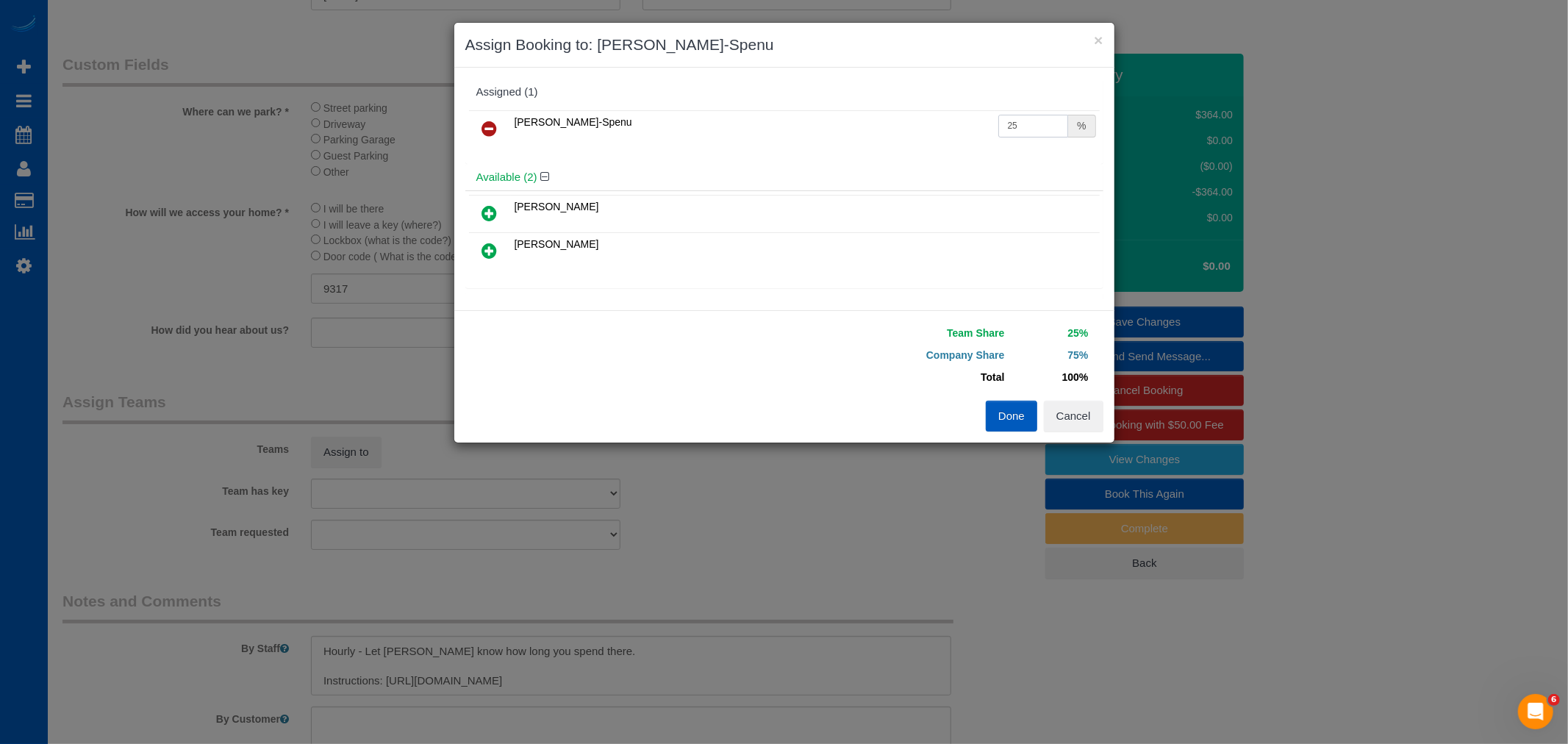
drag, startPoint x: 1030, startPoint y: 126, endPoint x: 818, endPoint y: 128, distance: 212.0
click at [818, 128] on tr "Iryna Kuzmenko-Spenu 25 %" at bounding box center [784, 129] width 631 height 38
type input "55"
click at [1003, 406] on button "Done" at bounding box center [1012, 415] width 52 height 31
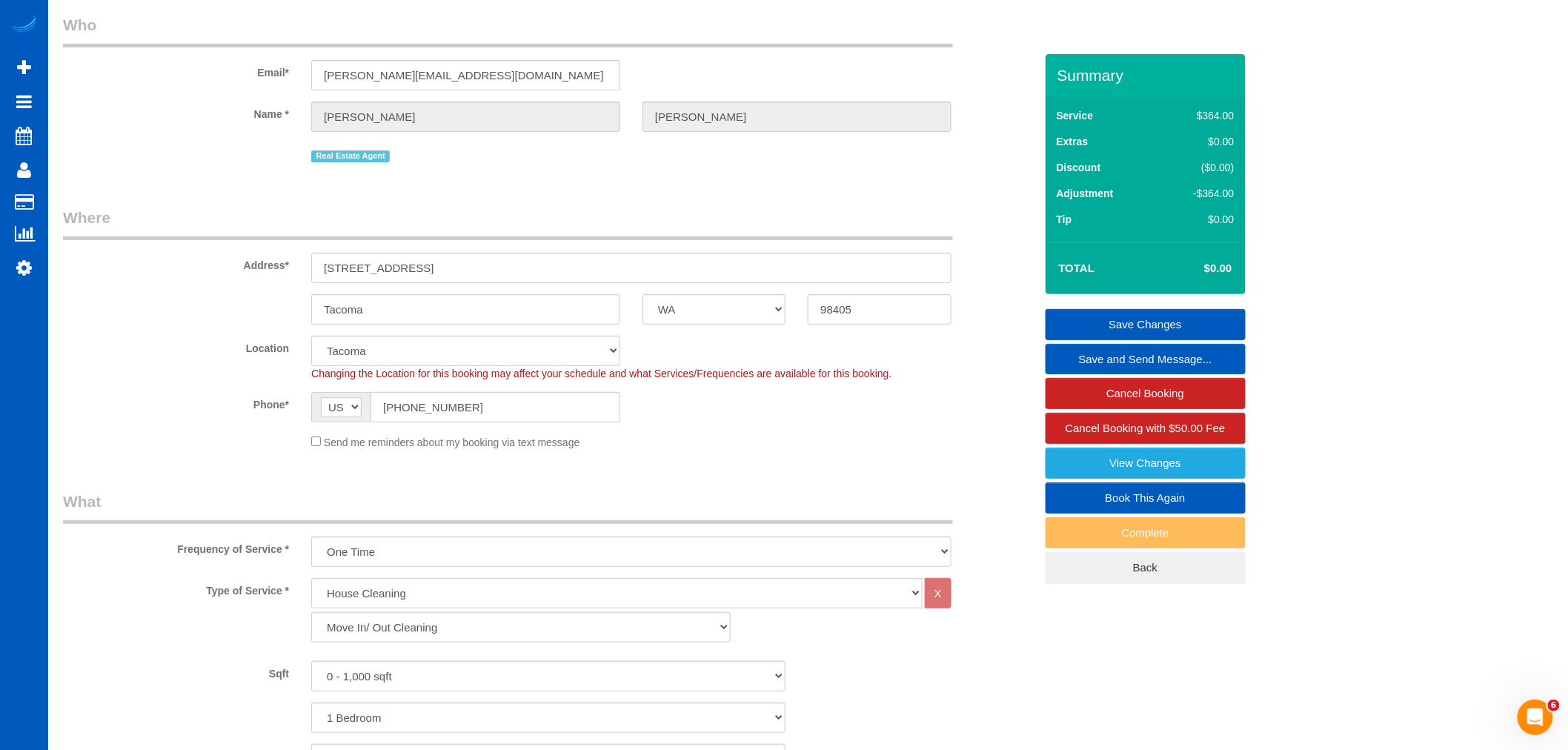
scroll to position [0, 0]
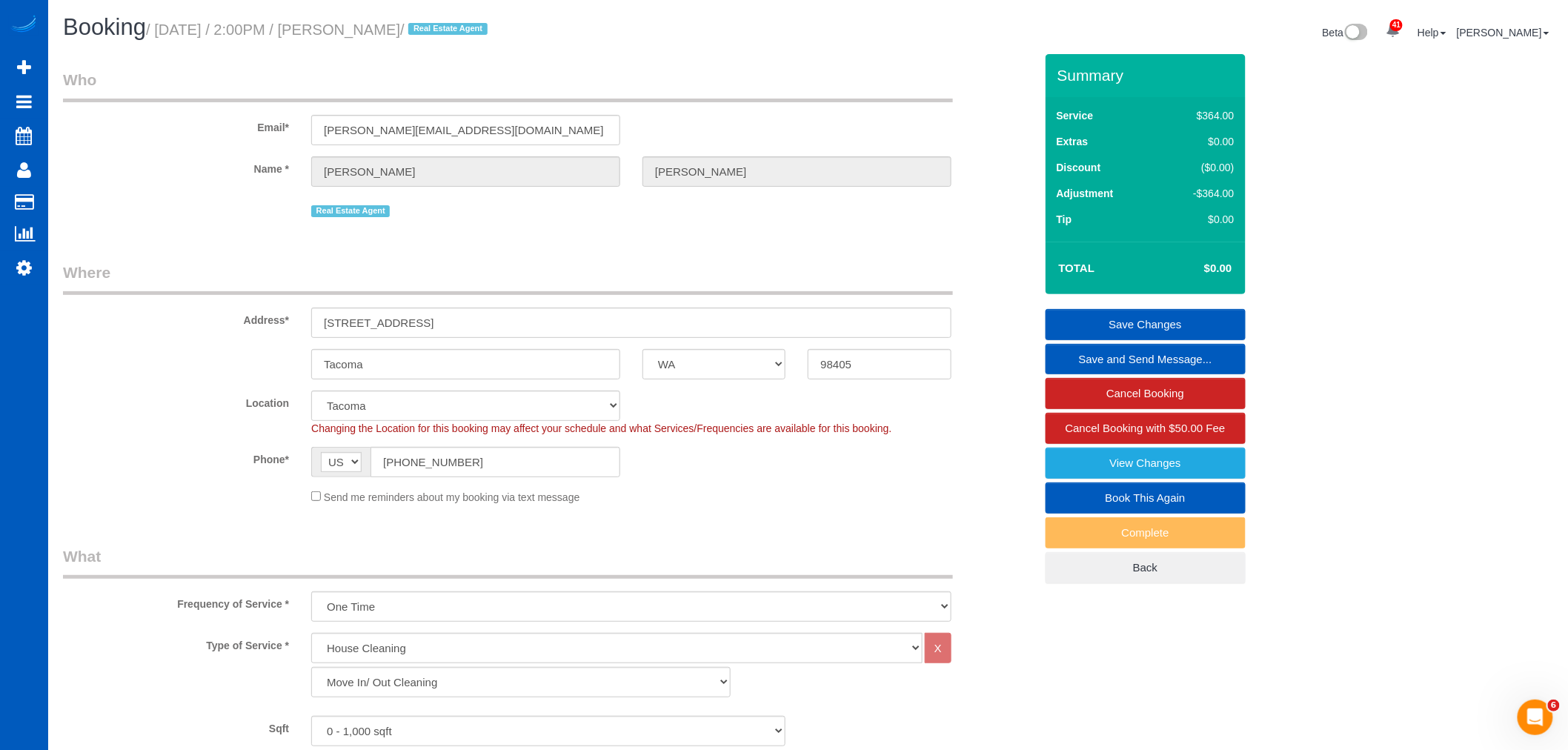
click at [1150, 324] on link "Save Changes" at bounding box center [1145, 324] width 200 height 31
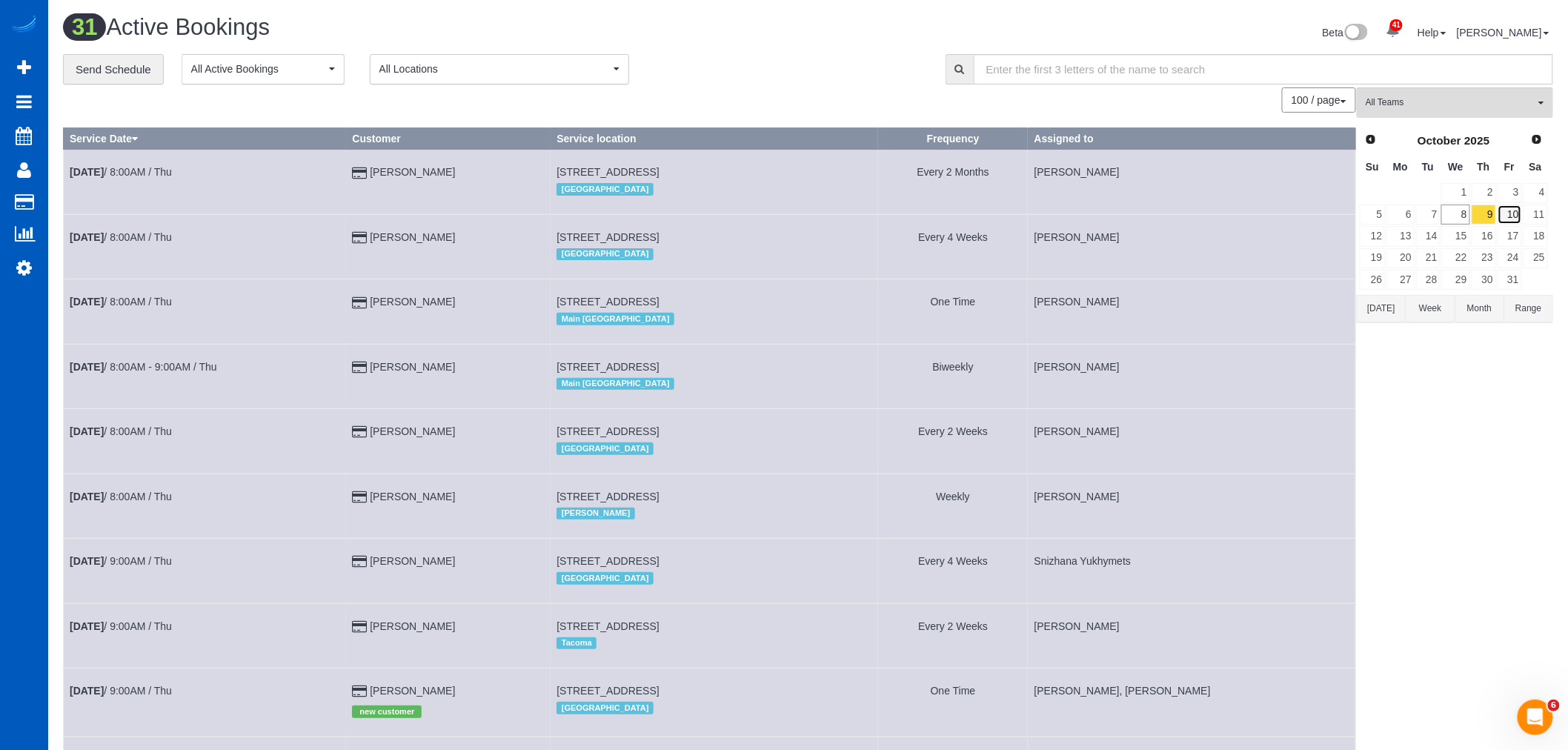
click at [1510, 217] on link "10" at bounding box center [1509, 214] width 24 height 20
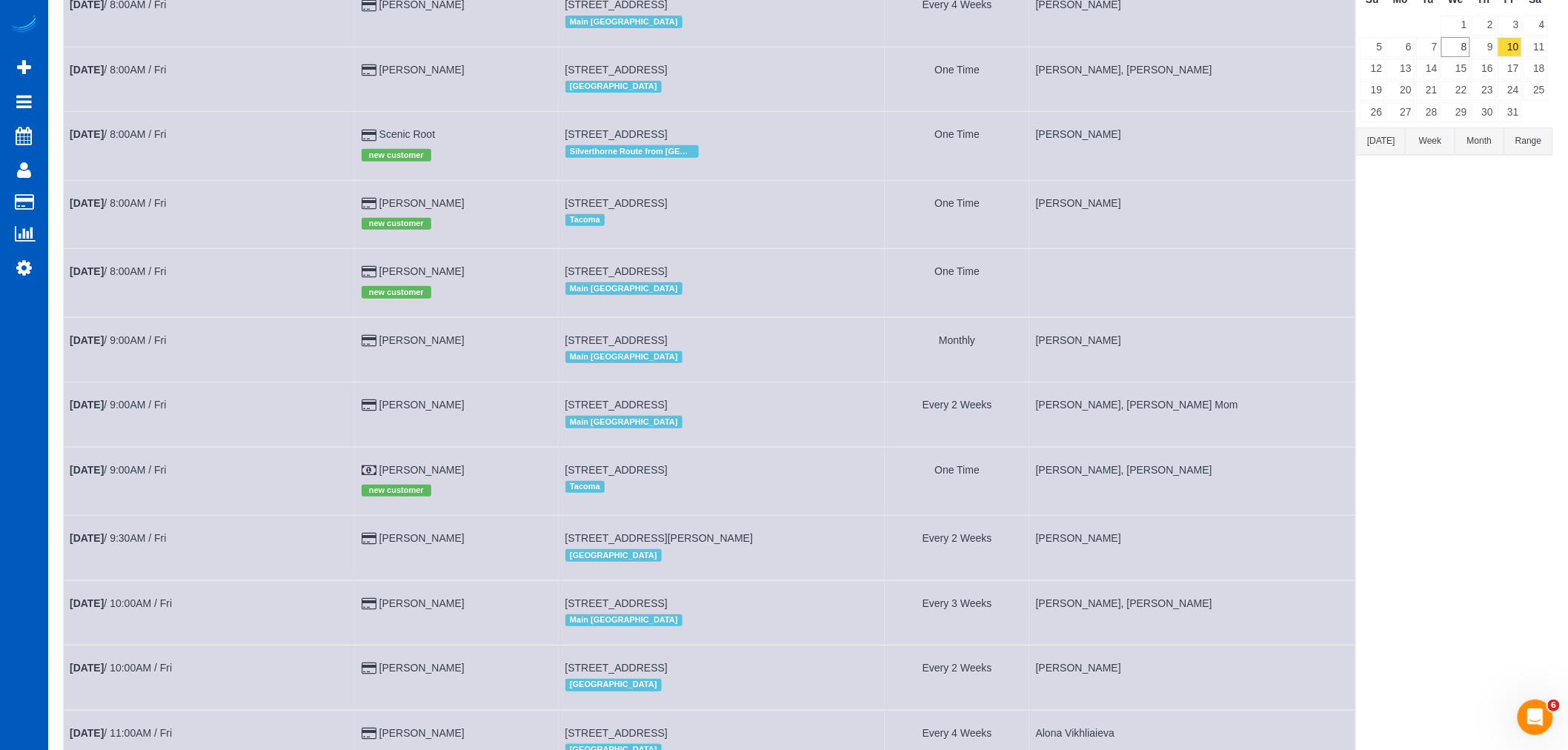
scroll to position [165, 0]
click at [106, 267] on td "Oct 10th / 8:00AM / Fri" at bounding box center [210, 285] width 292 height 68
click at [99, 280] on b "[DATE]" at bounding box center [86, 274] width 34 height 12
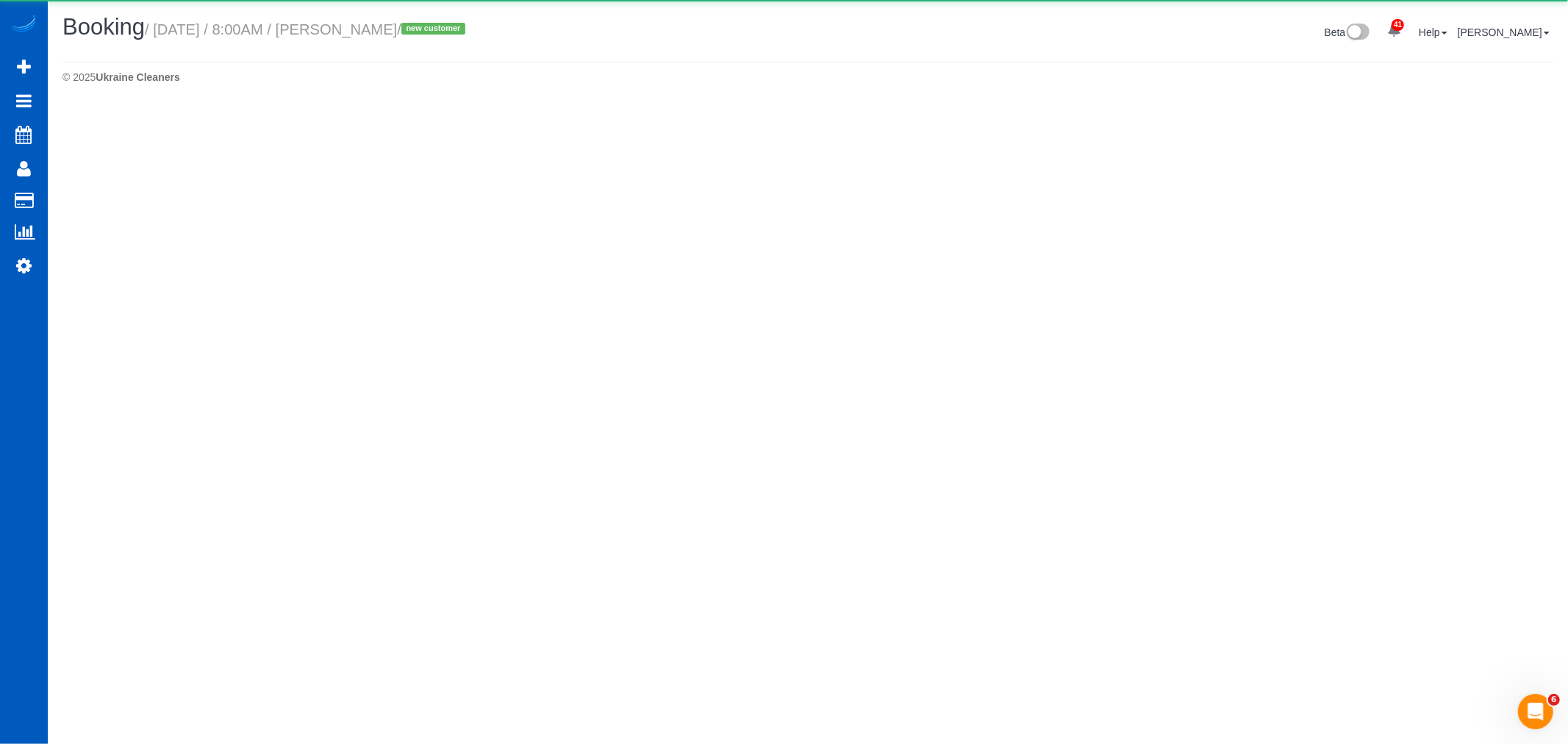
select select "WA"
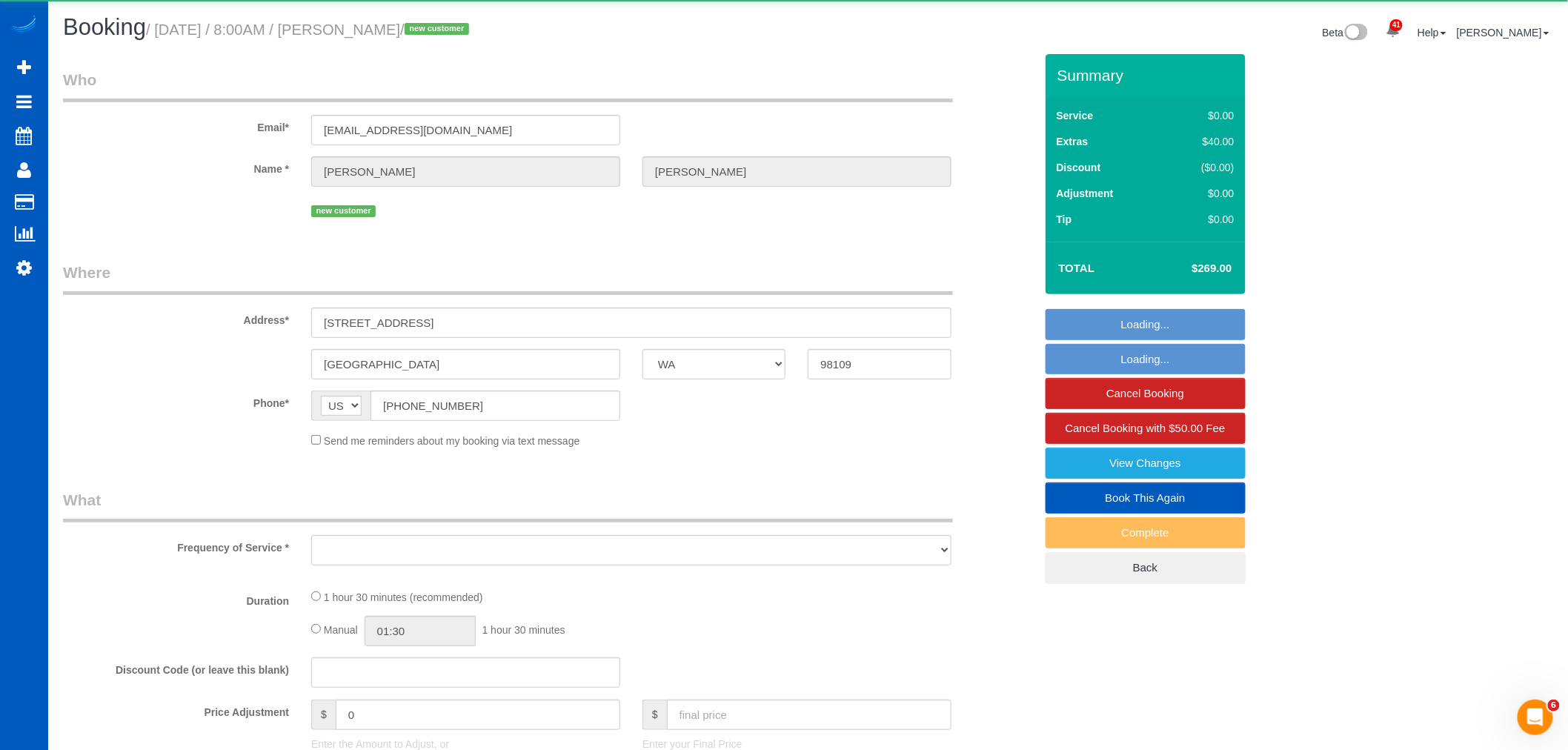
select select "string:fspay-ed5a4af3-44ae-4a97-82ed-8b3c7dca1501"
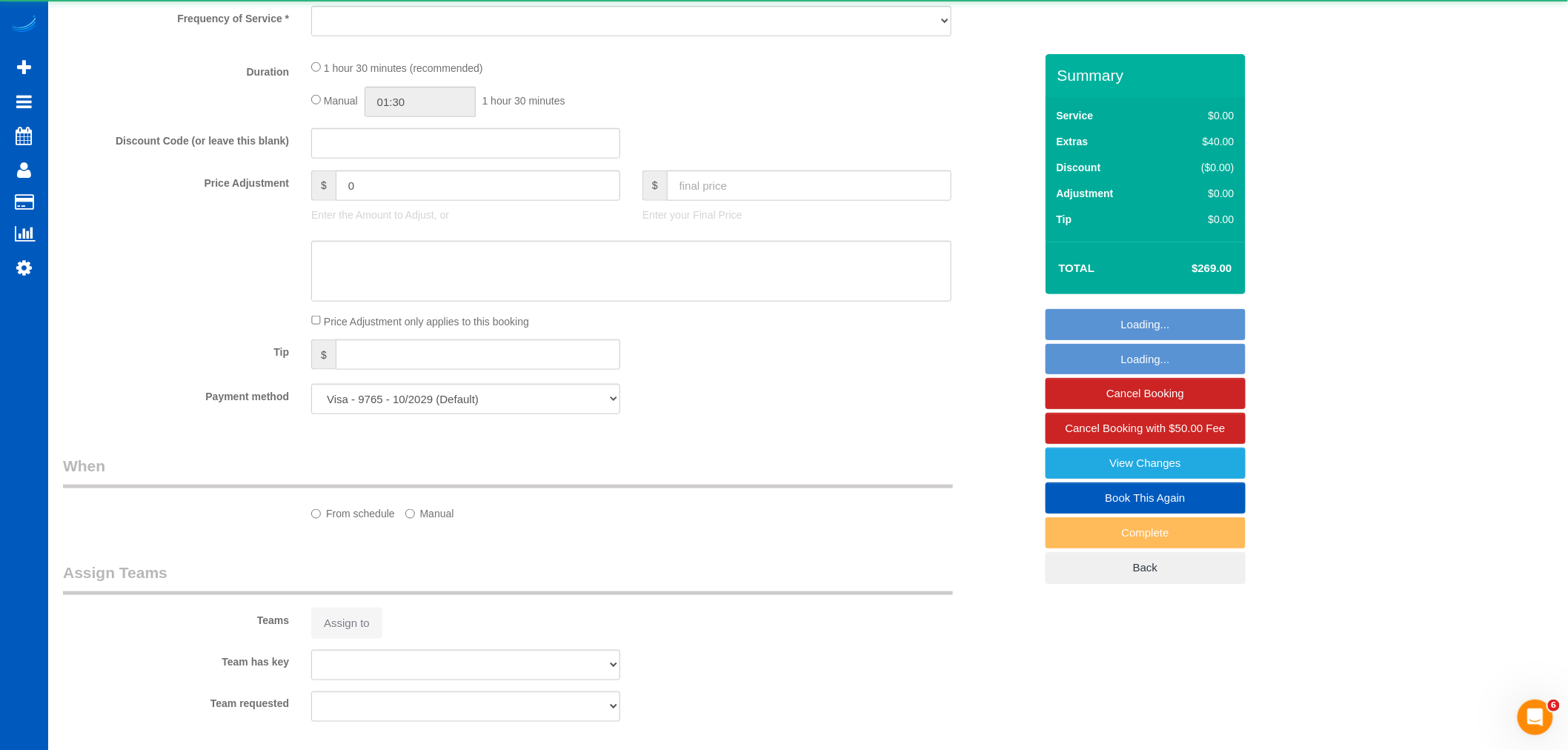
select select "object:16702"
select select "199"
select select "2"
select select "spot136"
select select "number:8"
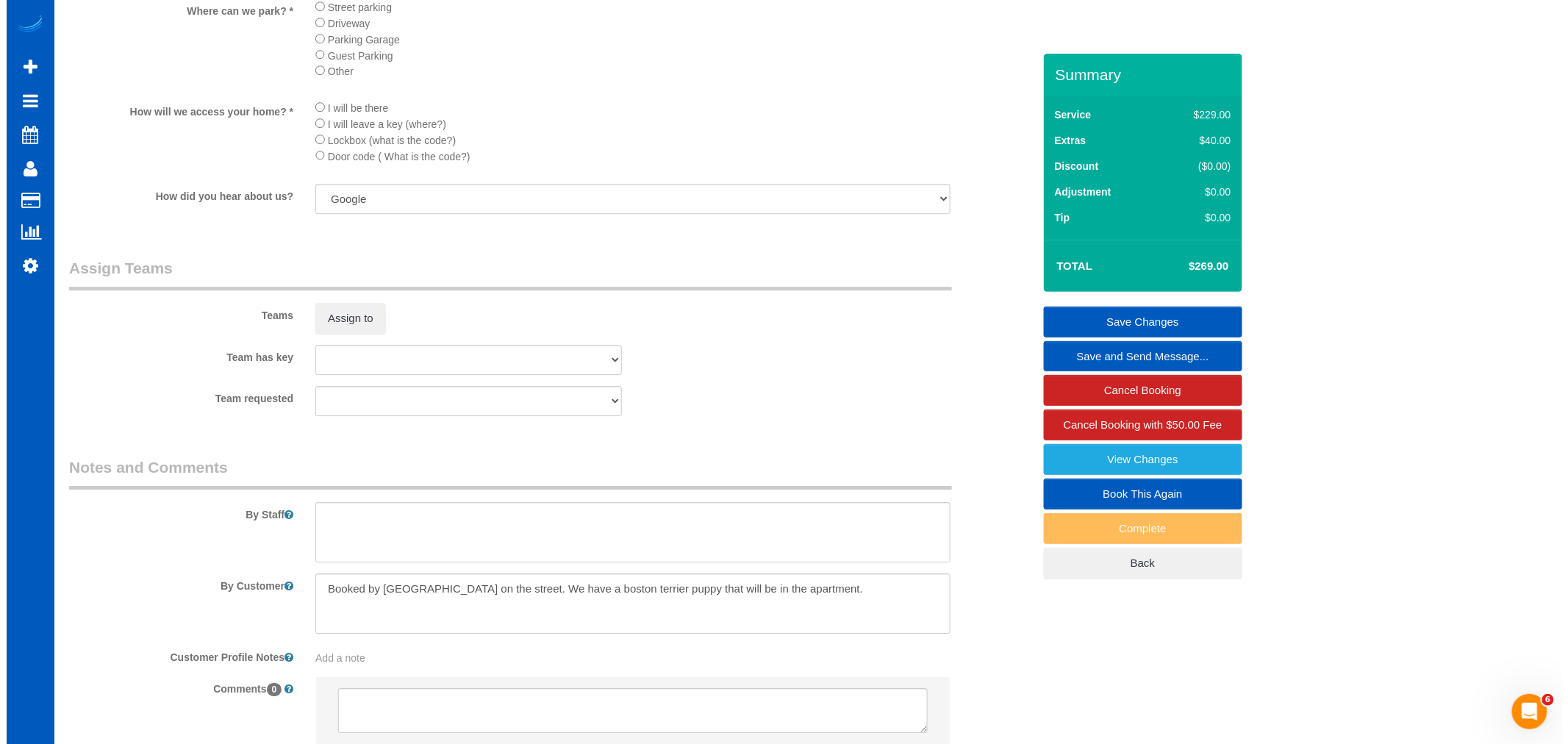
scroll to position [1715, 0]
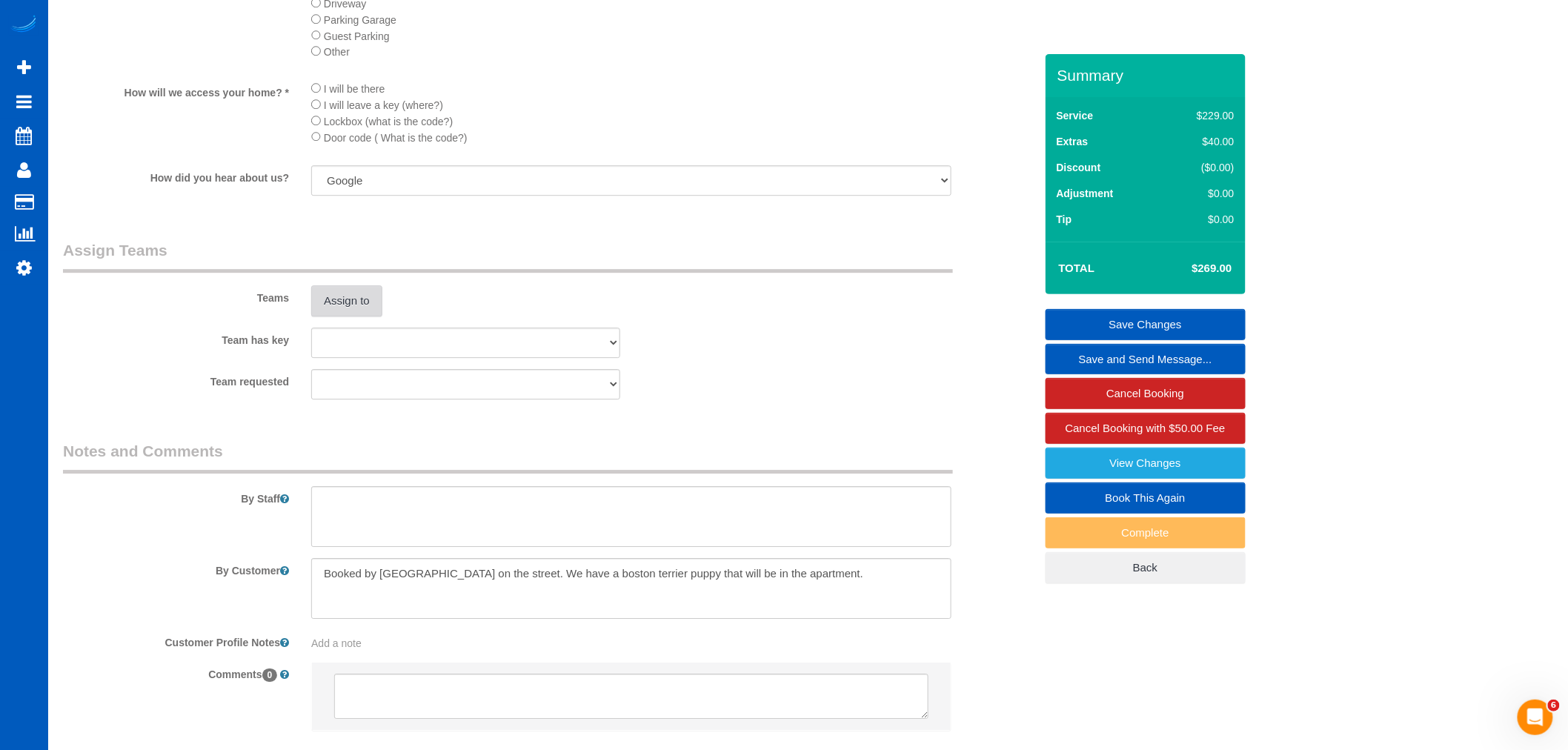
click at [341, 315] on button "Assign to" at bounding box center [347, 300] width 71 height 31
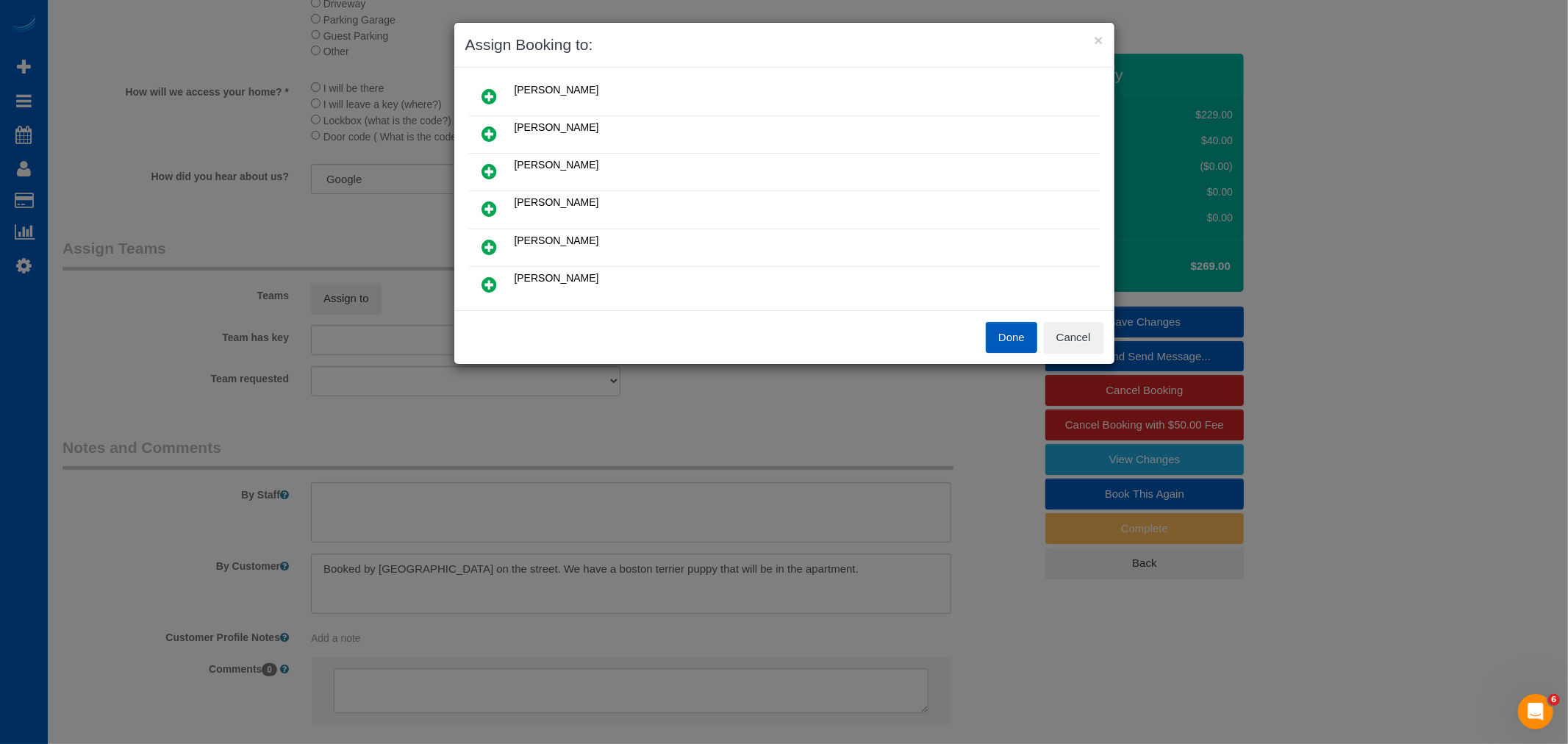
scroll to position [245, 0]
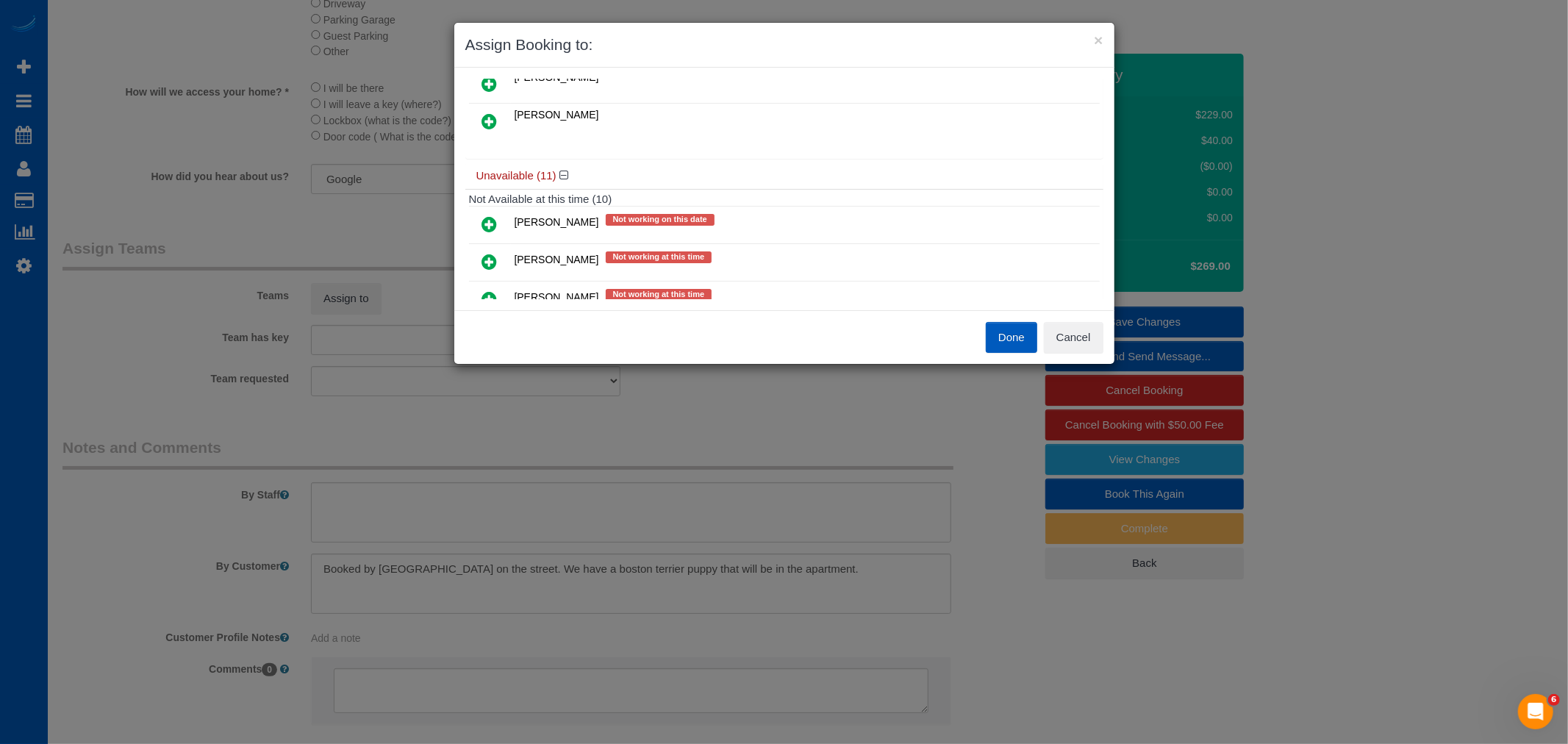
click at [493, 132] on link at bounding box center [490, 122] width 34 height 30
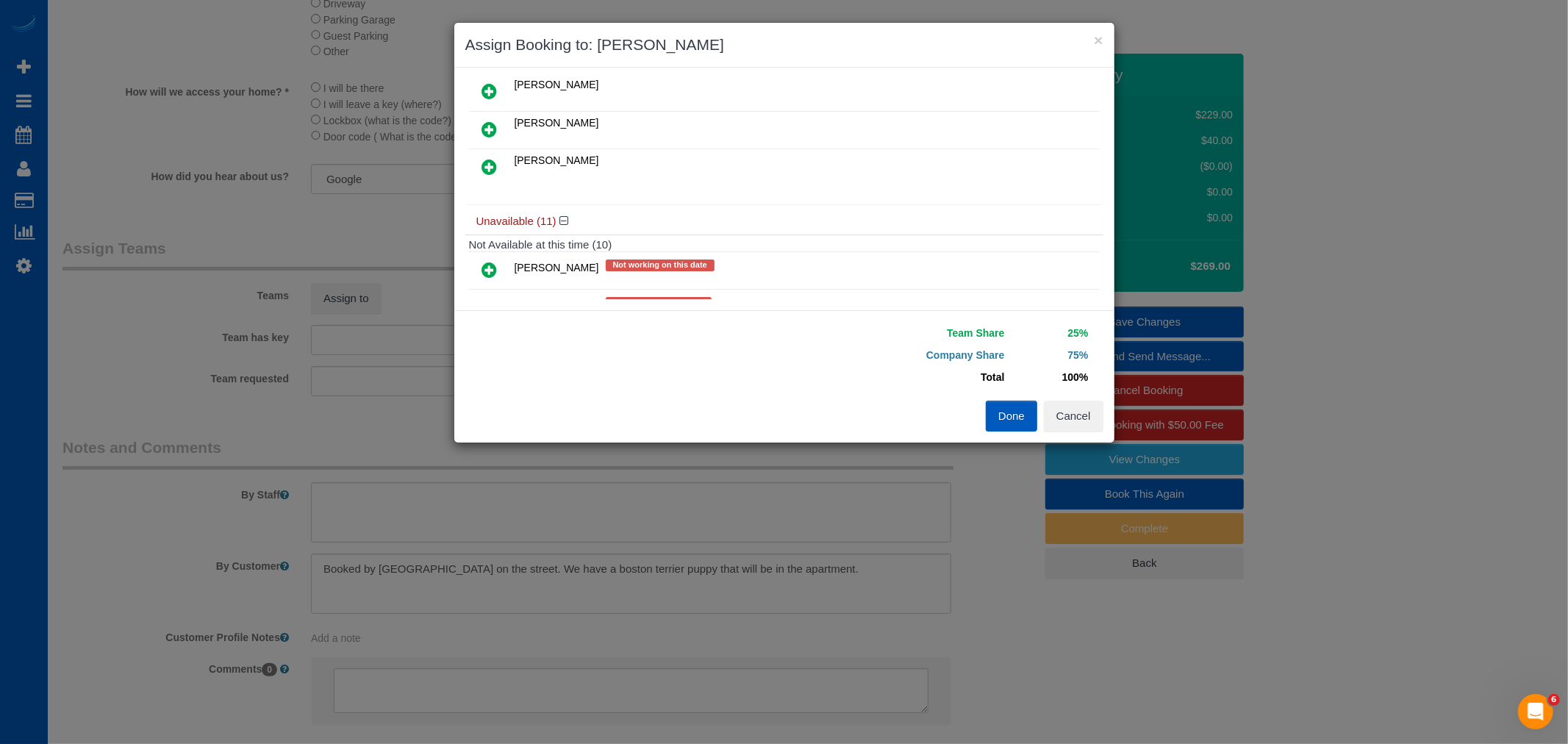
click at [494, 158] on icon at bounding box center [490, 167] width 16 height 18
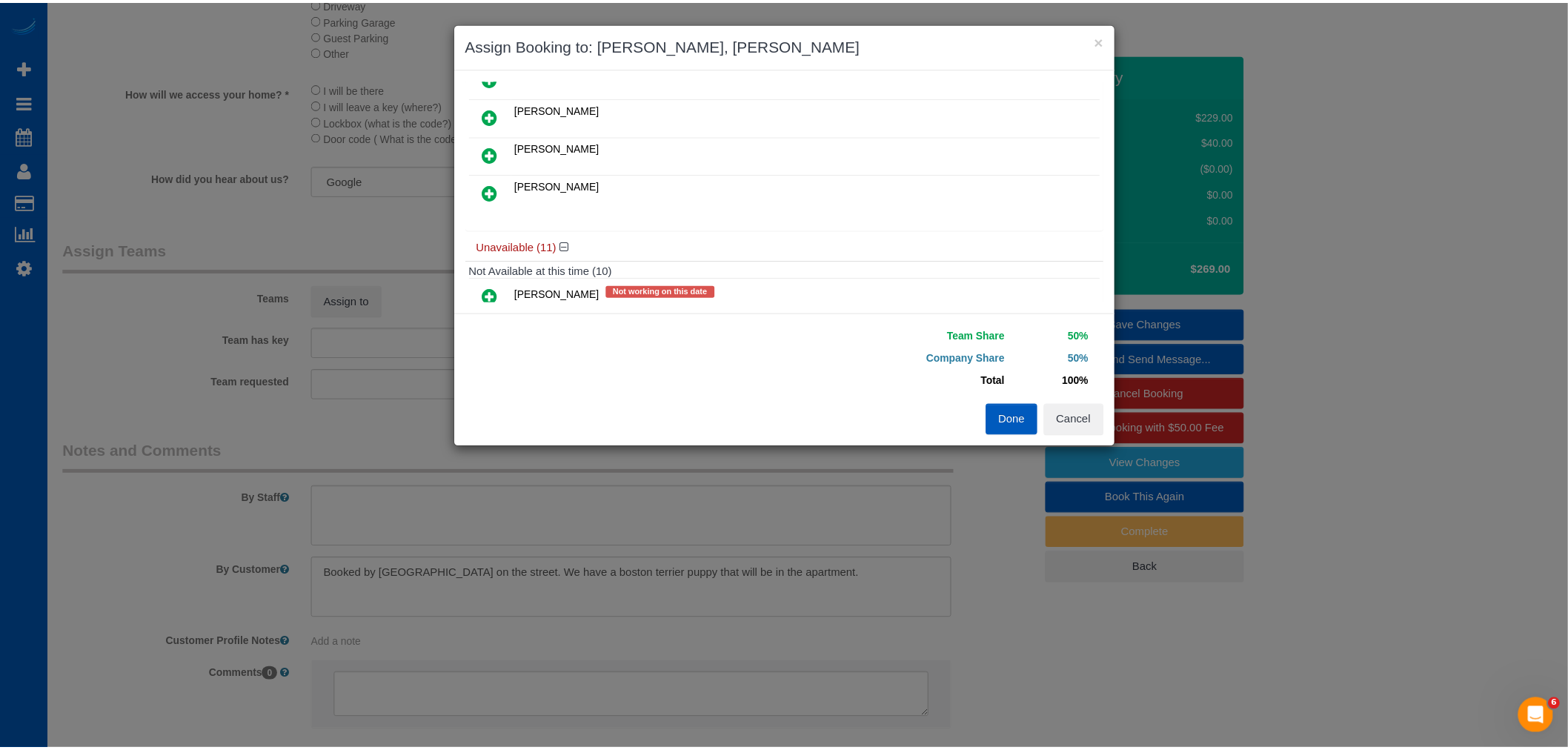
scroll to position [0, 0]
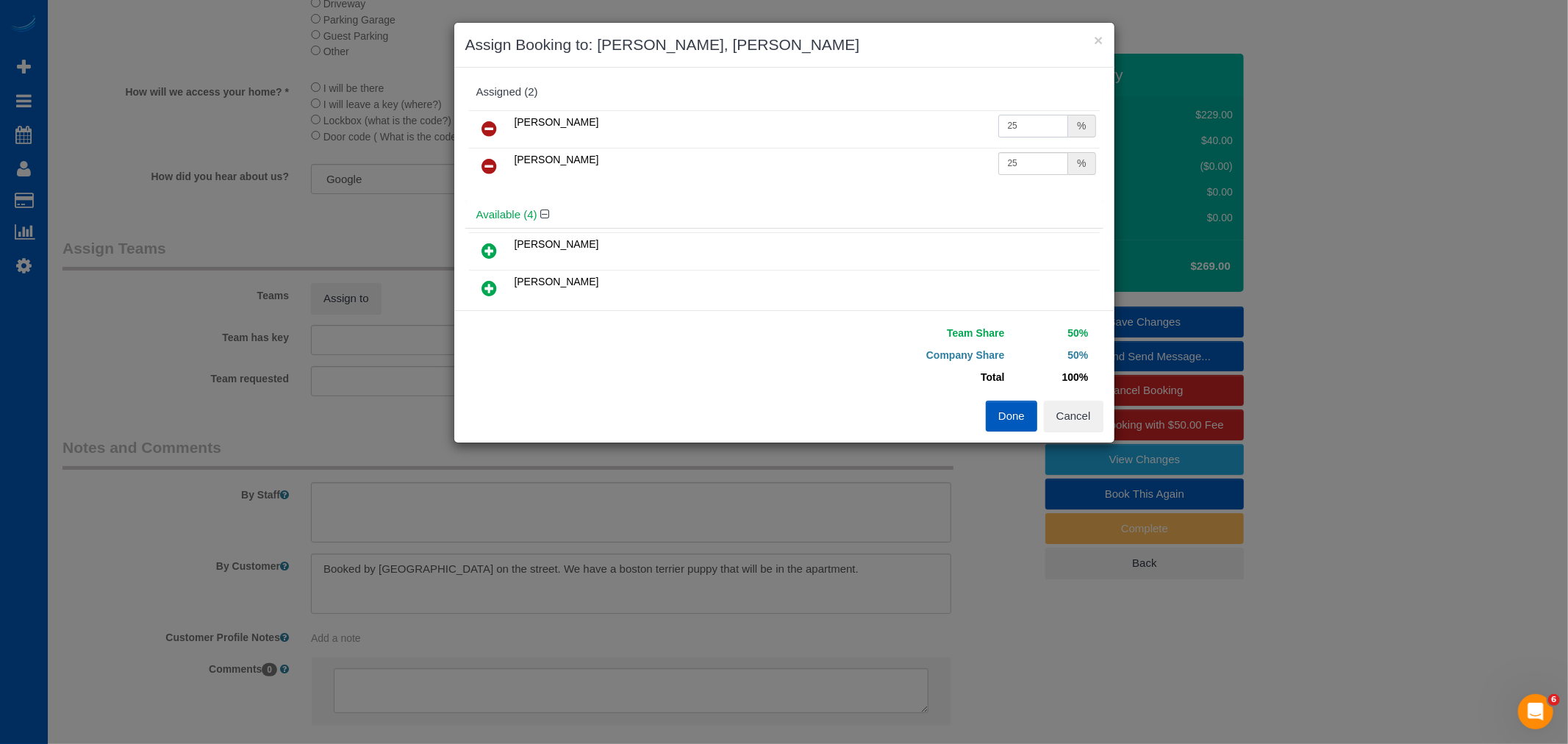
drag, startPoint x: 1004, startPoint y: 125, endPoint x: 1055, endPoint y: 135, distance: 52.0
click at [1055, 135] on input "25" at bounding box center [1034, 126] width 70 height 23
type input "27"
drag, startPoint x: 1001, startPoint y: 162, endPoint x: 1049, endPoint y: 192, distance: 56.6
click at [1049, 192] on div "Viktoriia Zhukovska 27 % Vira Zhukovska 25 %" at bounding box center [784, 153] width 638 height 95
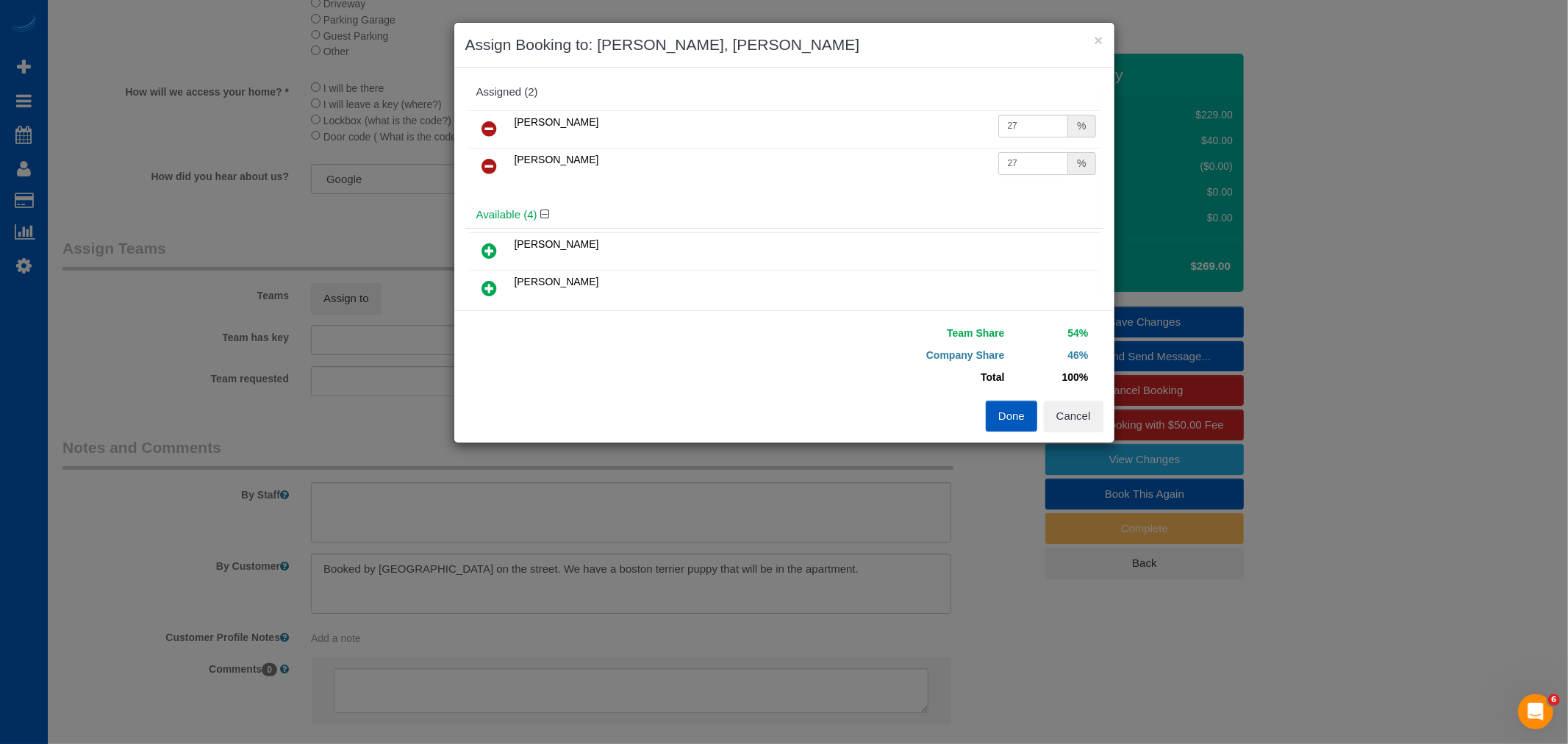
type input "27"
click at [1020, 402] on button "Done" at bounding box center [1012, 415] width 52 height 31
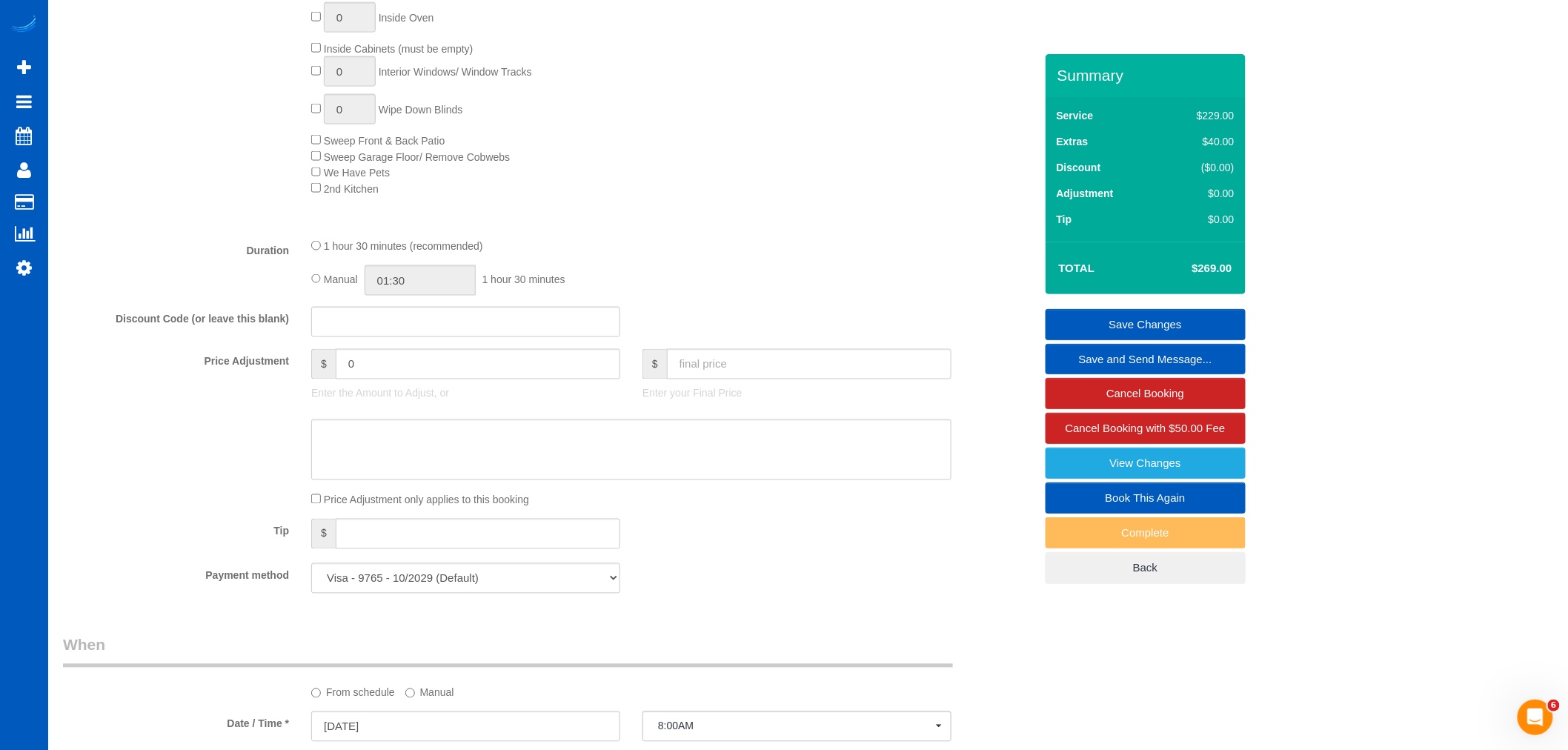
scroll to position [850, 0]
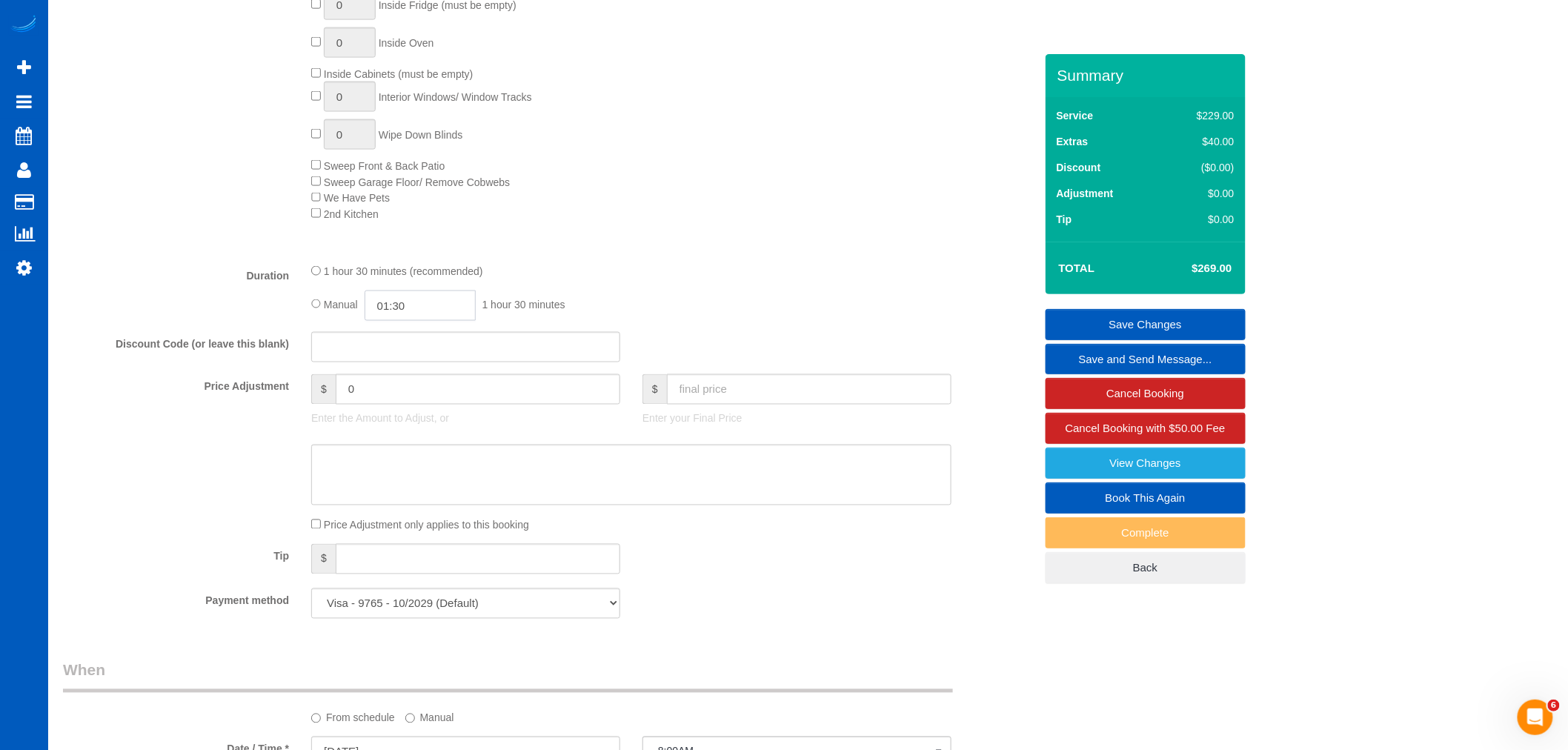
click at [418, 321] on input "01:30" at bounding box center [420, 305] width 111 height 31
type input "03:00"
click at [397, 335] on li "03:00" at bounding box center [405, 336] width 66 height 19
select select "spot153"
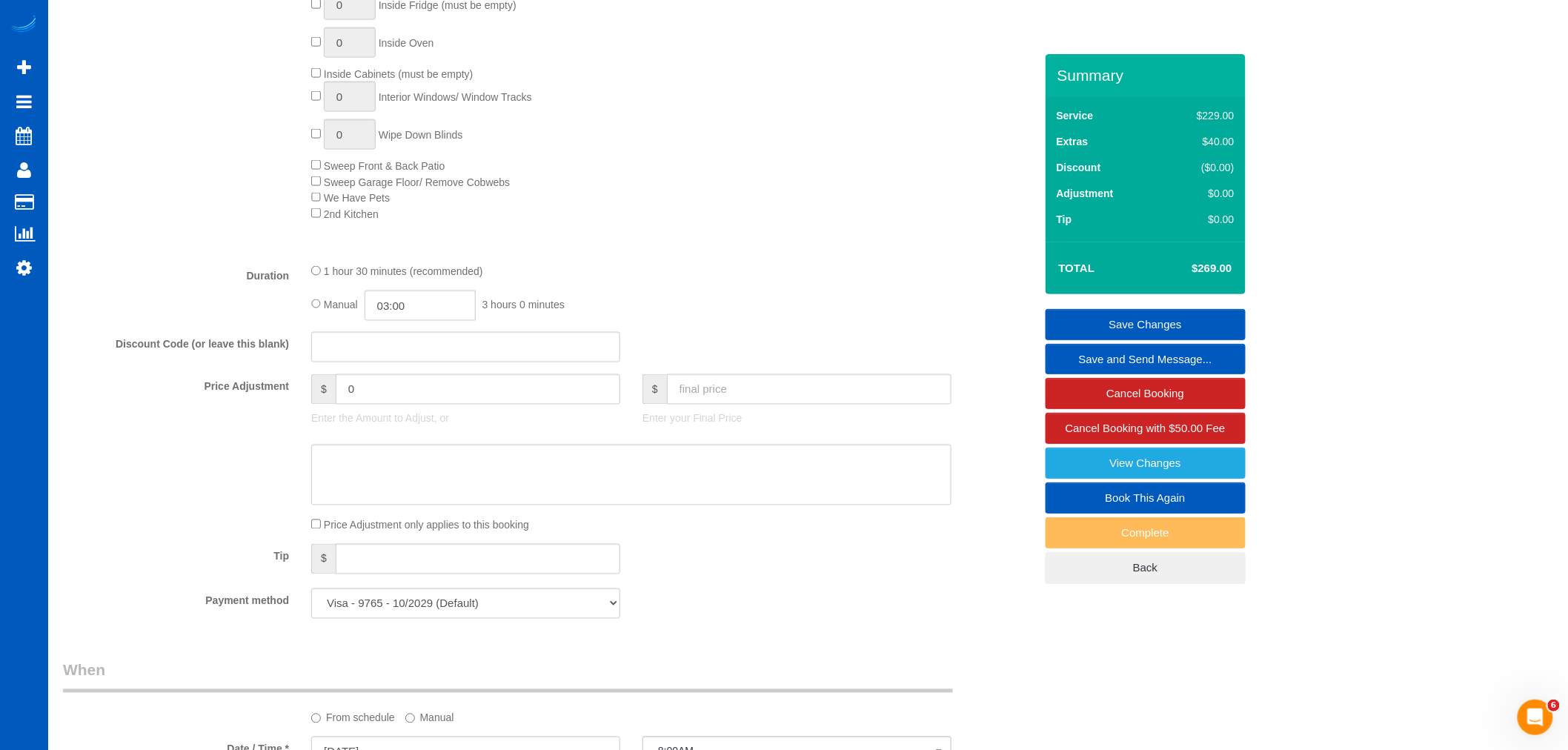
click at [1118, 320] on link "Save Changes" at bounding box center [1145, 324] width 200 height 31
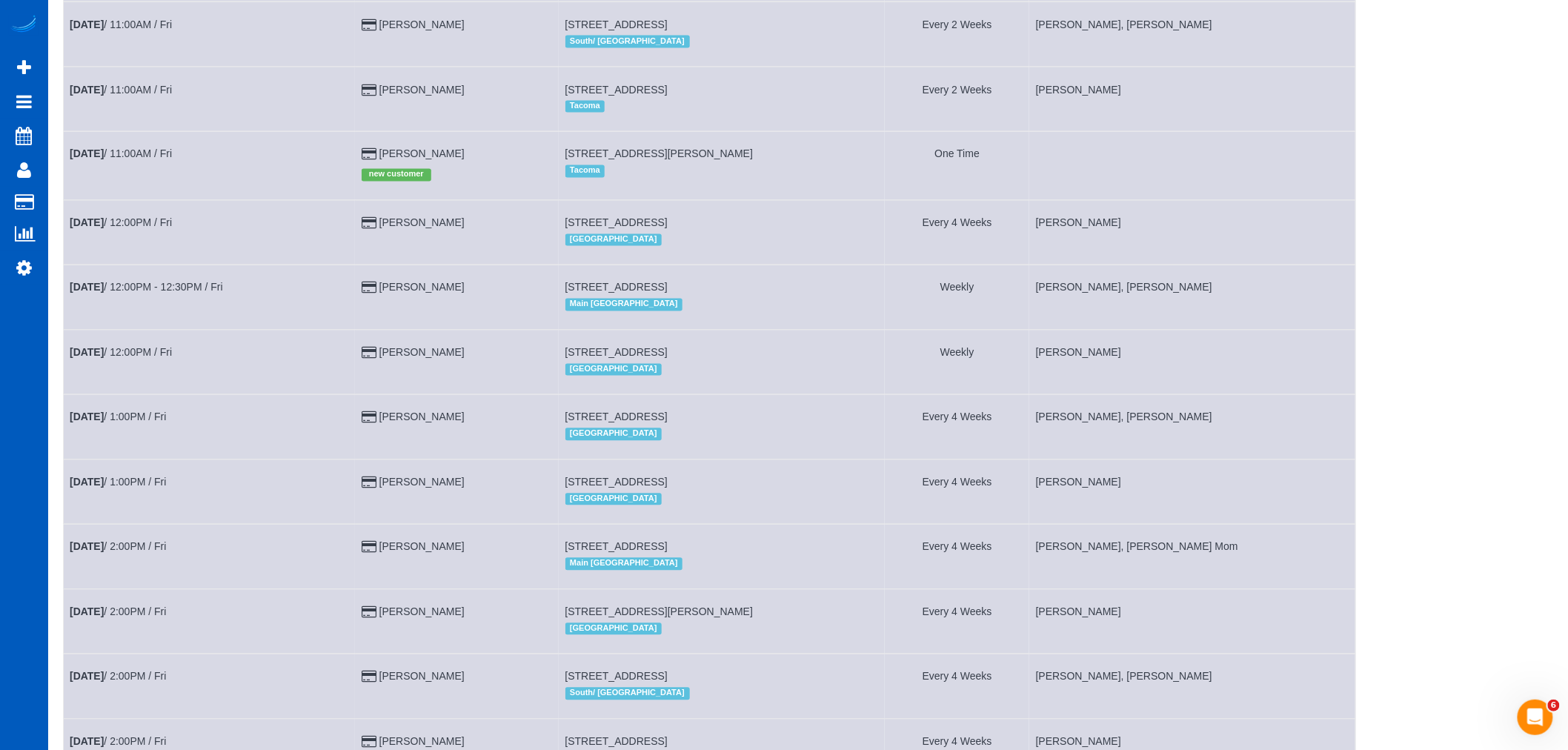
scroll to position [974, 0]
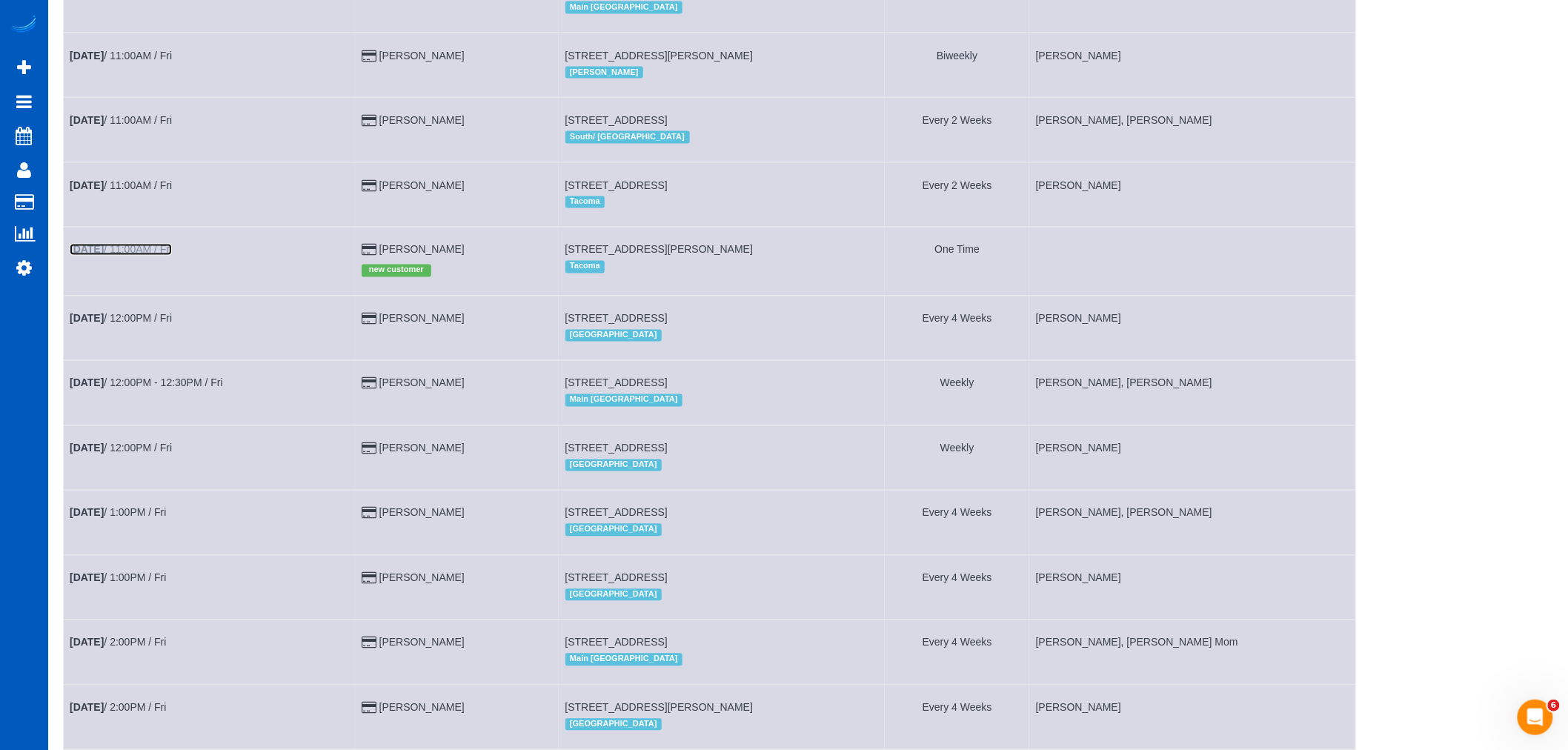
click at [135, 256] on link "Oct 10th / 11:00AM / Fri" at bounding box center [121, 249] width 103 height 12
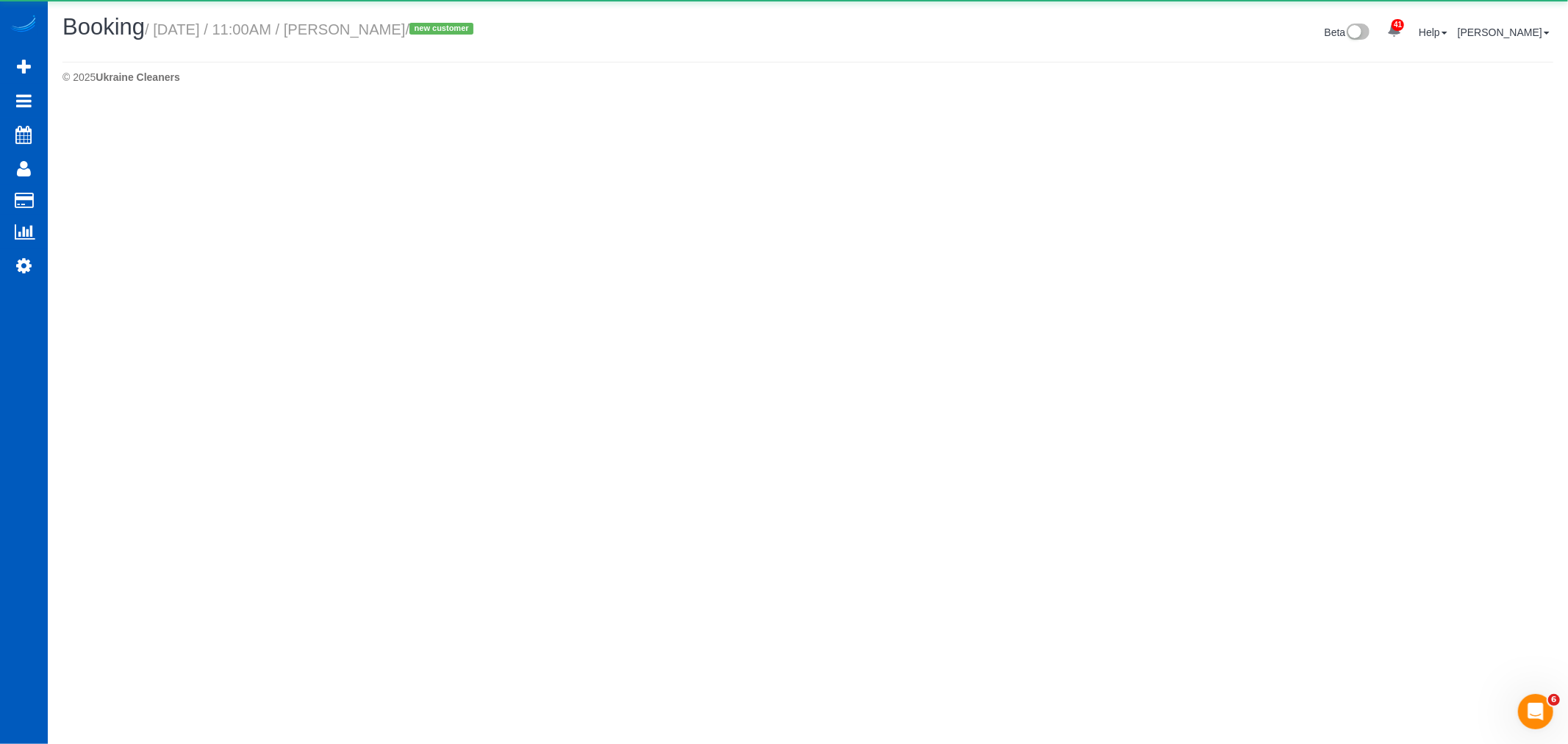
select select "WA"
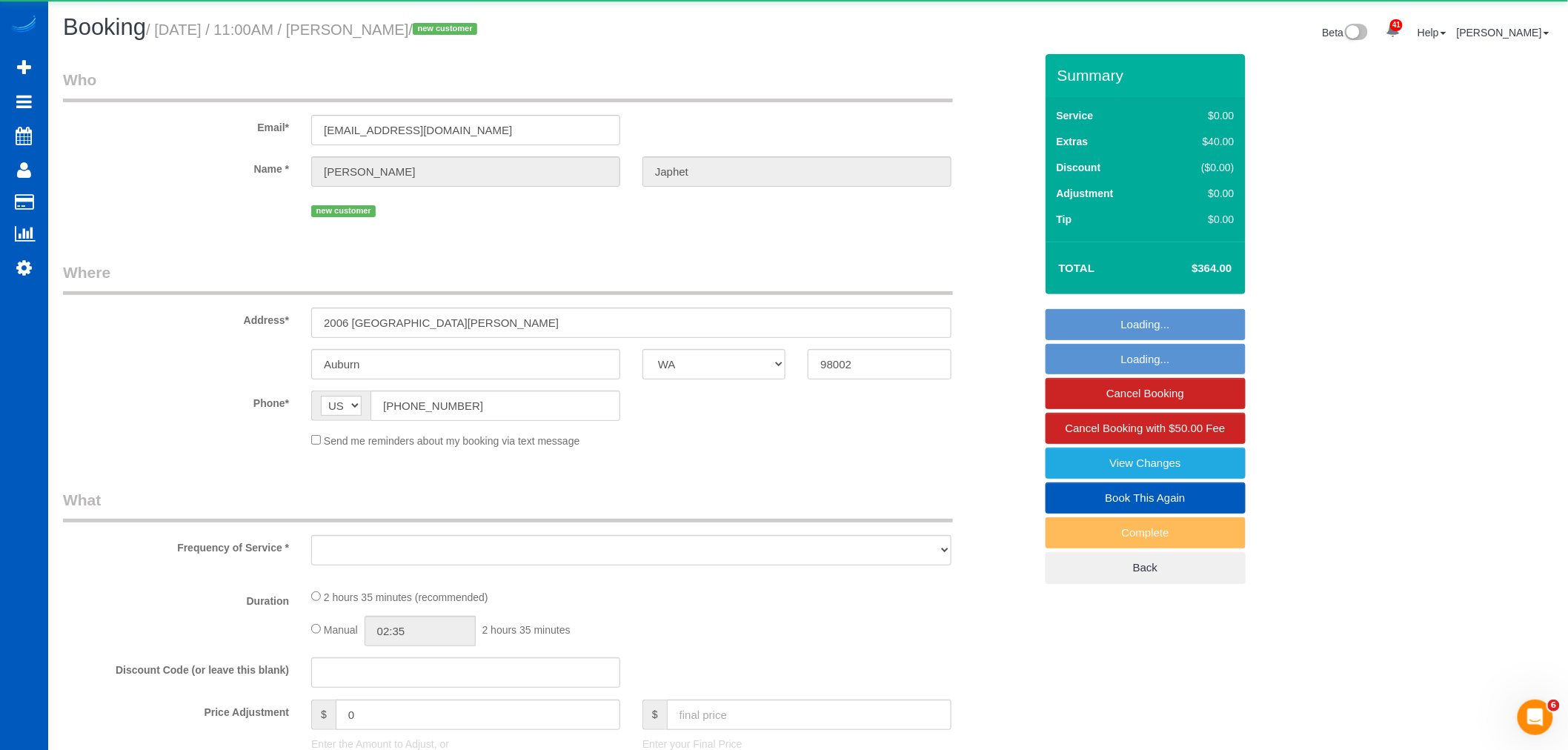
select select "string:fspay-4dbf19ad-72a6-4e0e-801e-f2e028809ee2"
select select "object:18606"
select select "199"
select select "1501"
select select "4"
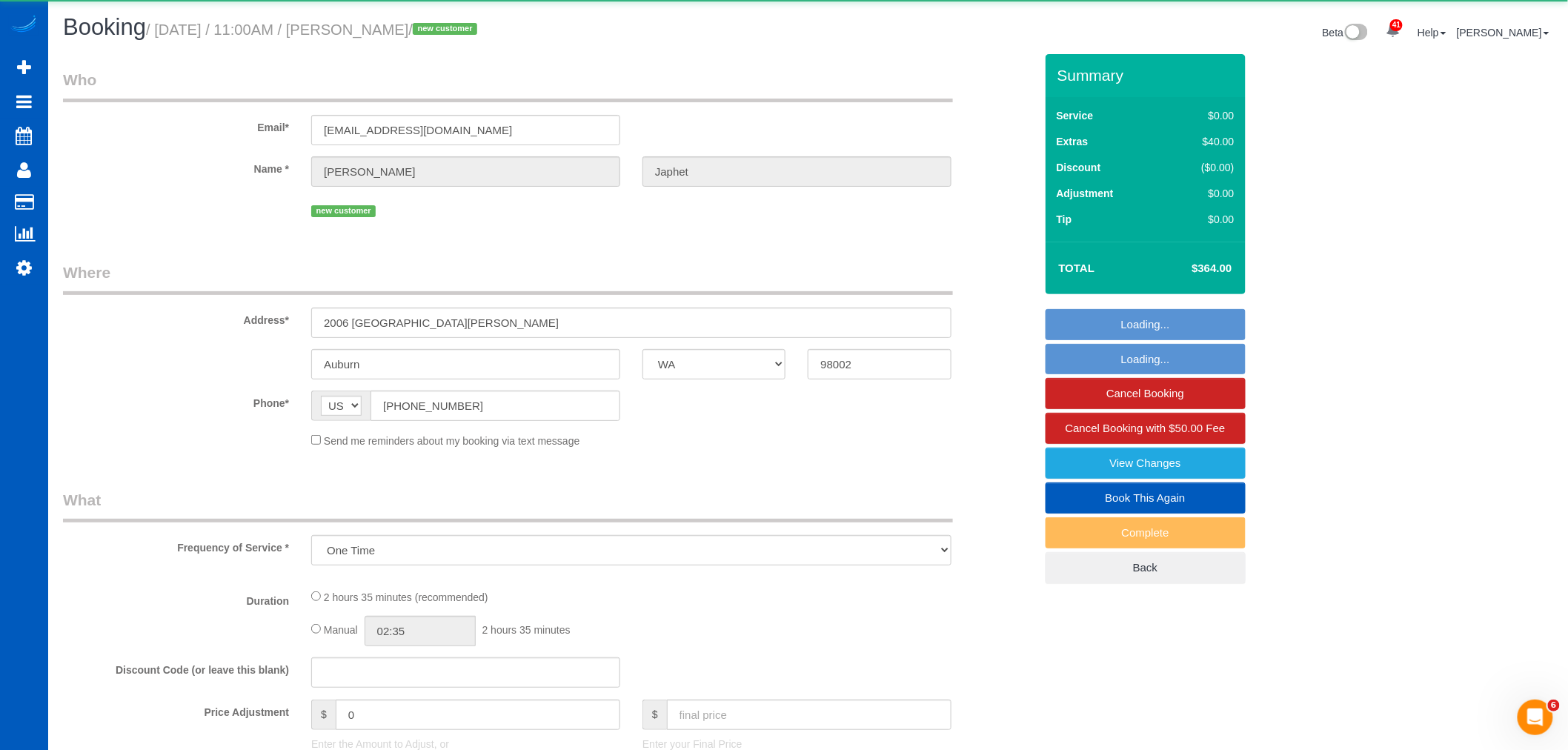
select select "2"
select select "spot170"
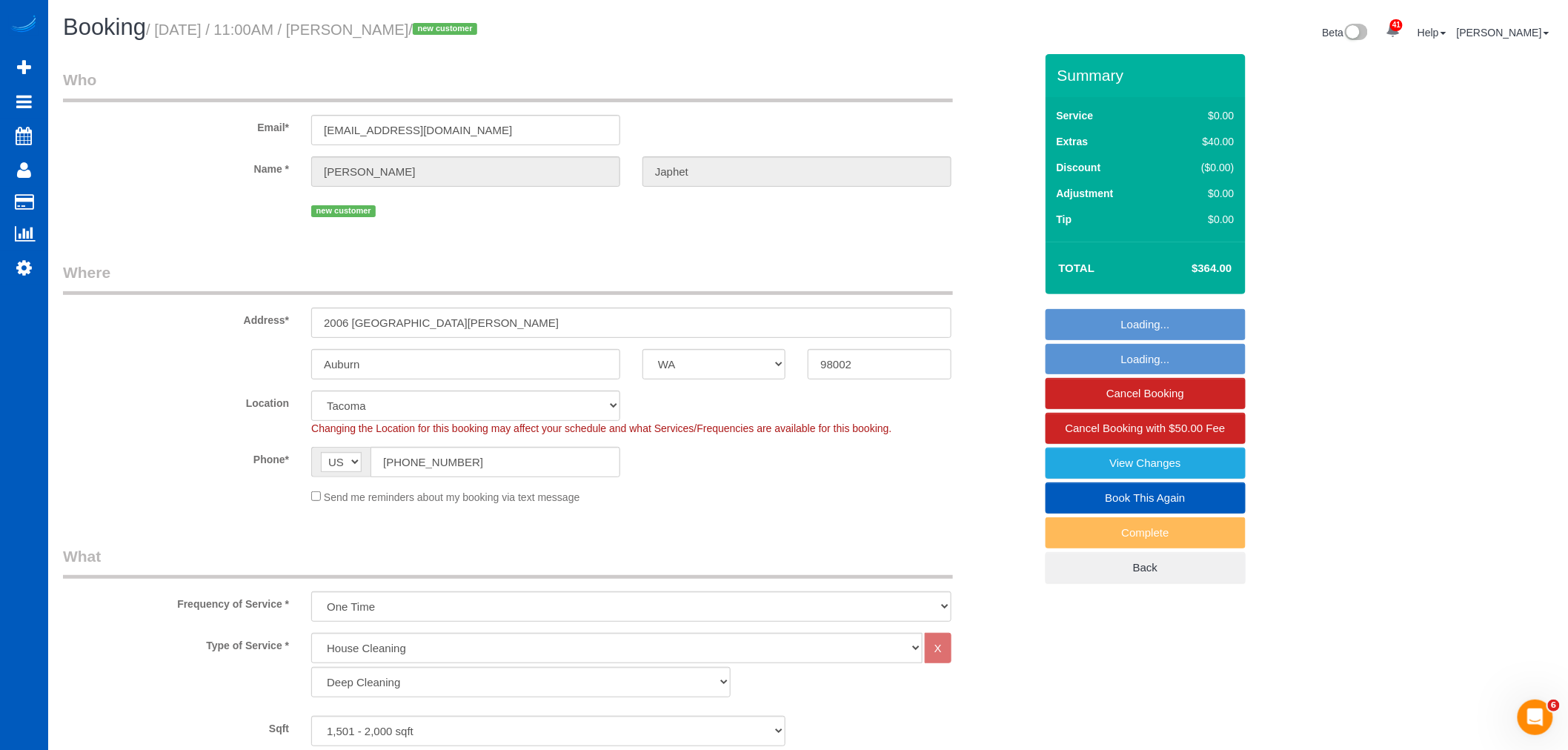
select select "object:18897"
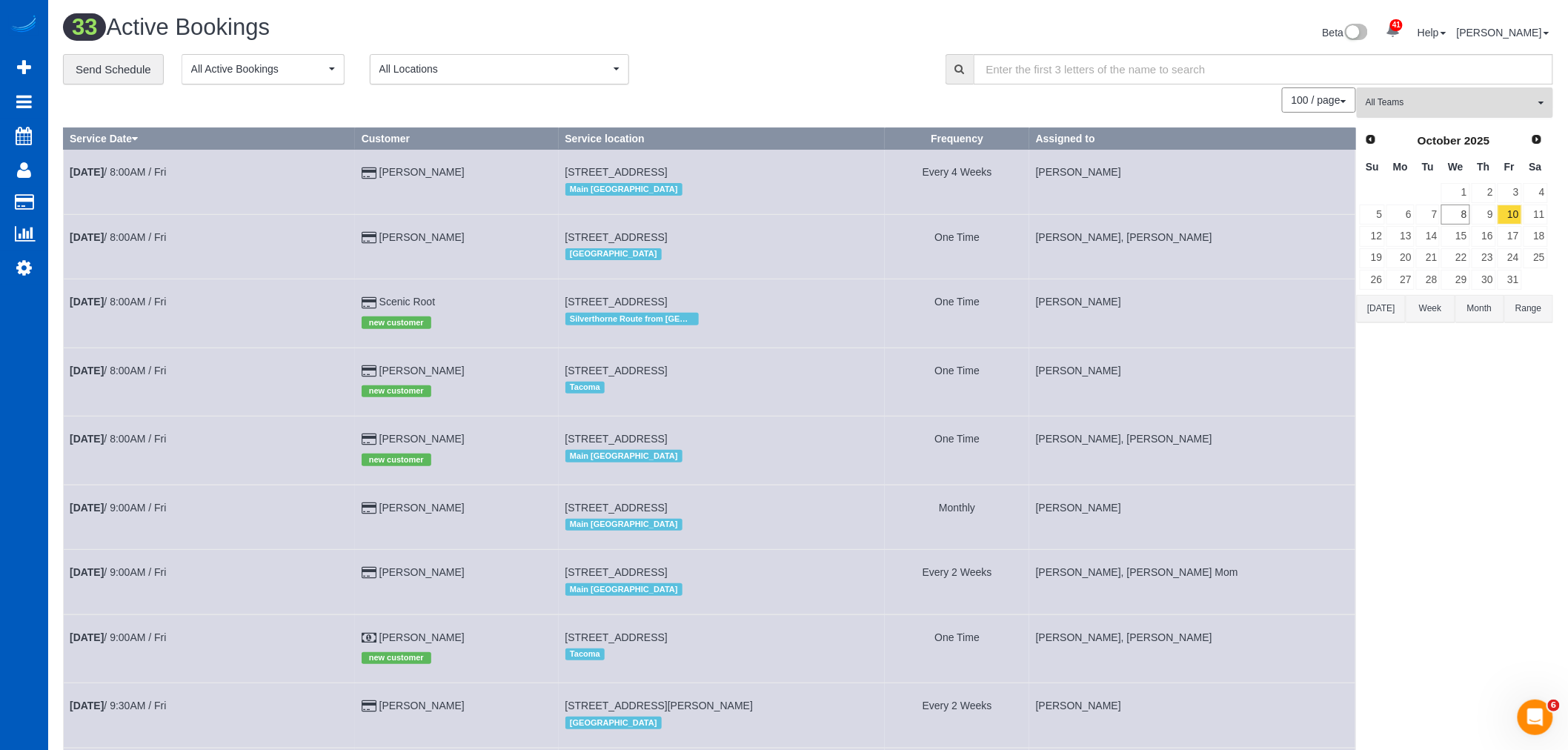
click at [1440, 104] on span "All Teams" at bounding box center [1450, 103] width 169 height 13
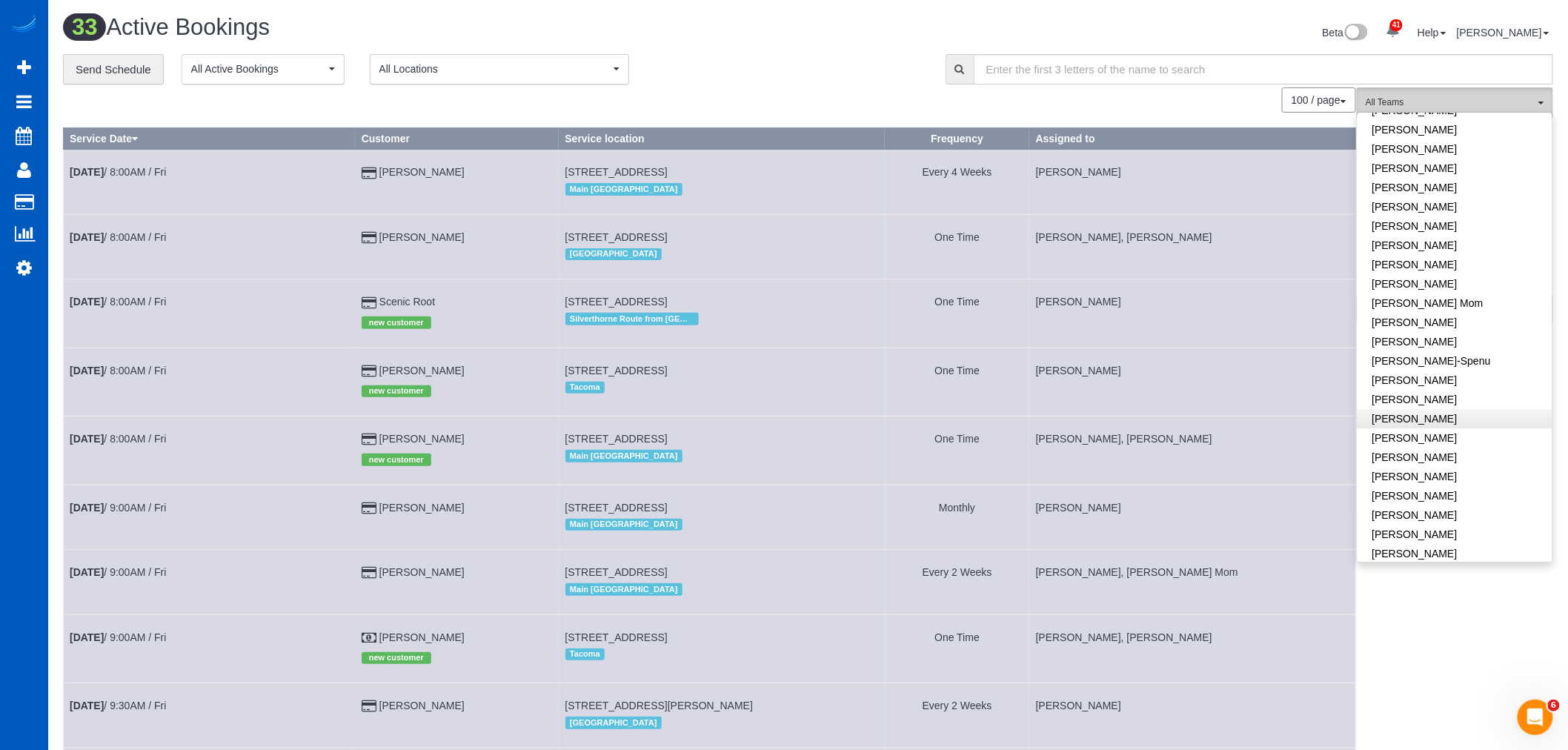
scroll to position [67, 0]
click at [1469, 360] on link "Iryna Kuzmenko-Spenu" at bounding box center [1454, 360] width 195 height 19
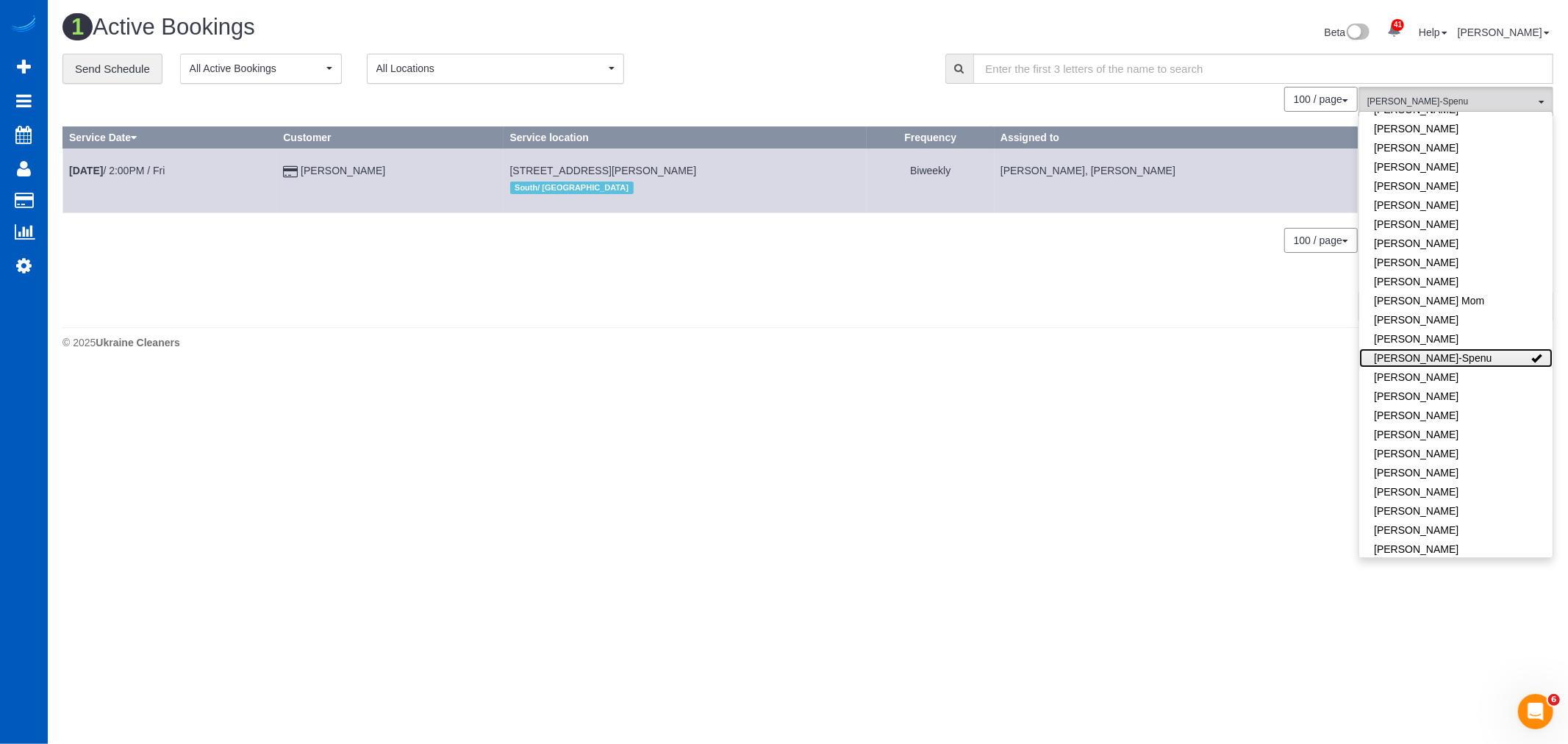
click at [1457, 358] on link "Iryna Kuzmenko-Spenu" at bounding box center [1455, 358] width 193 height 19
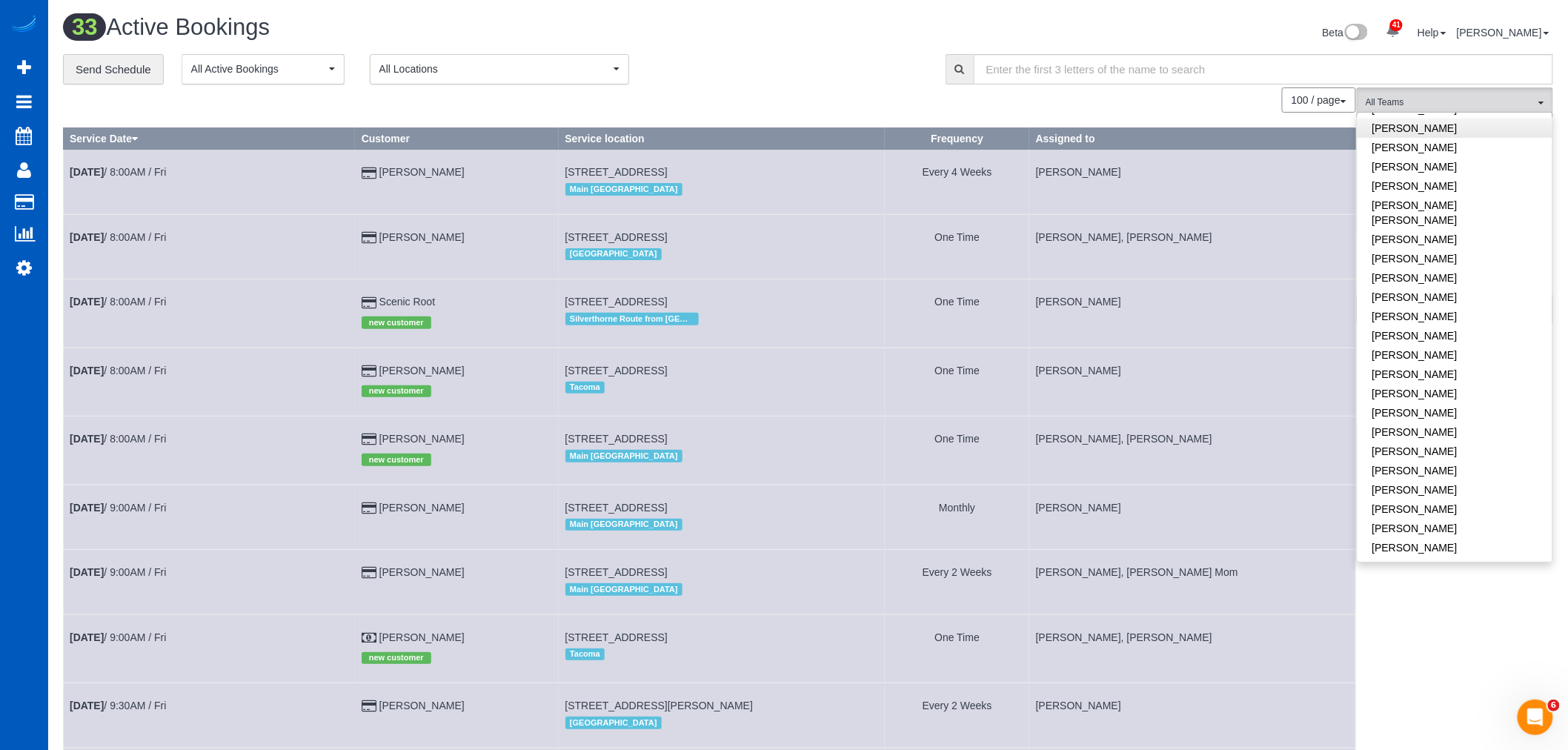
scroll to position [658, 0]
click at [1425, 489] on link "Olha Rusnak" at bounding box center [1454, 498] width 195 height 19
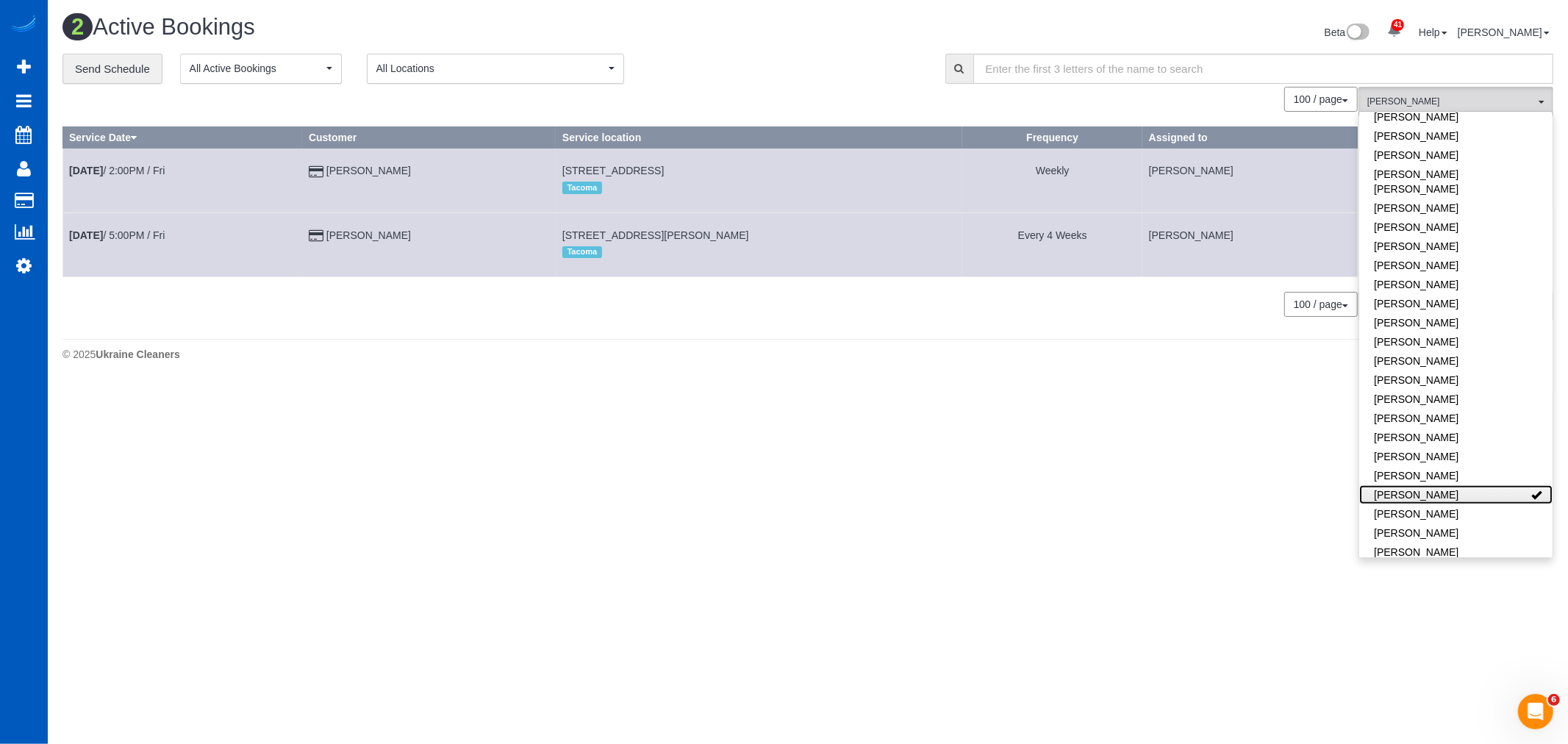
click at [1414, 485] on link "Olha Rusnak" at bounding box center [1455, 494] width 193 height 19
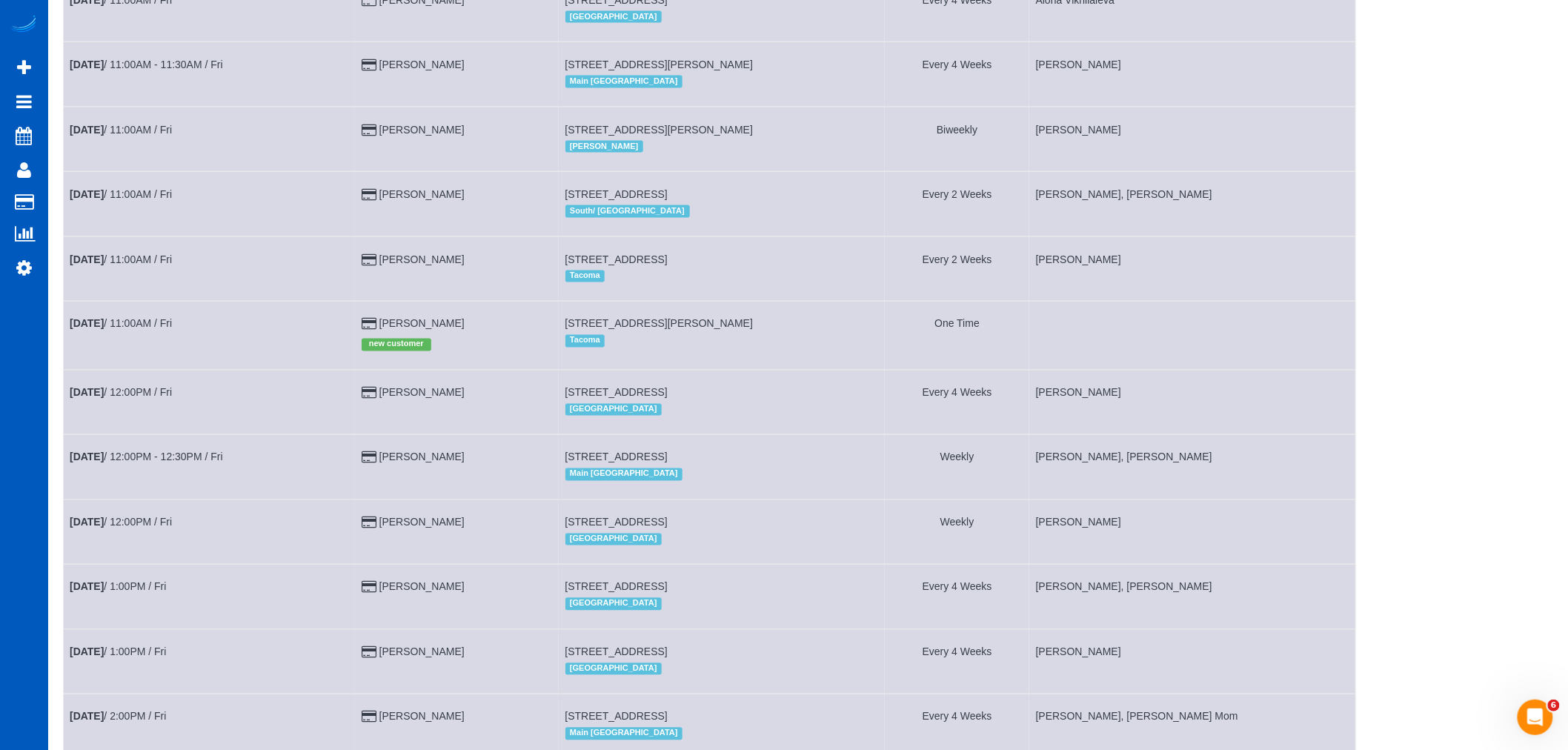
scroll to position [987, 0]
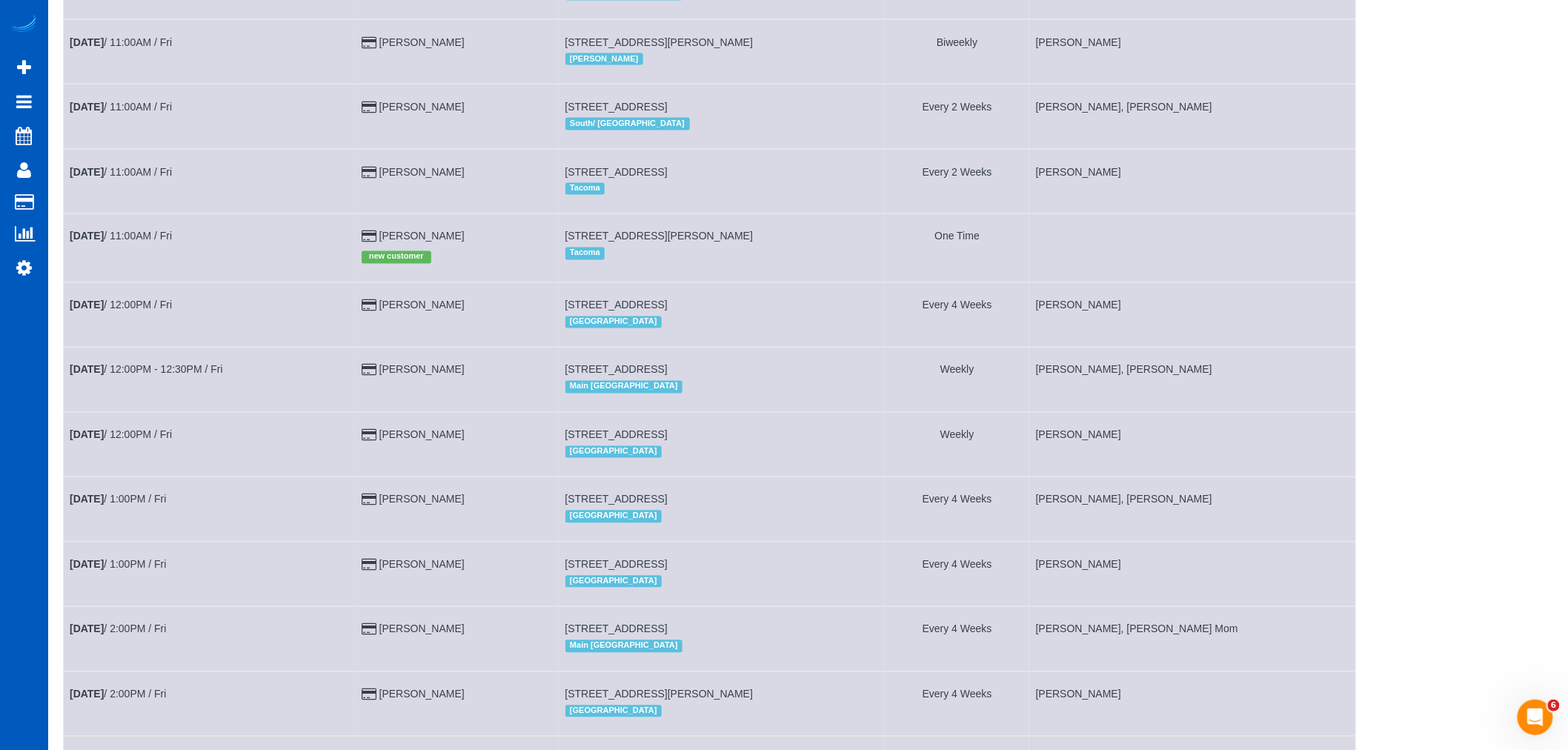
click at [105, 263] on td "Oct 10th / 11:00AM / Fri" at bounding box center [210, 248] width 292 height 68
click at [104, 242] on b "Oct 10th" at bounding box center [86, 236] width 34 height 12
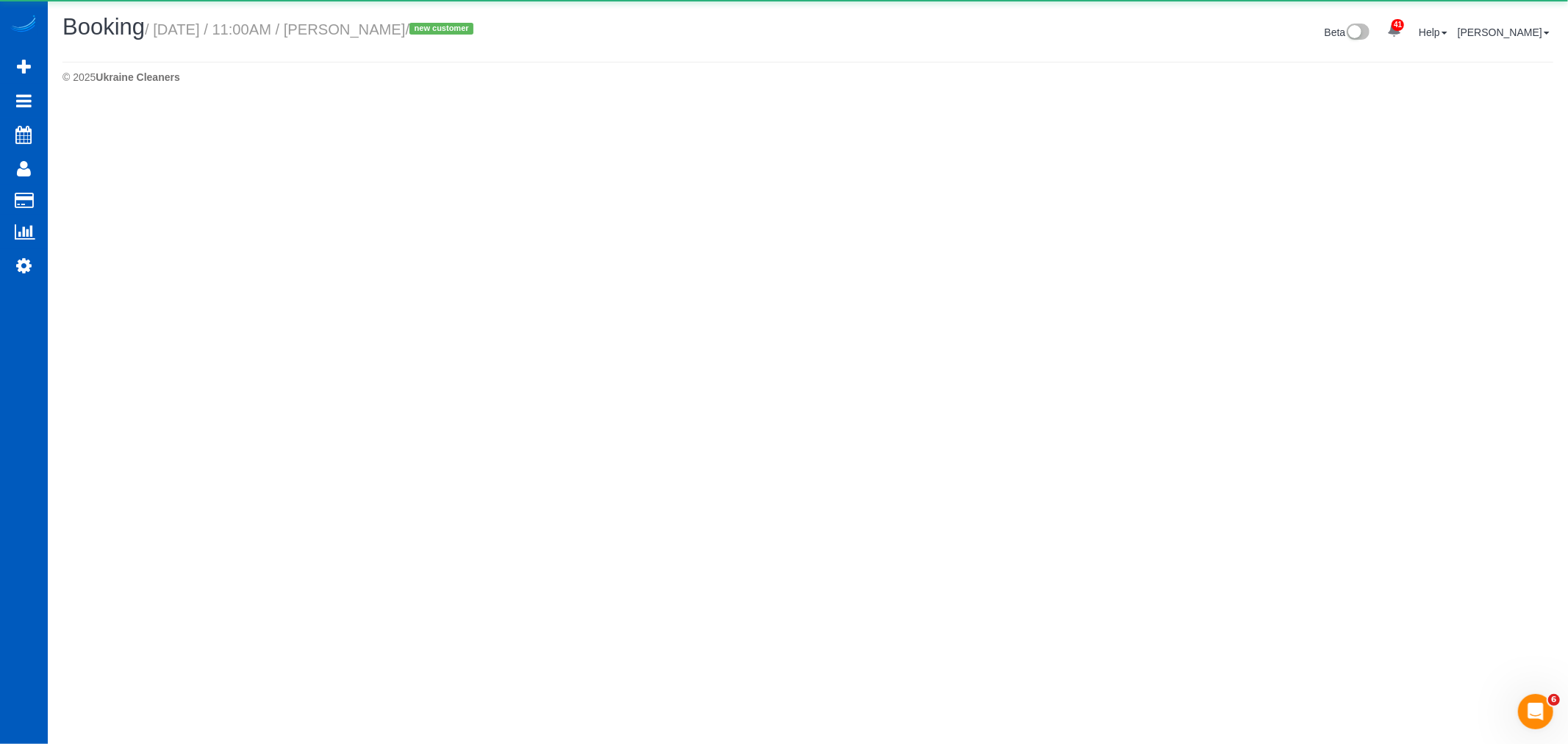
select select "WA"
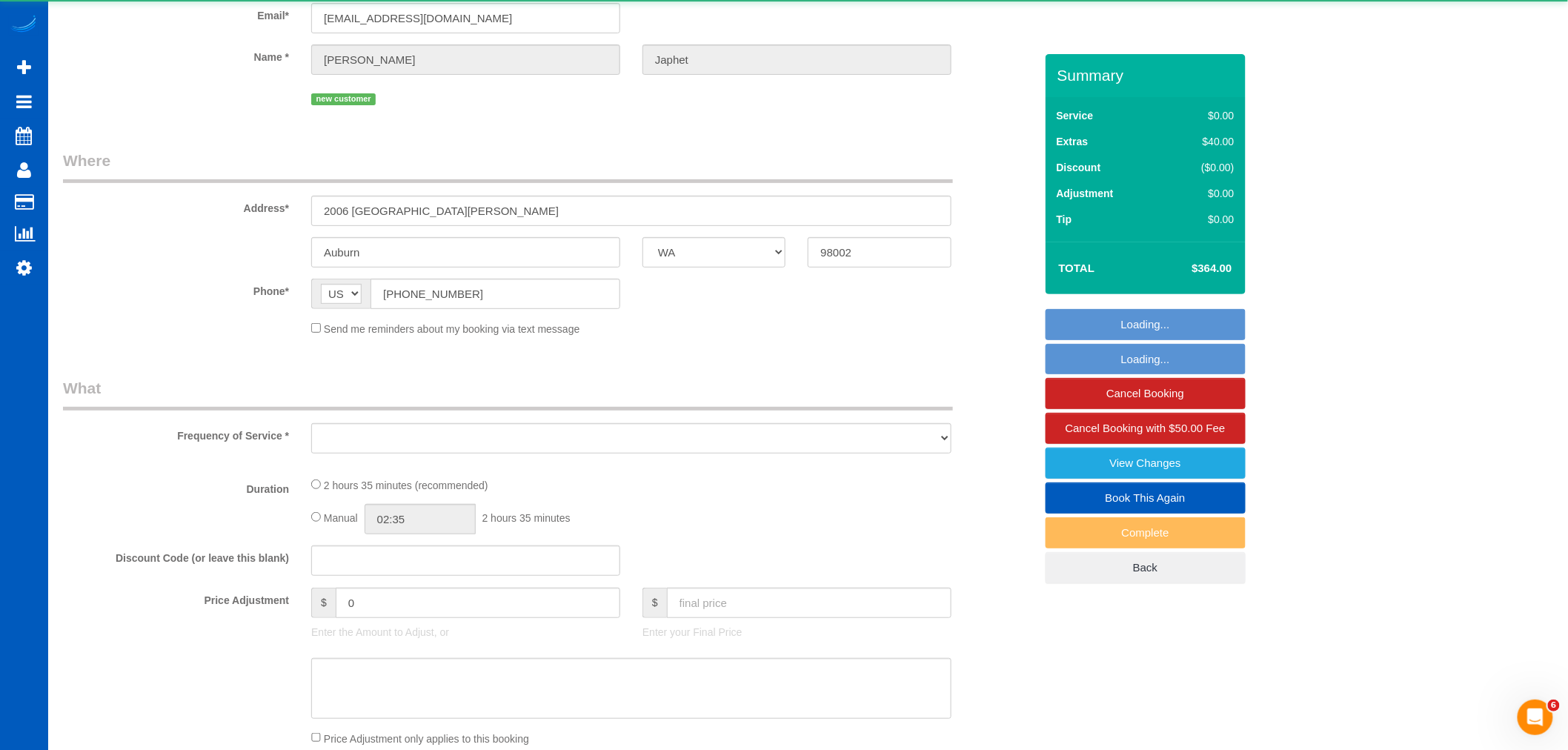
select select "object:21066"
select select "string:fspay-4dbf19ad-72a6-4e0e-801e-f2e028809ee2"
select select "199"
select select "spot180"
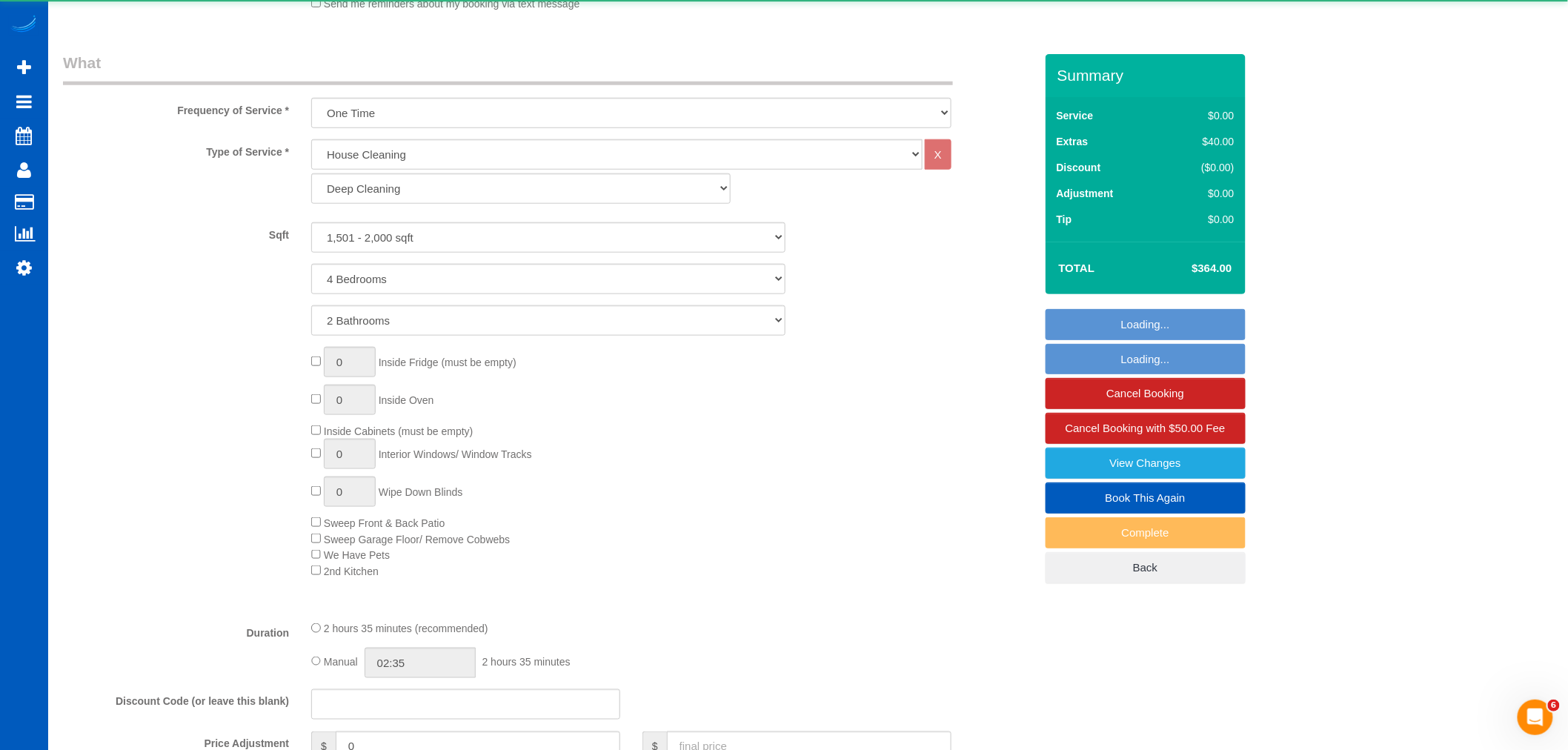
select select "1501"
select select "4"
select select "2"
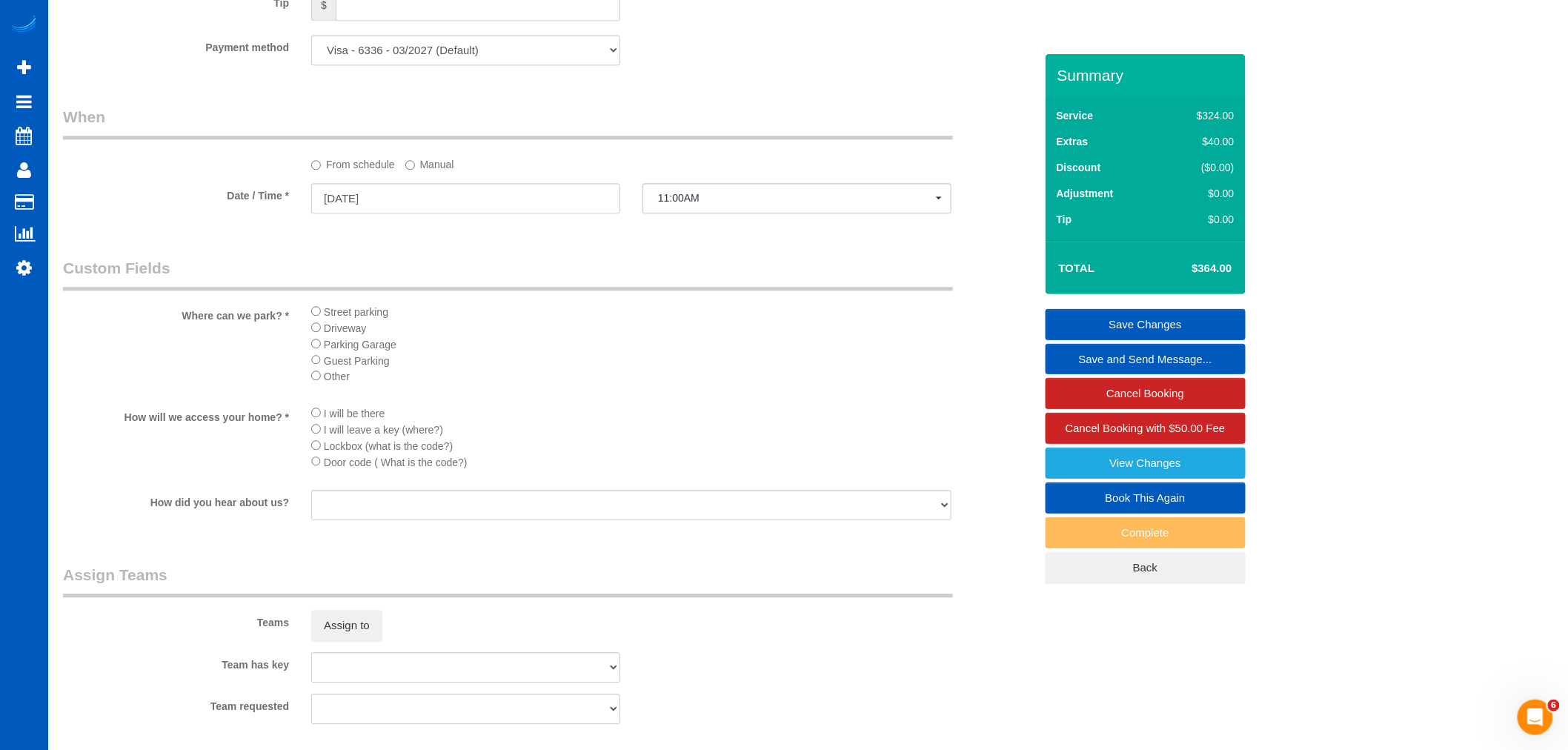
scroll to position [1646, 0]
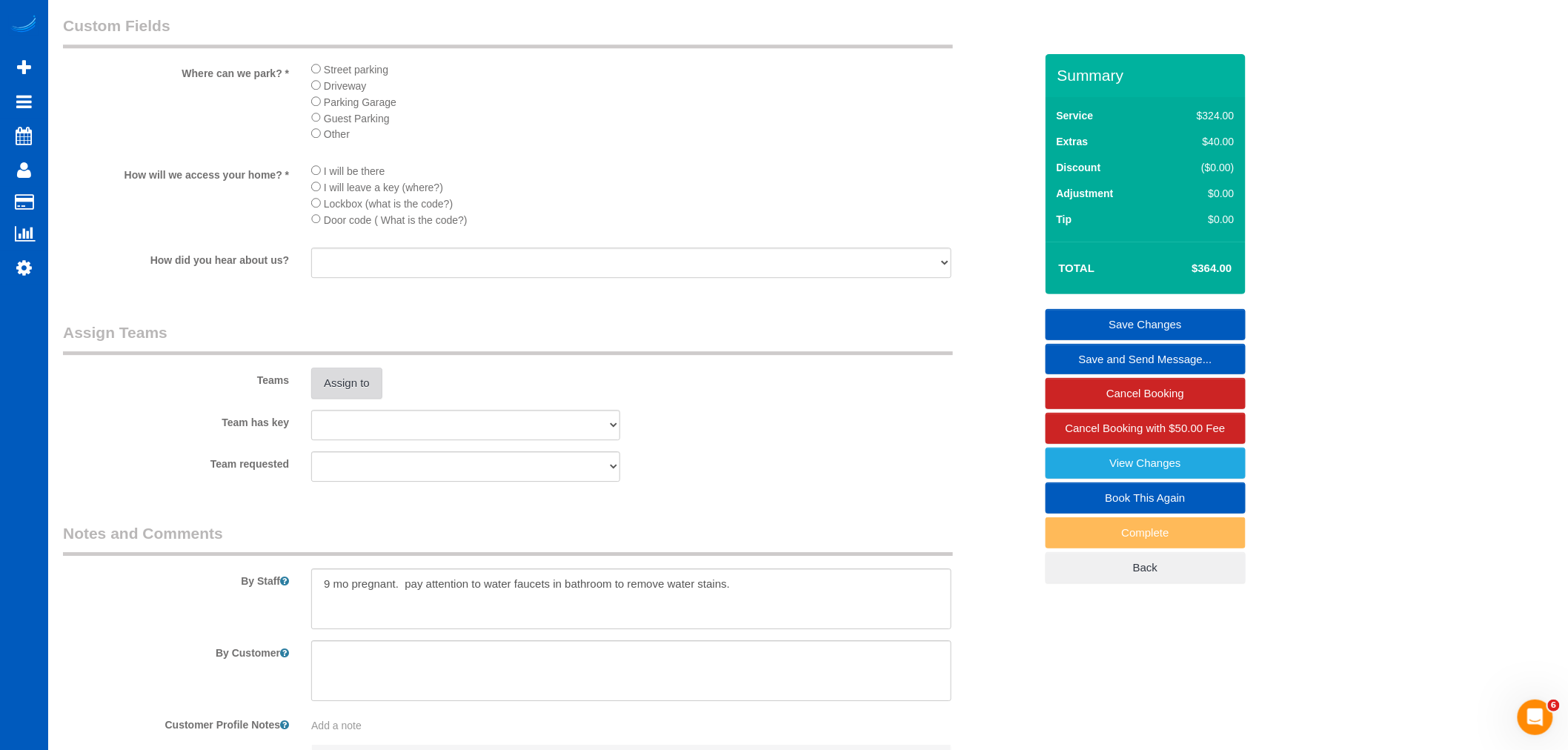
click at [349, 397] on button "Assign to" at bounding box center [347, 382] width 71 height 31
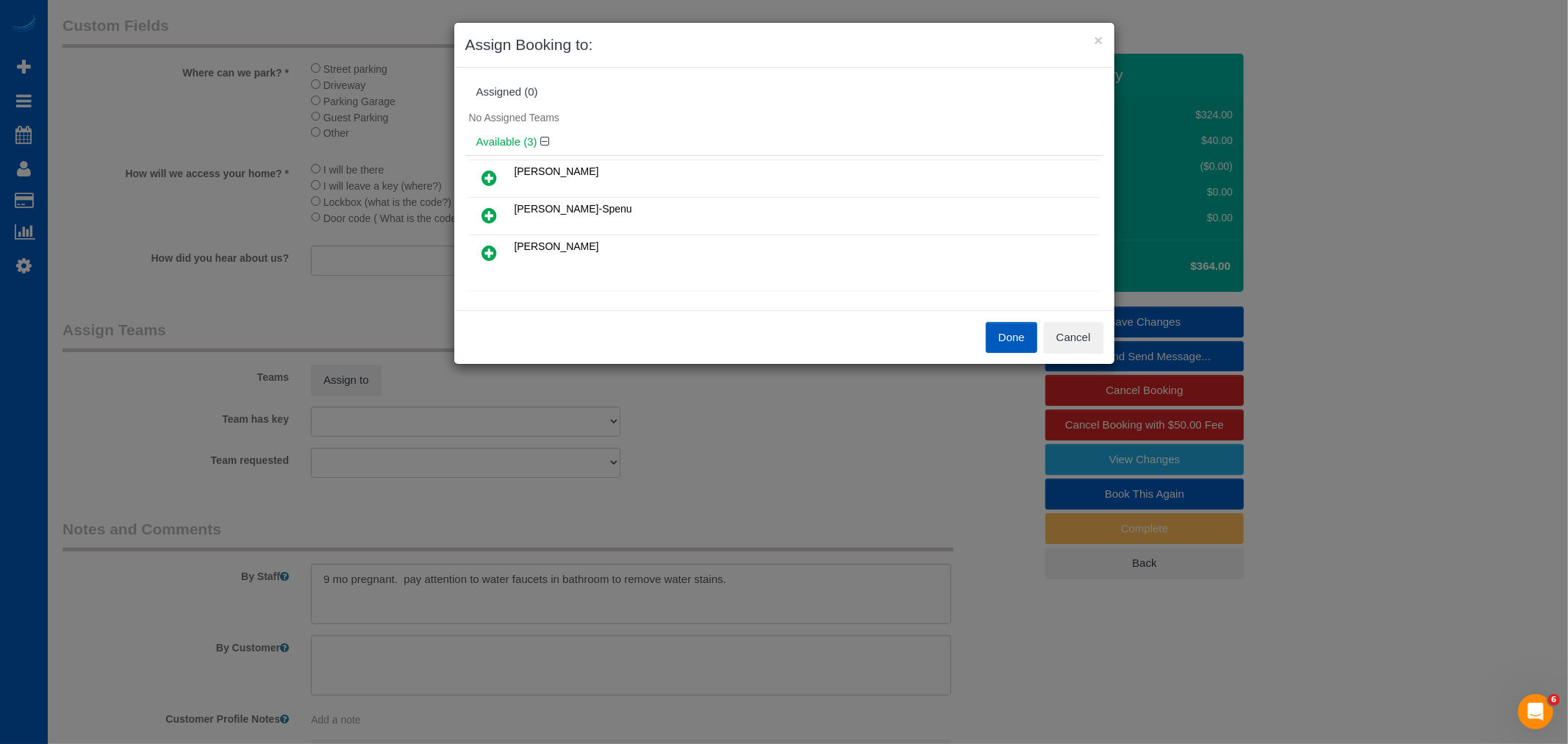
click at [498, 213] on link at bounding box center [490, 216] width 34 height 30
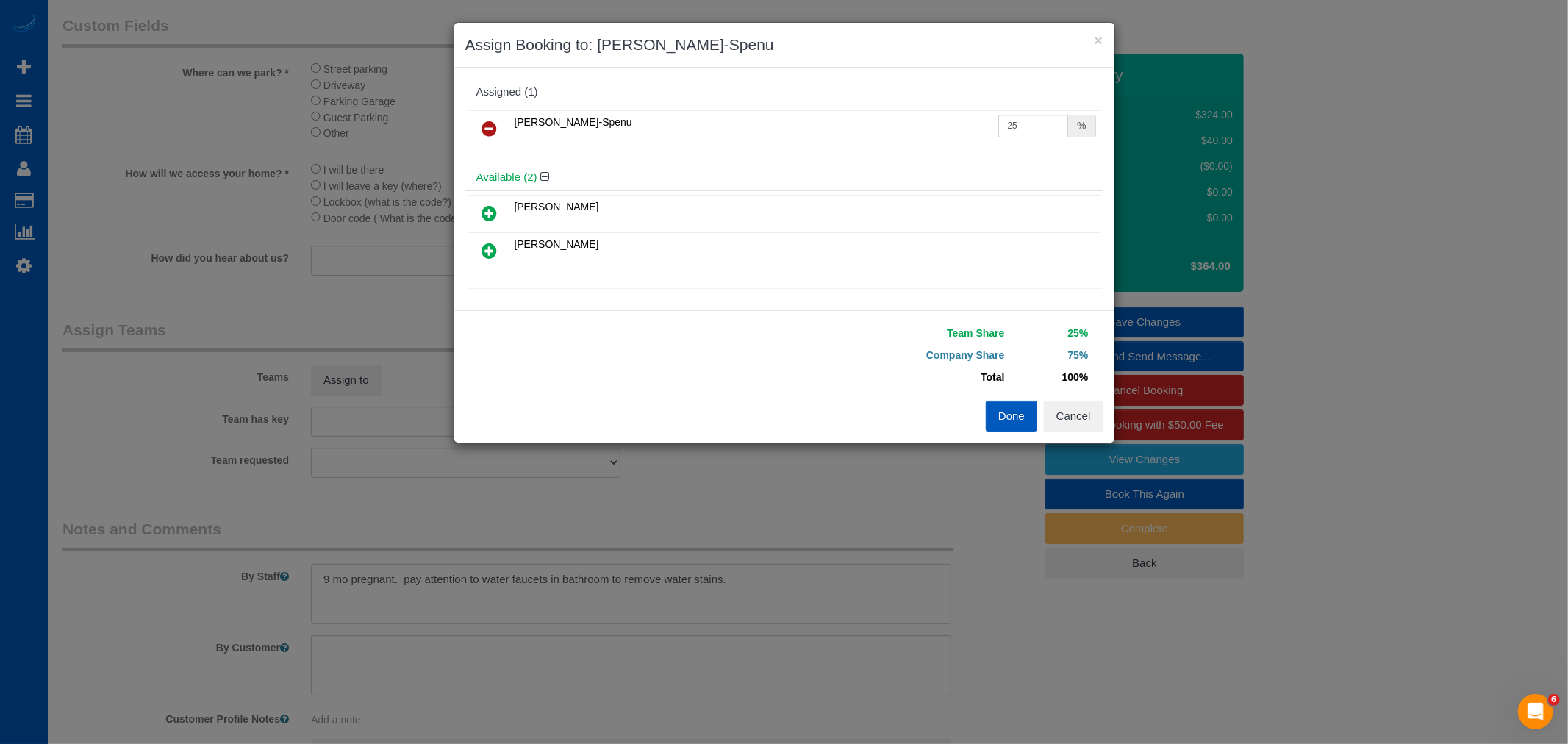
click at [492, 243] on icon at bounding box center [490, 250] width 16 height 18
click at [1020, 410] on button "Done" at bounding box center [1012, 415] width 52 height 31
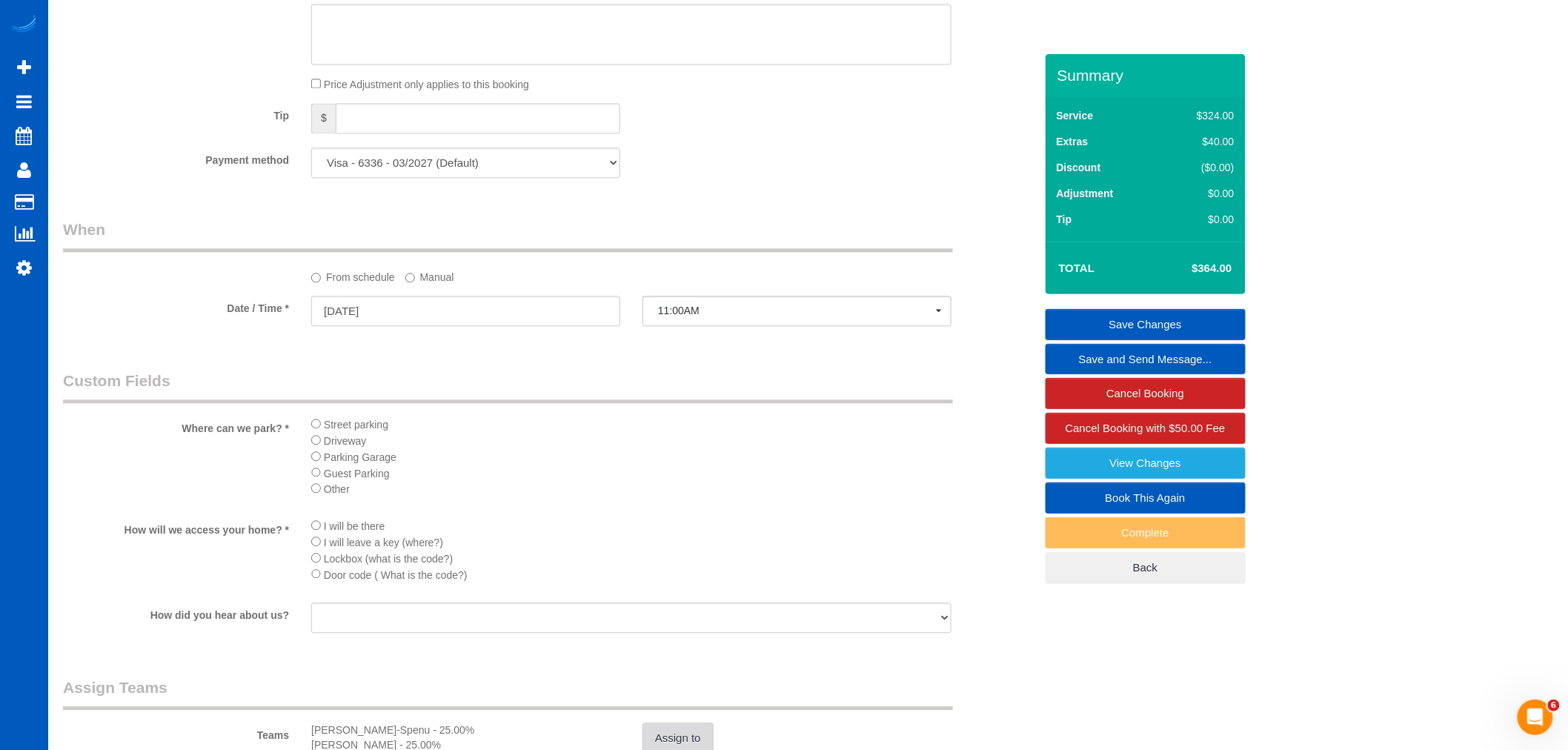
scroll to position [1234, 0]
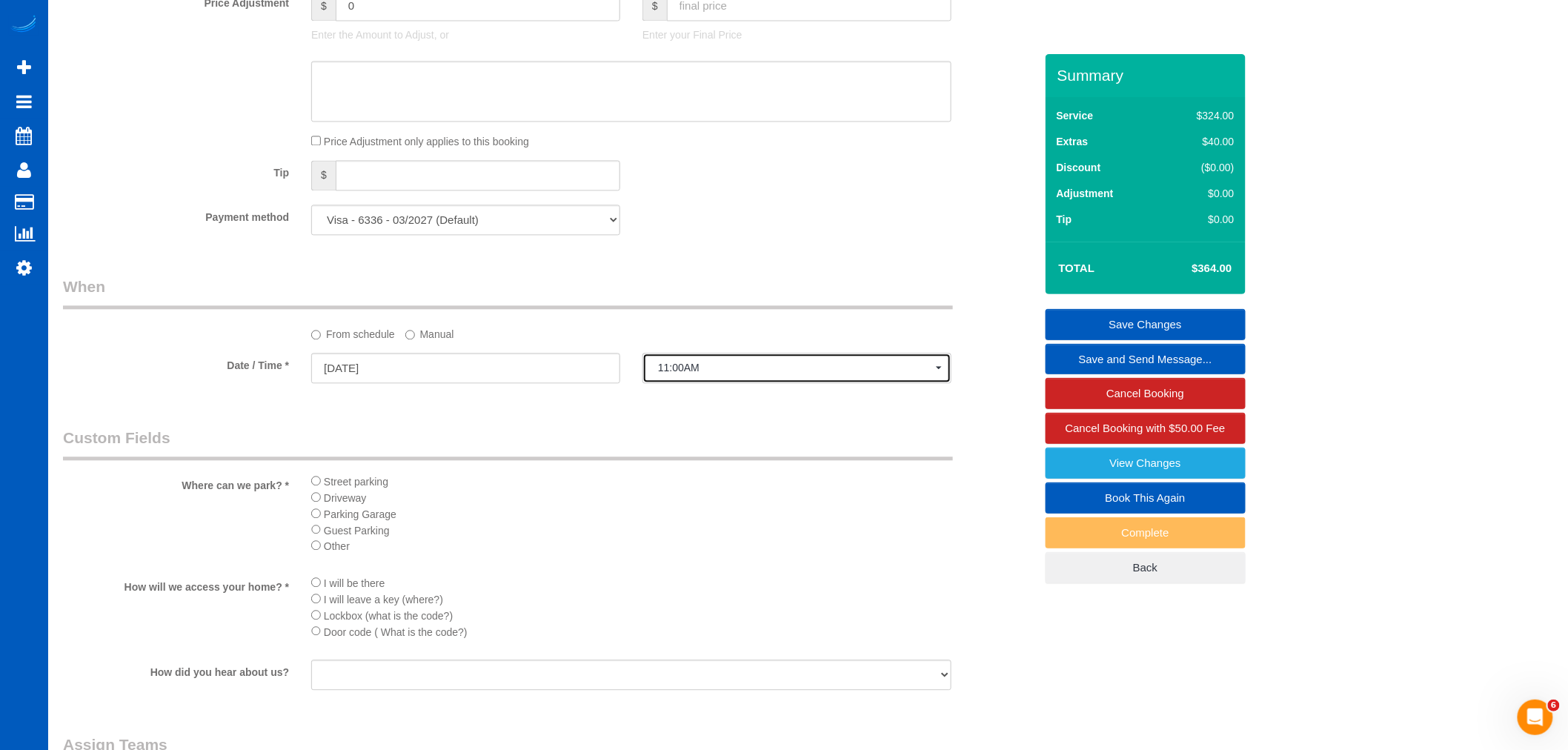
click at [668, 373] on span "11:00AM" at bounding box center [797, 367] width 278 height 12
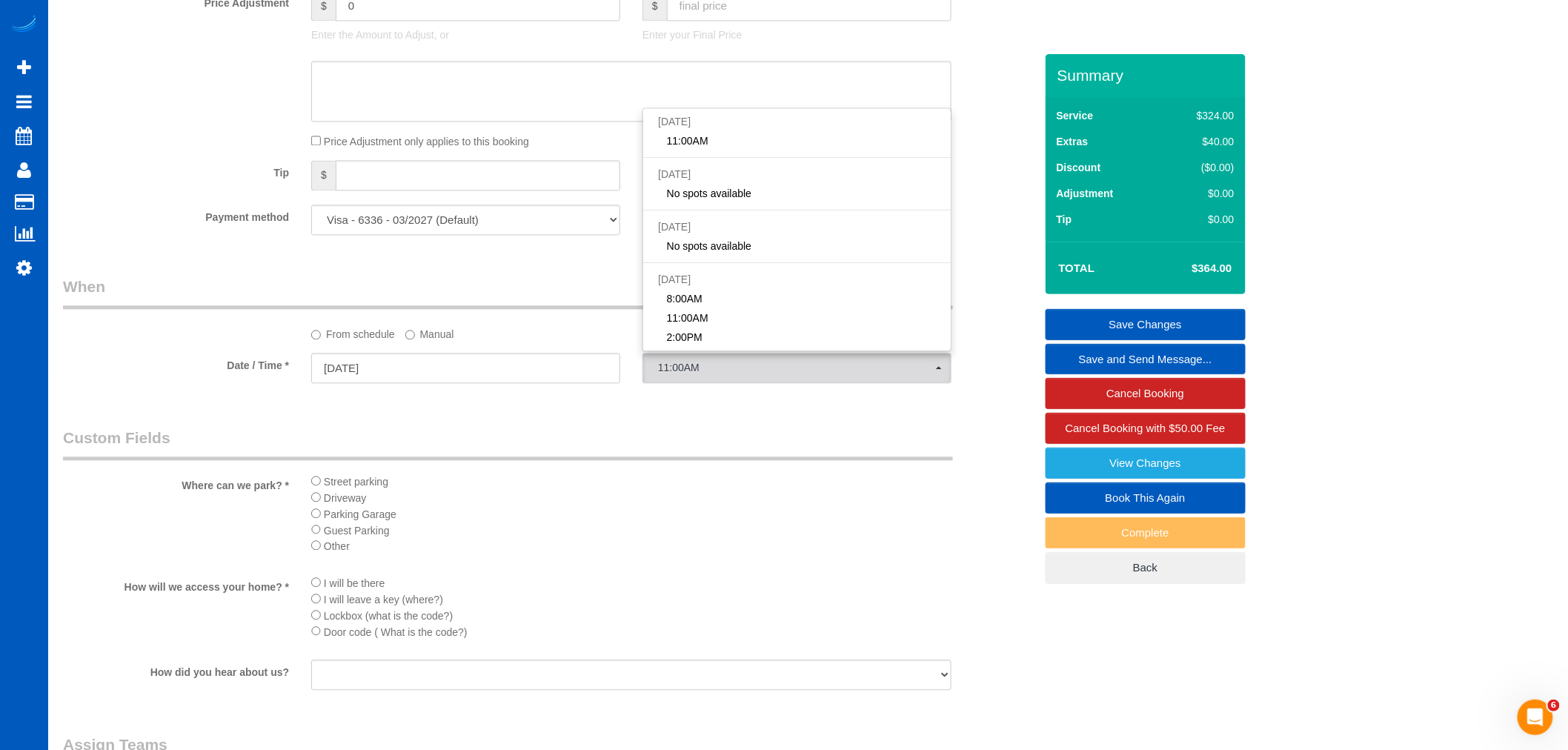
click at [403, 341] on div "From schedule Manual" at bounding box center [631, 331] width 663 height 20
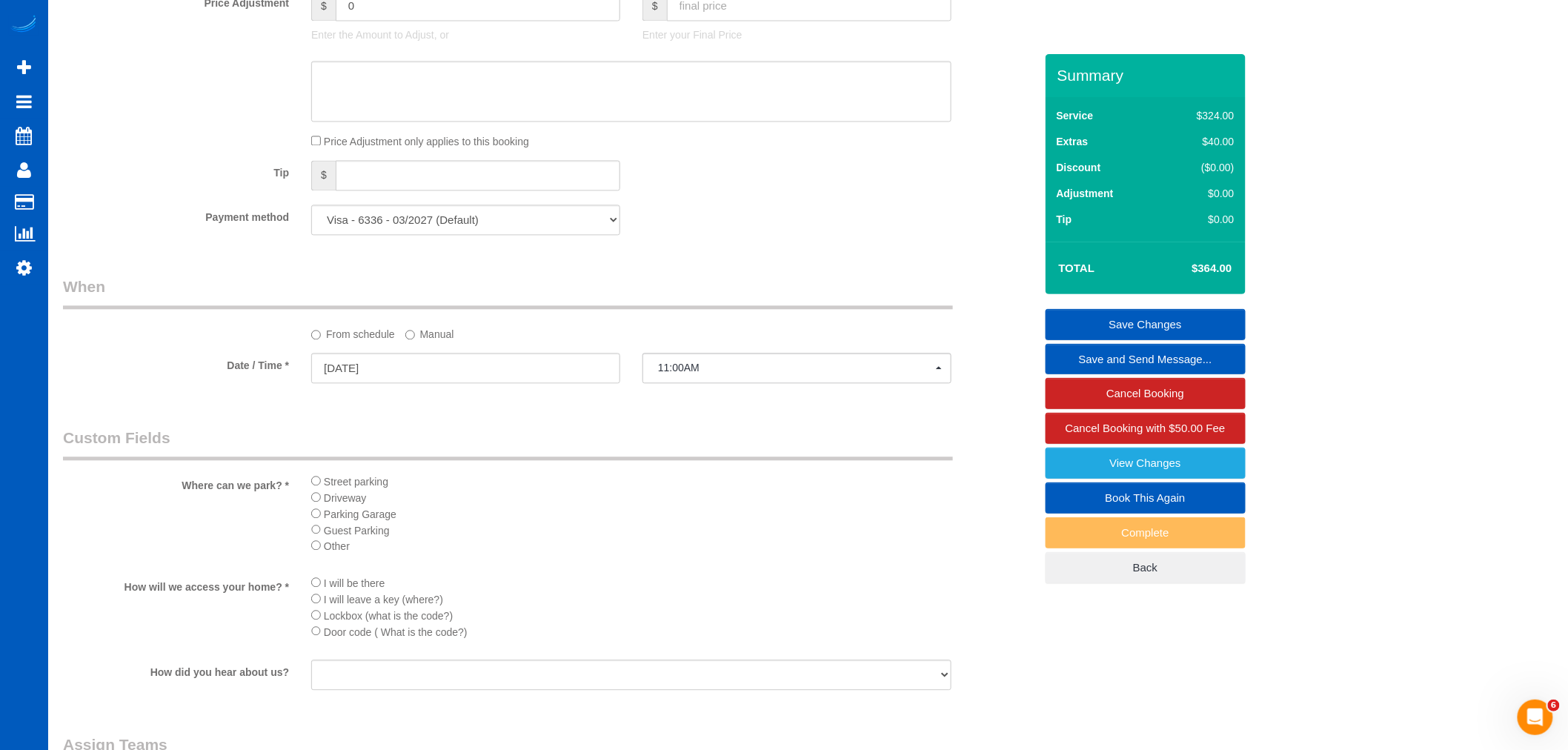
click at [419, 334] on label "Manual" at bounding box center [430, 331] width 49 height 20
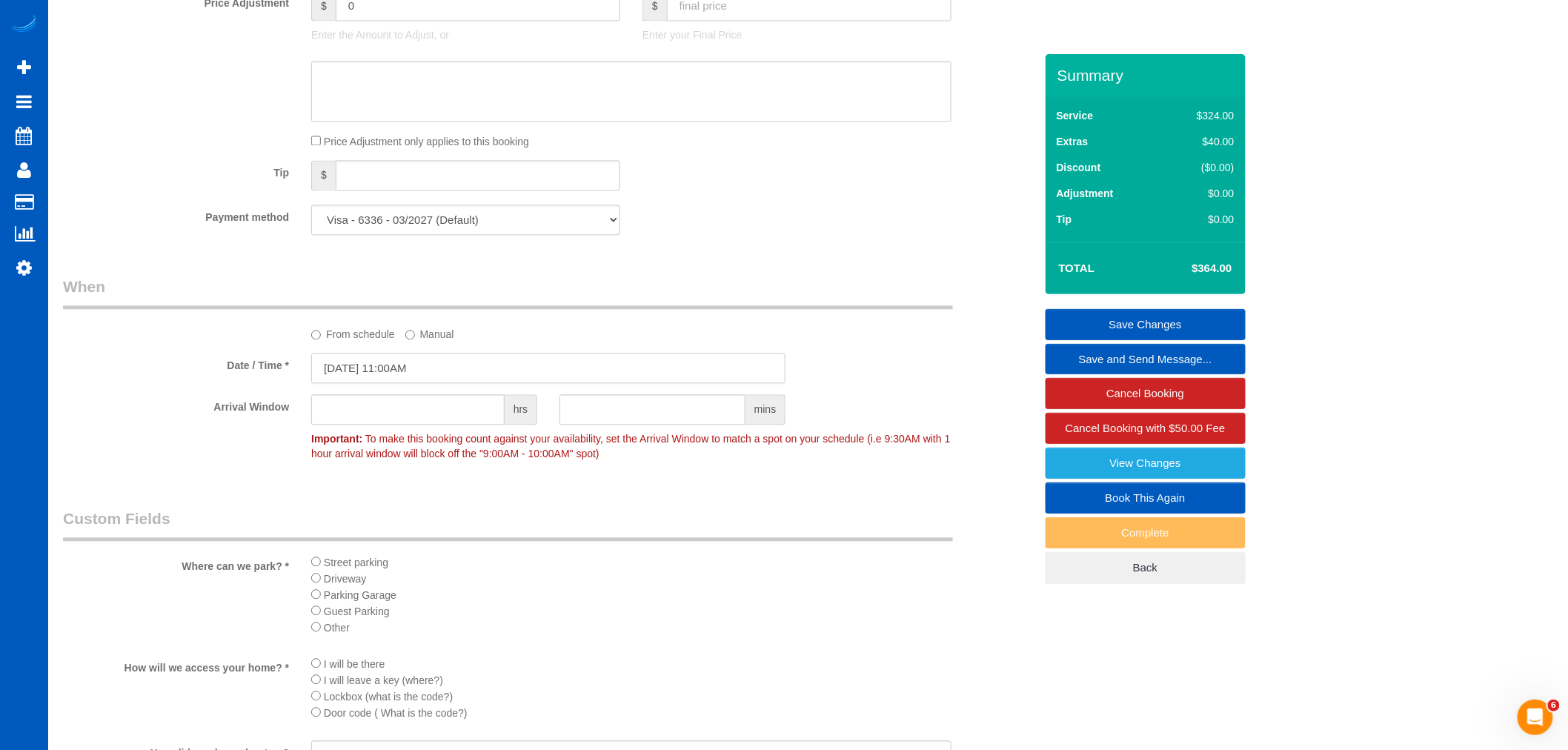
click at [403, 373] on input "10/10/2025 11:00AM" at bounding box center [548, 368] width 474 height 31
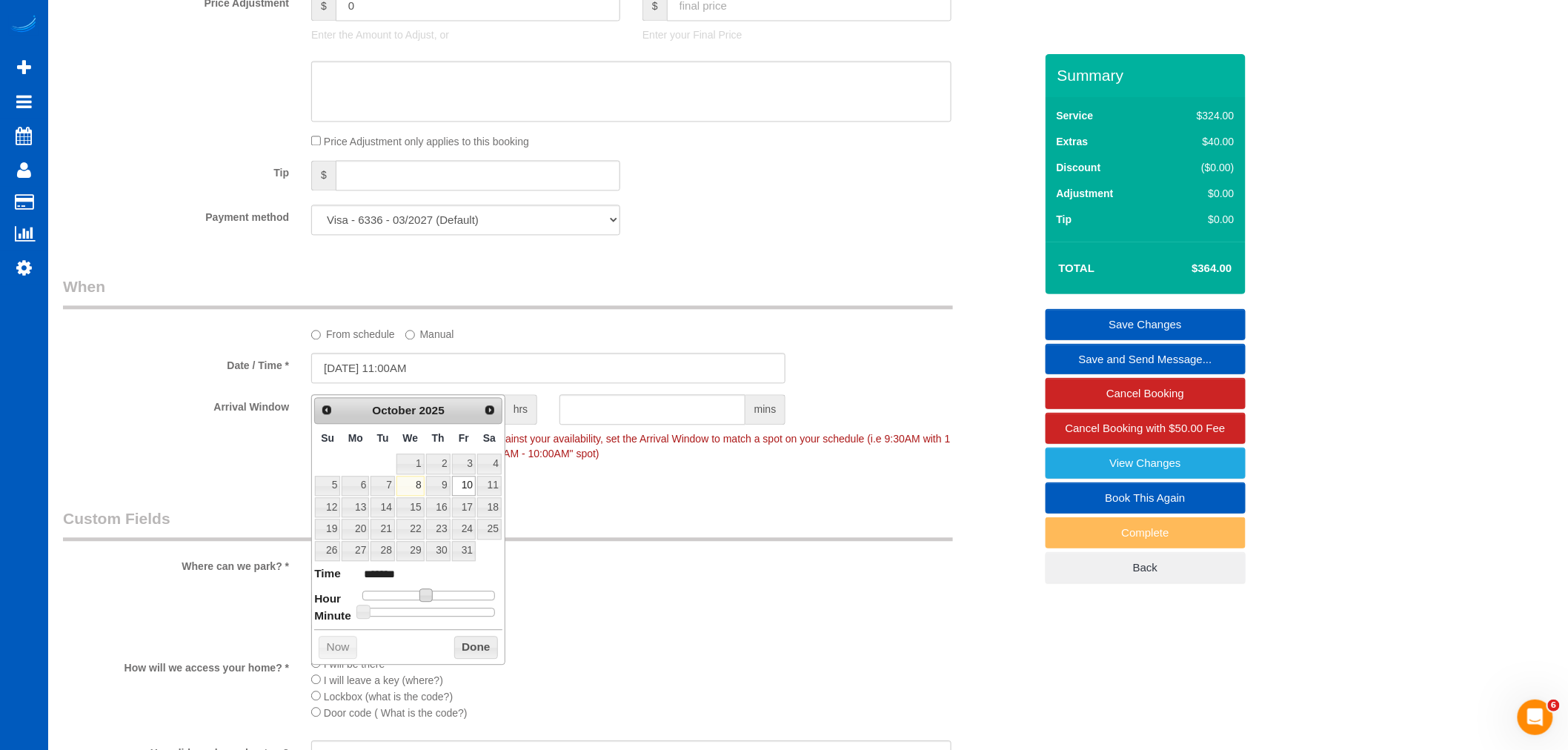
type input "10/10/2025 10:00AM"
type input "*******"
type input "10/10/2025 9:00AM"
type input "******"
drag, startPoint x: 421, startPoint y: 590, endPoint x: 411, endPoint y: 593, distance: 10.4
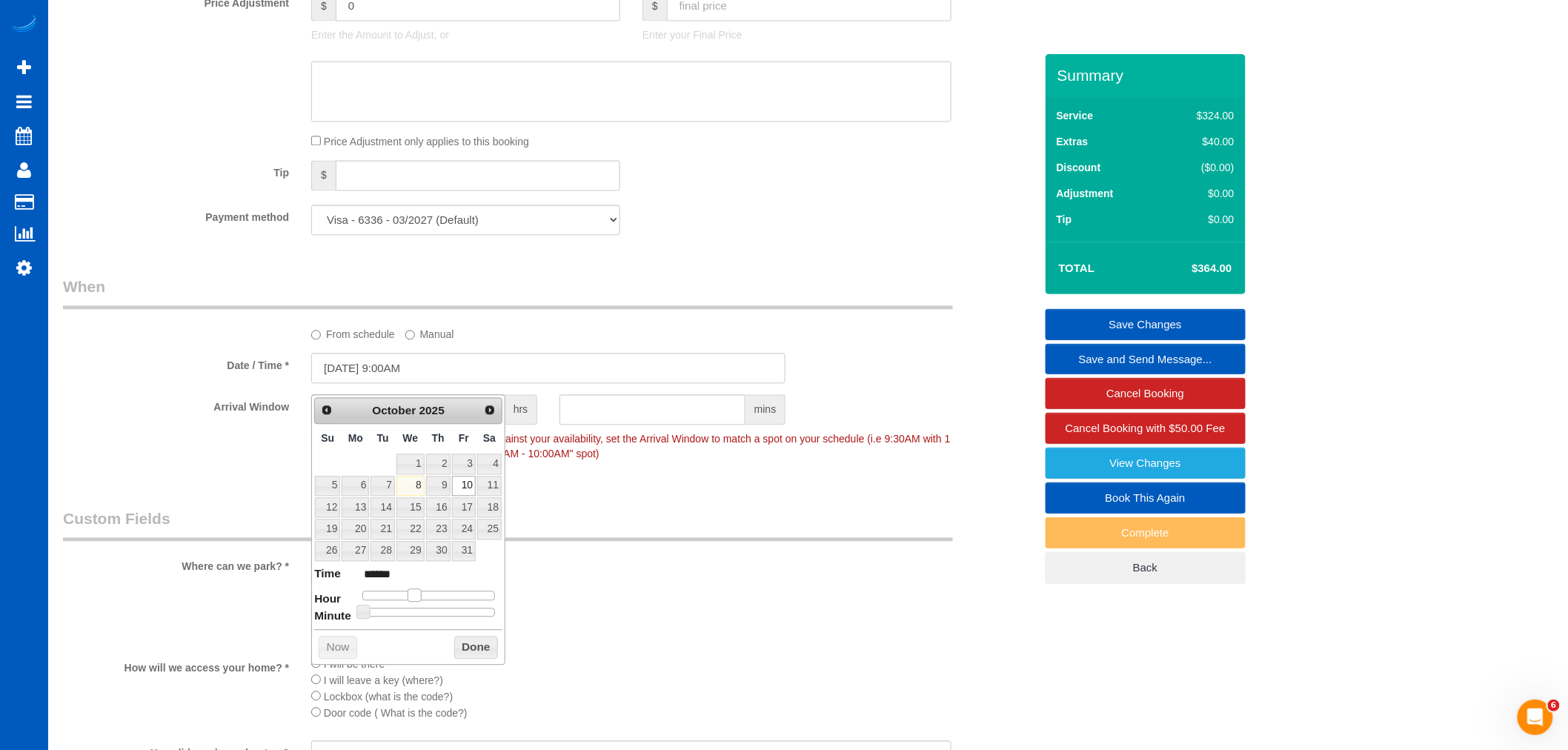
click at [411, 593] on span at bounding box center [414, 595] width 13 height 13
type input "10/10/2025 9:05AM"
type input "******"
type input "10/10/2025 9:10AM"
type input "******"
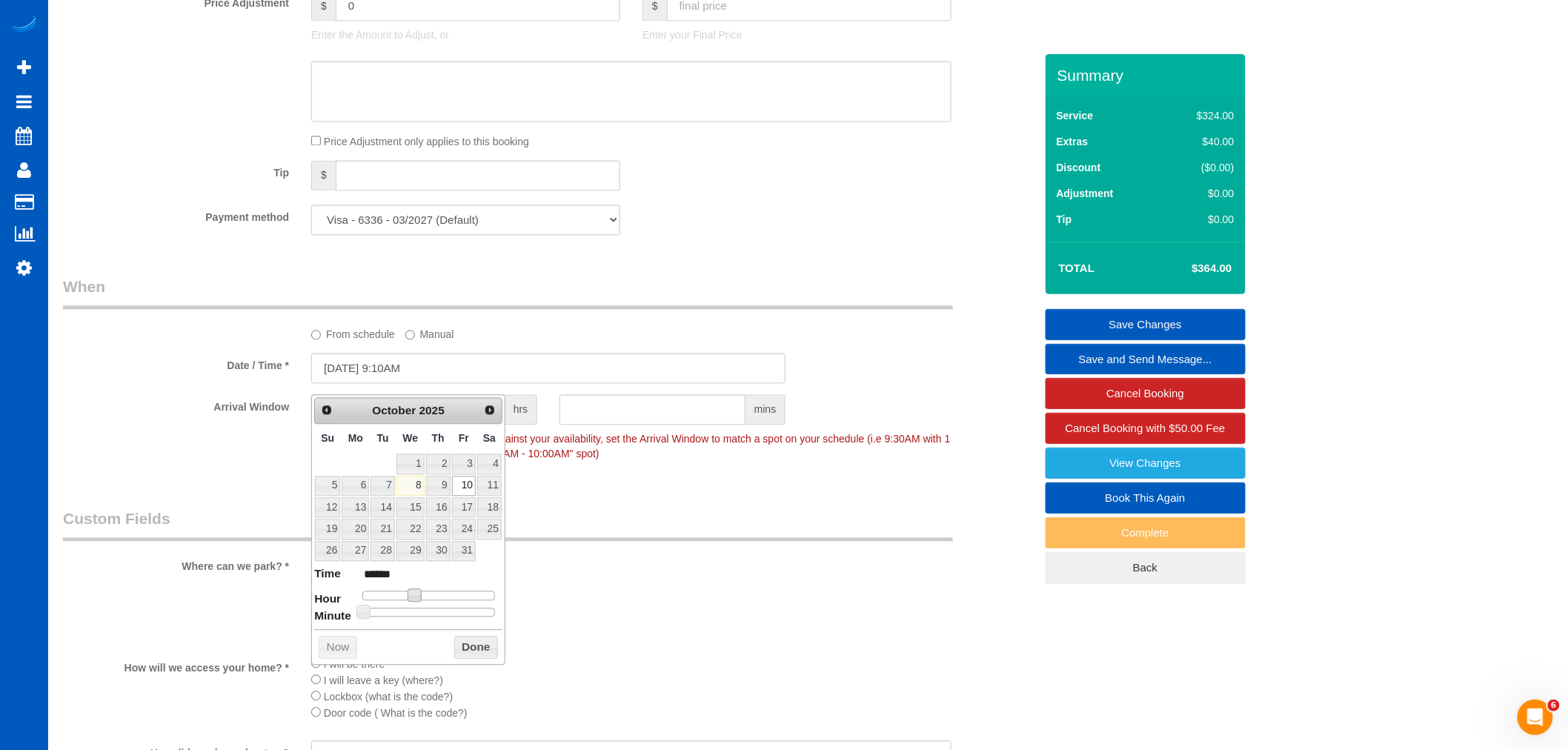
type input "10/10/2025 9:15AM"
type input "******"
type input "10/10/2025 9:20AM"
type input "******"
type input "10/10/2025 9:25AM"
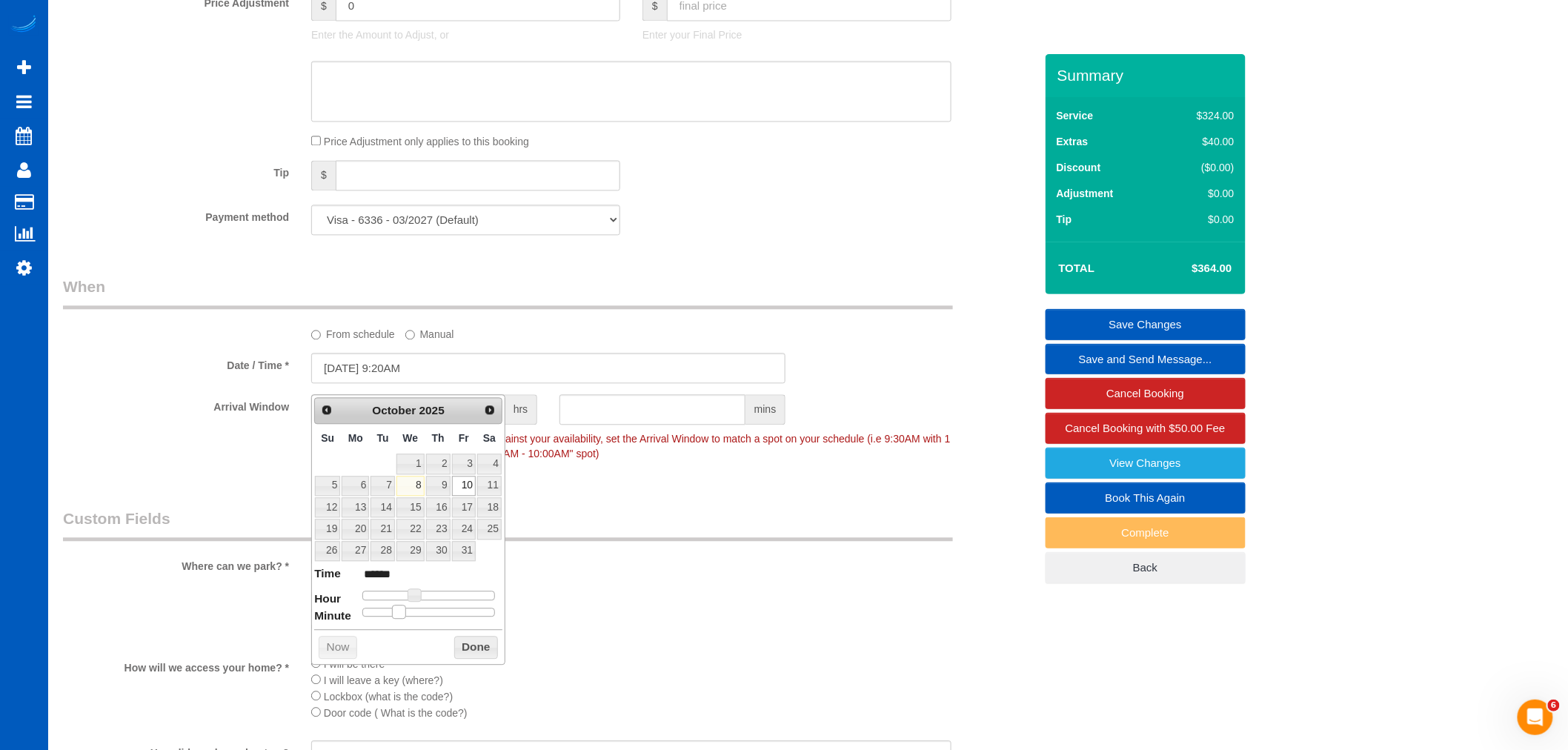
type input "******"
type input "10/10/2025 9:30AM"
type input "******"
drag, startPoint x: 373, startPoint y: 613, endPoint x: 432, endPoint y: 608, distance: 59.2
click at [432, 608] on div at bounding box center [428, 611] width 133 height 9
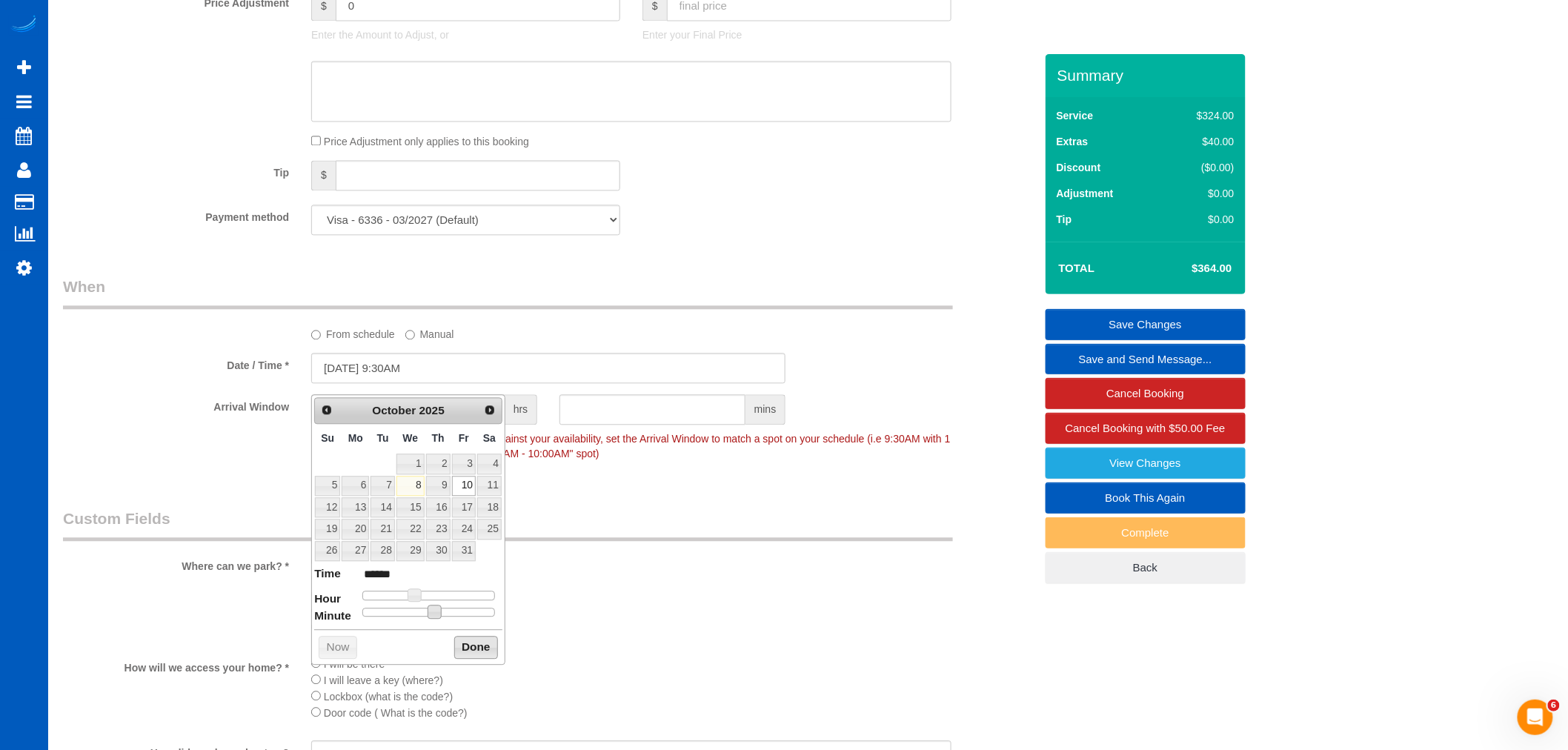
click at [490, 651] on button "Done" at bounding box center [476, 647] width 43 height 24
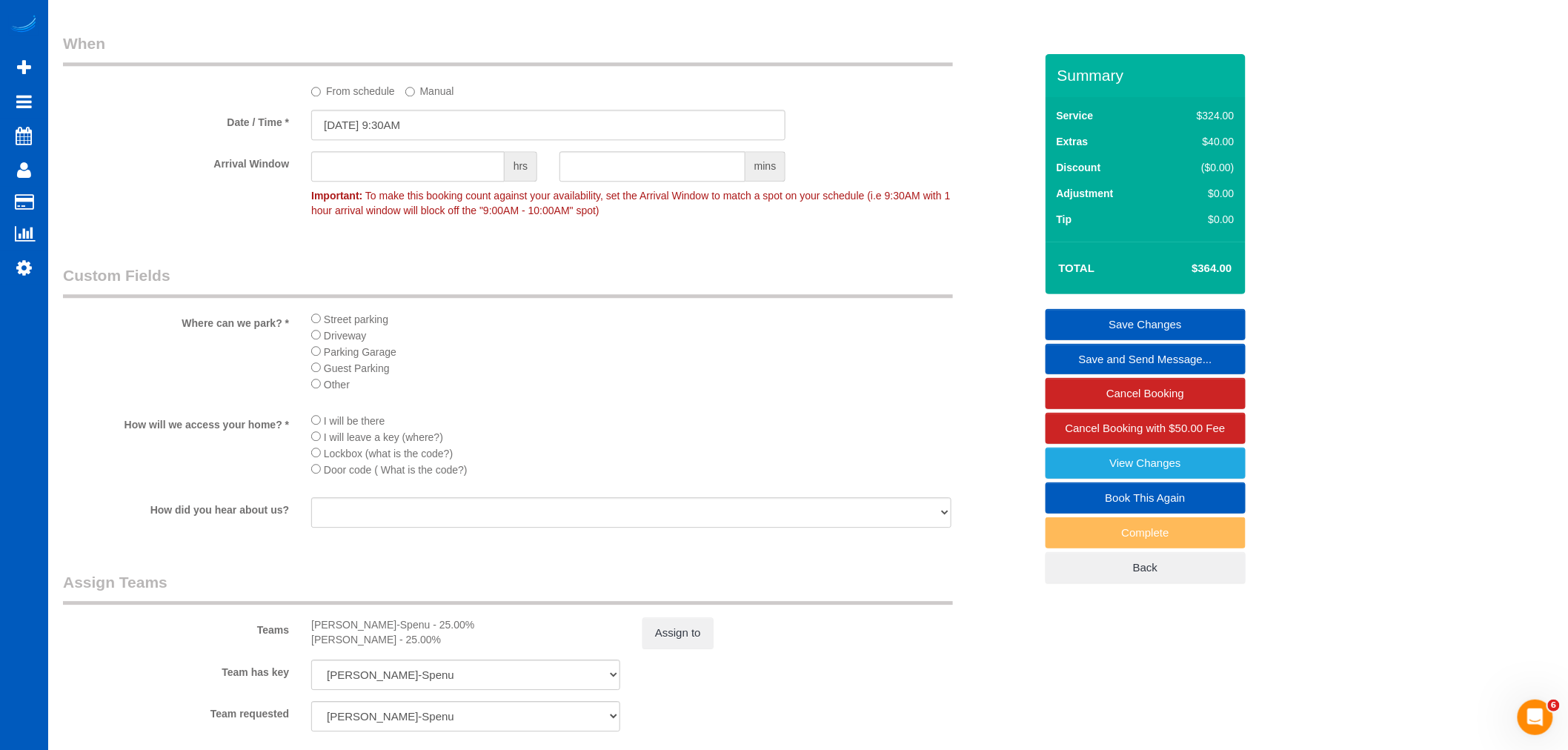
scroll to position [1482, 0]
click at [670, 644] on button "Assign to" at bounding box center [678, 628] width 71 height 31
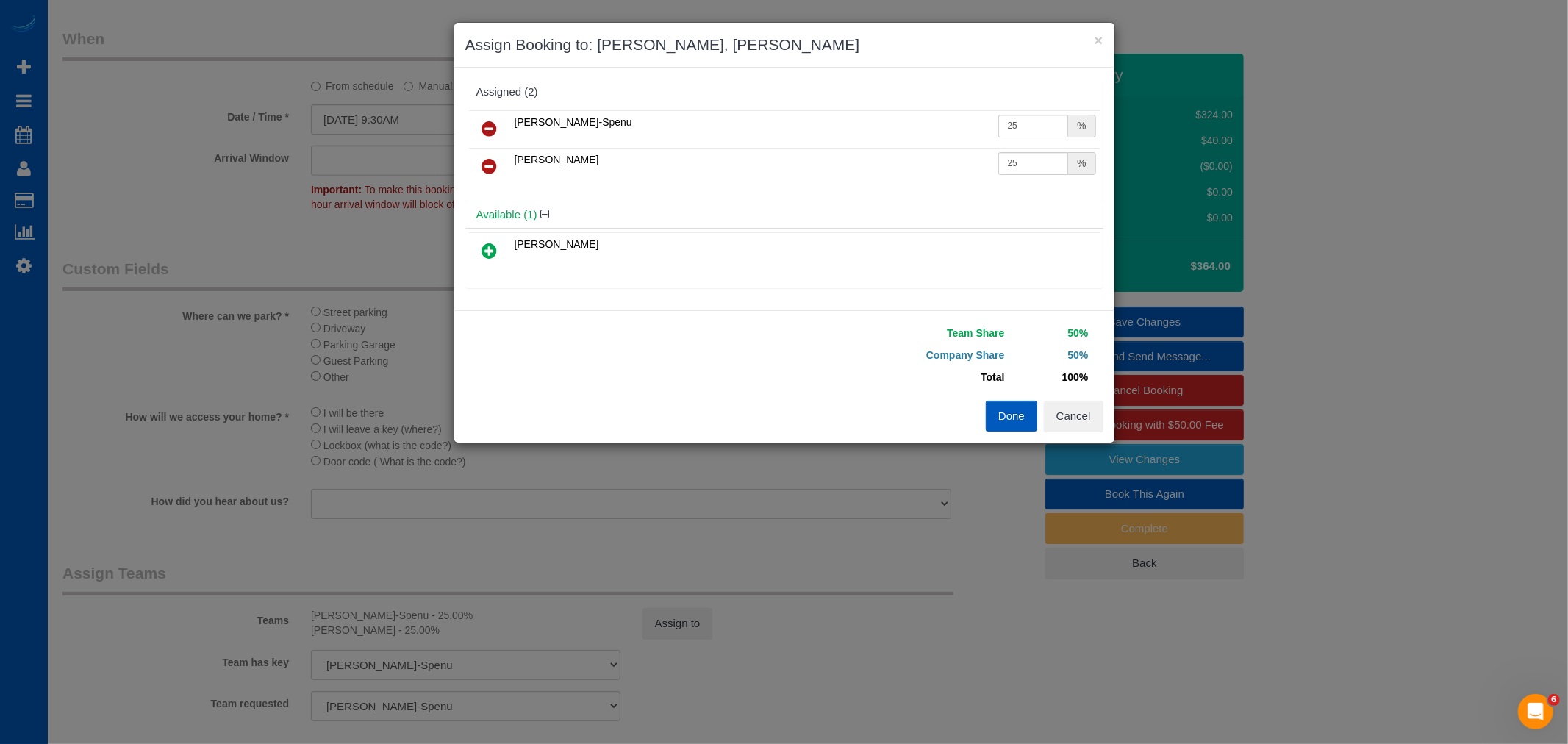
click at [1002, 426] on button "Done" at bounding box center [1012, 415] width 52 height 31
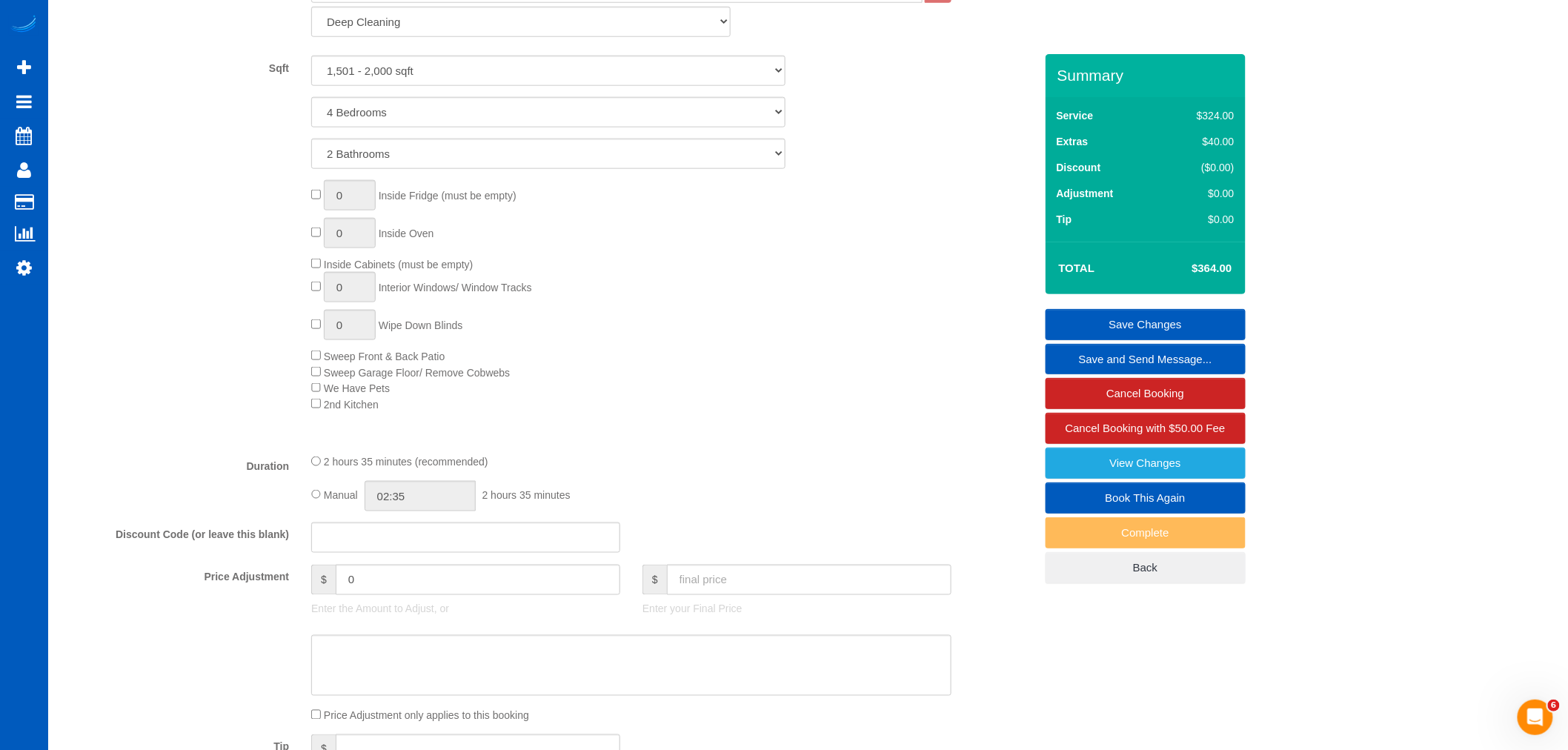
scroll to position [658, 0]
click at [312, 499] on div "Manual 02:35 2 hours 35 minutes" at bounding box center [632, 498] width 640 height 31
click at [412, 505] on input "02:35" at bounding box center [420, 498] width 111 height 31
type input "03:30"
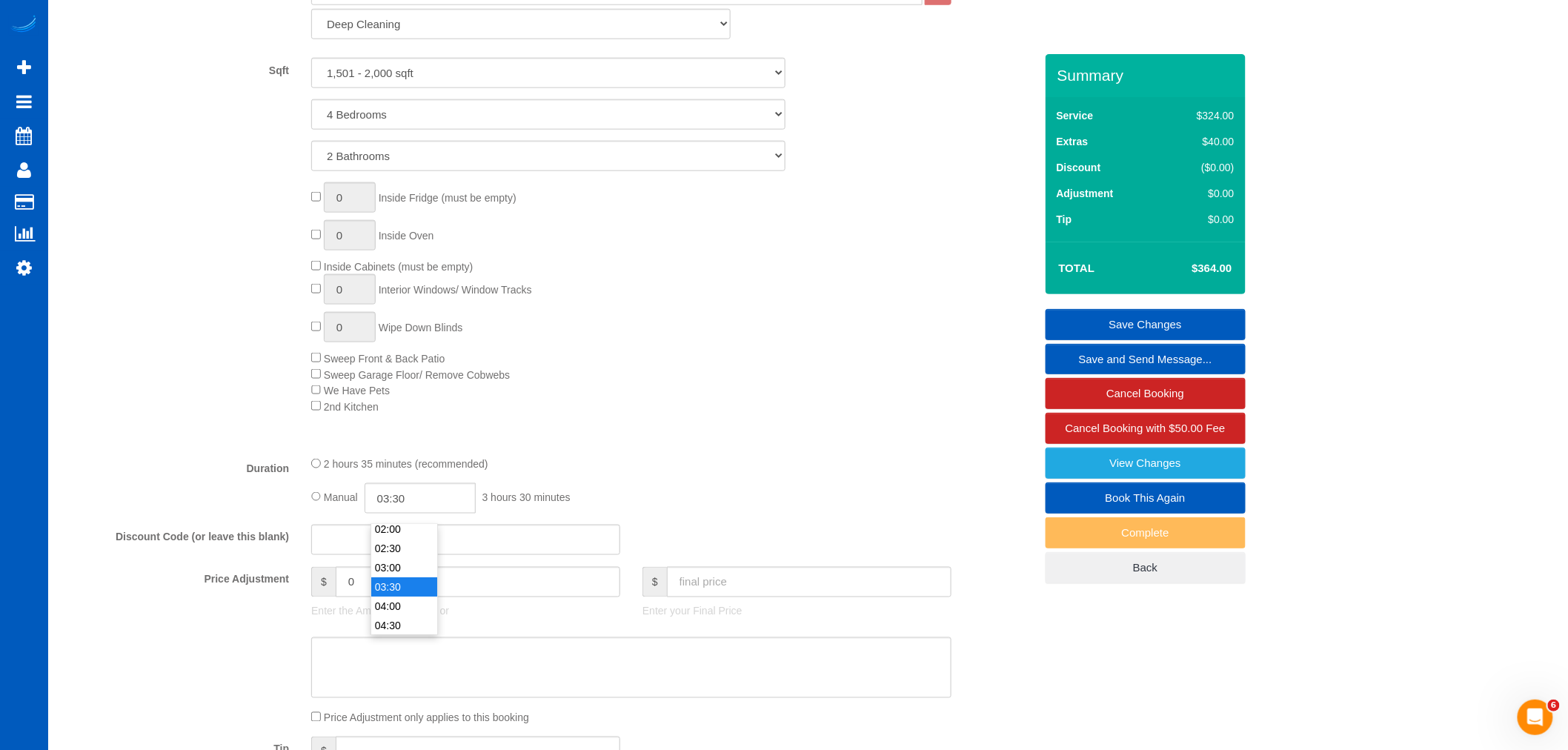
click at [404, 586] on li "03:30" at bounding box center [405, 587] width 66 height 19
click at [668, 405] on div "0 Inside Fridge (must be empty) 0 Inside Oven Inside Cabinets (must be empty) 0…" at bounding box center [672, 298] width 745 height 232
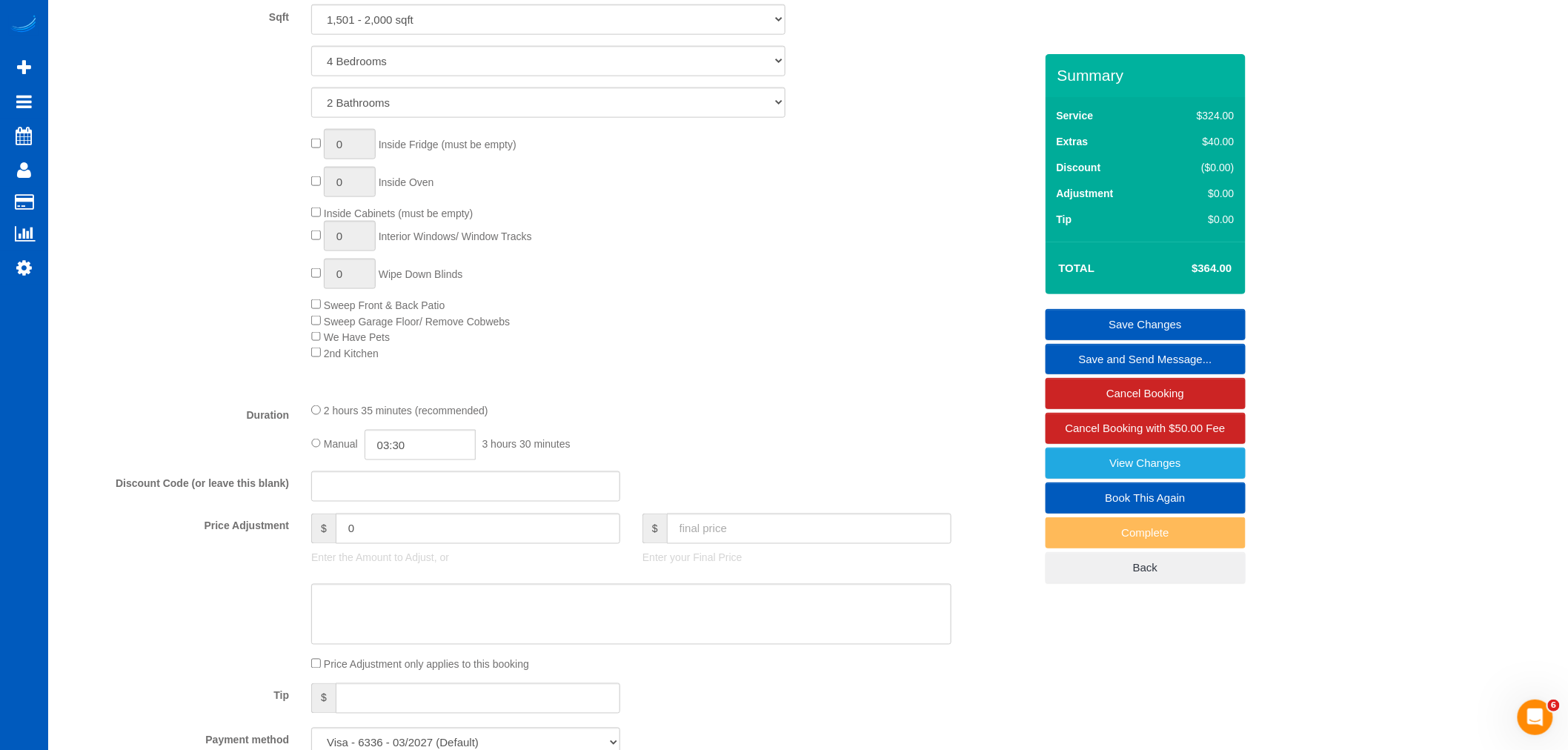
scroll to position [741, 0]
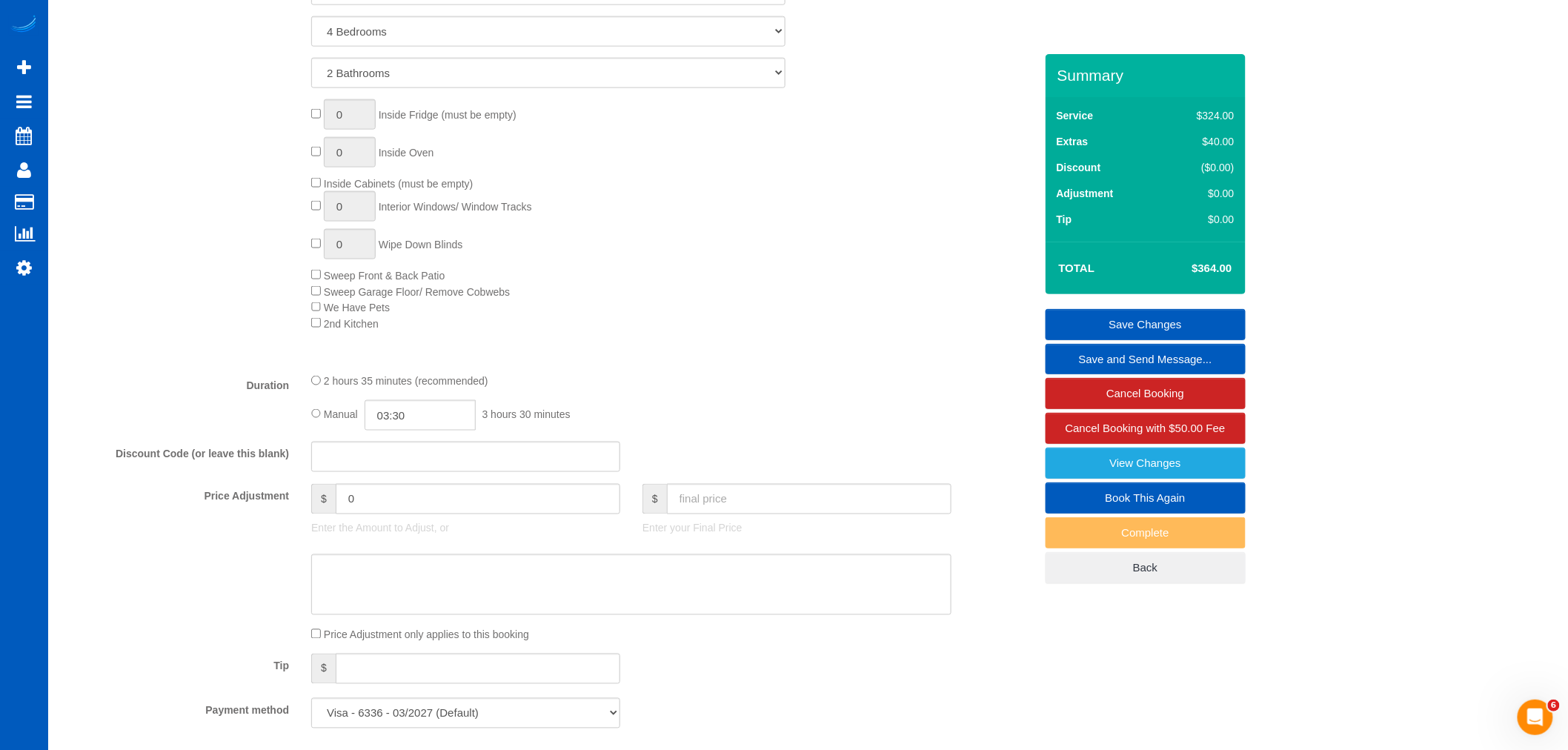
click at [1159, 320] on link "Save Changes" at bounding box center [1145, 324] width 200 height 31
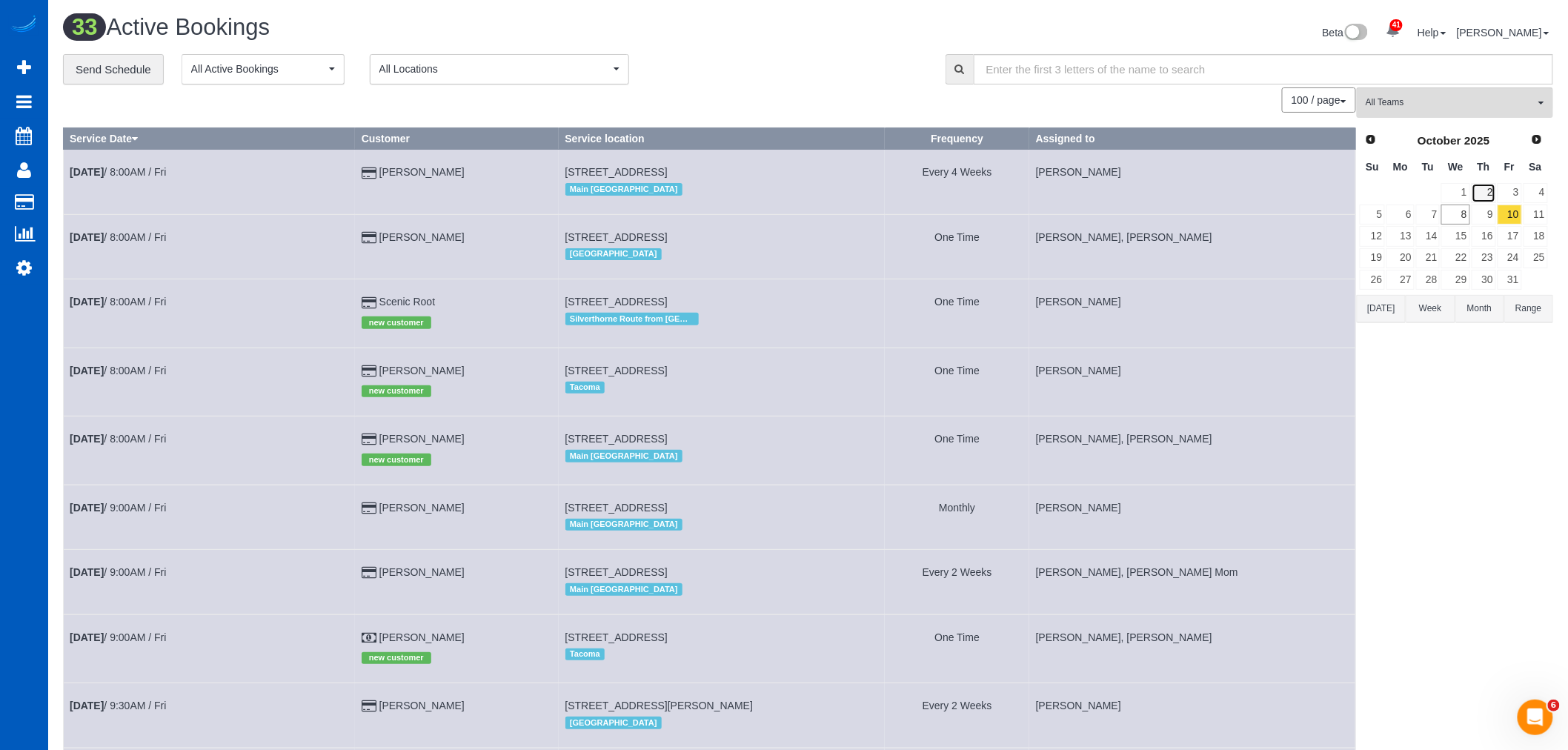
click at [1480, 202] on link "2" at bounding box center [1484, 192] width 24 height 20
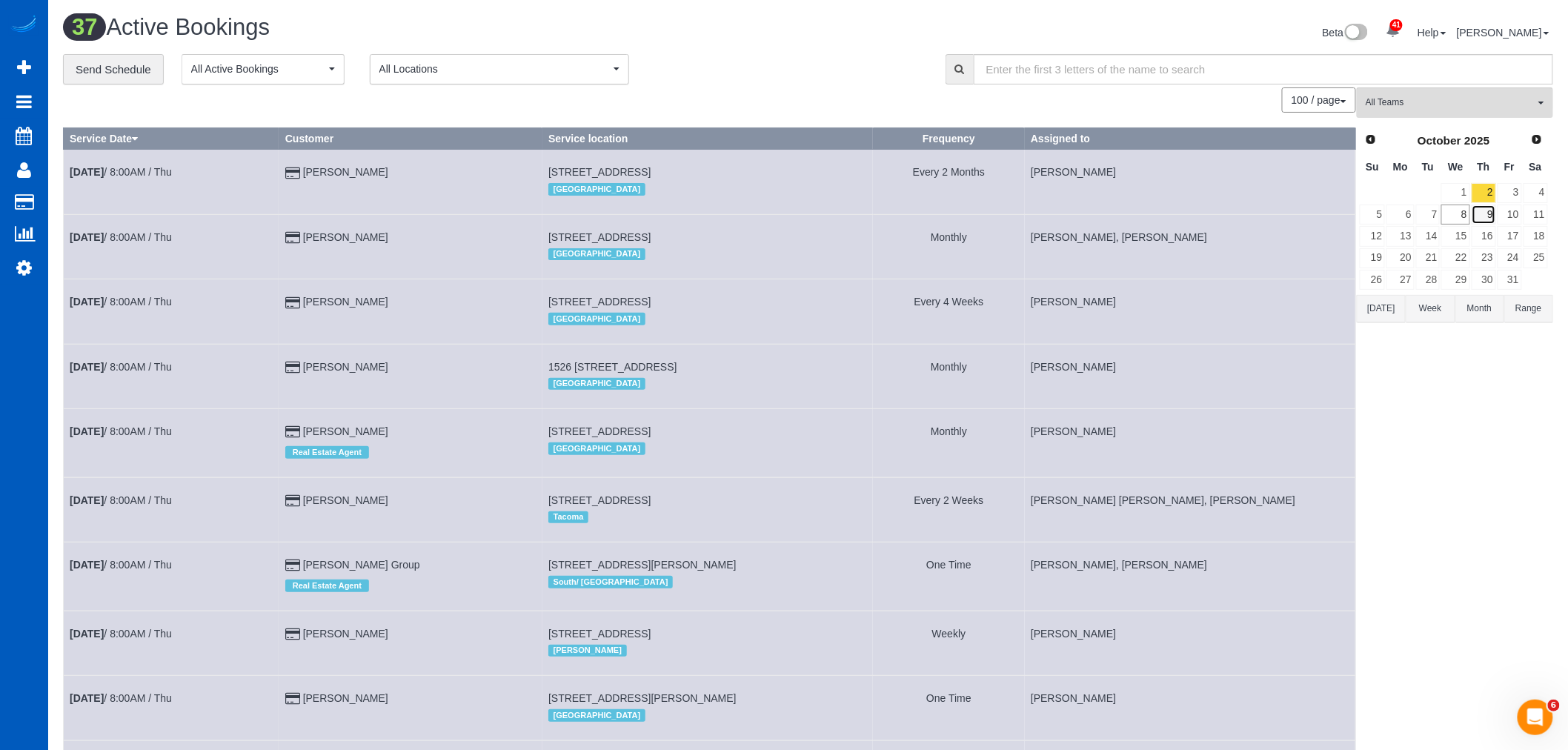
click at [1484, 213] on link "9" at bounding box center [1484, 214] width 24 height 20
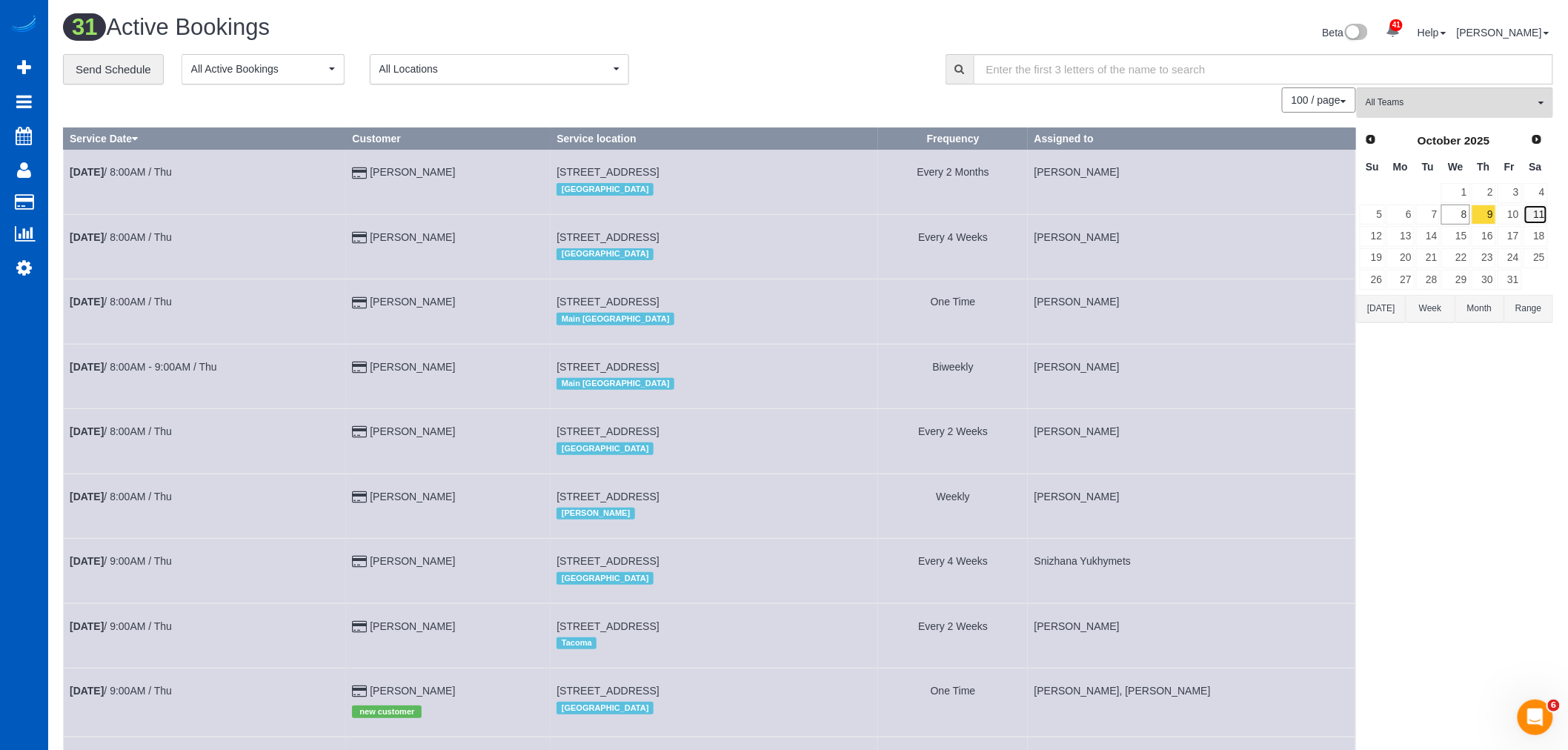
click at [1536, 218] on link "11" at bounding box center [1535, 214] width 24 height 20
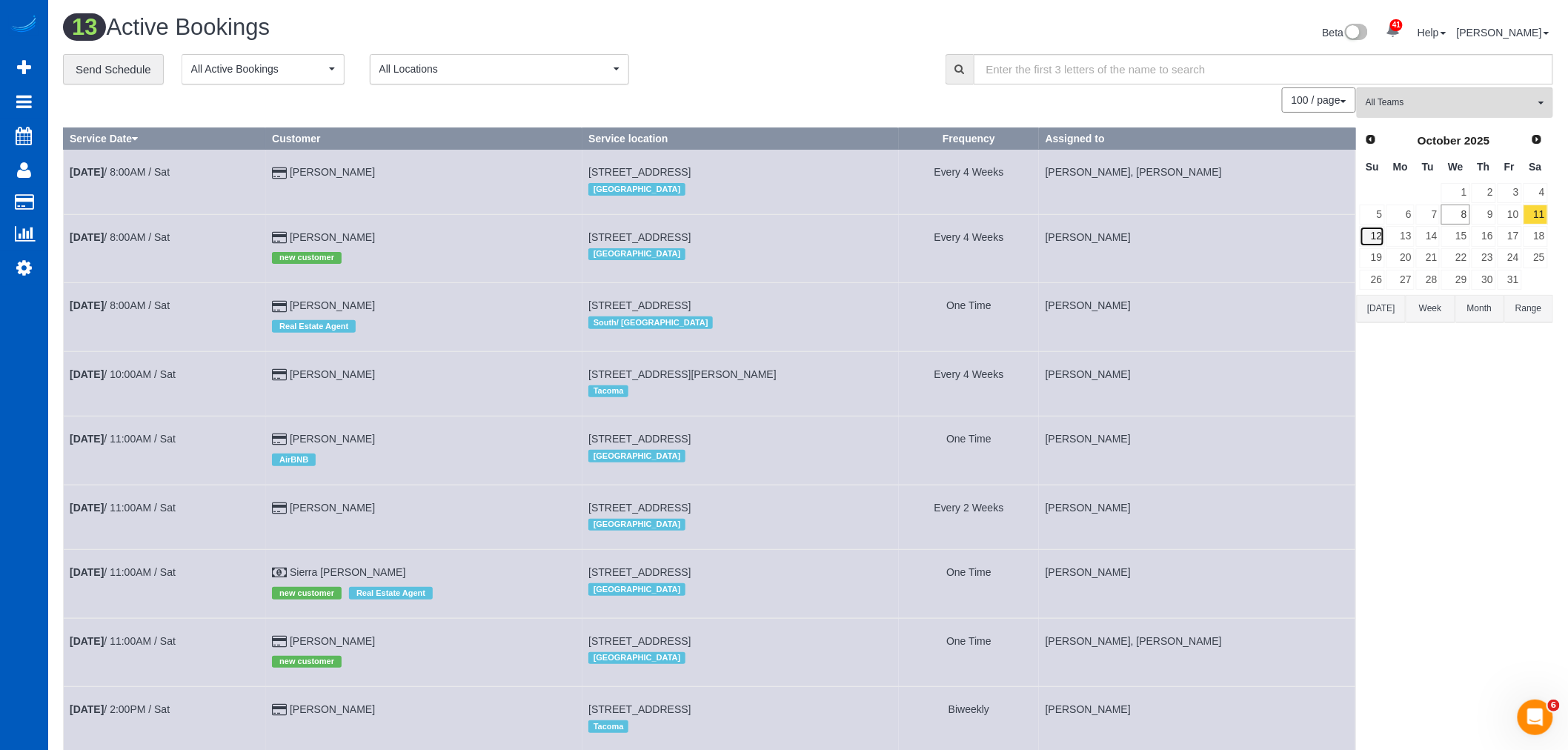
click at [1380, 232] on link "12" at bounding box center [1372, 236] width 25 height 20
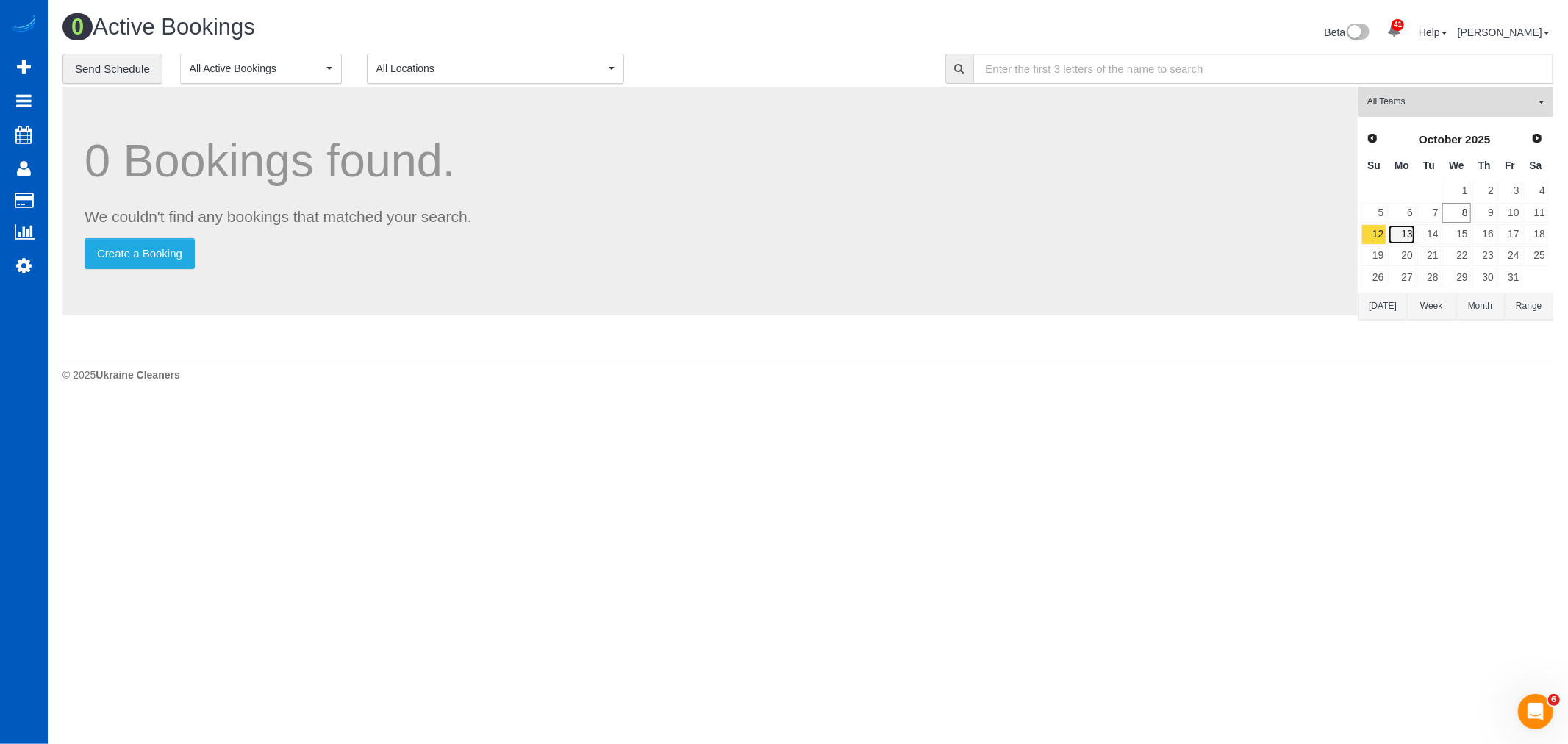
click at [1401, 238] on link "13" at bounding box center [1401, 234] width 27 height 20
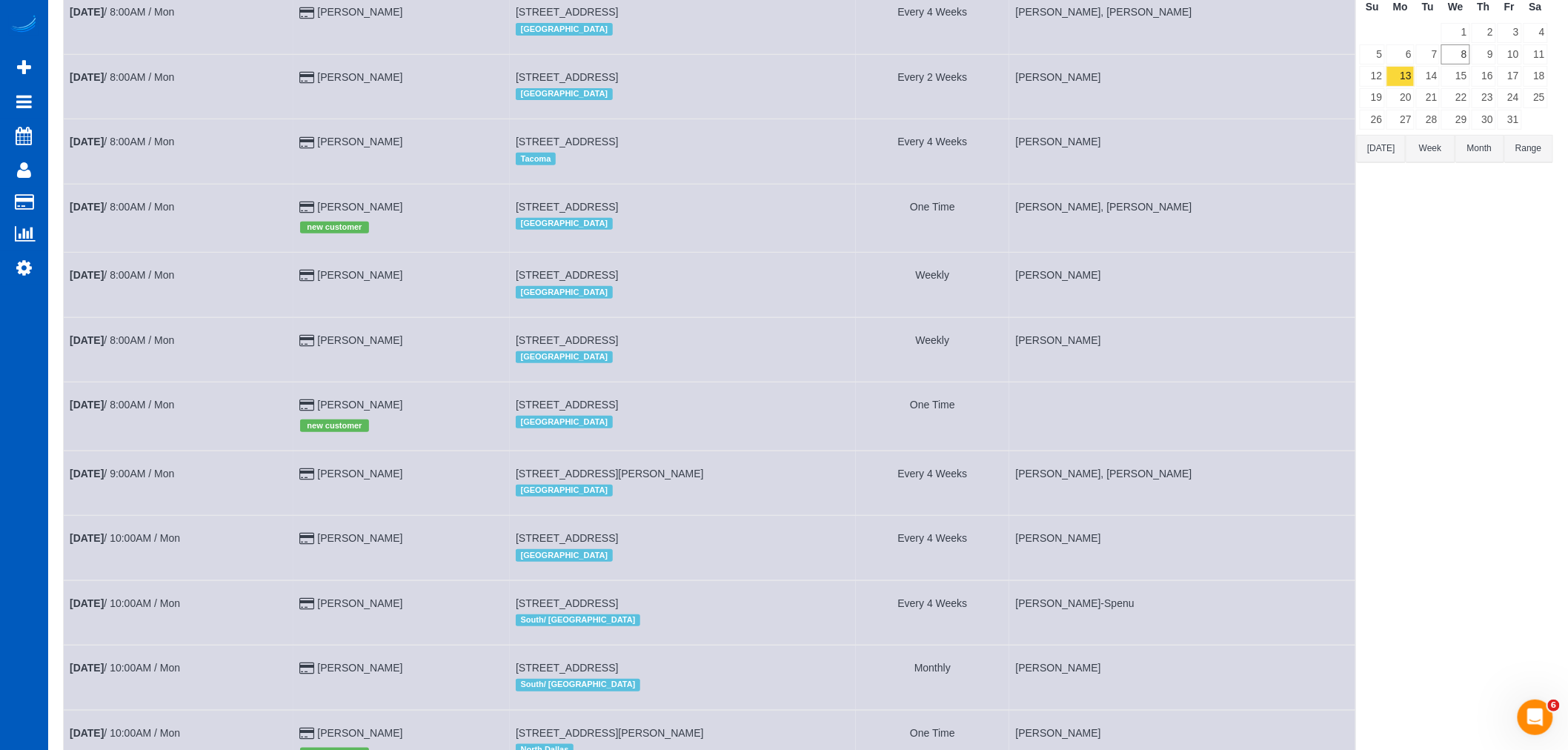
scroll to position [165, 0]
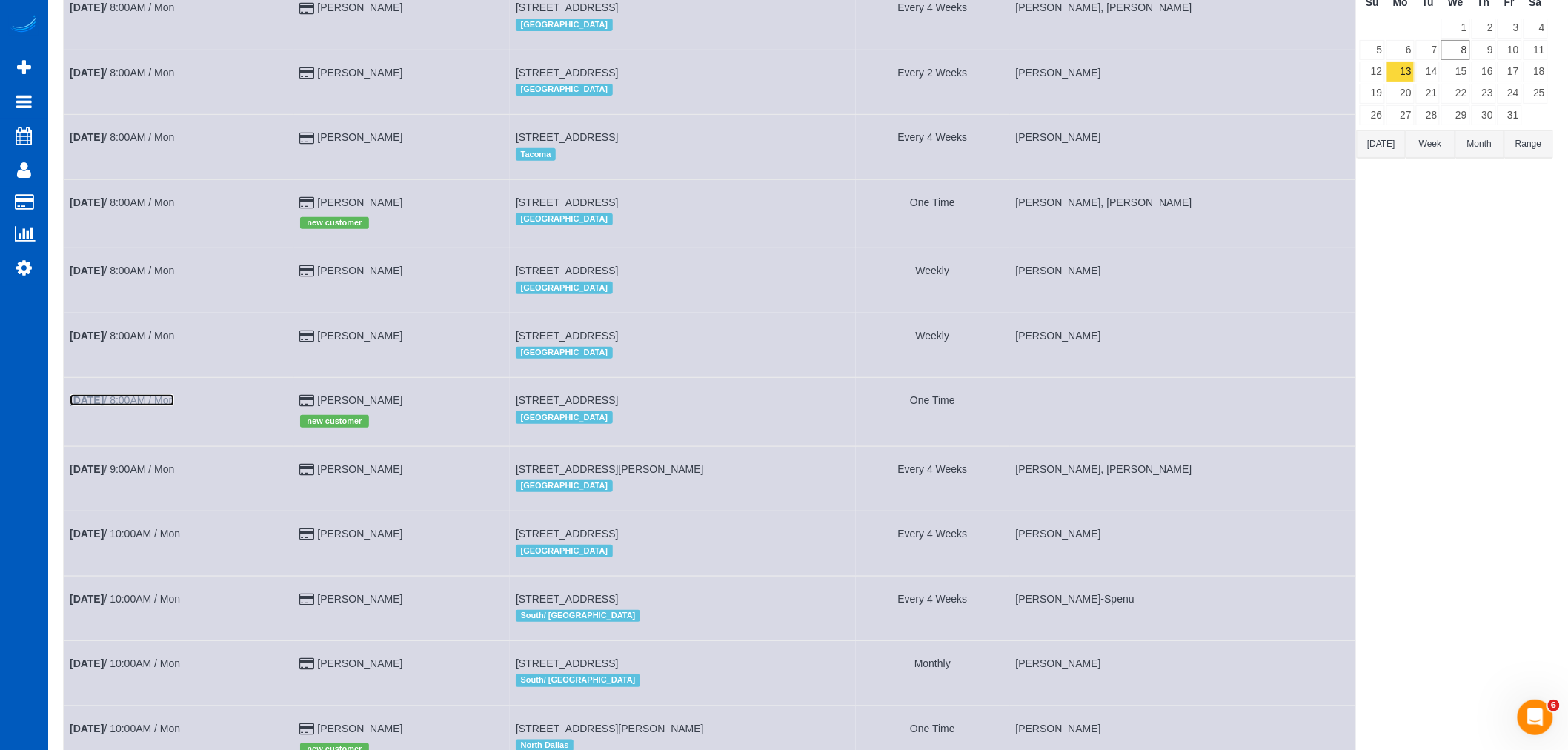
click at [116, 406] on link "Oct 13th / 8:00AM / Mon" at bounding box center [121, 400] width 104 height 12
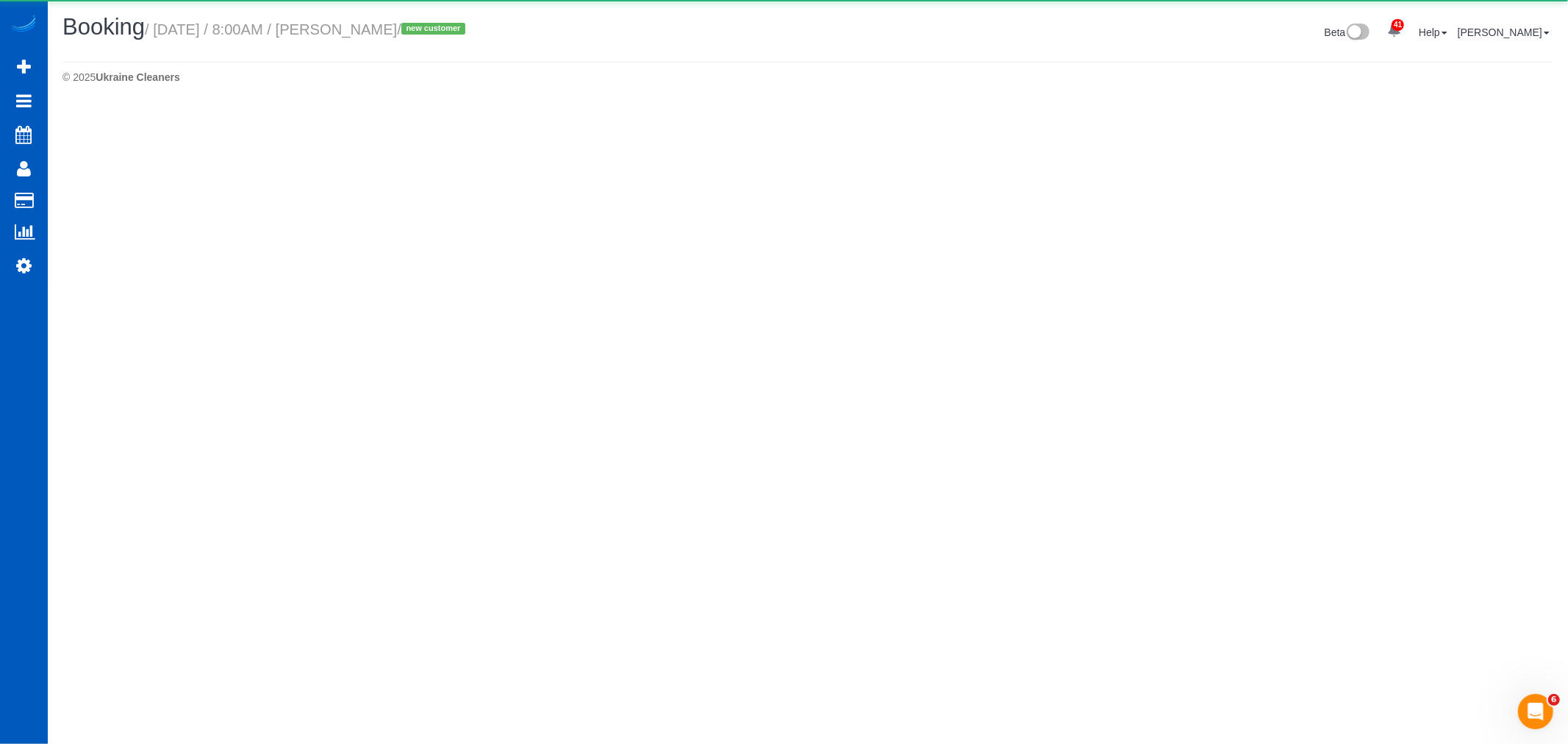
select select "WA"
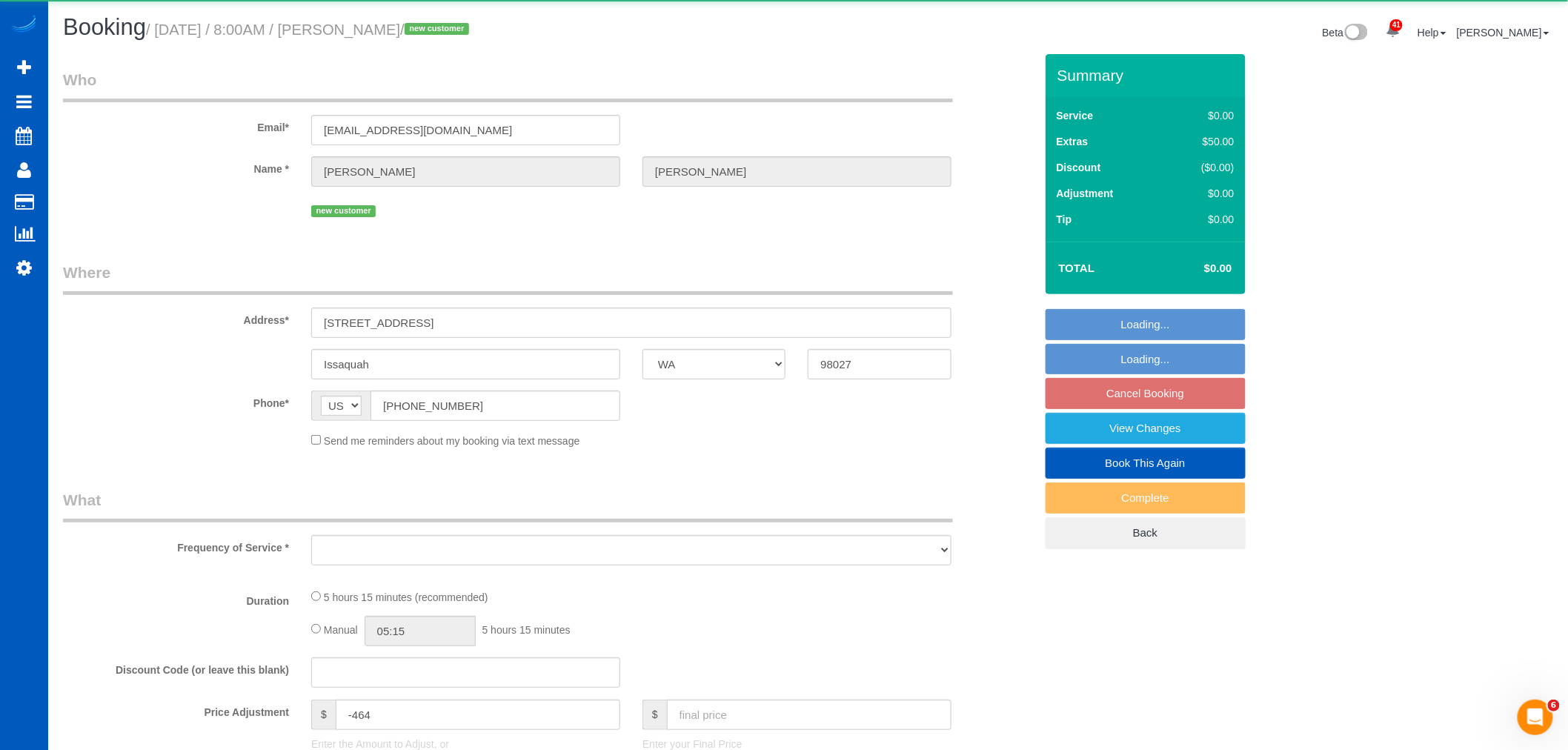
select select "object:24203"
select select "string:fspay-ba84734e-9ccc-4a79-a8f8-717a6ac7de13"
select select "199"
select select "1001"
select select "3"
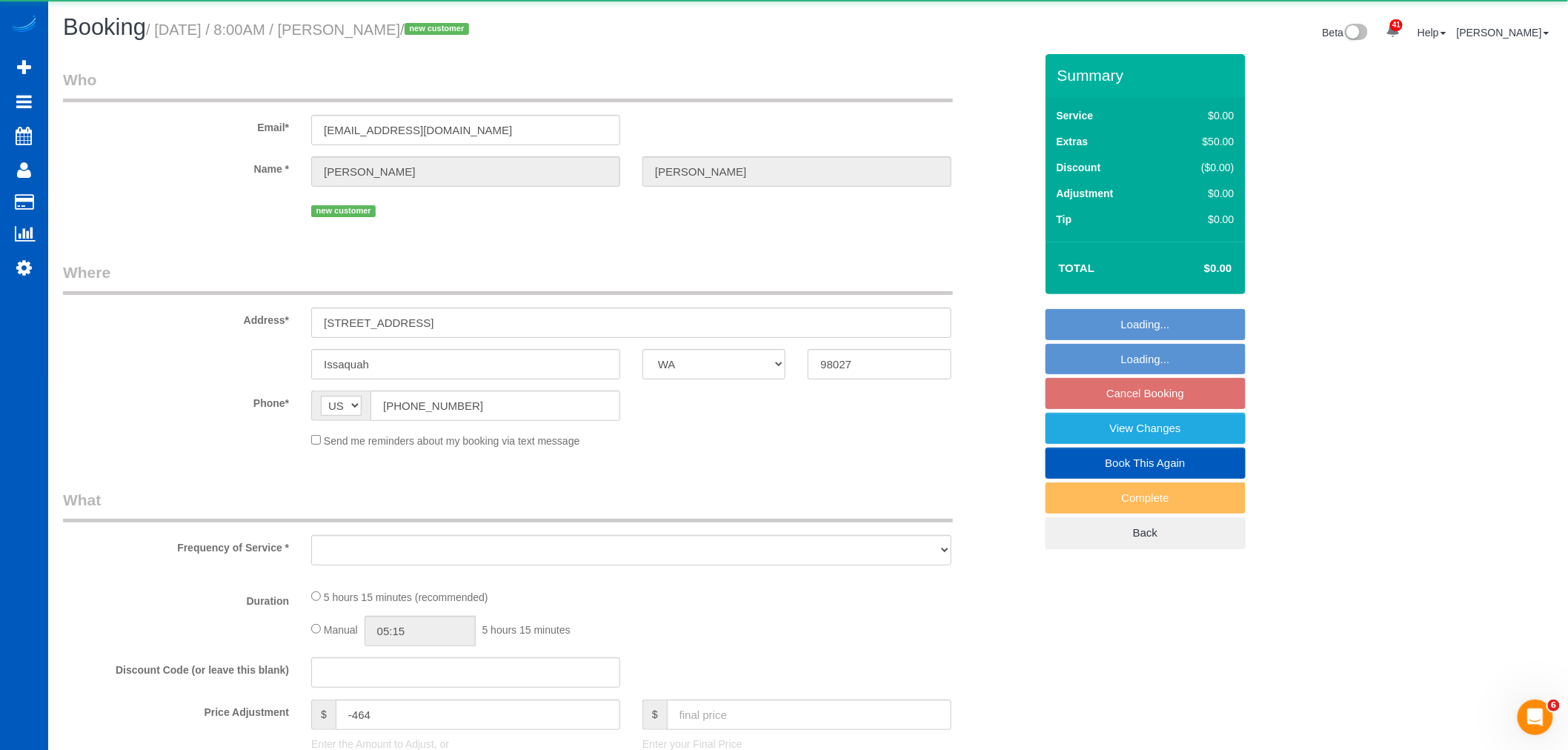
select select "2"
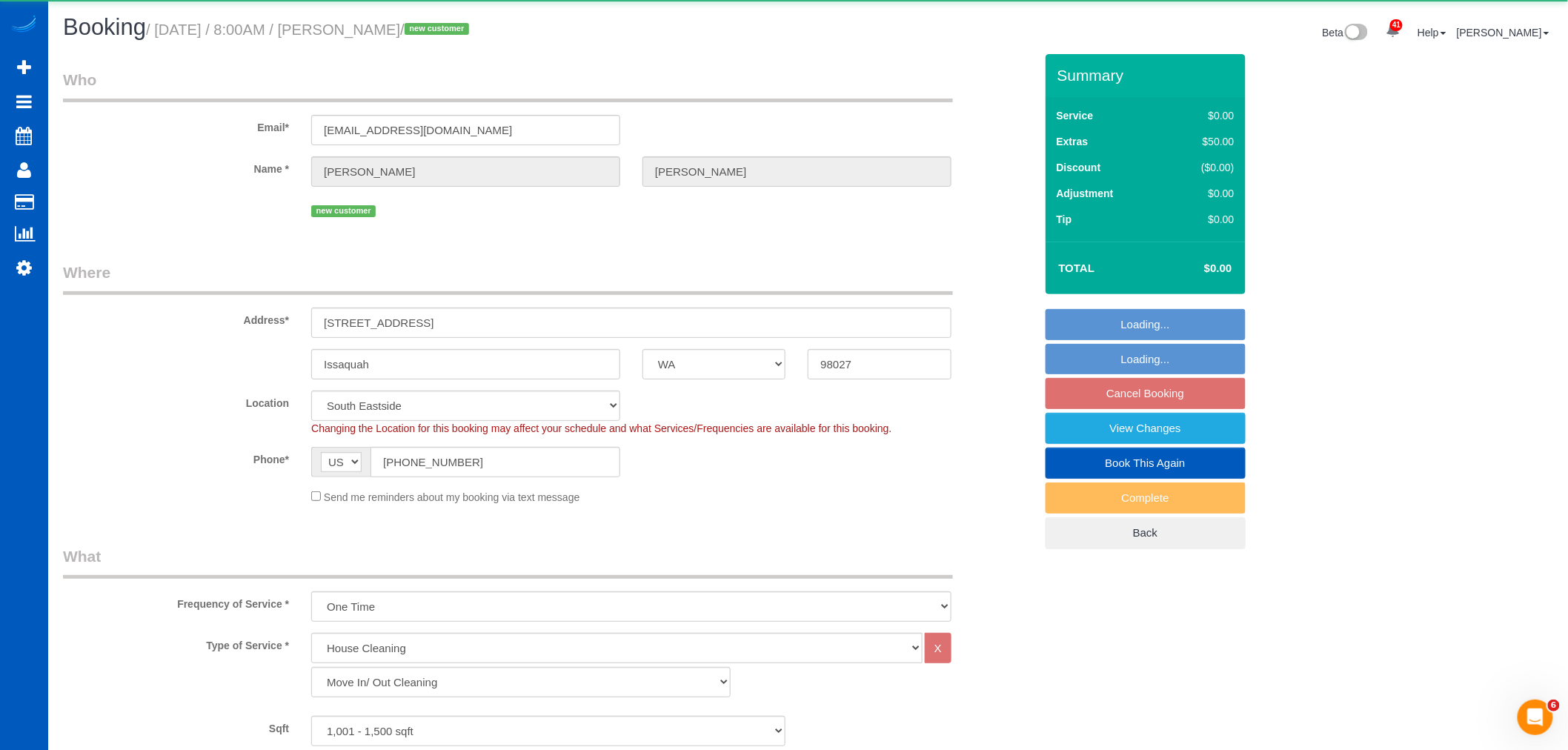
select select "object:24518"
select select "spot190"
select select "1001"
select select "3"
select select "2"
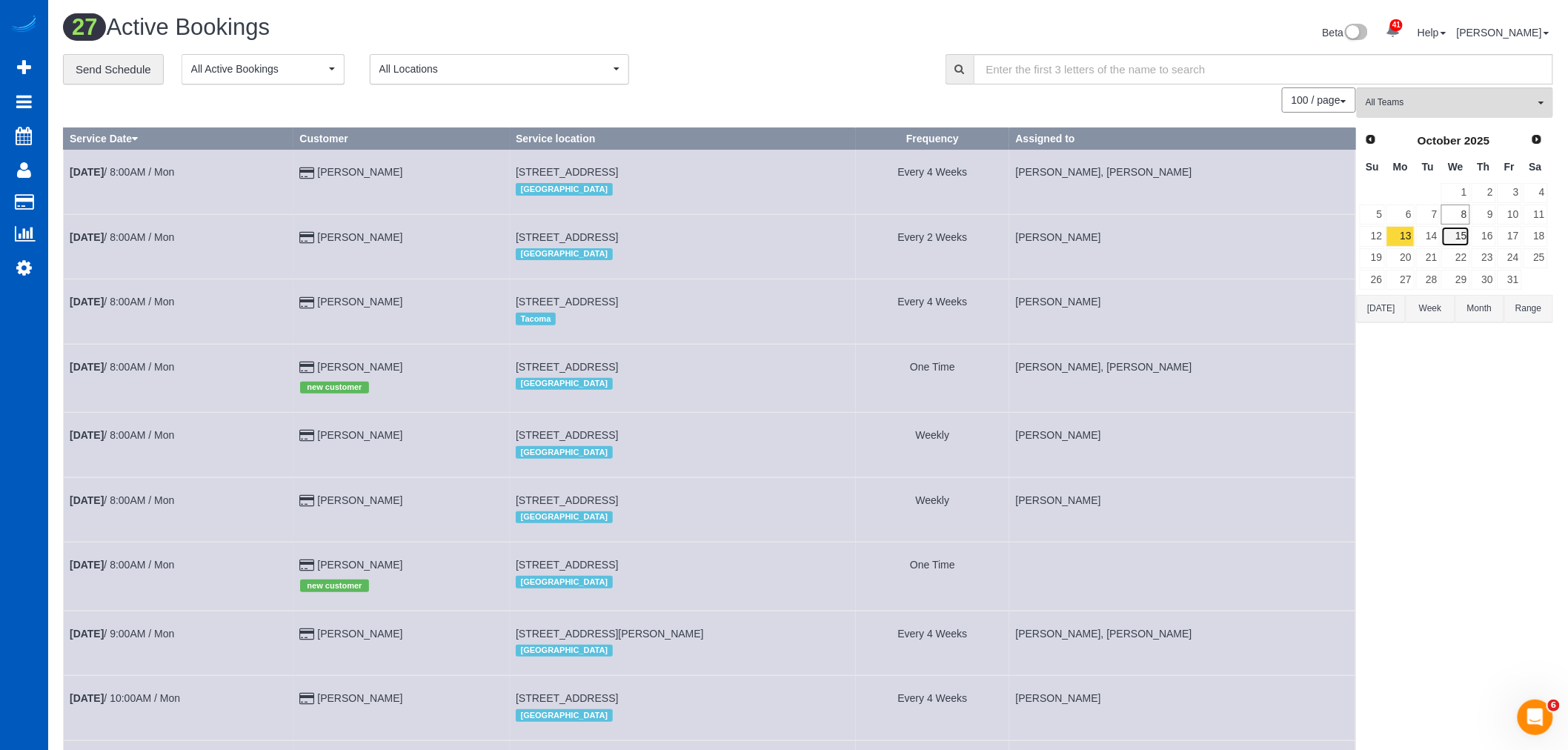
click at [1458, 233] on link "15" at bounding box center [1455, 236] width 28 height 20
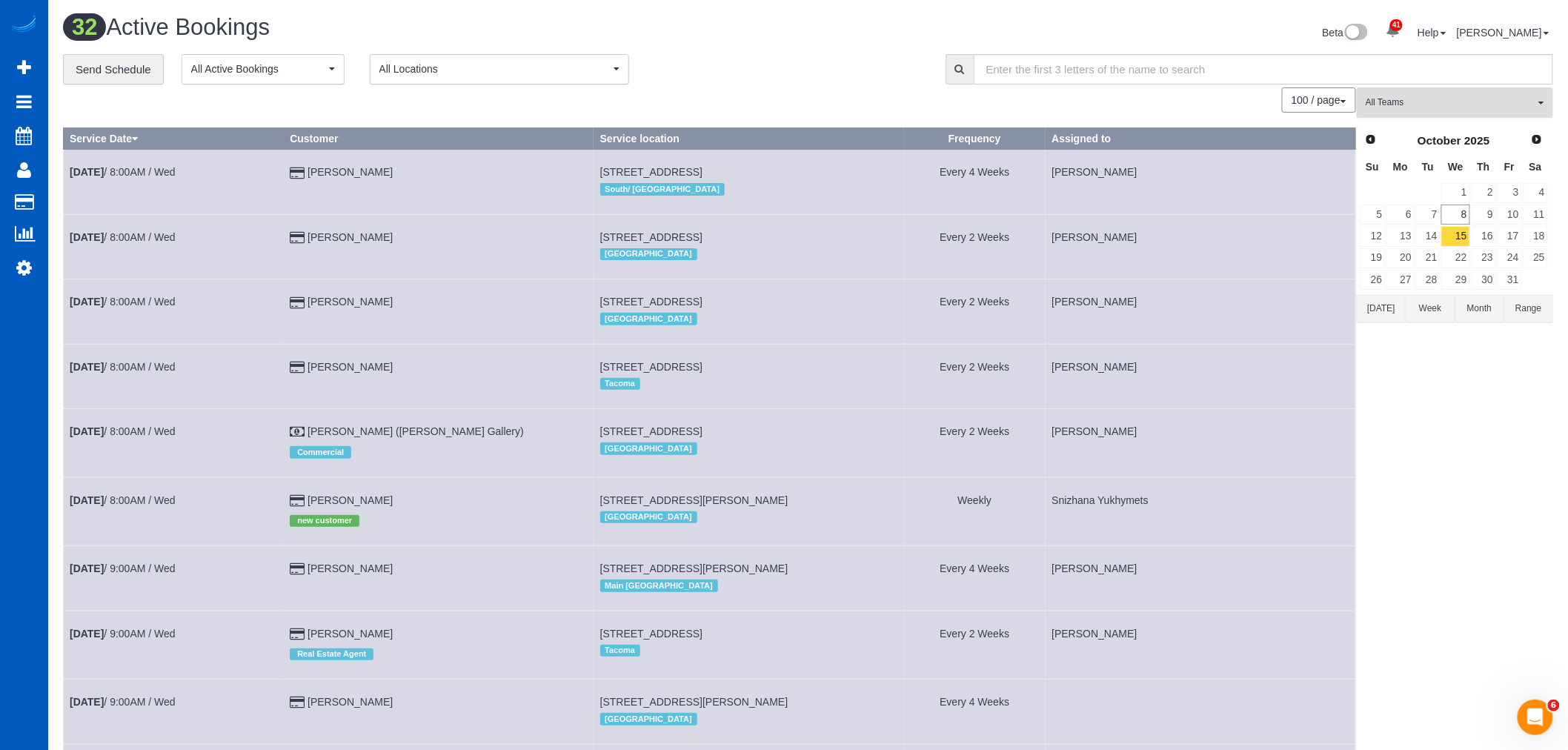
click at [1462, 103] on span "All Teams" at bounding box center [1450, 103] width 169 height 13
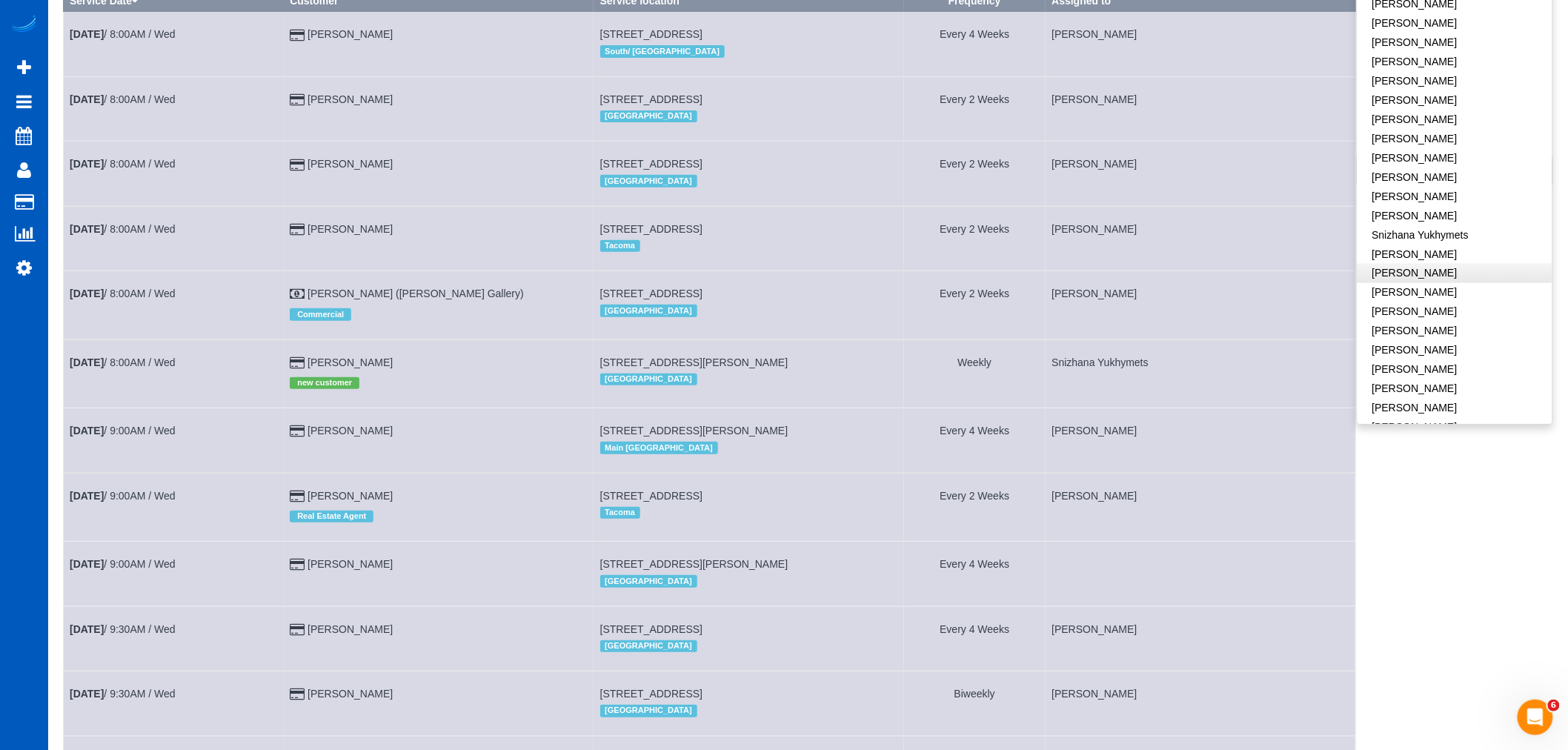
scroll to position [165, 0]
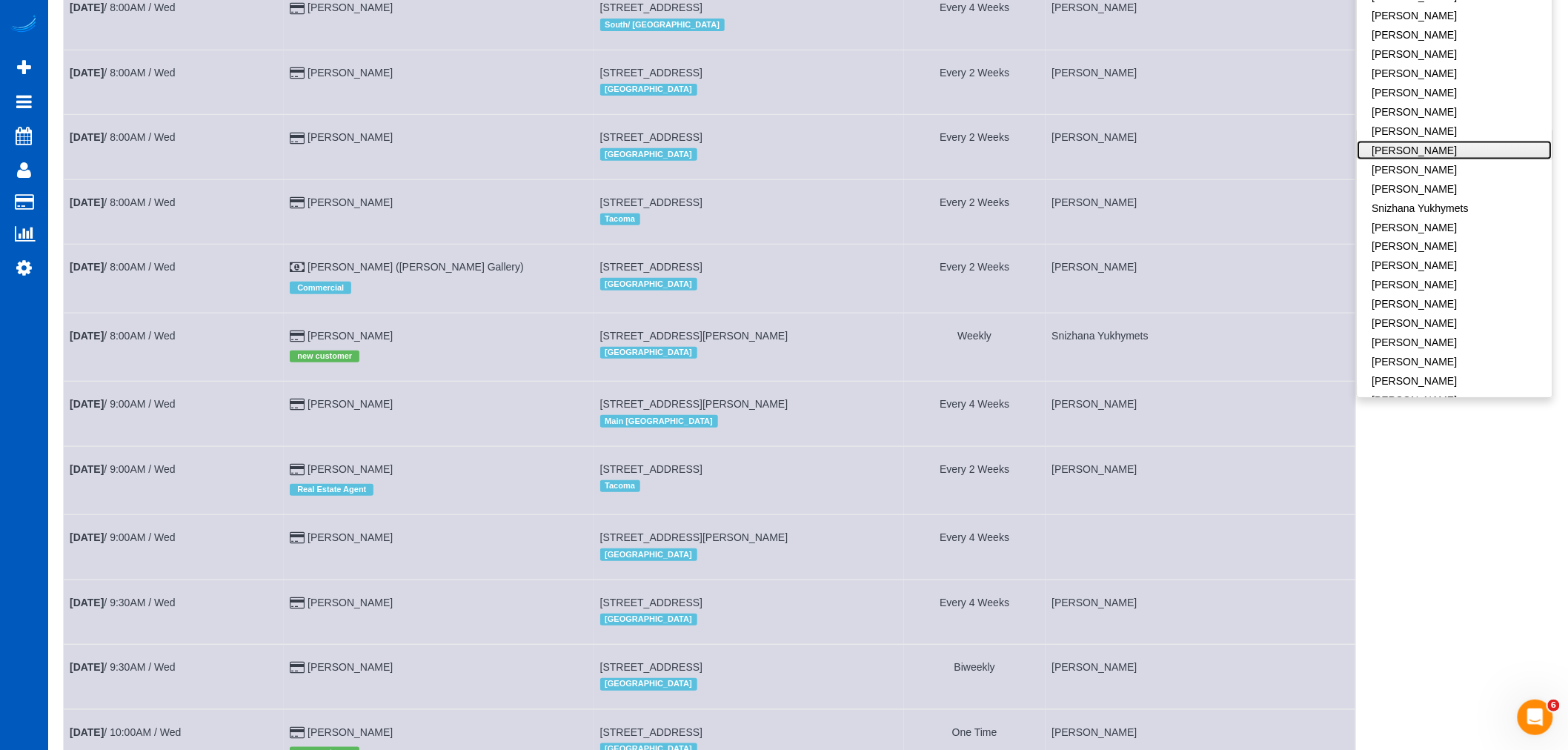
click at [1430, 140] on link "Raissa Radionova" at bounding box center [1454, 150] width 195 height 19
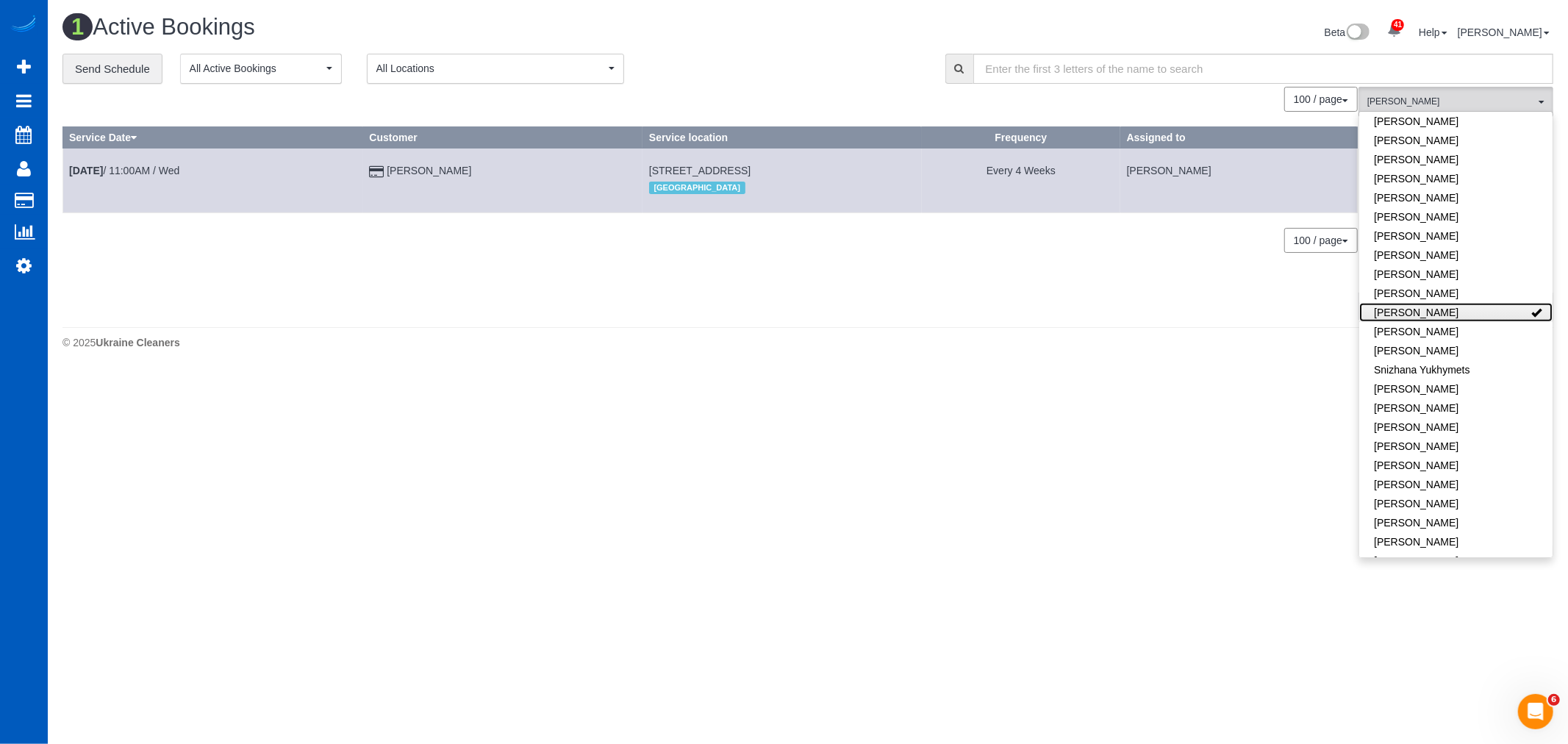
click at [1459, 303] on link "Raissa Radionova" at bounding box center [1455, 312] width 193 height 19
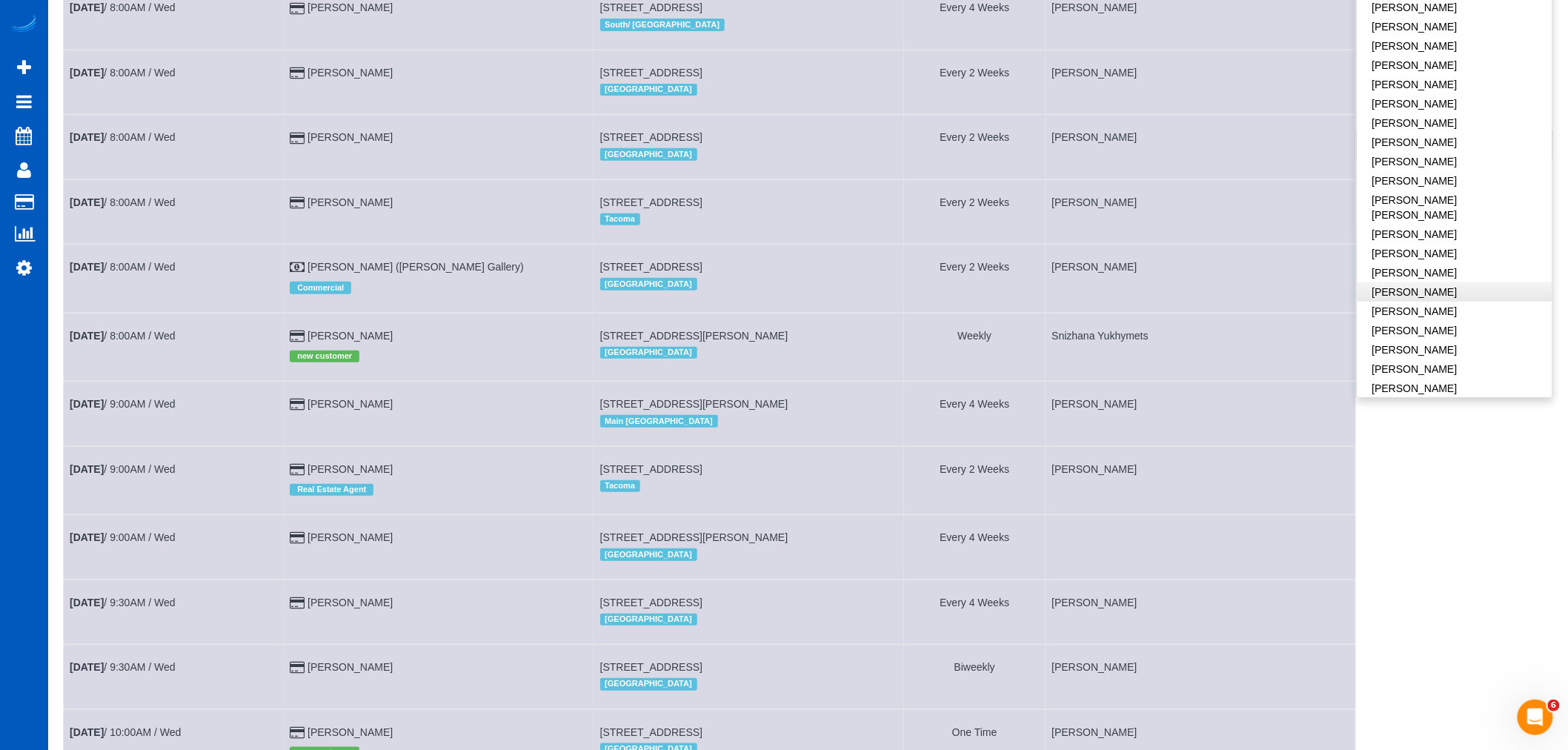
scroll to position [386, 0]
click at [1448, 158] on link "Luiza Maksymova" at bounding box center [1454, 166] width 195 height 19
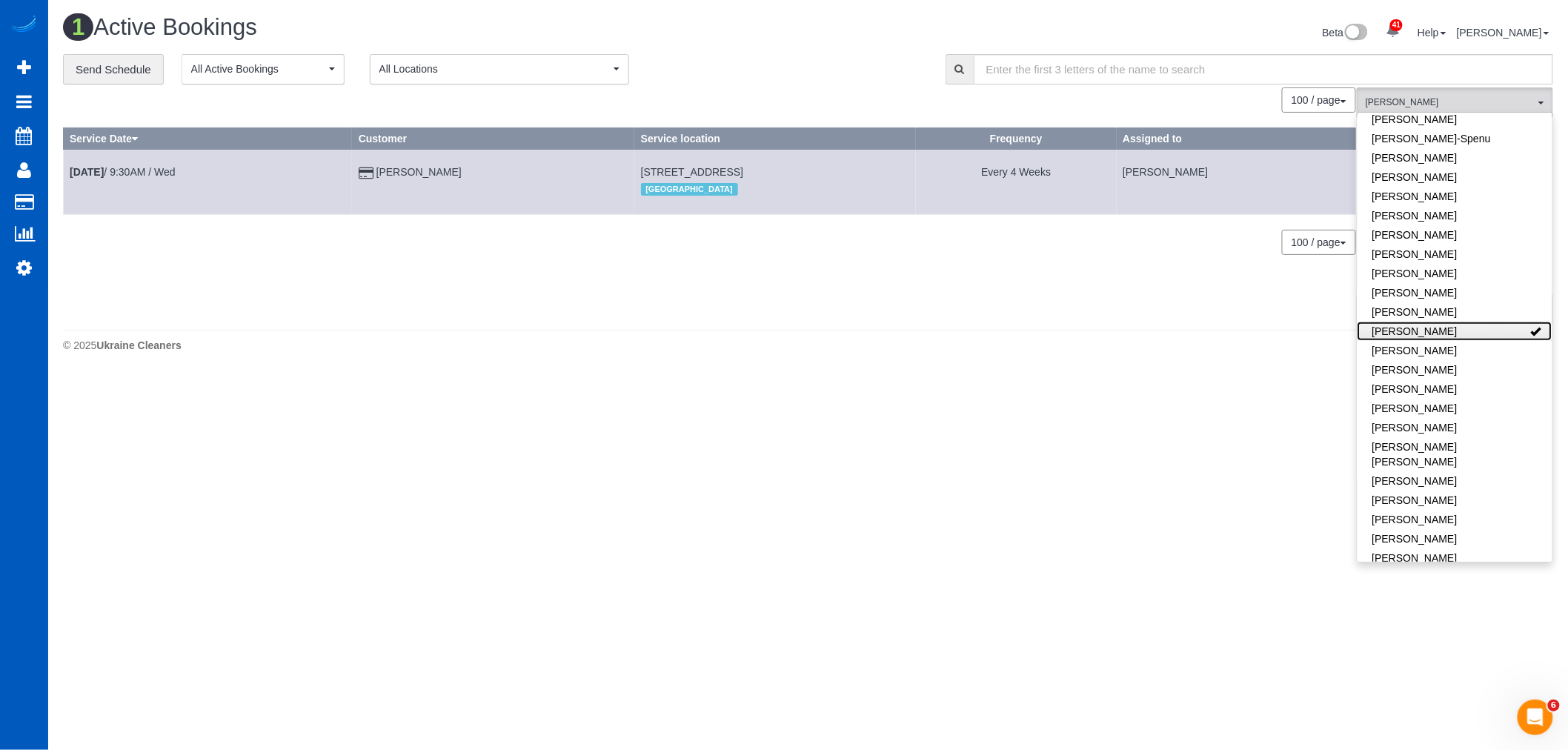
scroll to position [0, 0]
click at [135, 166] on link "Oct 15th / 9:30AM / Wed" at bounding box center [122, 171] width 106 height 12
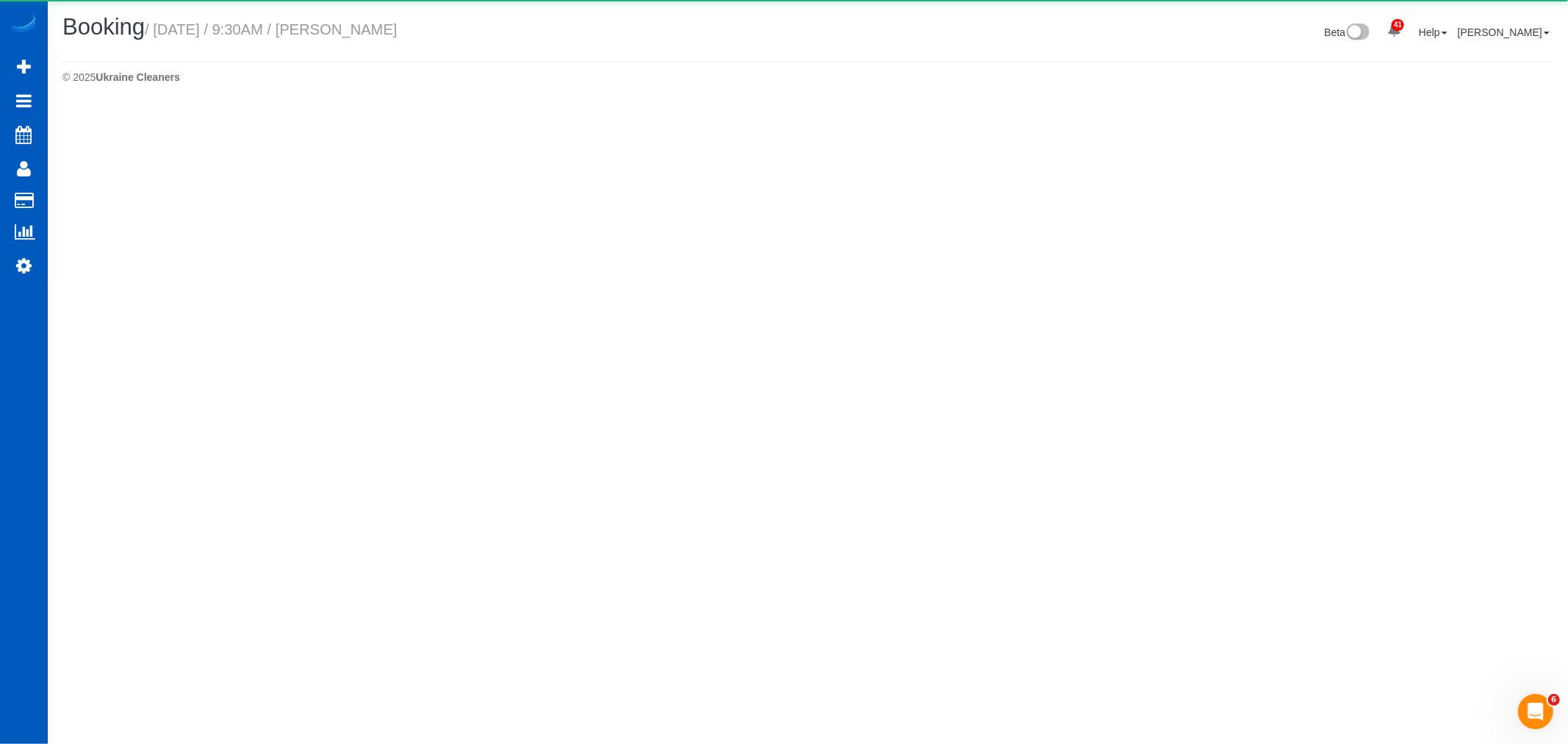
select select "OR"
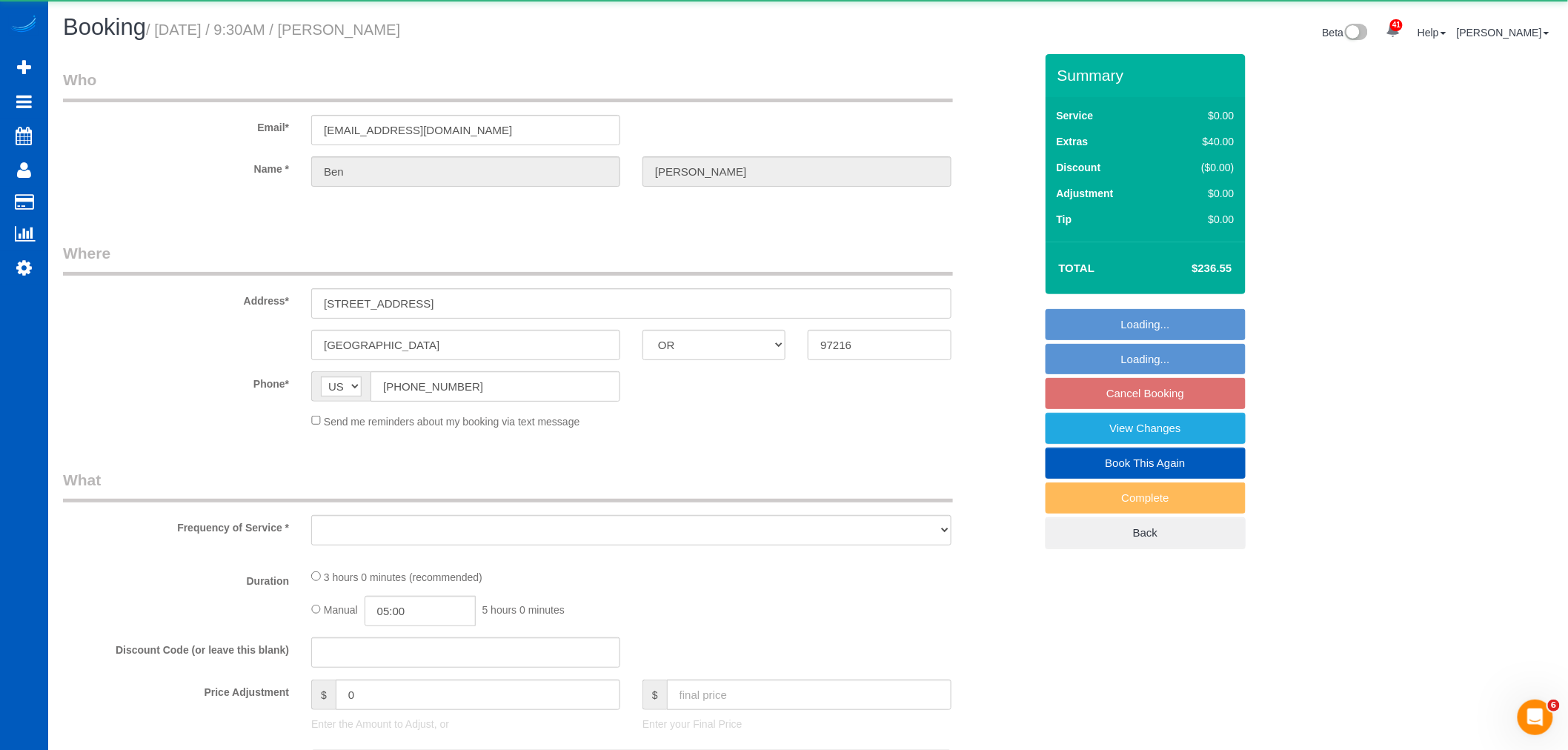
select select "object:26714"
select select "string:fspay-a68331a9-f75f-499d-9203-1fa67716d989"
select select "199"
select select "1501"
select select "4"
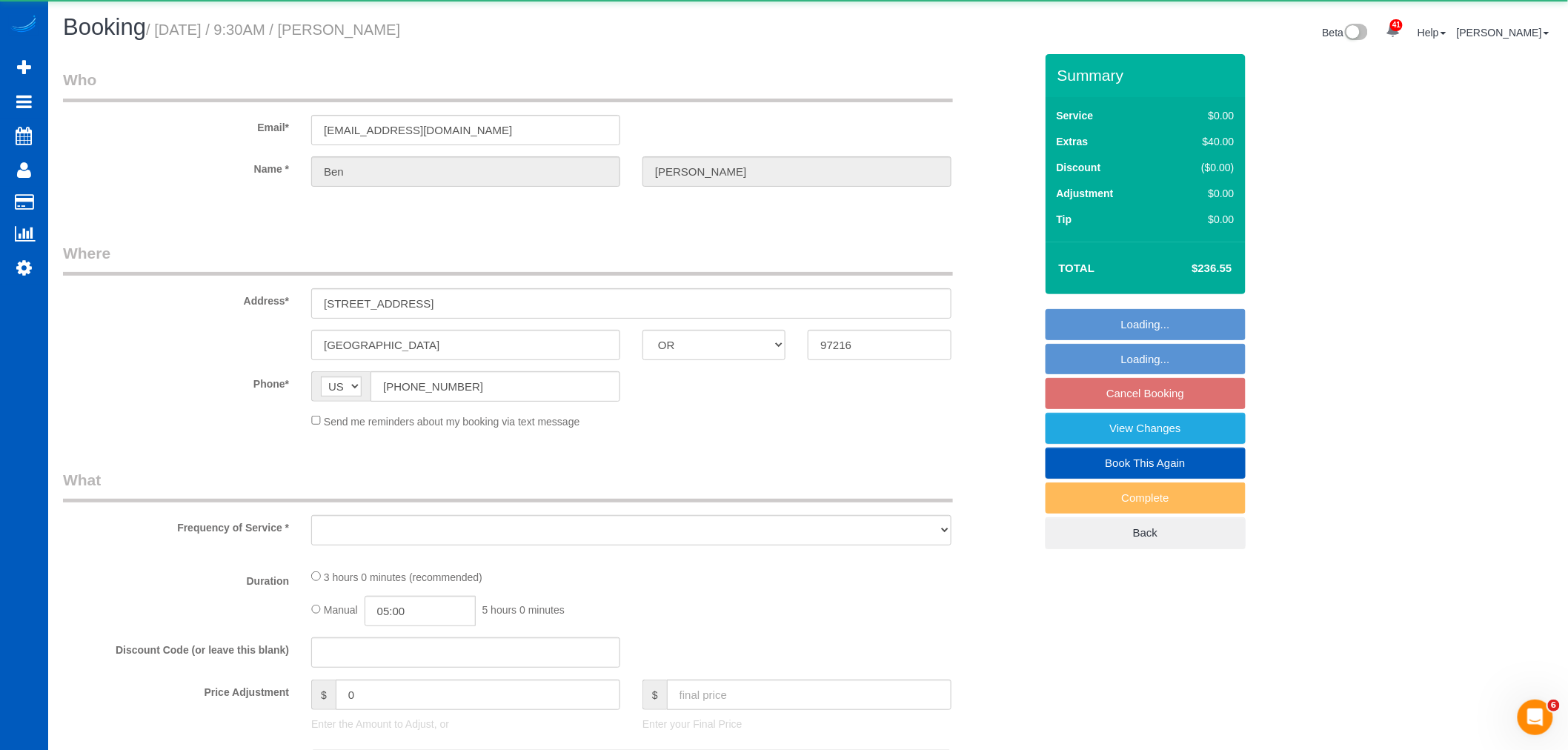
select select "3"
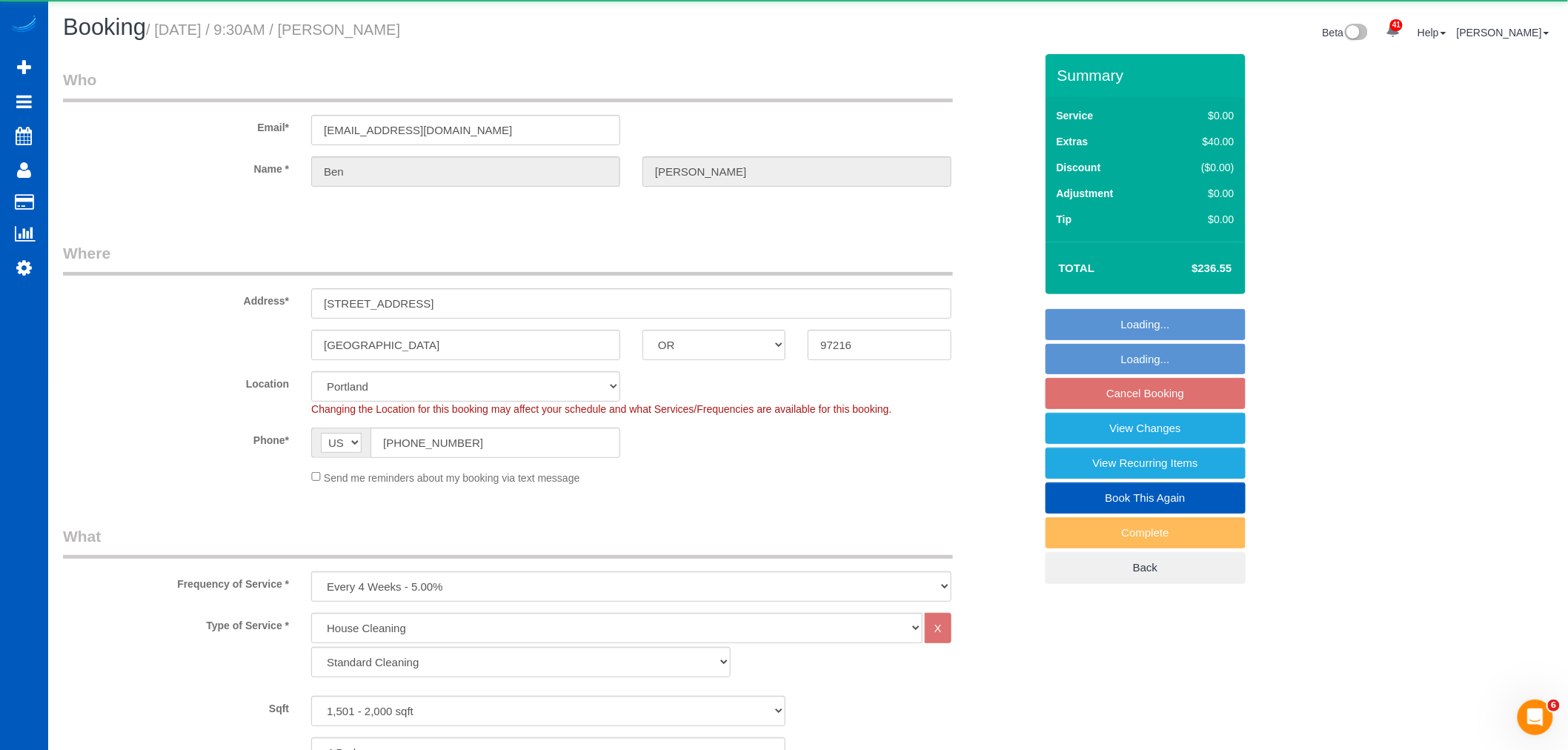
select select "1501"
select select "4"
select select "3"
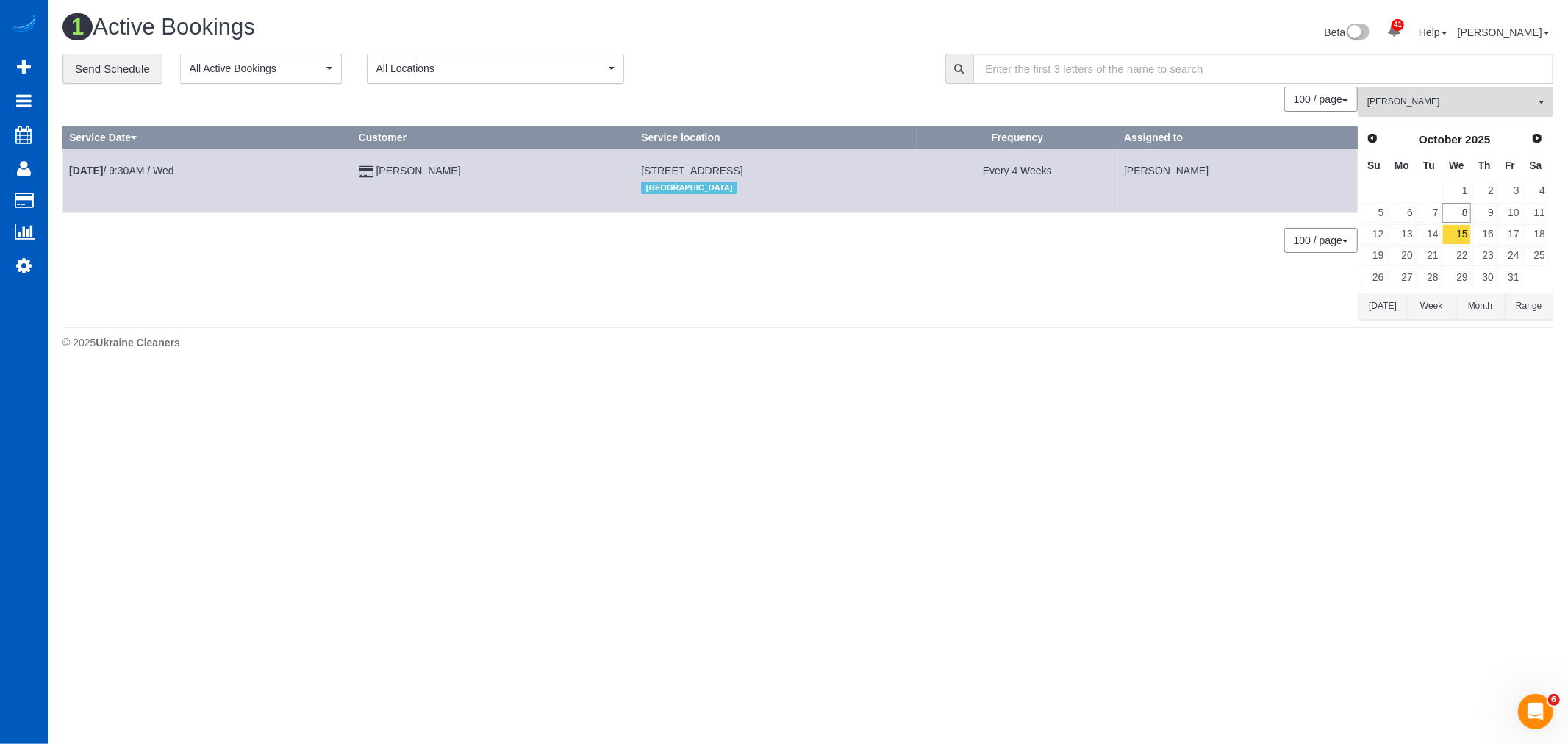
click at [1461, 103] on span "Luiza Maksymova" at bounding box center [1451, 102] width 167 height 13
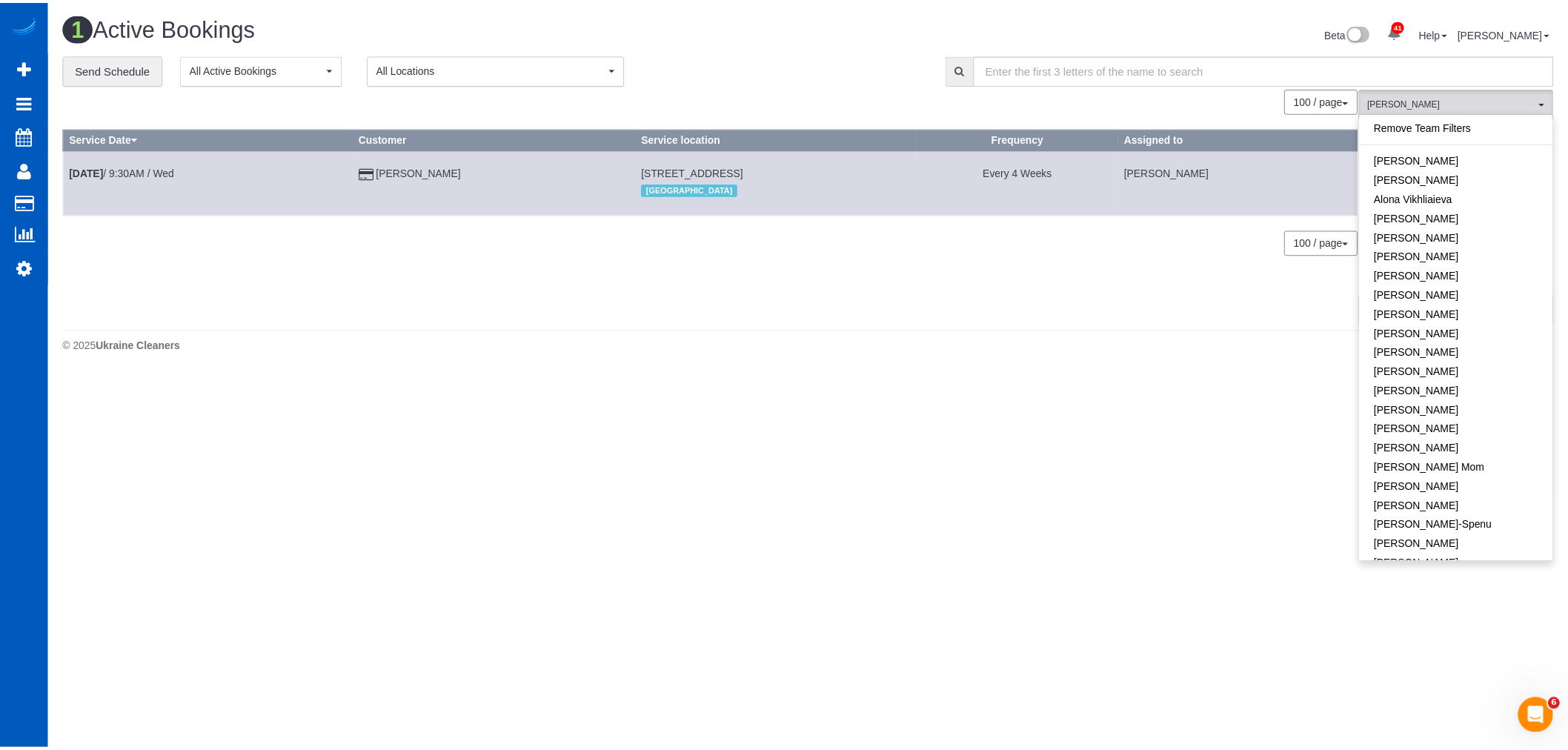
scroll to position [380, 0]
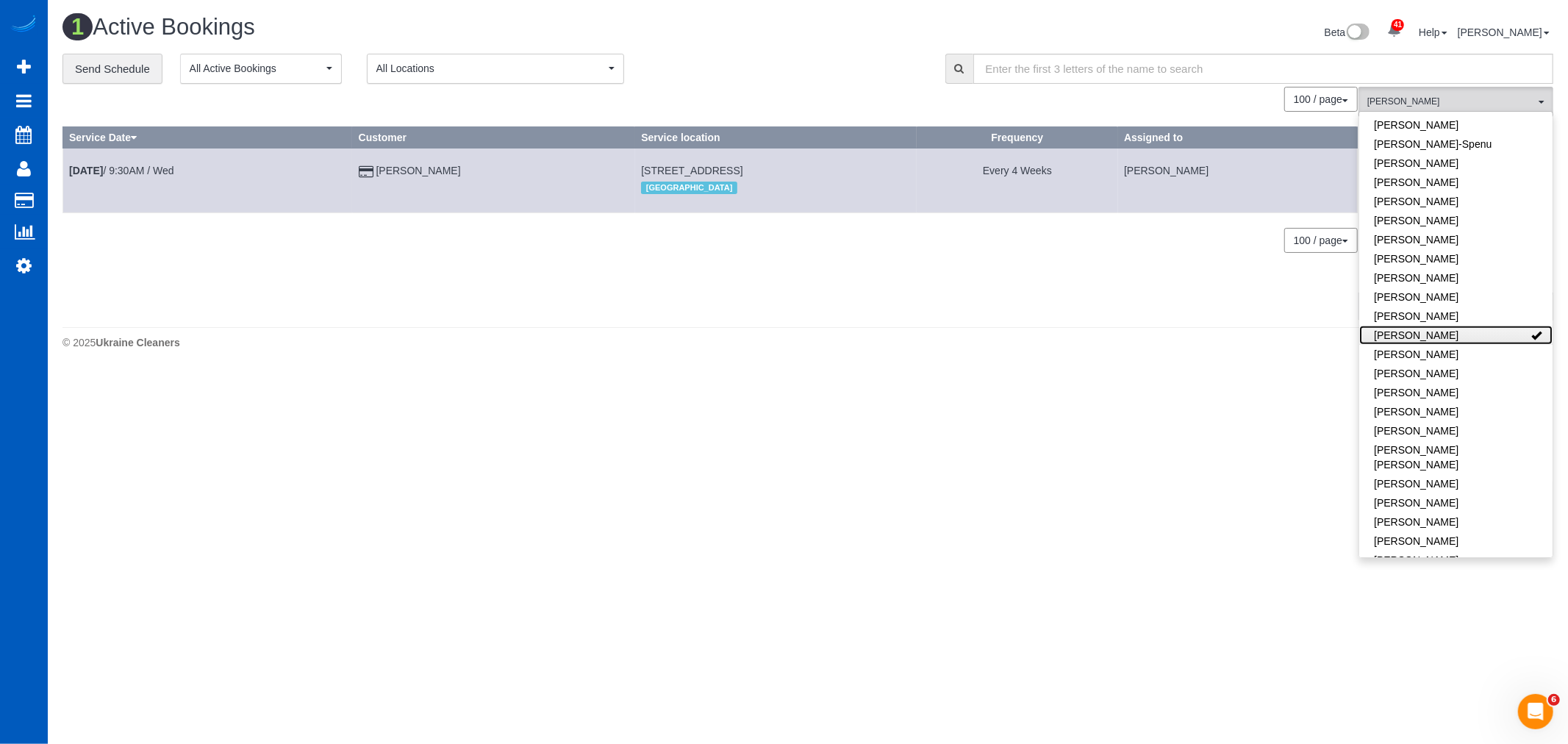
click at [1499, 340] on link "Luiza Maksymova" at bounding box center [1455, 335] width 193 height 19
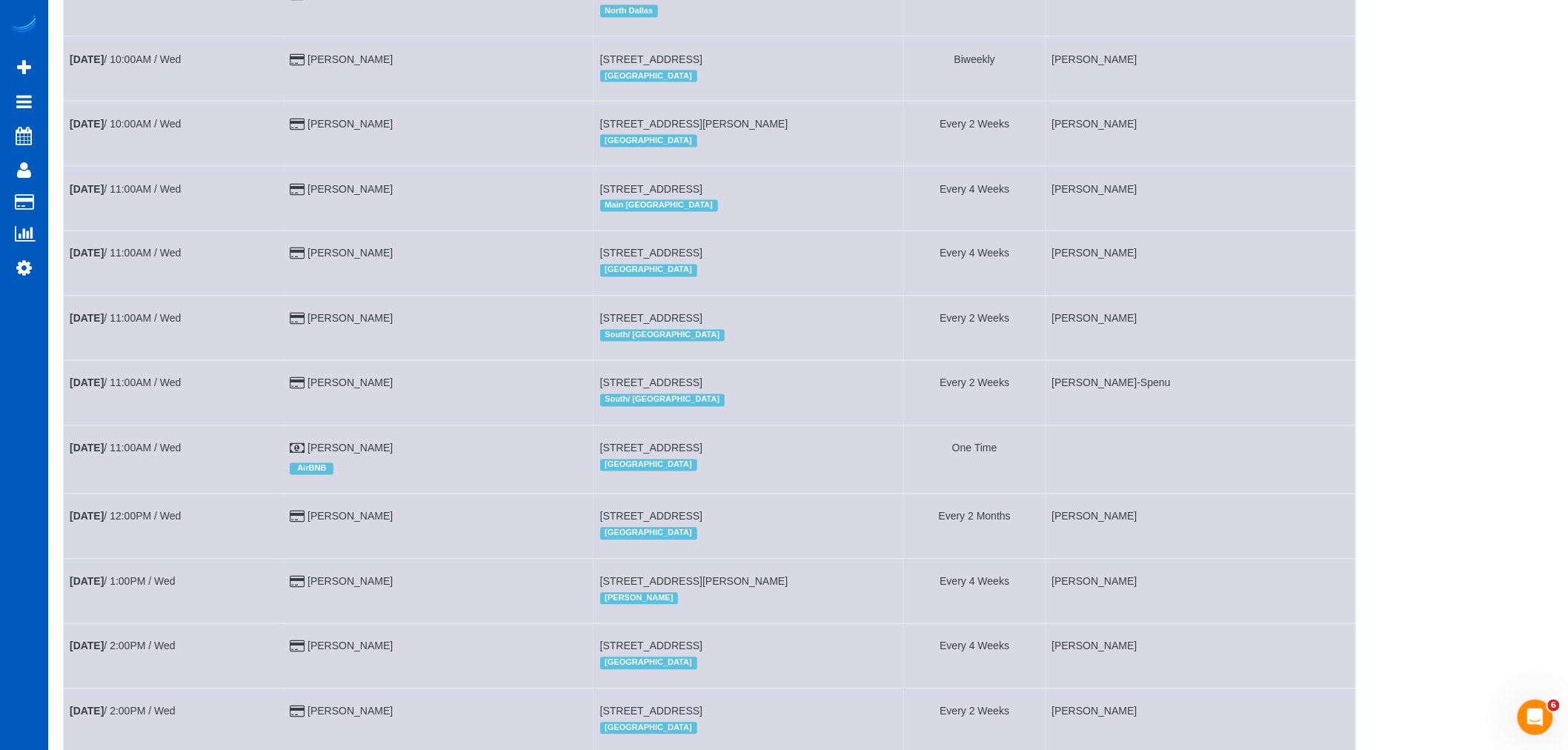
scroll to position [987, 0]
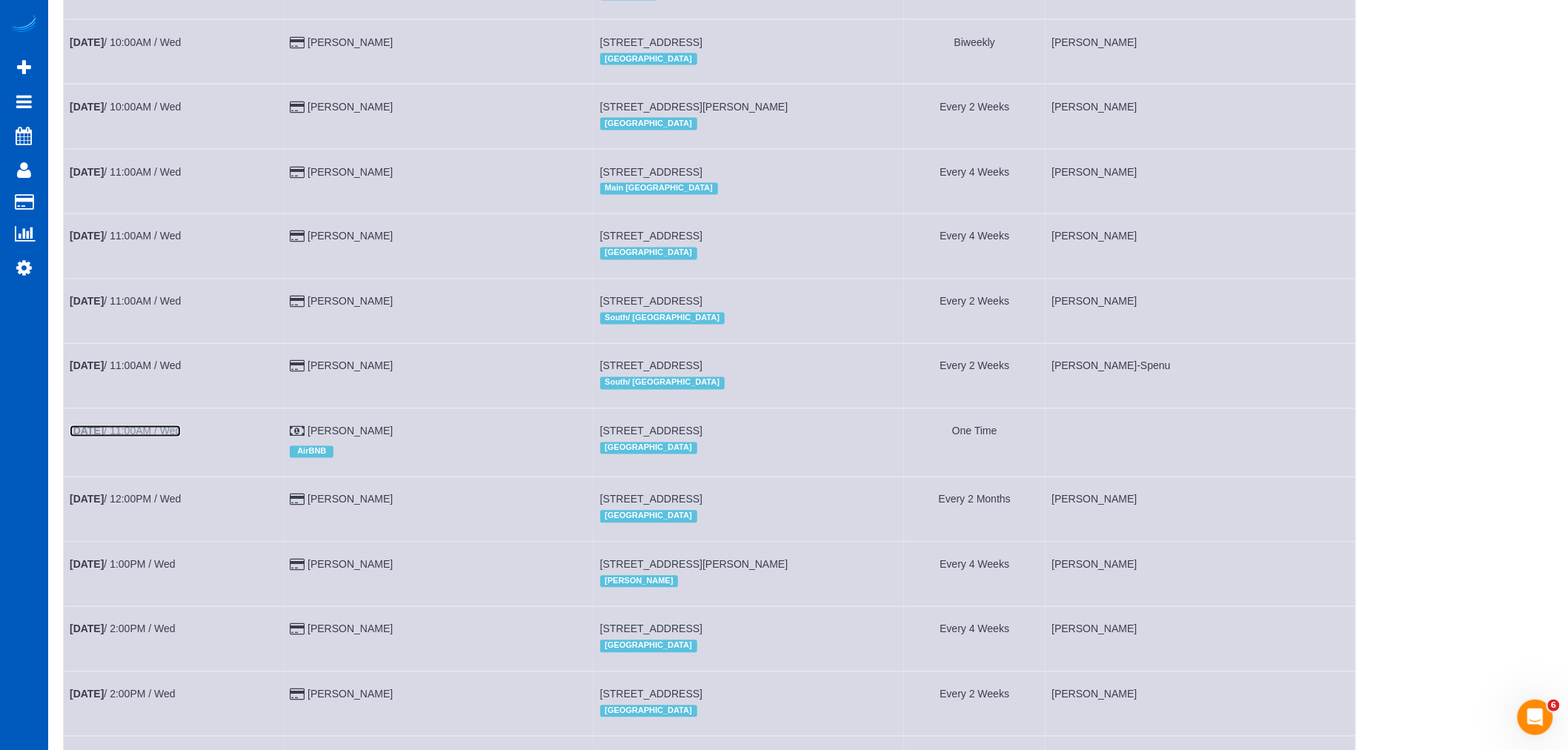
click at [142, 437] on link "Oct 15th / 11:00AM / Wed" at bounding box center [125, 431] width 111 height 12
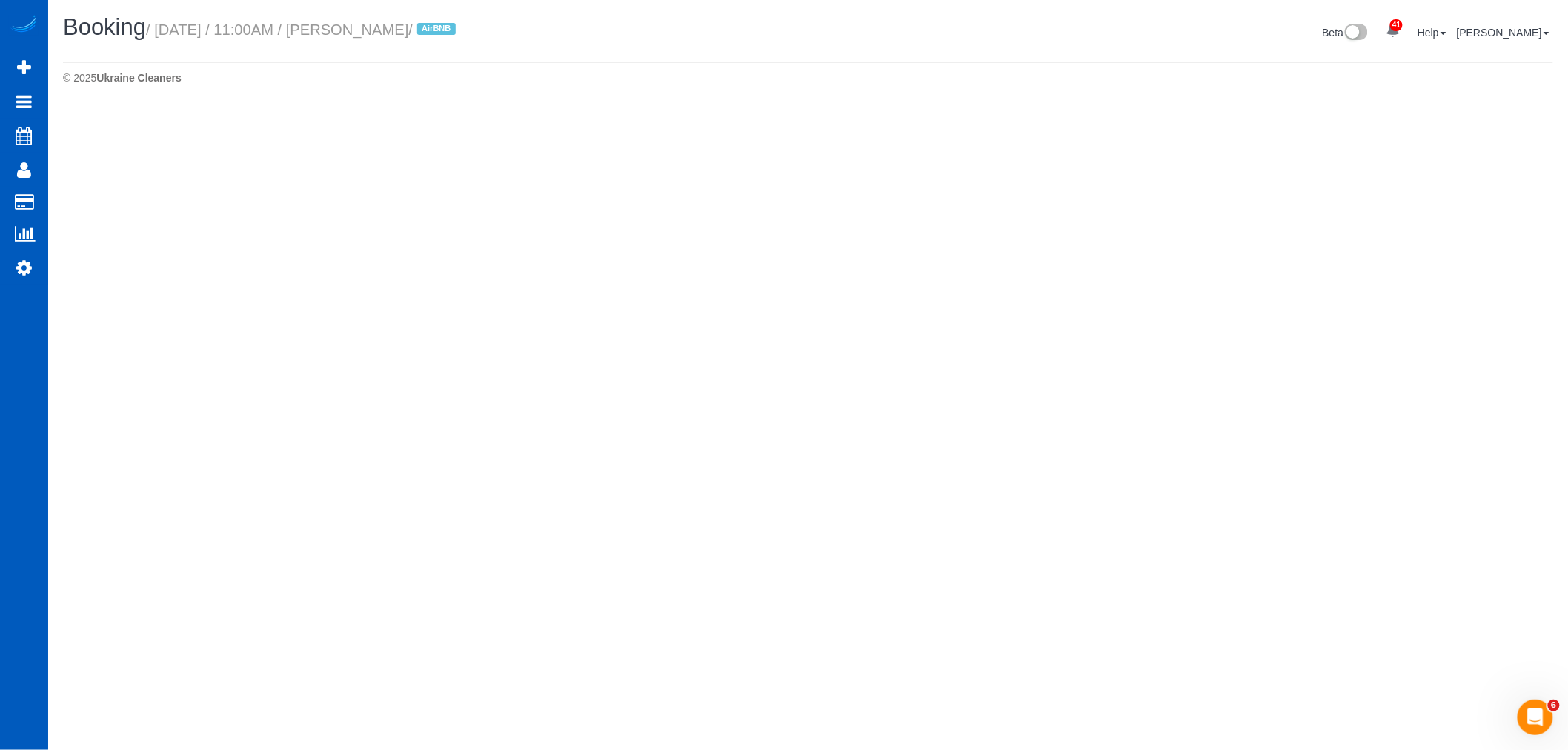
select select "OR"
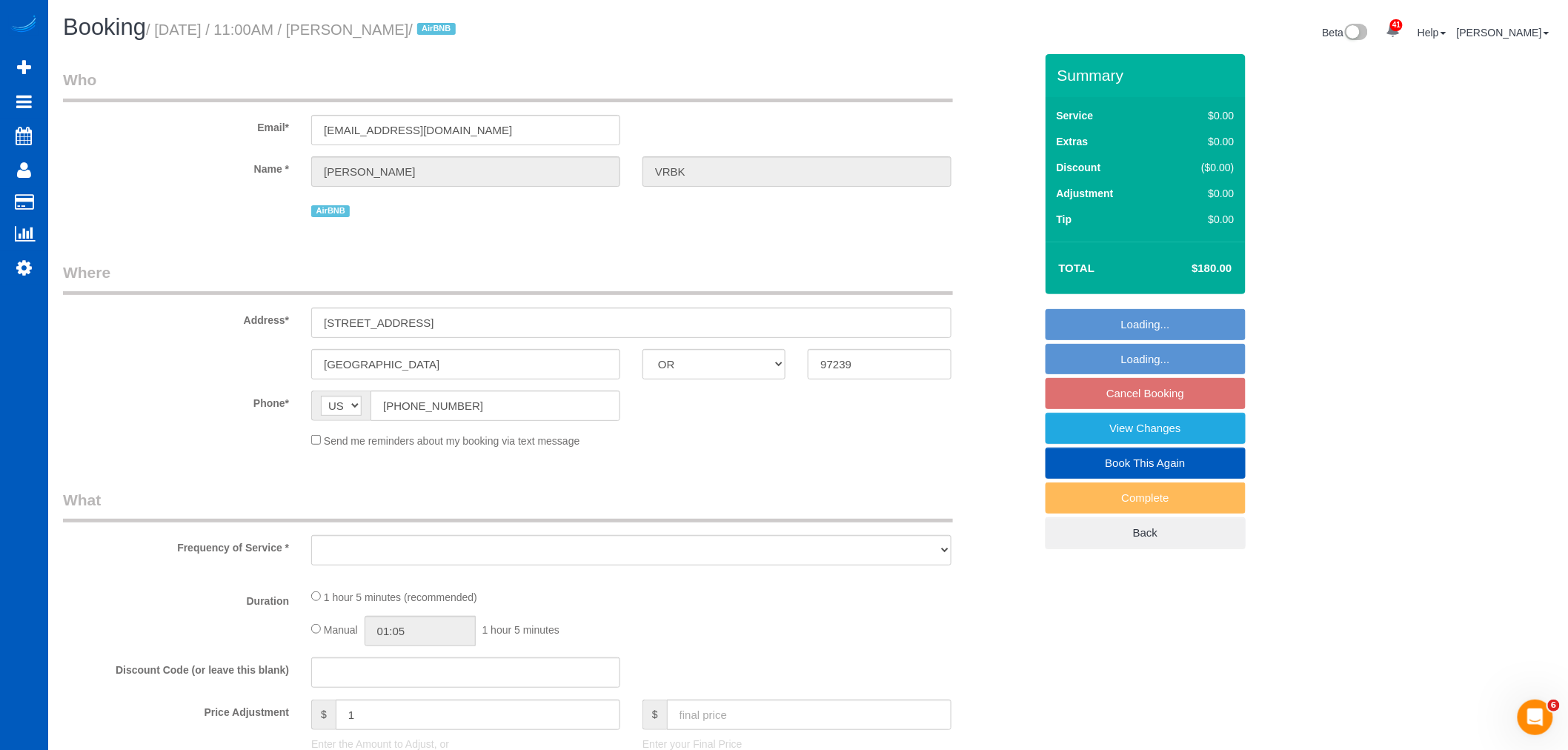
select select "spot223"
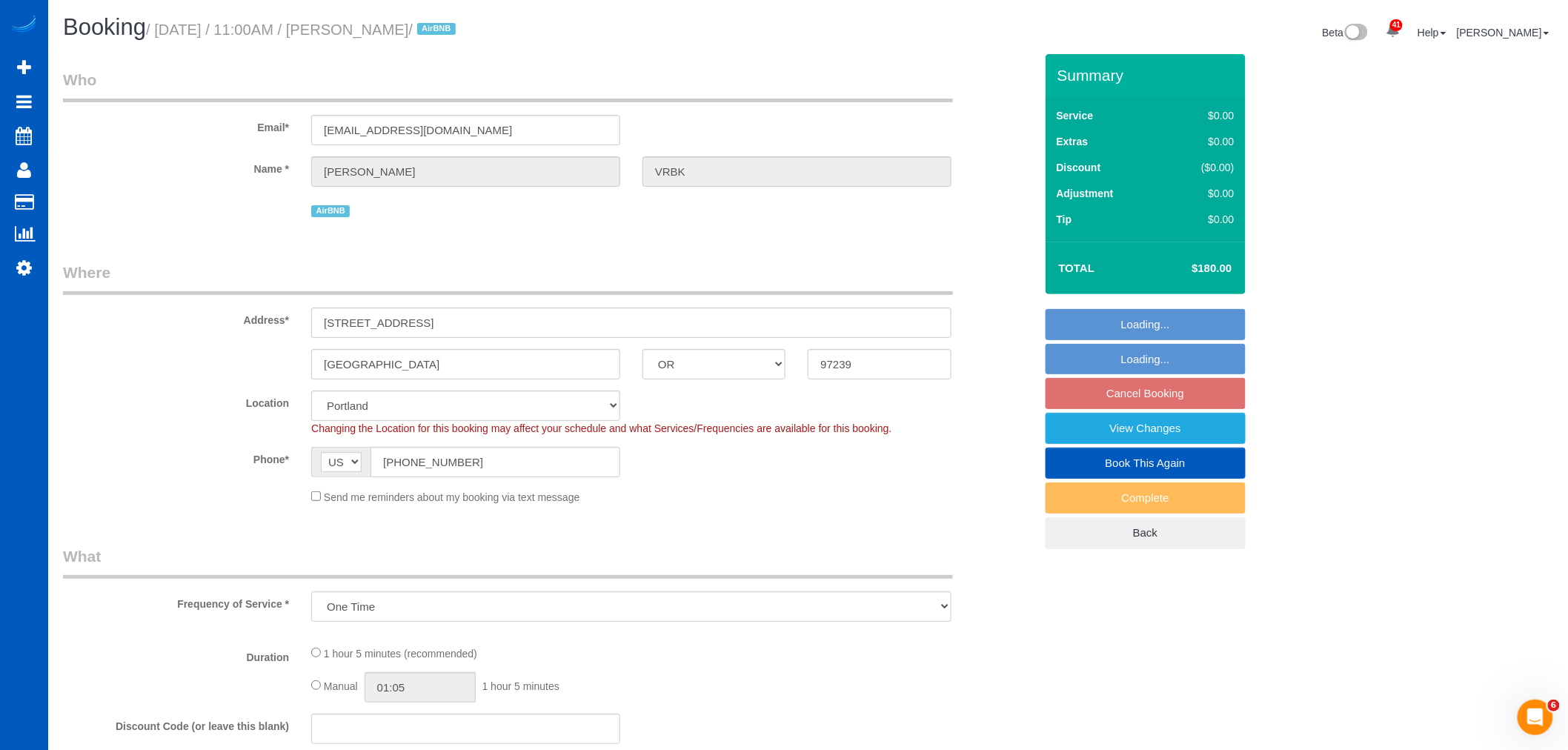
select select "object:27997"
select select "199"
select select "1001"
select select "2"
select select "spot239"
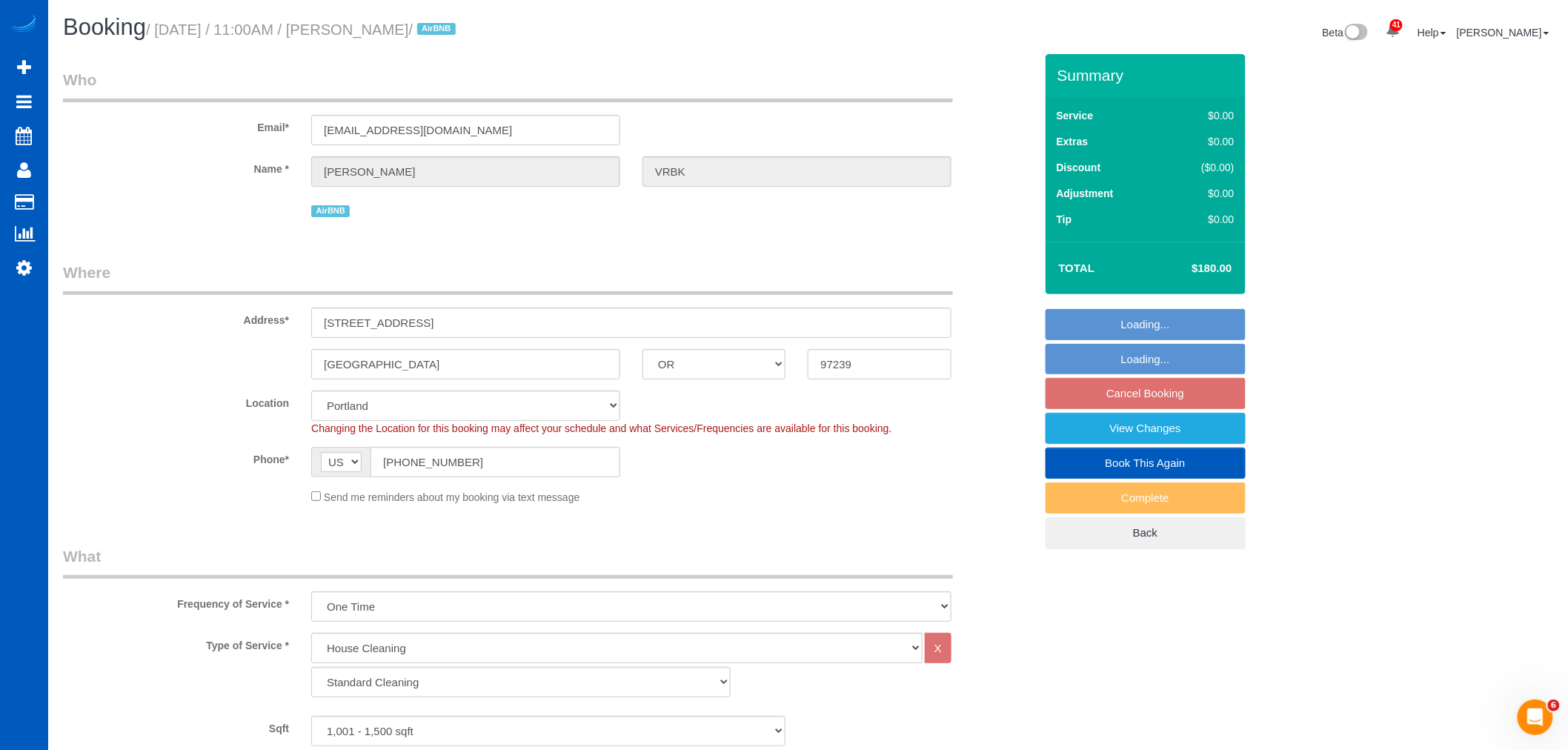
select select "1001"
select select "2"
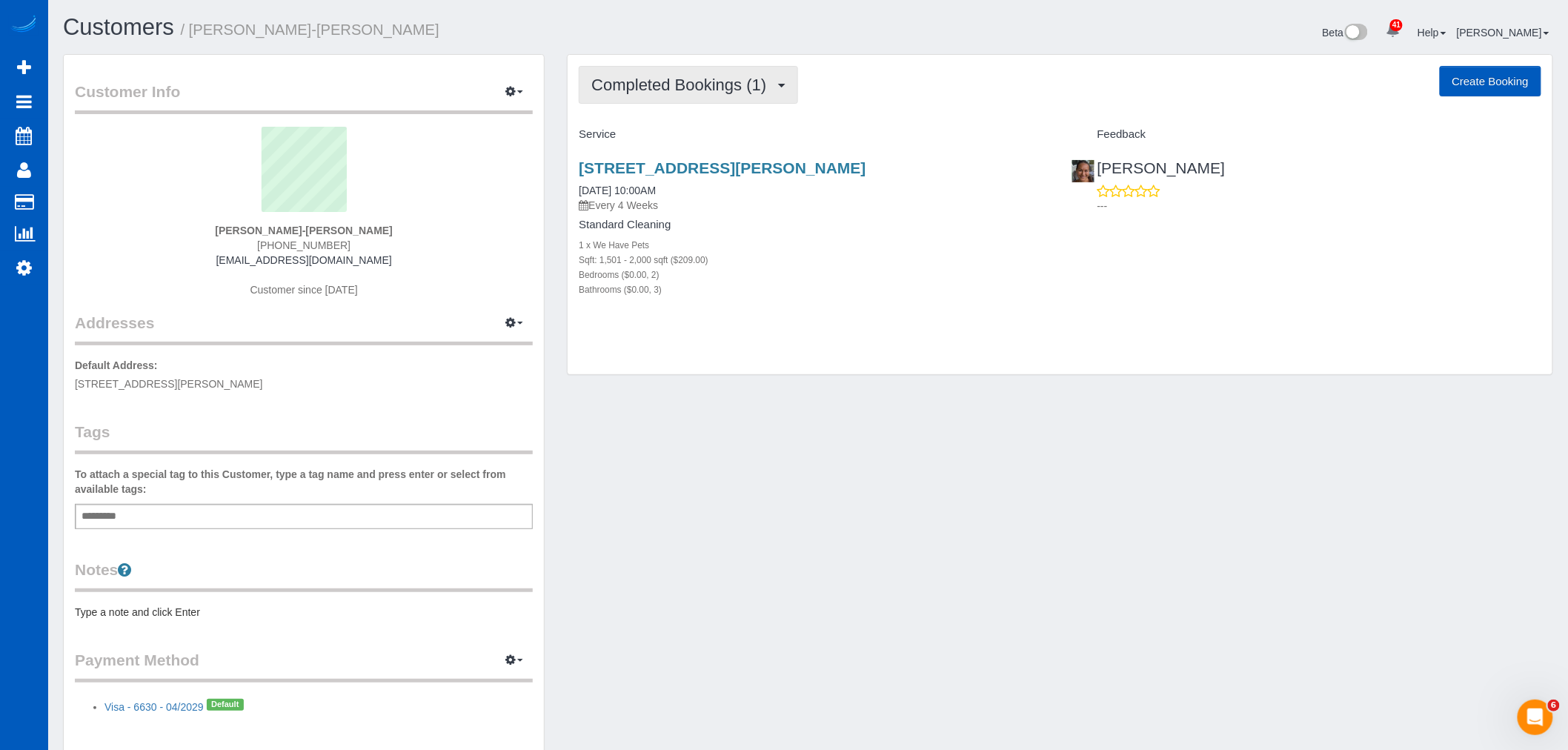
click at [676, 94] on button "Completed Bookings (1)" at bounding box center [689, 85] width 219 height 38
click at [670, 139] on link "Upcoming Bookings (11)" at bounding box center [658, 138] width 156 height 19
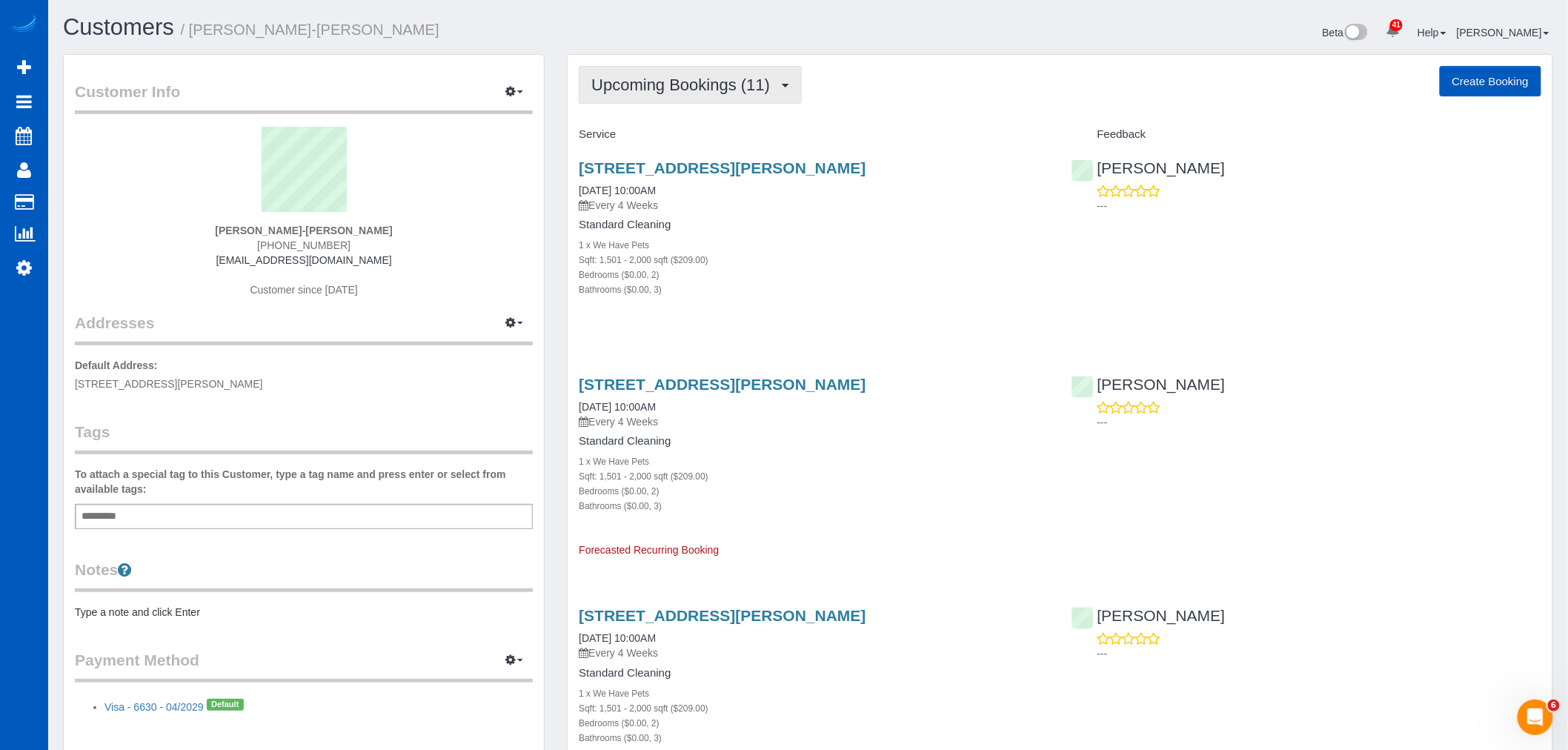
click at [663, 95] on button "Upcoming Bookings (11)" at bounding box center [690, 85] width 223 height 38
click at [939, 238] on div "1 x We Have Pets" at bounding box center [814, 244] width 470 height 15
click at [690, 166] on link "[STREET_ADDRESS][PERSON_NAME]" at bounding box center [722, 168] width 287 height 17
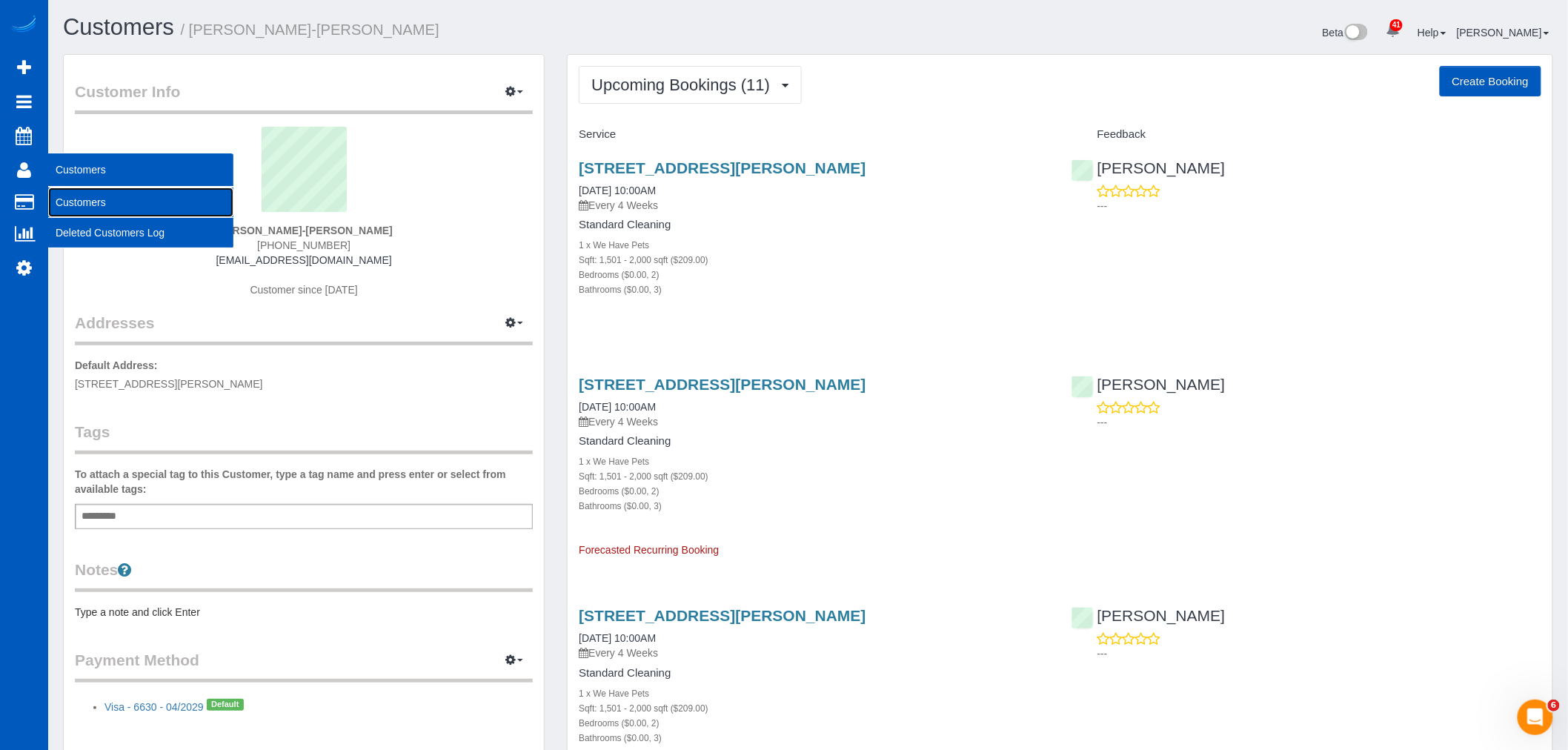
click at [116, 203] on link "Customers" at bounding box center [140, 203] width 185 height 30
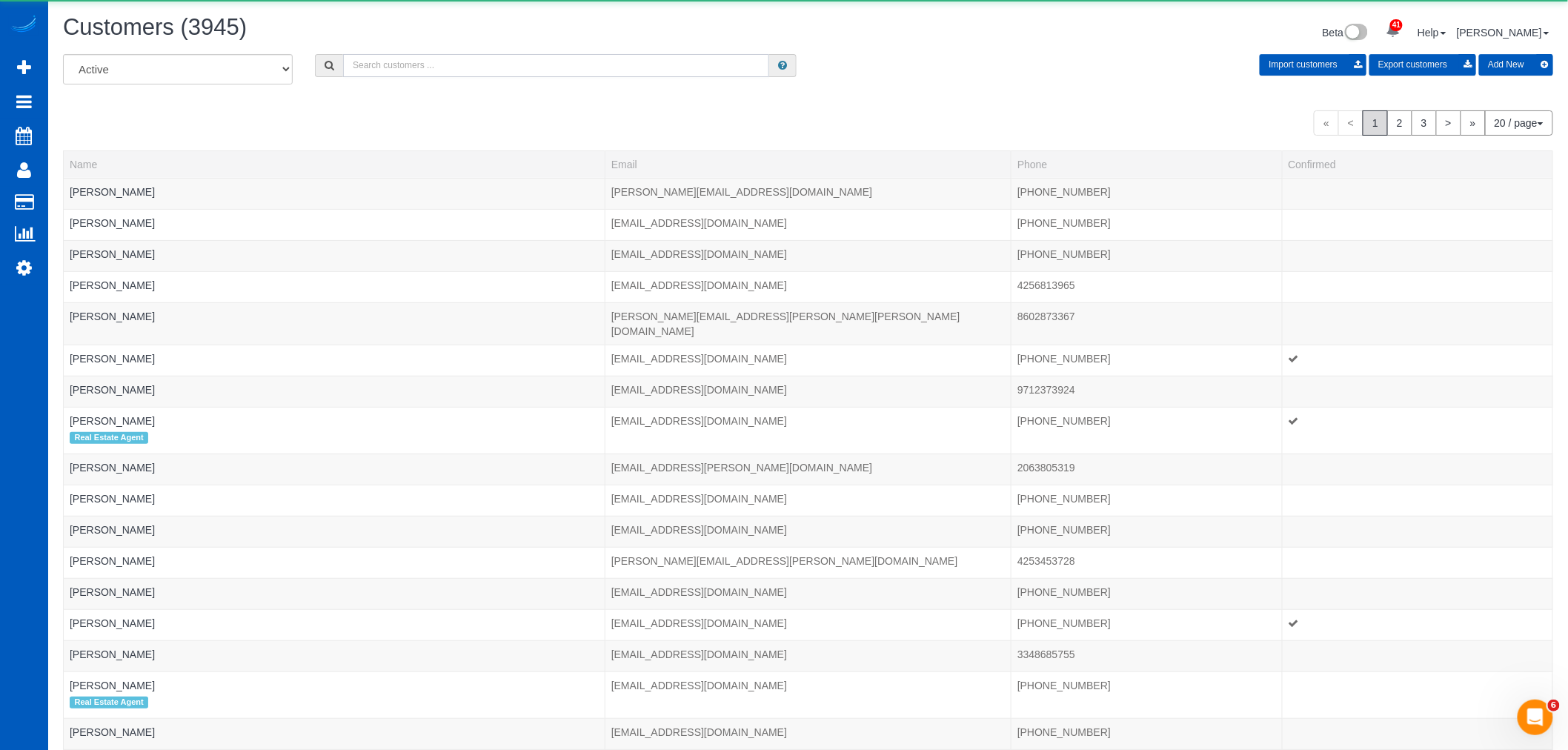
click at [417, 65] on input "text" at bounding box center [556, 65] width 426 height 23
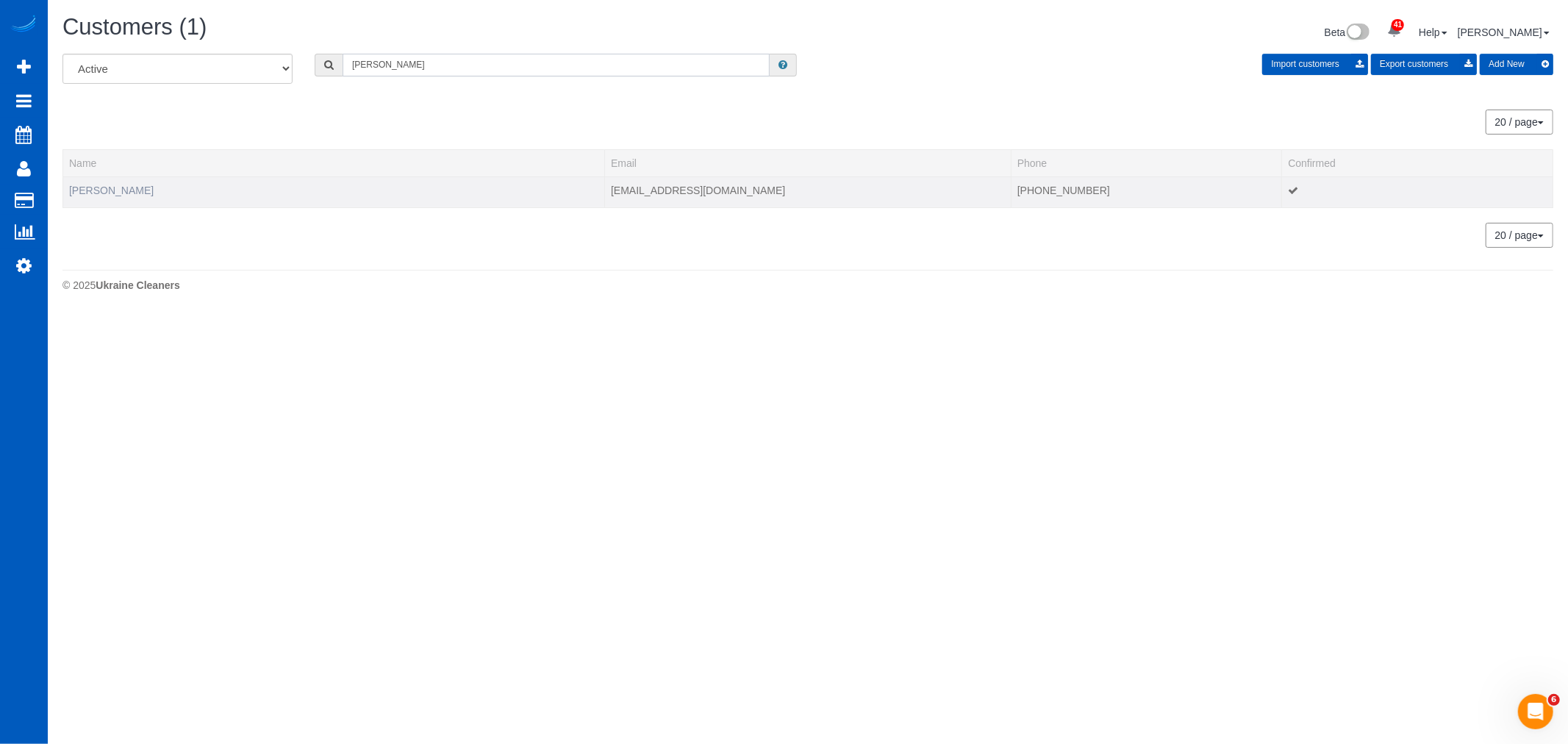
type input "zoe zhou"
click at [106, 189] on link "Zoe Zhou" at bounding box center [111, 190] width 85 height 12
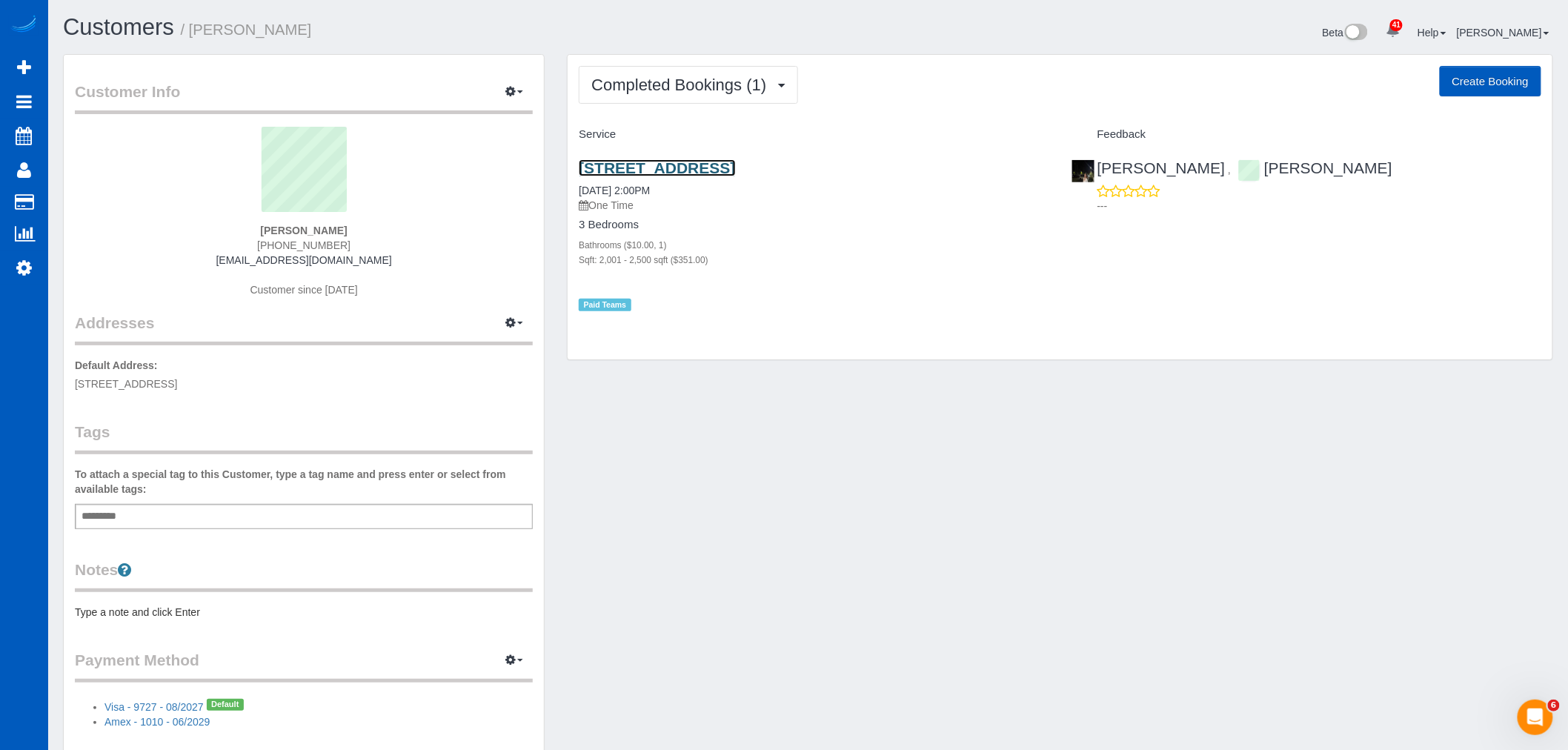
click at [705, 162] on link "17520 Ne 21st St, Redmond, WA 98052" at bounding box center [657, 168] width 156 height 17
click at [672, 91] on span "Completed Bookings (1)" at bounding box center [682, 84] width 182 height 18
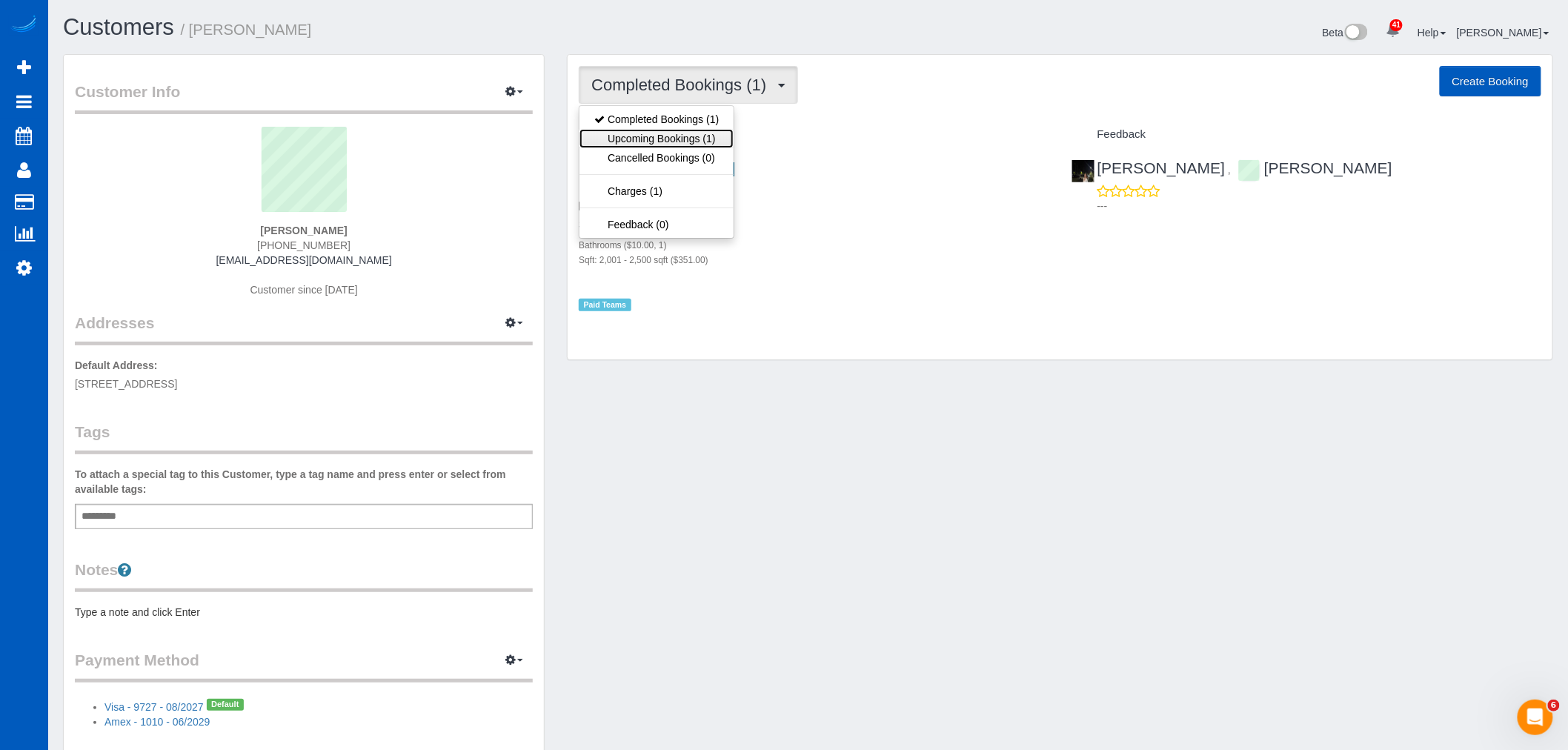
click at [670, 140] on link "Upcoming Bookings (1)" at bounding box center [656, 138] width 154 height 19
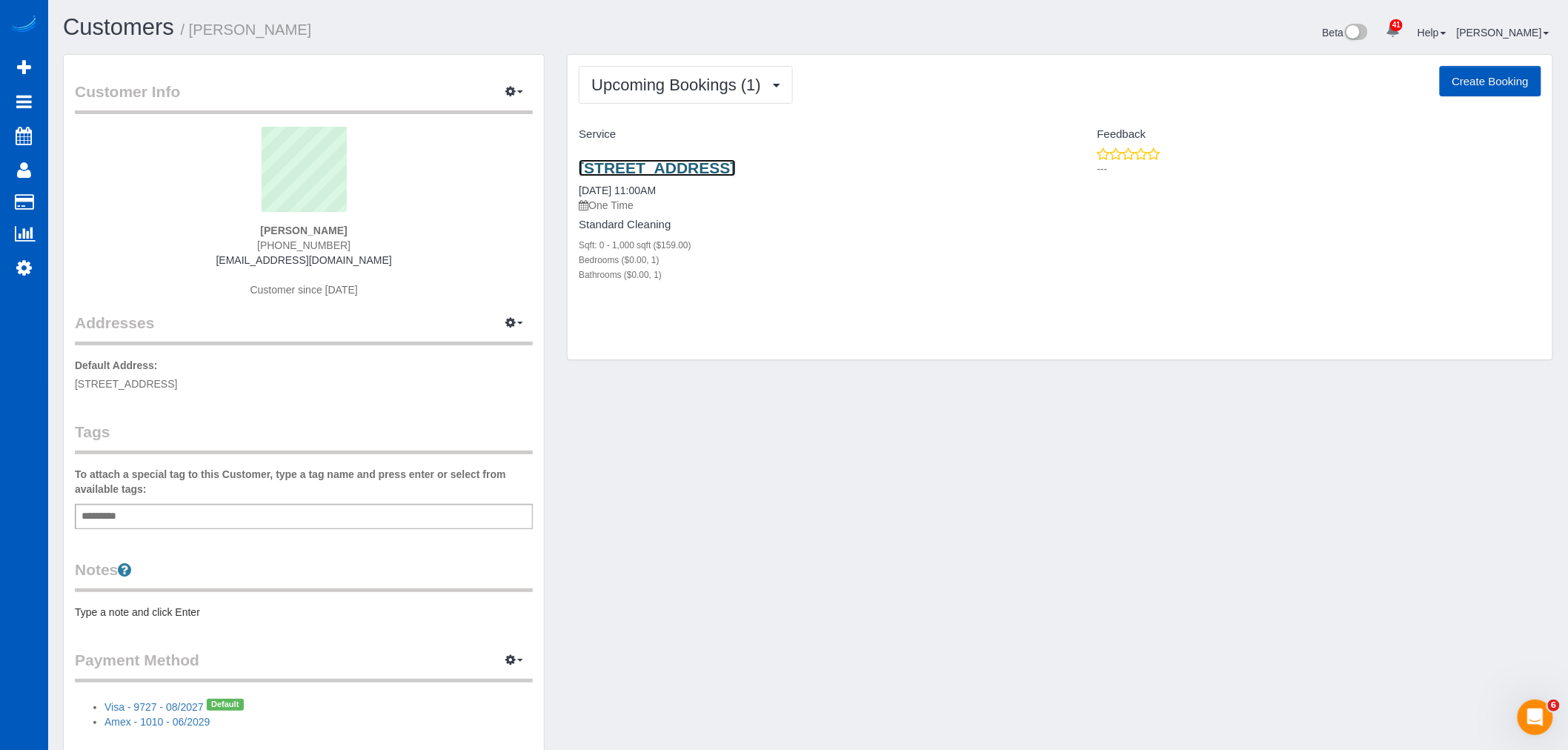
click at [675, 166] on link "17520 Ne 21st St, Redmond, WA 98052" at bounding box center [657, 168] width 156 height 17
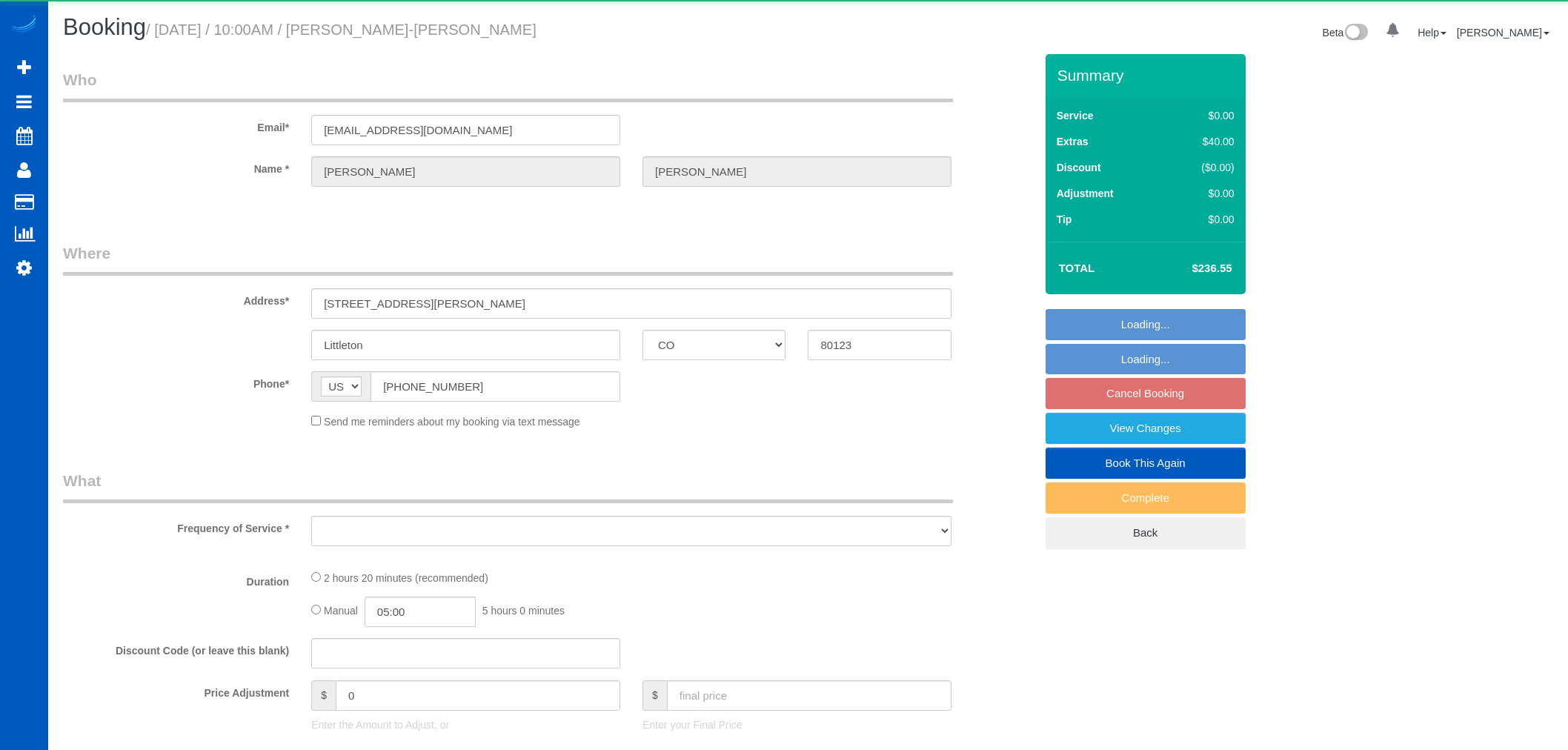
select select "CO"
select select "object:1165"
select select "199"
select select "1501"
select select "2"
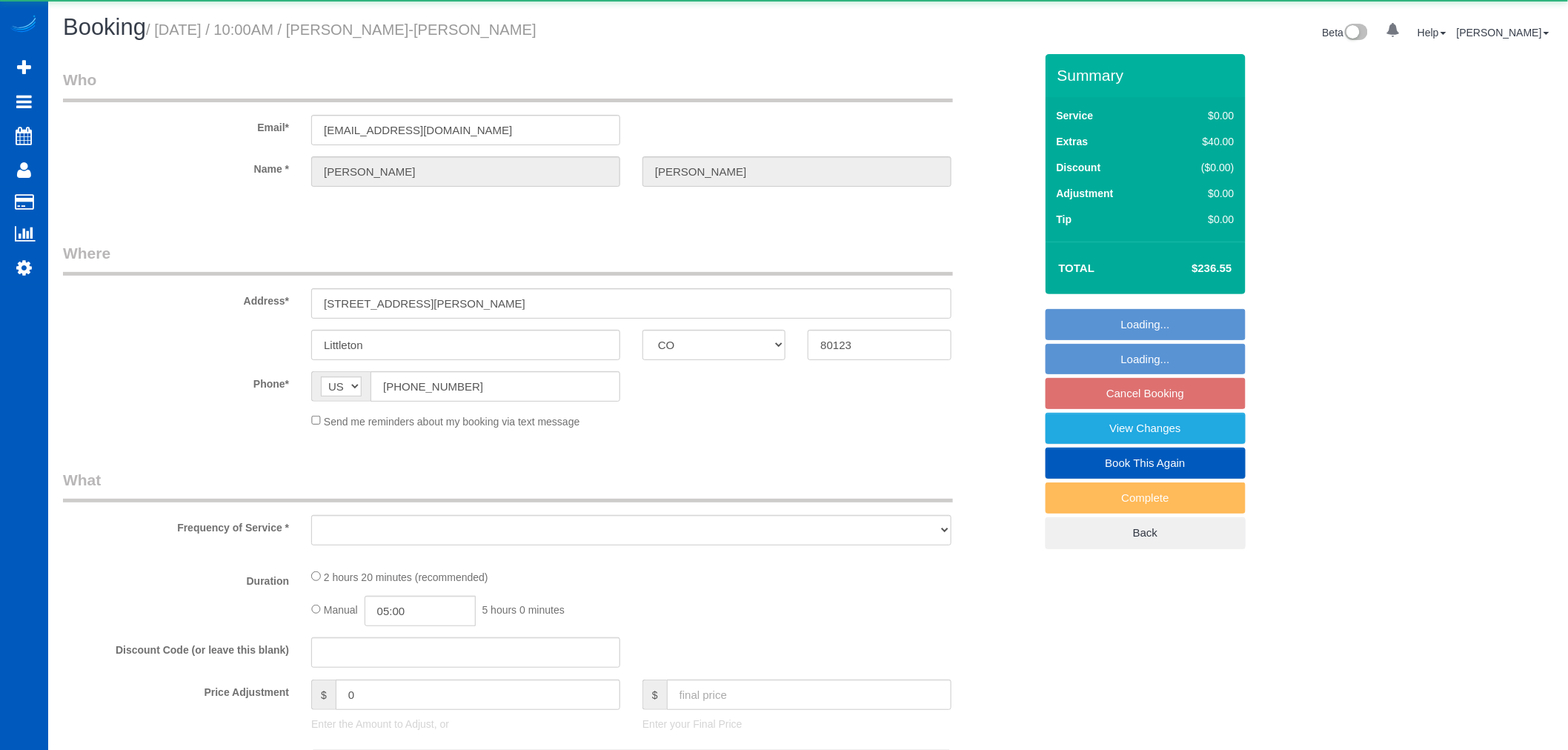
select select "3"
select select "spot1"
select select "number:10"
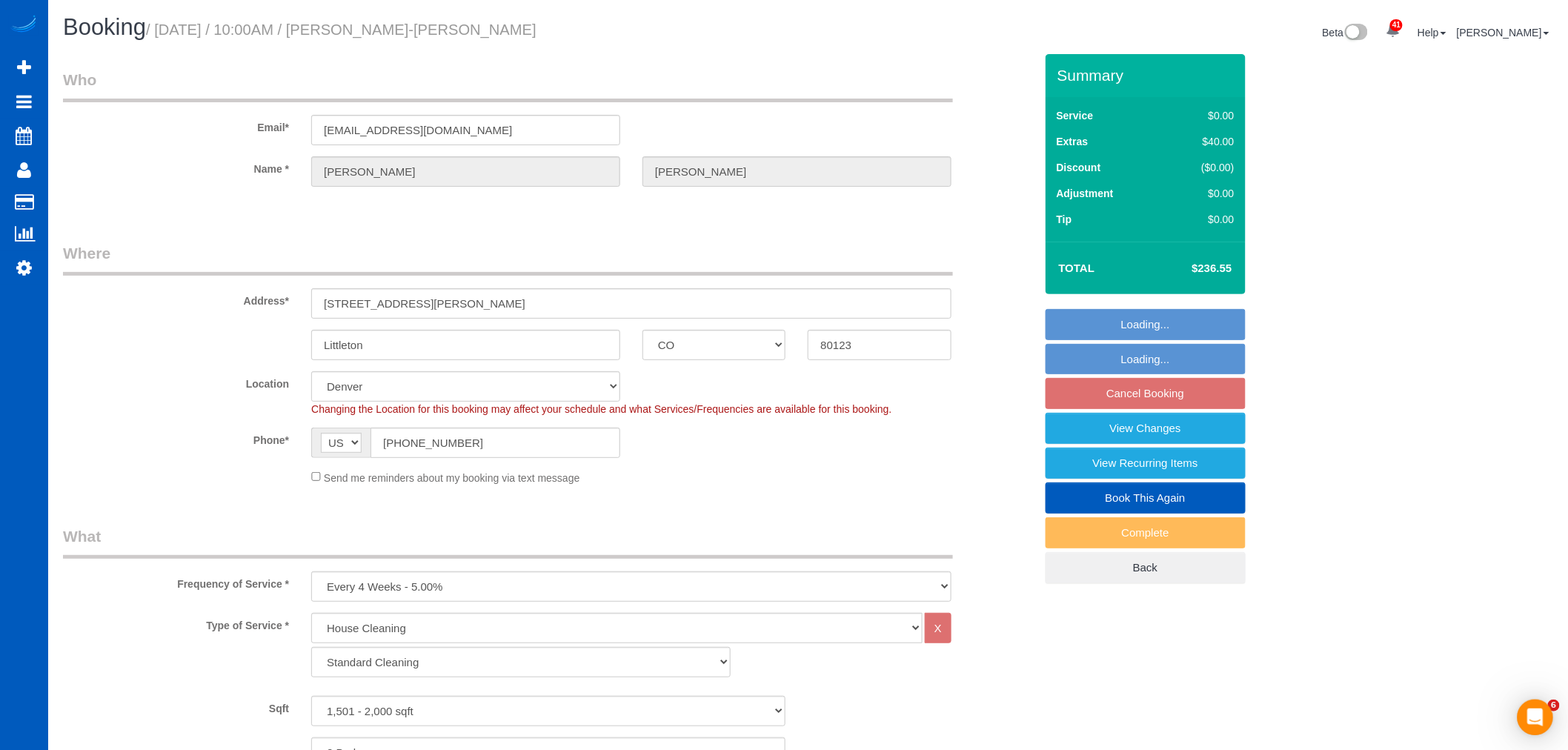
click at [1169, 396] on fieldset "Loading... Loading... Cancel Booking View Changes View Recurring Items Book Thi…" at bounding box center [1145, 446] width 200 height 275
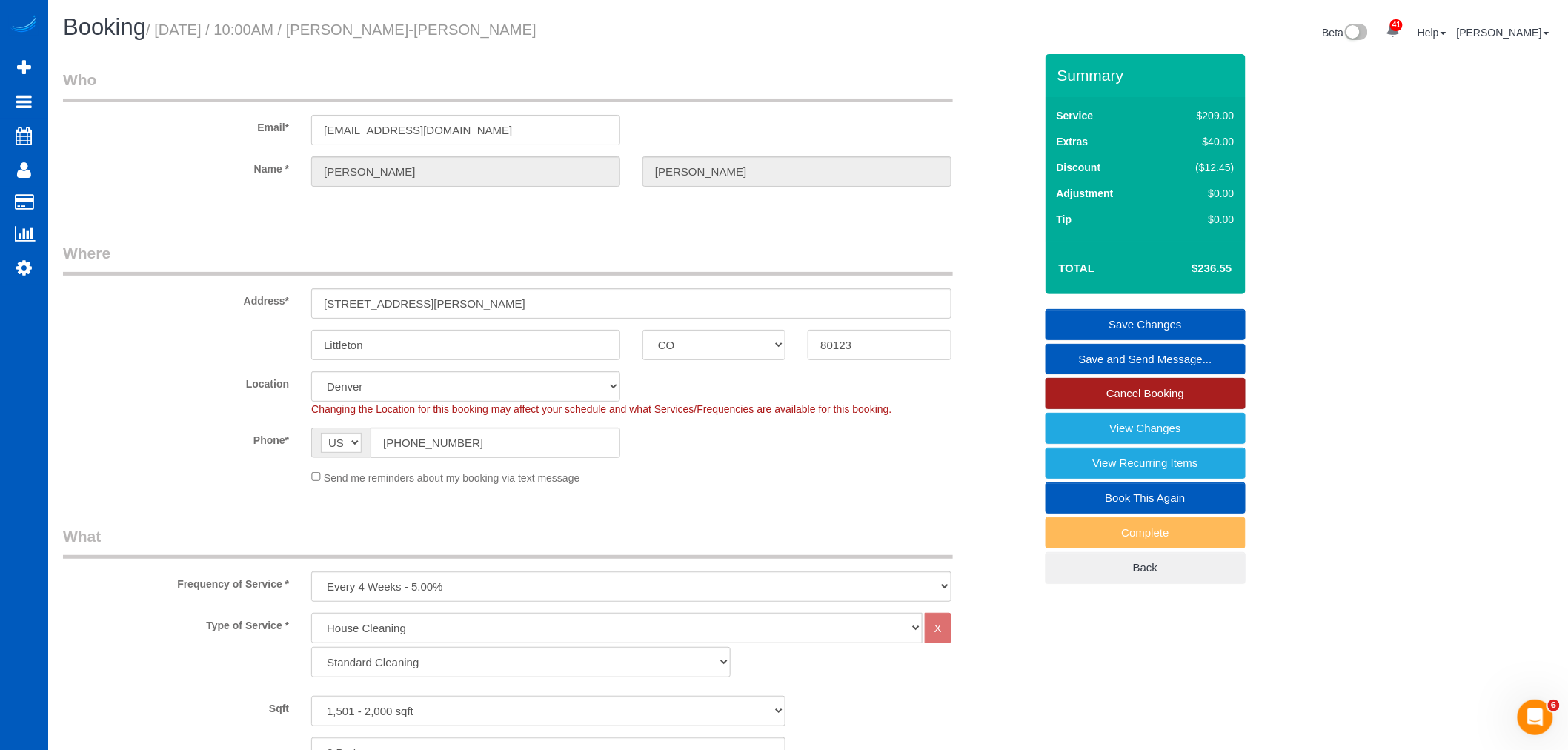
click at [1154, 393] on link "Cancel Booking" at bounding box center [1145, 393] width 200 height 31
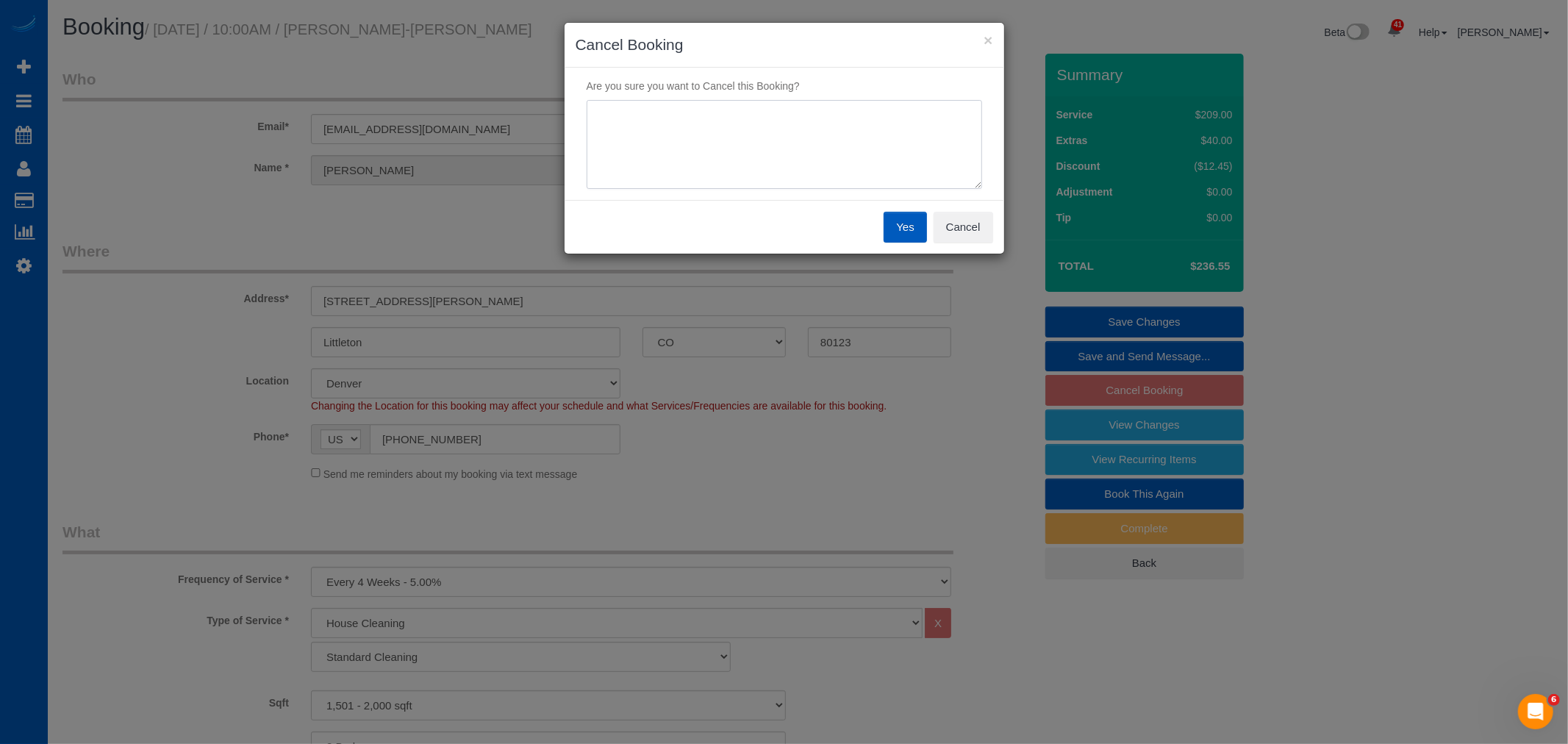
click at [805, 135] on textarea at bounding box center [784, 145] width 395 height 90
type textarea "not needed at the moment"
click at [908, 217] on button "Yes" at bounding box center [904, 227] width 42 height 31
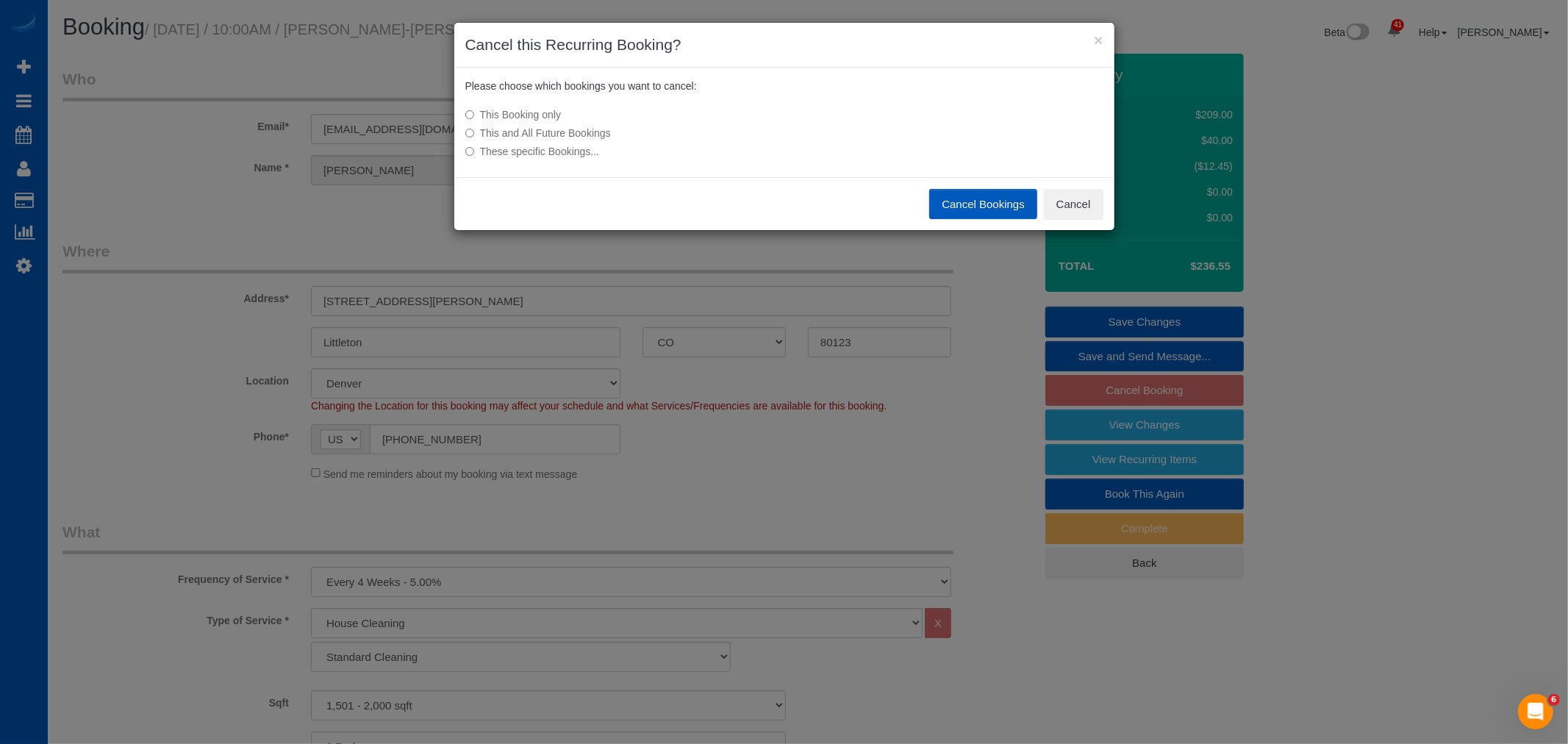
click at [572, 132] on label "This and All Future Bookings" at bounding box center [674, 133] width 419 height 15
click at [957, 207] on button "Cancel Bookings" at bounding box center [983, 203] width 108 height 31
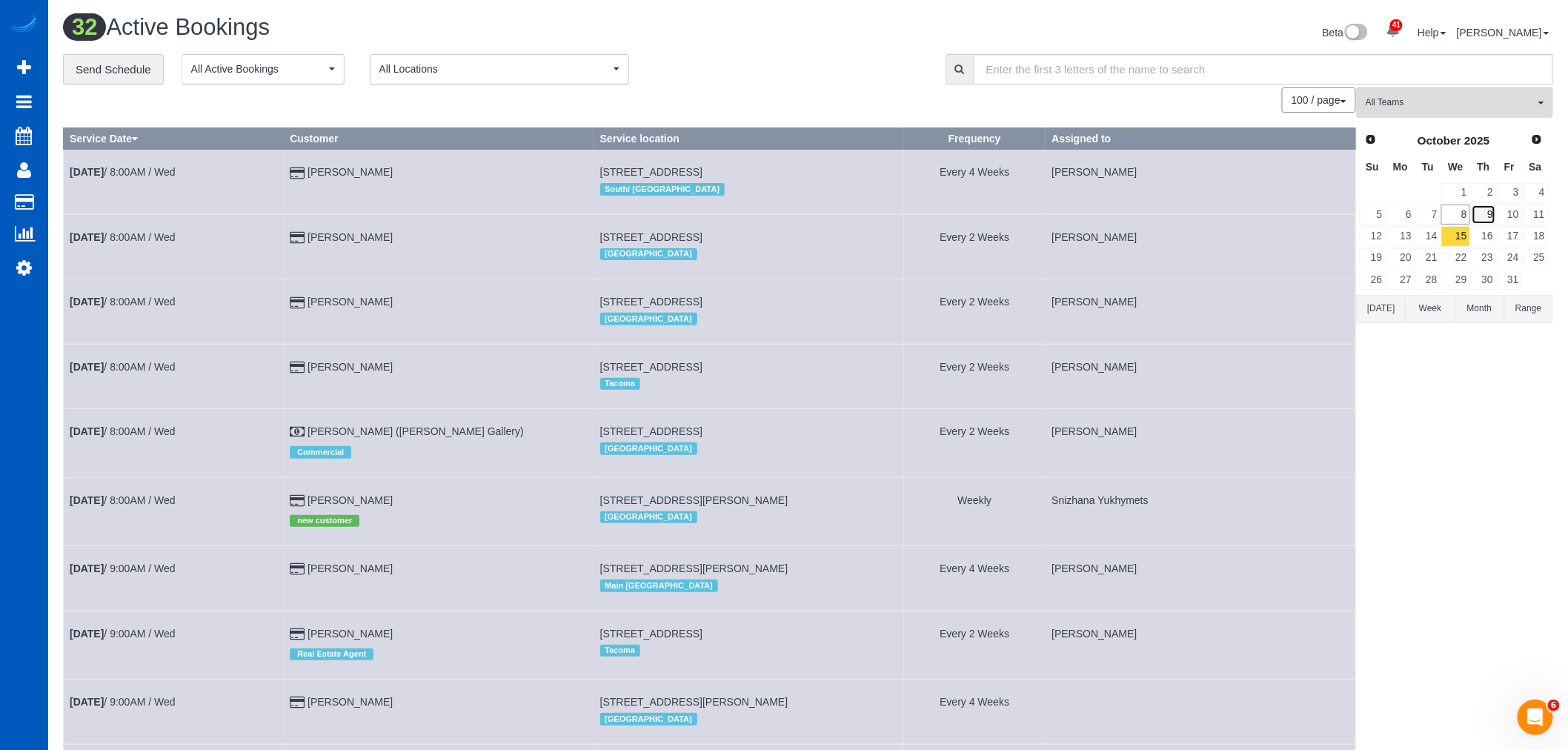
click at [1494, 219] on link "9" at bounding box center [1484, 214] width 24 height 20
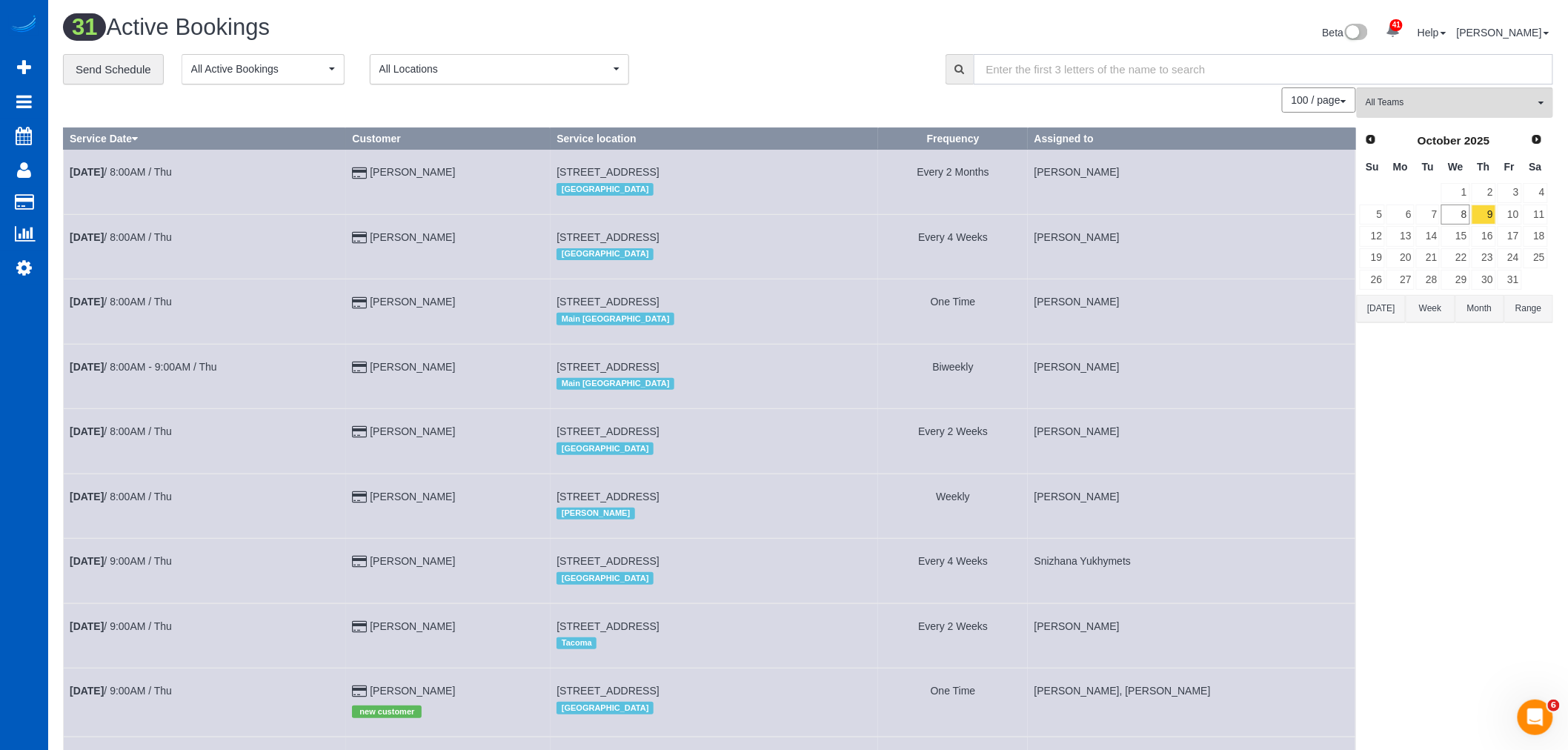
click at [1458, 84] on input "text" at bounding box center [1263, 69] width 580 height 31
click at [1448, 111] on button "All Teams" at bounding box center [1454, 103] width 196 height 31
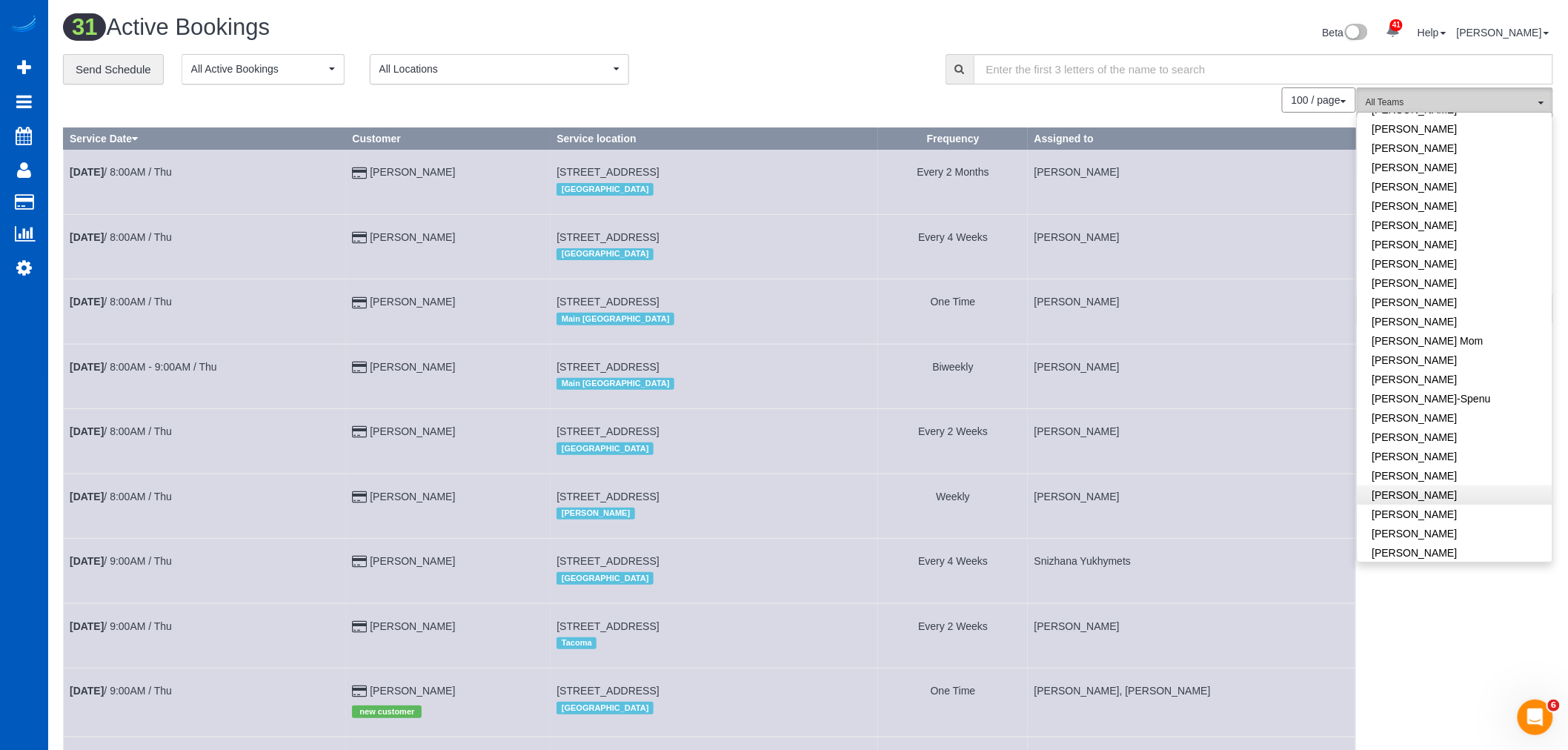
scroll to position [165, 0]
click at [1426, 378] on link "[PERSON_NAME]" at bounding box center [1454, 380] width 195 height 19
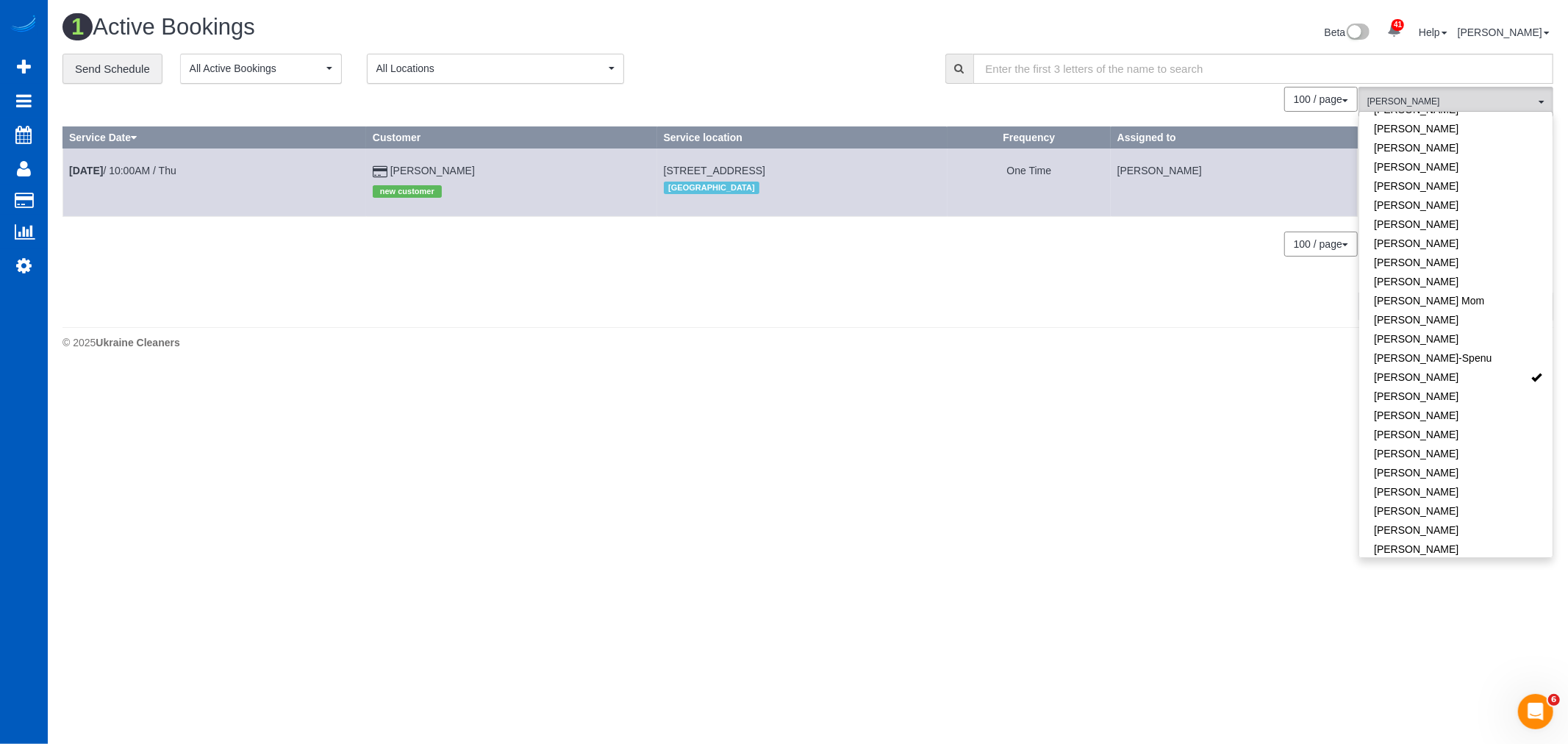
click at [728, 461] on body "41 Beta Your Notifications You have 0 alerts × You have 3 to charge for [DATE] …" at bounding box center [784, 372] width 1568 height 744
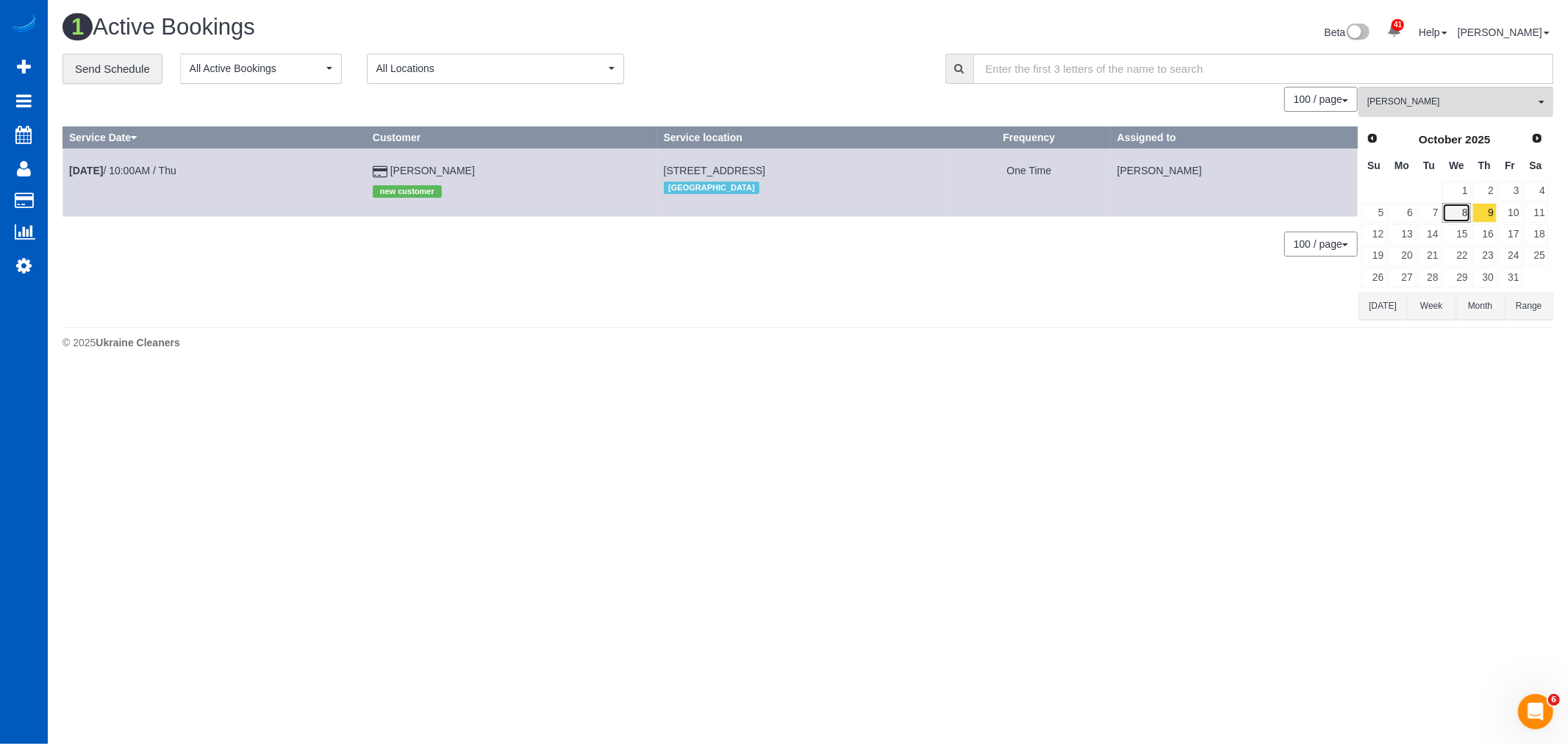
click at [1462, 207] on link "8" at bounding box center [1456, 212] width 28 height 20
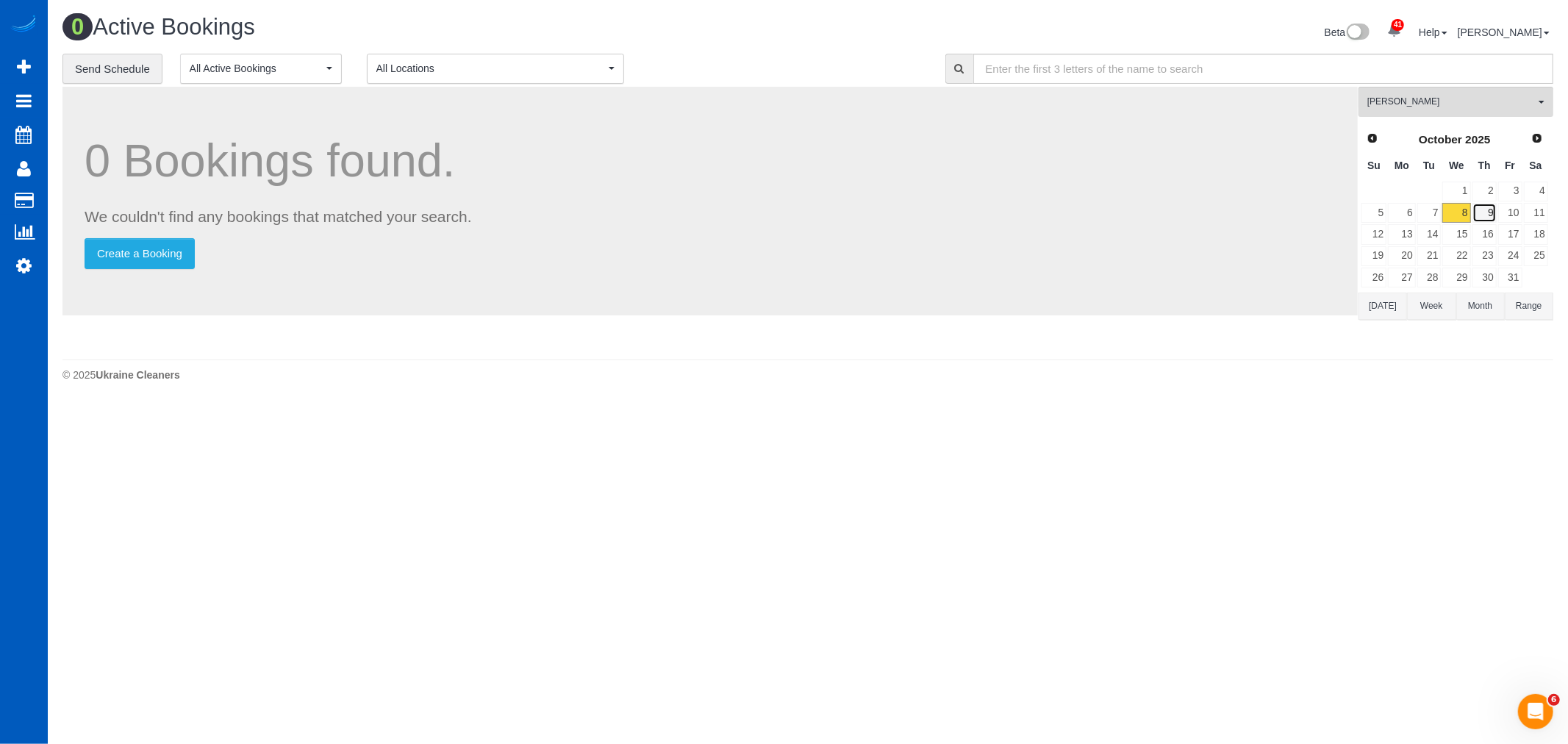
click at [1481, 214] on link "9" at bounding box center [1484, 212] width 24 height 20
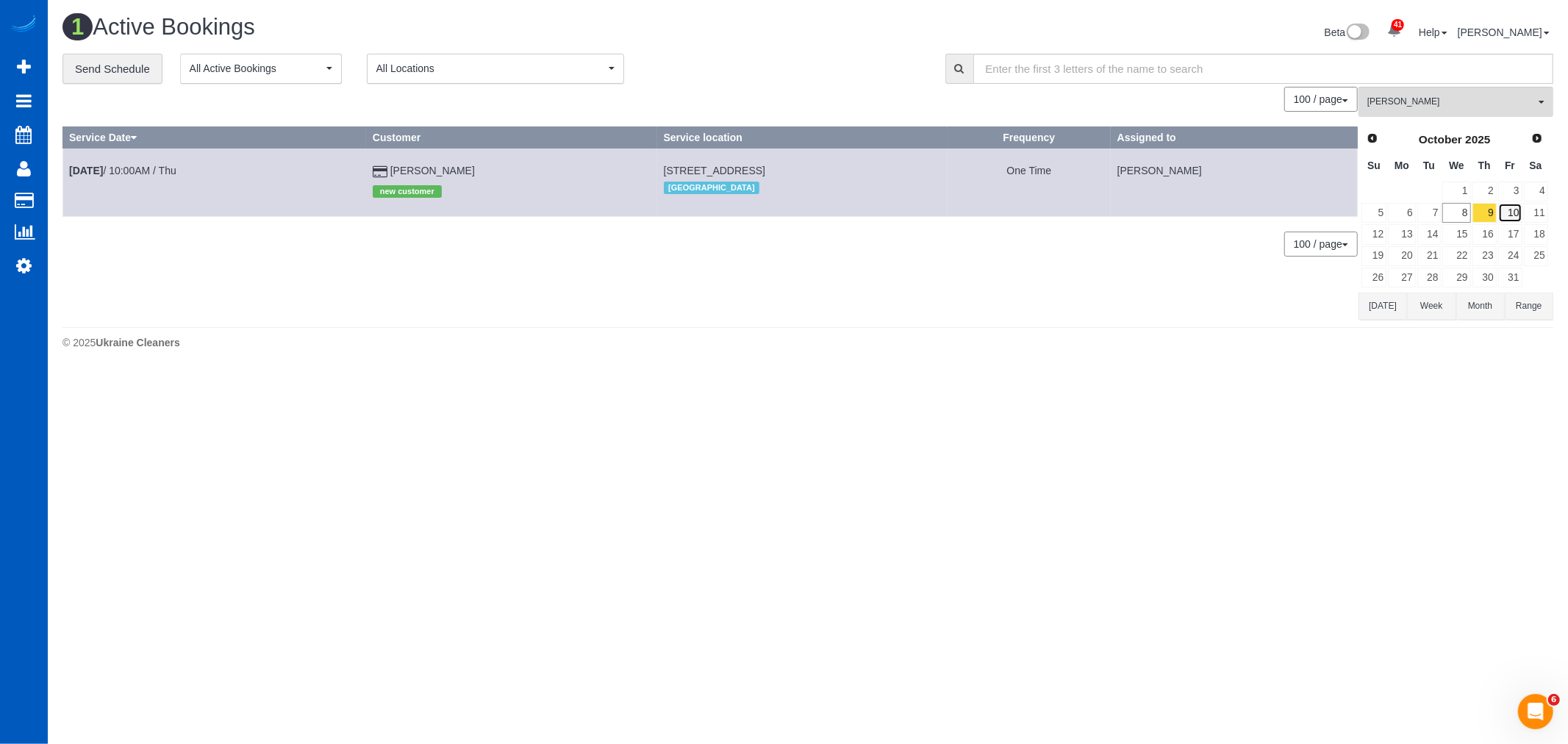
click at [1512, 210] on link "10" at bounding box center [1509, 212] width 24 height 20
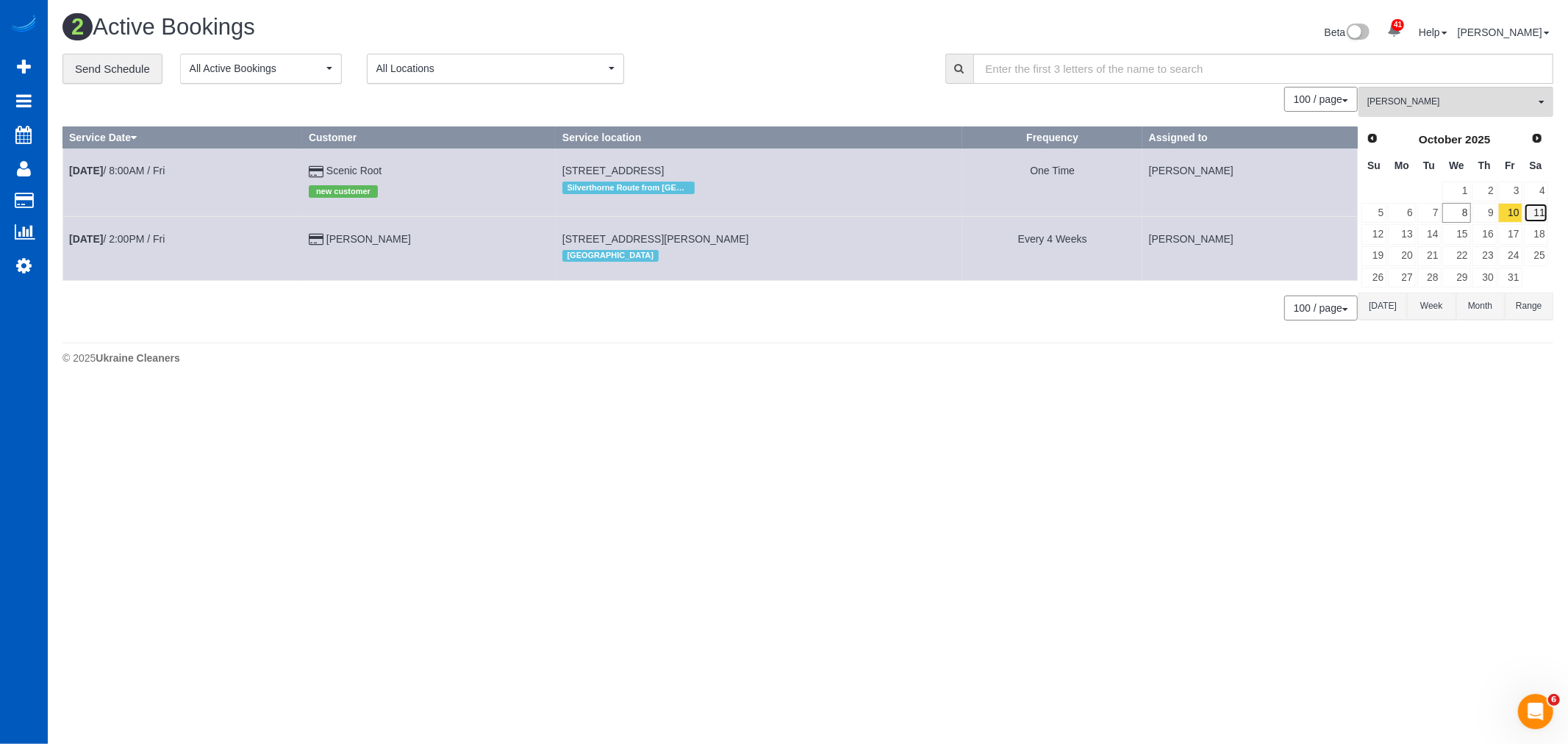
click at [1532, 216] on link "11" at bounding box center [1535, 212] width 24 height 20
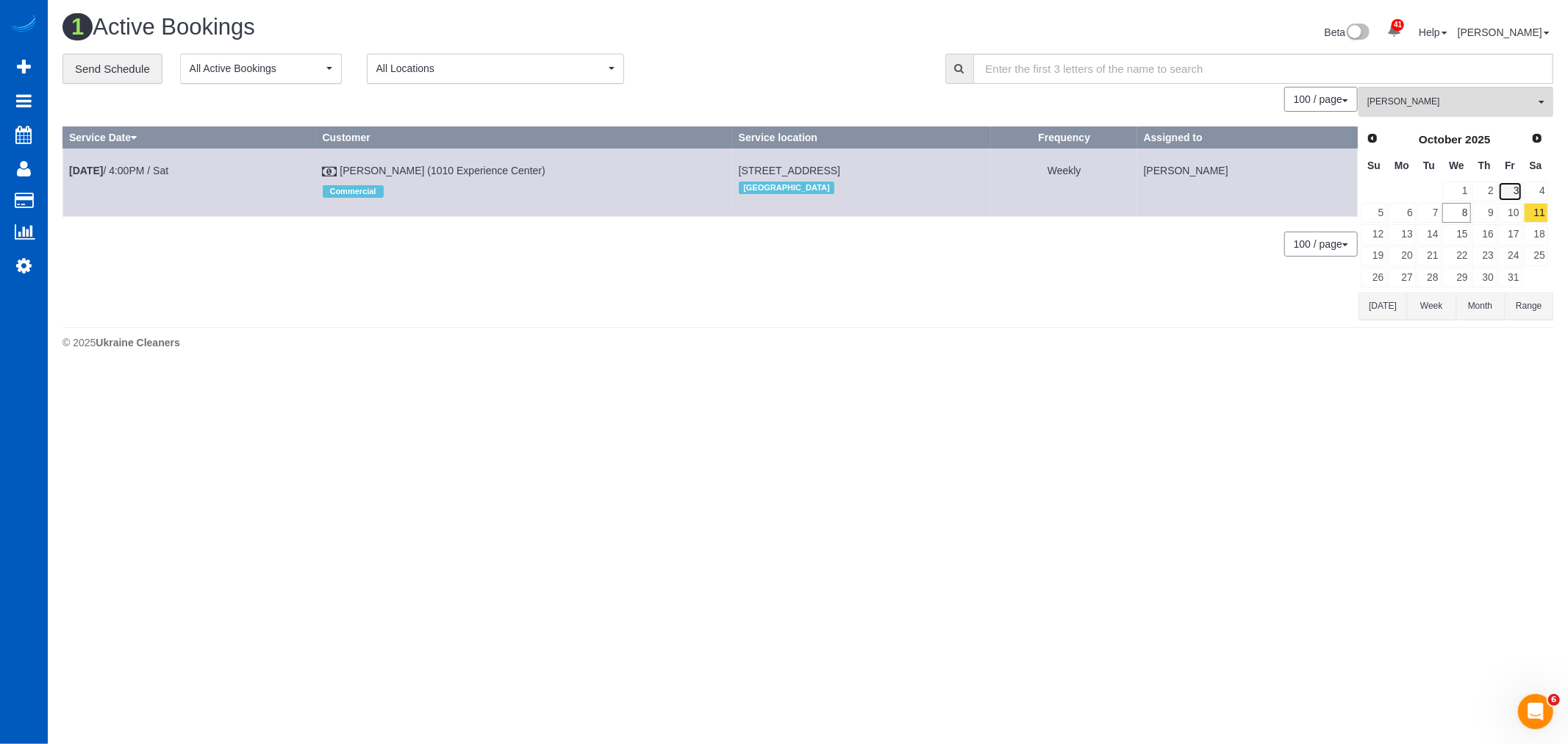
click at [1500, 200] on link "3" at bounding box center [1509, 191] width 24 height 20
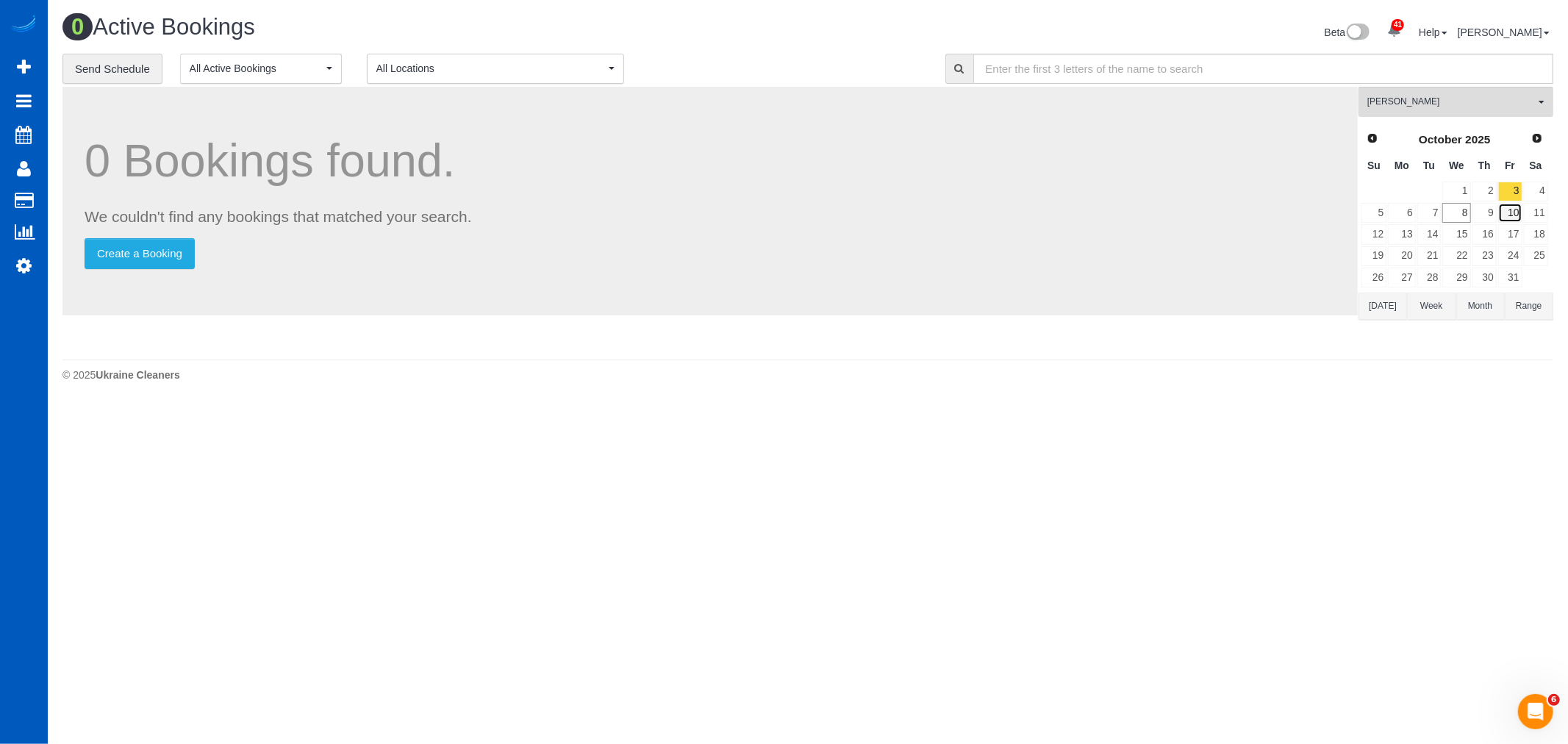
click at [1505, 211] on link "10" at bounding box center [1509, 212] width 24 height 20
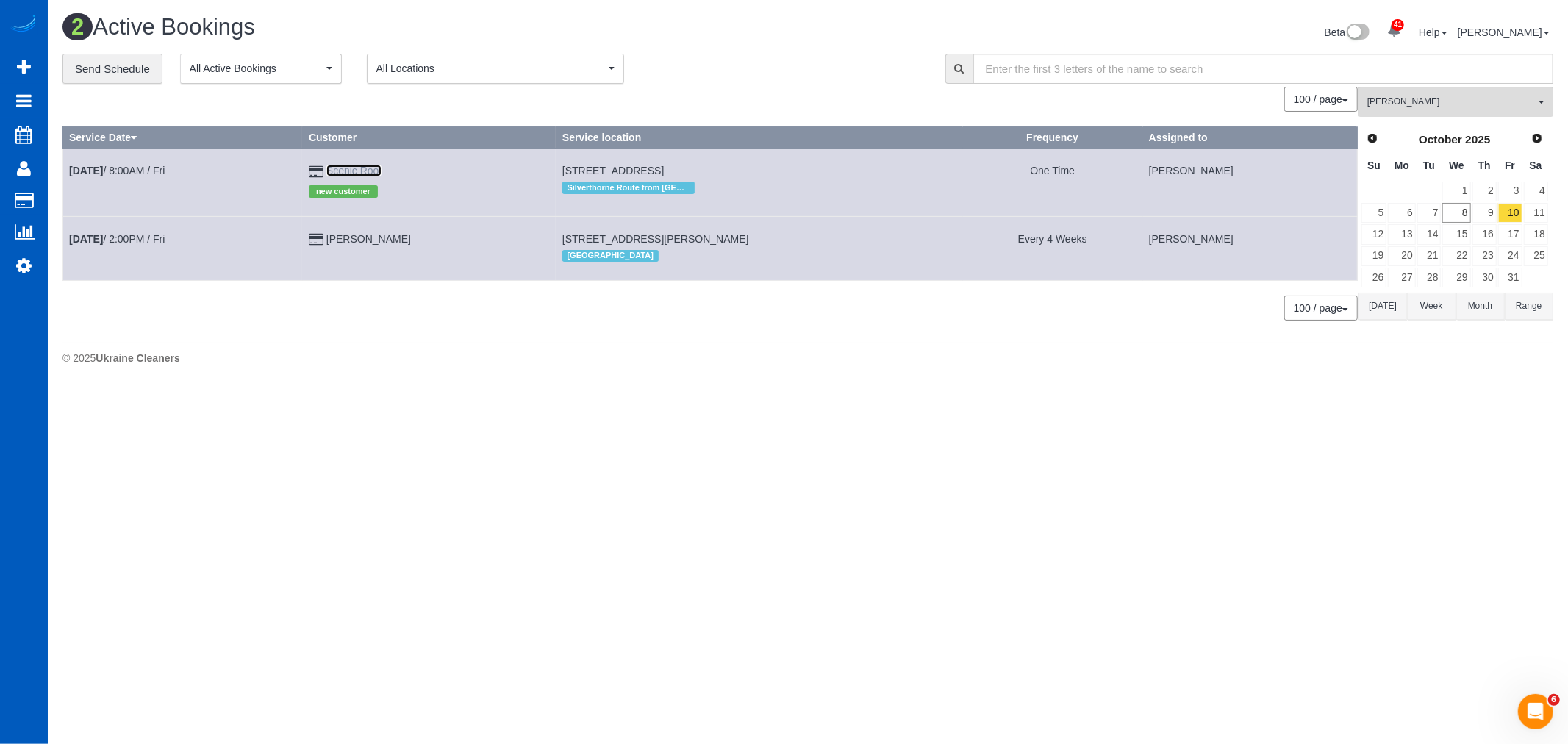
click at [382, 171] on link "Scenic Root" at bounding box center [354, 170] width 55 height 12
click at [1467, 113] on button "[PERSON_NAME] All Teams" at bounding box center [1455, 102] width 195 height 31
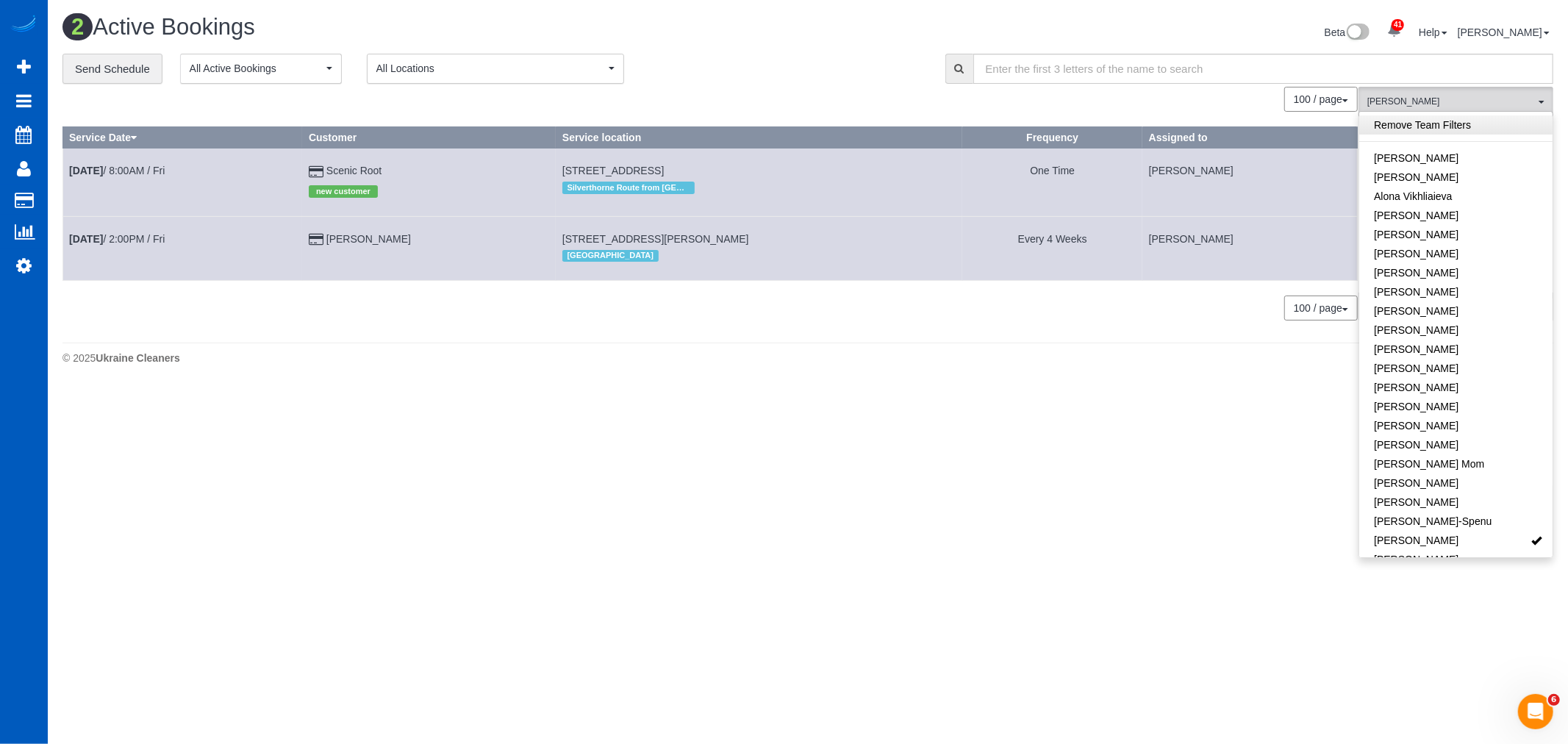
click at [1464, 125] on link "Remove Team Filters" at bounding box center [1455, 124] width 193 height 19
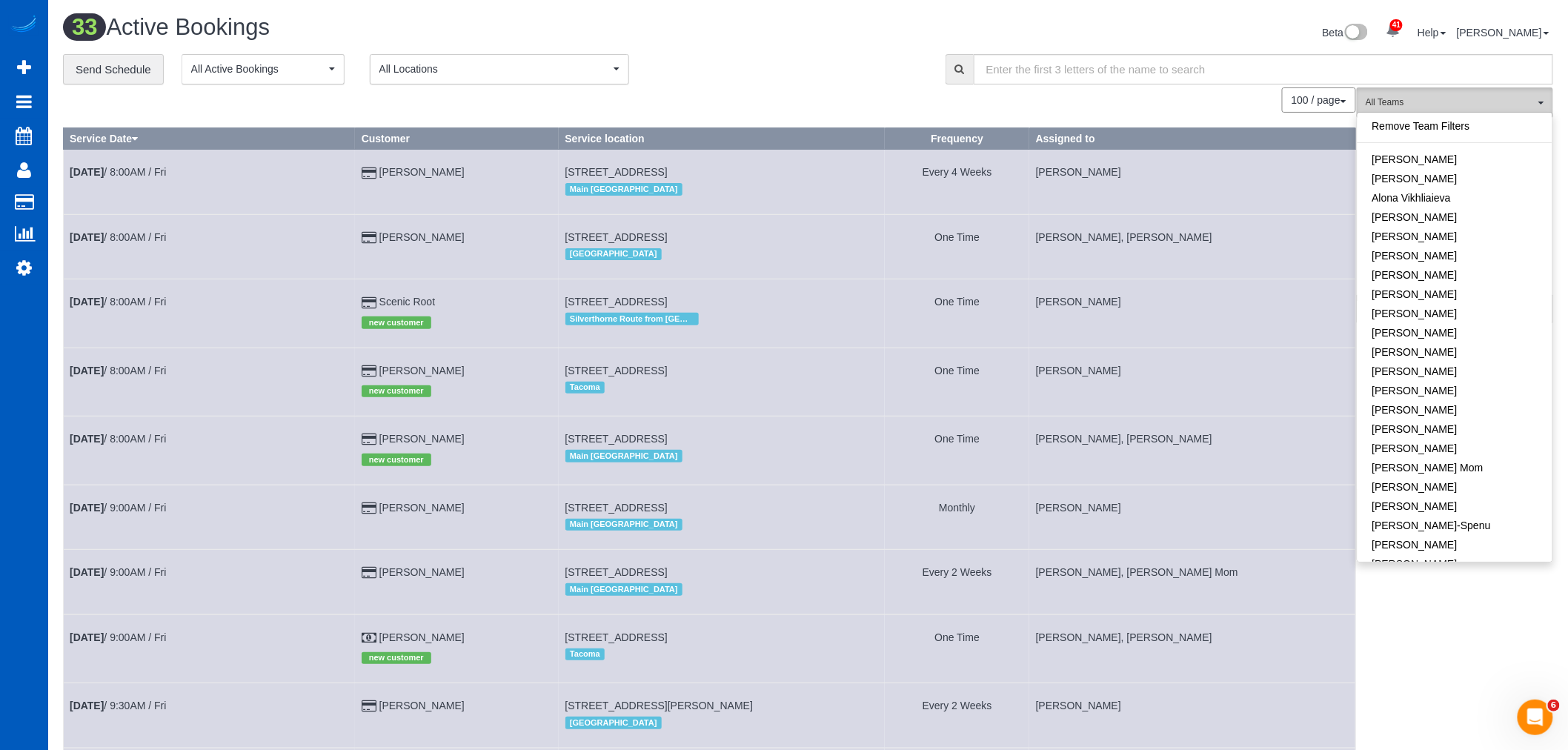
click at [1455, 100] on span "All Teams" at bounding box center [1450, 103] width 169 height 13
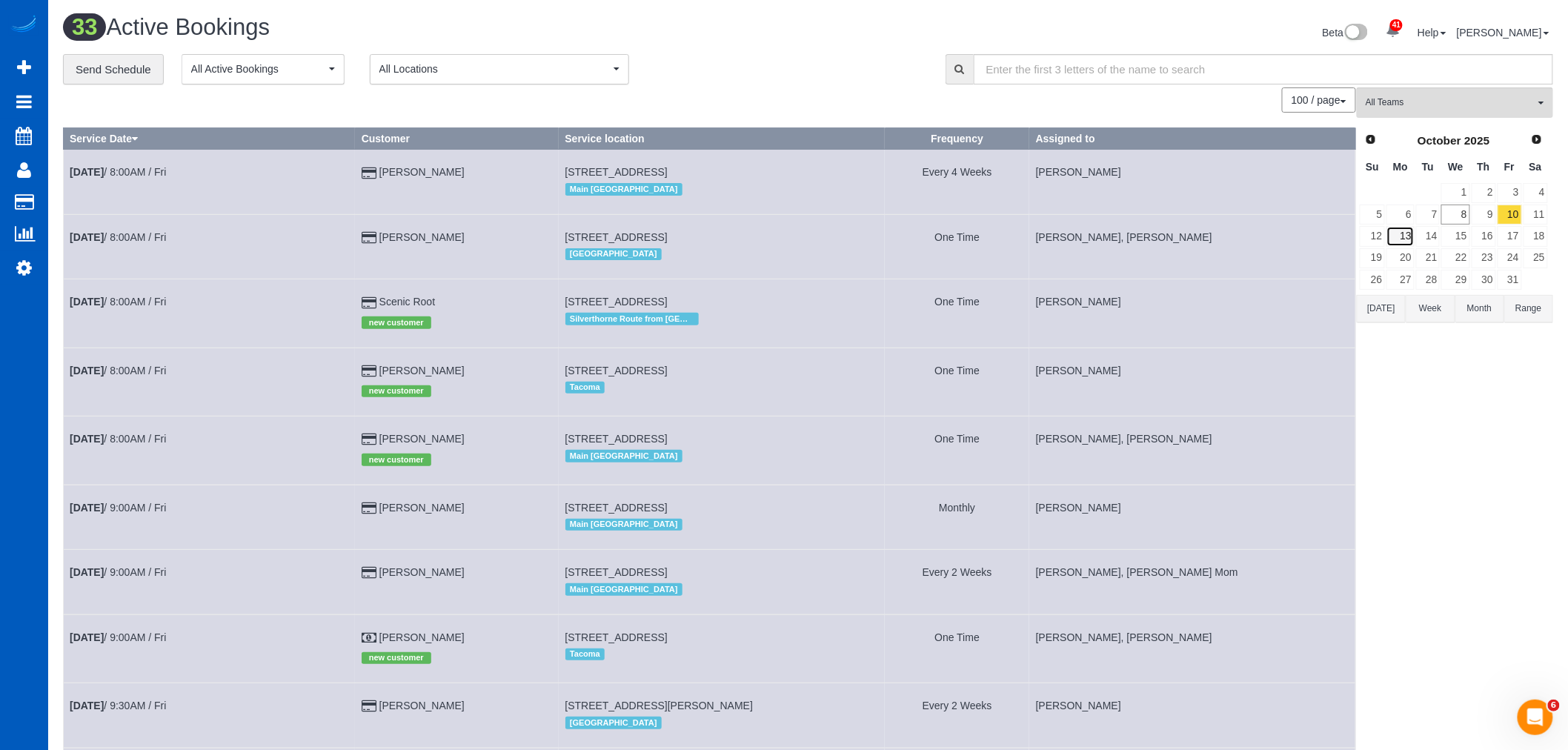
click at [1405, 234] on link "13" at bounding box center [1400, 236] width 28 height 20
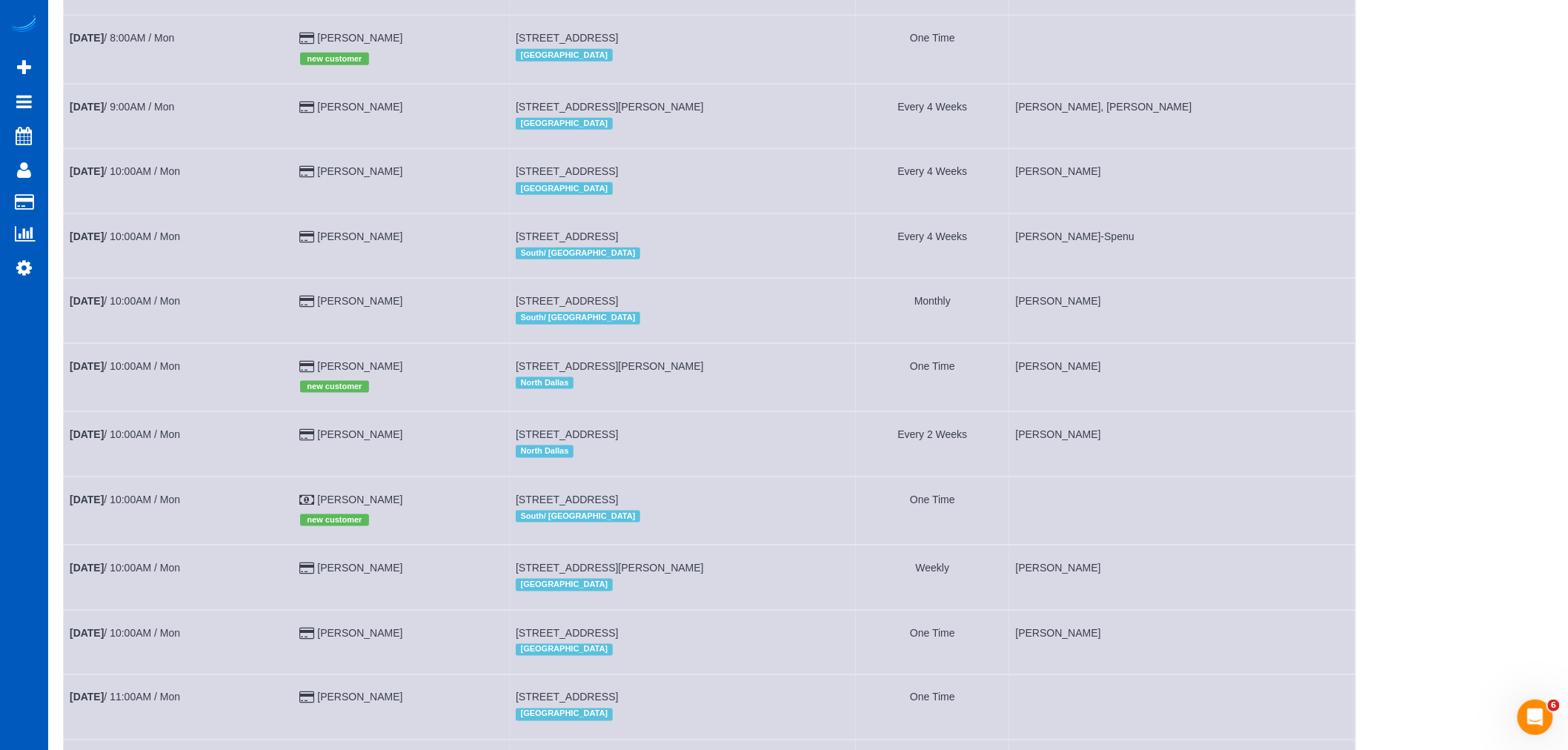
scroll to position [487, 0]
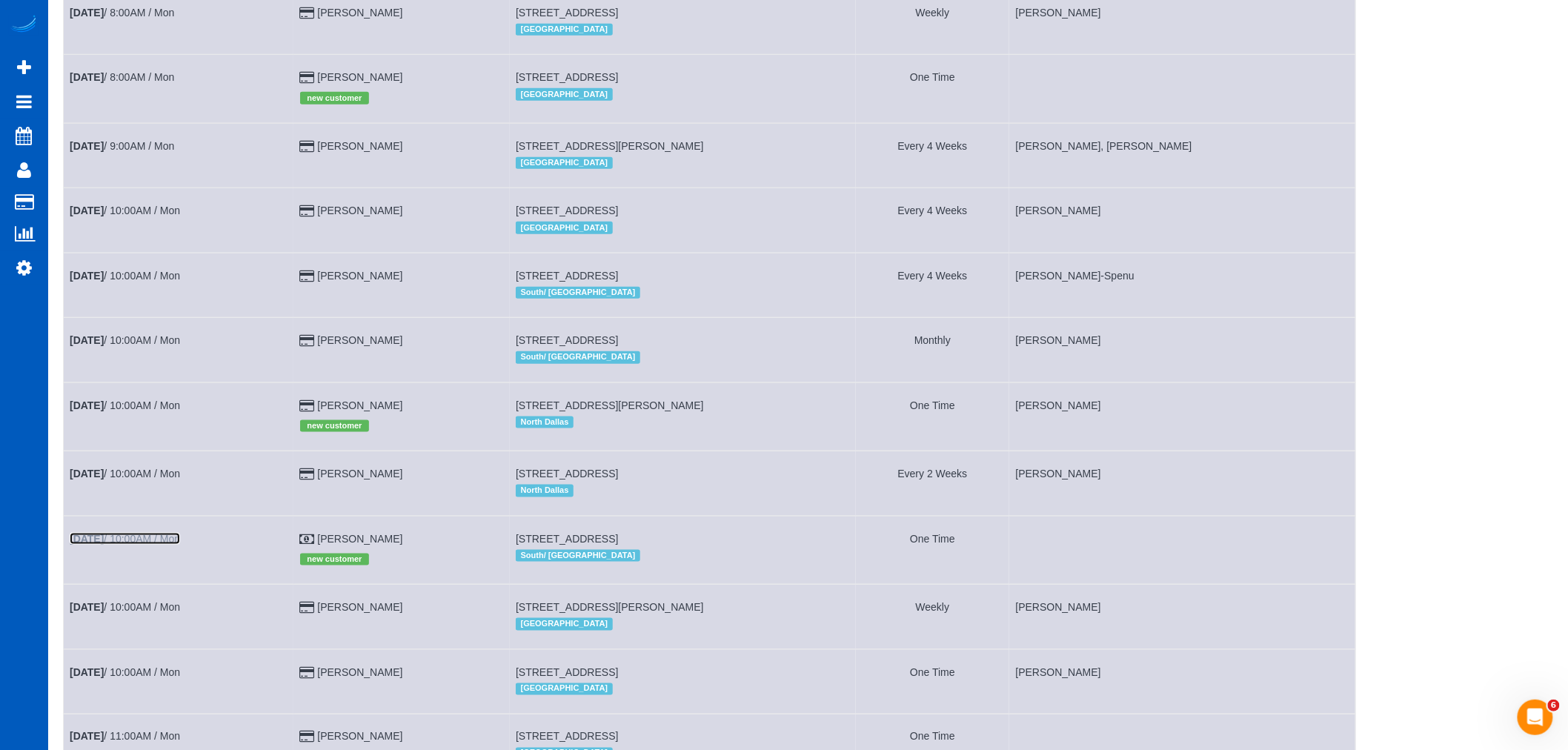
click at [169, 544] on link "[DATE] 10:00AM / Mon" at bounding box center [125, 538] width 110 height 12
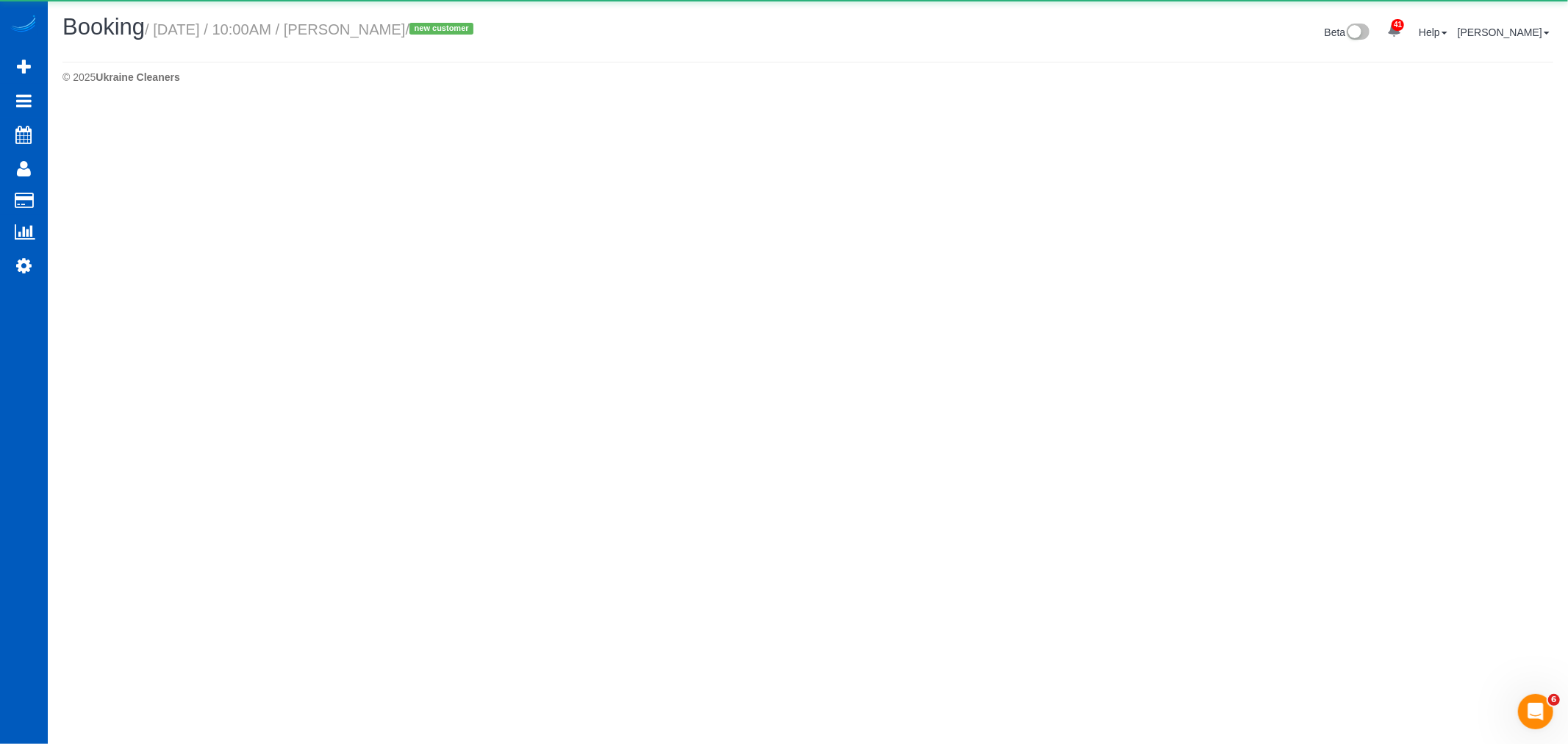
select select "WA"
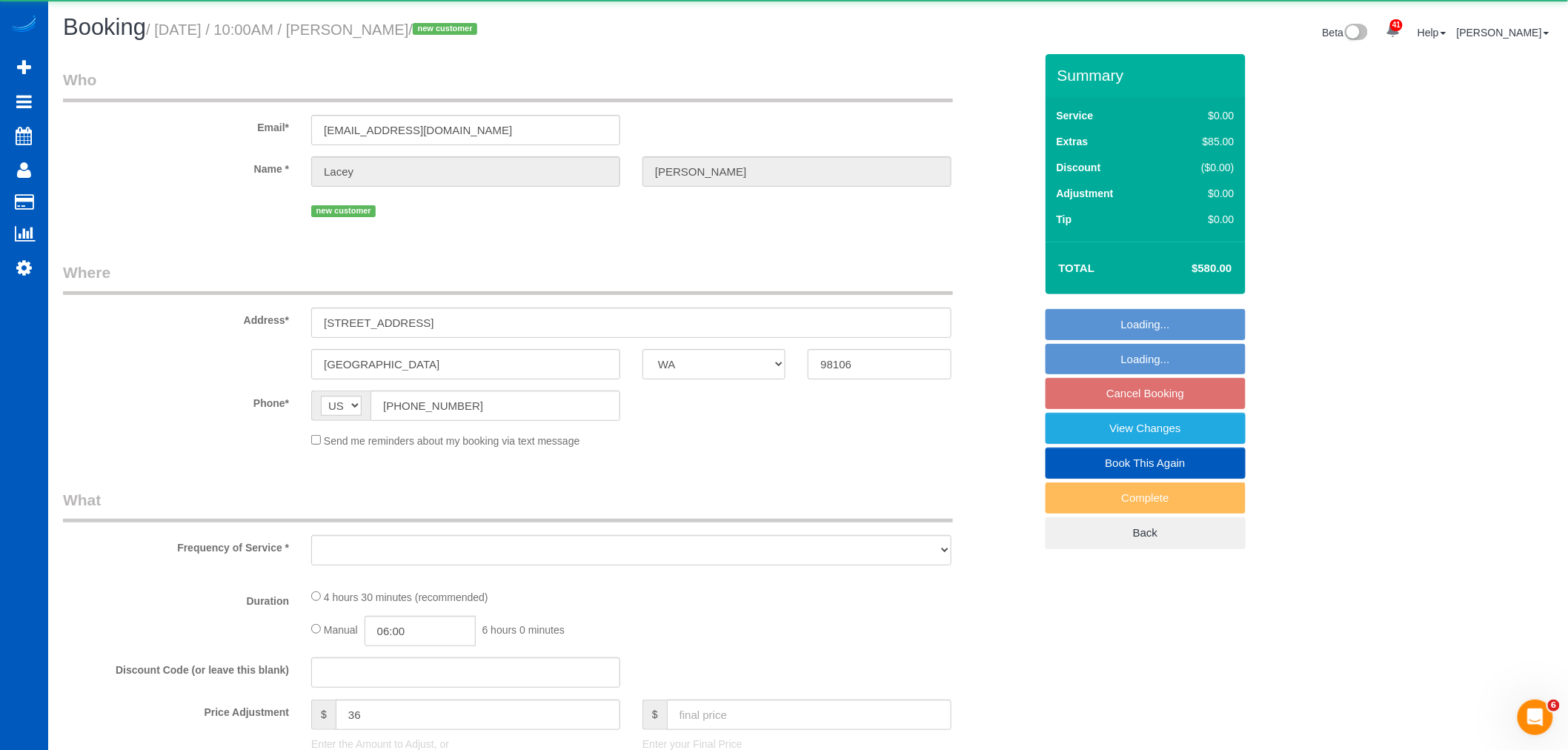
select select "object:4160"
select select "199"
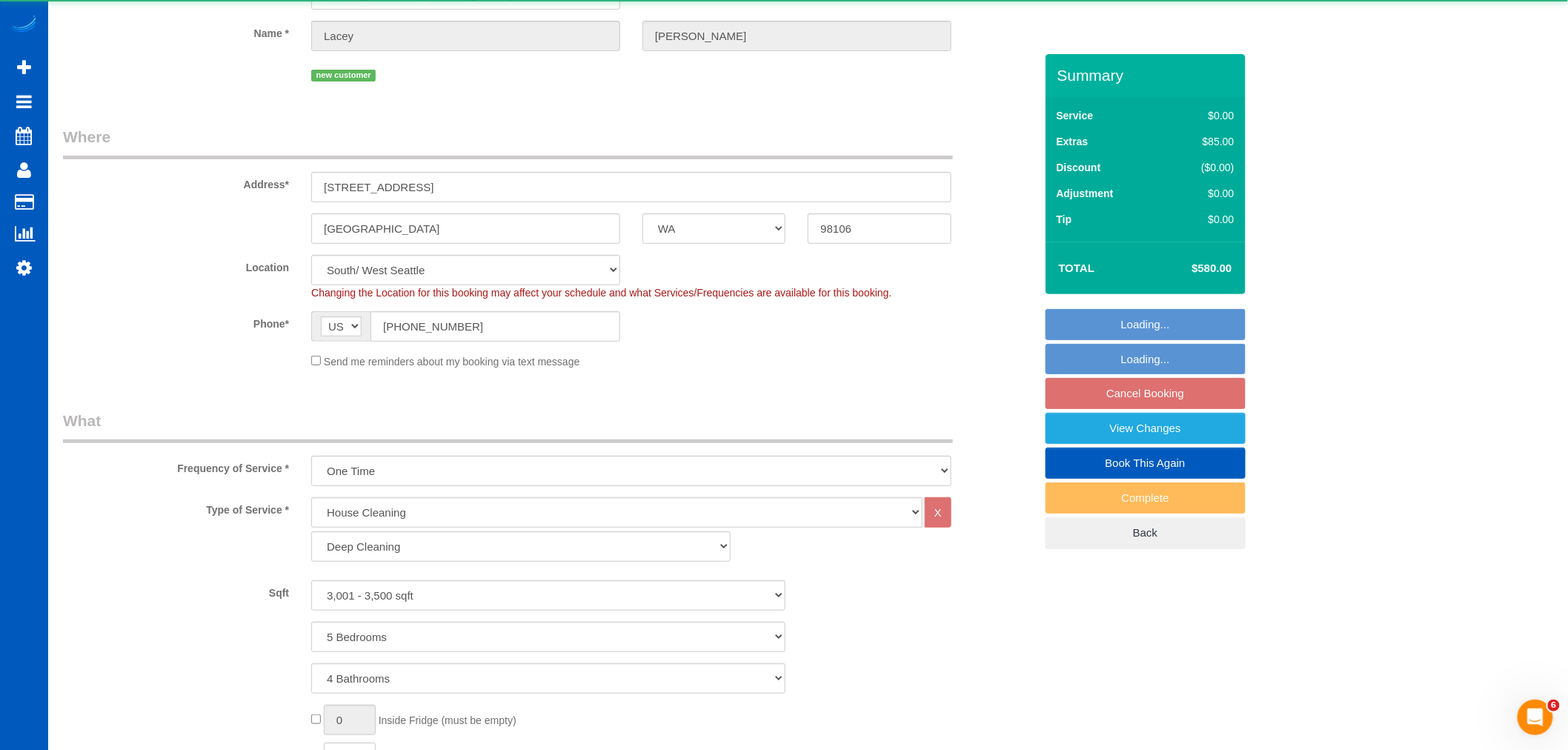
select select "3001"
select select "5"
select select "4"
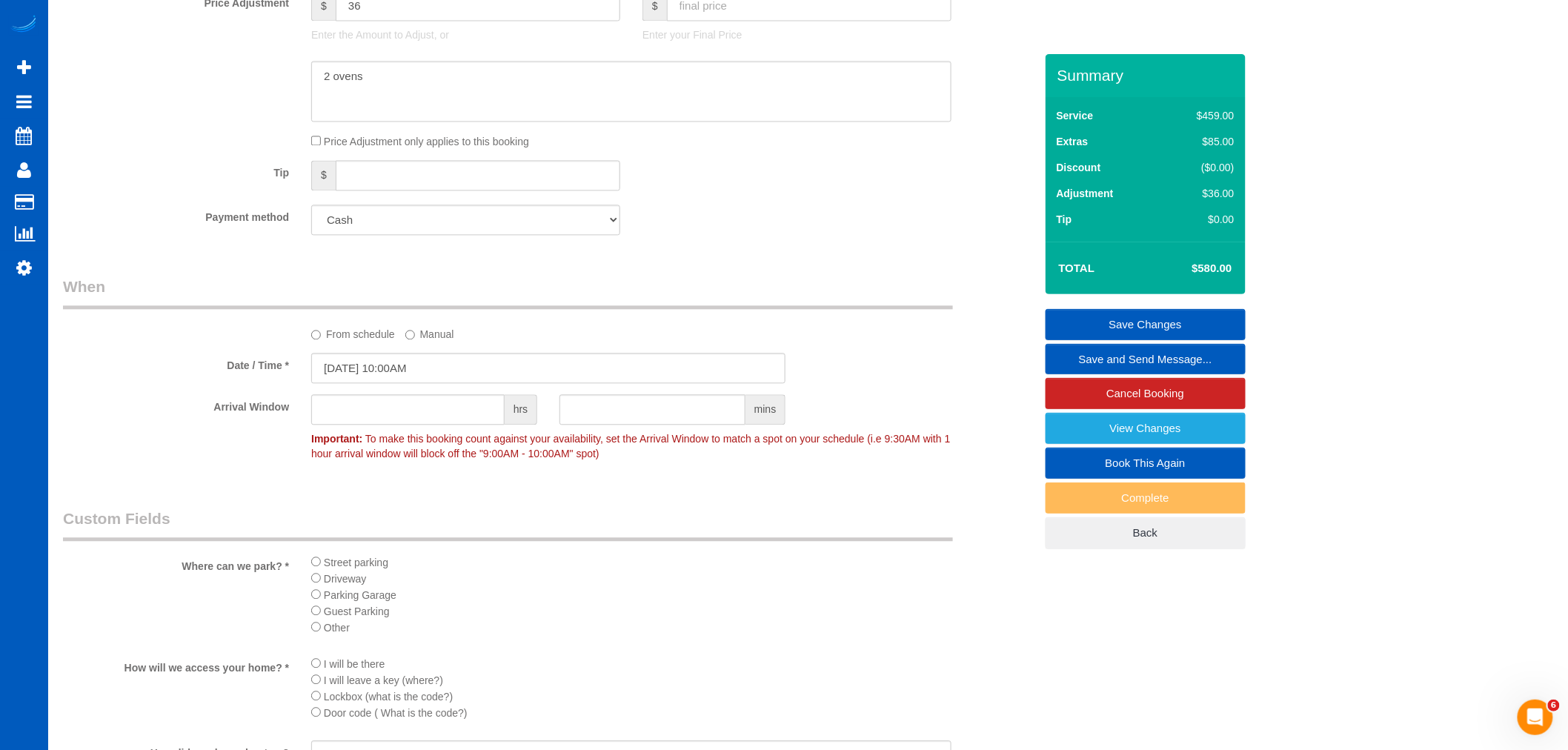
scroll to position [1811, 0]
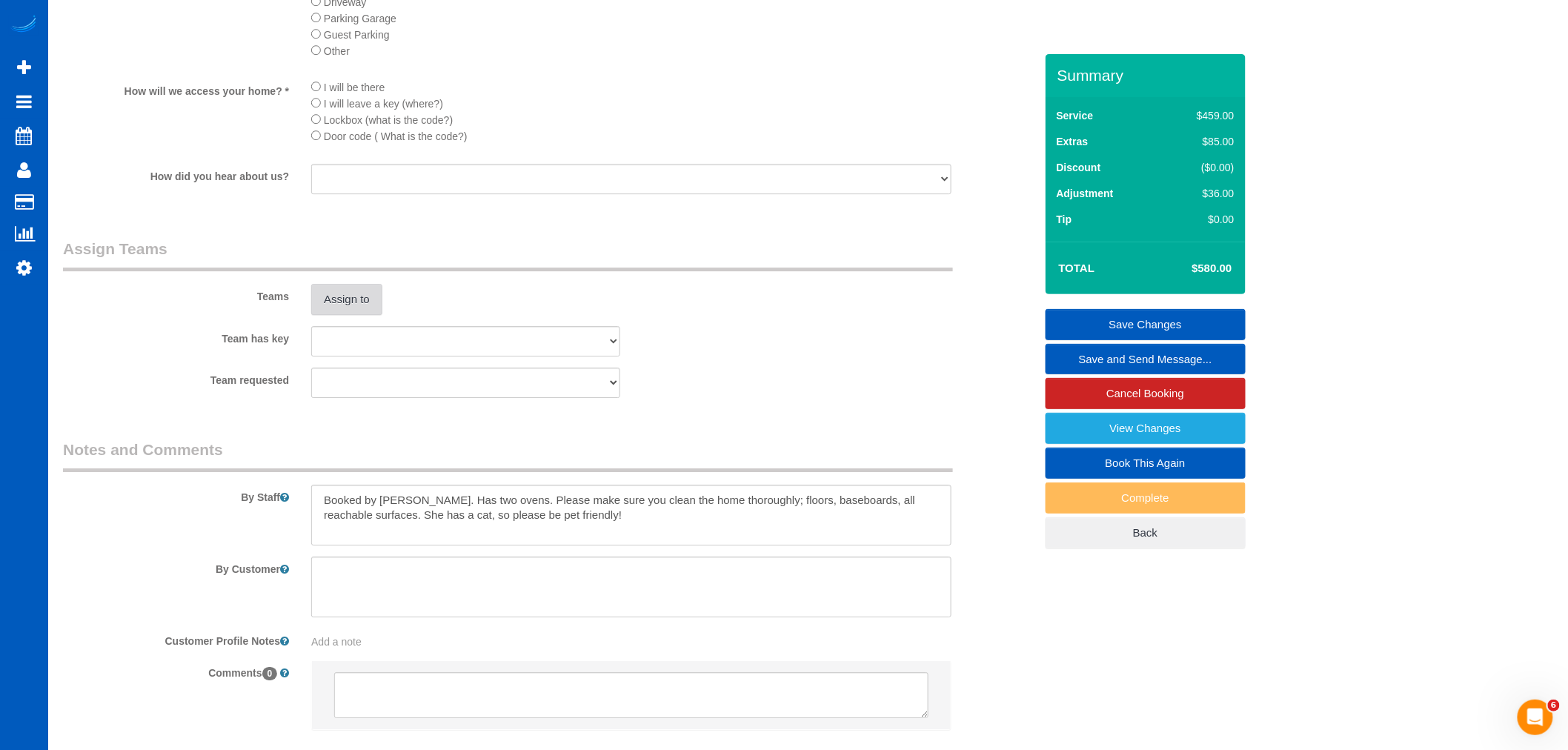
click at [350, 315] on button "Assign to" at bounding box center [347, 299] width 71 height 31
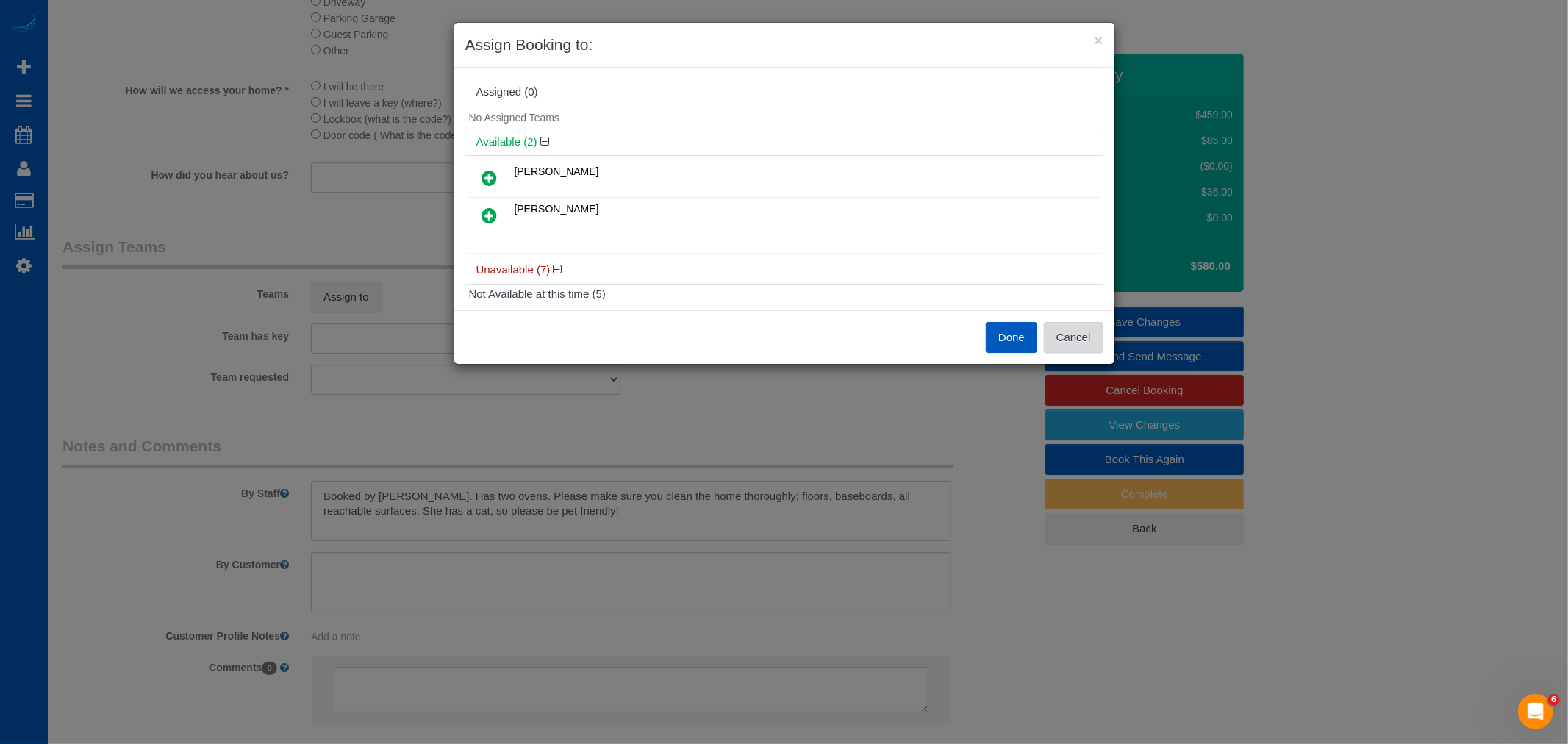
click at [1082, 325] on button "Cancel" at bounding box center [1074, 336] width 59 height 31
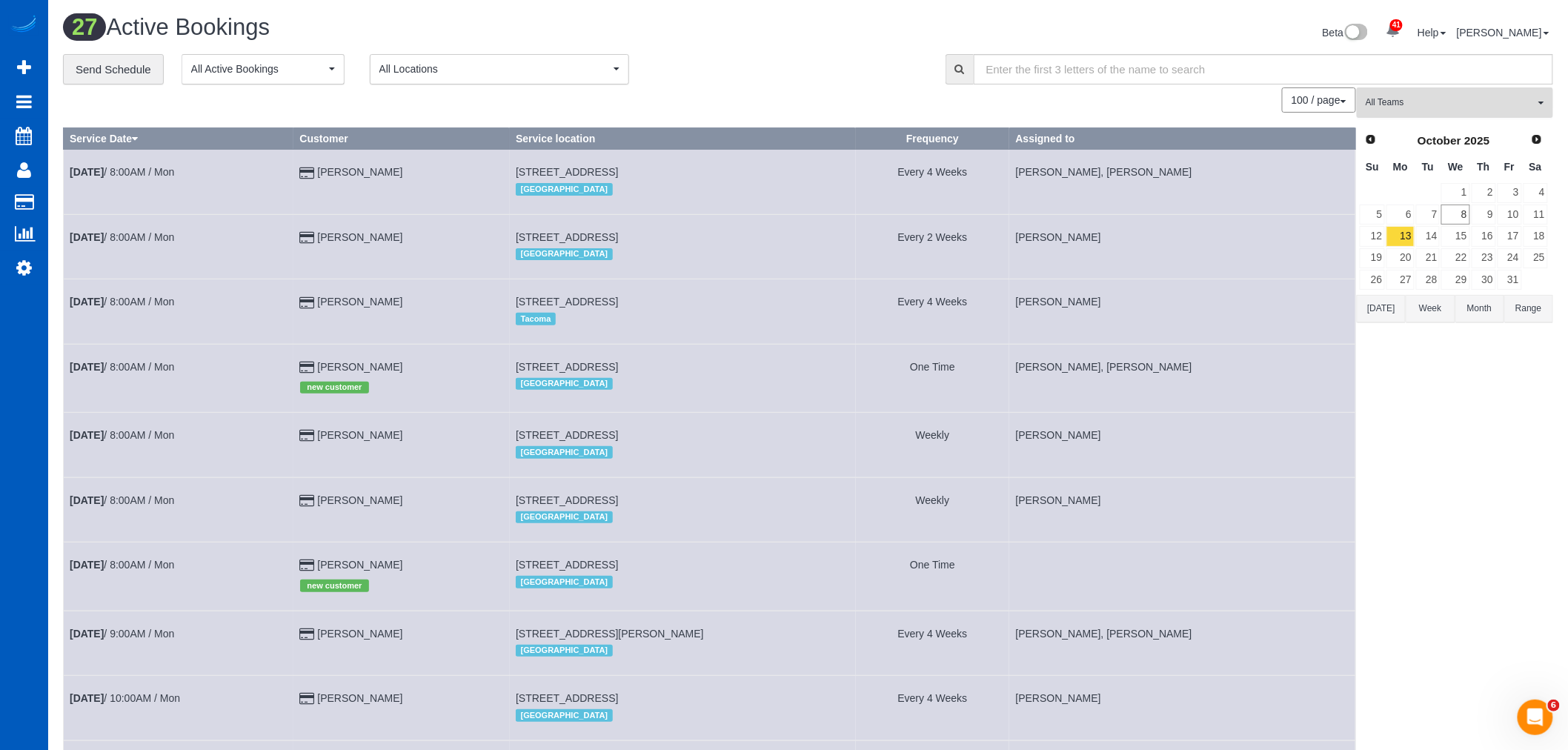
click at [1398, 99] on span "All Teams" at bounding box center [1450, 103] width 169 height 13
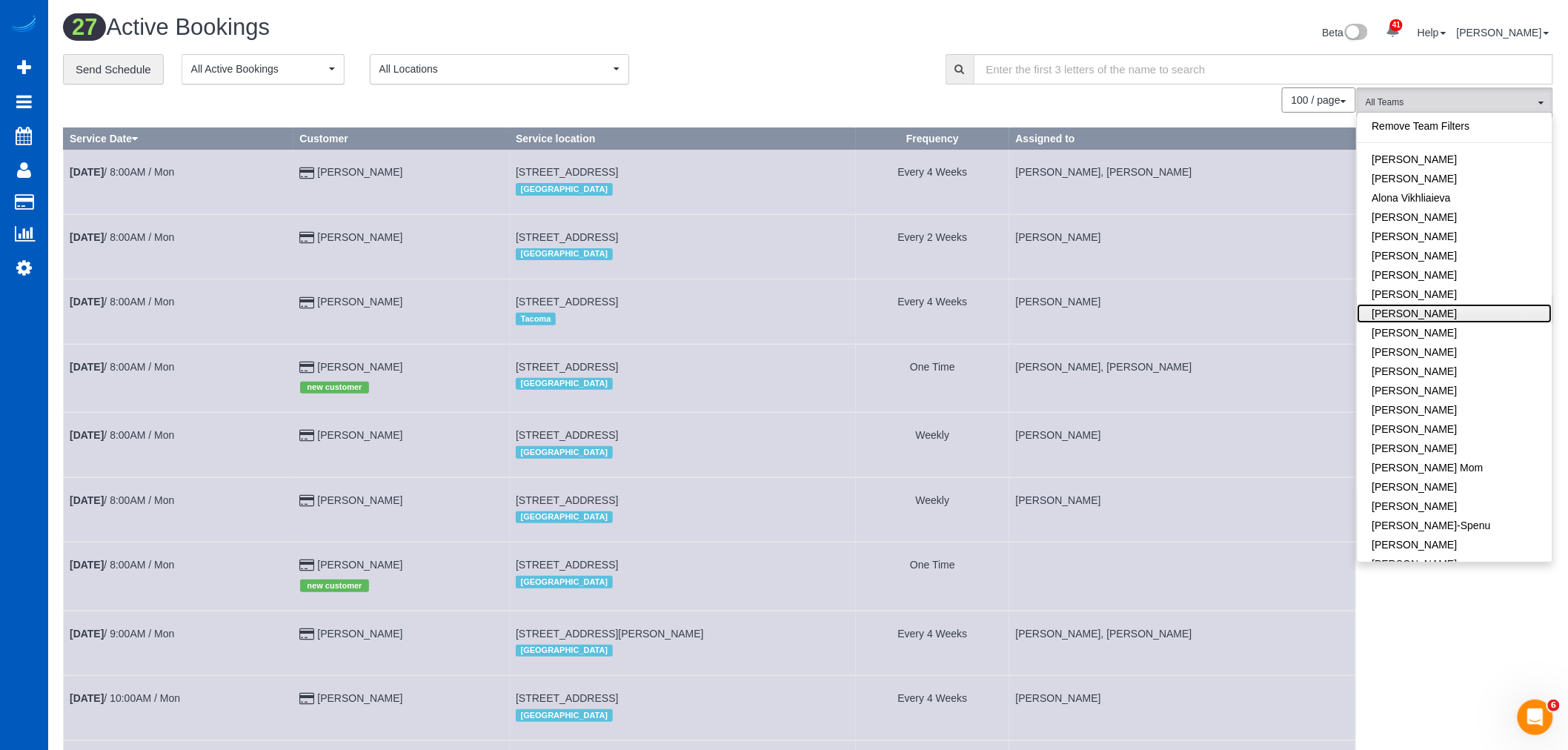
click at [1443, 314] on link "[PERSON_NAME]" at bounding box center [1454, 313] width 195 height 19
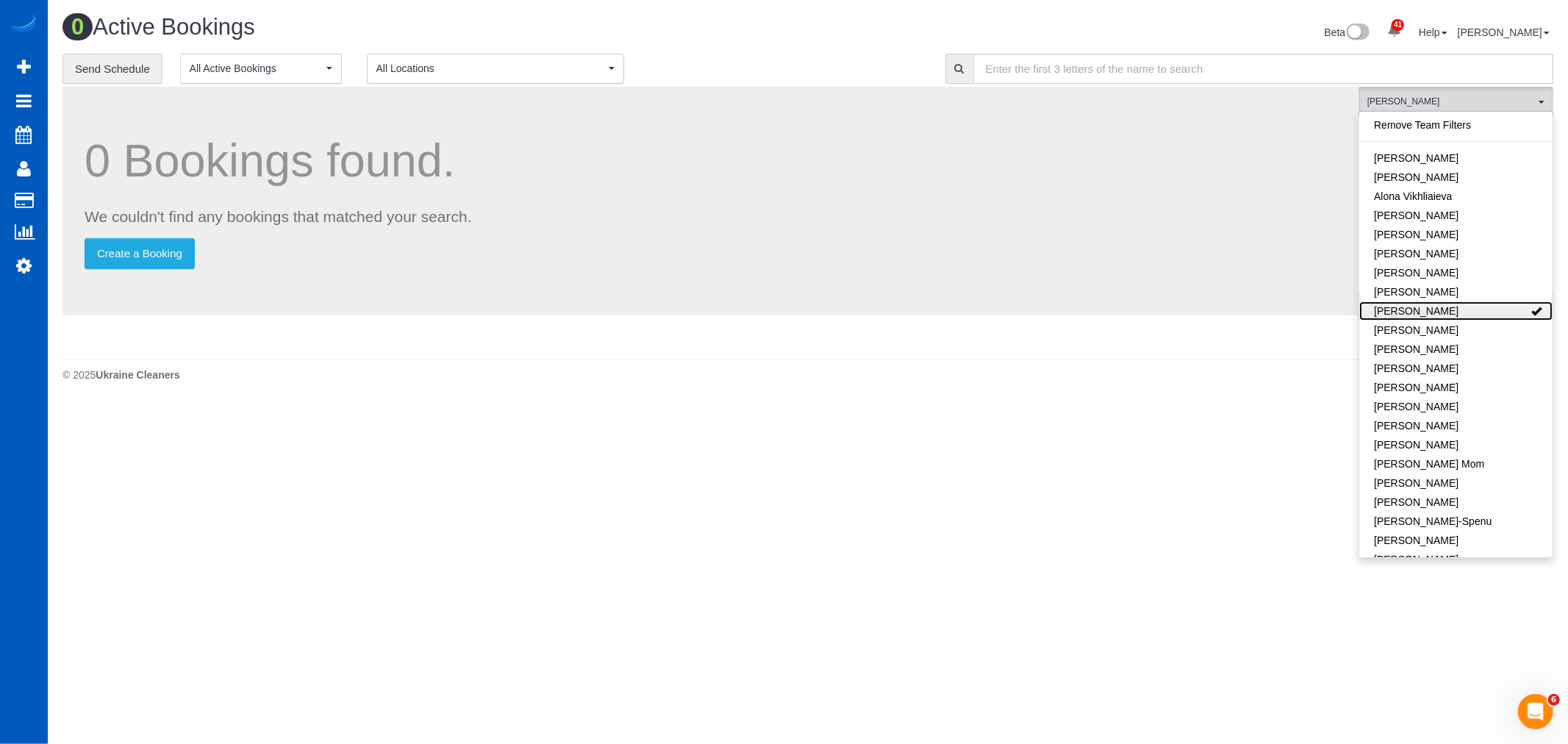
click at [1431, 311] on link "[PERSON_NAME]" at bounding box center [1455, 311] width 193 height 19
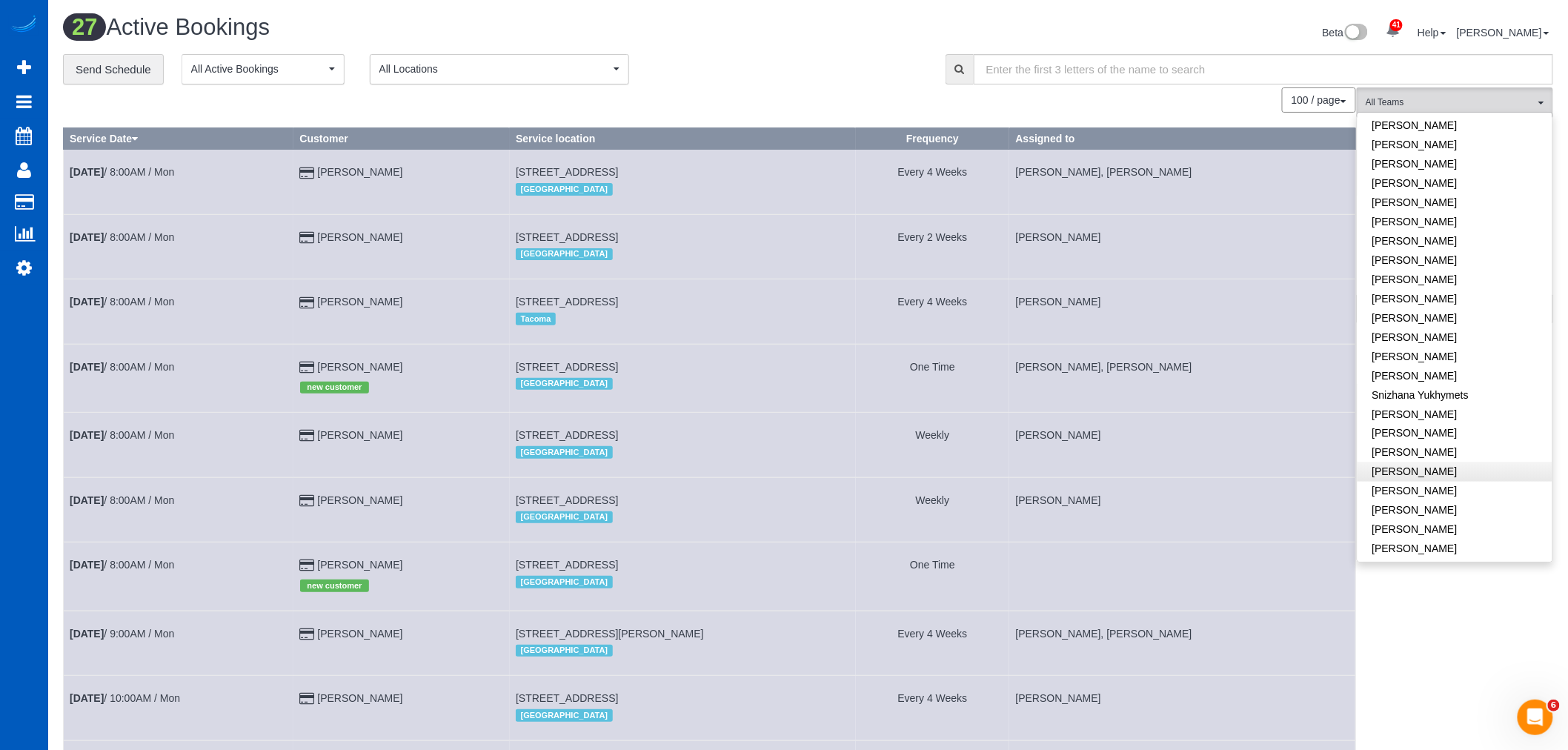
scroll to position [880, 0]
click at [1439, 401] on link "[PERSON_NAME]" at bounding box center [1454, 411] width 195 height 19
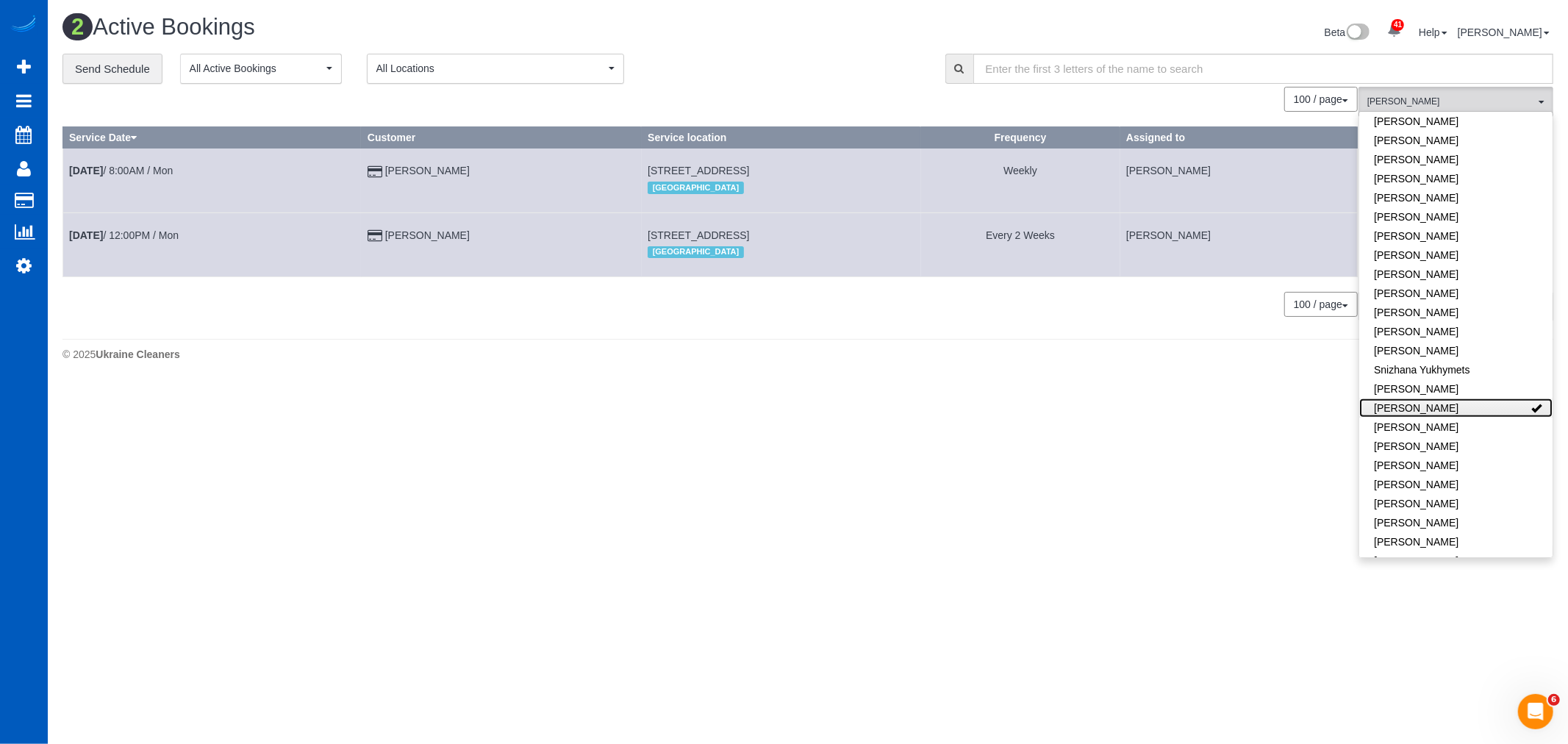
click at [1428, 398] on link "[PERSON_NAME]" at bounding box center [1455, 408] width 193 height 19
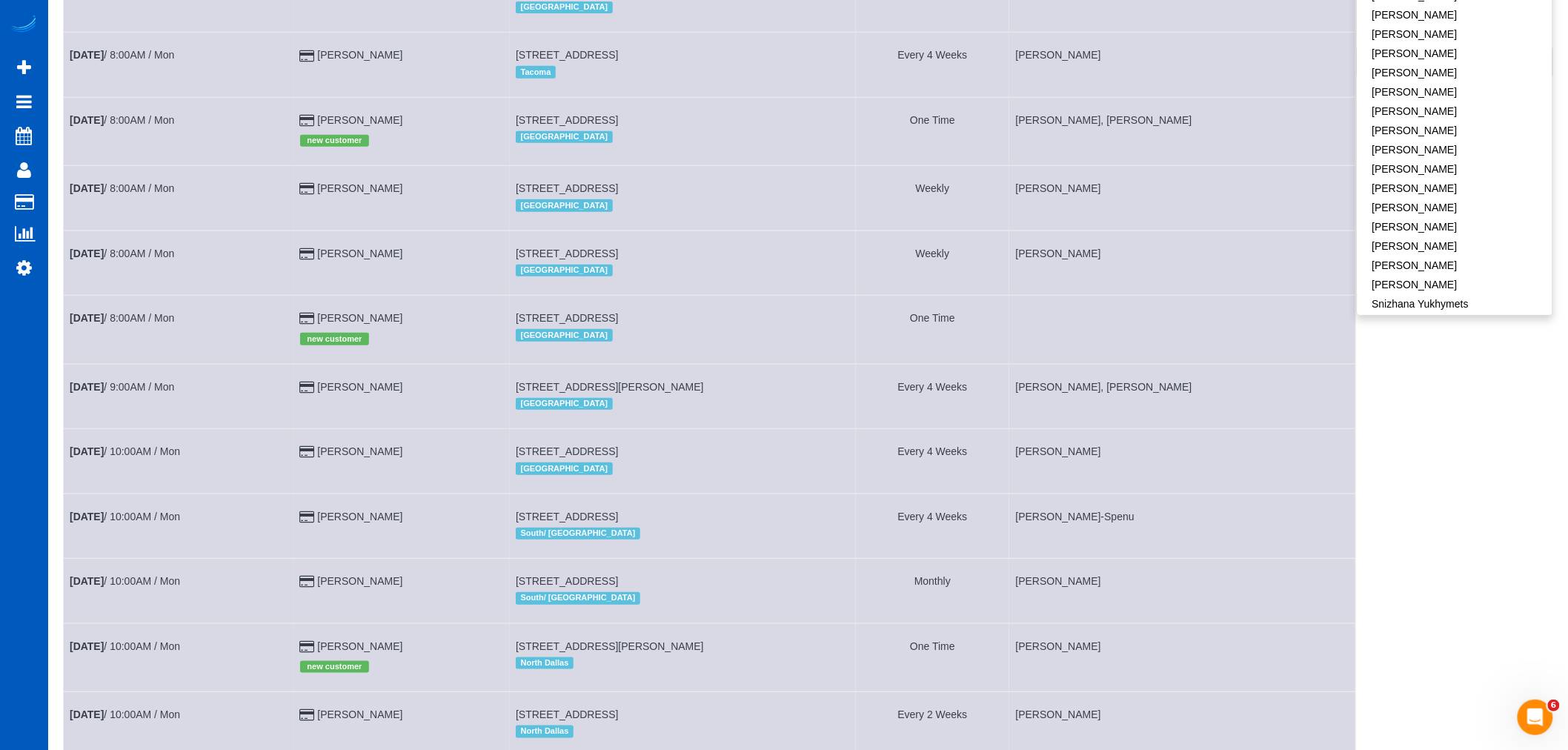
scroll to position [551, 0]
click at [1452, 156] on link "[PERSON_NAME]" at bounding box center [1454, 166] width 195 height 19
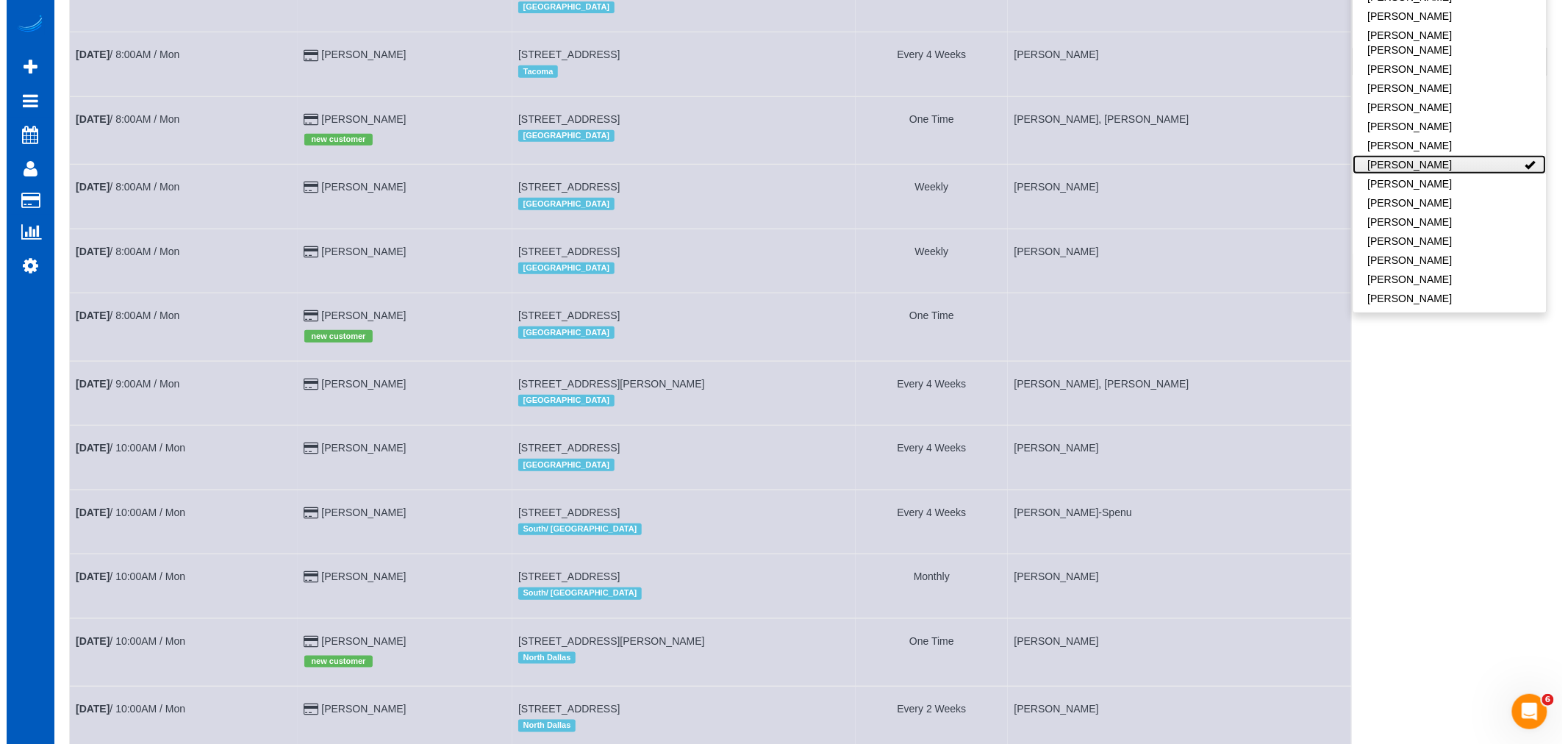
scroll to position [0, 0]
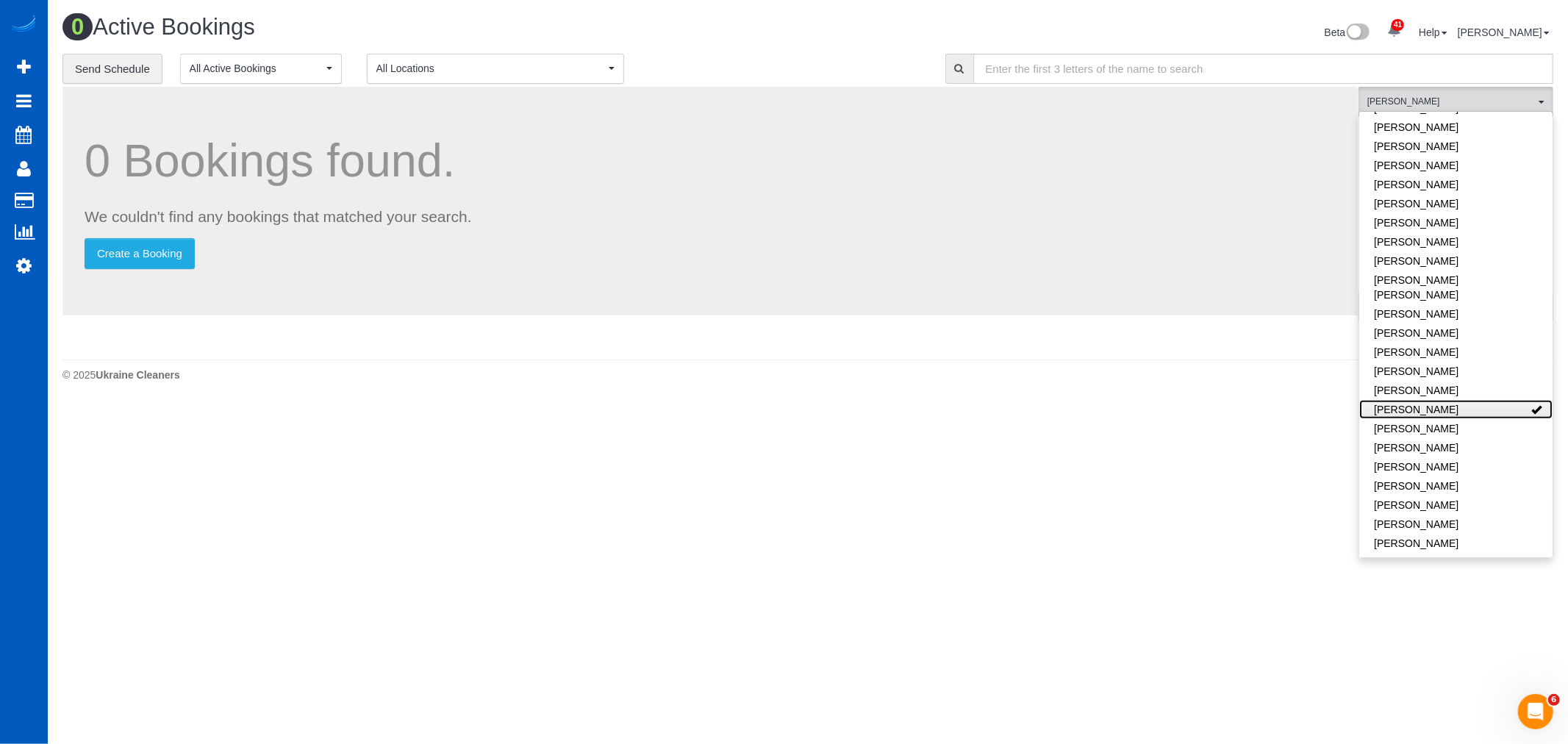
click at [1489, 400] on link "[PERSON_NAME]" at bounding box center [1455, 409] width 193 height 19
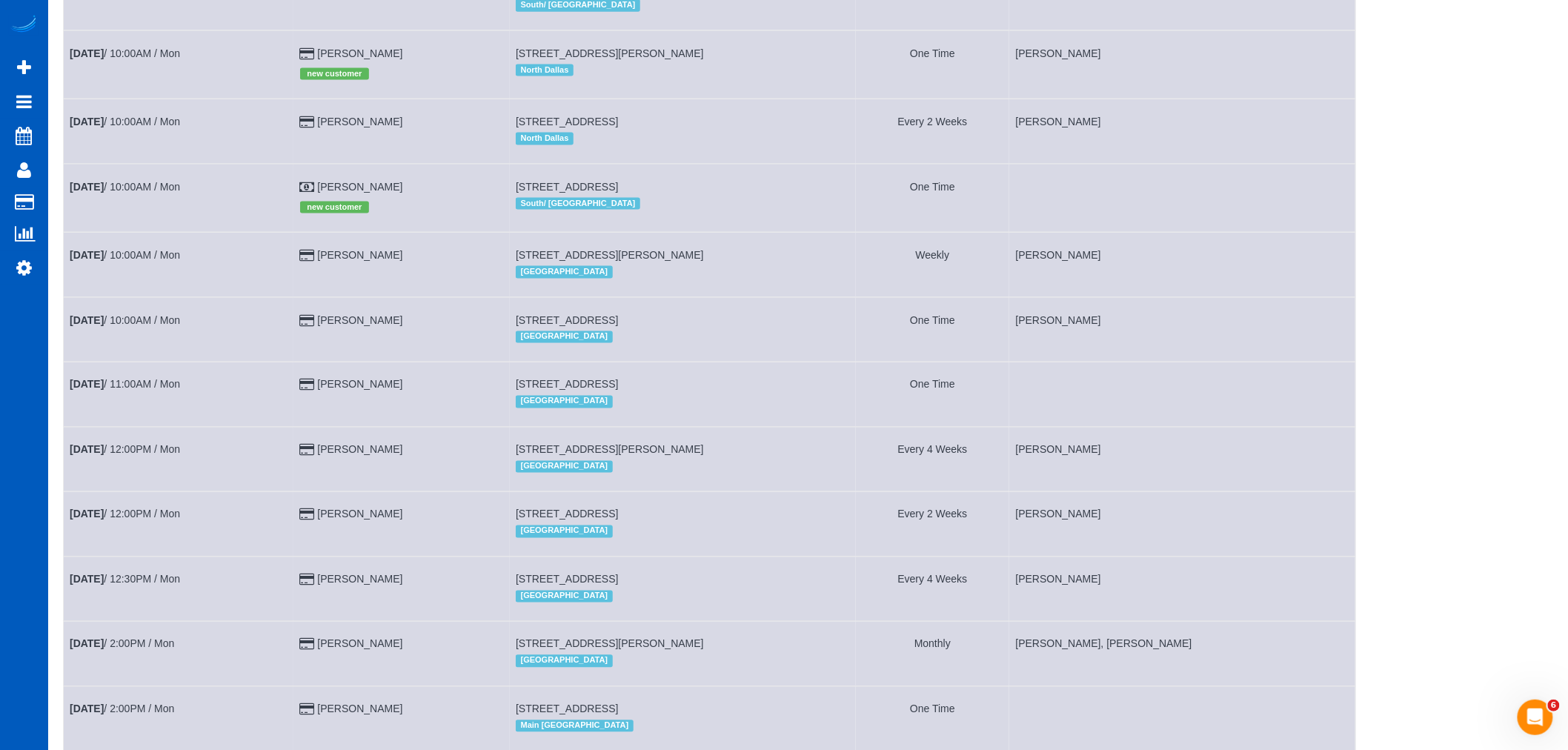
scroll to position [823, 0]
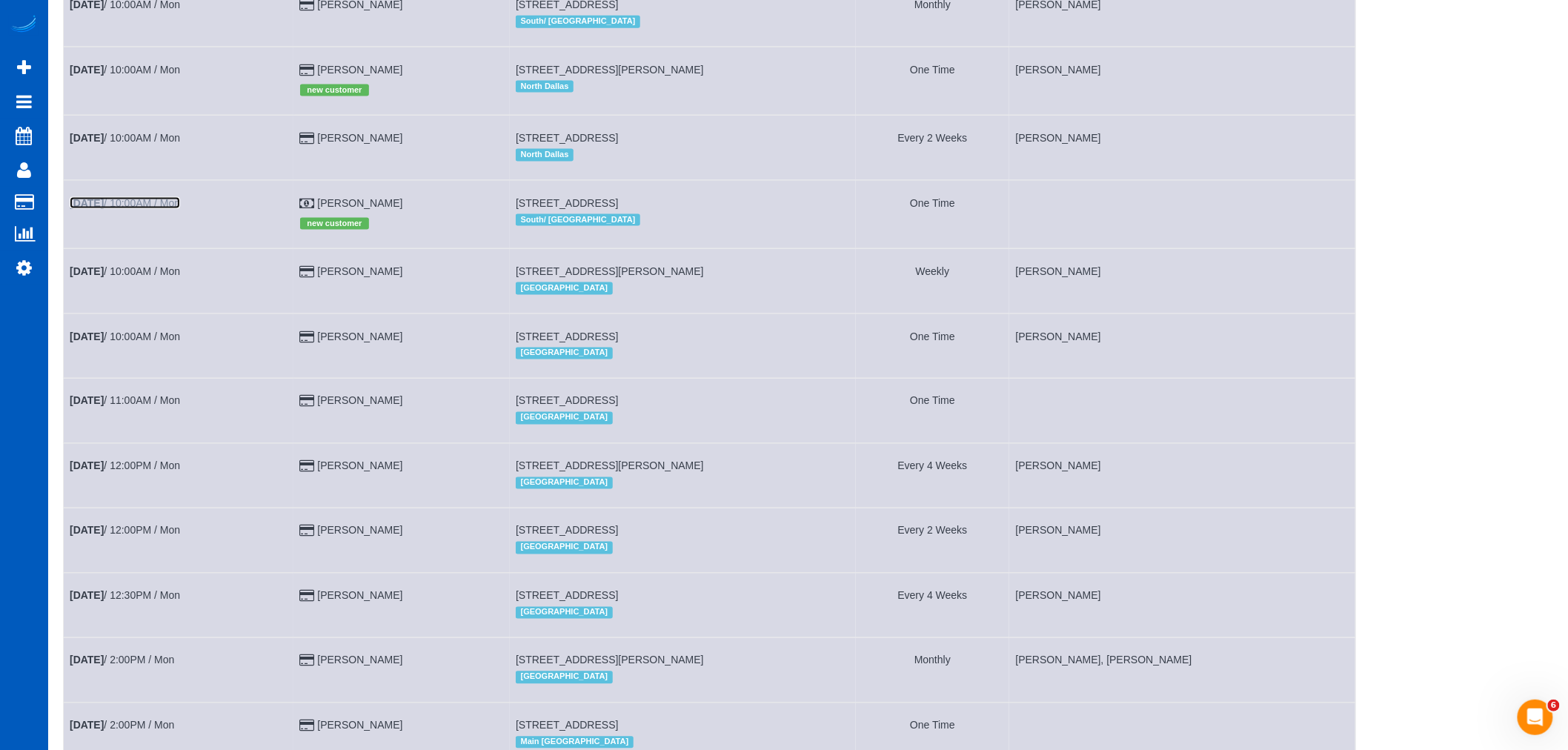
click at [129, 209] on link "[DATE] 10:00AM / Mon" at bounding box center [125, 203] width 110 height 12
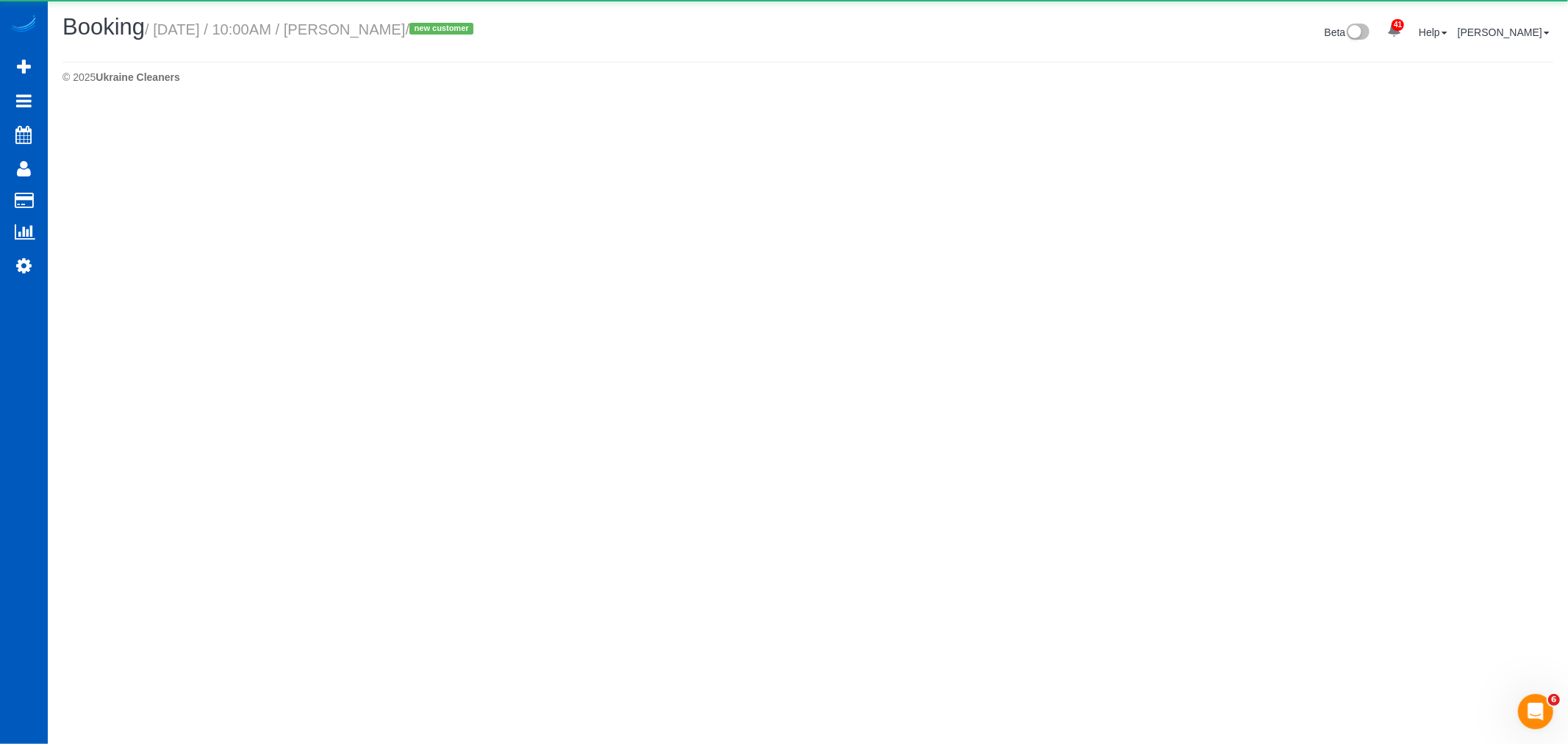
select select "WA"
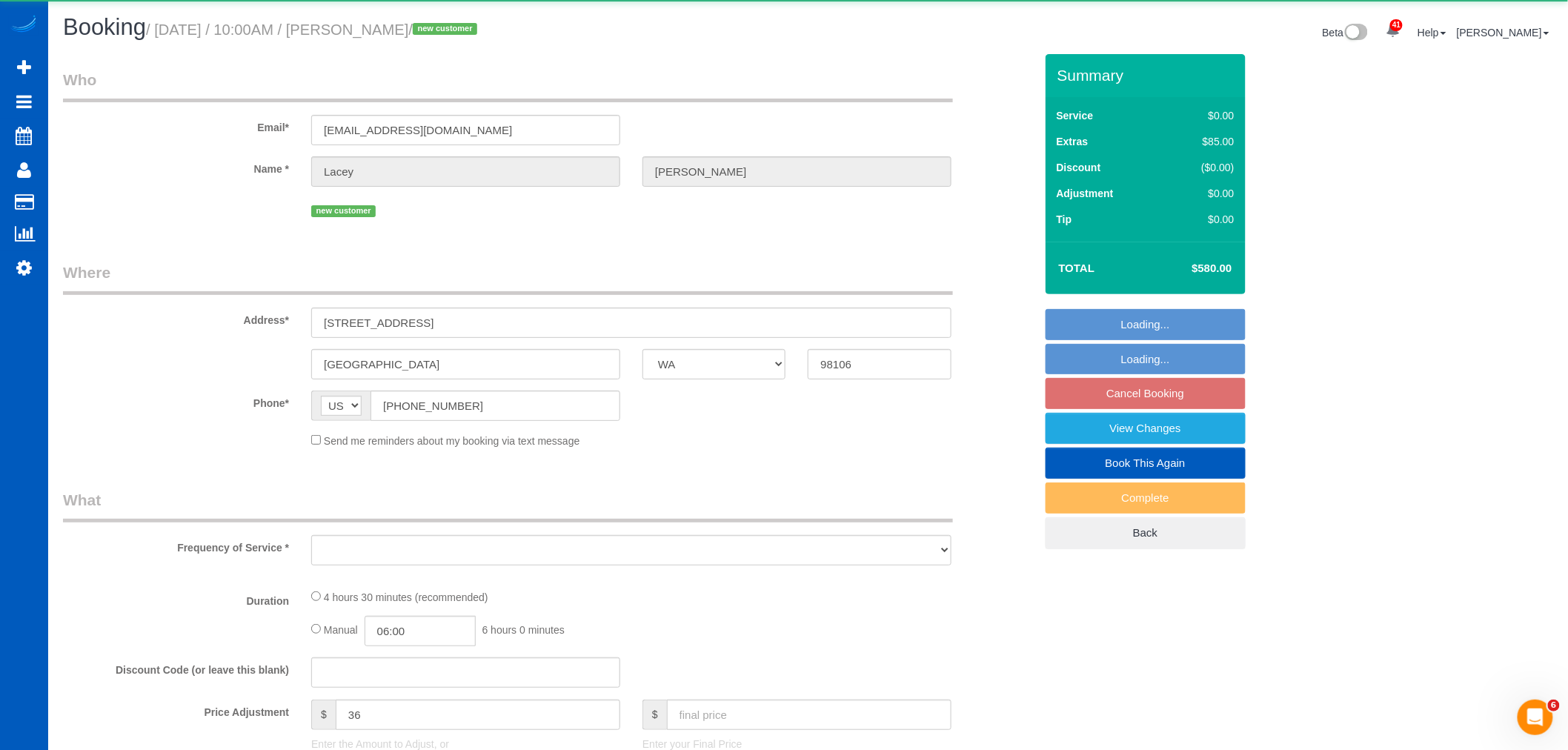
select select "object:6768"
select select "199"
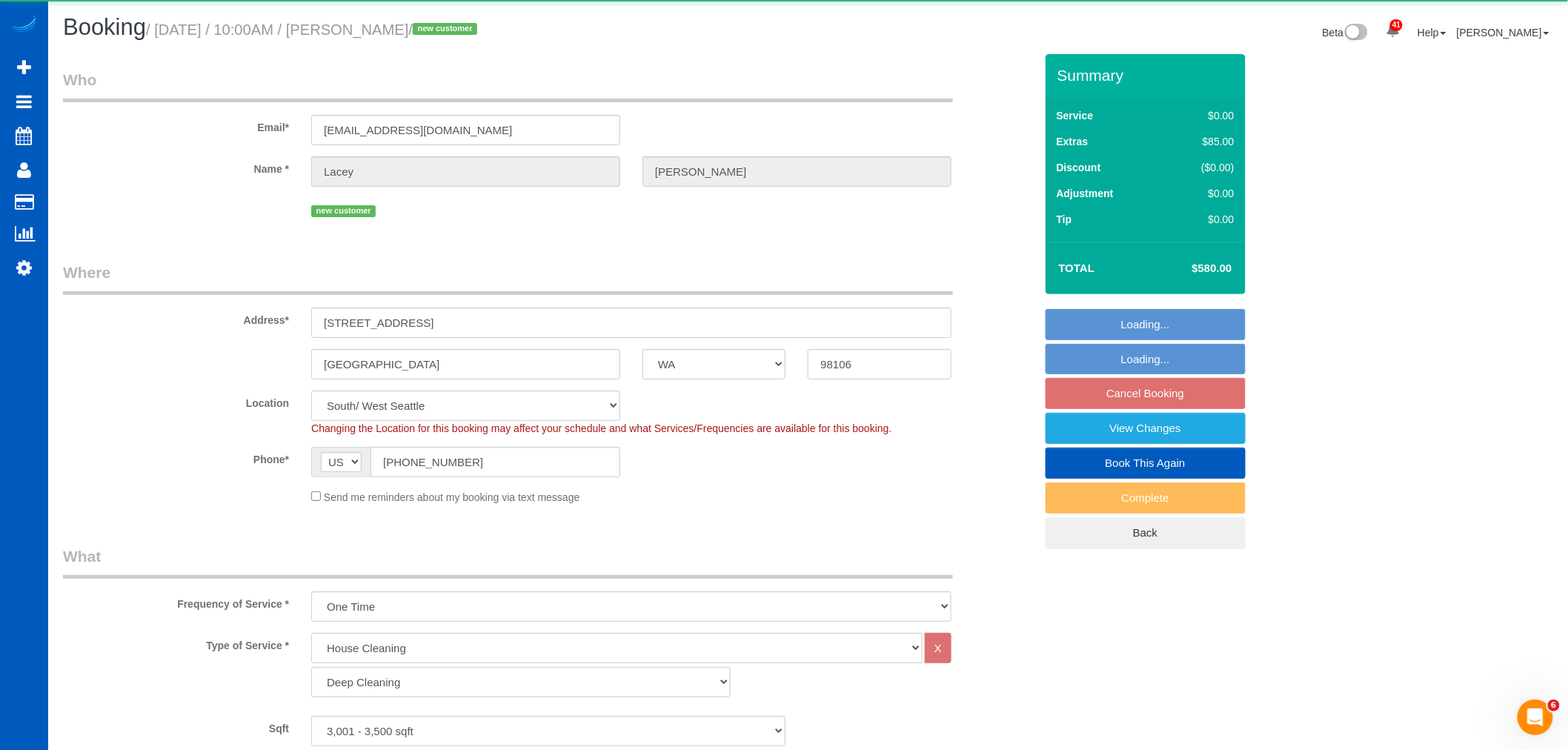
select select "3001"
select select "5"
select select "4"
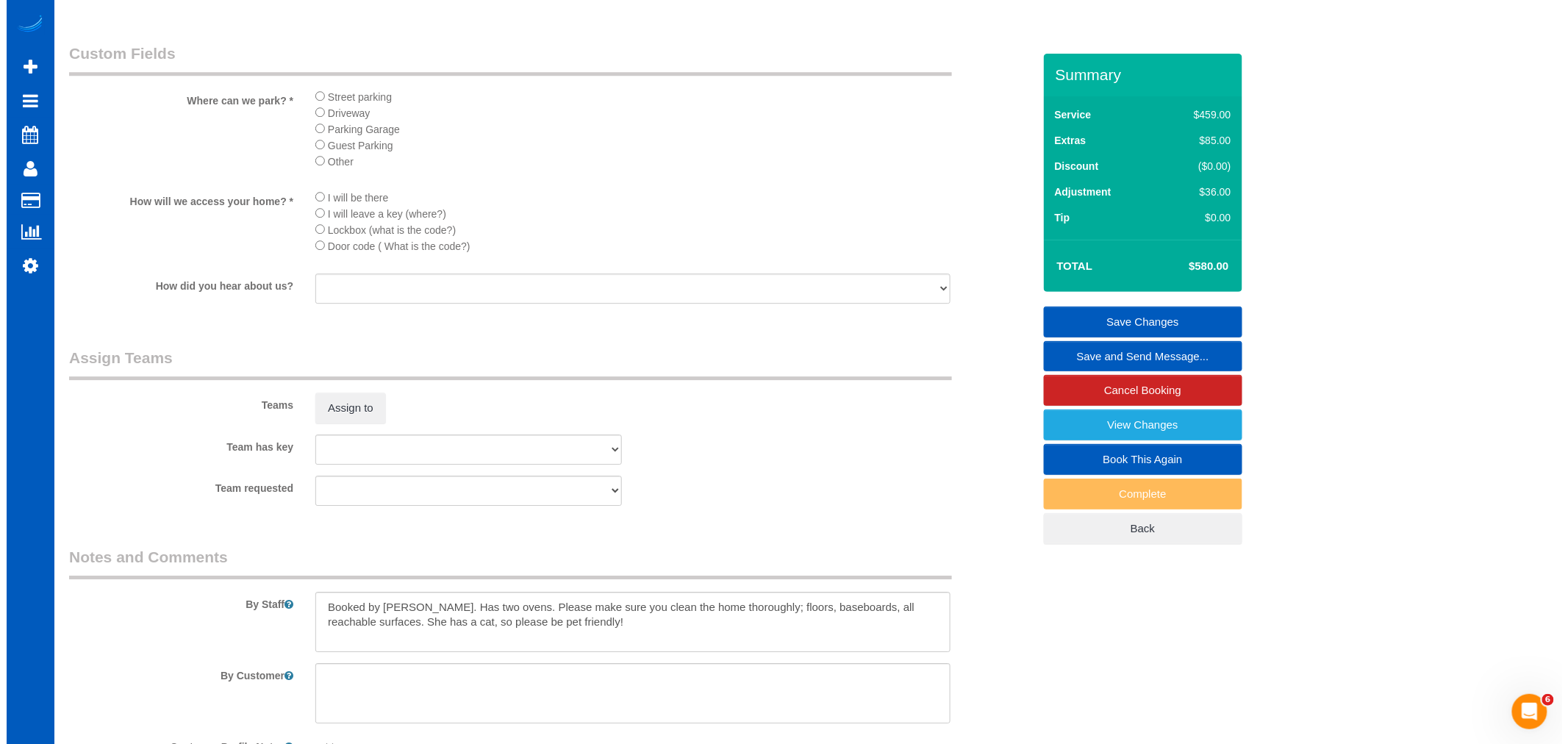
scroll to position [1715, 0]
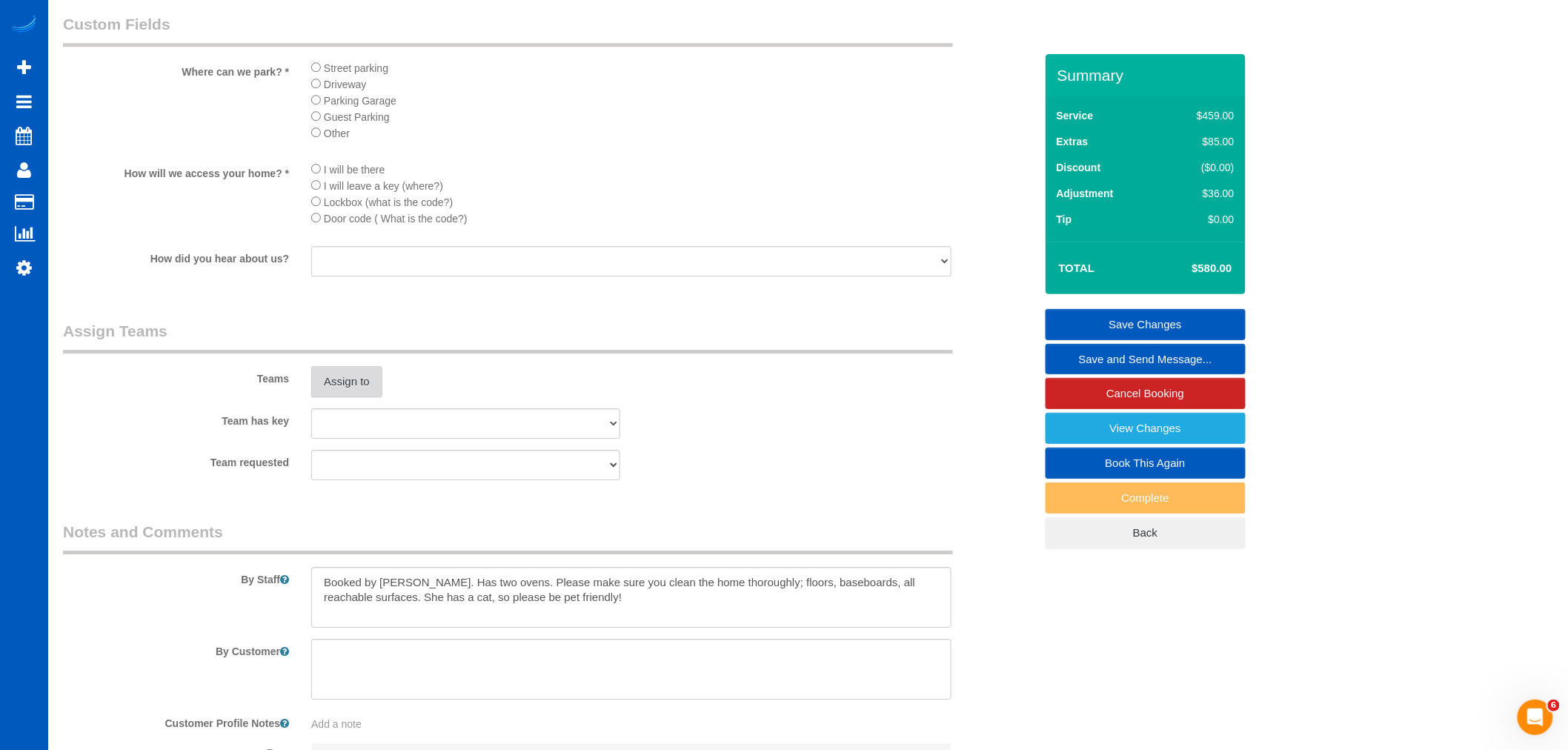
click at [345, 397] on button "Assign to" at bounding box center [347, 381] width 71 height 31
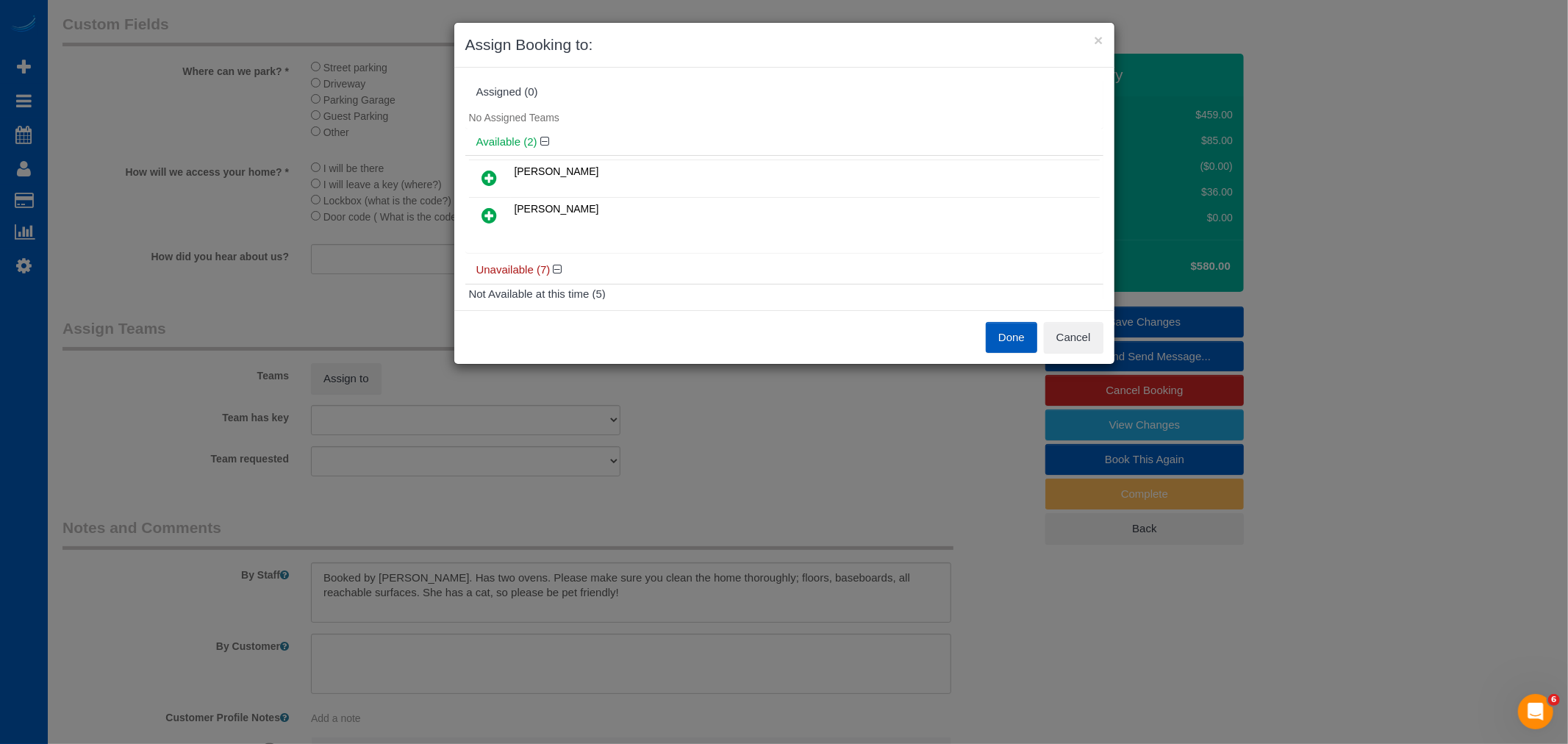
click at [495, 211] on icon at bounding box center [490, 215] width 16 height 18
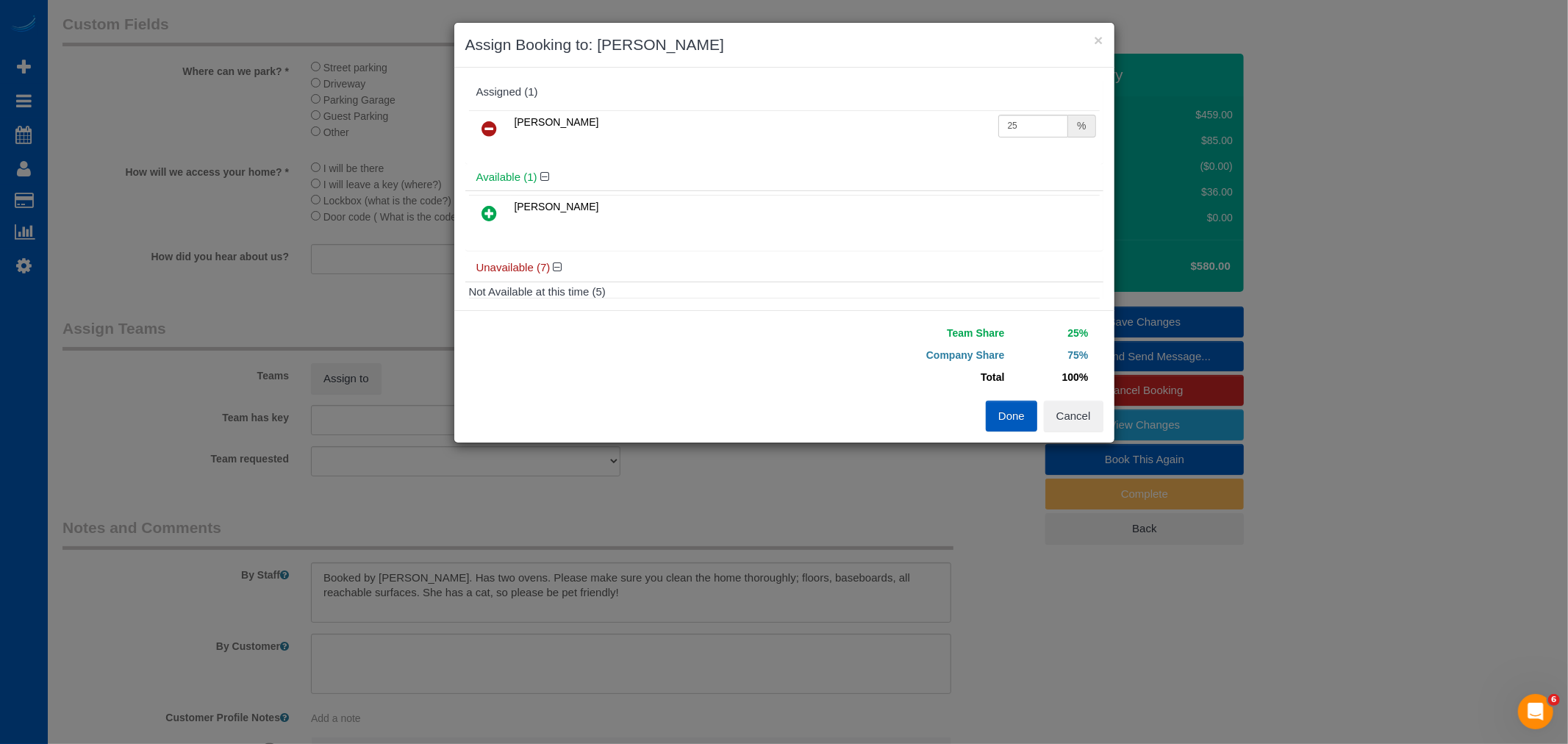
click at [491, 127] on icon at bounding box center [490, 128] width 16 height 18
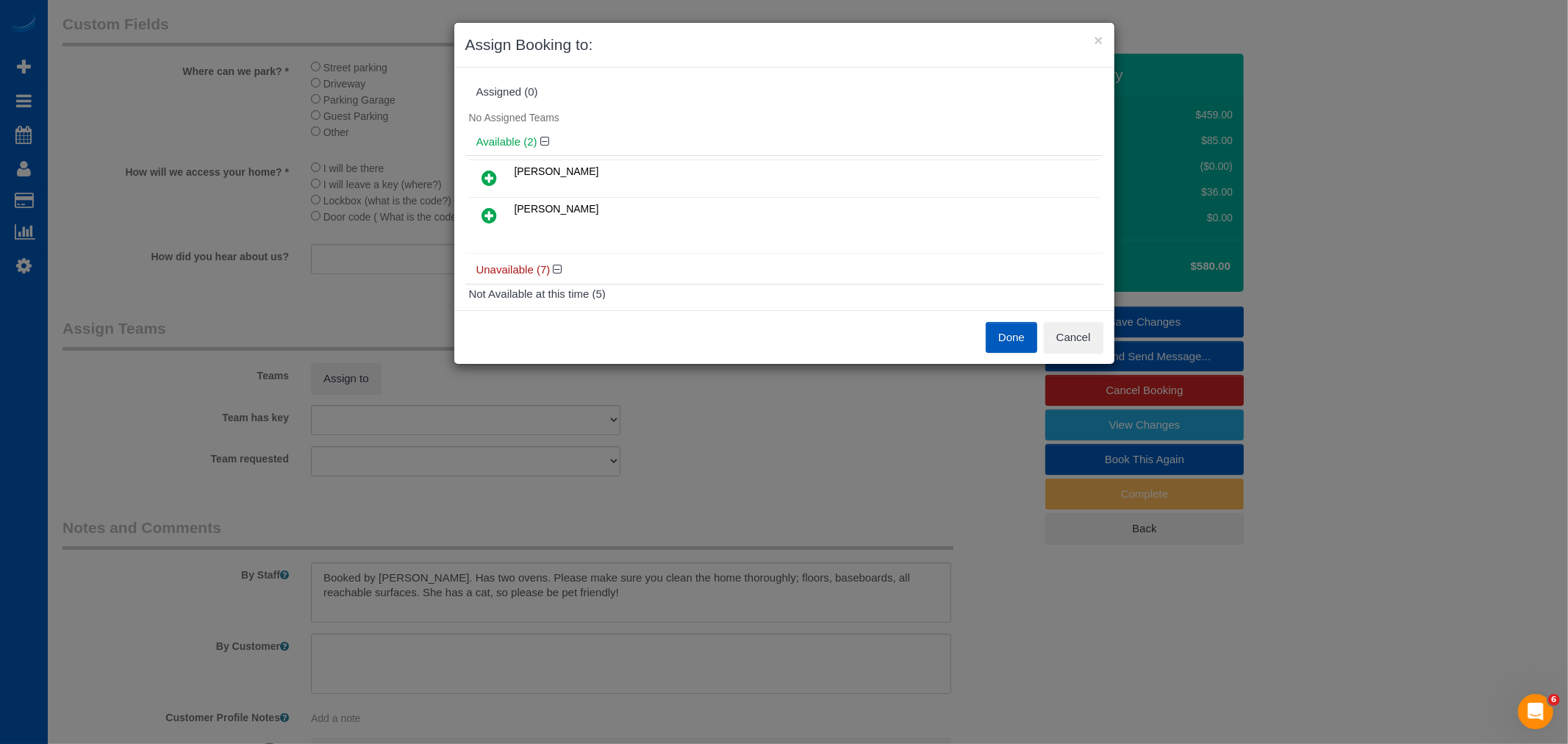
click at [489, 171] on icon at bounding box center [490, 178] width 16 height 18
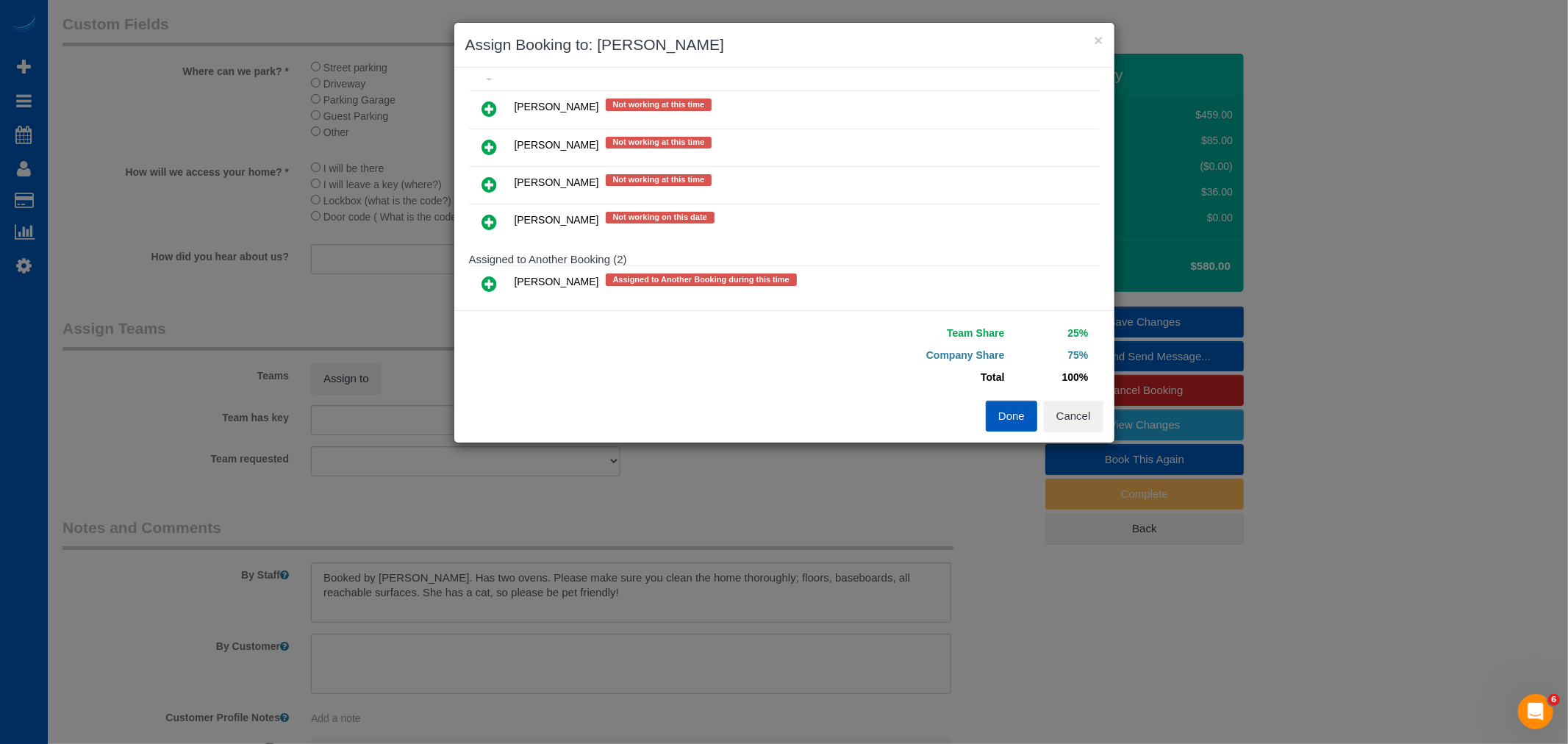
click at [501, 95] on link at bounding box center [490, 110] width 34 height 30
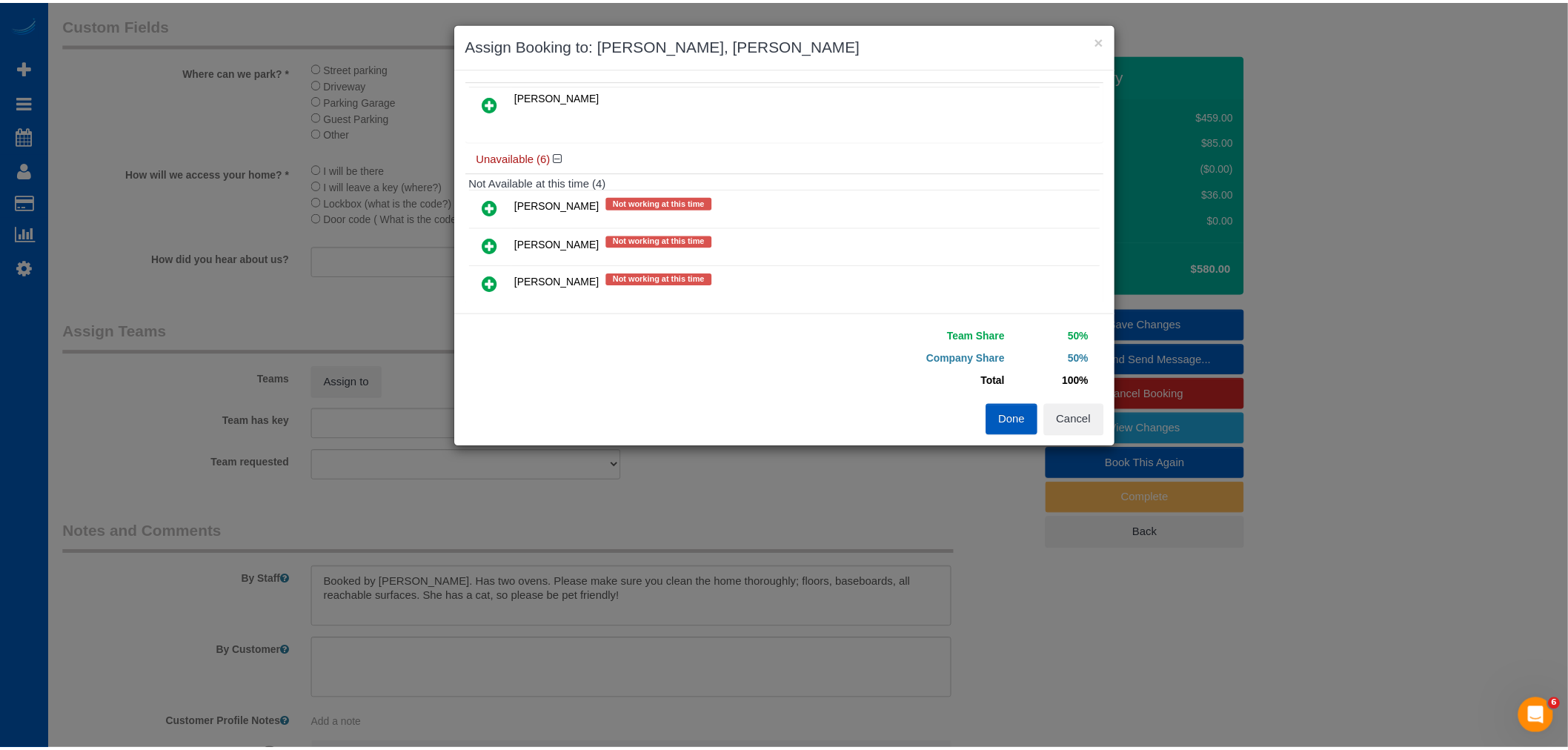
scroll to position [0, 0]
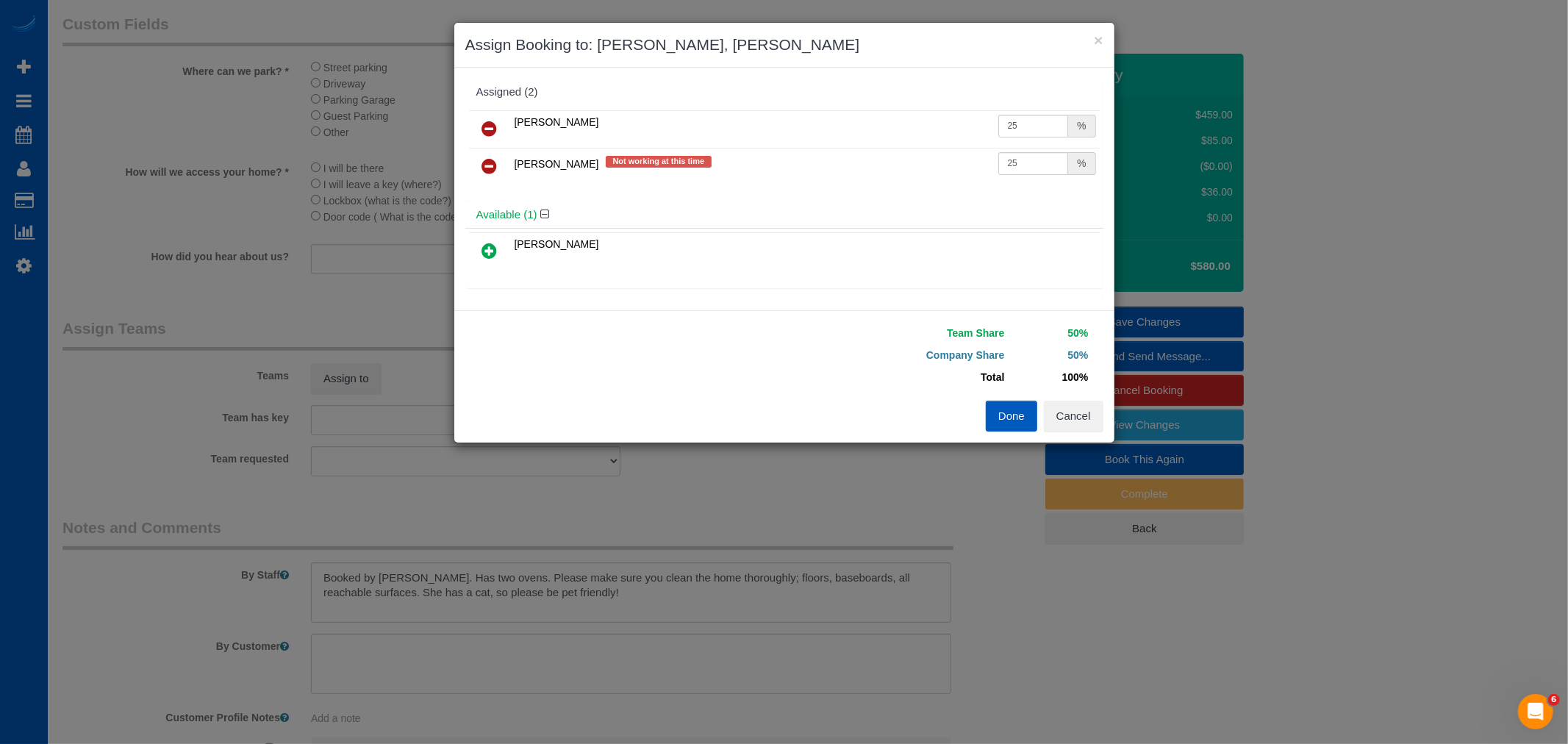
click at [1016, 424] on button "Done" at bounding box center [1012, 415] width 52 height 31
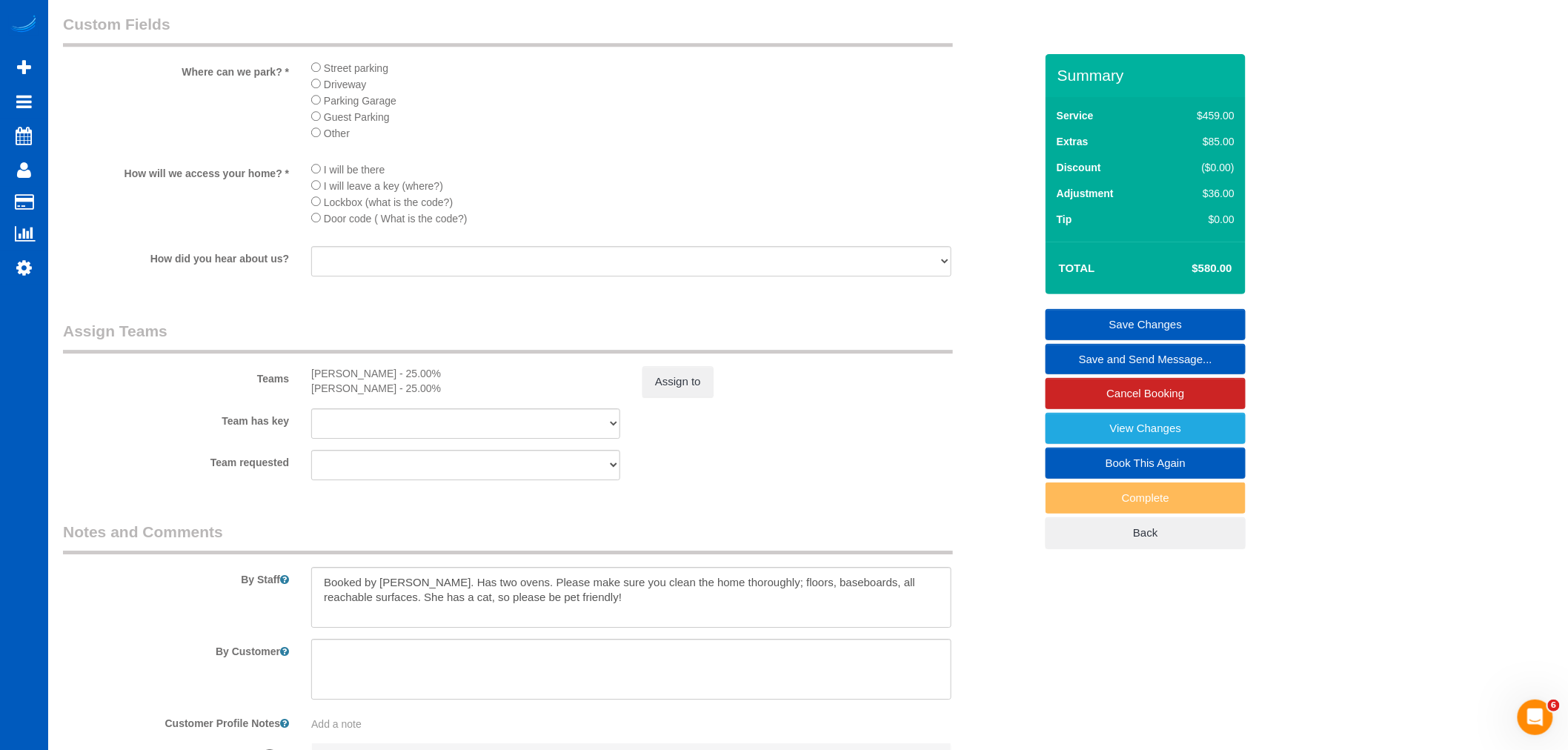
click at [1175, 329] on link "Save Changes" at bounding box center [1145, 324] width 200 height 31
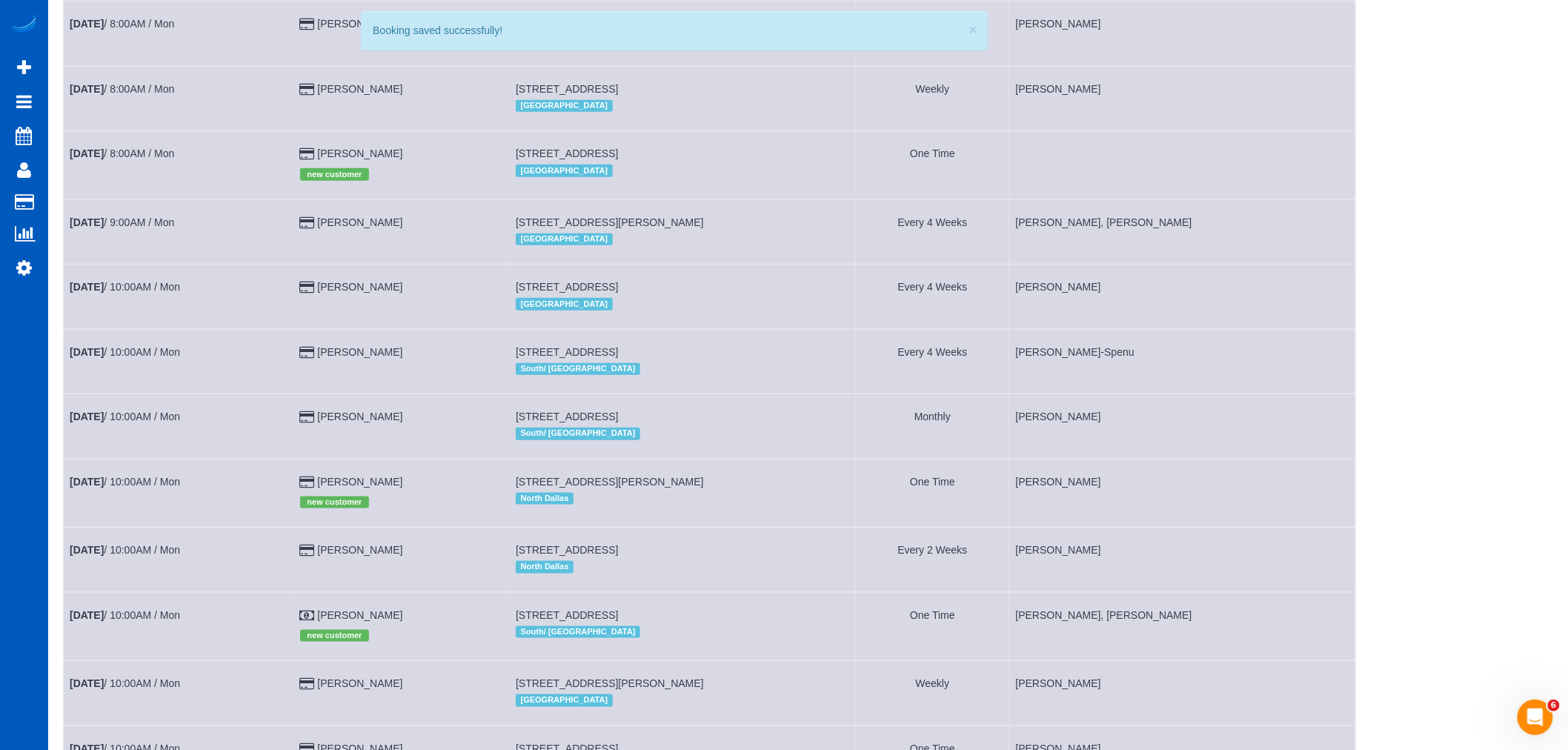
scroll to position [329, 0]
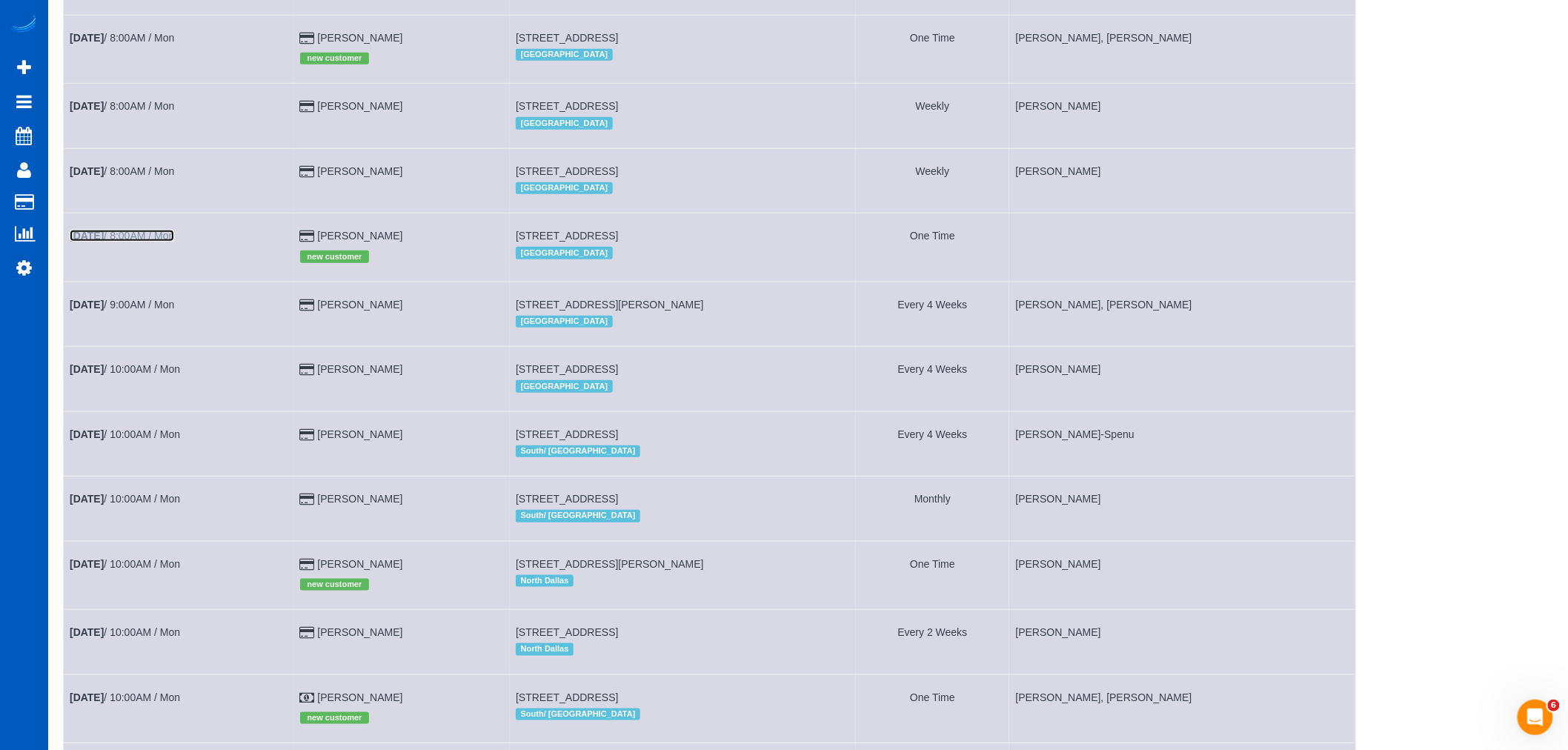
click at [101, 241] on b "[DATE]" at bounding box center [86, 235] width 34 height 12
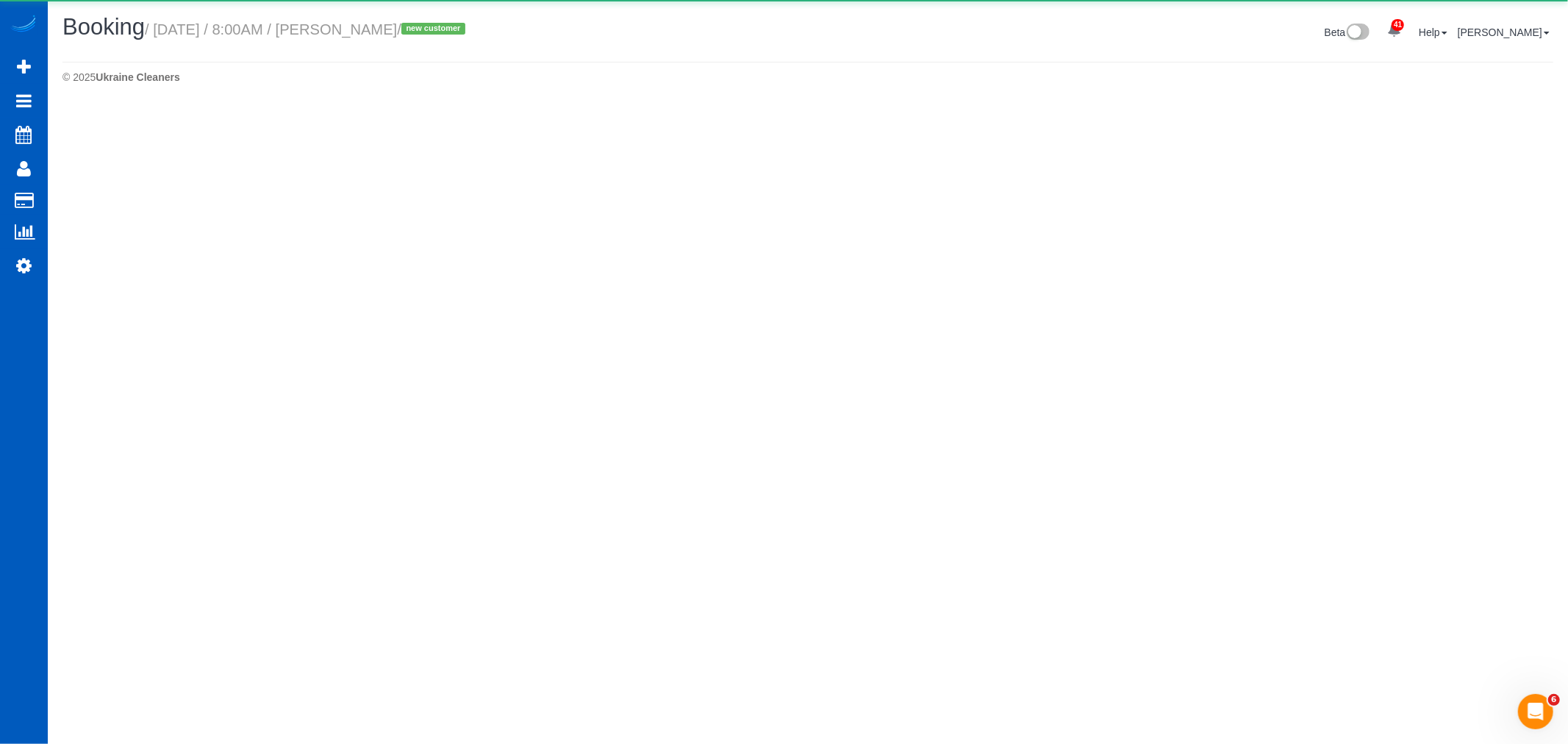
select select "WA"
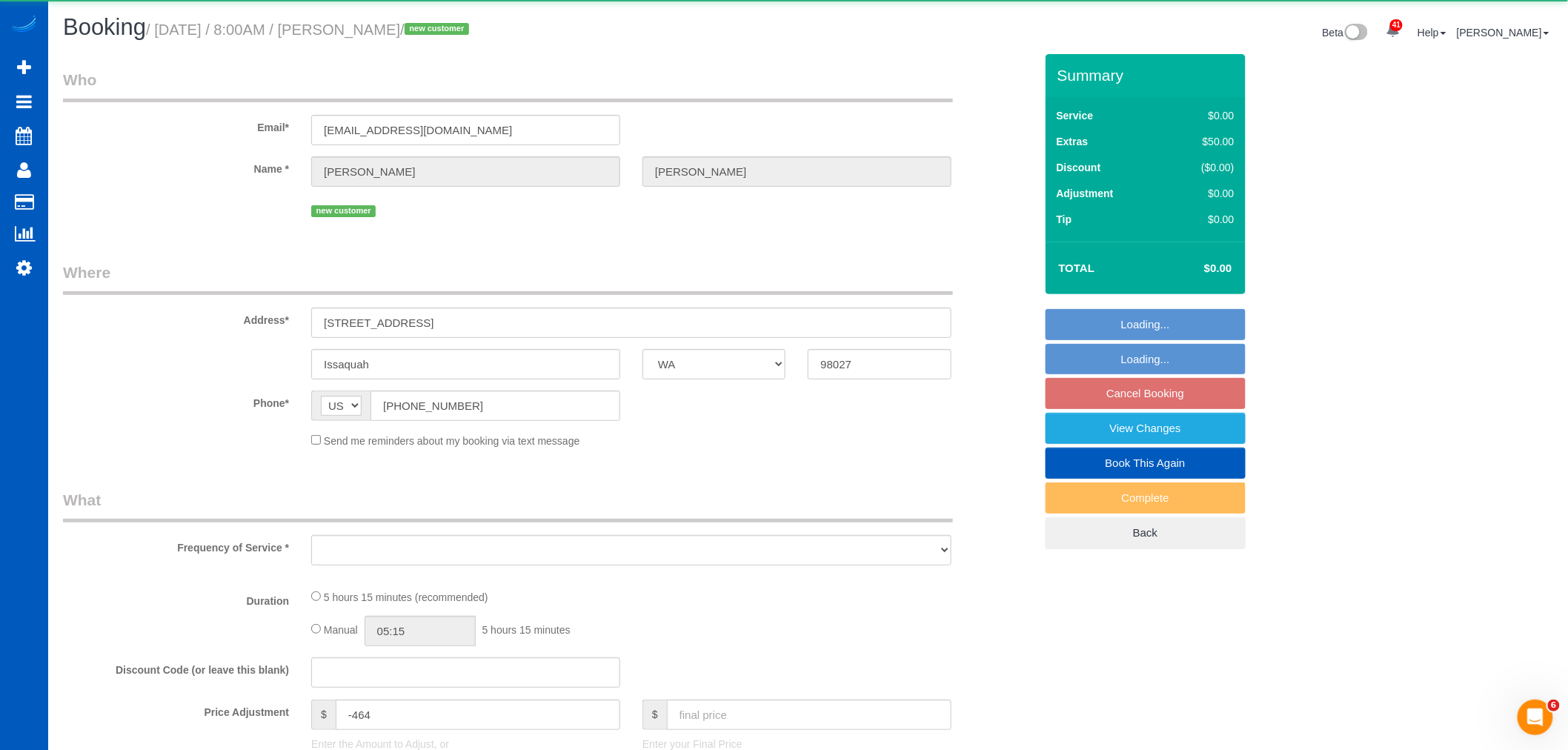
select select "object:8045"
select select "string:fspay-ba84734e-9ccc-4a79-a8f8-717a6ac7de13"
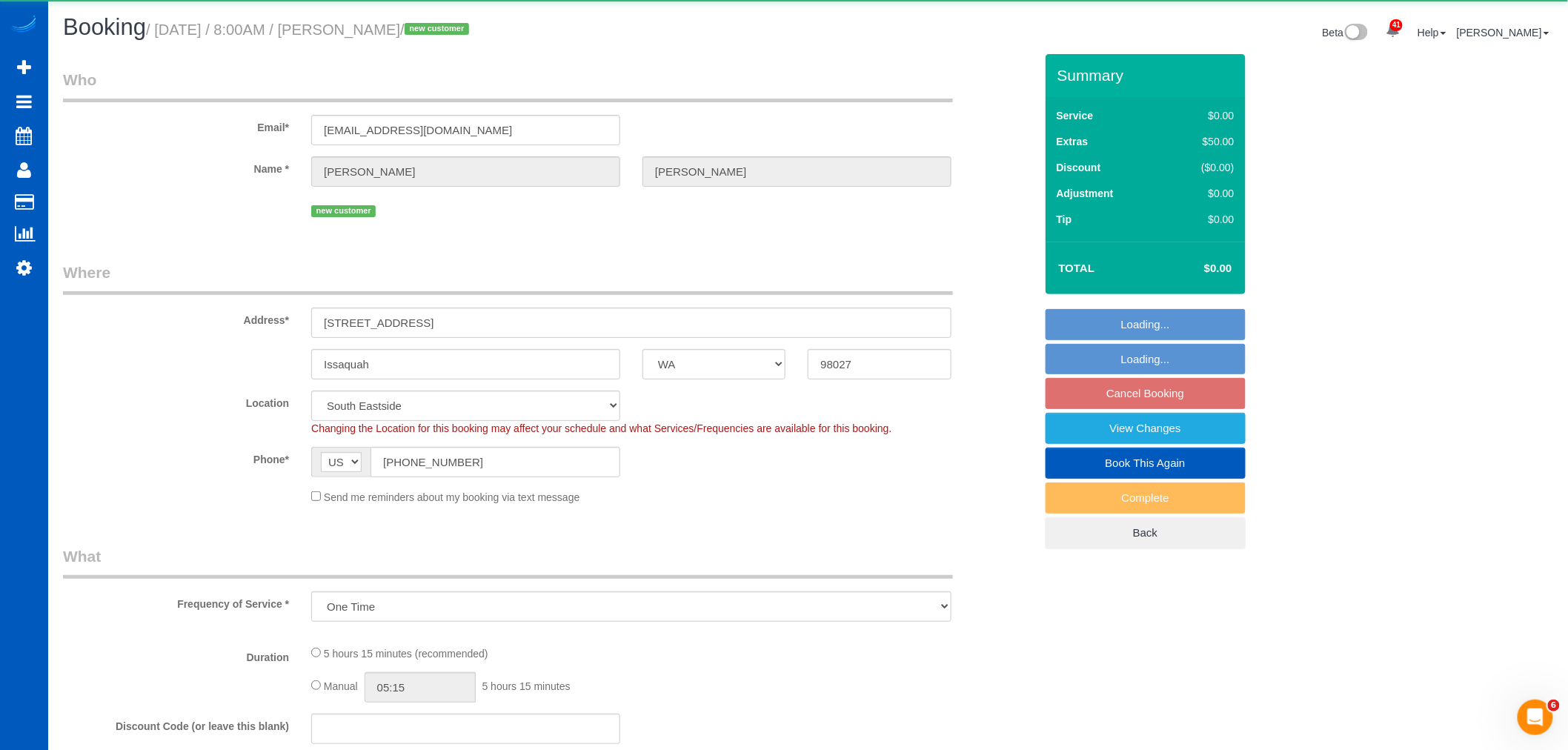
select select "object:8363"
select select "199"
select select "1001"
select select "3"
select select "2"
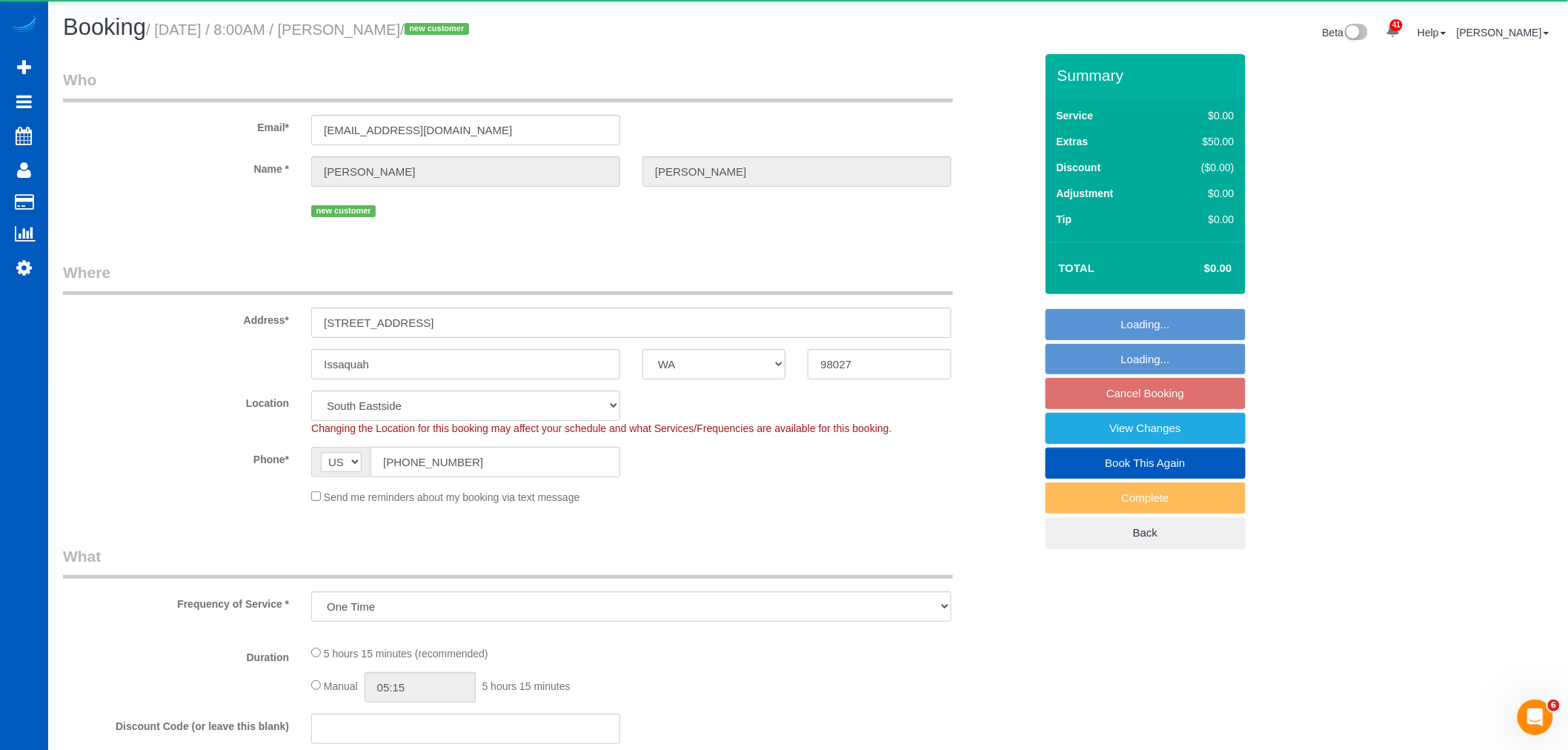
select select "spot38"
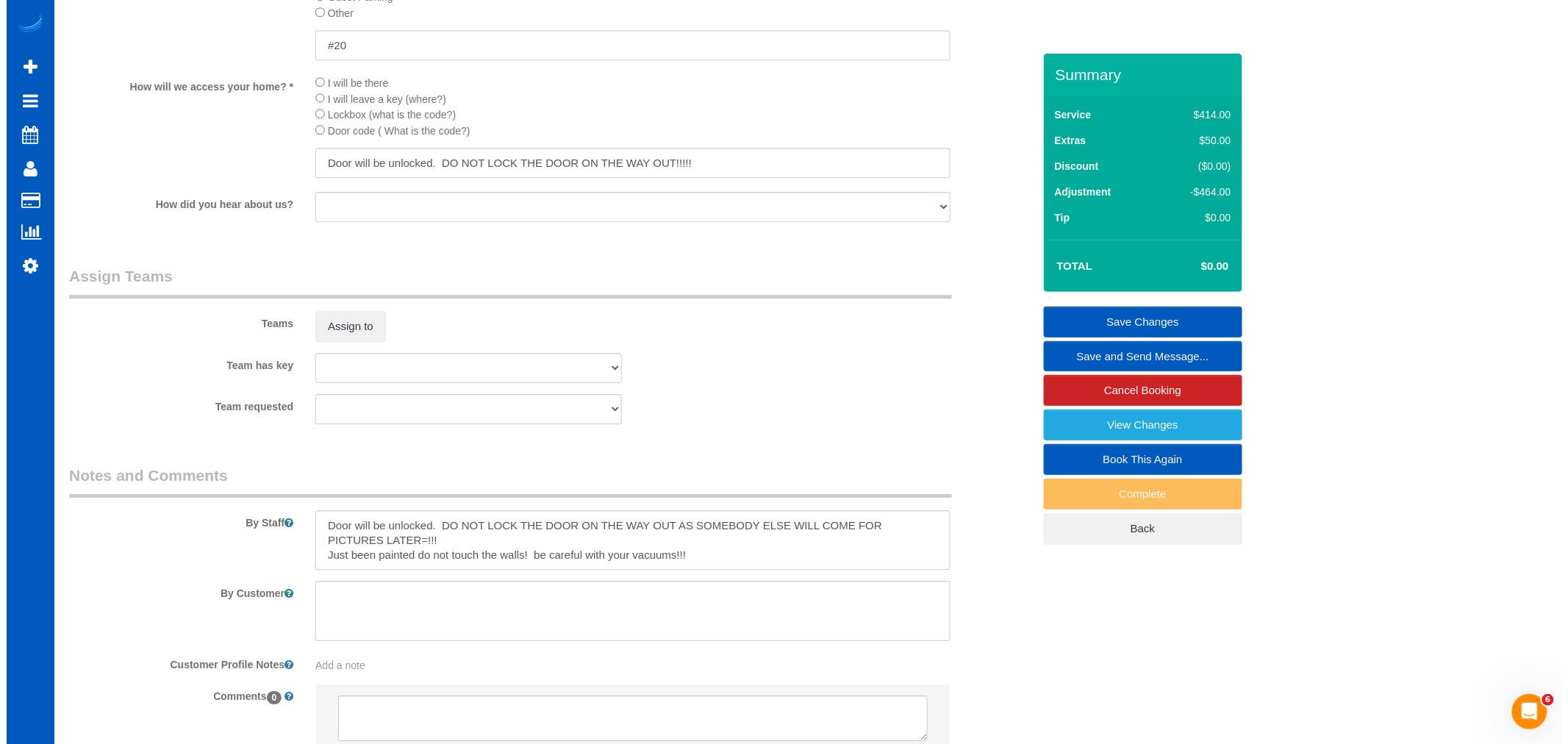
scroll to position [1715, 0]
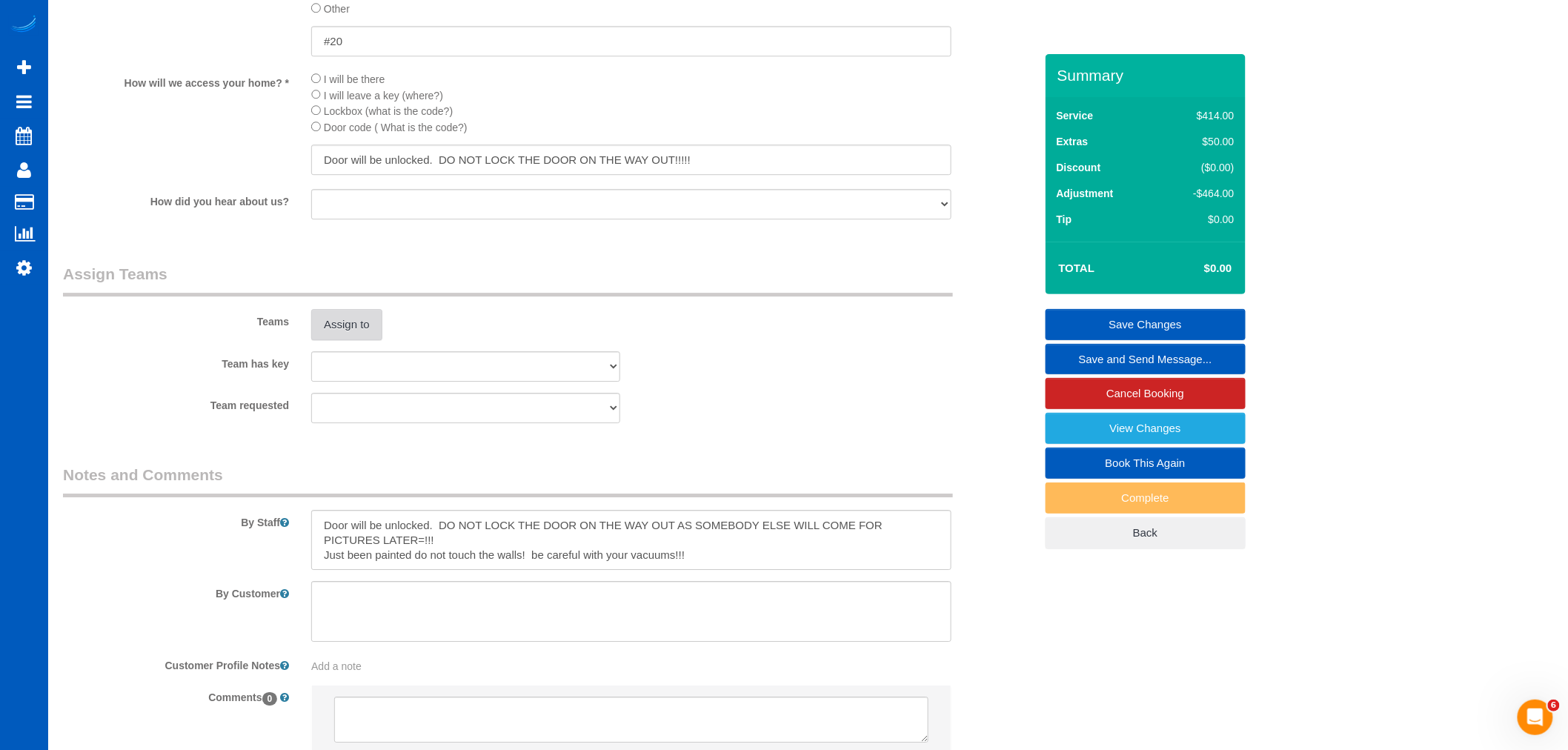
click at [349, 340] on button "Assign to" at bounding box center [347, 324] width 71 height 31
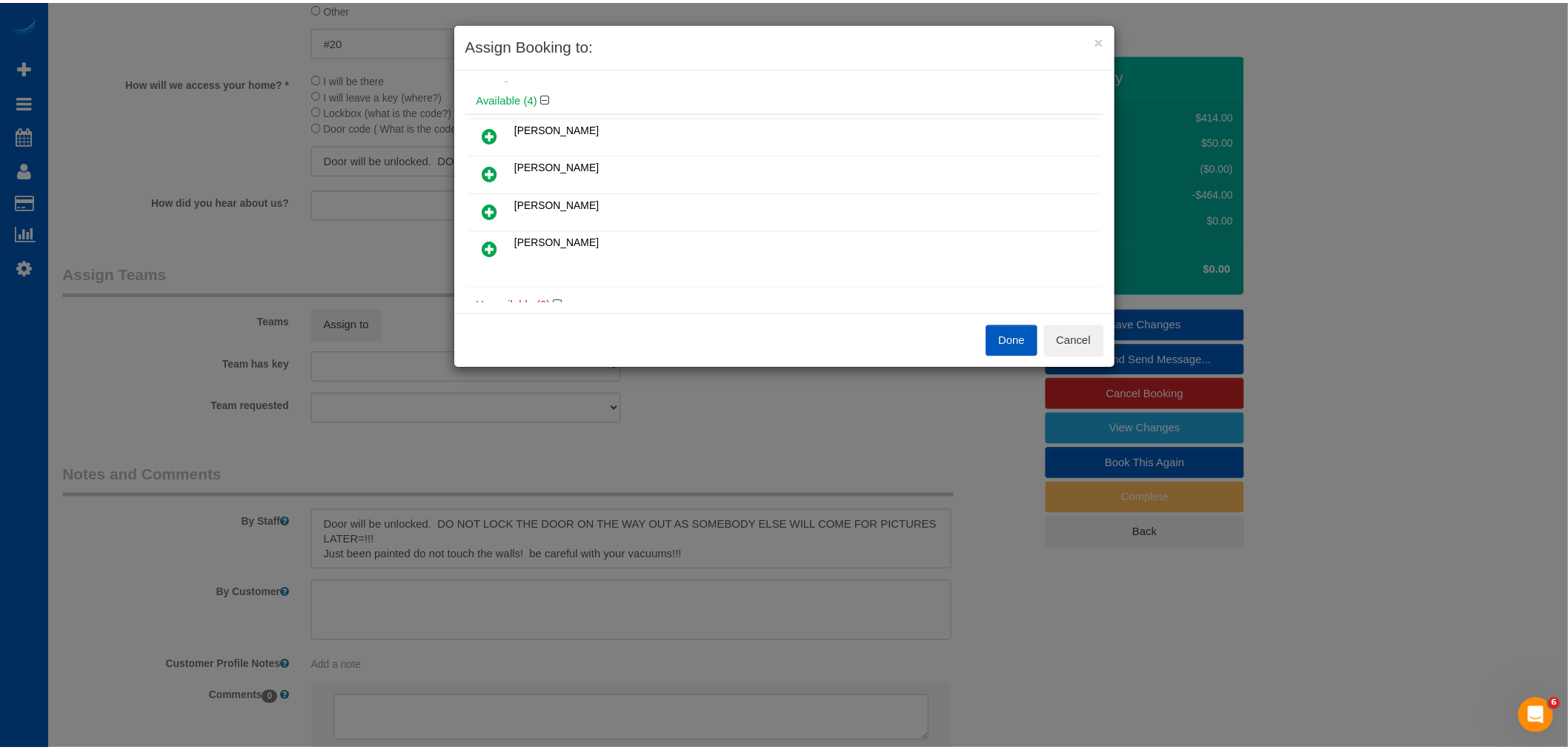
scroll to position [82, 0]
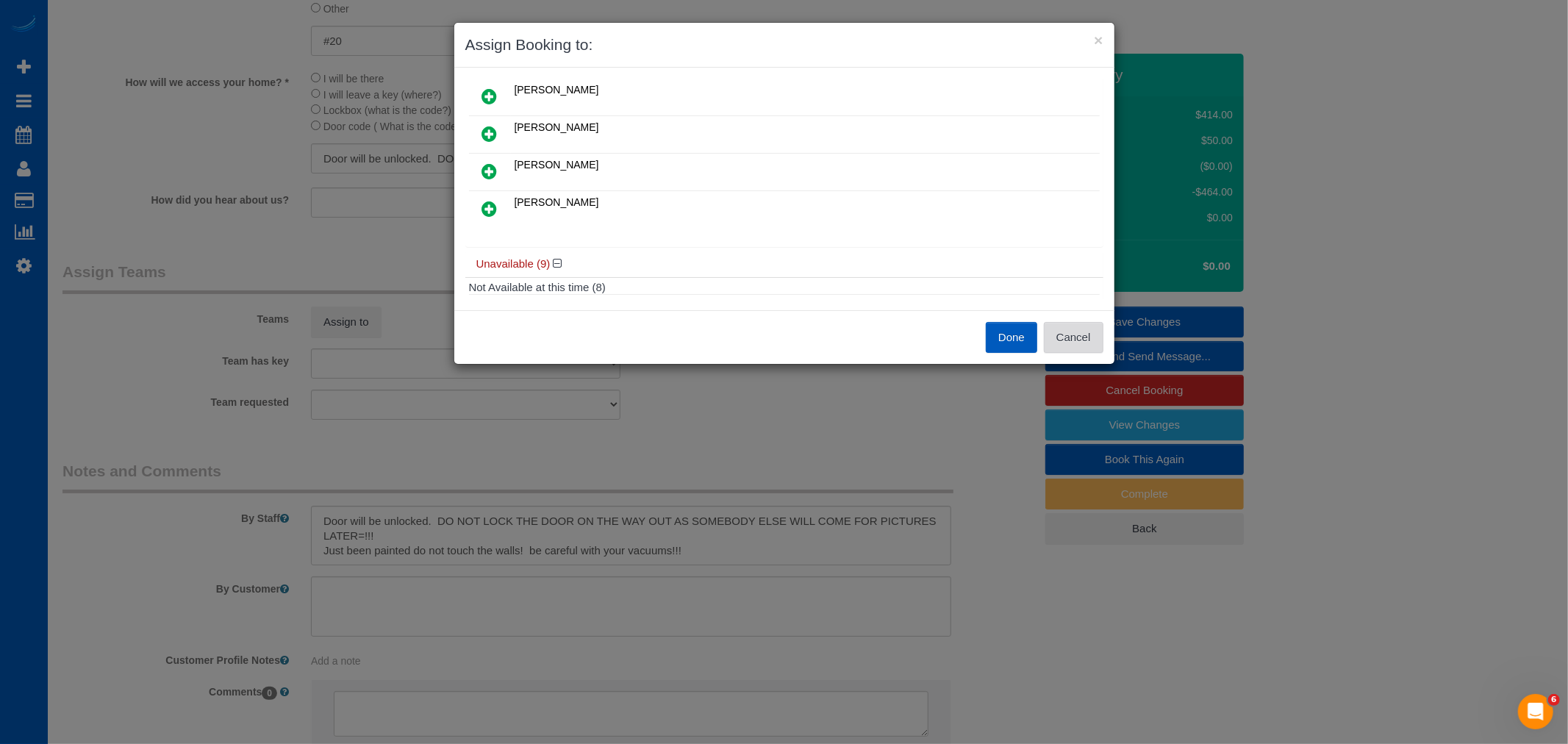
click at [1056, 343] on button "Cancel" at bounding box center [1074, 336] width 59 height 31
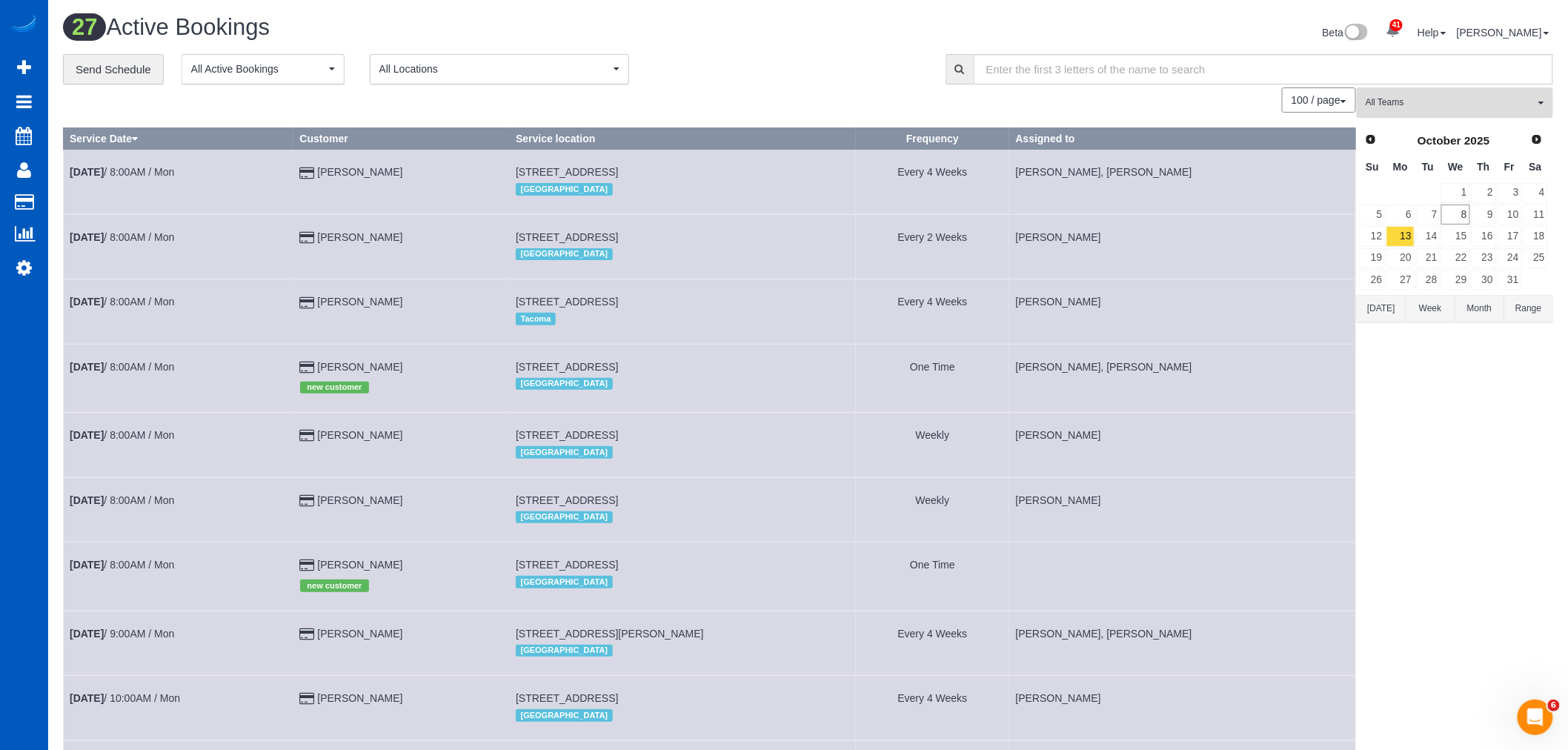
click at [1421, 104] on span "All Teams" at bounding box center [1450, 103] width 169 height 13
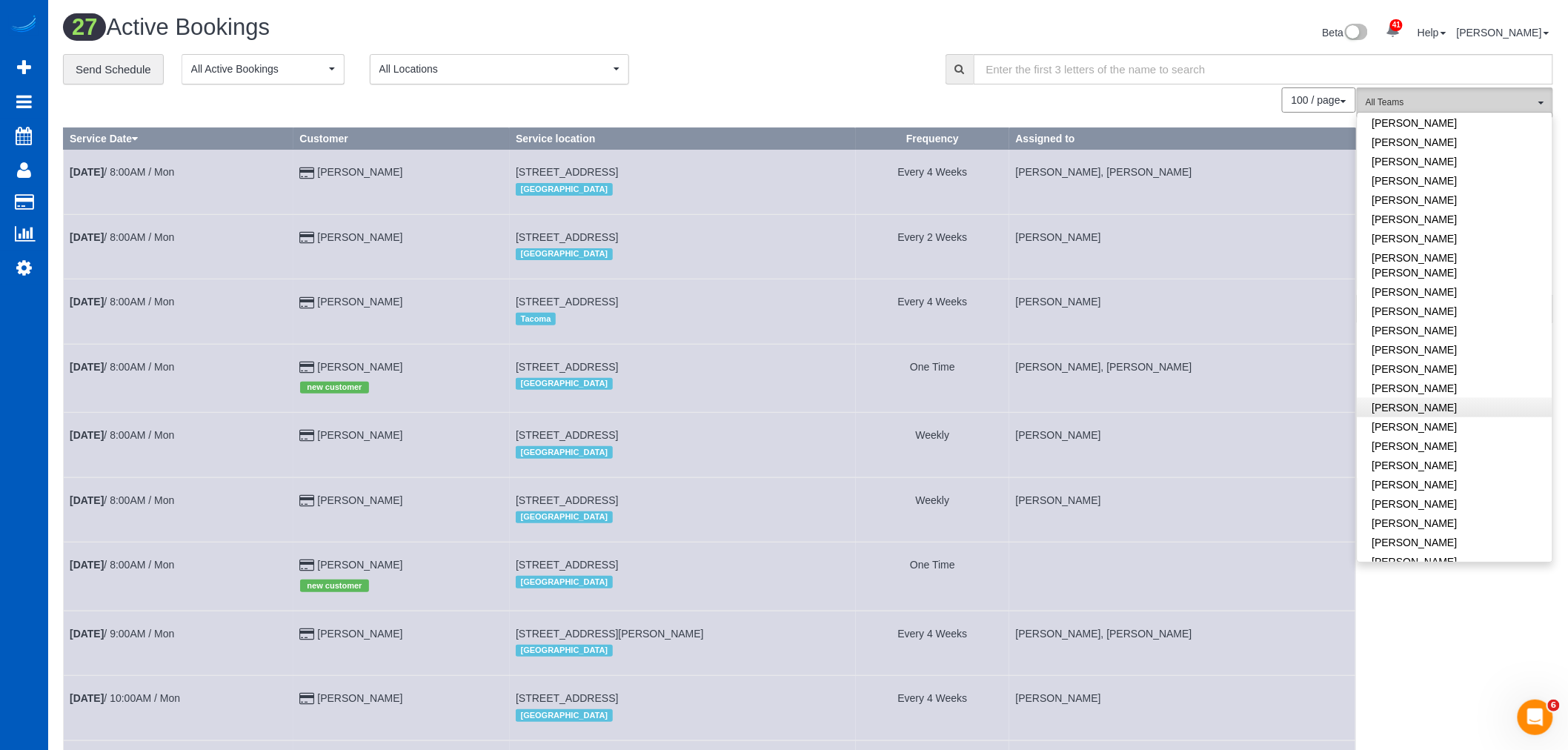
scroll to position [247, 0]
click at [1474, 396] on link "[PERSON_NAME]" at bounding box center [1454, 394] width 195 height 19
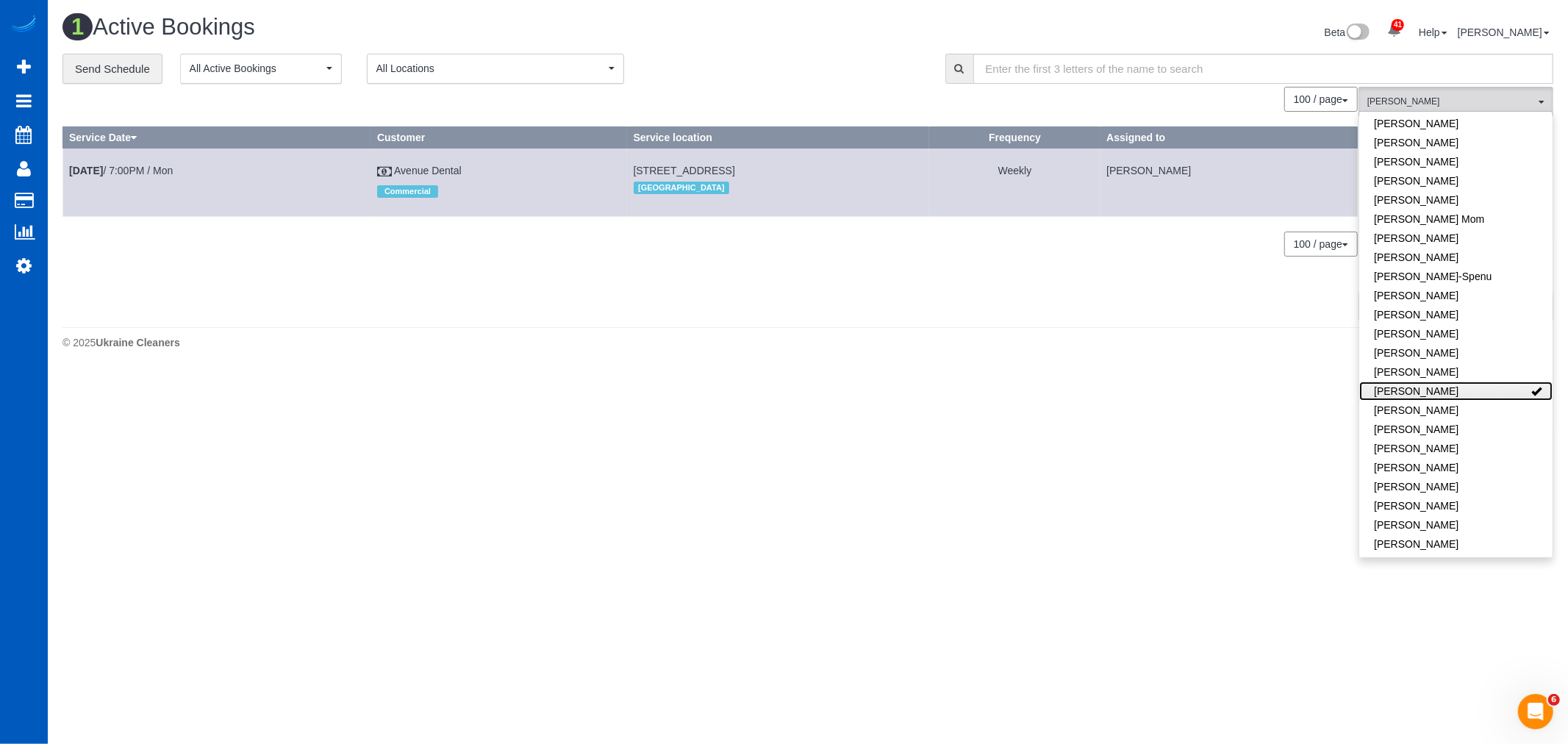
click at [1453, 392] on link "[PERSON_NAME]" at bounding box center [1455, 391] width 193 height 19
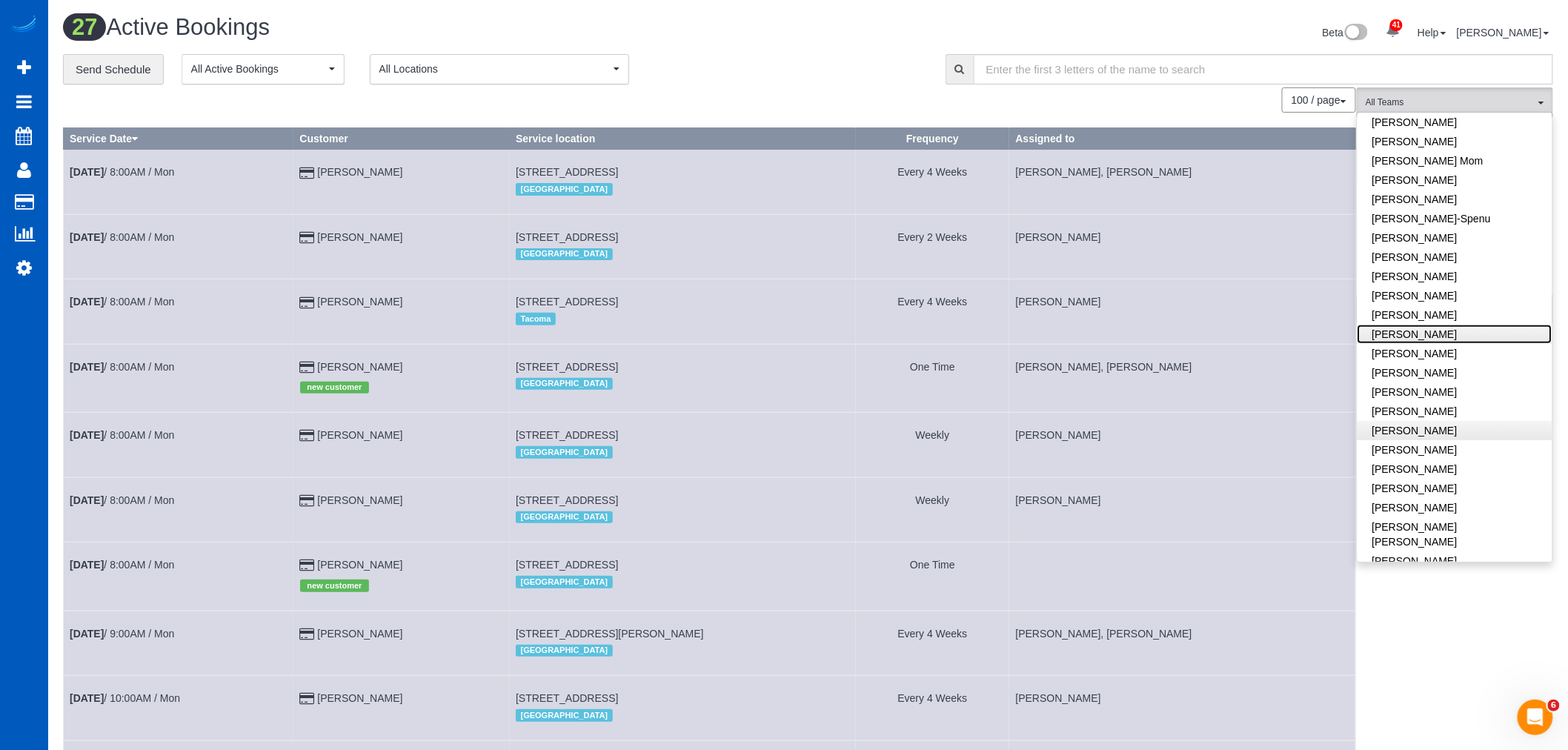
scroll to position [411, 0]
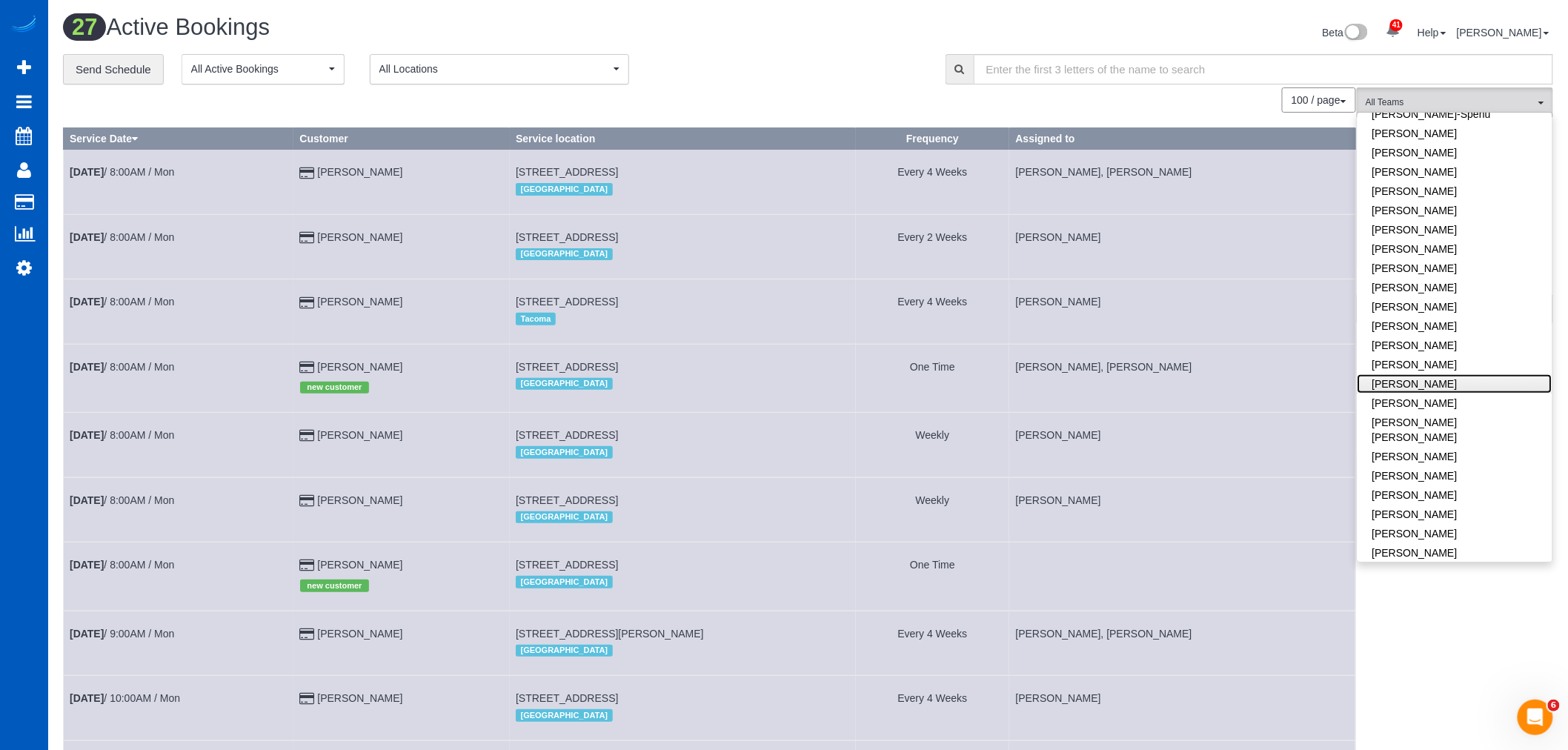
click at [1443, 382] on link "[PERSON_NAME]" at bounding box center [1454, 383] width 195 height 19
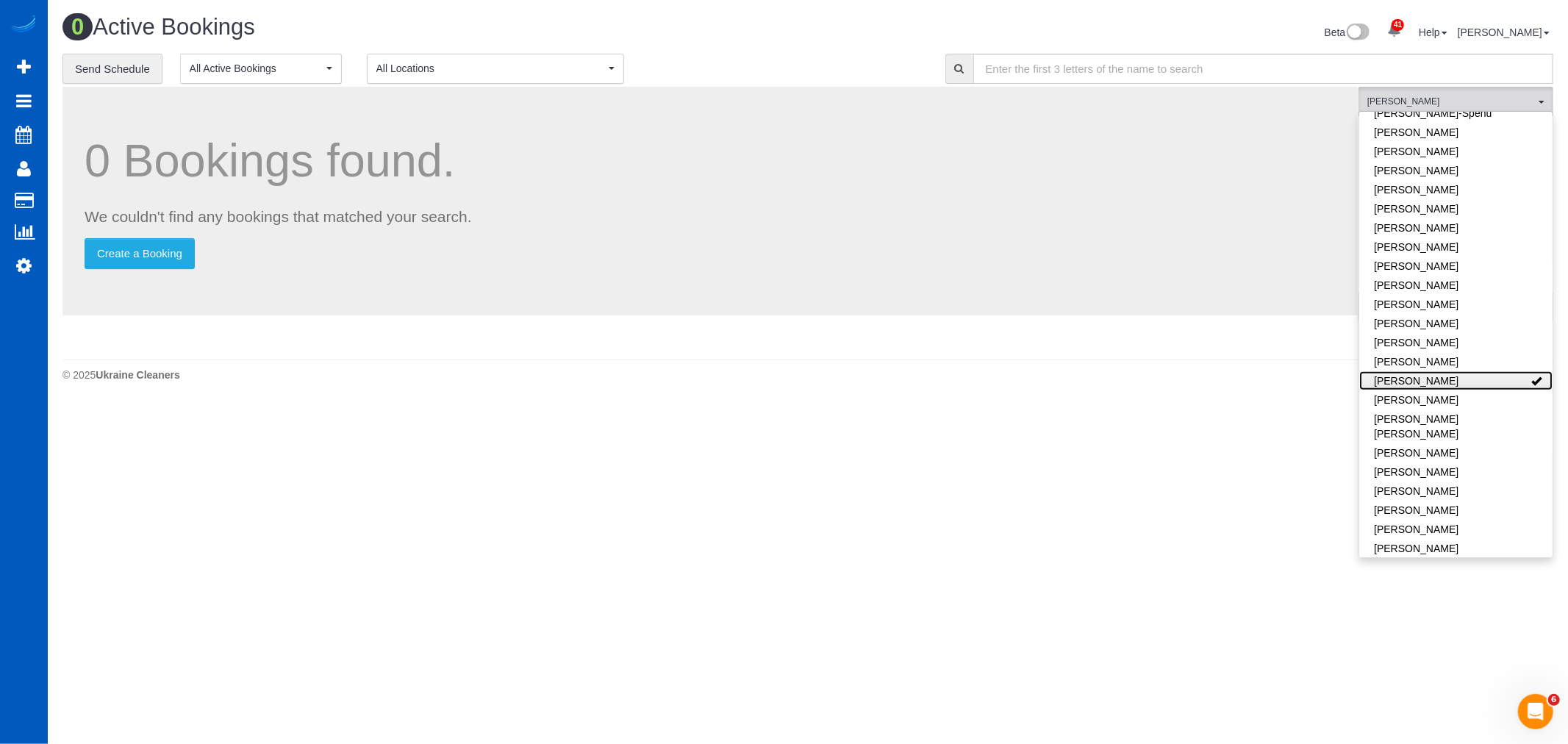
click at [1431, 379] on link "[PERSON_NAME]" at bounding box center [1455, 380] width 193 height 19
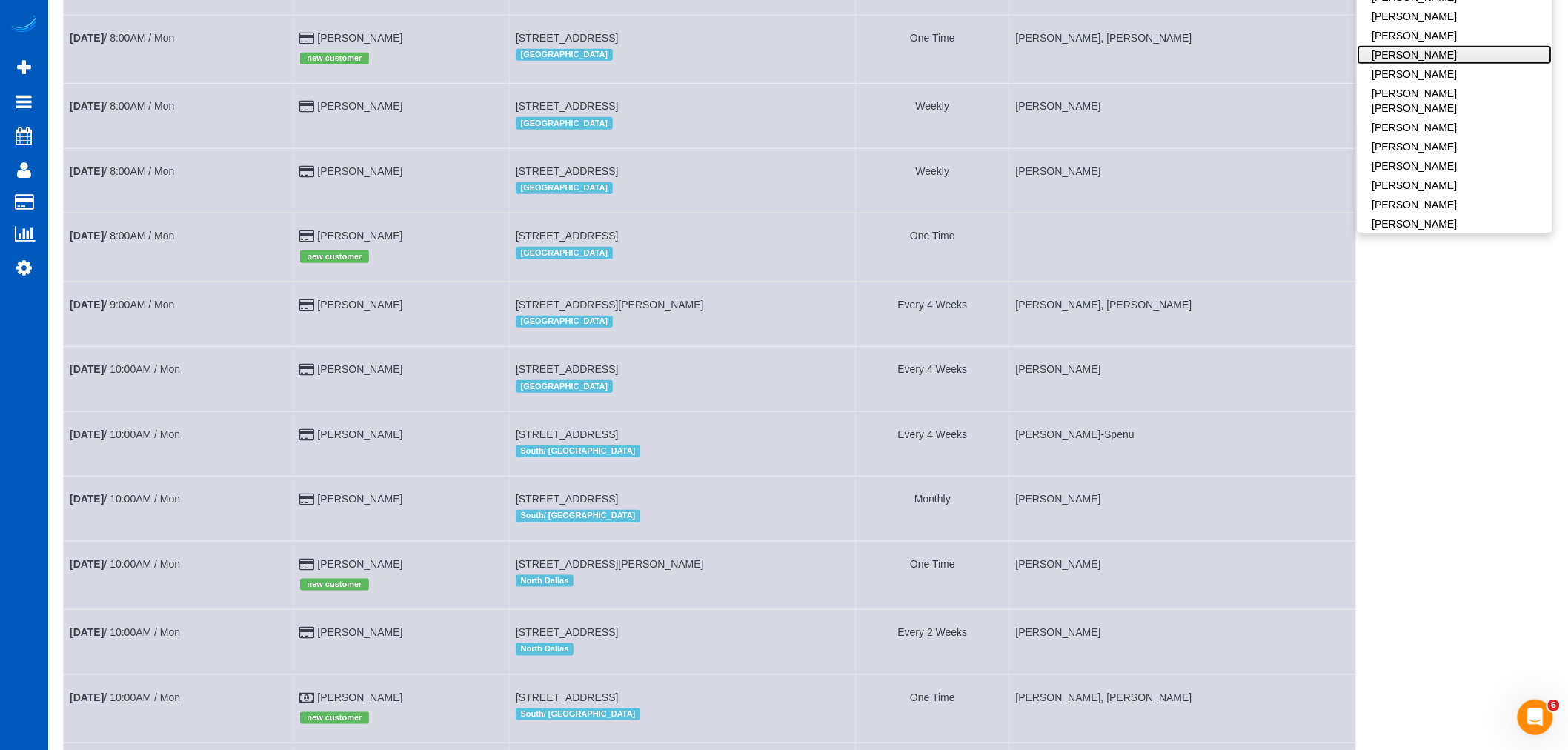
scroll to position [165, 0]
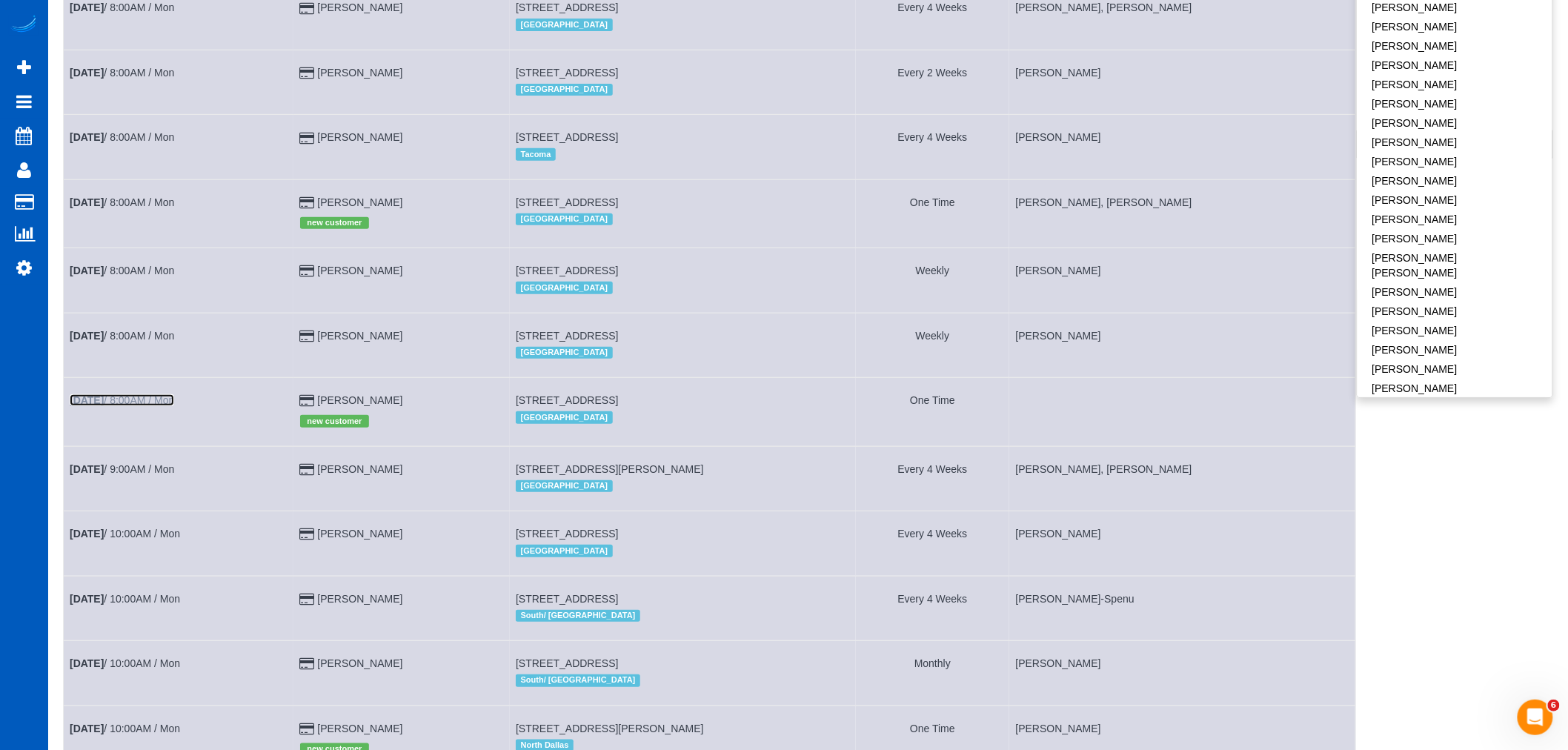
click at [168, 405] on link "[DATE] 8:00AM / Mon" at bounding box center [121, 400] width 104 height 12
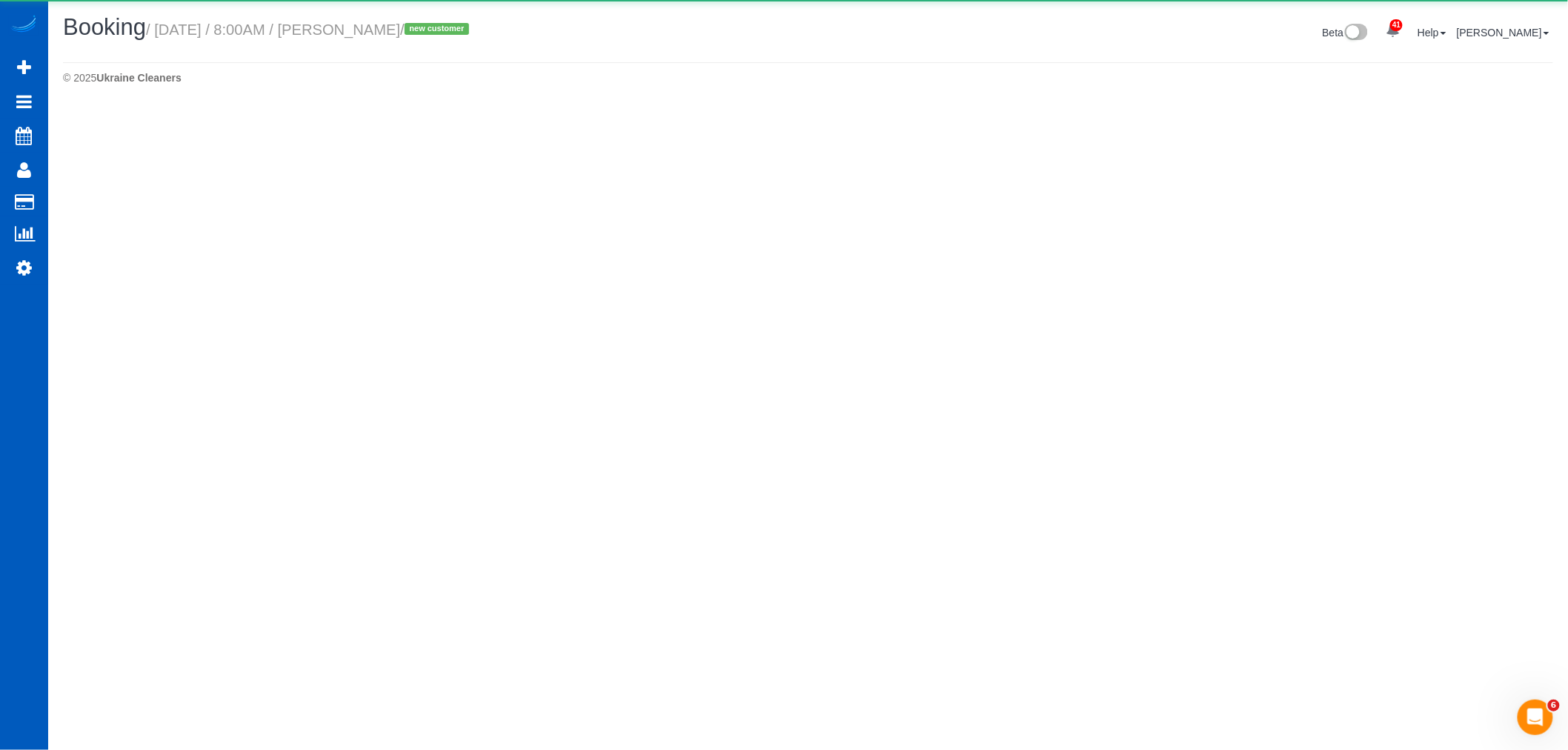
select select "WA"
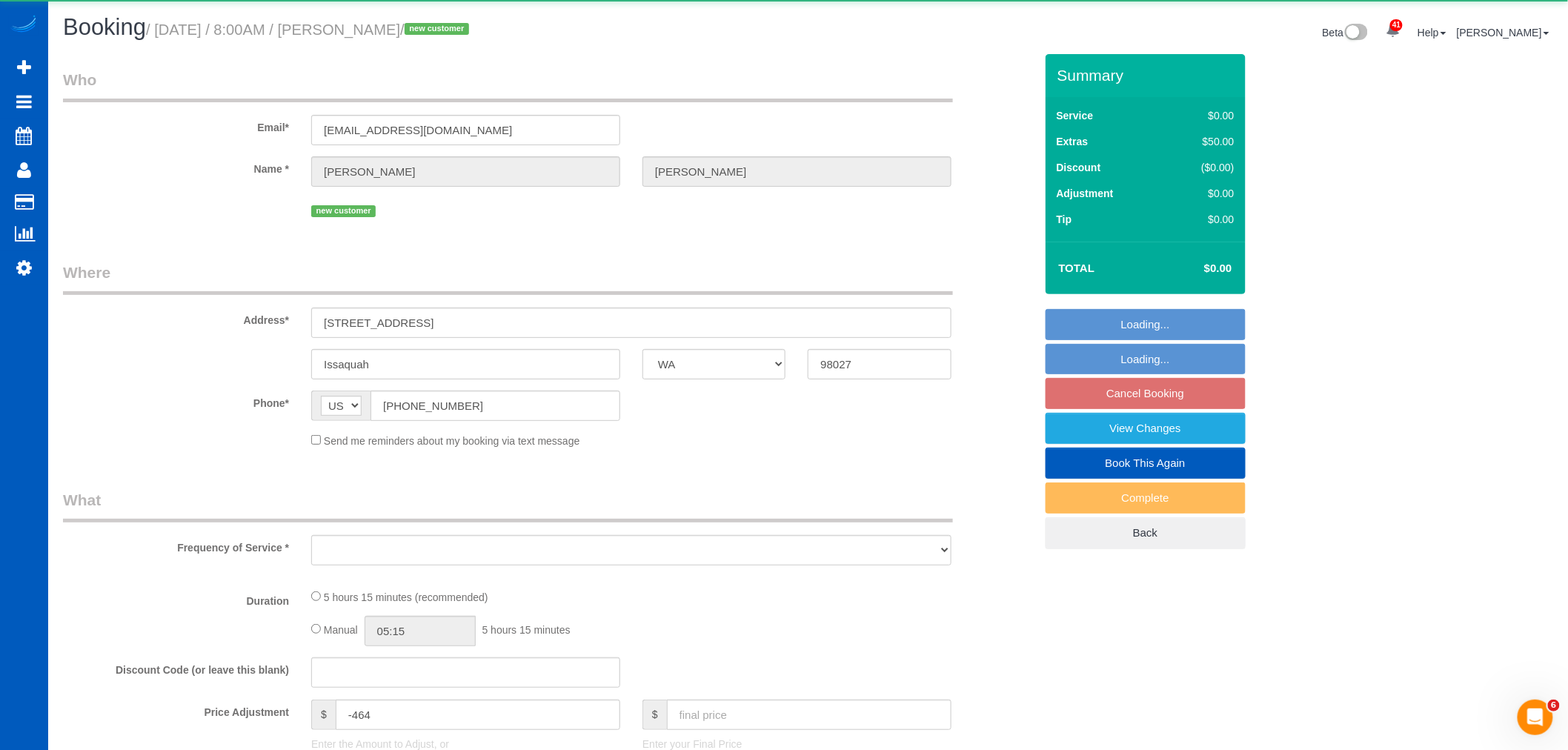
select select "object:10575"
select select "string:fspay-ba84734e-9ccc-4a79-a8f8-717a6ac7de13"
select select "199"
select select "1001"
select select "3"
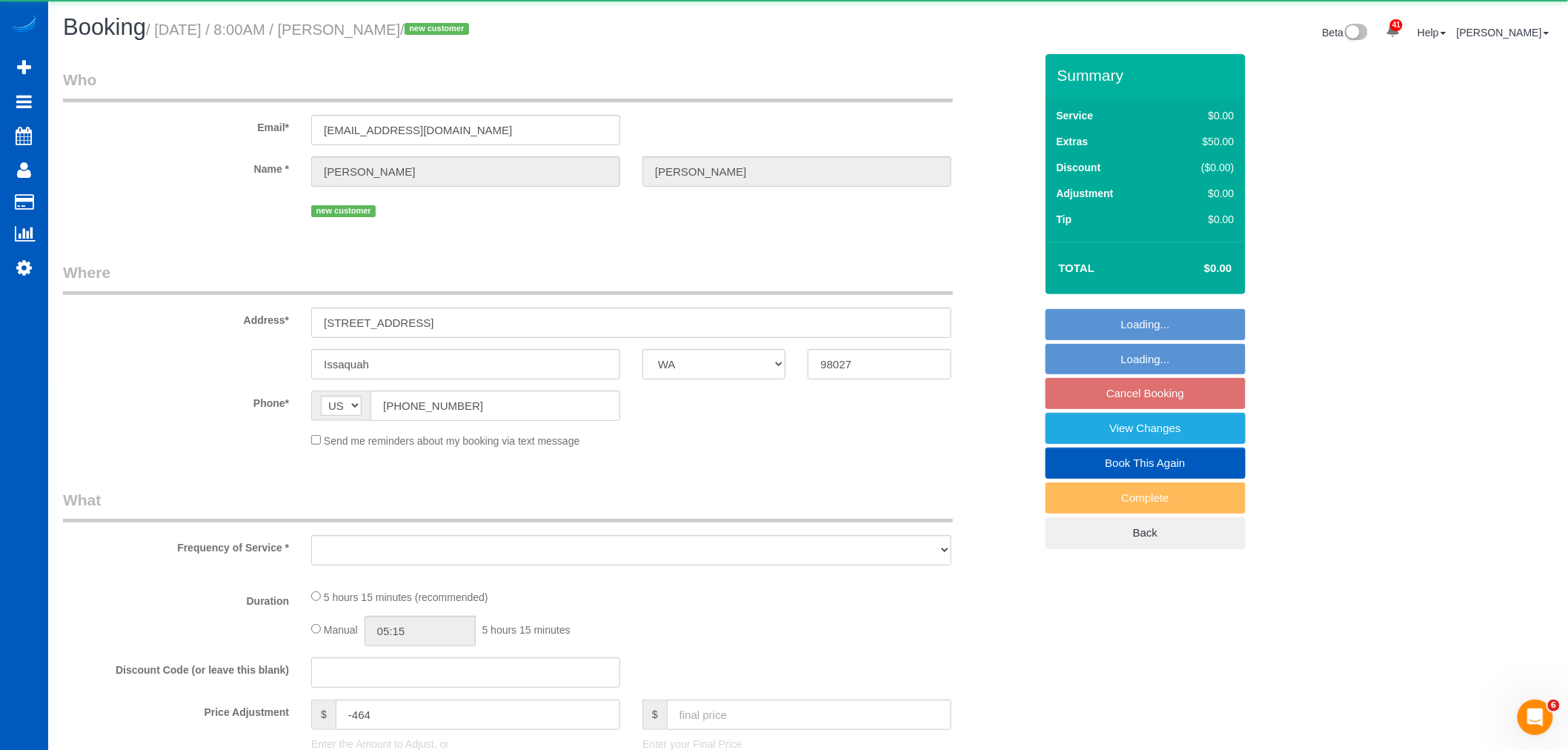
select select "2"
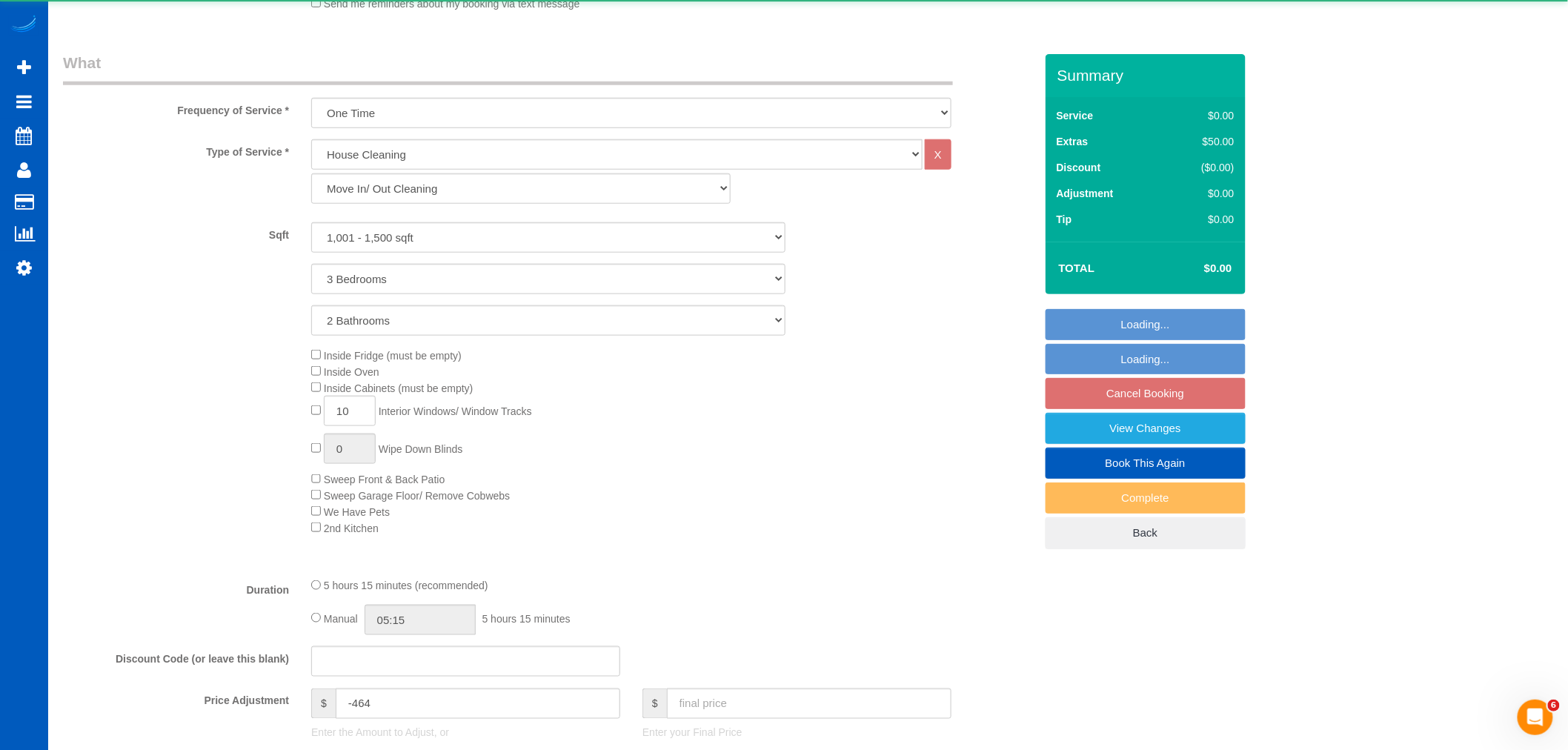
select select "object:10758"
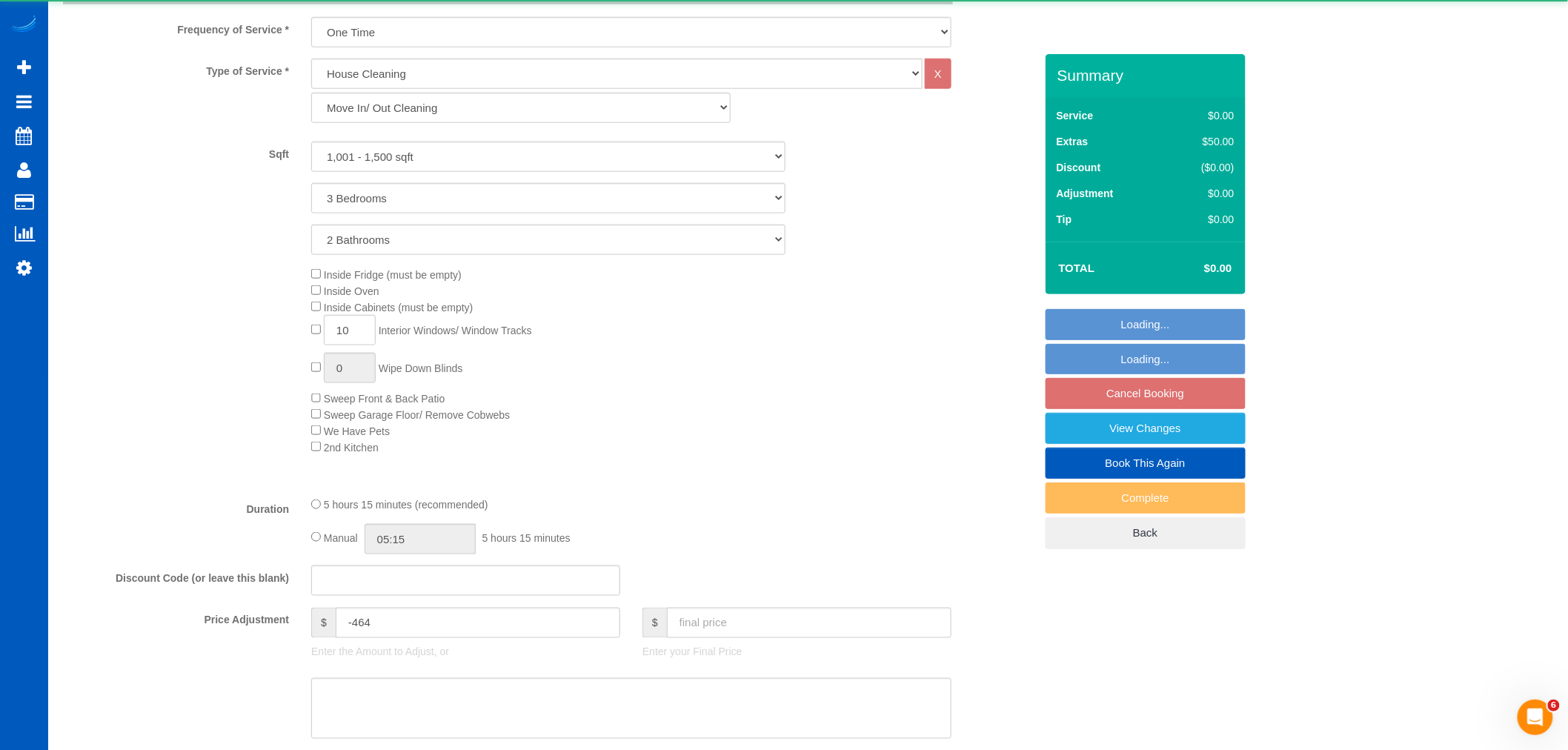
select select "spot54"
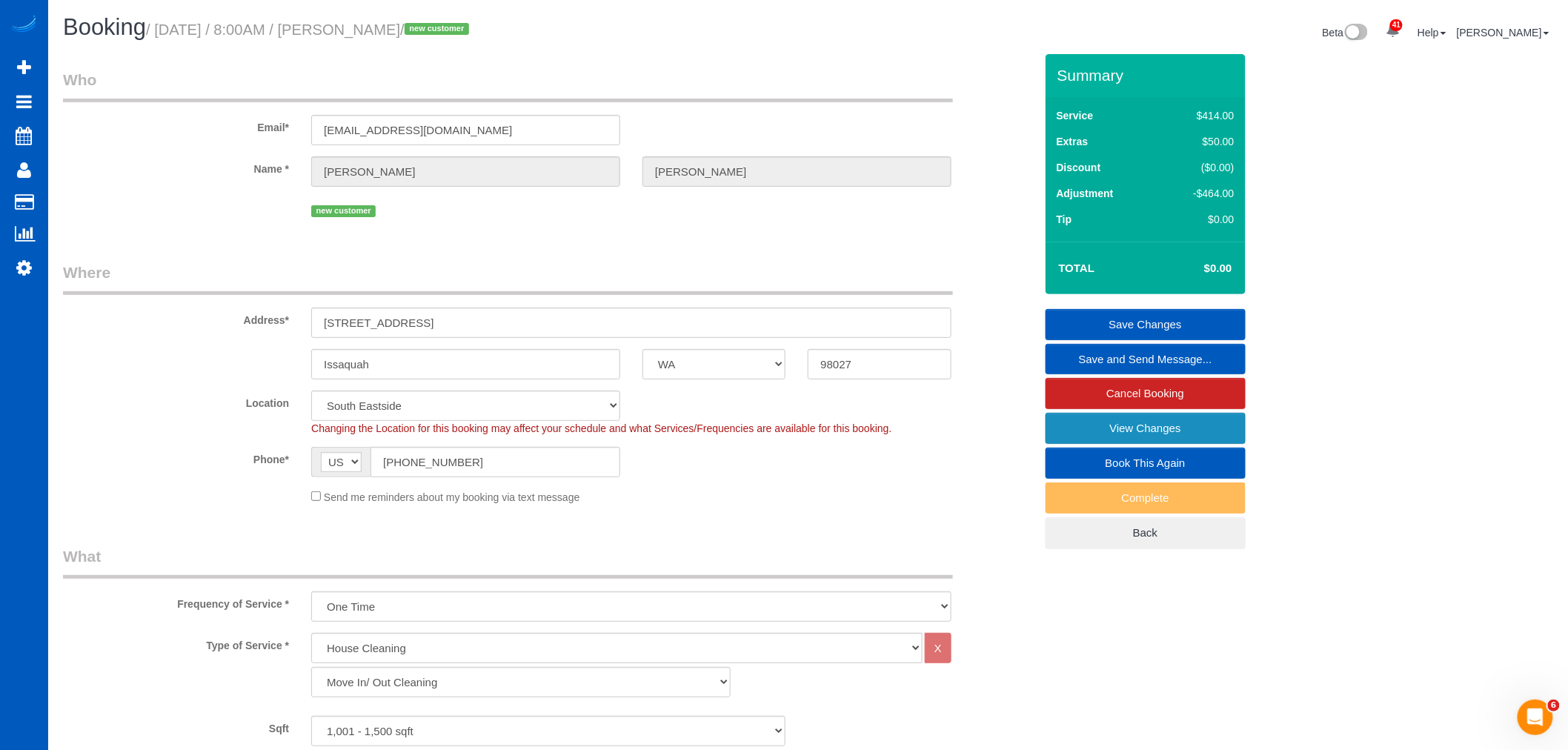
click at [1114, 426] on link "View Changes" at bounding box center [1145, 427] width 200 height 31
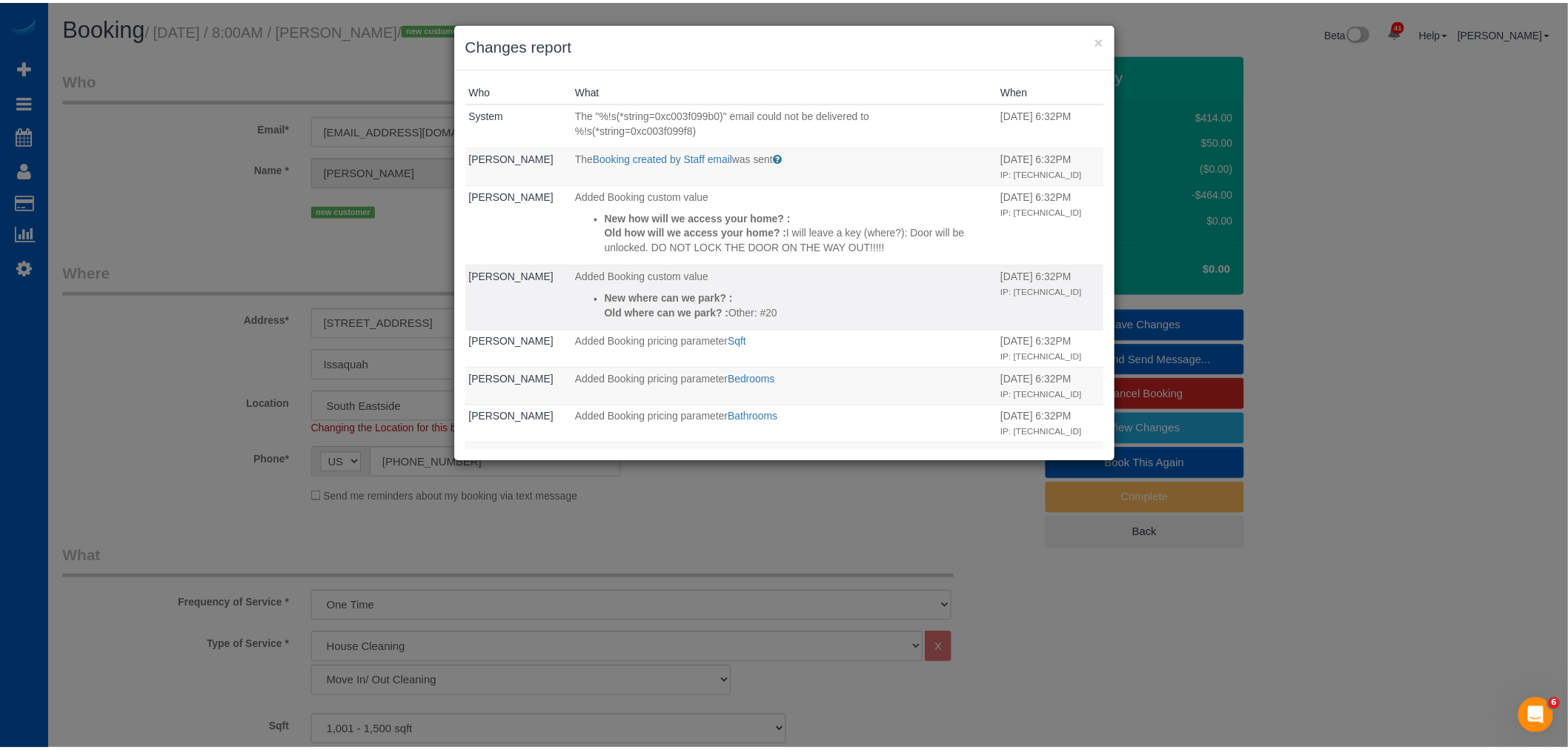
scroll to position [255, 0]
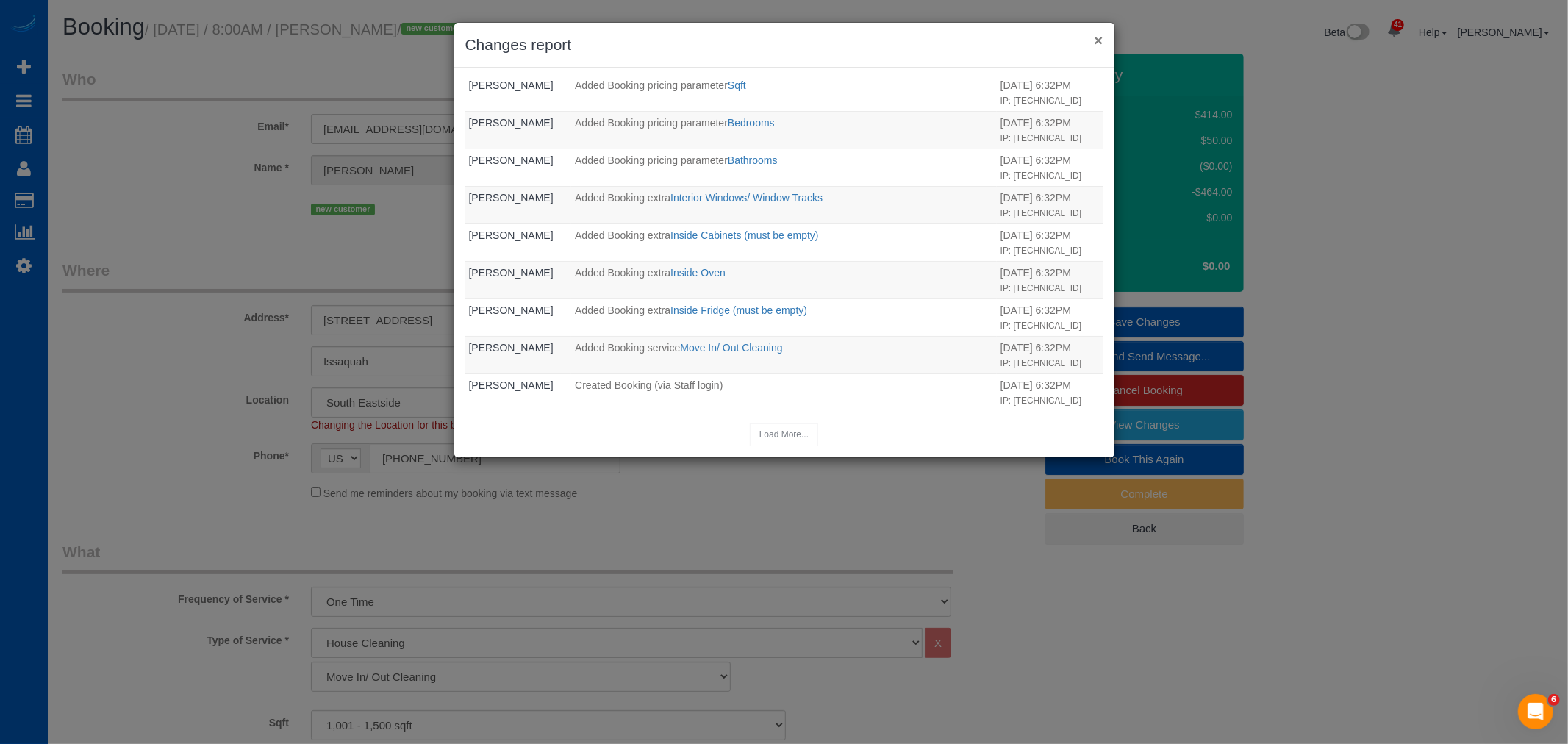
click at [1098, 39] on button "×" at bounding box center [1098, 40] width 9 height 16
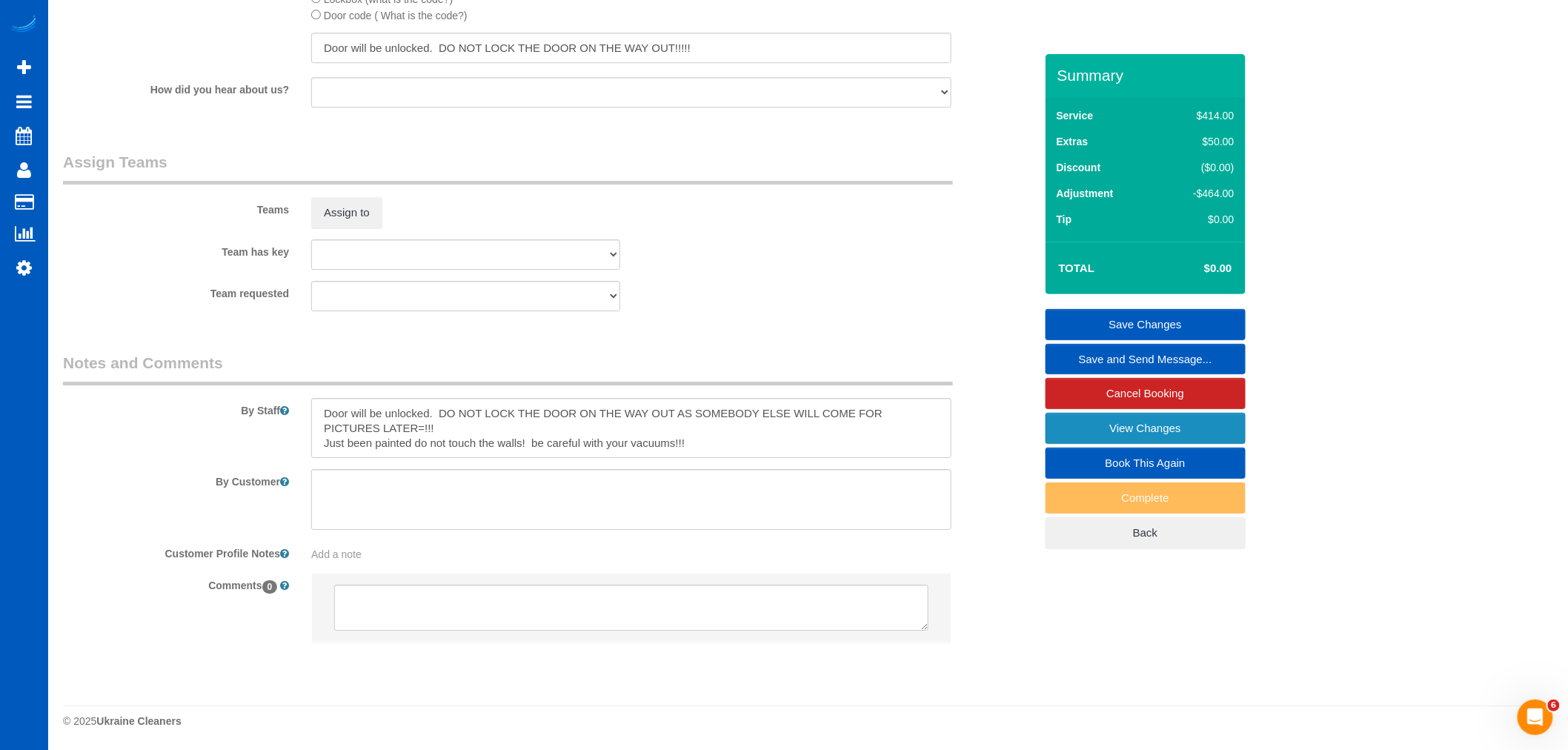
scroll to position [1782, 0]
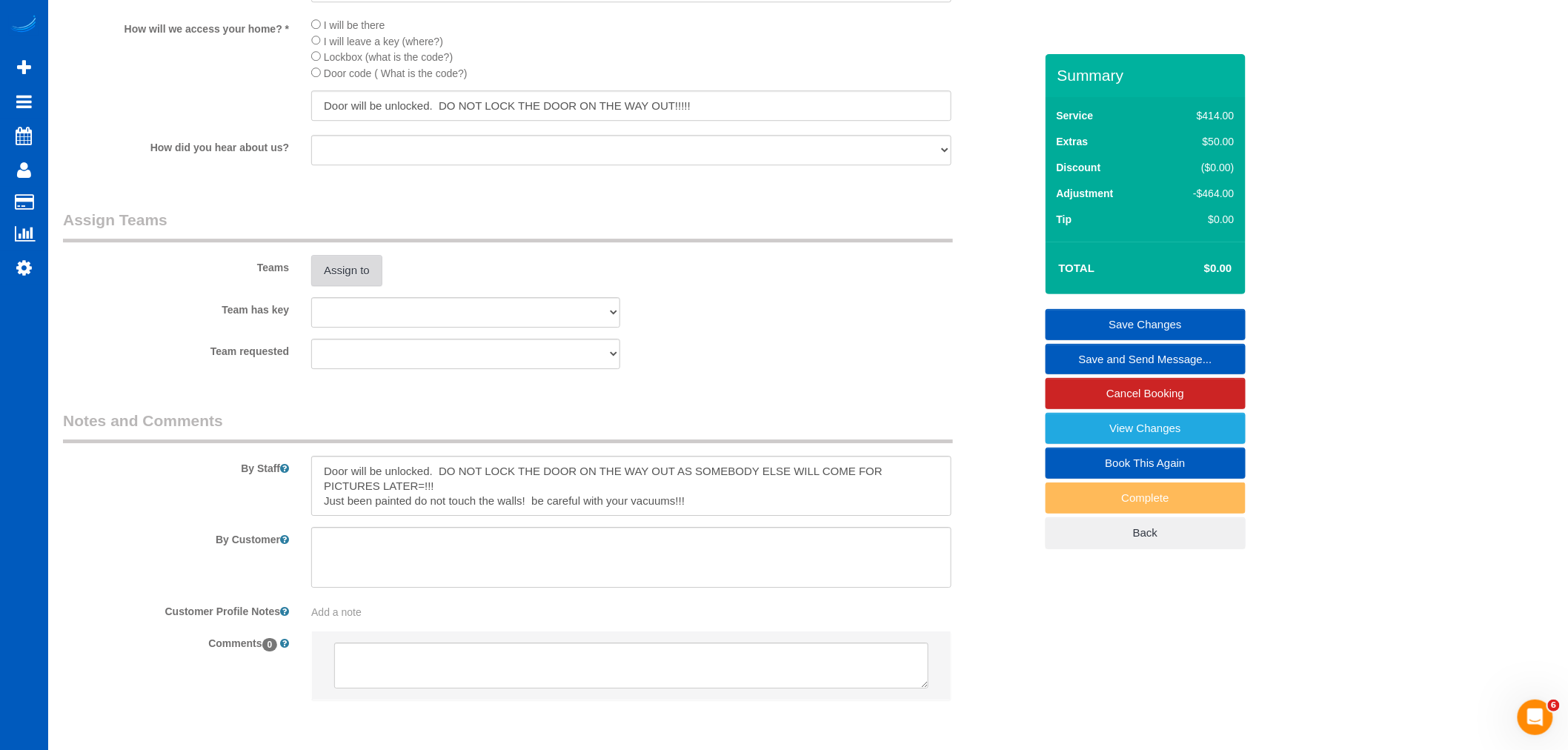
click at [359, 280] on button "Assign to" at bounding box center [347, 270] width 71 height 31
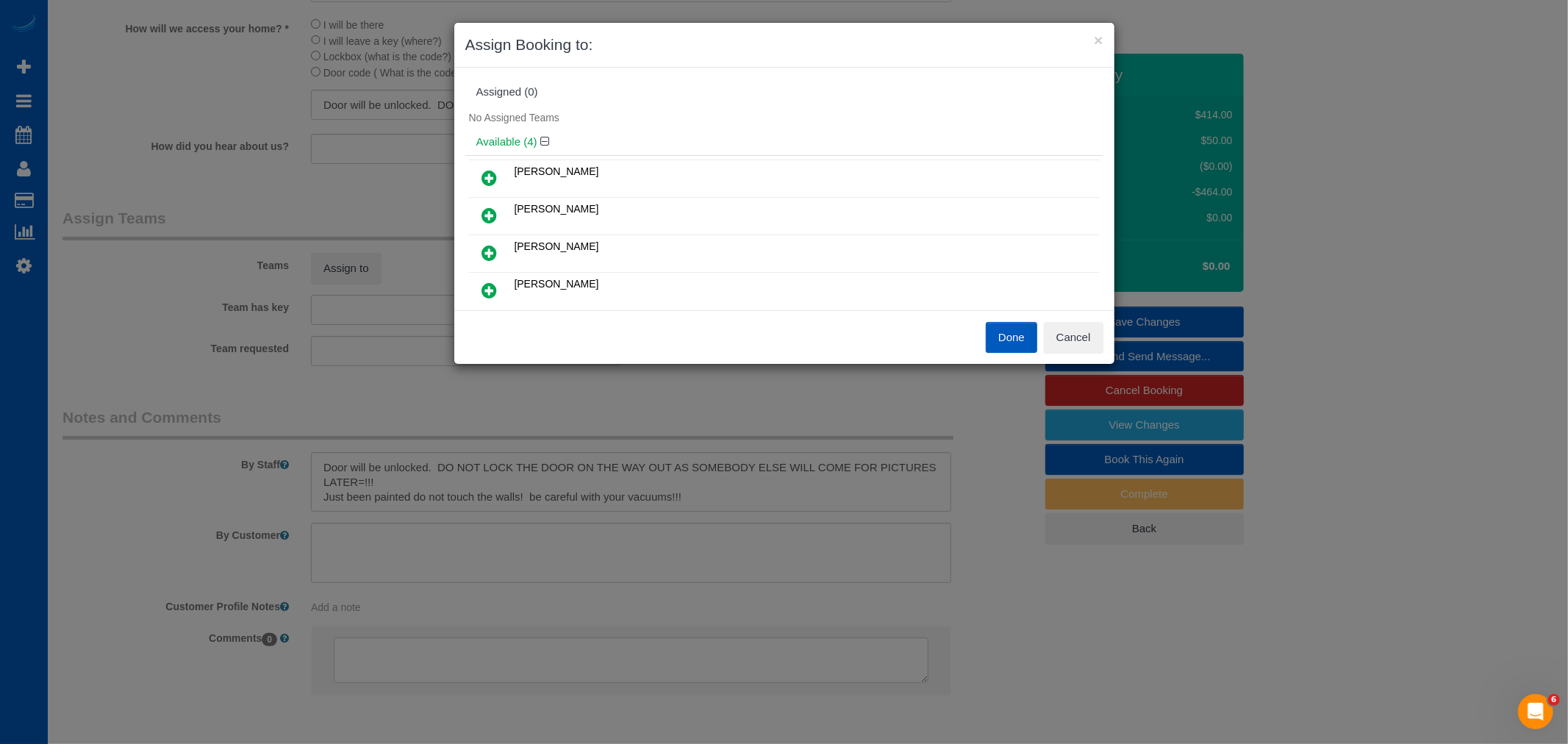
click at [498, 243] on link at bounding box center [490, 253] width 34 height 30
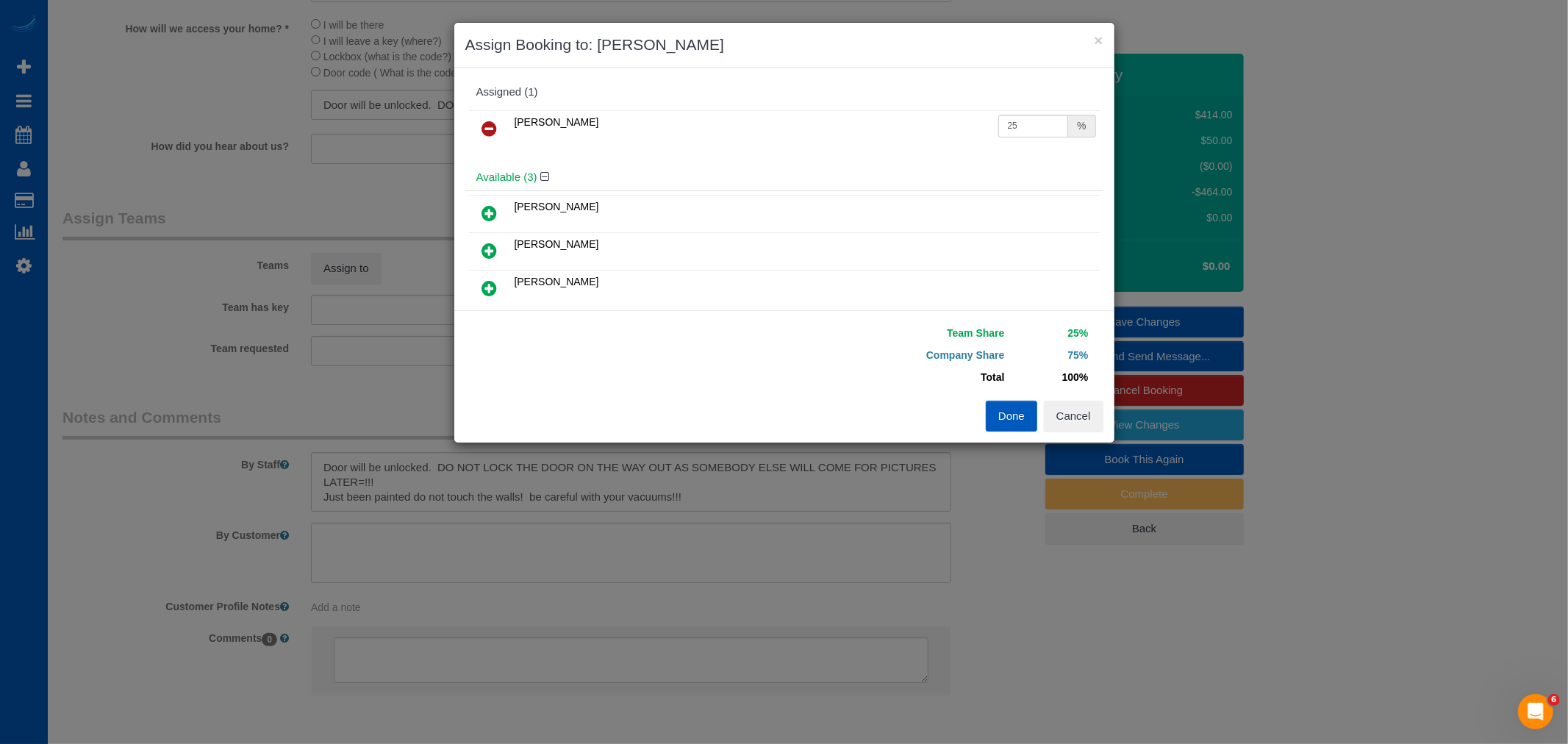
click at [495, 279] on icon at bounding box center [490, 288] width 16 height 18
drag, startPoint x: 1004, startPoint y: 164, endPoint x: 1020, endPoint y: 171, distance: 17.5
click at [1020, 171] on input "25" at bounding box center [1034, 163] width 70 height 23
type input "27"
drag, startPoint x: 1003, startPoint y: 128, endPoint x: 1003, endPoint y: 223, distance: 95.0
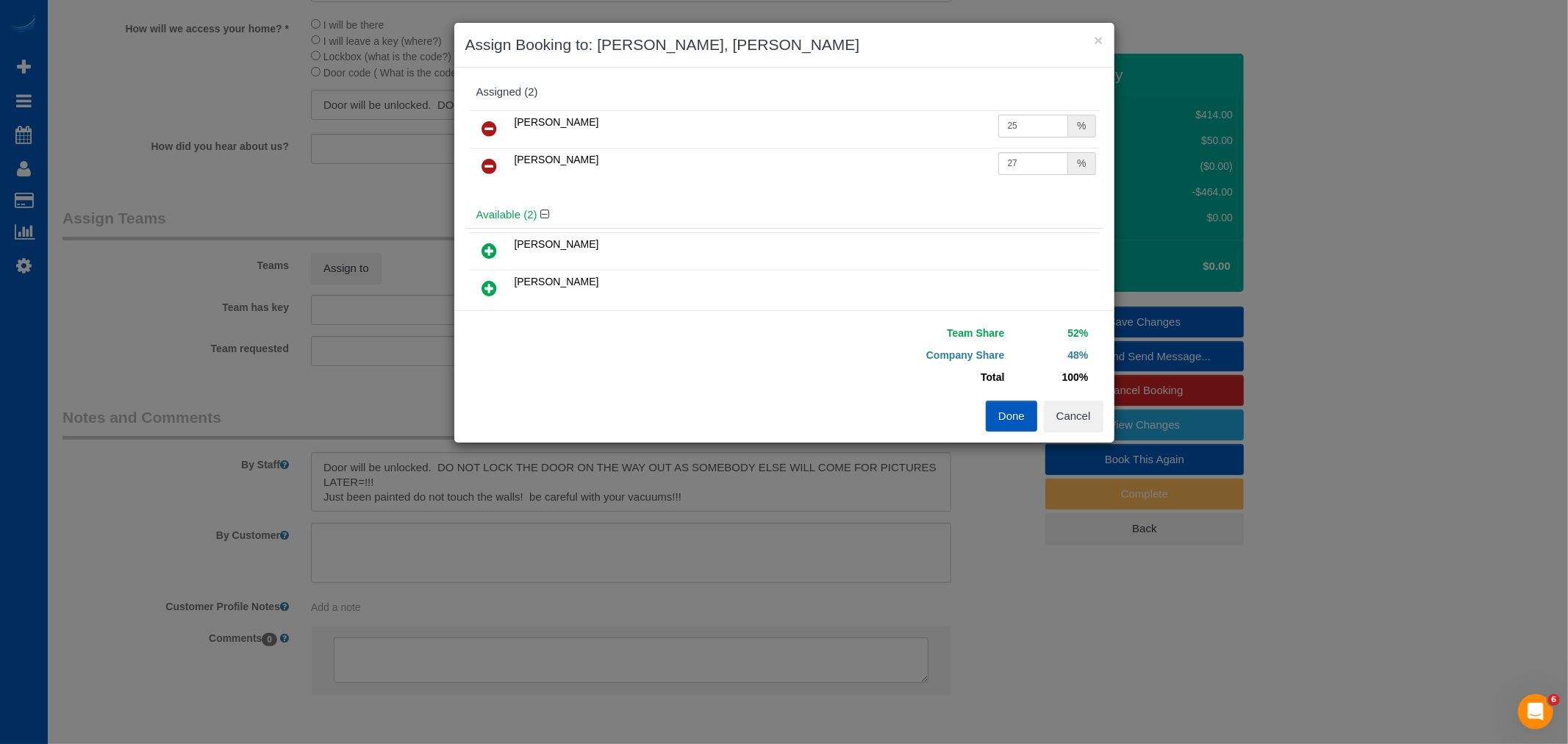
click at [1019, 153] on tbody "Kateryna Polishchuk 25 % Miliena Shchokina 27 %" at bounding box center [784, 148] width 631 height 75
type input "27"
click at [1024, 402] on button "Done" at bounding box center [1012, 415] width 52 height 31
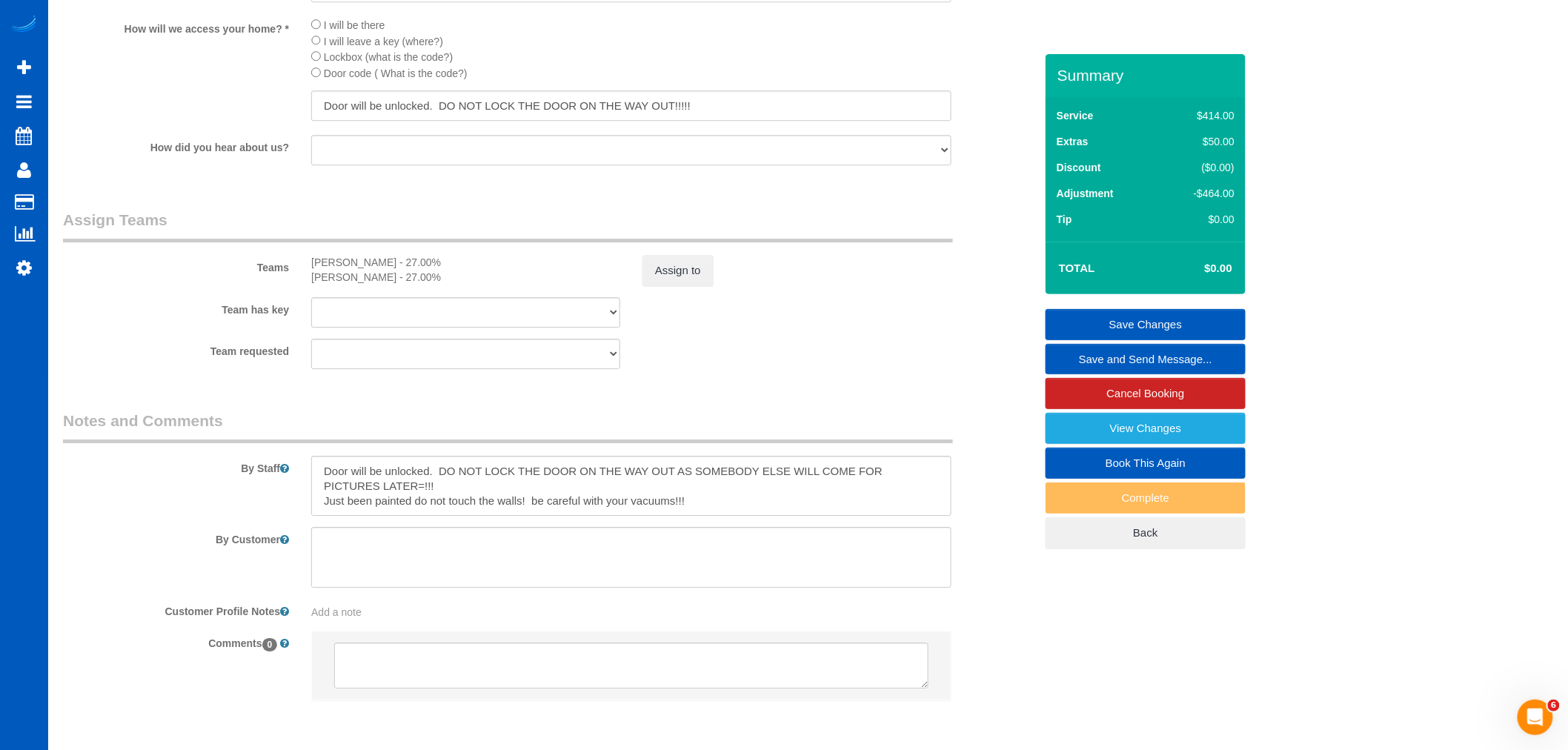
click at [1129, 322] on link "Save Changes" at bounding box center [1145, 324] width 200 height 31
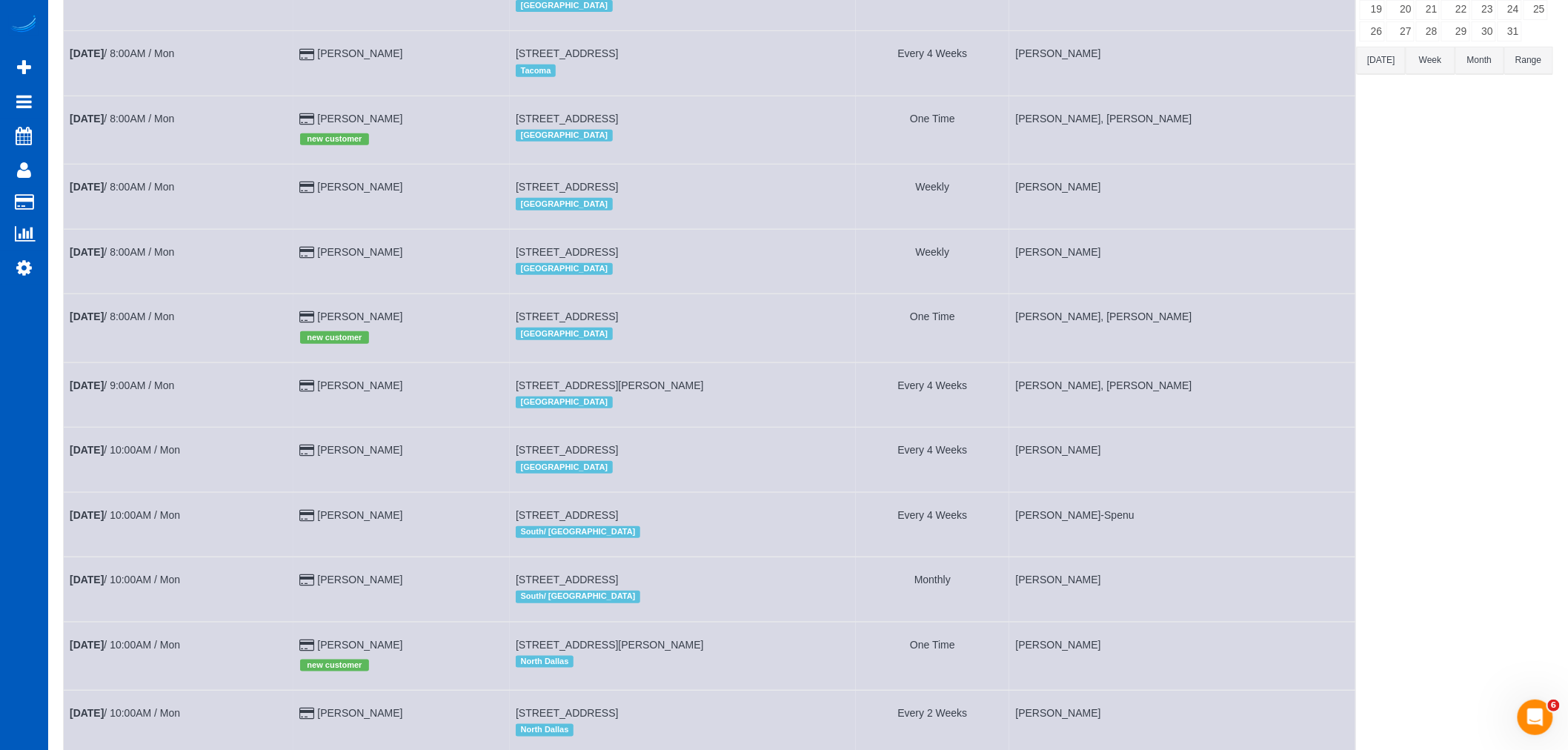
scroll to position [247, 0]
click at [142, 323] on link "Oct 13th / 8:00AM / Mon" at bounding box center [121, 317] width 104 height 12
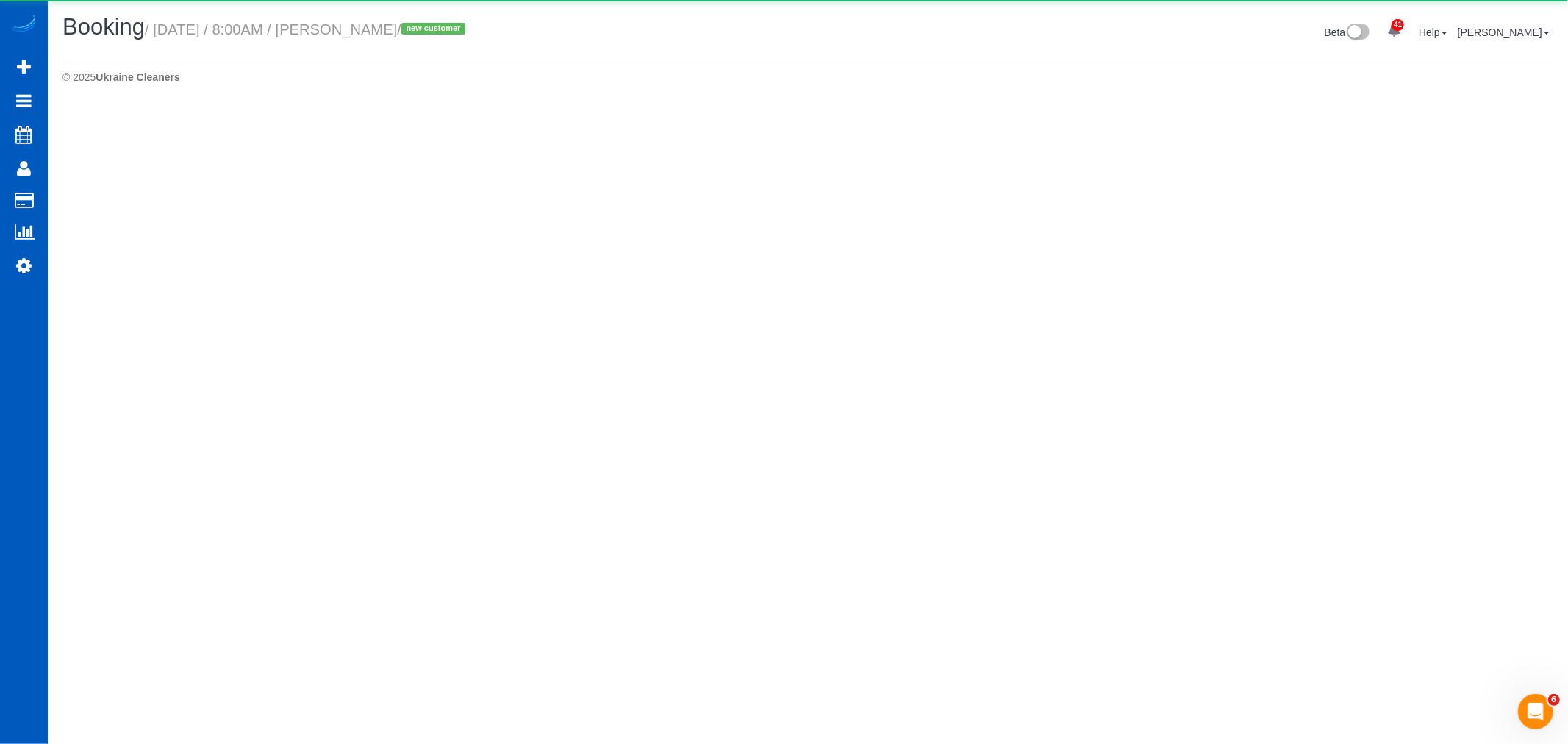
select select "WA"
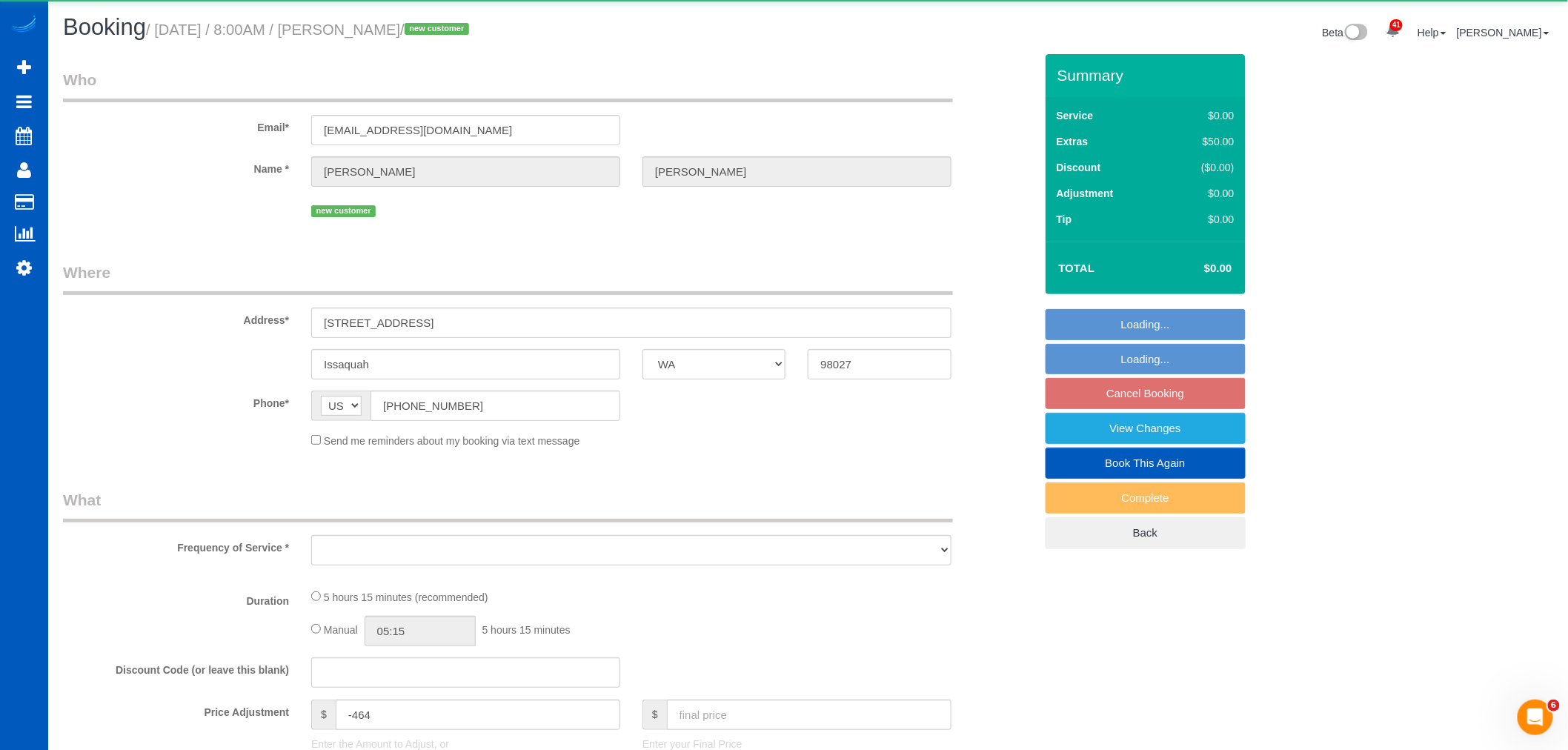
select select "object:12332"
select select "string:fspay-ba84734e-9ccc-4a79-a8f8-717a6ac7de13"
select select "199"
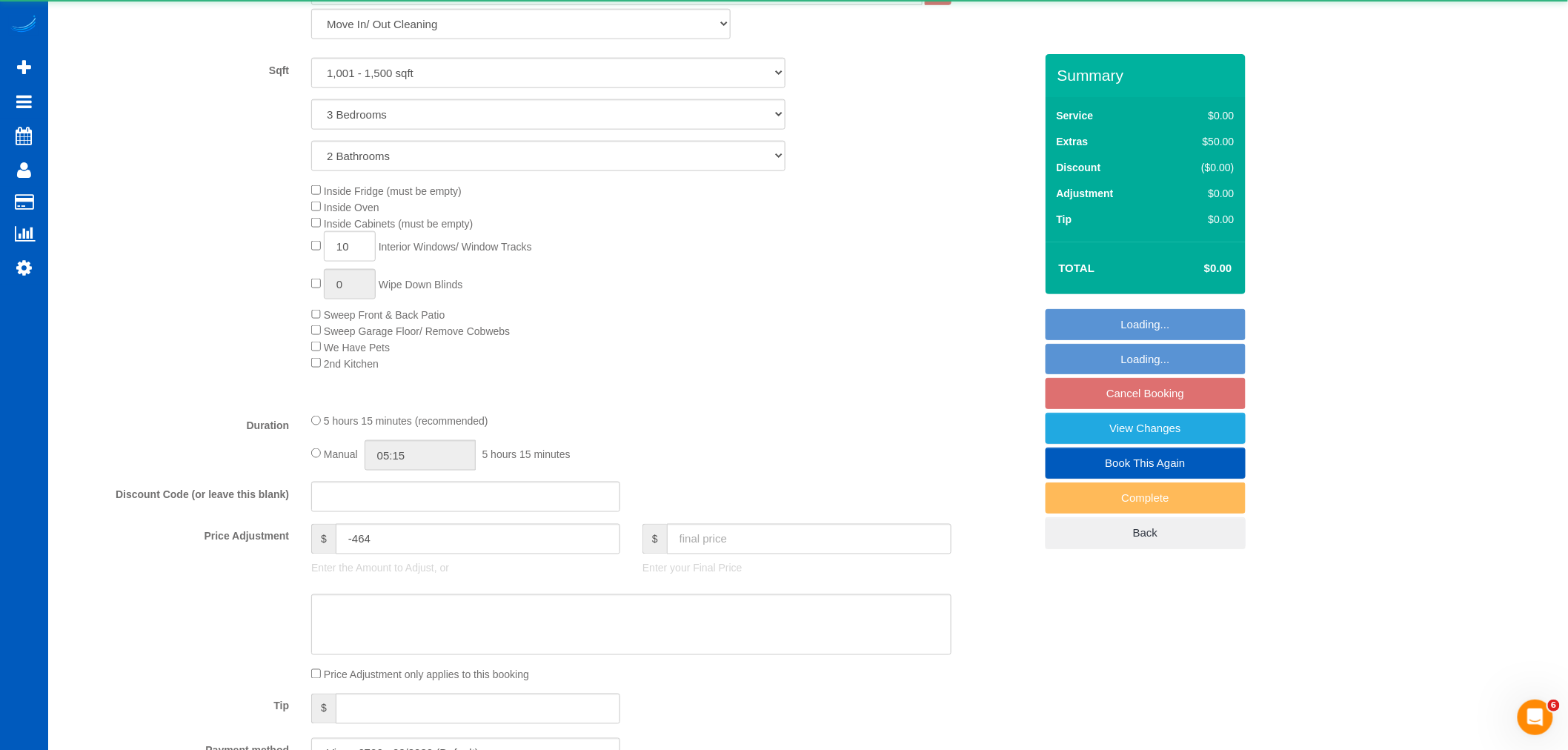
select select "spot70"
select select "1001"
select select "3"
select select "2"
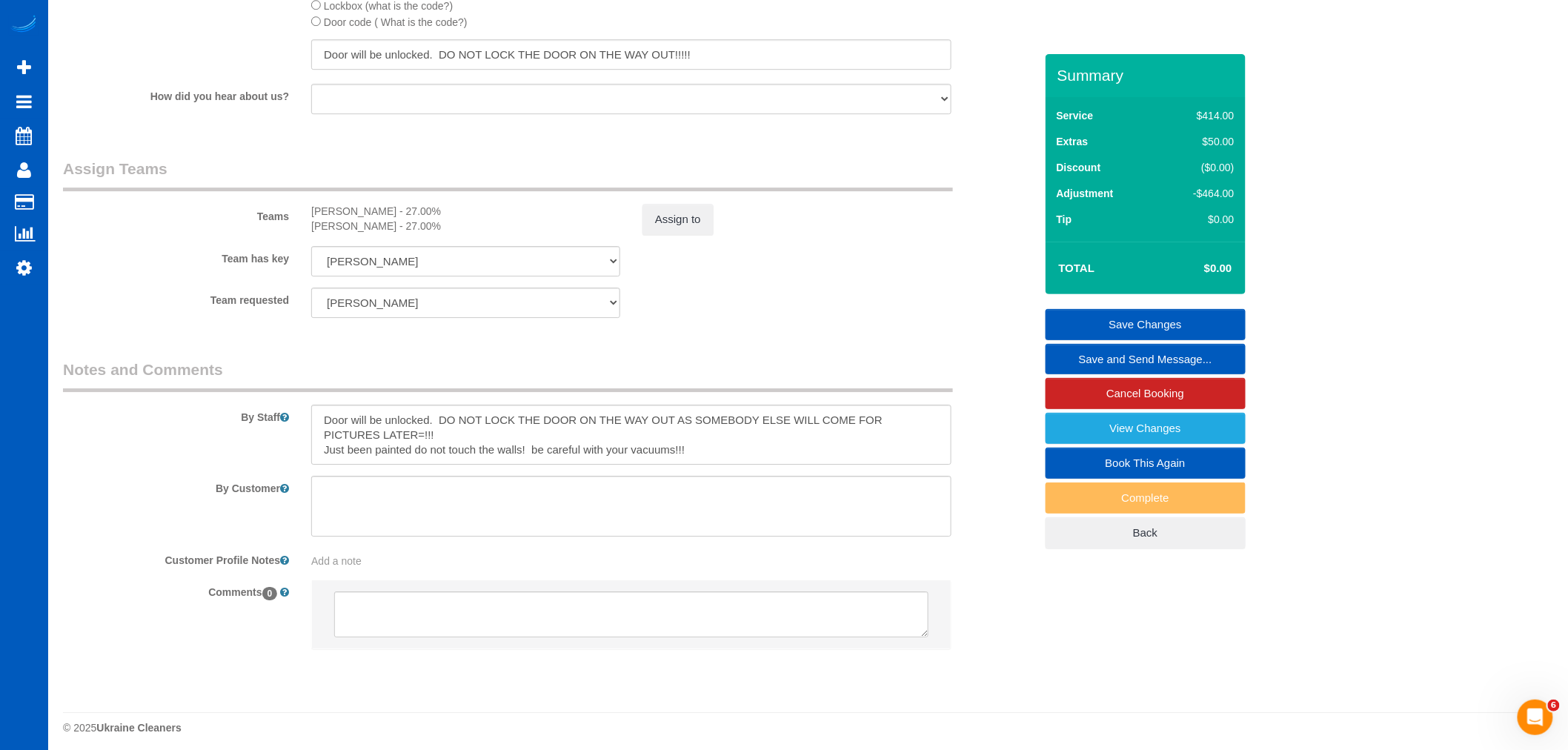
scroll to position [1864, 0]
click at [312, 410] on textarea at bounding box center [632, 427] width 640 height 61
click at [329, 410] on textarea at bounding box center [632, 427] width 640 height 61
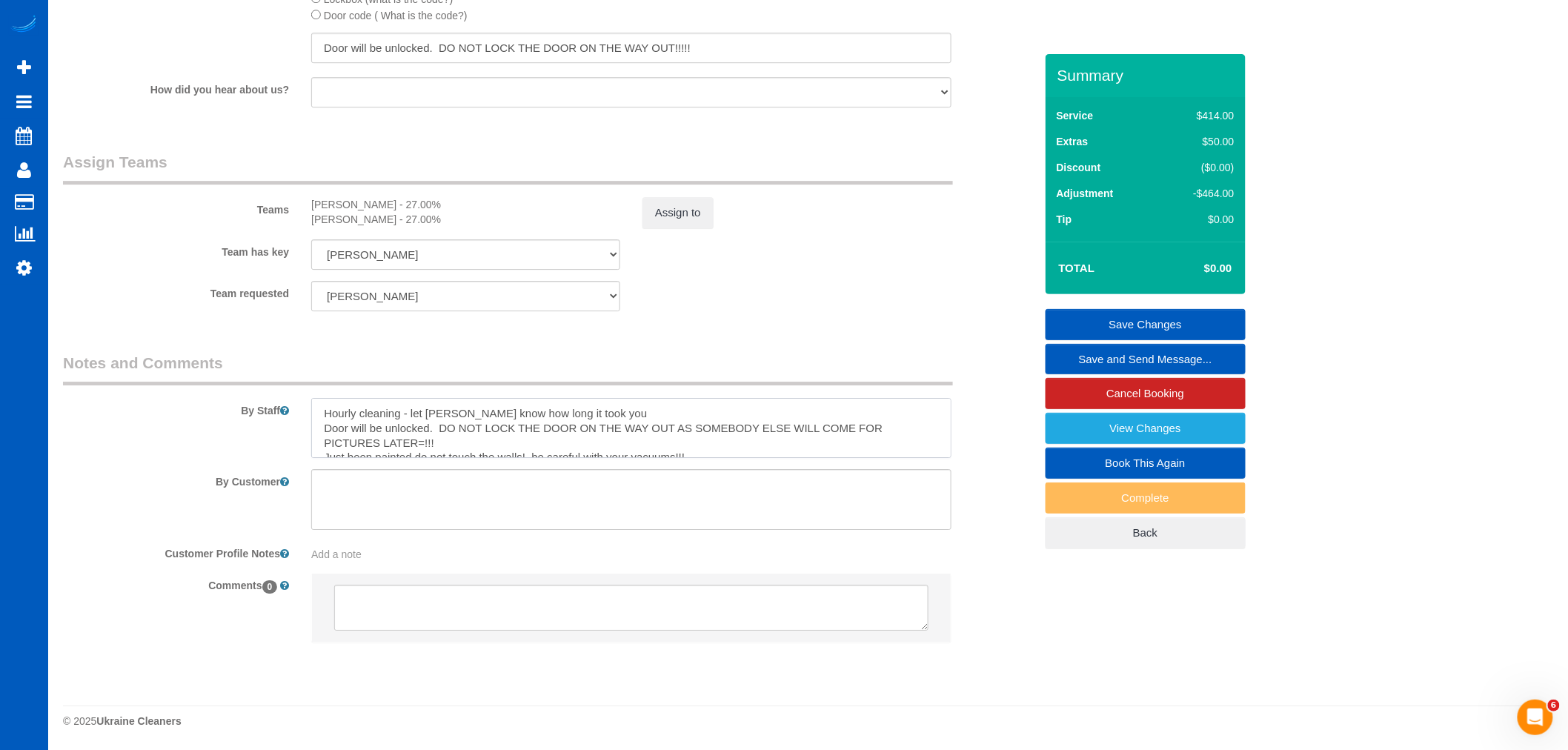
type textarea "Hourly cleaning - let anna know how long it took you Door will be unlocked. DO …"
click at [1149, 317] on link "Save Changes" at bounding box center [1145, 324] width 200 height 31
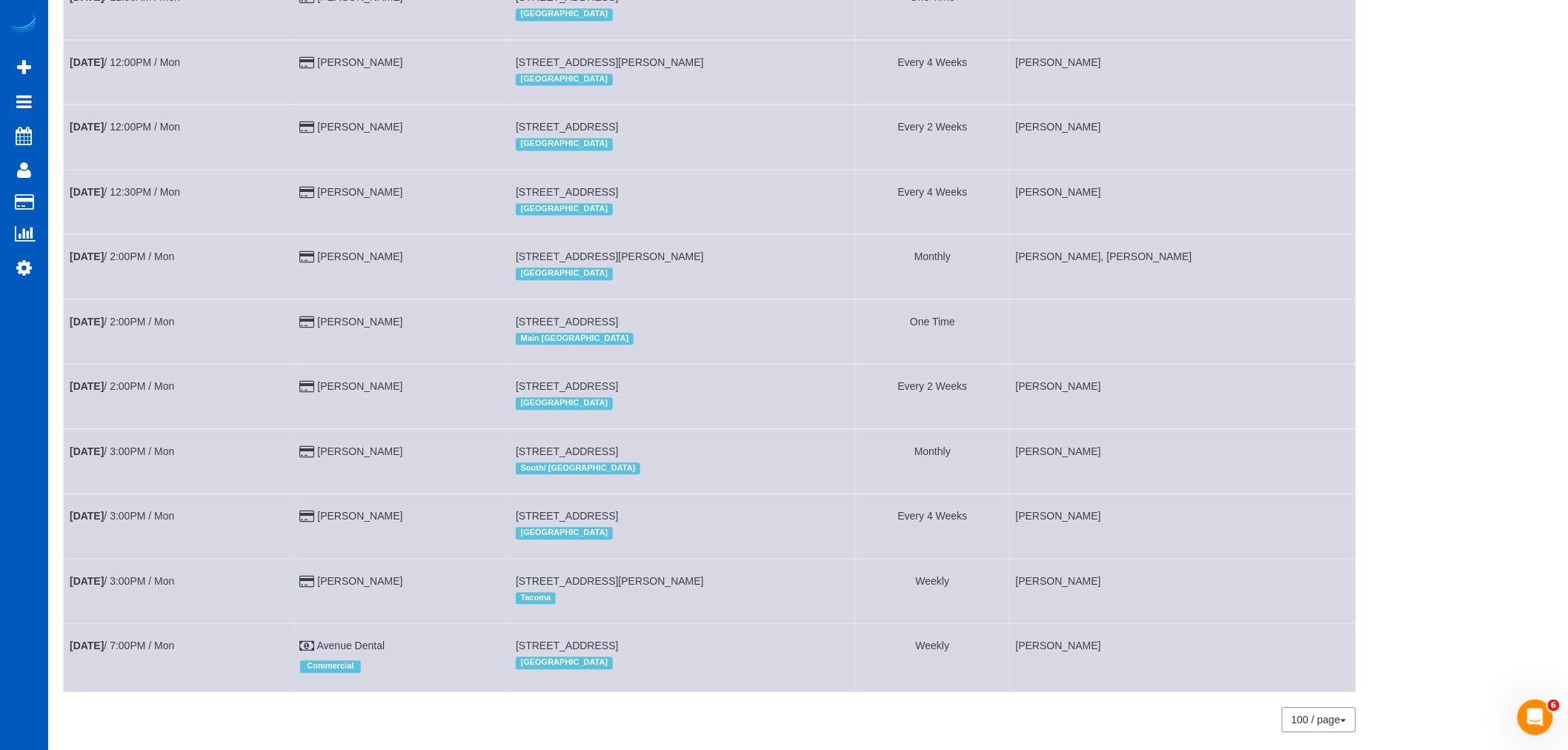
scroll to position [1228, 0]
click at [99, 326] on b "Oct 13th" at bounding box center [86, 319] width 34 height 12
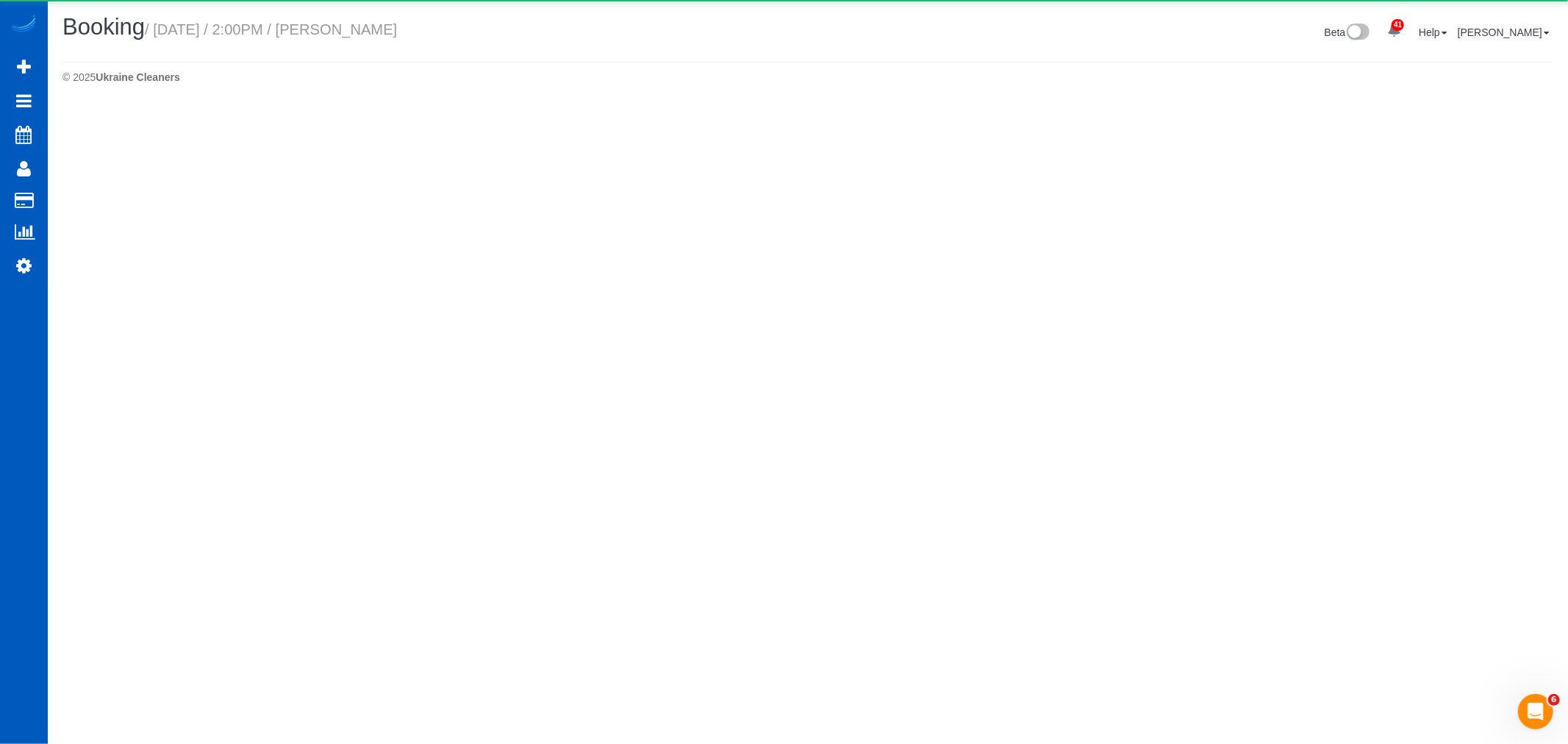
select select "WA"
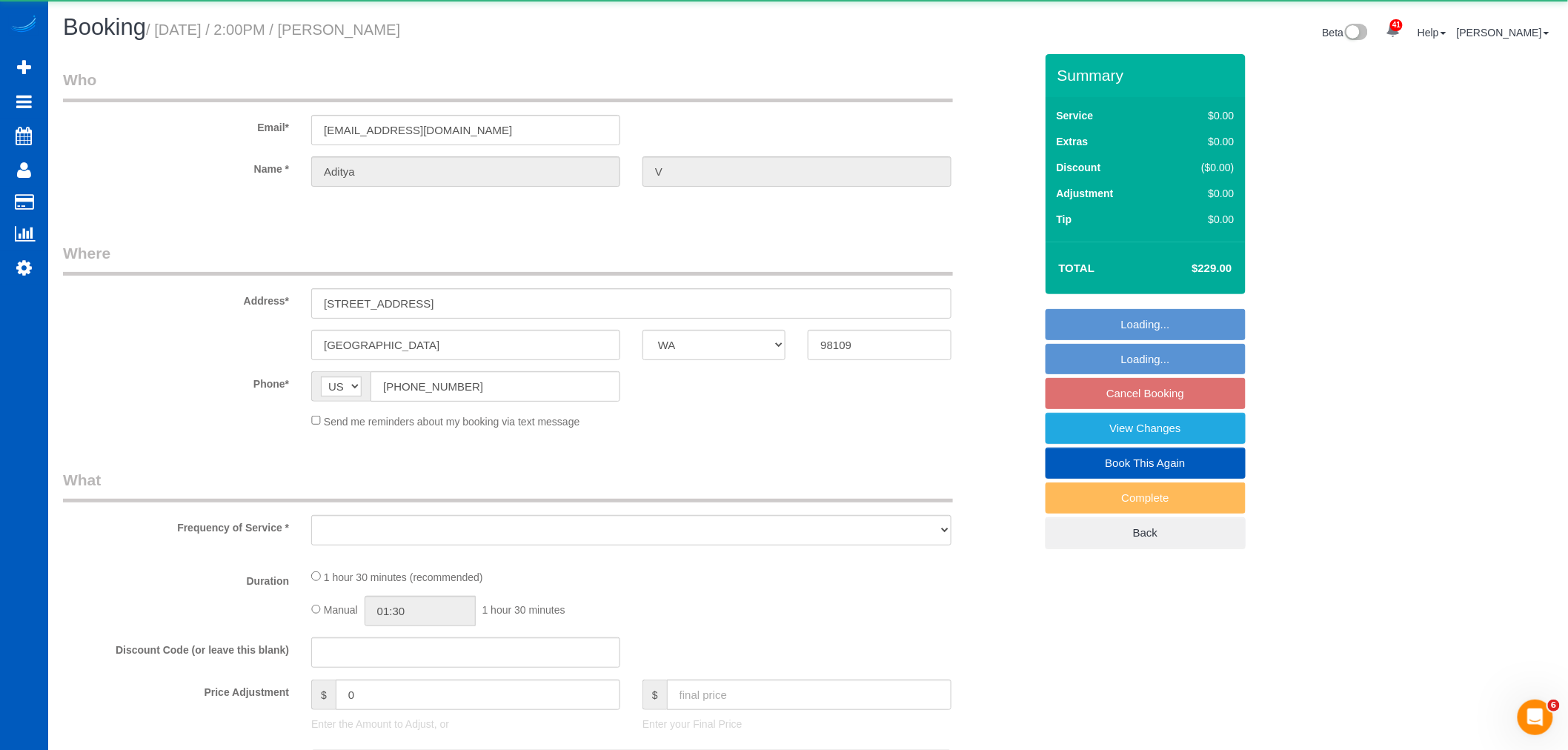
select select "object:13692"
select select "string:fspay-229ceda0-3bdc-449e-a396-05ddd5be8c00"
select select "199"
select select "2"
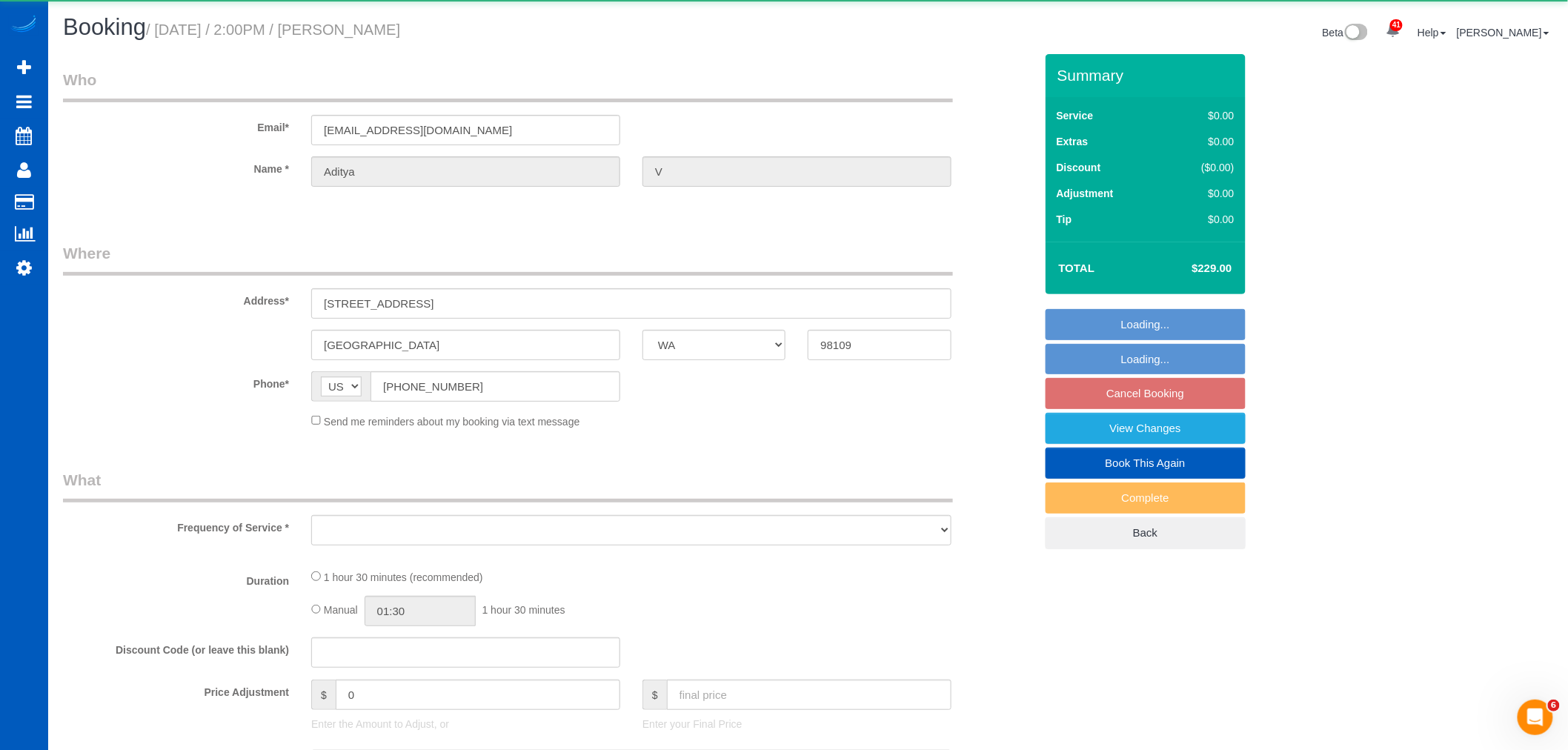
select select "spot88"
select select "number:8"
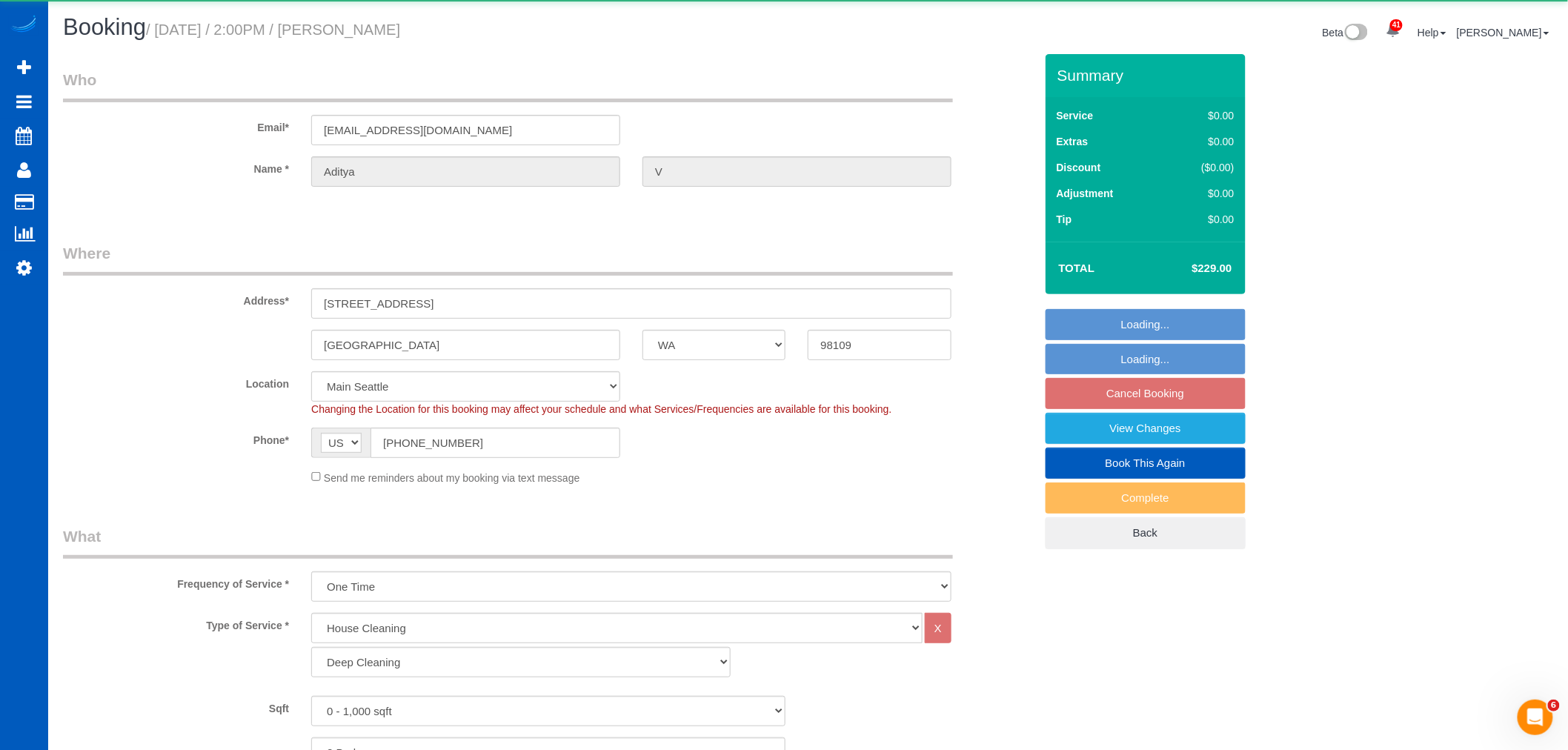
select select "object:13877"
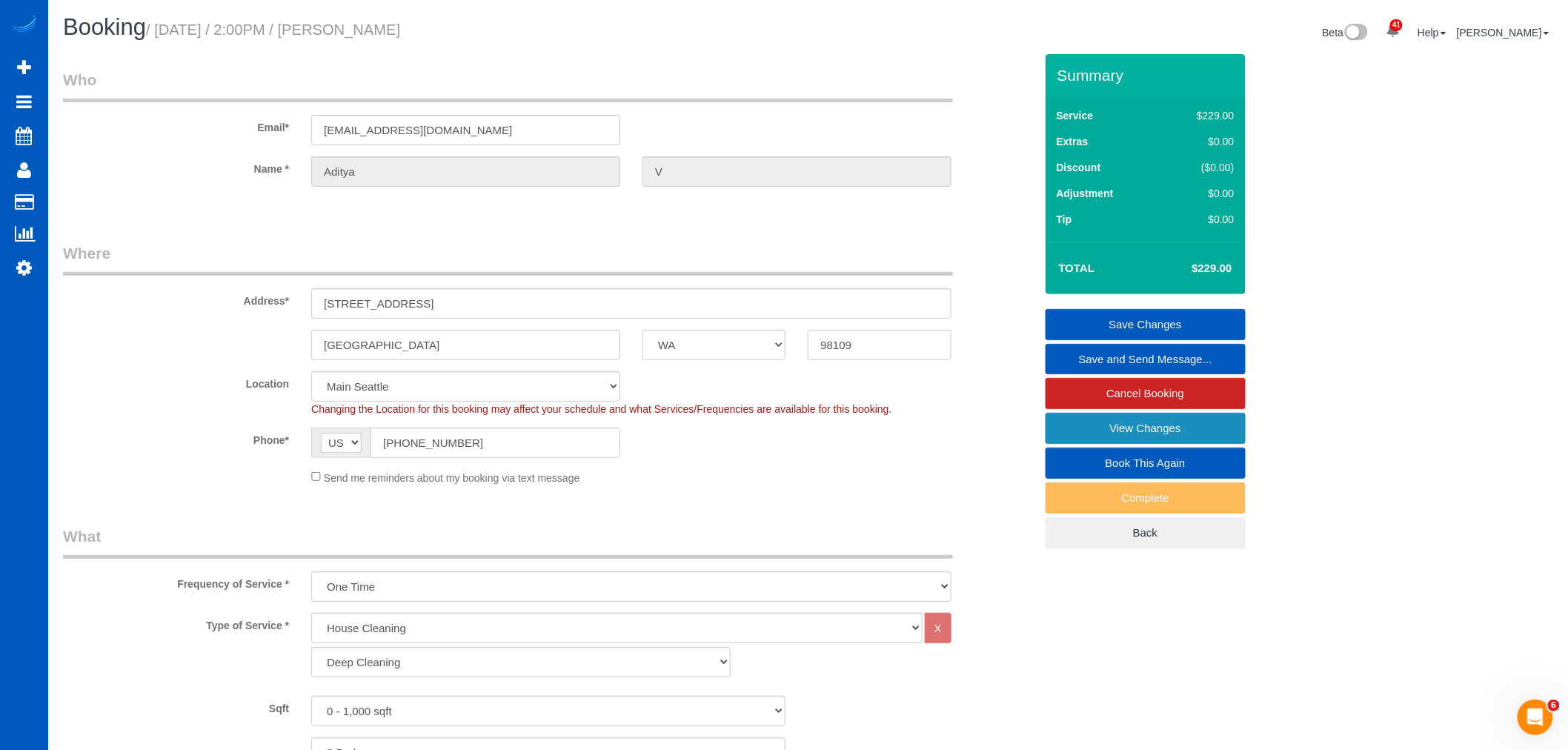
click at [1065, 421] on link "View Changes" at bounding box center [1145, 427] width 200 height 31
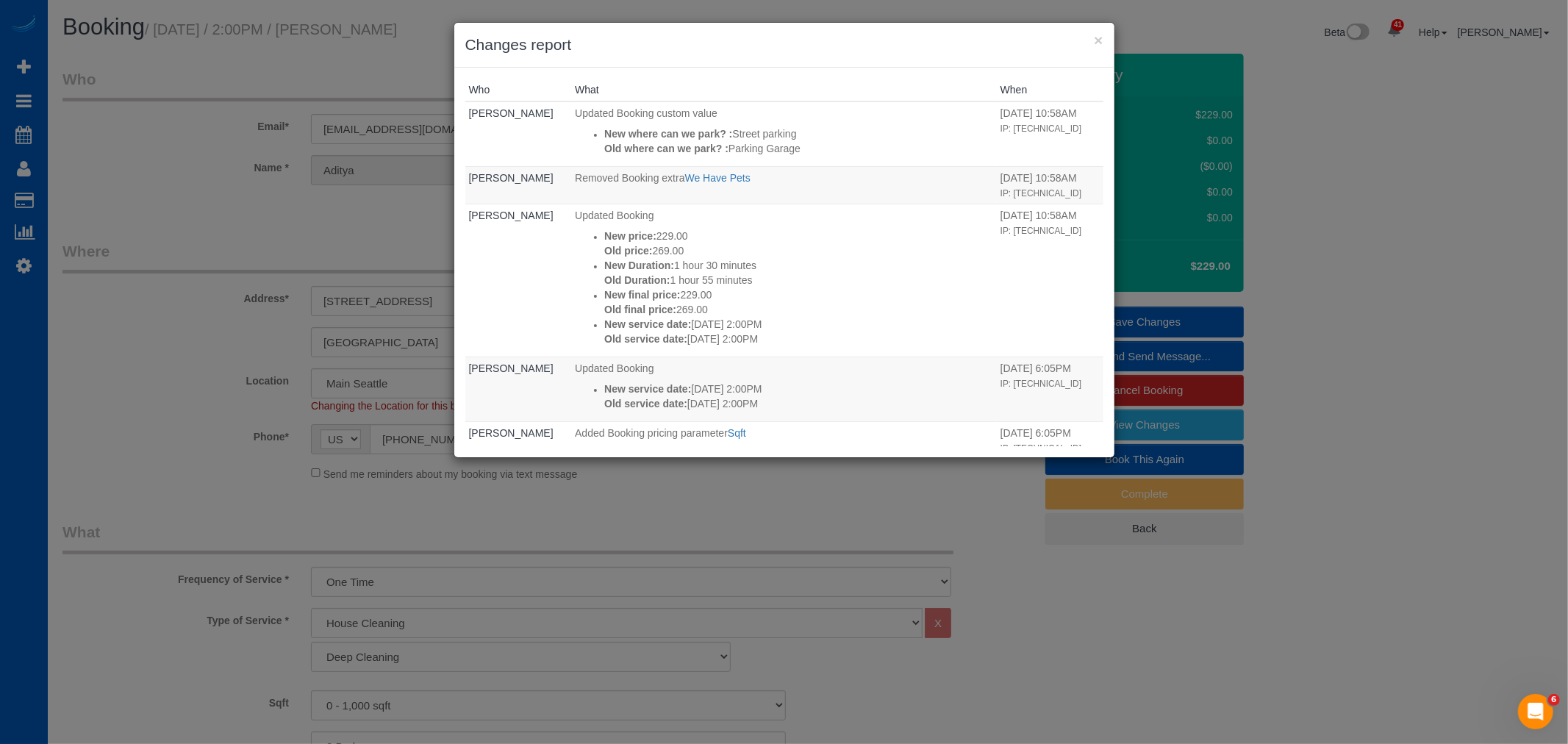
click at [1112, 38] on div "× Changes report" at bounding box center [785, 45] width 660 height 45
click at [1092, 41] on h3 "Changes report" at bounding box center [784, 45] width 638 height 22
click at [1095, 42] on button "×" at bounding box center [1098, 40] width 9 height 16
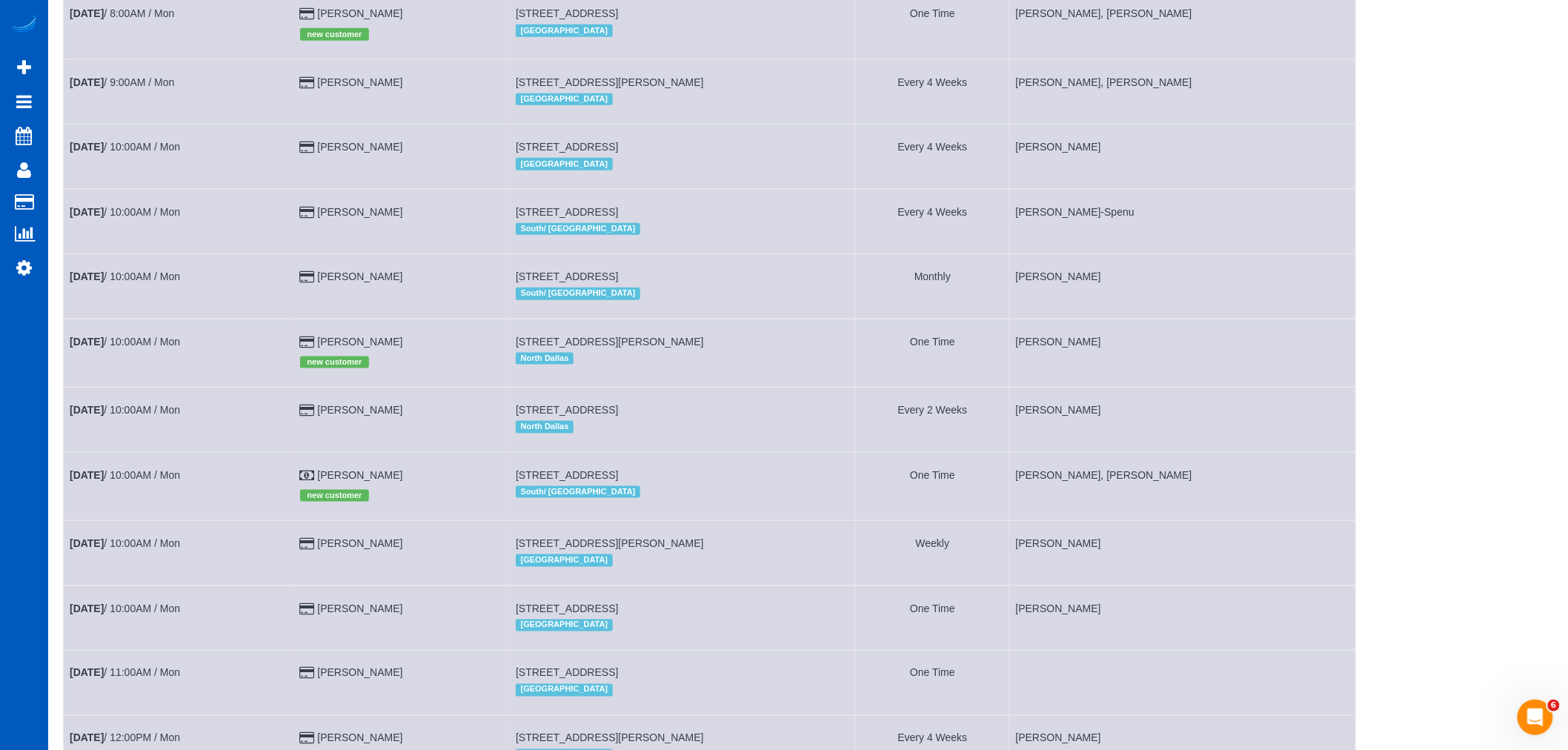
scroll to position [576, 0]
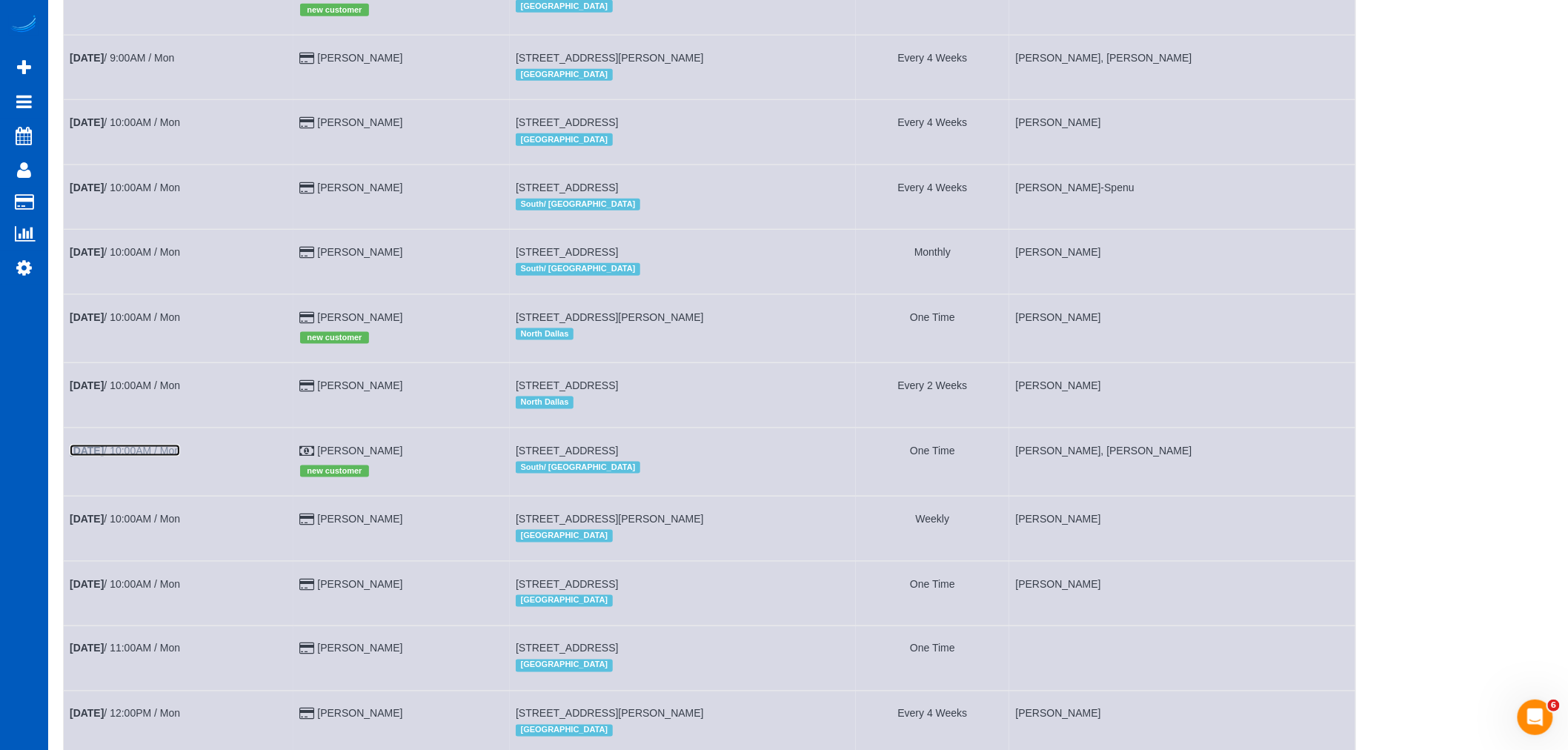
click at [170, 457] on link "Oct 13th / 10:00AM / Mon" at bounding box center [125, 450] width 110 height 12
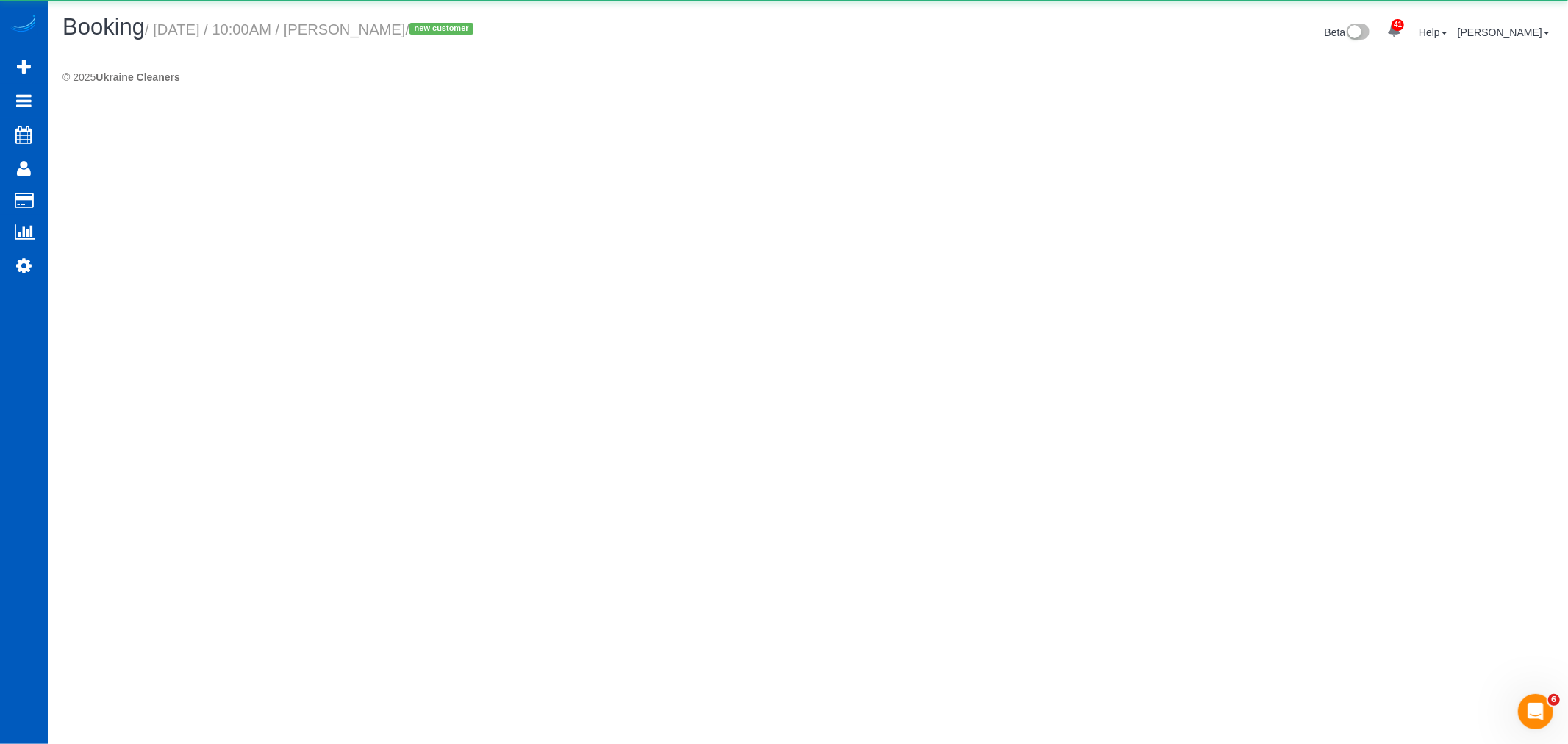
select select "WA"
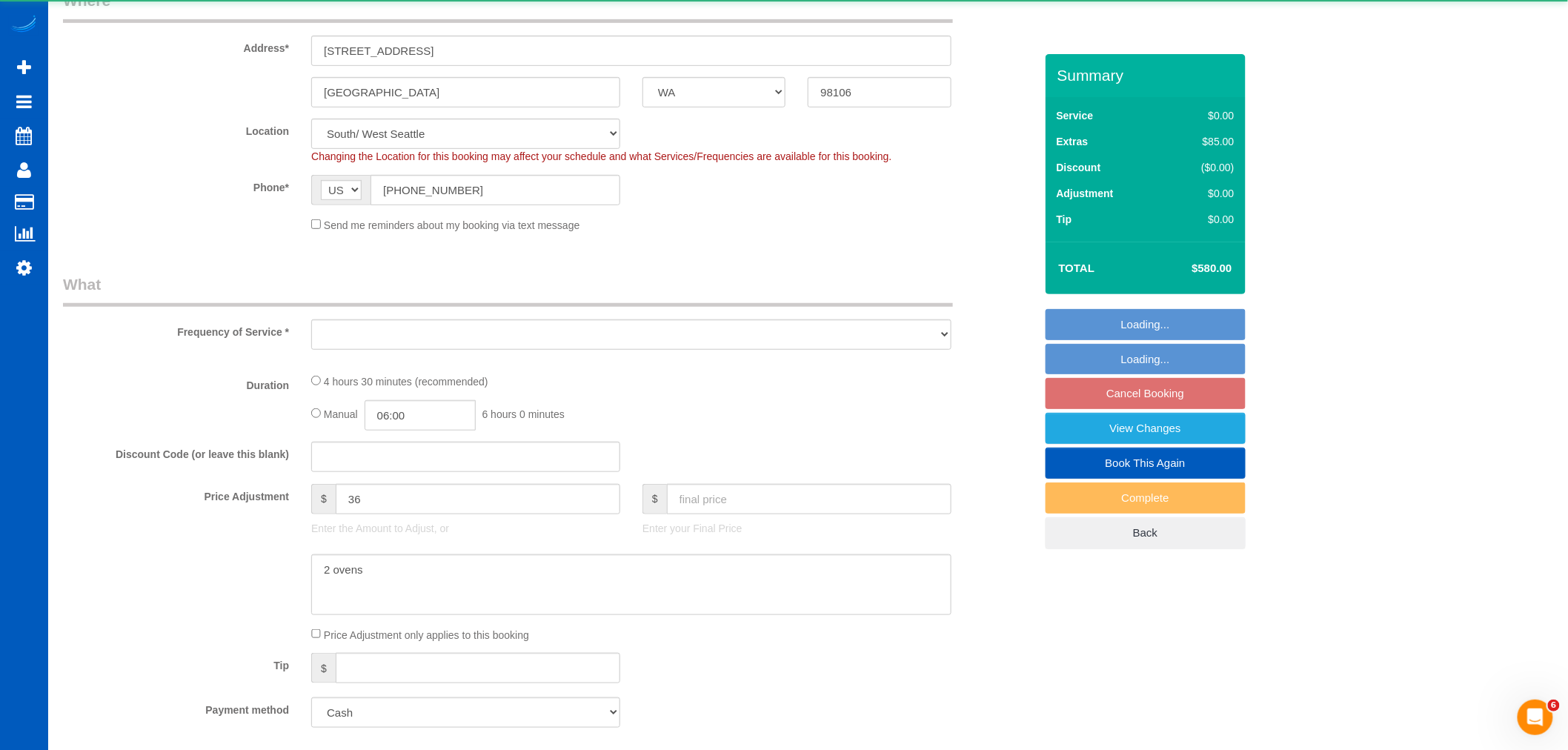
select select "199"
select select "3001"
select select "5"
select select "4"
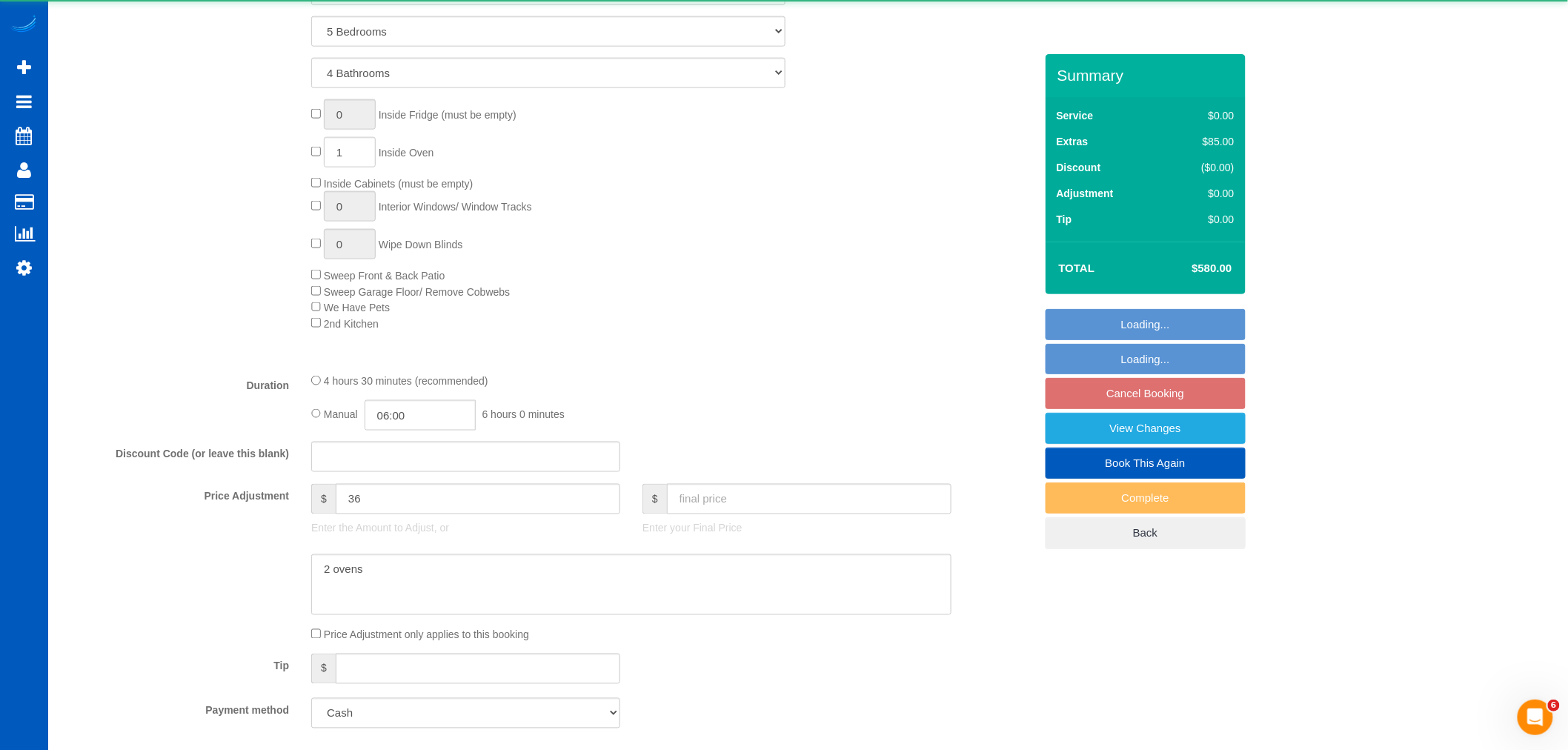
select select "object:15450"
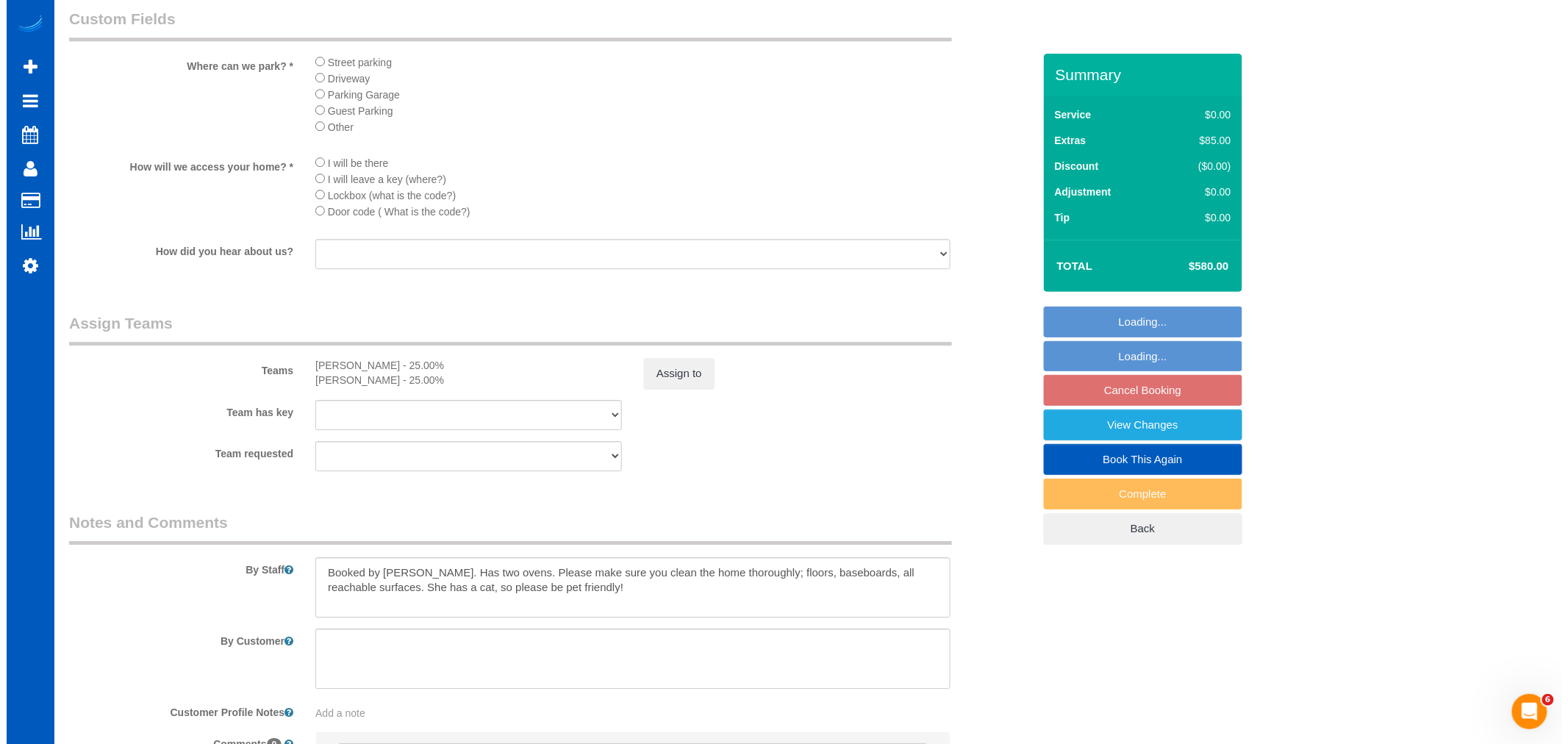
scroll to position [1796, 0]
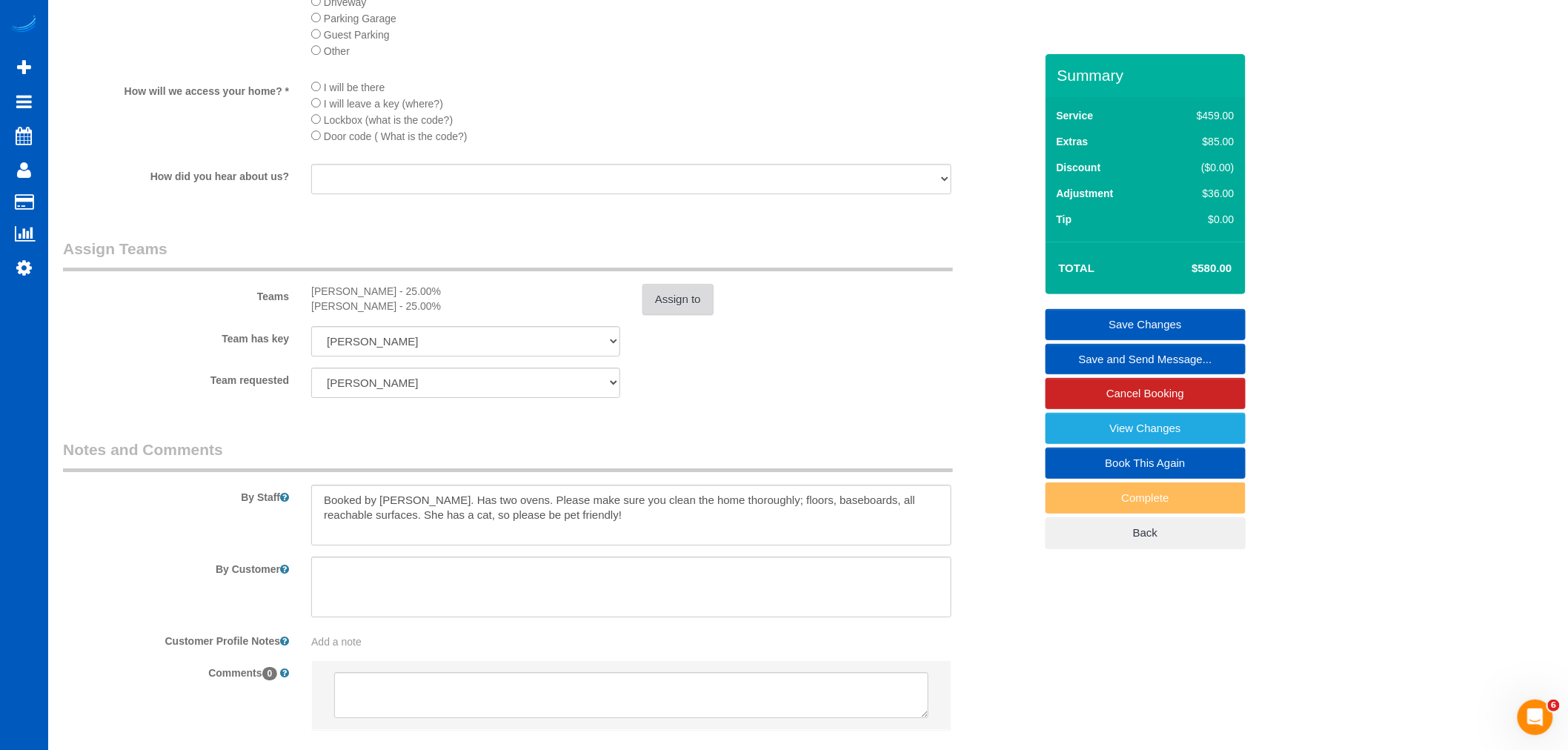
click at [678, 315] on button "Assign to" at bounding box center [678, 299] width 71 height 31
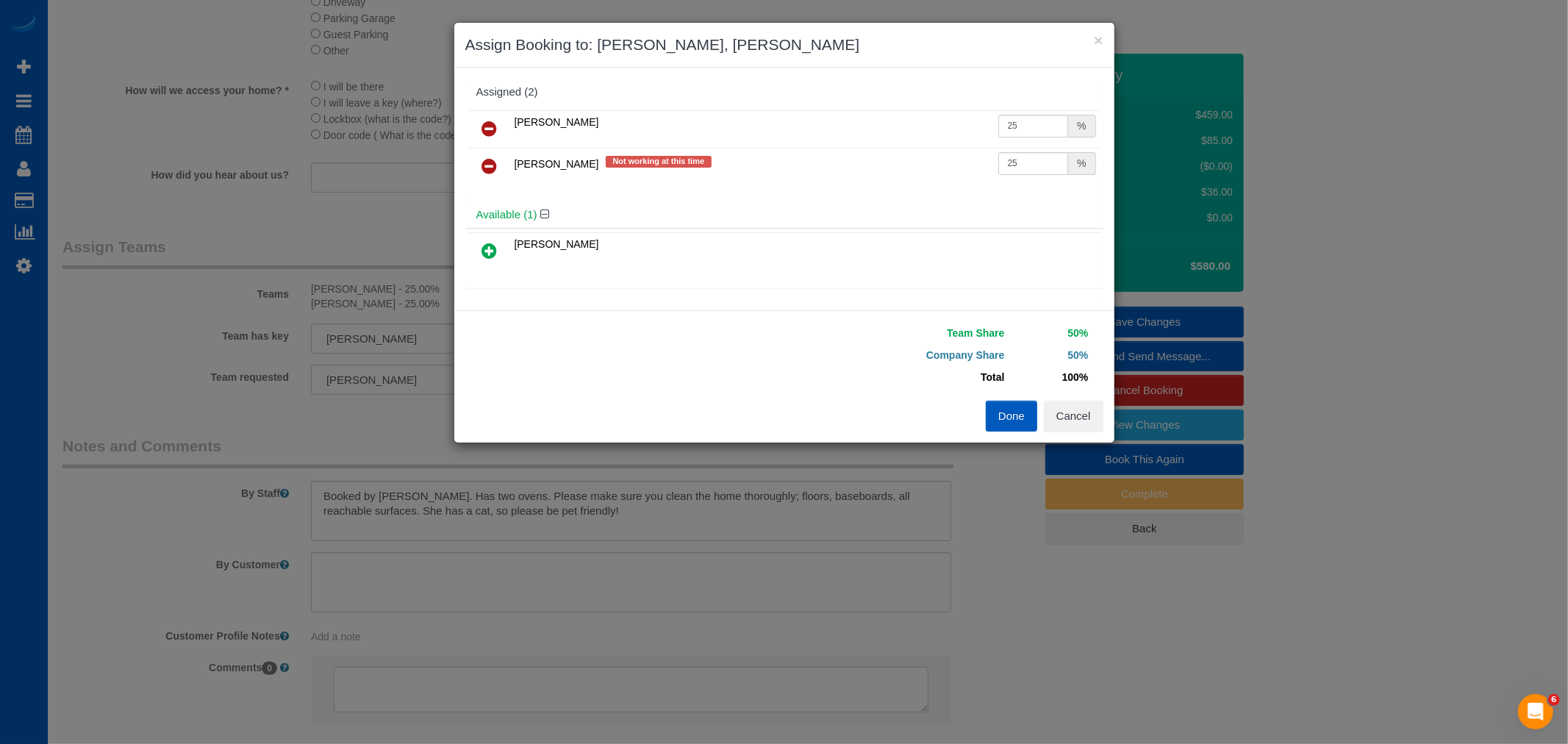
click at [485, 164] on icon at bounding box center [490, 166] width 16 height 18
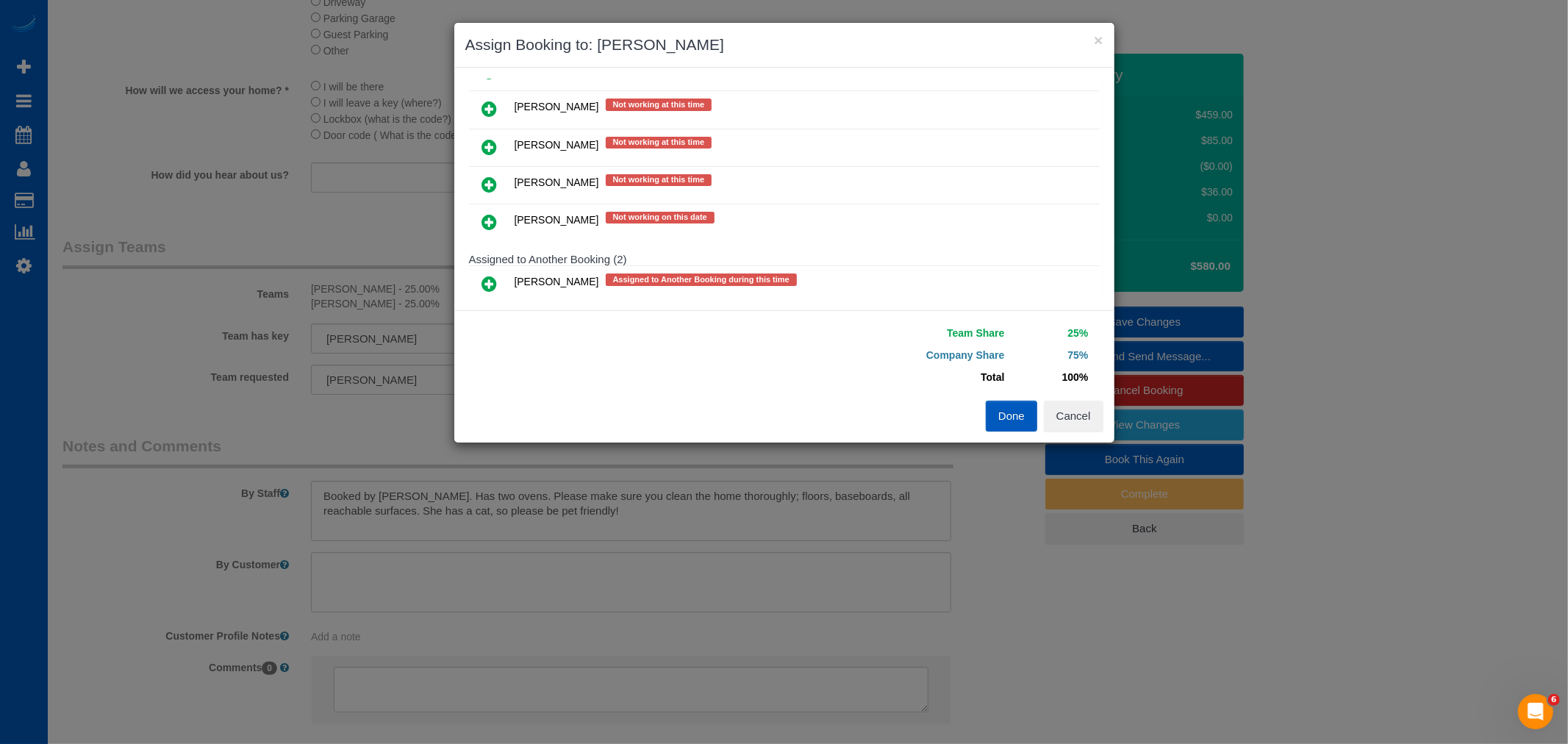
click at [486, 184] on icon at bounding box center [490, 185] width 16 height 18
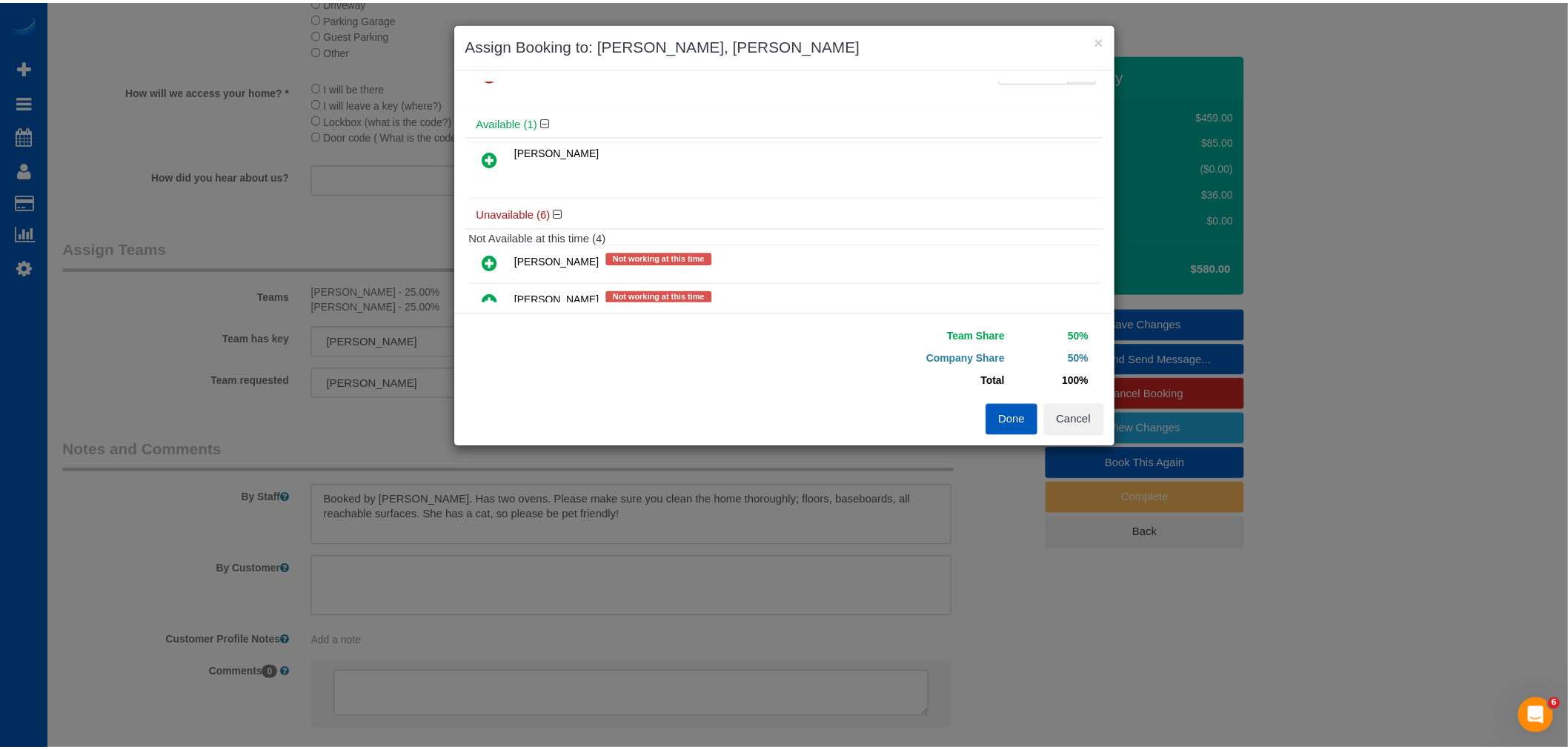
scroll to position [0, 0]
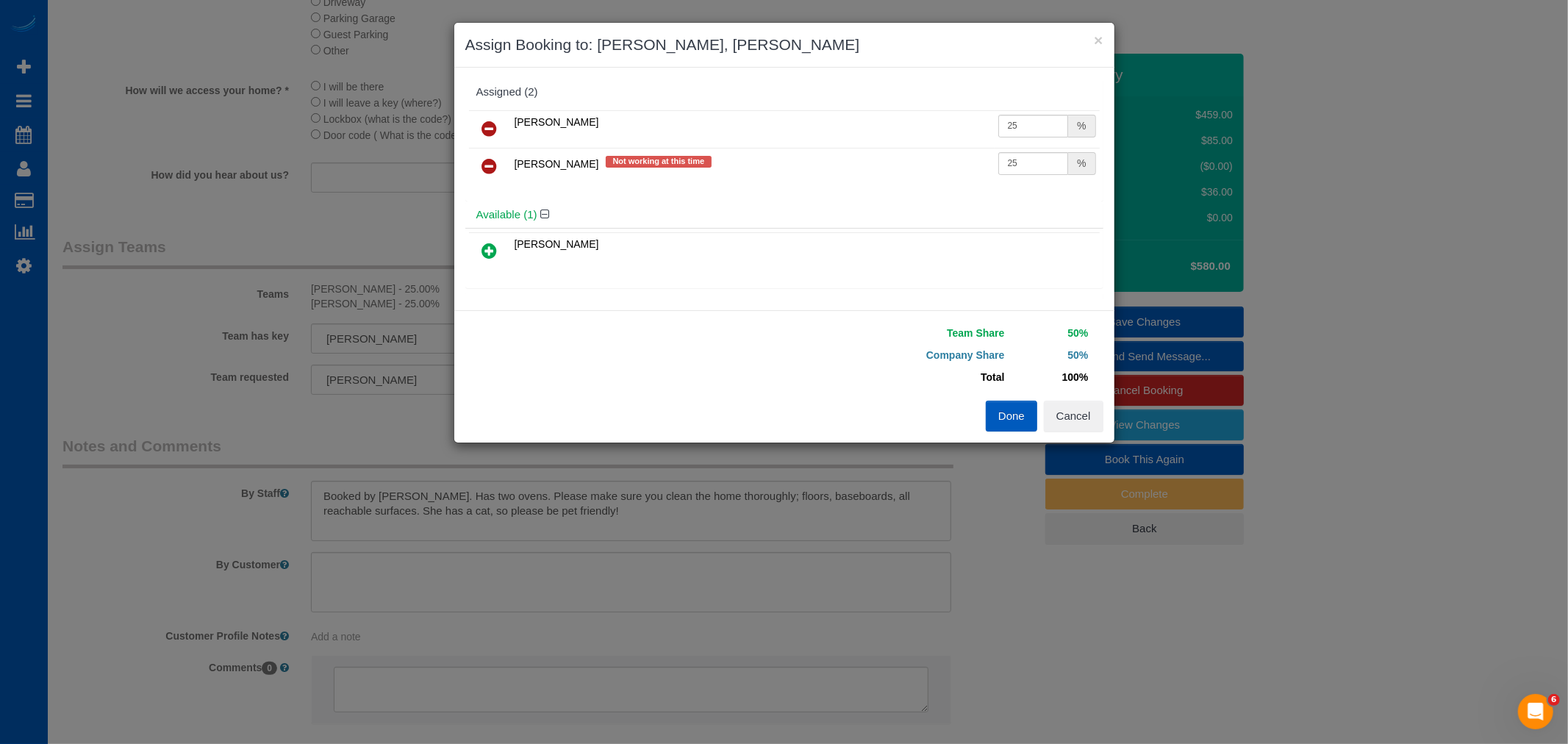
click at [1004, 414] on button "Done" at bounding box center [1012, 415] width 52 height 31
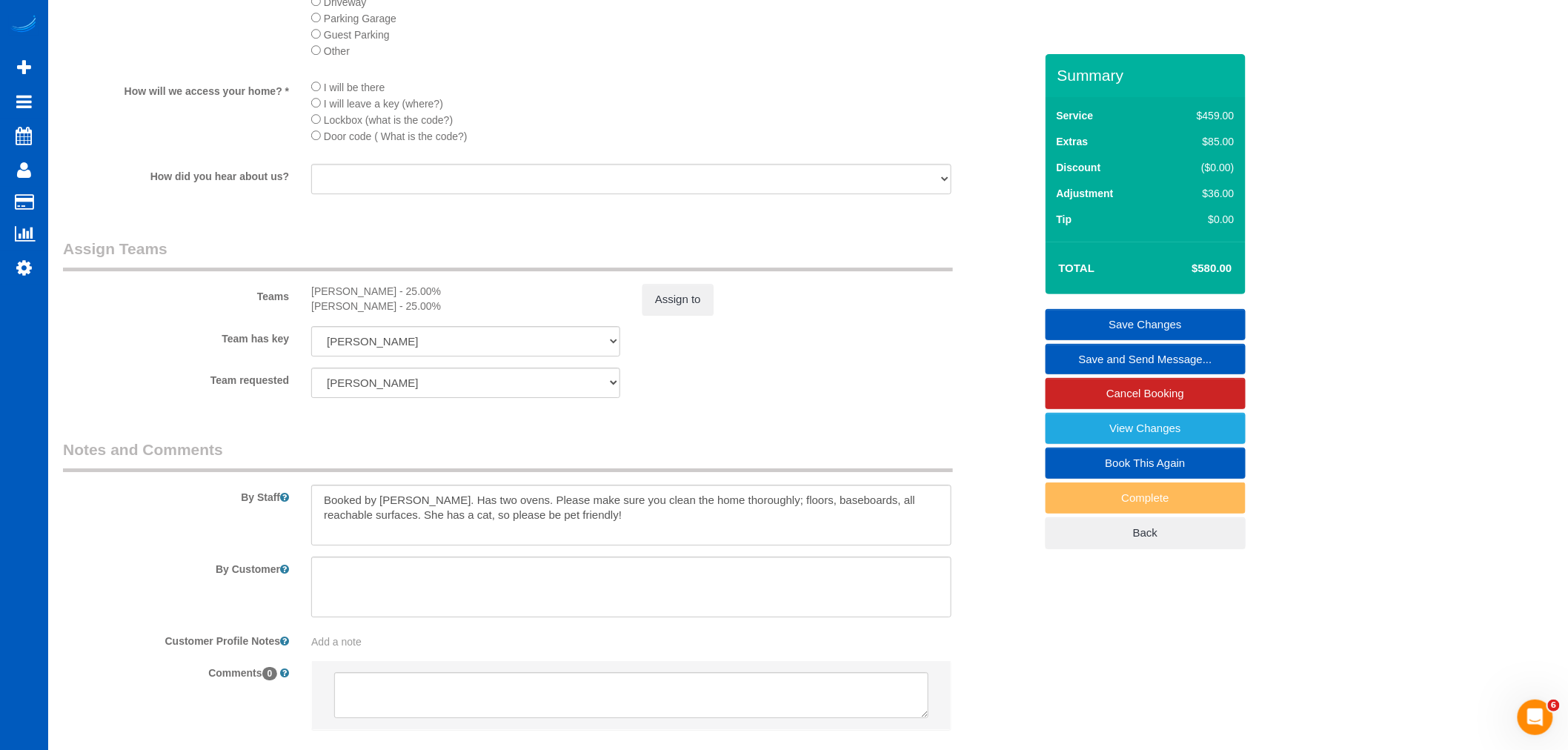
click at [1157, 319] on link "Save Changes" at bounding box center [1145, 324] width 200 height 31
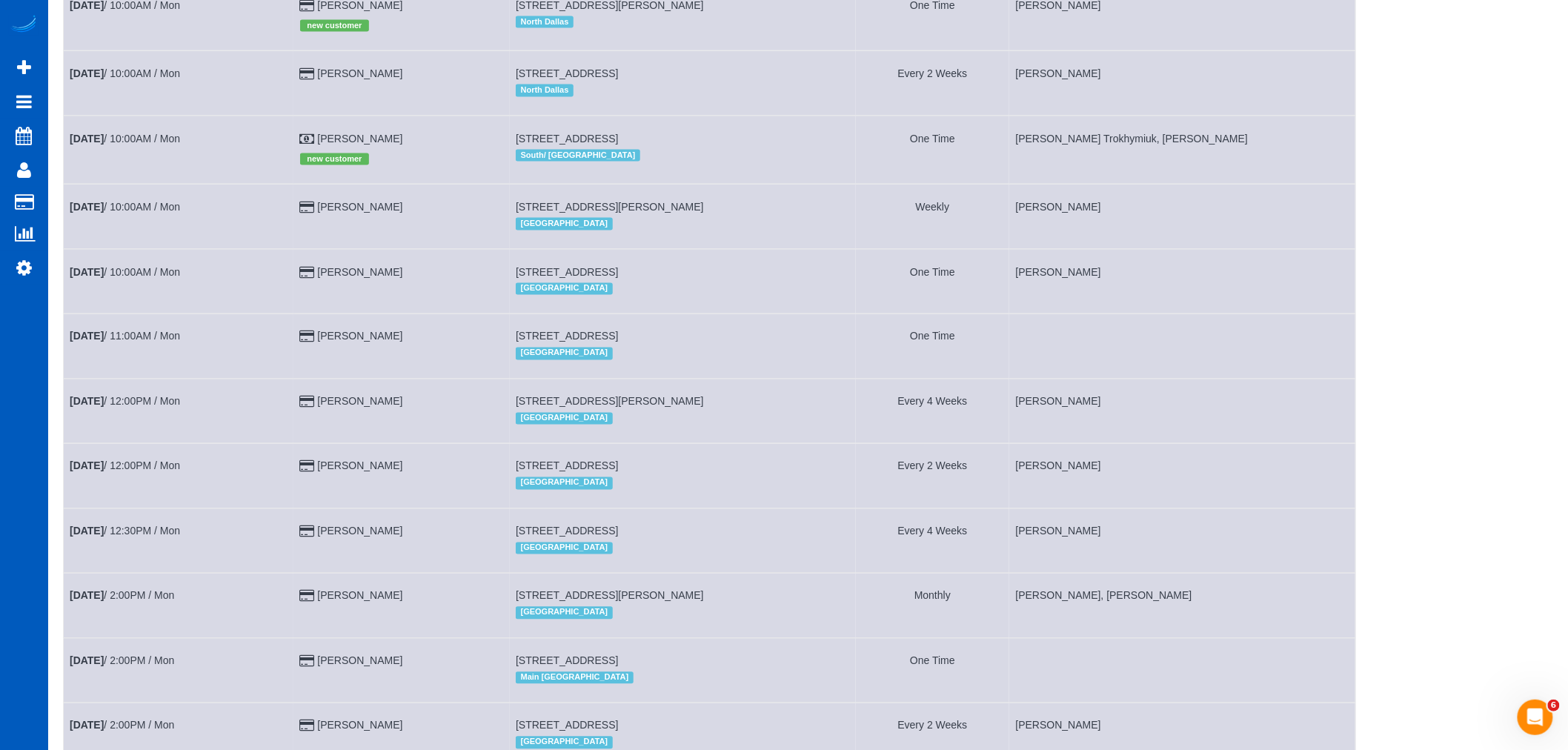
scroll to position [899, 0]
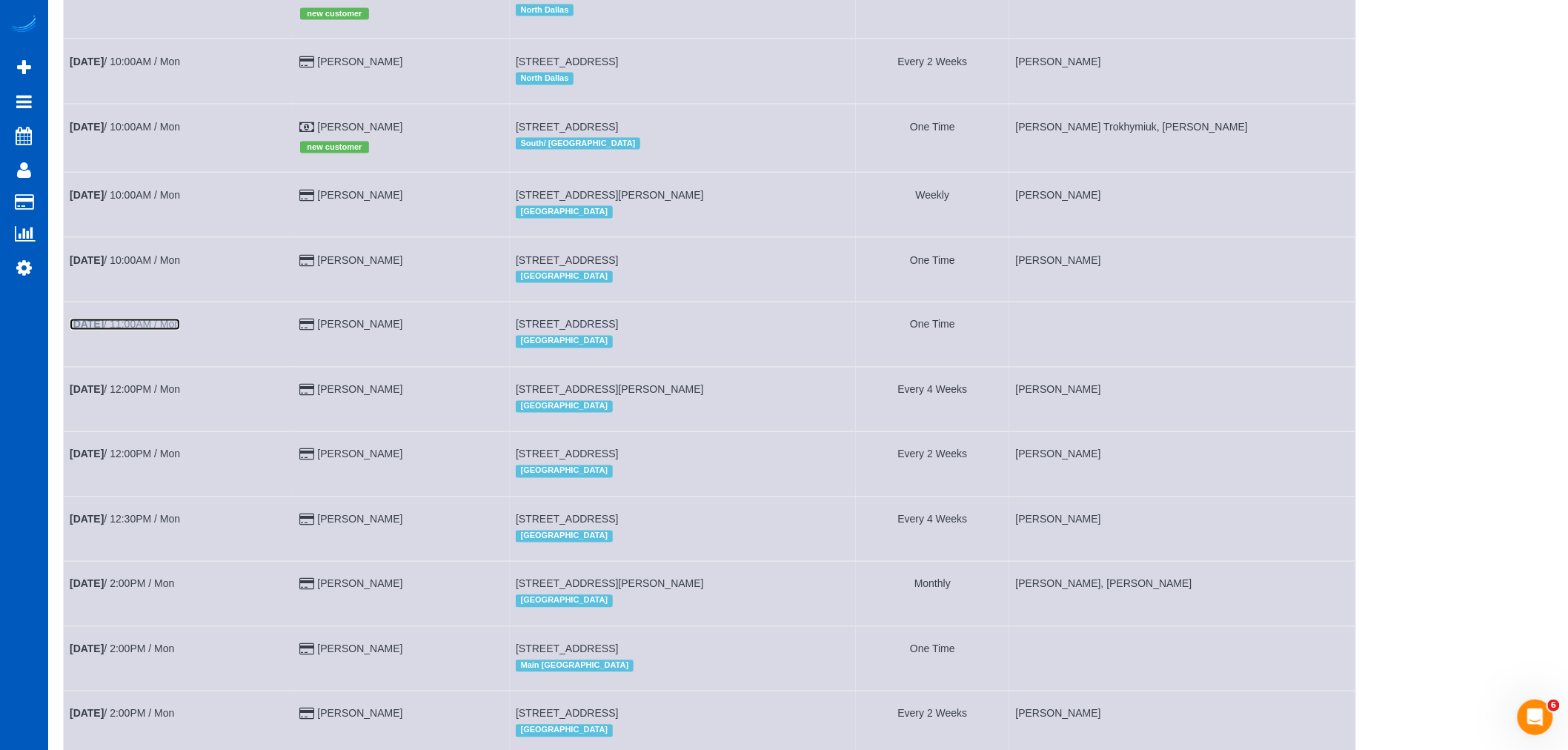
click at [144, 330] on link "Oct 13th / 11:00AM / Mon" at bounding box center [125, 324] width 110 height 12
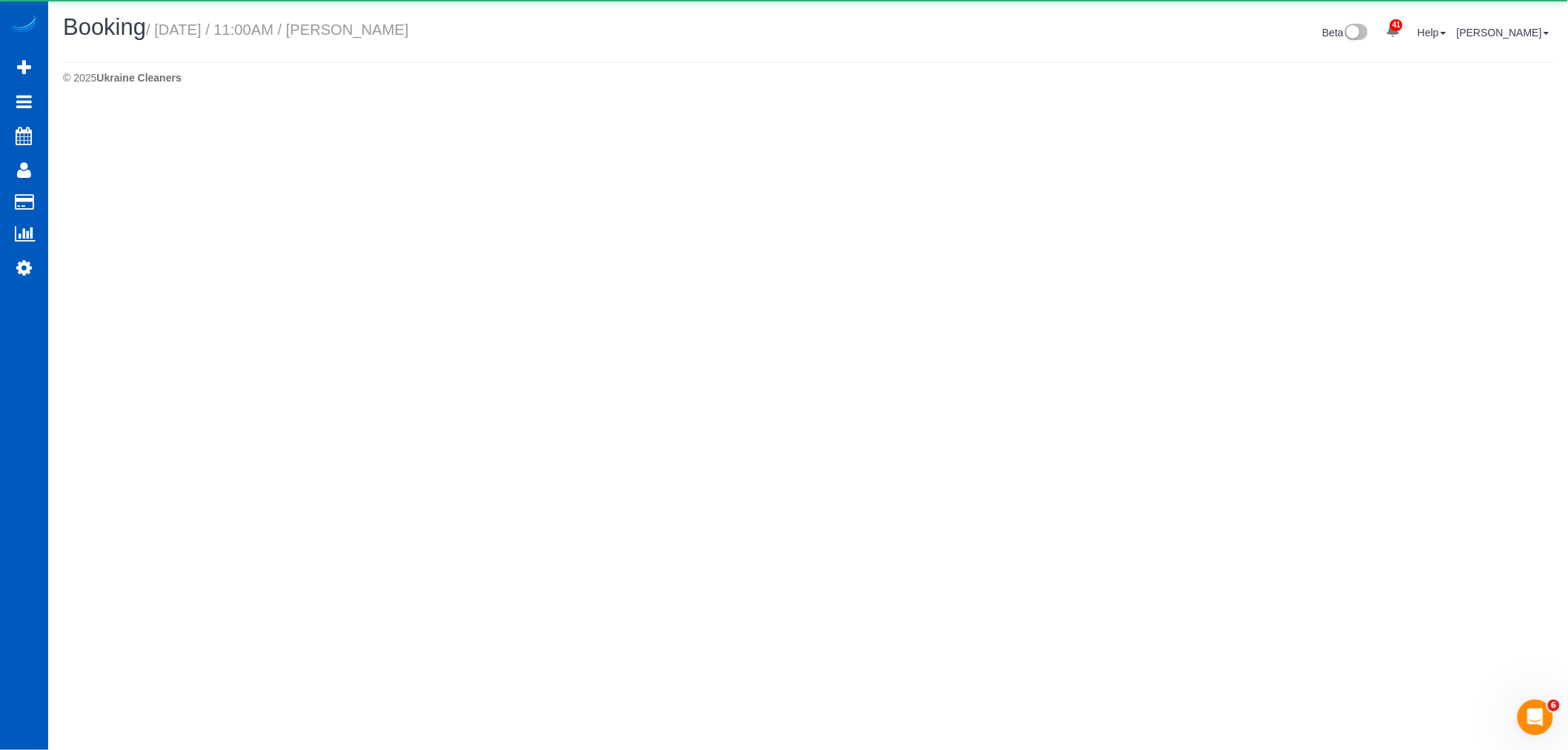
select select "WA"
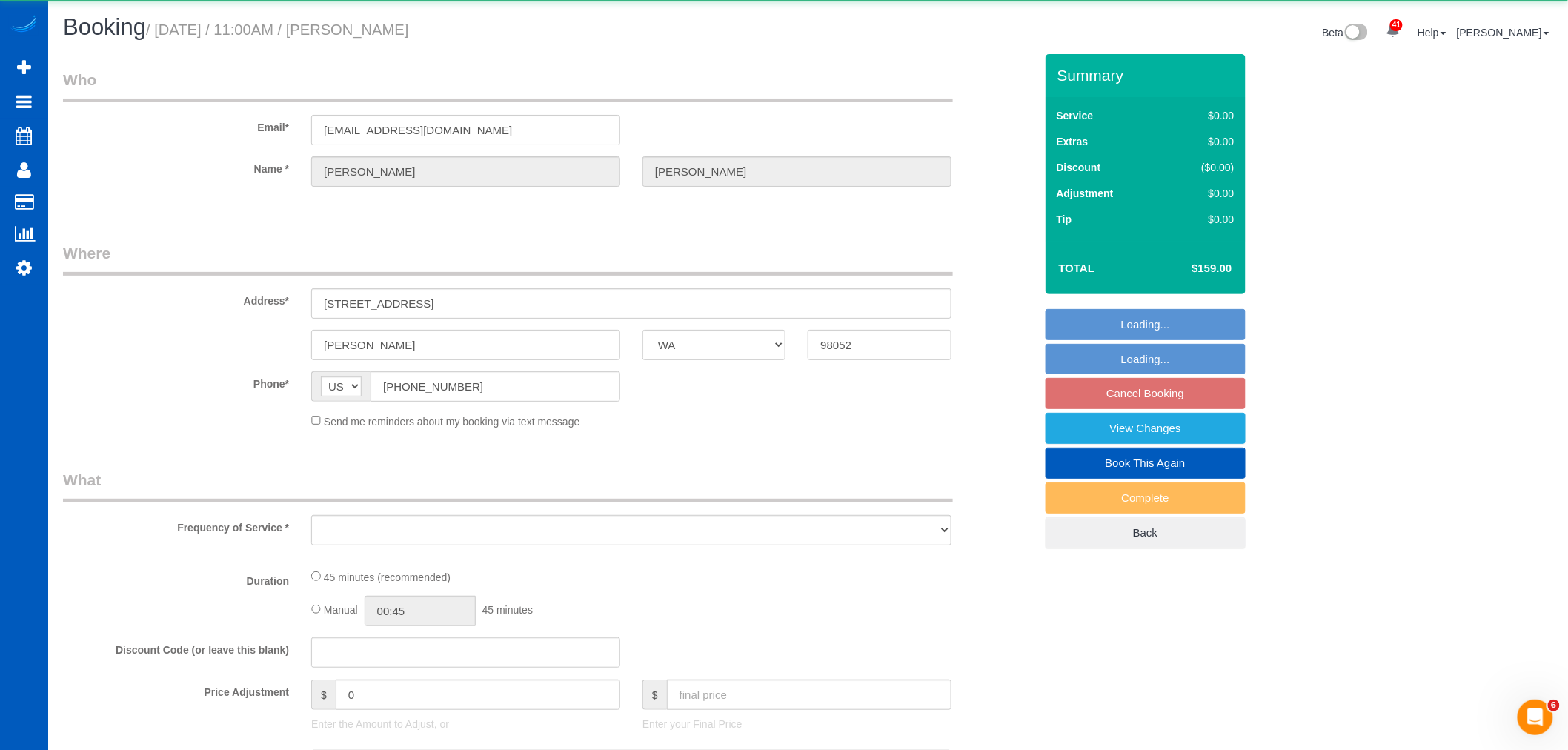
select select "object:16684"
select select "string:fspay-140cd3f5-40ad-4674-9e36-cfc462e90407"
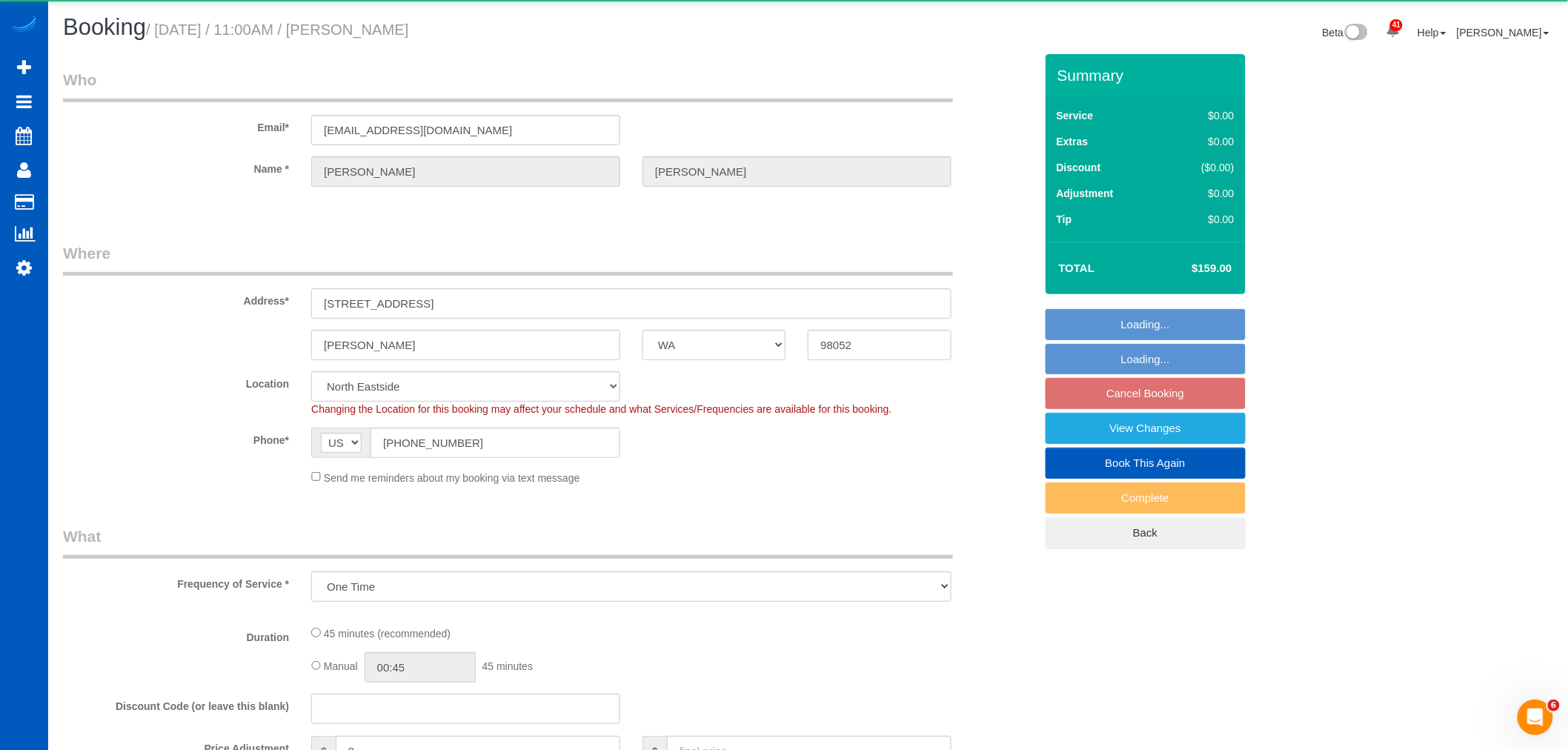
select select "199"
select select "spot118"
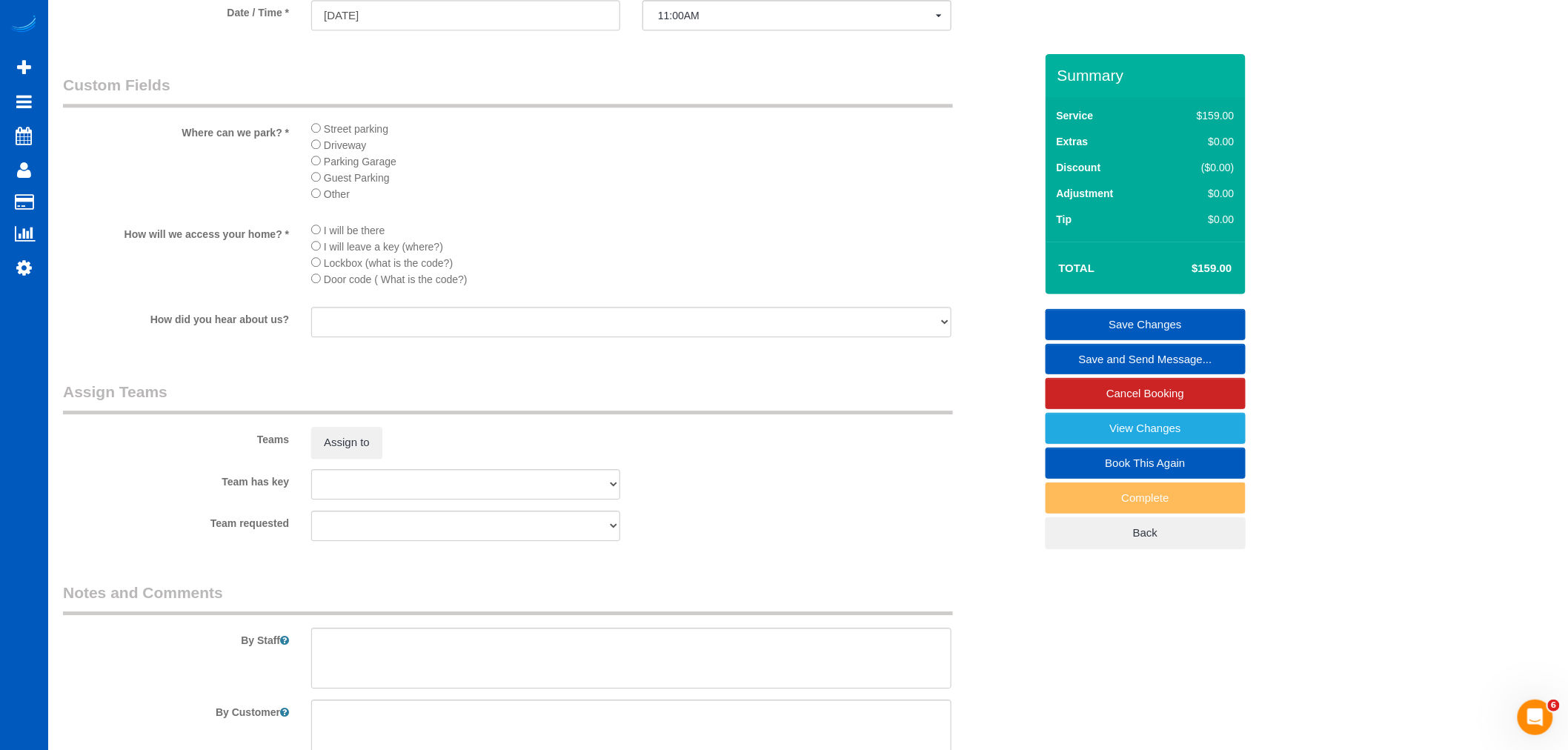
scroll to position [1646, 0]
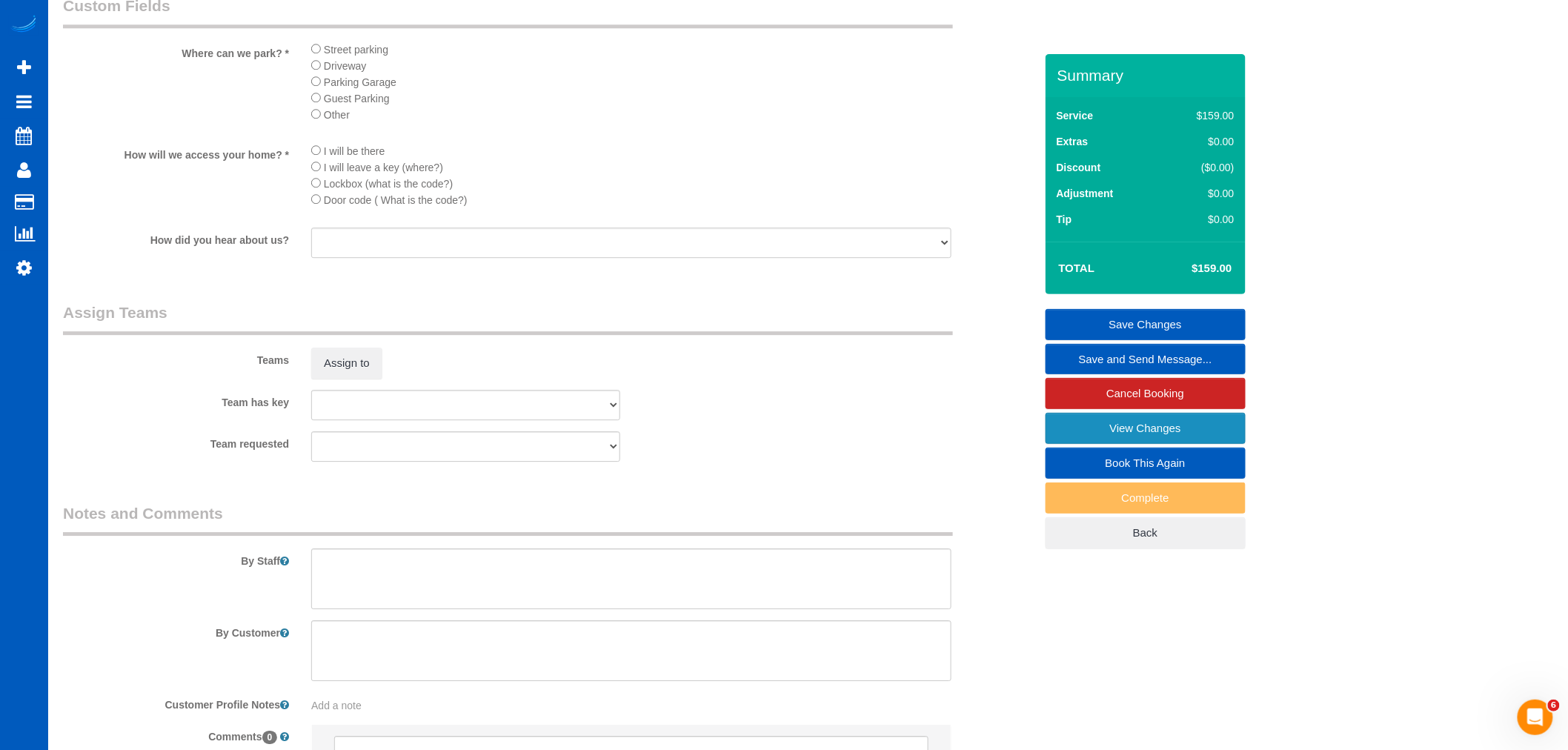
click at [1129, 430] on link "View Changes" at bounding box center [1145, 427] width 200 height 31
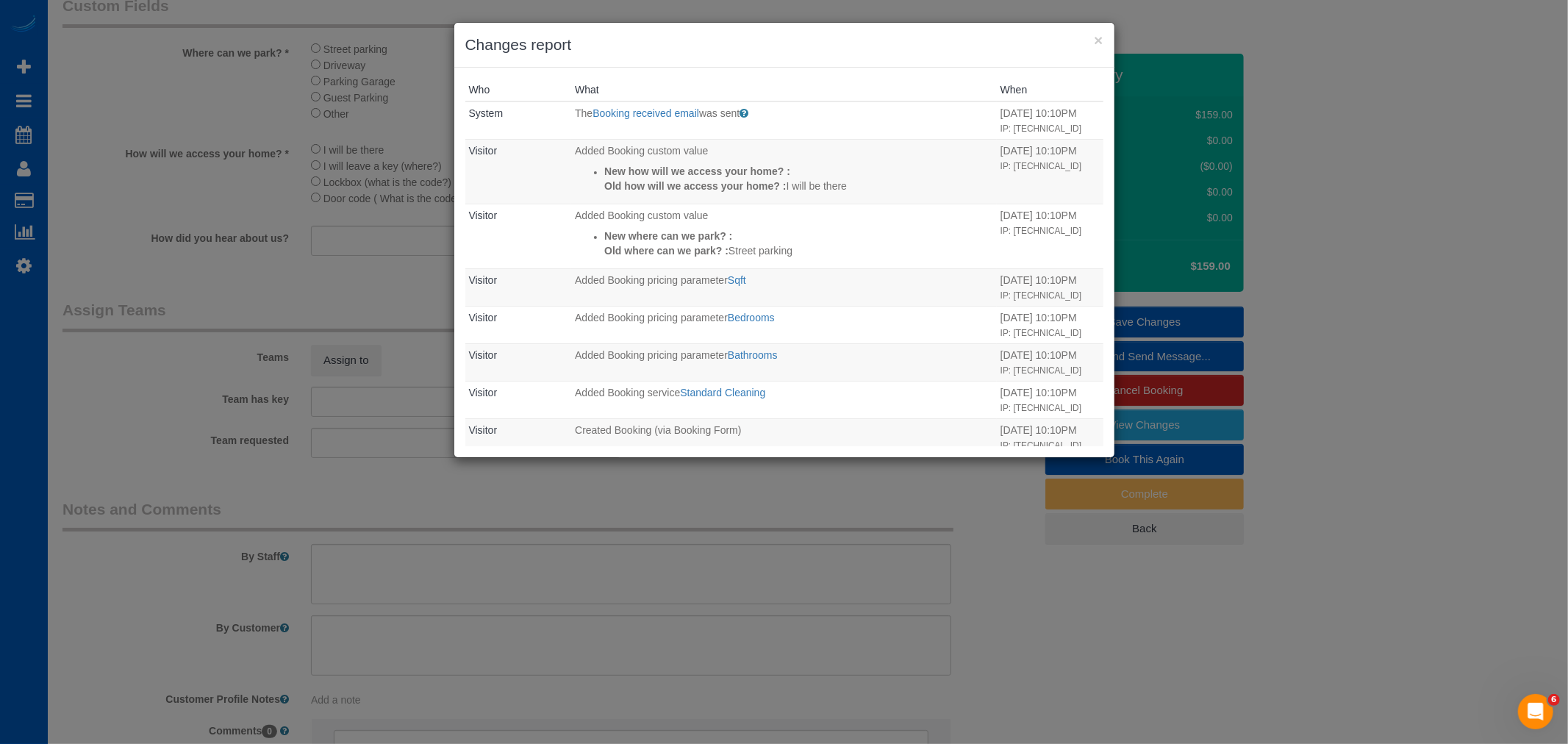
click at [1105, 42] on div "× Changes report" at bounding box center [785, 45] width 660 height 45
click at [1102, 40] on button "×" at bounding box center [1098, 40] width 9 height 16
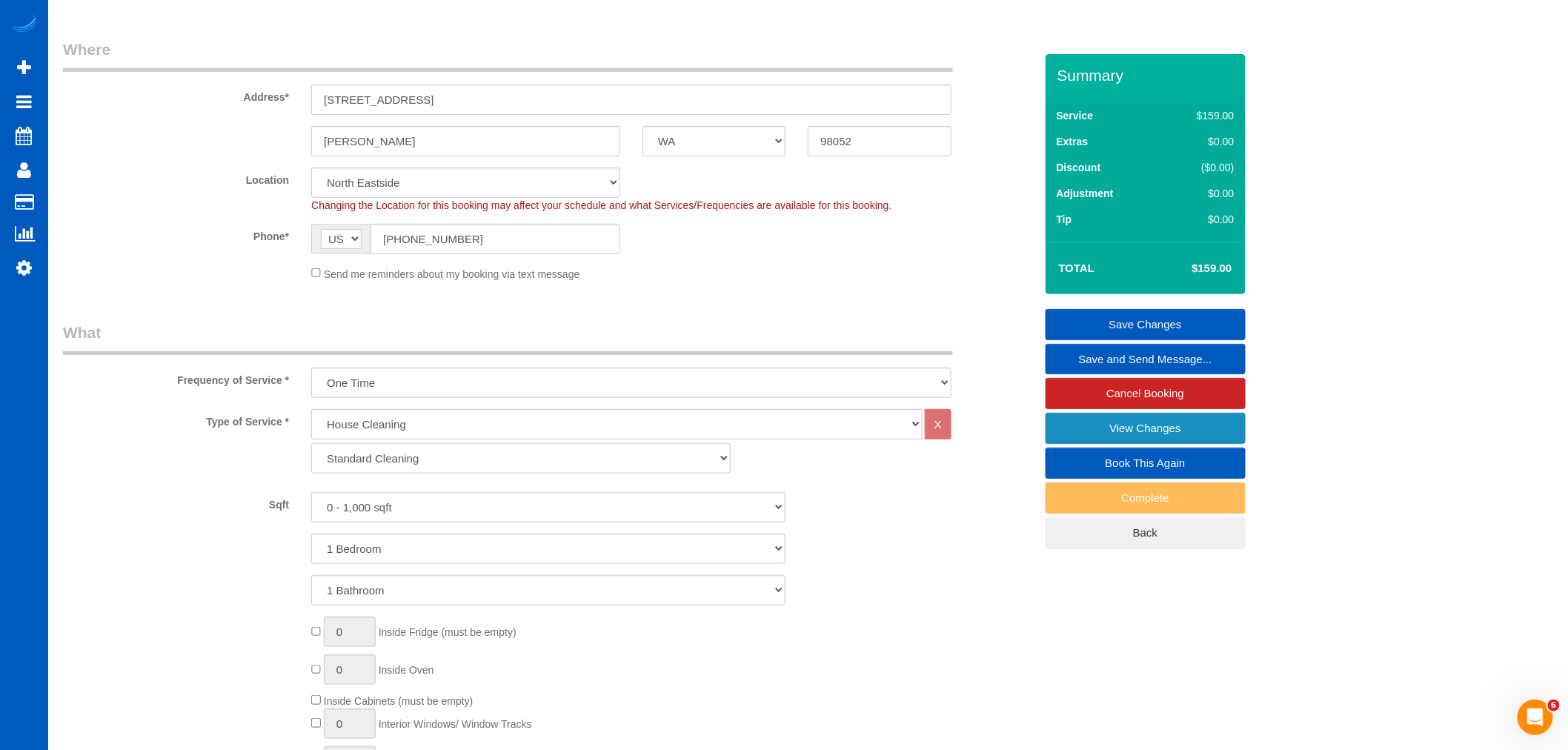
scroll to position [165, 0]
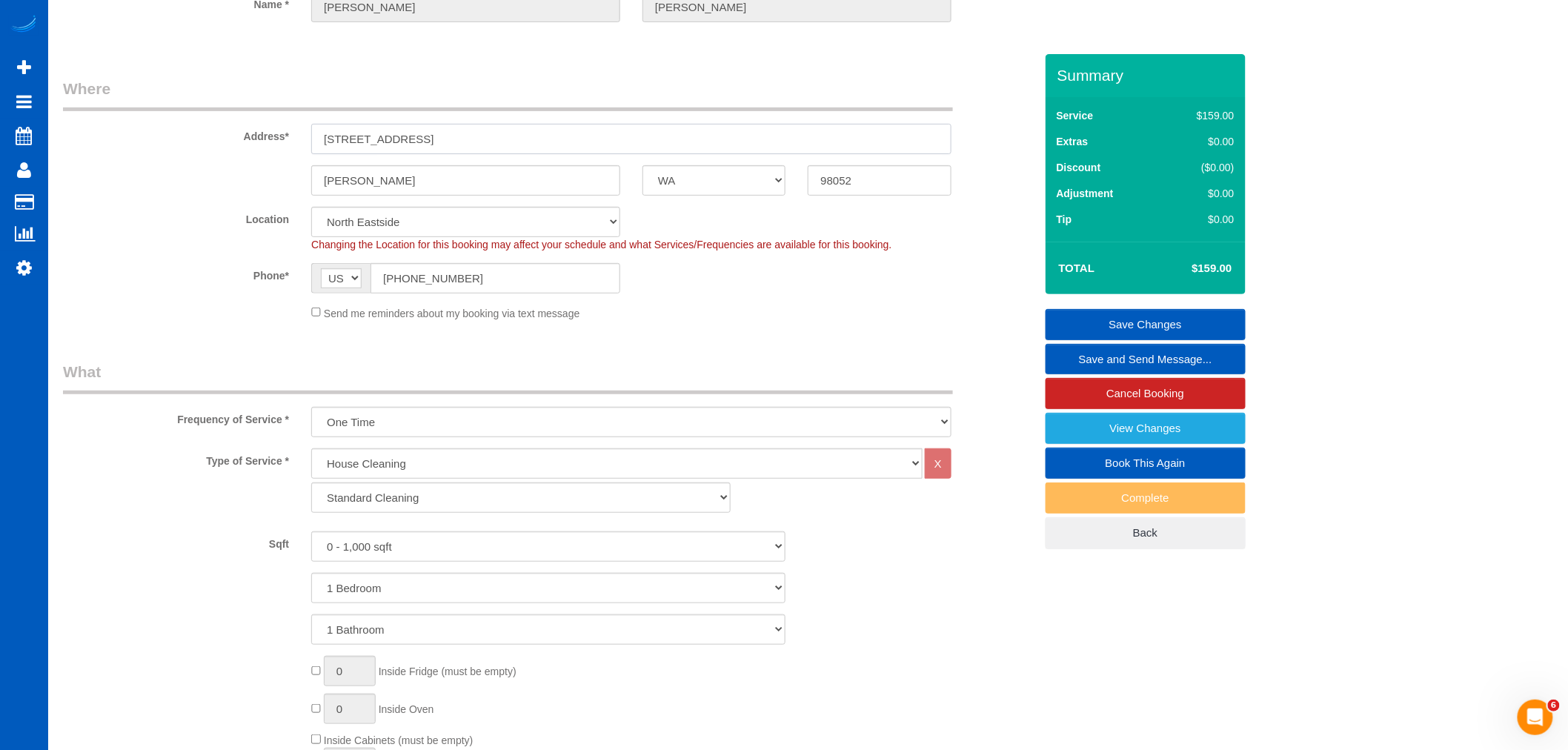
drag, startPoint x: 462, startPoint y: 143, endPoint x: 313, endPoint y: 137, distance: 149.1
click at [313, 137] on input "[STREET_ADDRESS]" at bounding box center [632, 139] width 640 height 31
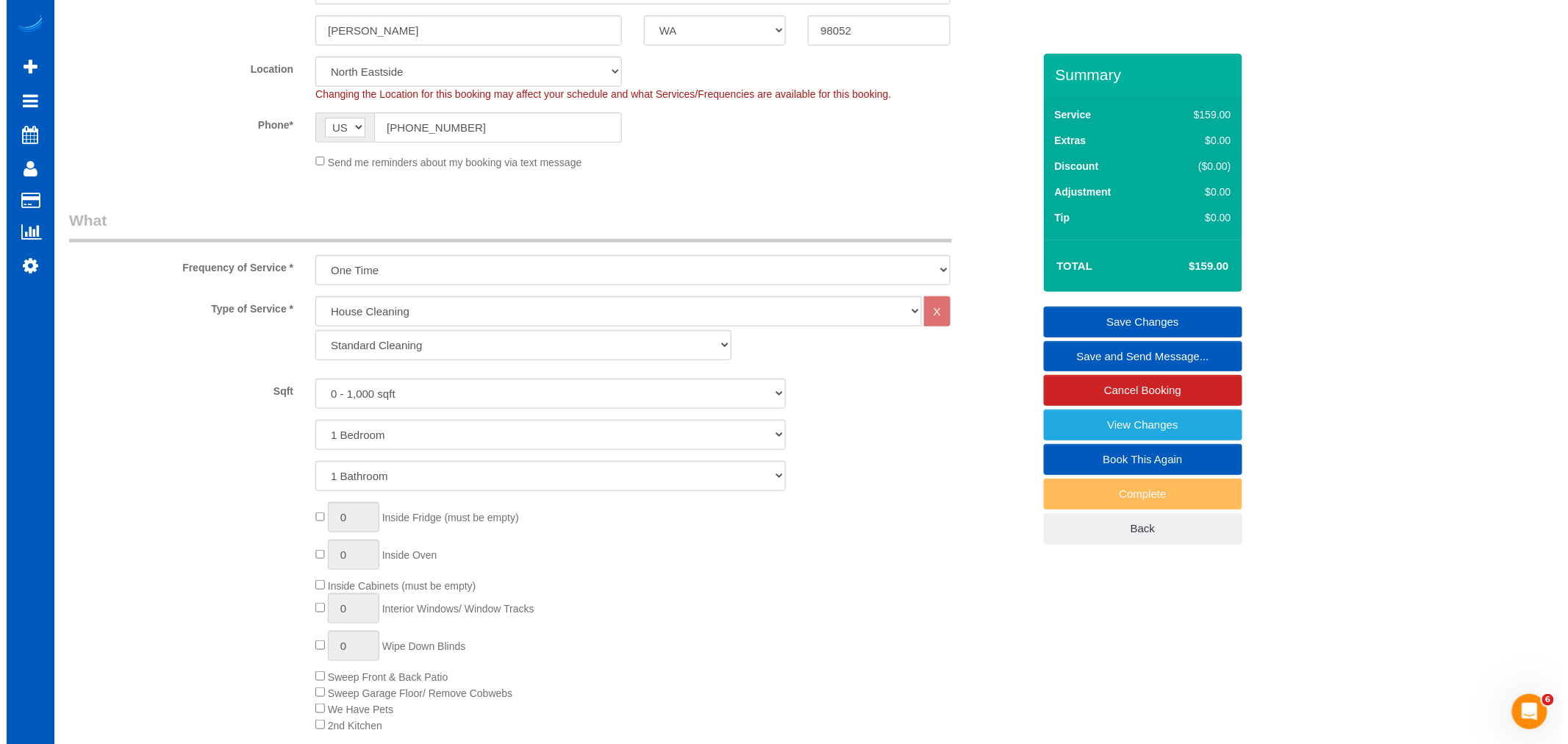
scroll to position [326, 0]
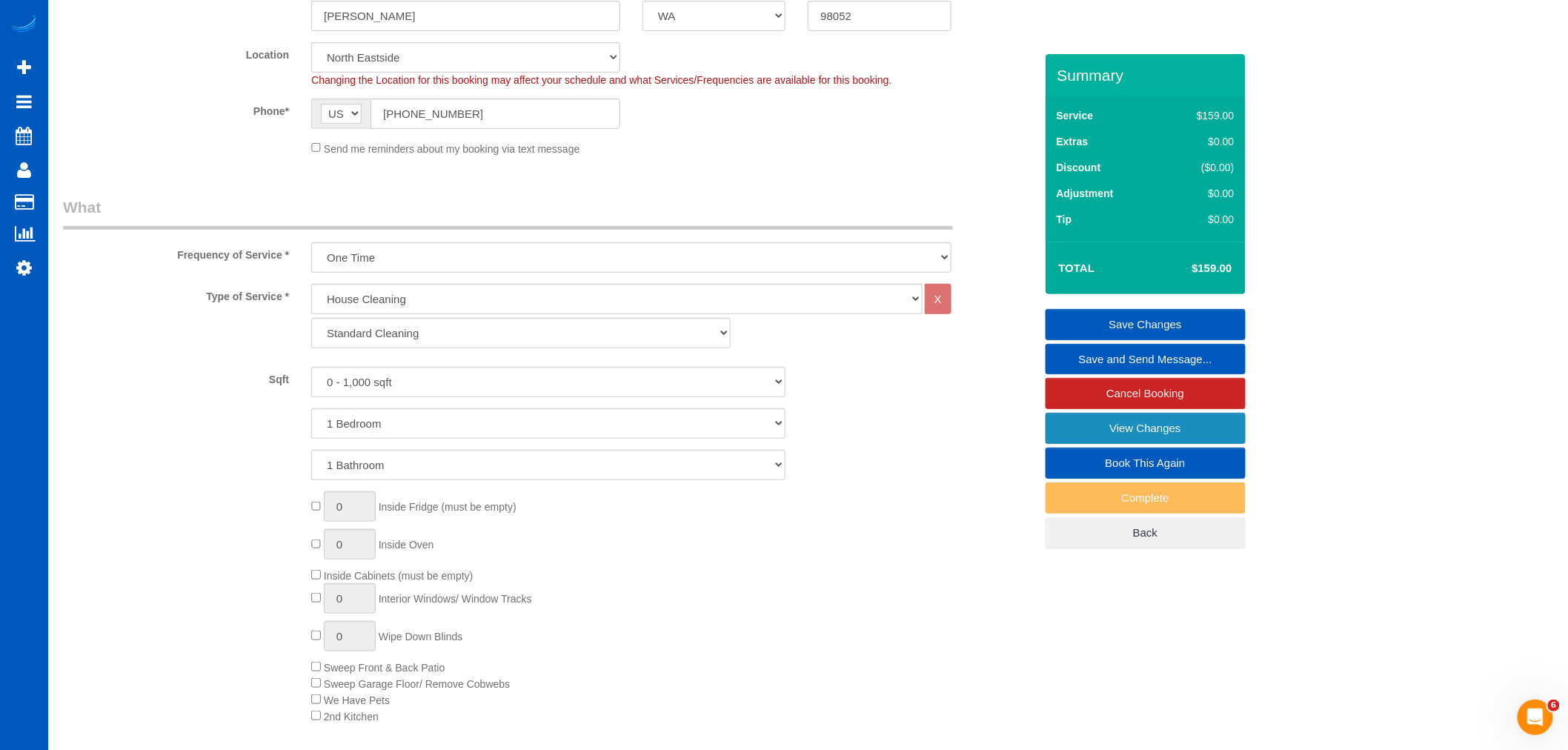
click at [1078, 427] on link "View Changes" at bounding box center [1145, 427] width 200 height 31
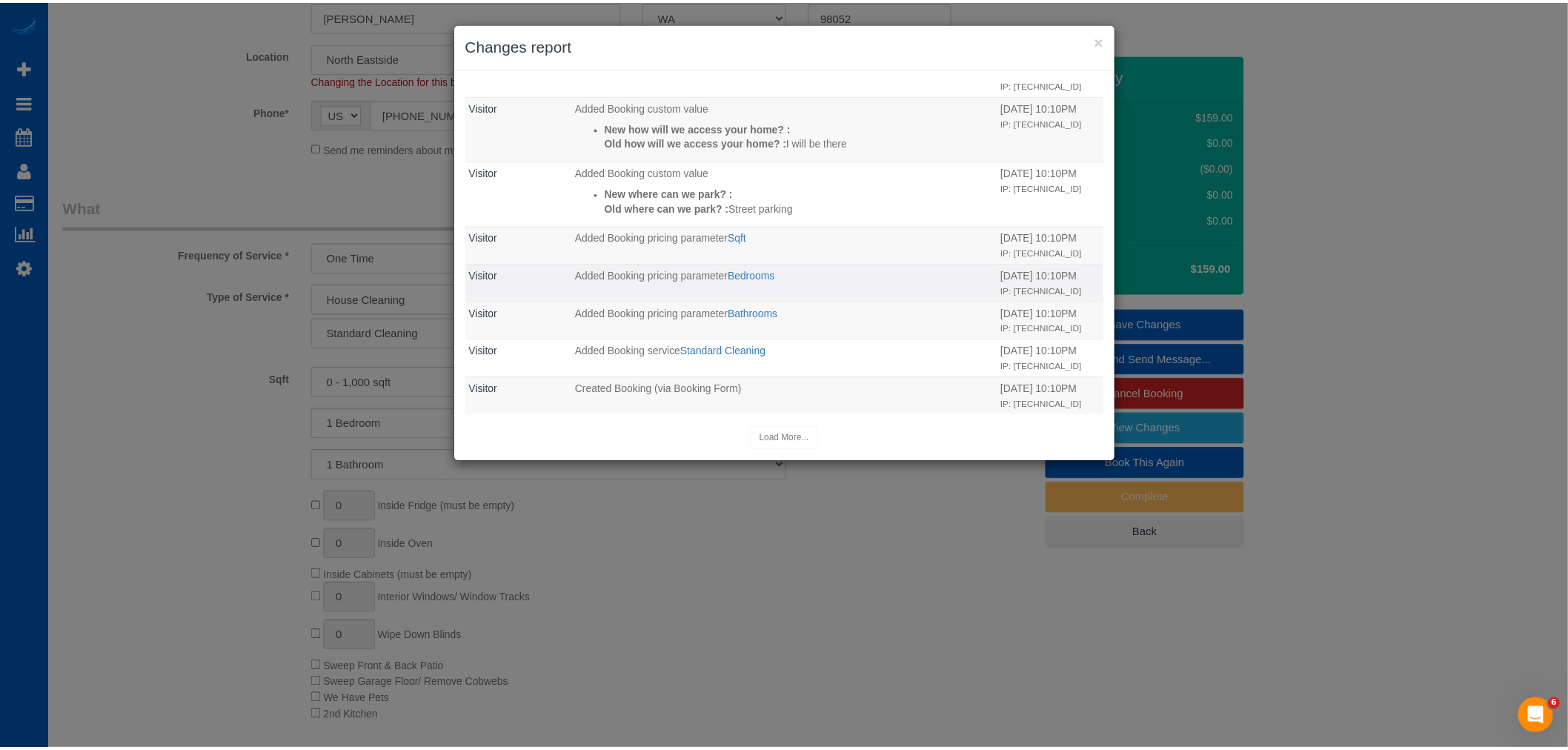
scroll to position [133, 0]
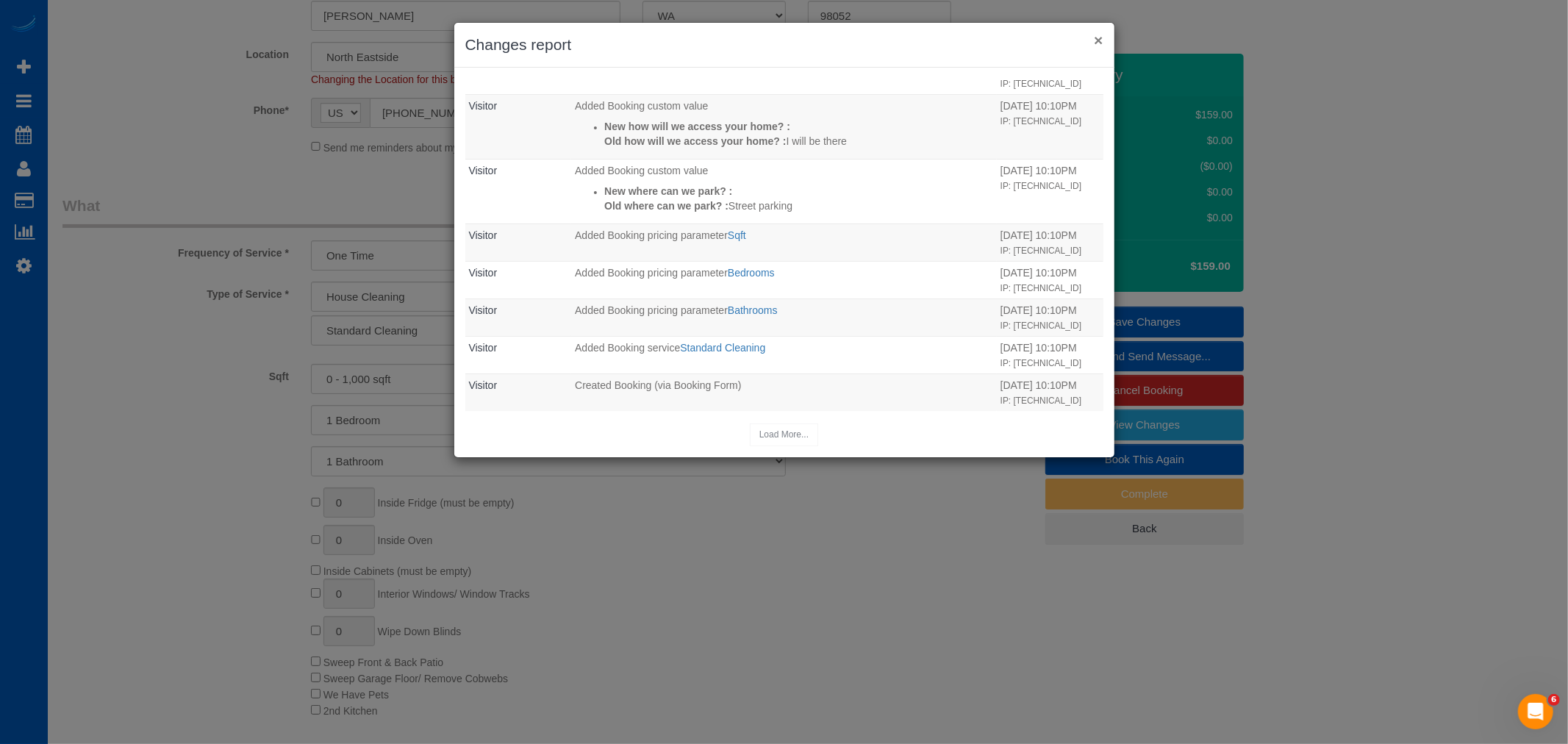
drag, startPoint x: 1099, startPoint y: 56, endPoint x: 1099, endPoint y: 45, distance: 11.0
click at [1099, 56] on div "× Changes report" at bounding box center [785, 45] width 660 height 45
click at [1098, 40] on button "×" at bounding box center [1098, 40] width 9 height 16
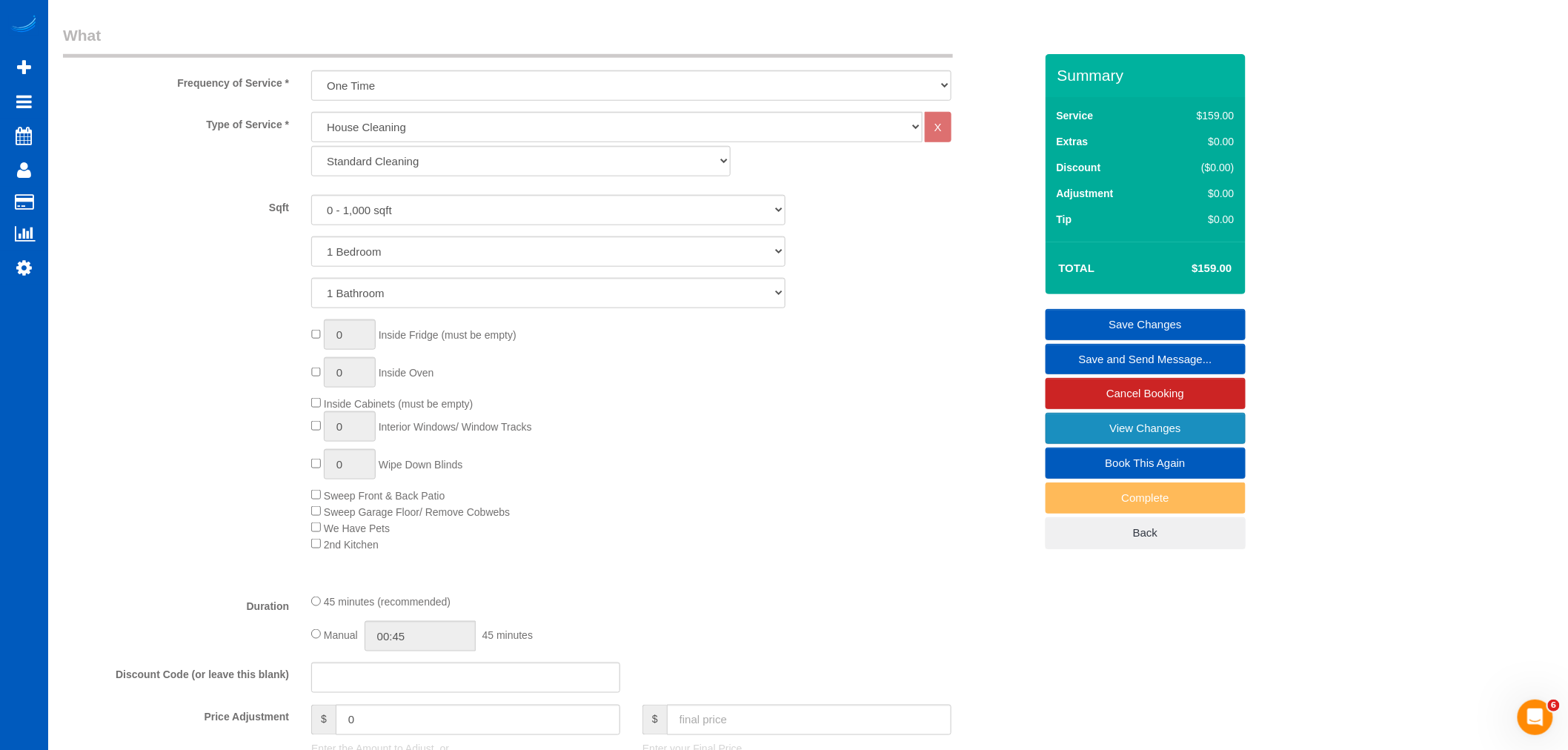
scroll to position [0, 0]
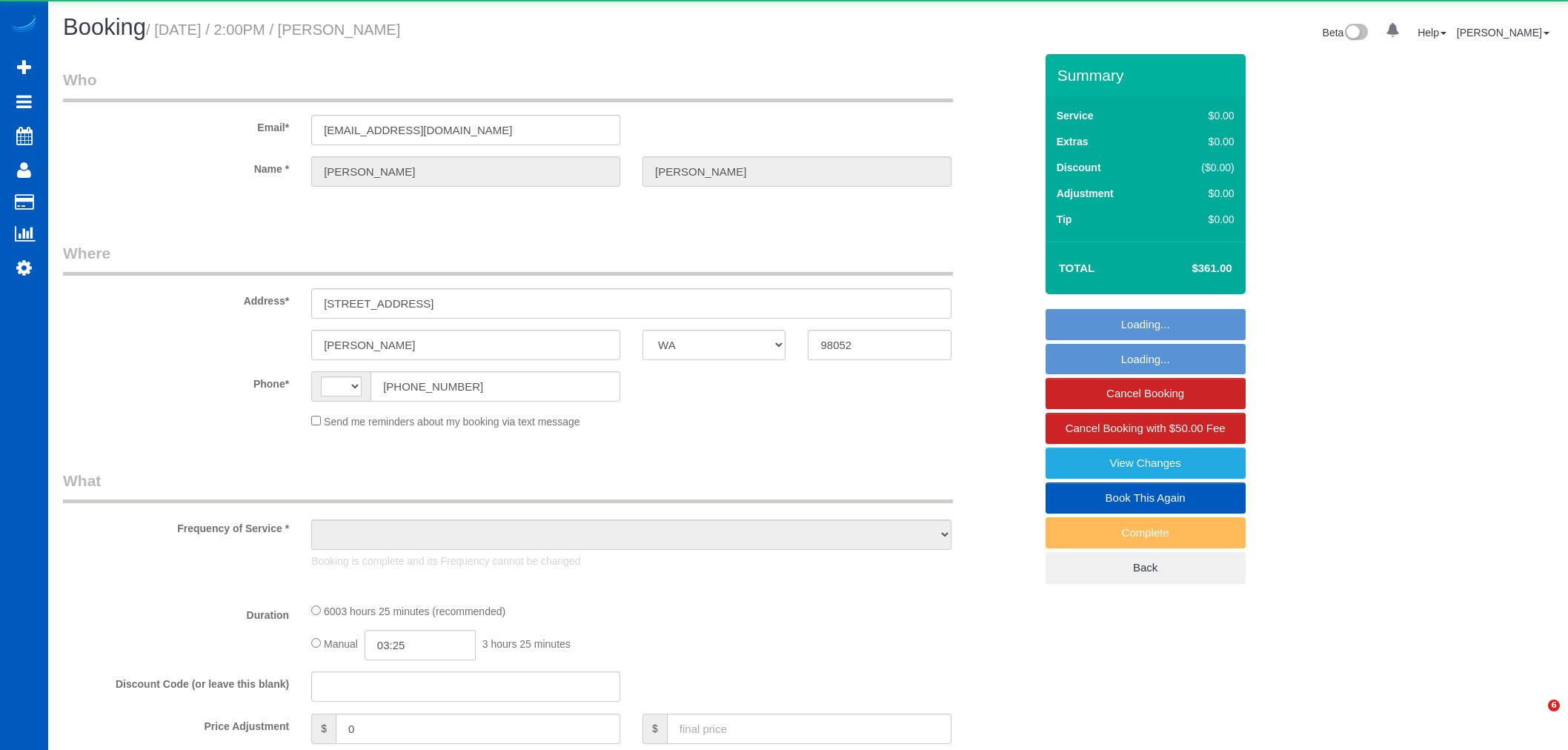
select select "WA"
select select "string:[GEOGRAPHIC_DATA]"
select select "object:1120"
select select "string:fspay-c6e8e7d7-c8cd-4493-a18b-0473c33811a8"
select select "2001"
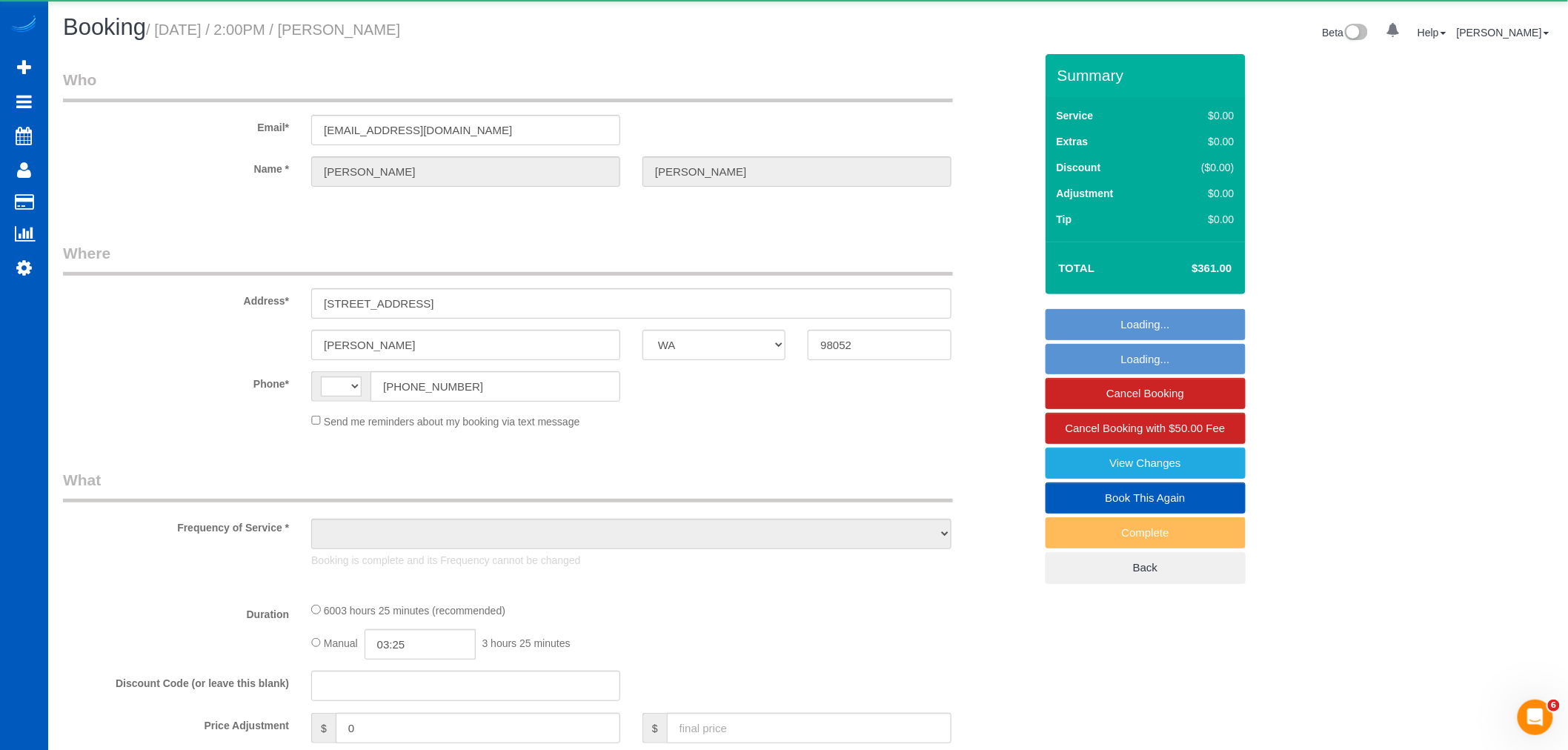
select select "number:10"
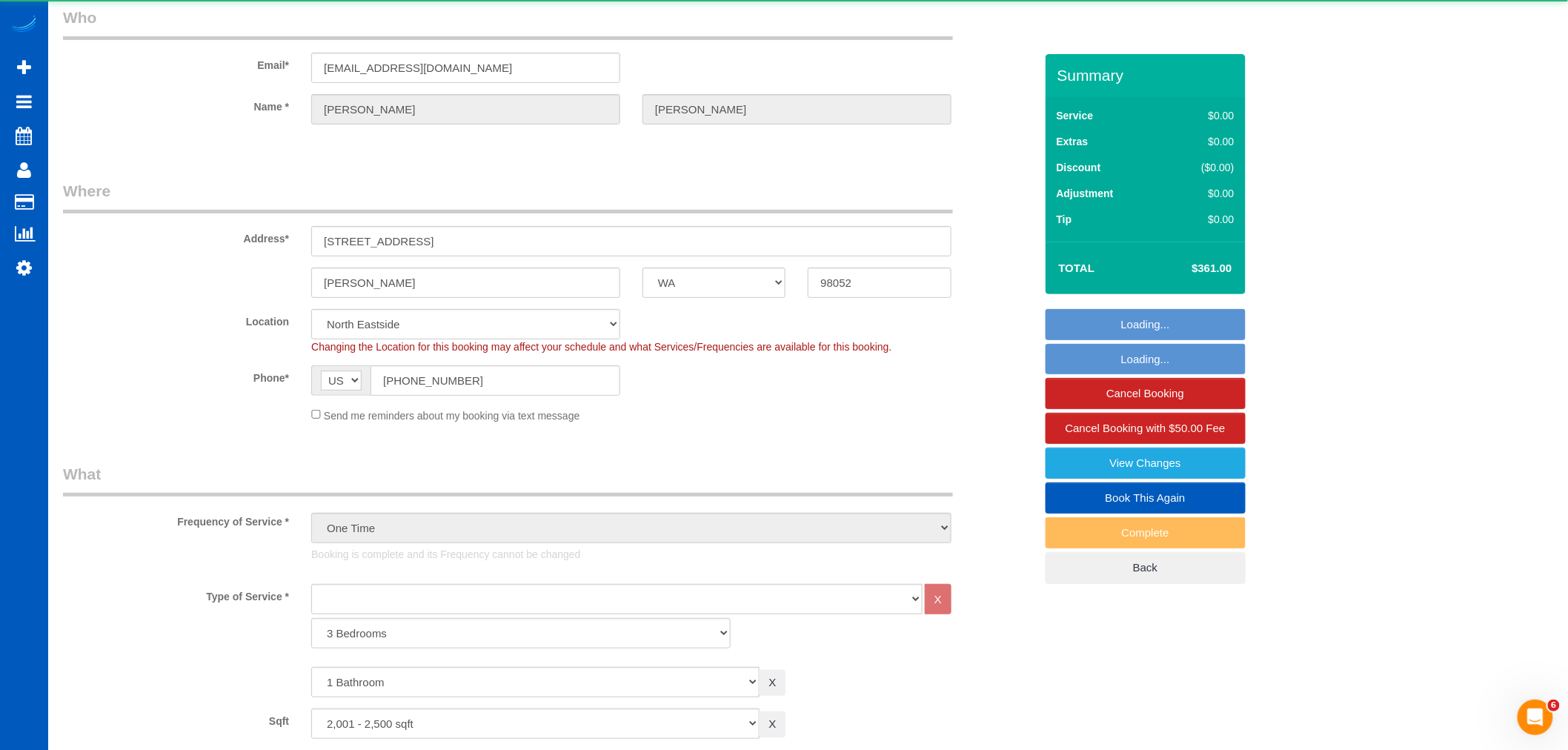
select select "spot1"
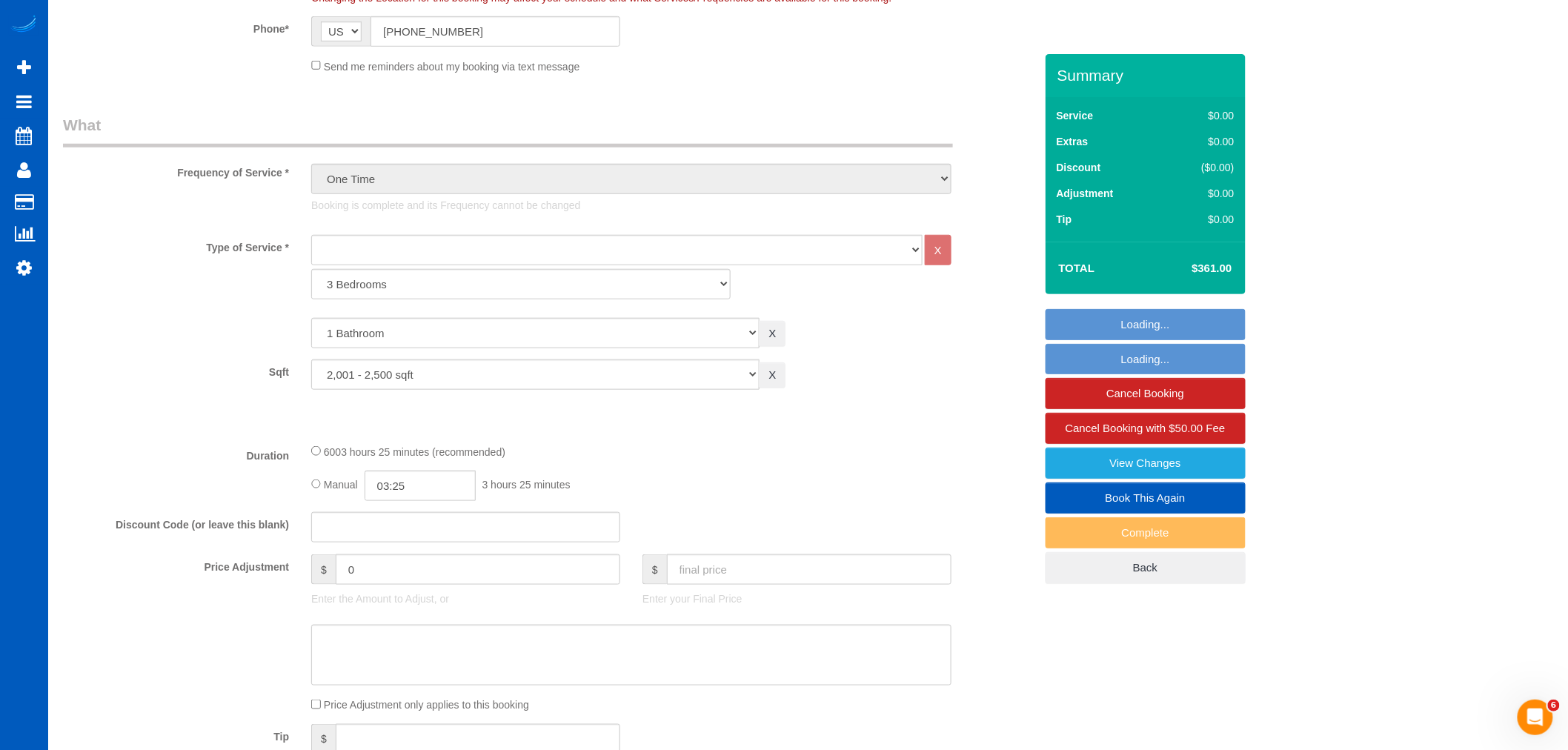
select select "2001"
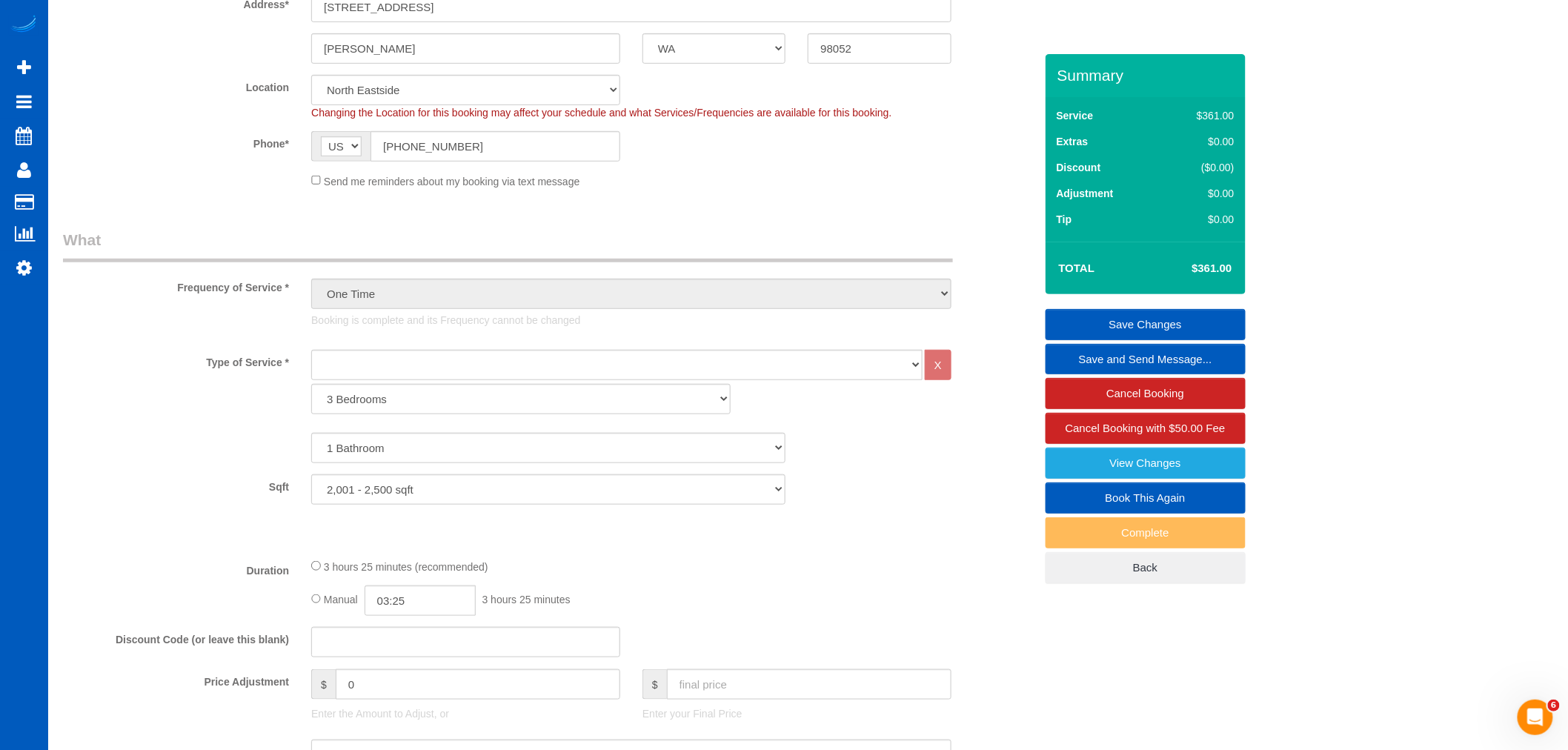
scroll to position [225, 0]
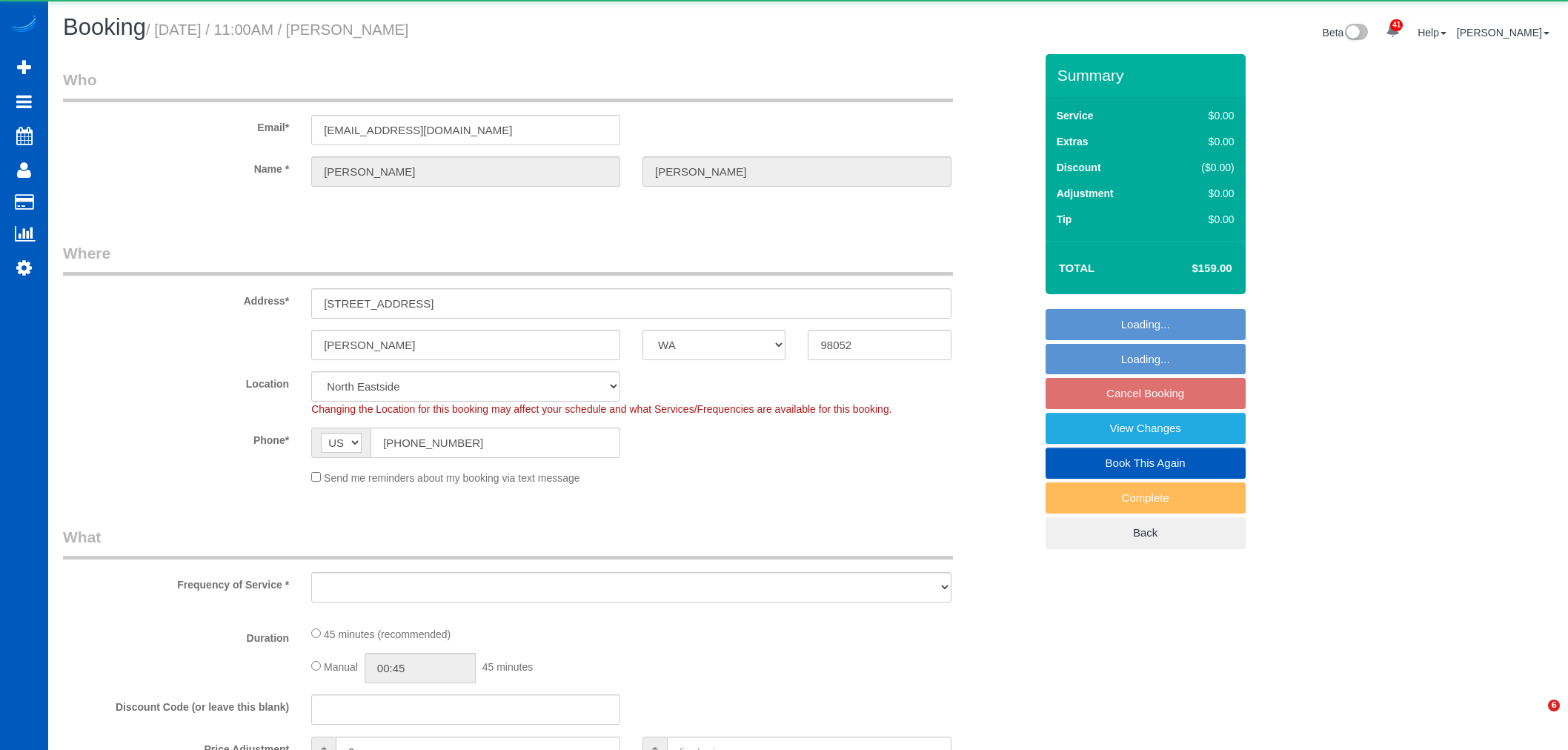
select select "WA"
select select "object:1163"
select select "string:fspay-140cd3f5-40ad-4674-9e36-cfc462e90407"
select select "199"
select select "spot2"
